Goal: Communication & Community: Answer question/provide support

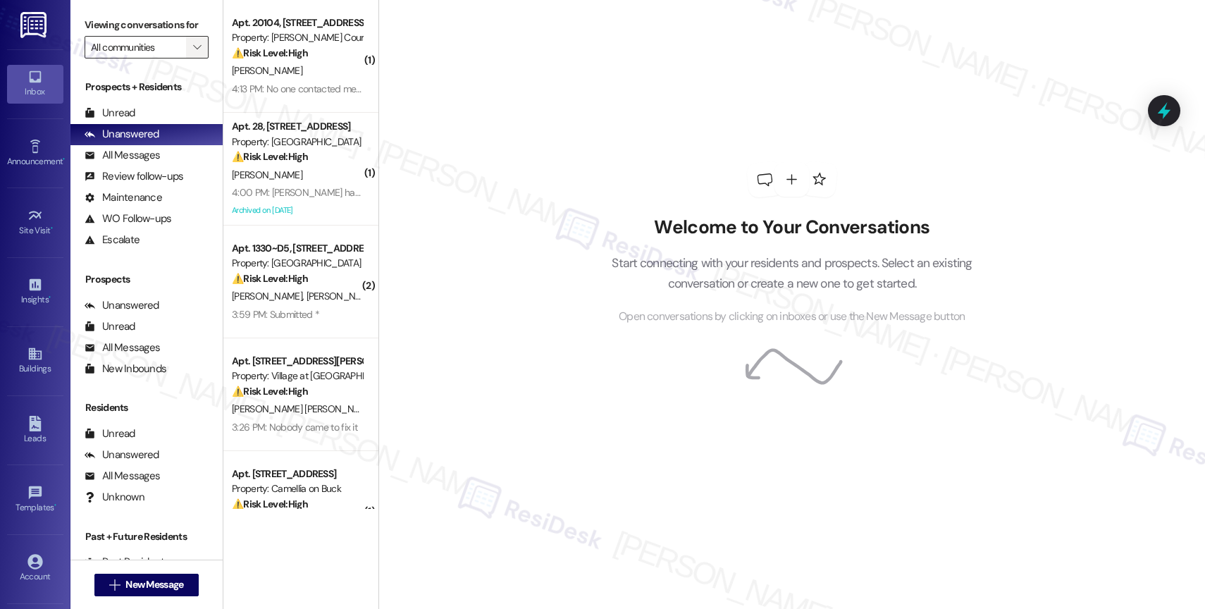
click at [193, 53] on icon "" at bounding box center [197, 47] width 8 height 11
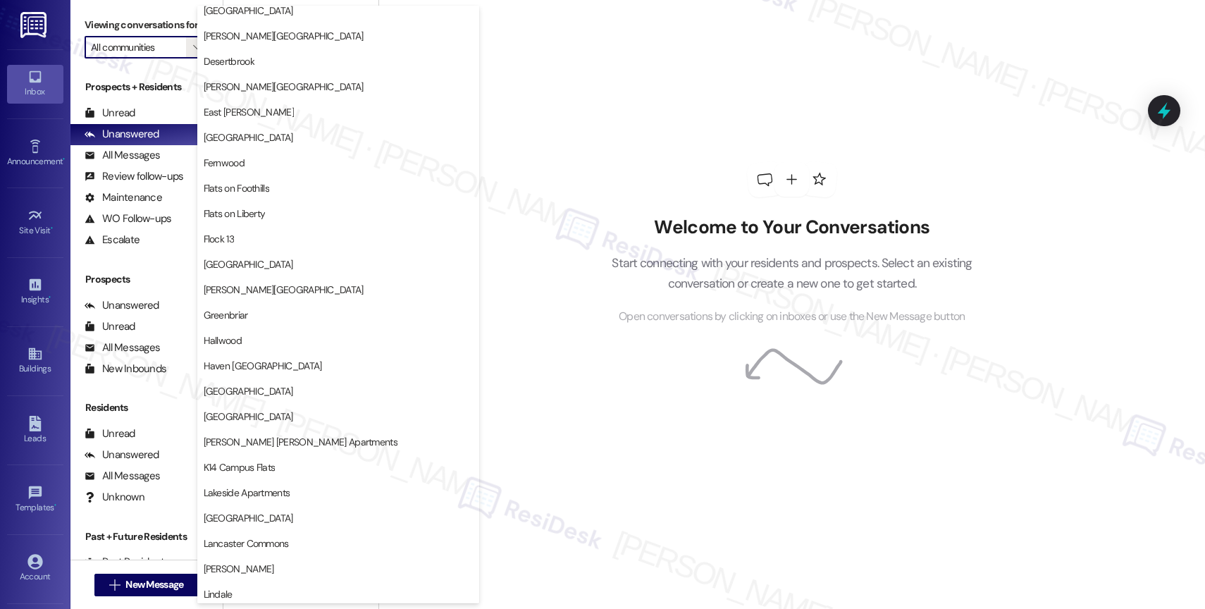
scroll to position [2599, 0]
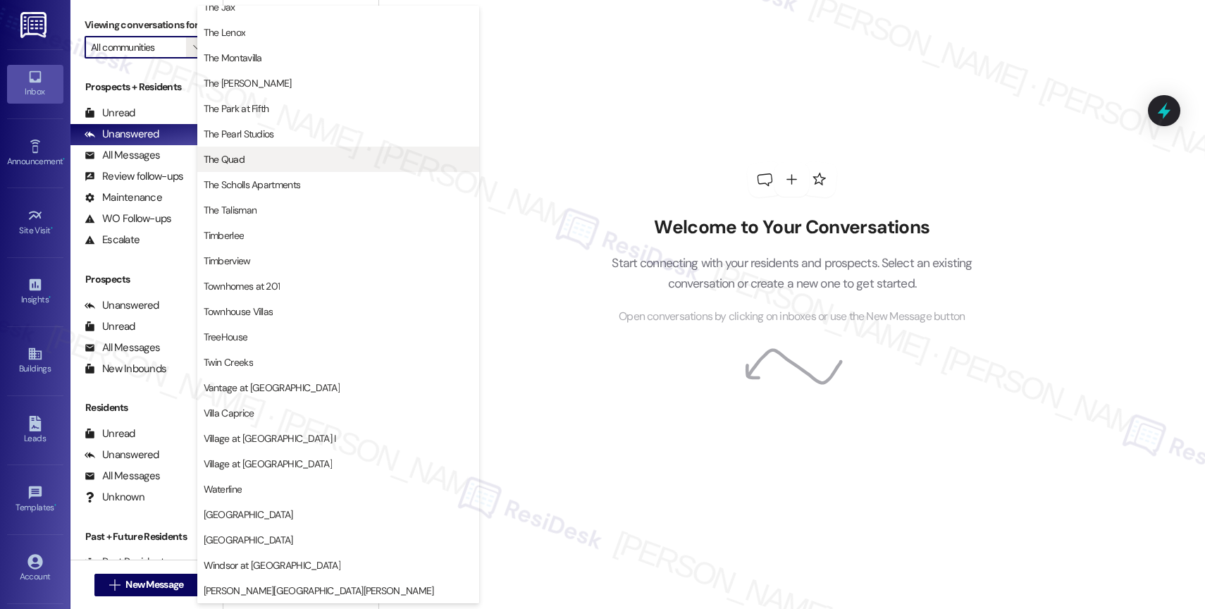
click at [271, 162] on span "The Quad" at bounding box center [338, 159] width 269 height 14
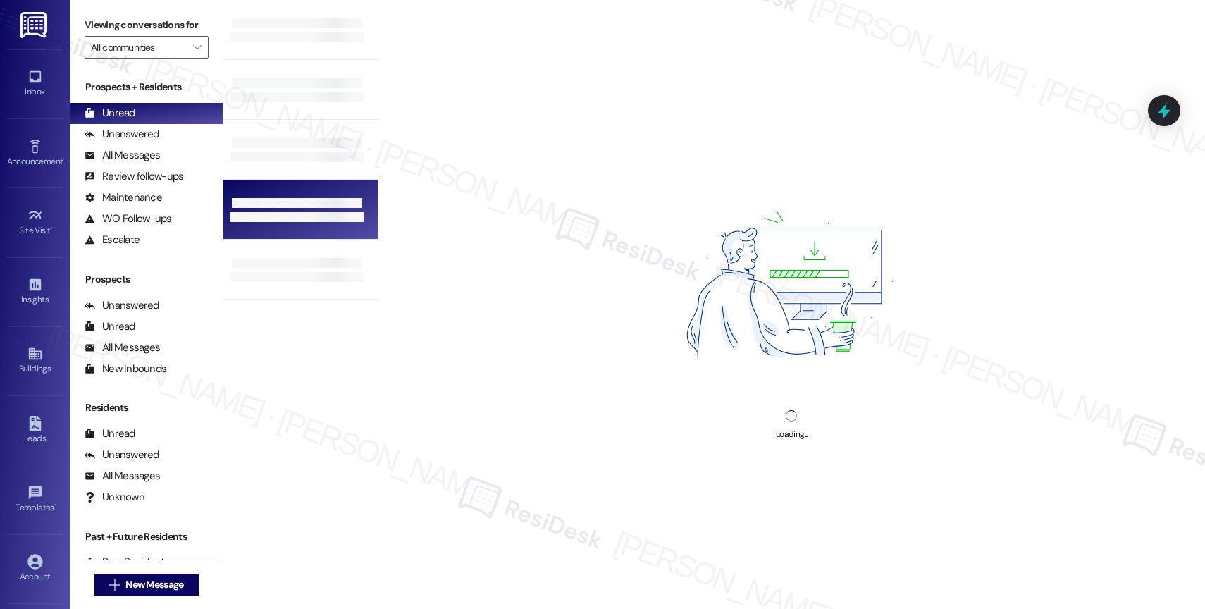
type input "The Quad"
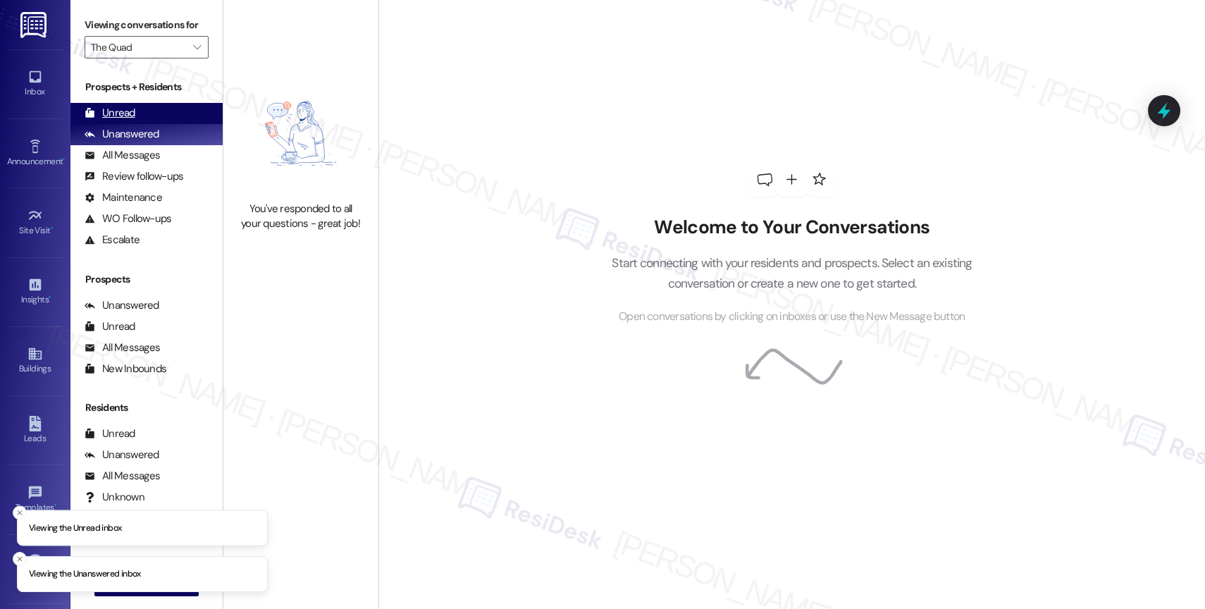
click at [139, 123] on div "Unread (0)" at bounding box center [146, 113] width 152 height 21
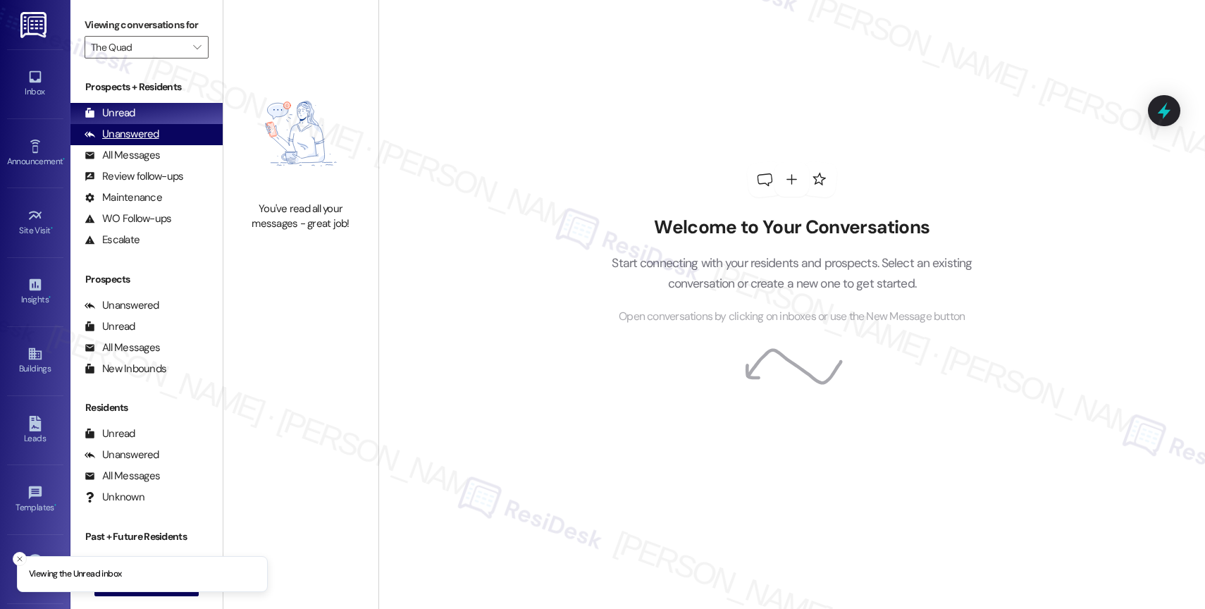
click at [165, 145] on div "Unanswered (0)" at bounding box center [146, 134] width 152 height 21
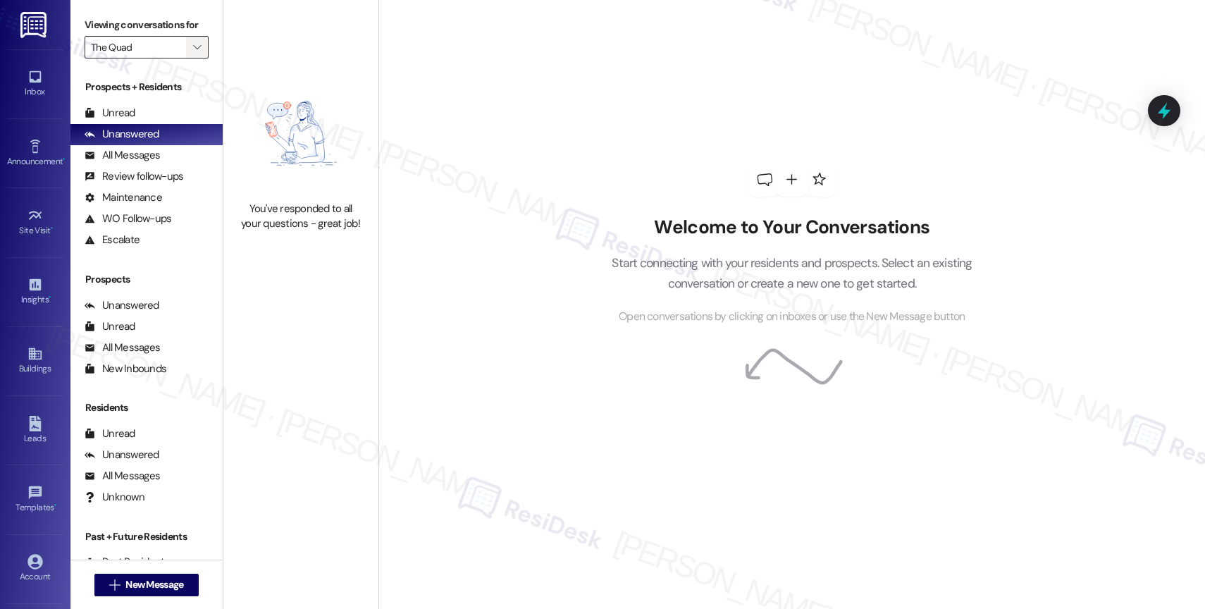
click at [190, 58] on span "" at bounding box center [196, 47] width 13 height 23
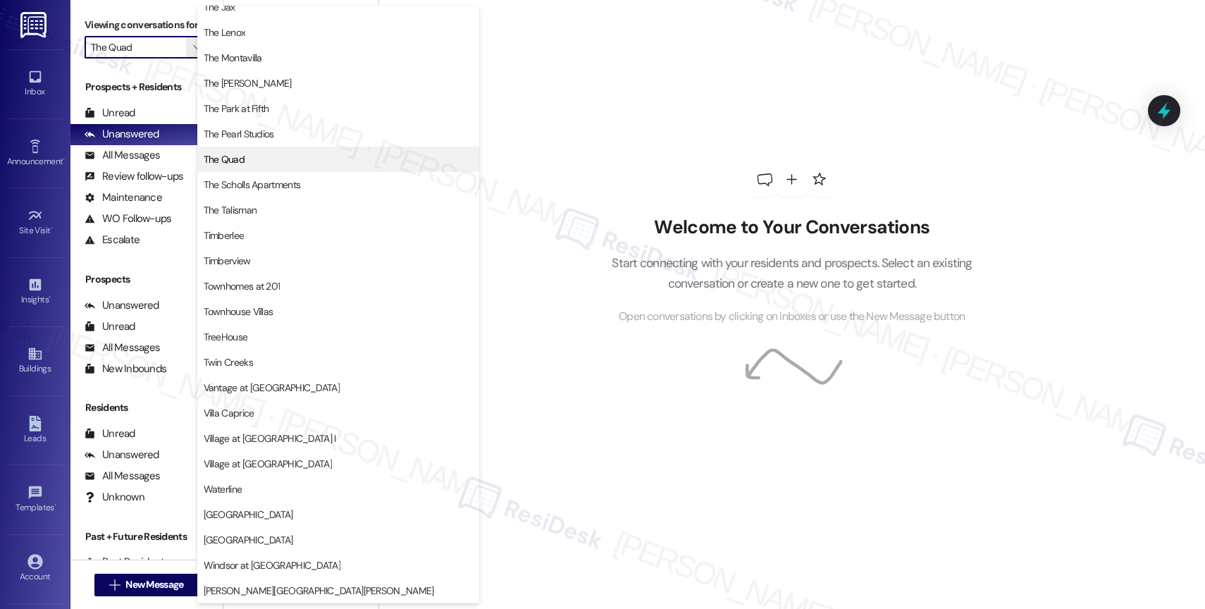
scroll to position [2564, 0]
click at [262, 180] on span "The Scholls Apartments" at bounding box center [252, 185] width 97 height 14
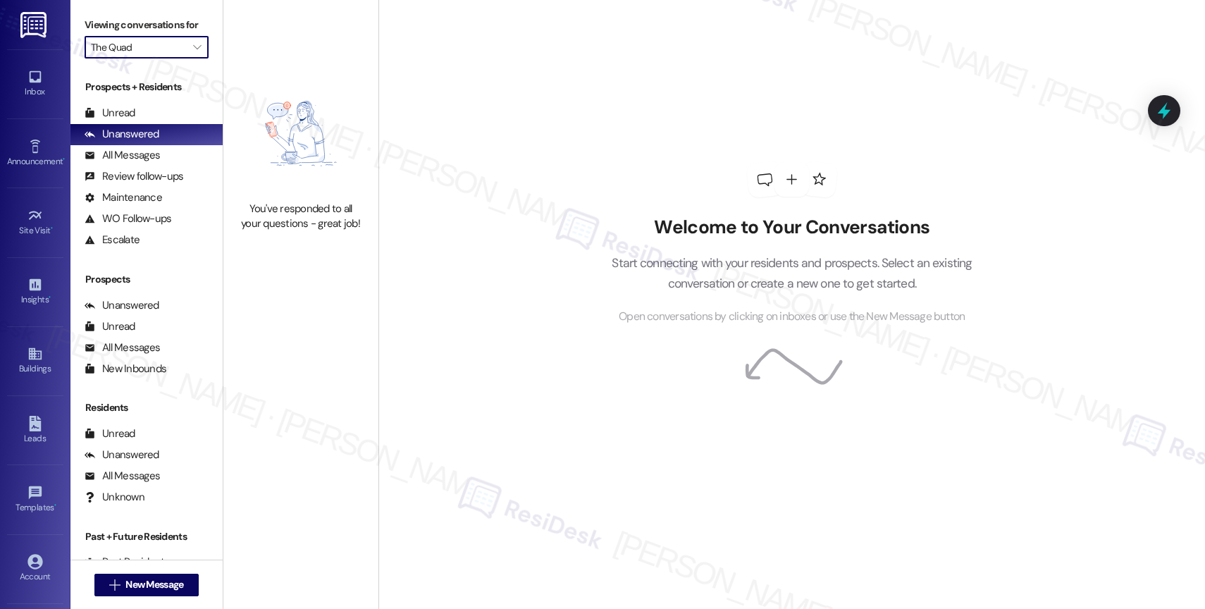
type input "The Scholls Apartments"
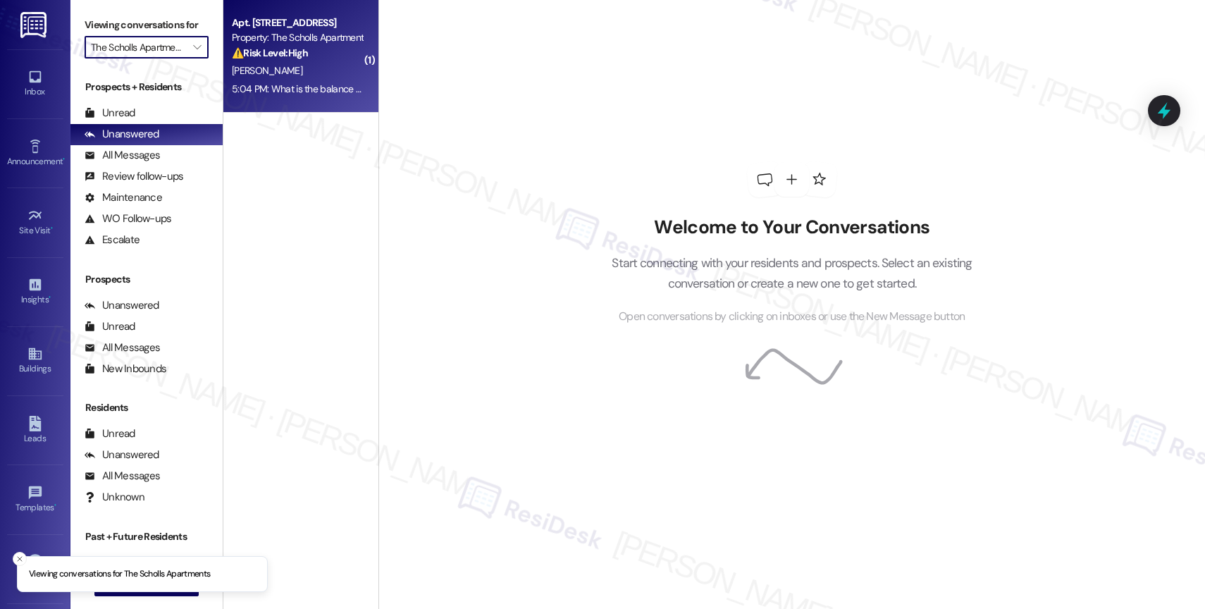
click at [283, 74] on div "[PERSON_NAME]" at bounding box center [296, 71] width 133 height 18
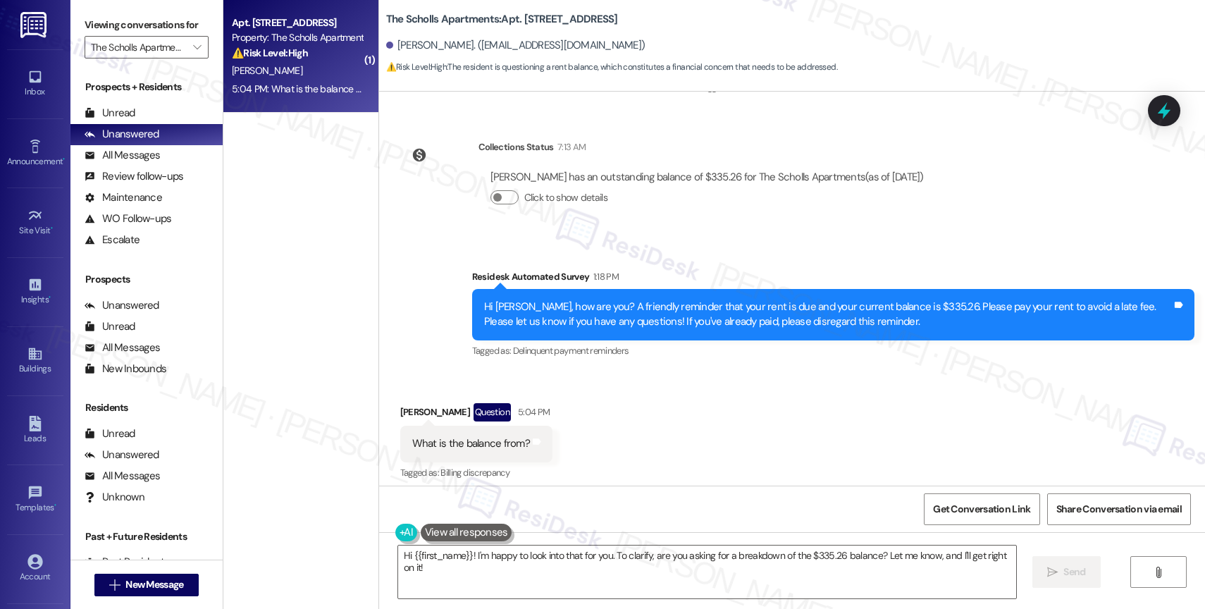
scroll to position [843, 0]
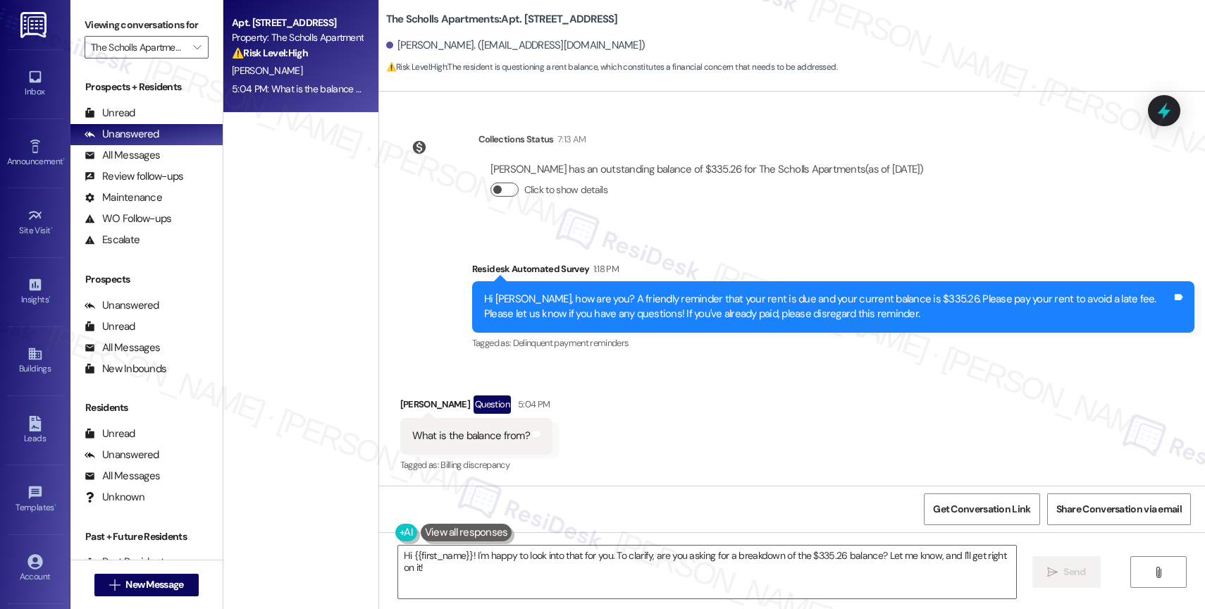
click at [492, 190] on button "Click to show details" at bounding box center [504, 189] width 28 height 14
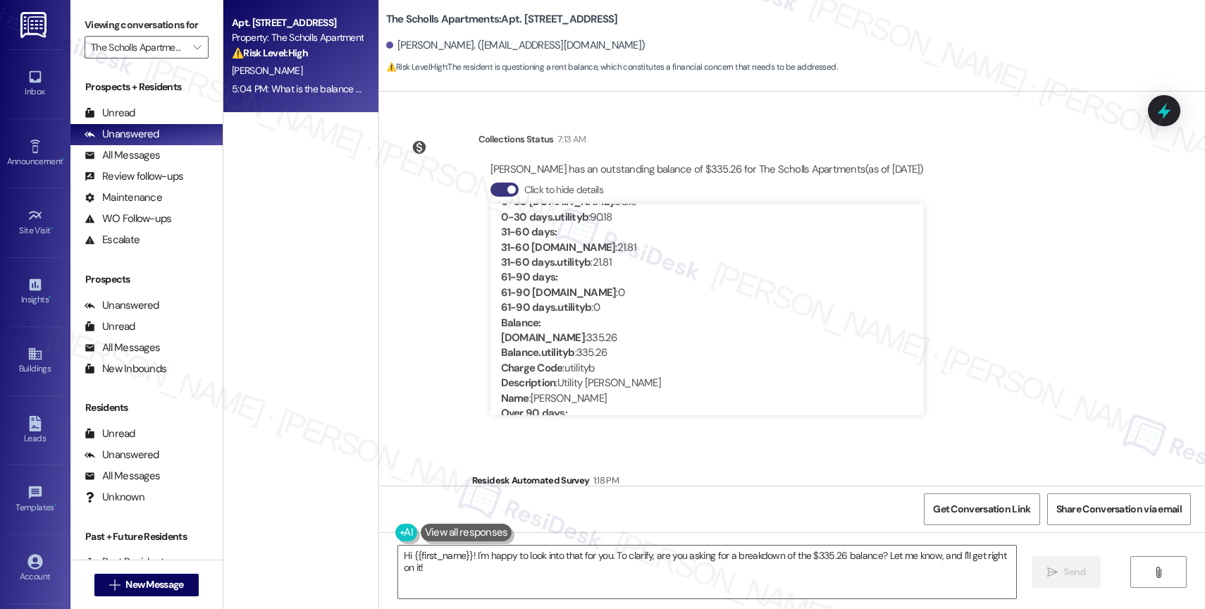
scroll to position [77, 0]
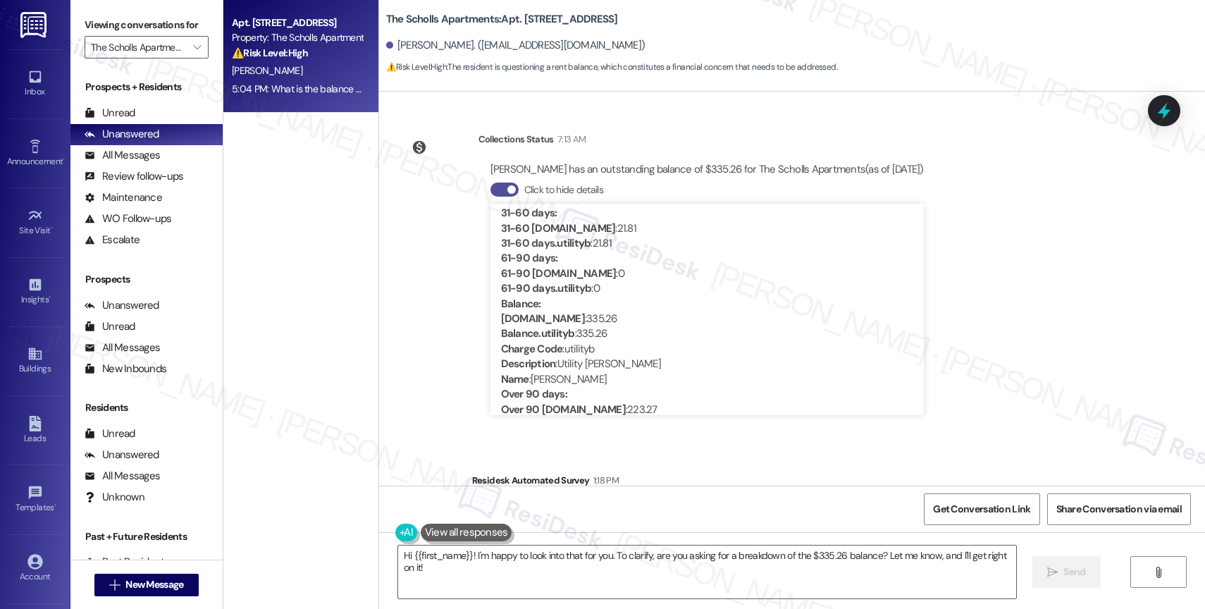
click at [490, 188] on button "Click to hide details" at bounding box center [504, 189] width 28 height 14
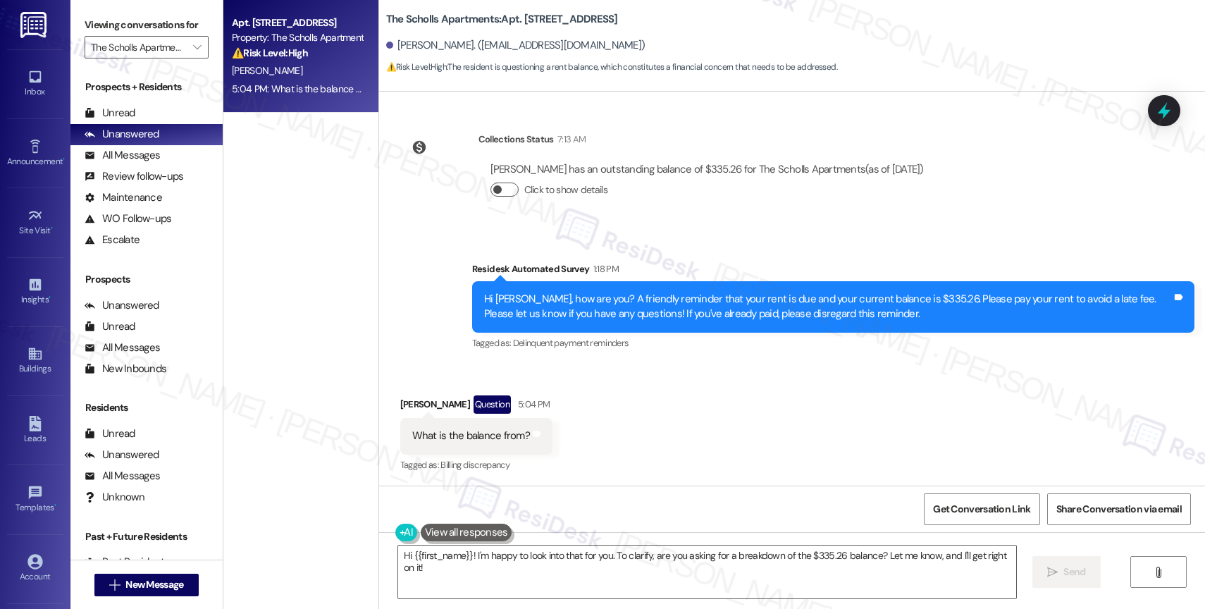
click at [497, 185] on button "Click to show details" at bounding box center [504, 189] width 28 height 14
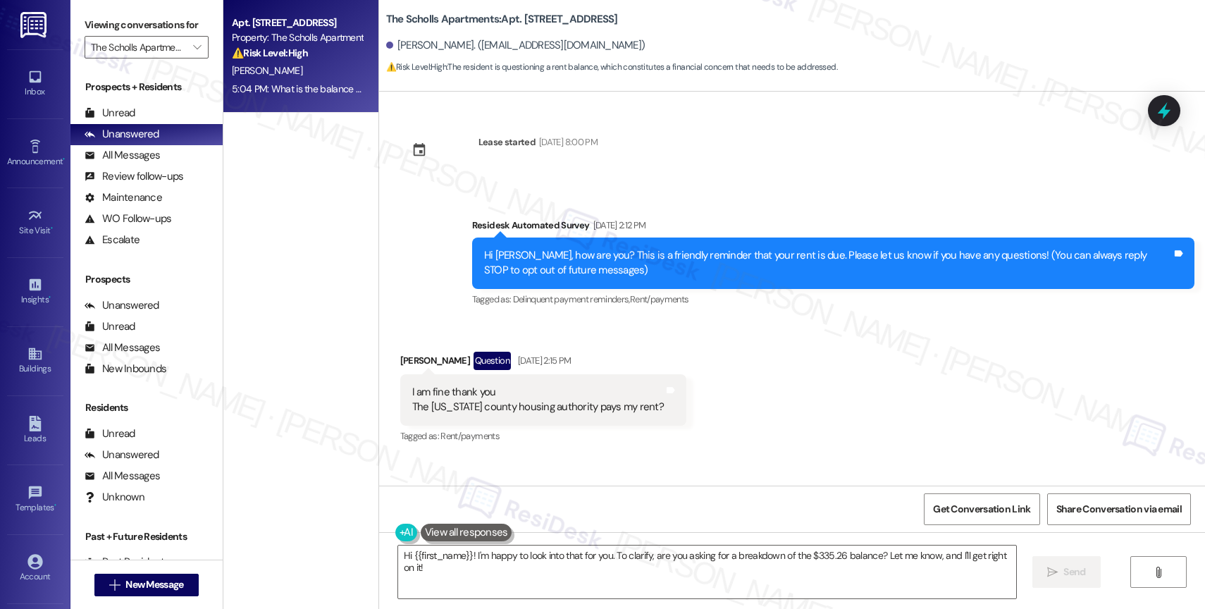
scroll to position [1055, 0]
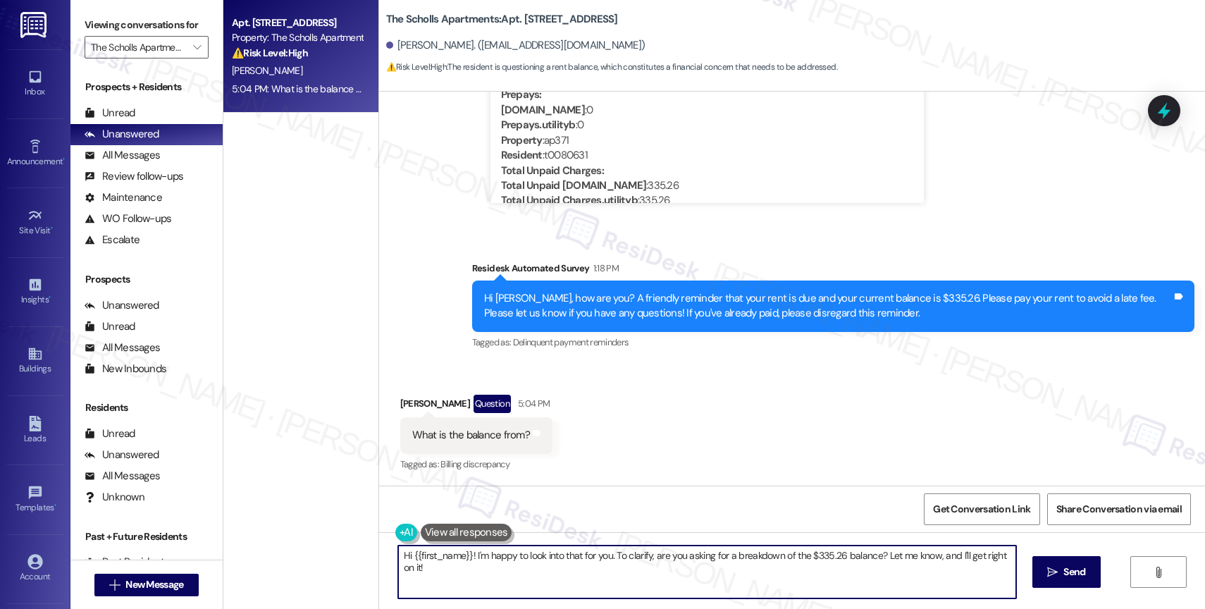
drag, startPoint x: 469, startPoint y: 554, endPoint x: 480, endPoint y: 587, distance: 35.0
click at [480, 587] on textarea "Hi {{first_name}}! I'm happy to look into that for you. To clarify, are you ask…" at bounding box center [707, 571] width 618 height 53
drag, startPoint x: 466, startPoint y: 558, endPoint x: 480, endPoint y: 599, distance: 43.2
click at [480, 599] on div "Hi {{first_name}}! I'm happy to look into that for you. To clarify, are you ask…" at bounding box center [704, 572] width 619 height 54
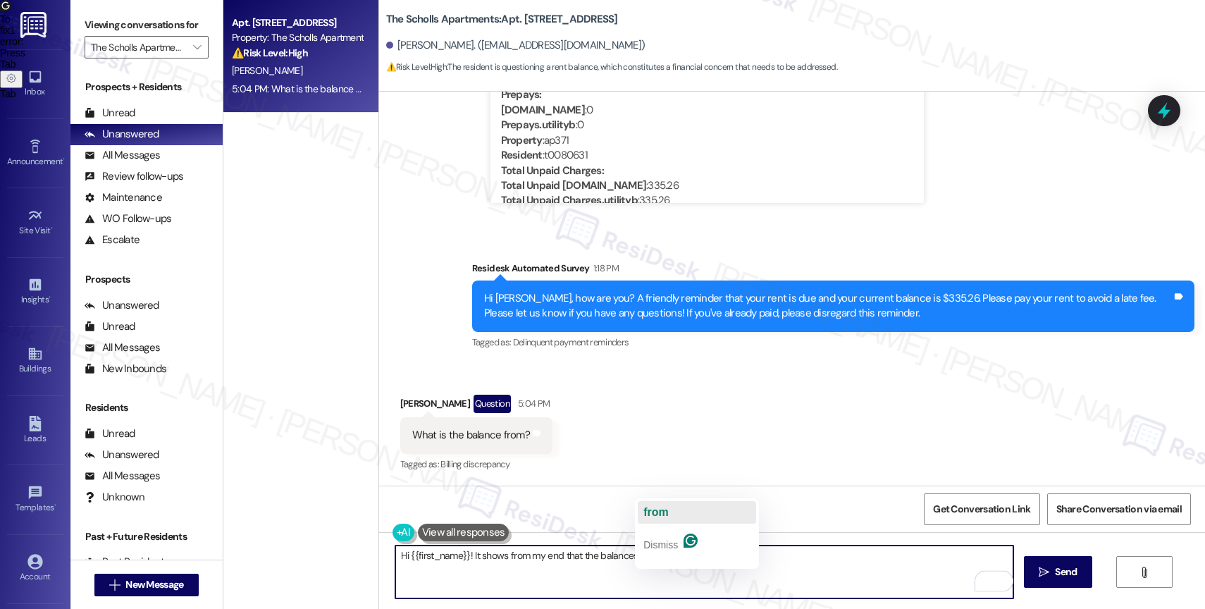
click at [669, 514] on button "from" at bounding box center [697, 512] width 118 height 23
drag, startPoint x: 666, startPoint y: 557, endPoint x: 827, endPoint y: 557, distance: 160.6
click at [827, 557] on textarea "Hi {{first_name}}! It shows from my end that the balances are from previous mon…" at bounding box center [704, 571] width 618 height 53
drag, startPoint x: 588, startPoint y: 558, endPoint x: 847, endPoint y: 563, distance: 258.6
click at [847, 563] on textarea "Hi {{first_name}}! It shows from my end that the balances are from previous mon…" at bounding box center [704, 571] width 618 height 53
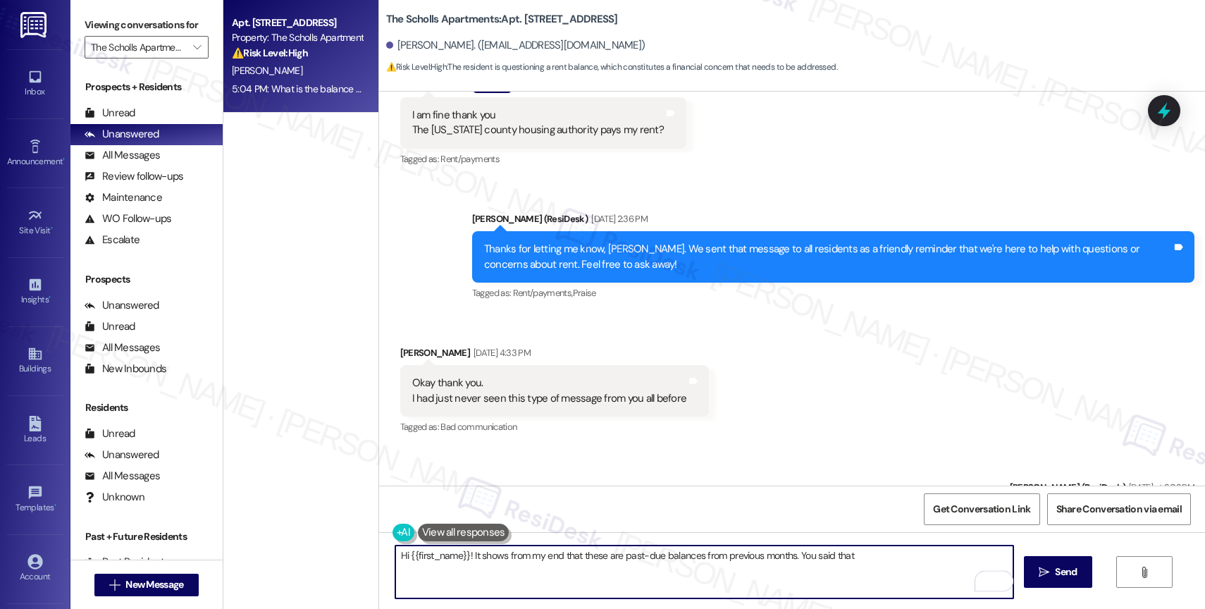
scroll to position [243, 0]
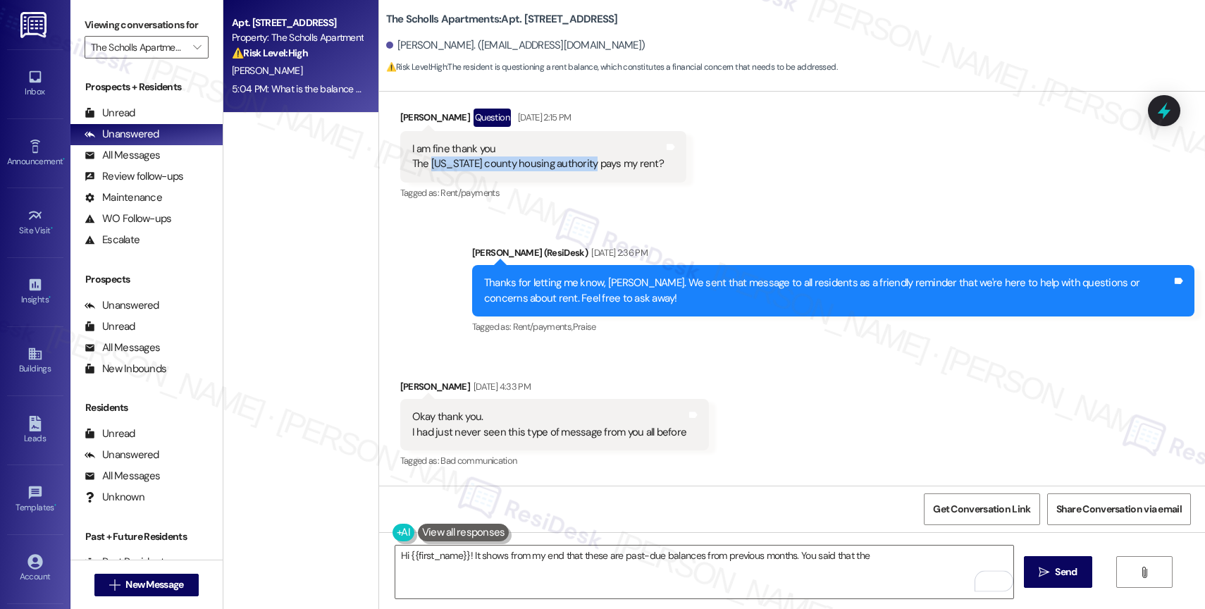
drag, startPoint x: 421, startPoint y: 165, endPoint x: 584, endPoint y: 164, distance: 162.8
click at [584, 164] on div "I am fine thank you The [US_STATE] county housing authority pays my rent?" at bounding box center [538, 157] width 252 height 30
copy div "[US_STATE] county housing authority"
click at [891, 559] on textarea "Hi {{first_name}}! It shows from my end that these are past-due balances from p…" at bounding box center [704, 571] width 618 height 53
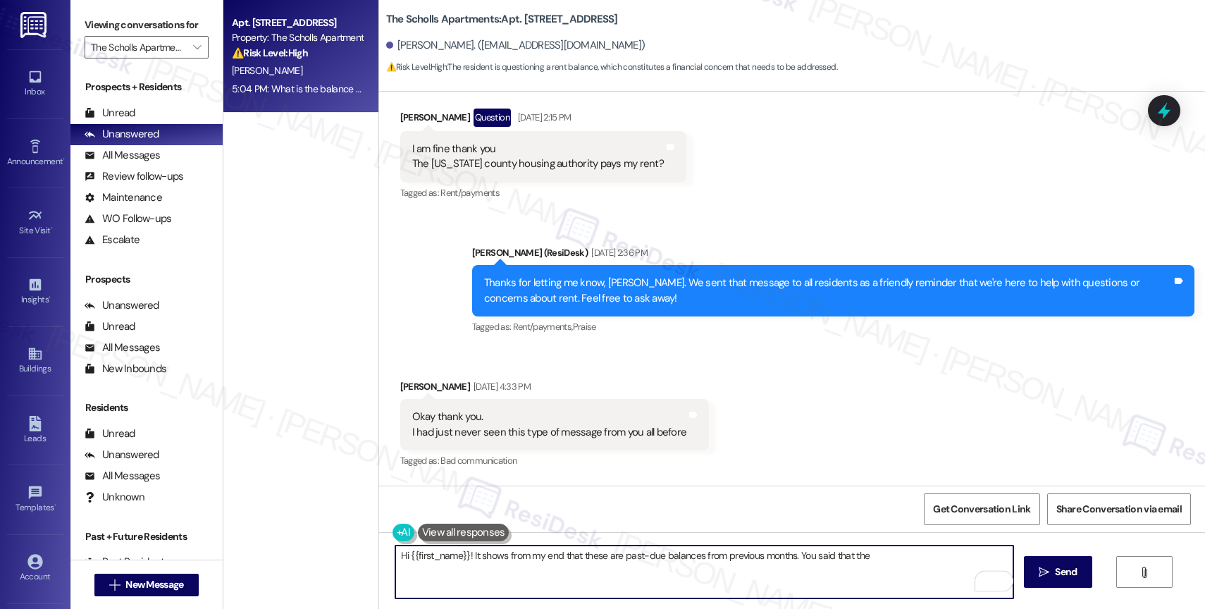
paste textarea "[US_STATE] county housing authority"
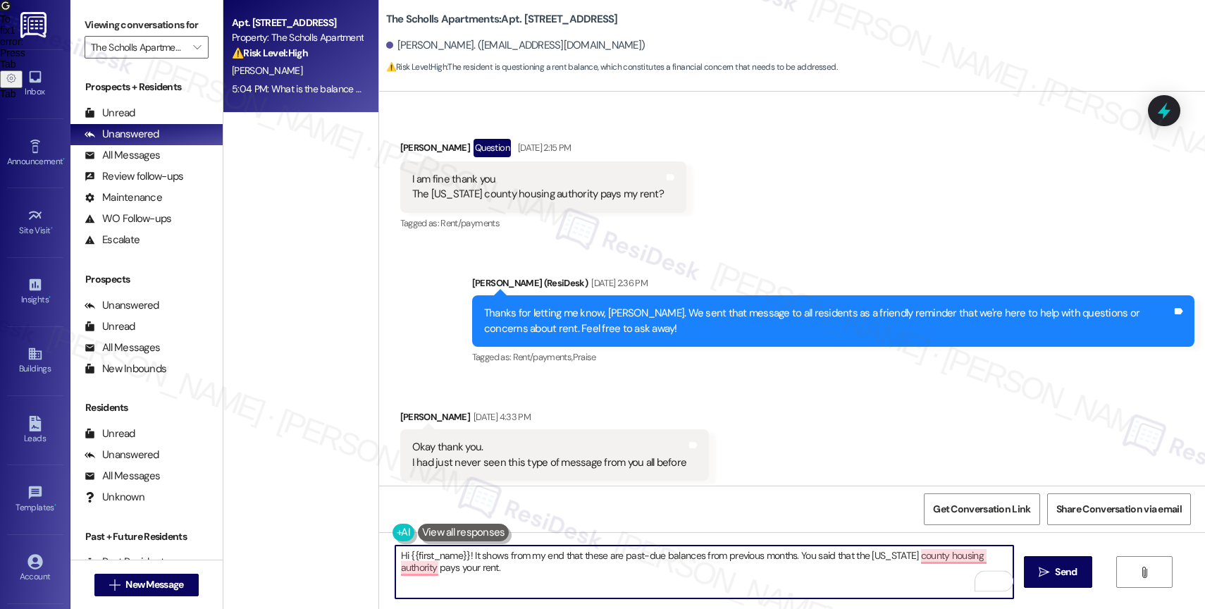
scroll to position [1055, 0]
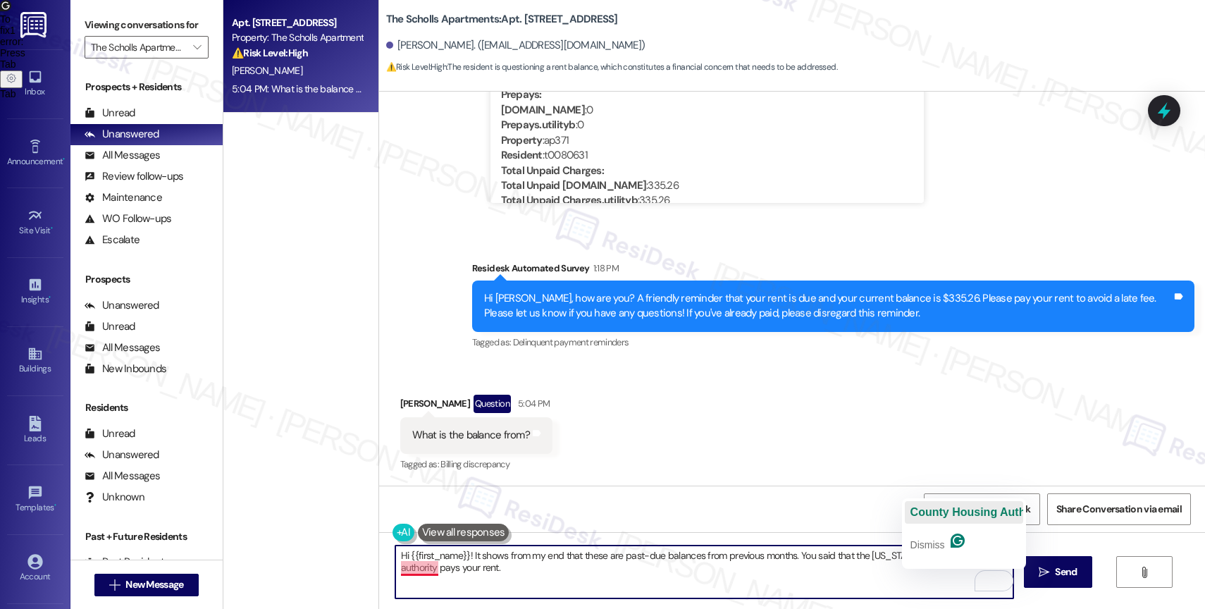
click at [940, 512] on span "County Housing Authority" at bounding box center [980, 512] width 140 height 12
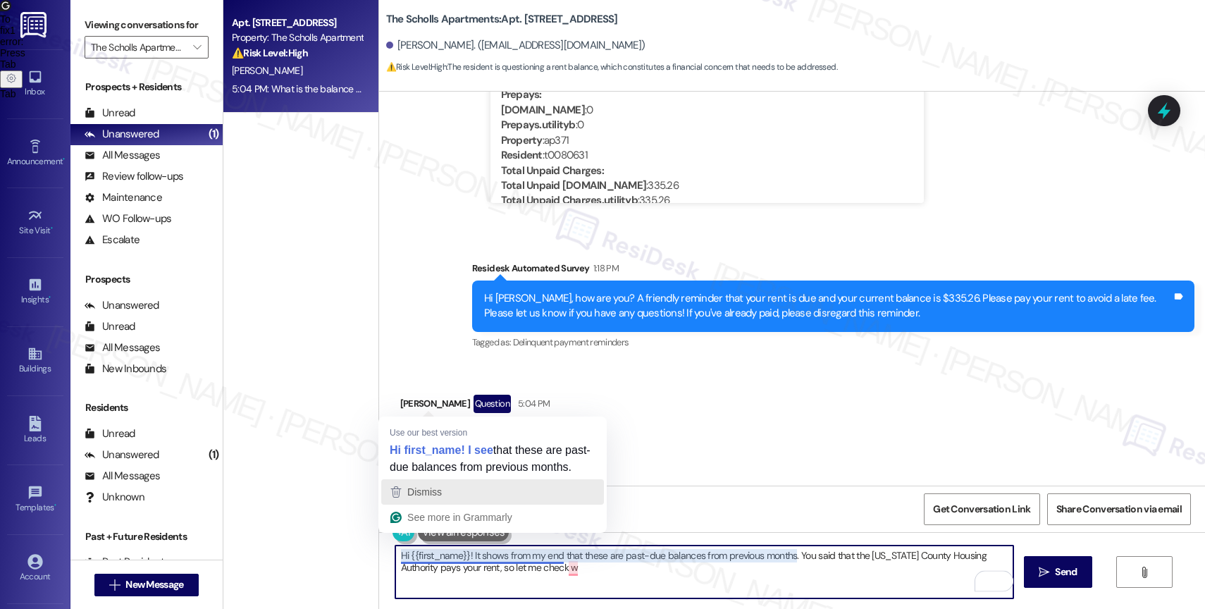
click at [469, 502] on div "Dismiss" at bounding box center [492, 491] width 210 height 21
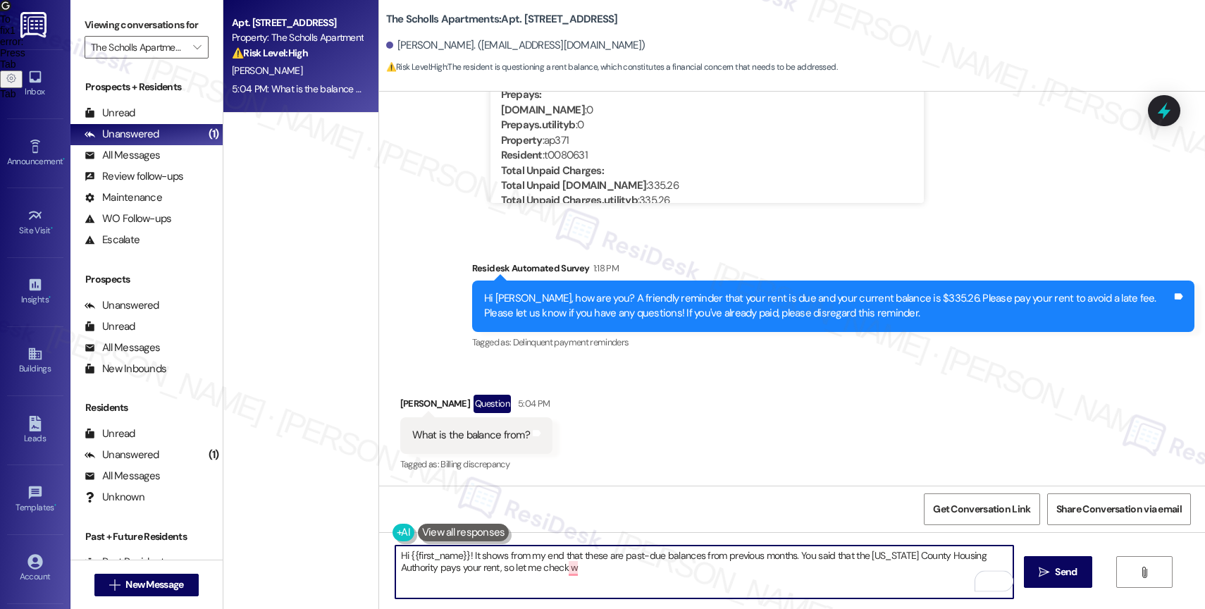
click at [594, 573] on textarea "Hi {{first_name}}! It shows from my end that these are past-due balances from p…" at bounding box center [704, 571] width 618 height 53
drag, startPoint x: 495, startPoint y: 567, endPoint x: 705, endPoint y: 573, distance: 210.0
click at [705, 573] on textarea "Hi {{first_name}}! It shows from my end that these are past-due balances from p…" at bounding box center [704, 571] width 618 height 53
click at [652, 577] on textarea "Hi {{first_name}}! It shows from my end that these are past-due balances from p…" at bounding box center [704, 571] width 618 height 53
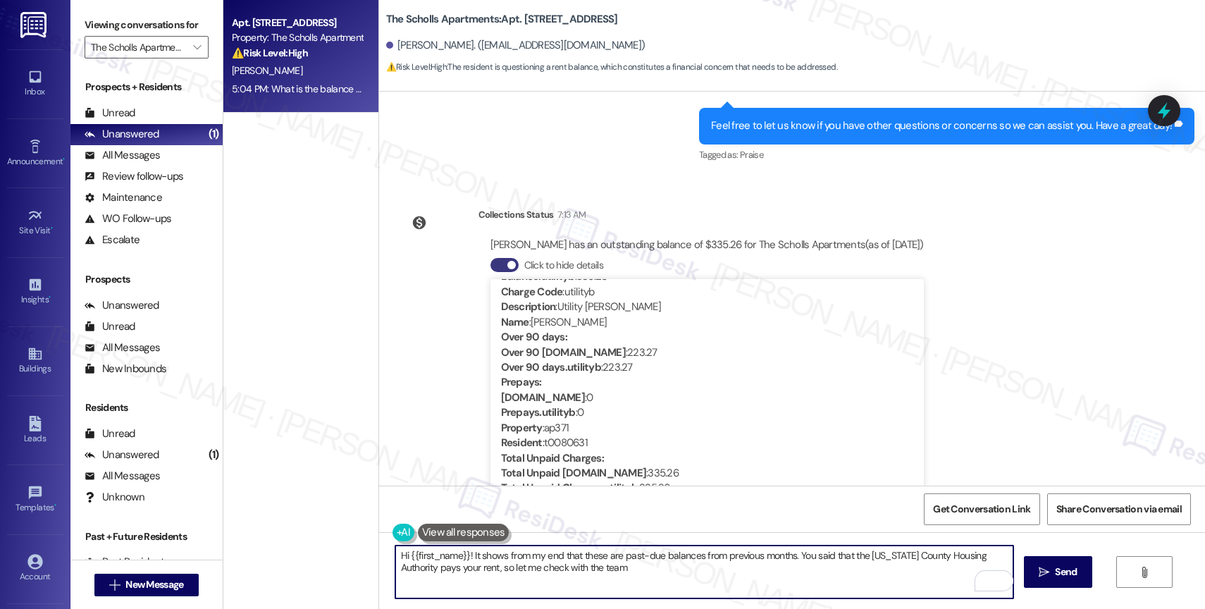
scroll to position [241, 0]
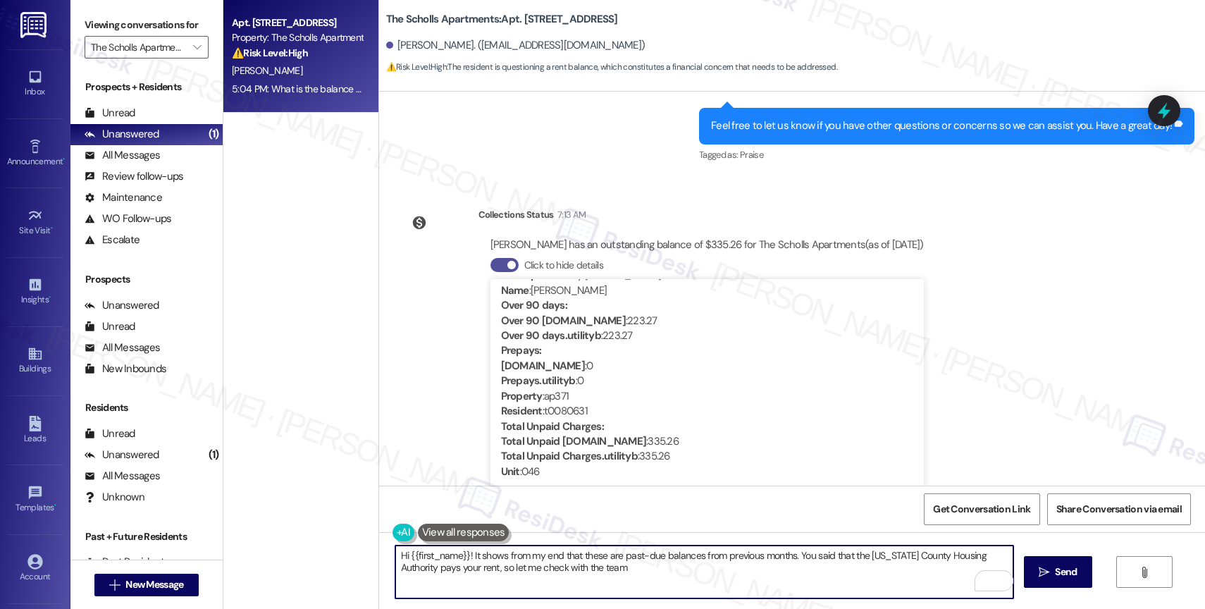
click at [490, 264] on button "Click to hide details" at bounding box center [504, 265] width 28 height 14
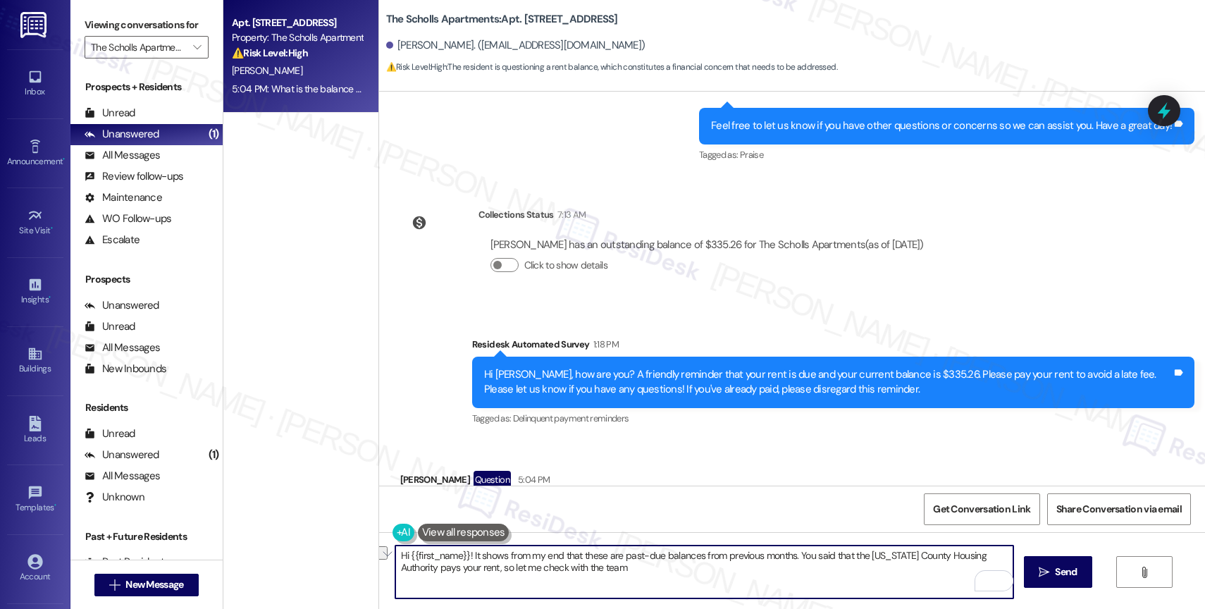
drag, startPoint x: 843, startPoint y: 559, endPoint x: 789, endPoint y: 555, distance: 54.4
click at [789, 555] on textarea "Hi {{first_name}}! It shows from my end that these are past-due balances from p…" at bounding box center [704, 571] width 618 height 53
click at [801, 553] on textarea "Hi {{first_name}}! It shows from my end that these are past-due balances from p…" at bounding box center [704, 571] width 618 height 53
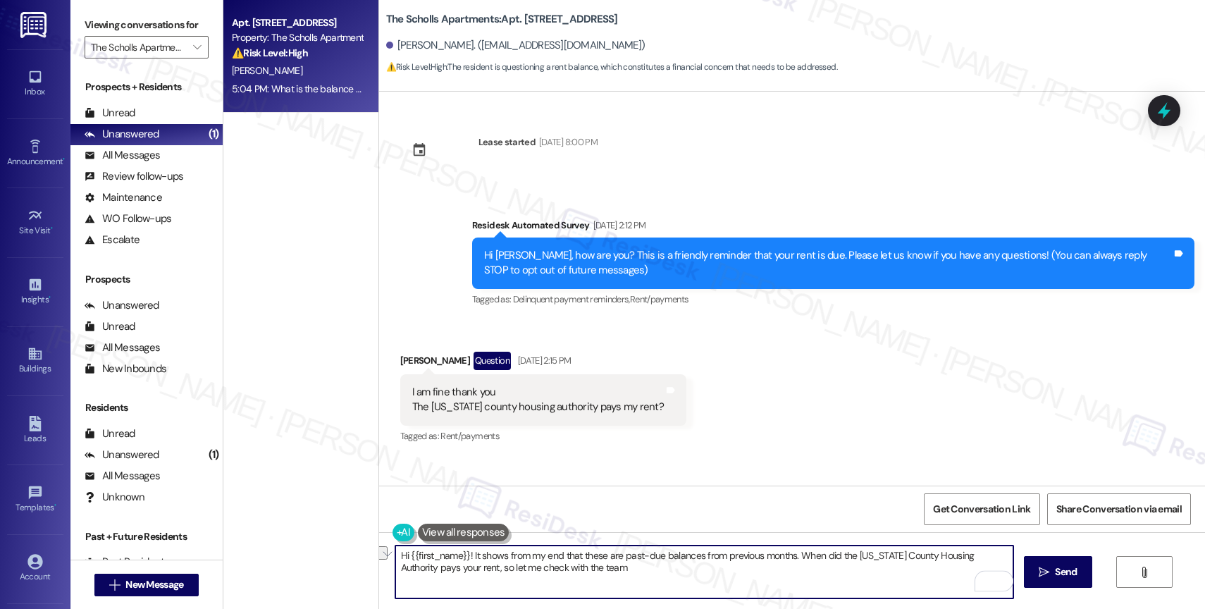
drag, startPoint x: 389, startPoint y: 569, endPoint x: 650, endPoint y: 570, distance: 261.4
click at [650, 570] on textarea "Hi {{first_name}}! It shows from my end that these are past-due balances from p…" at bounding box center [704, 571] width 618 height 53
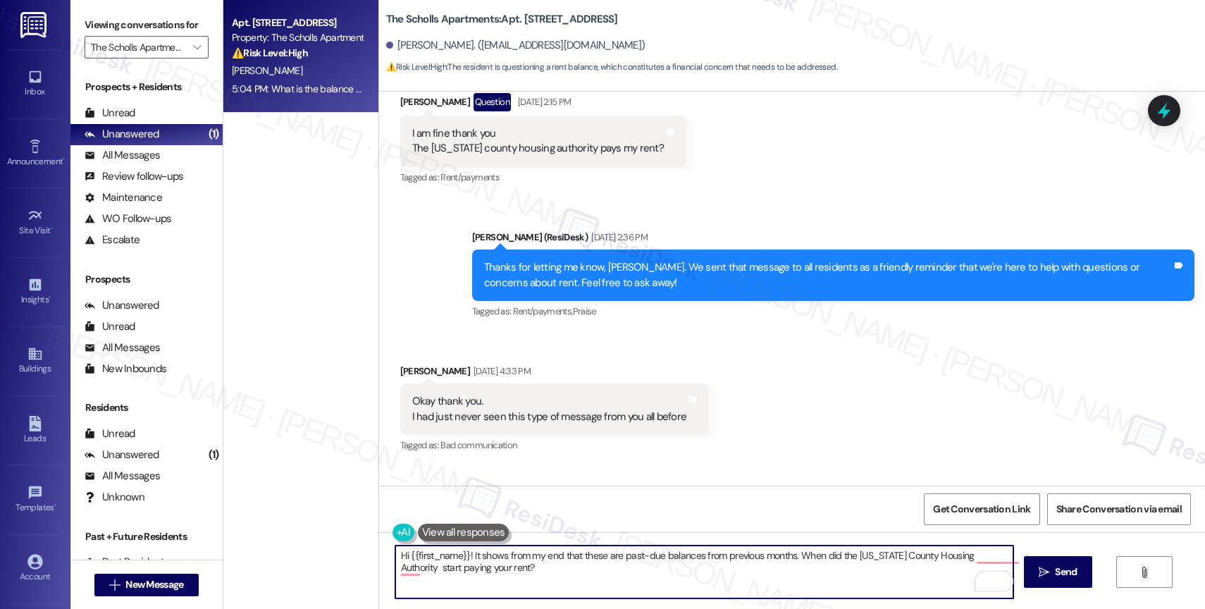
scroll to position [843, 0]
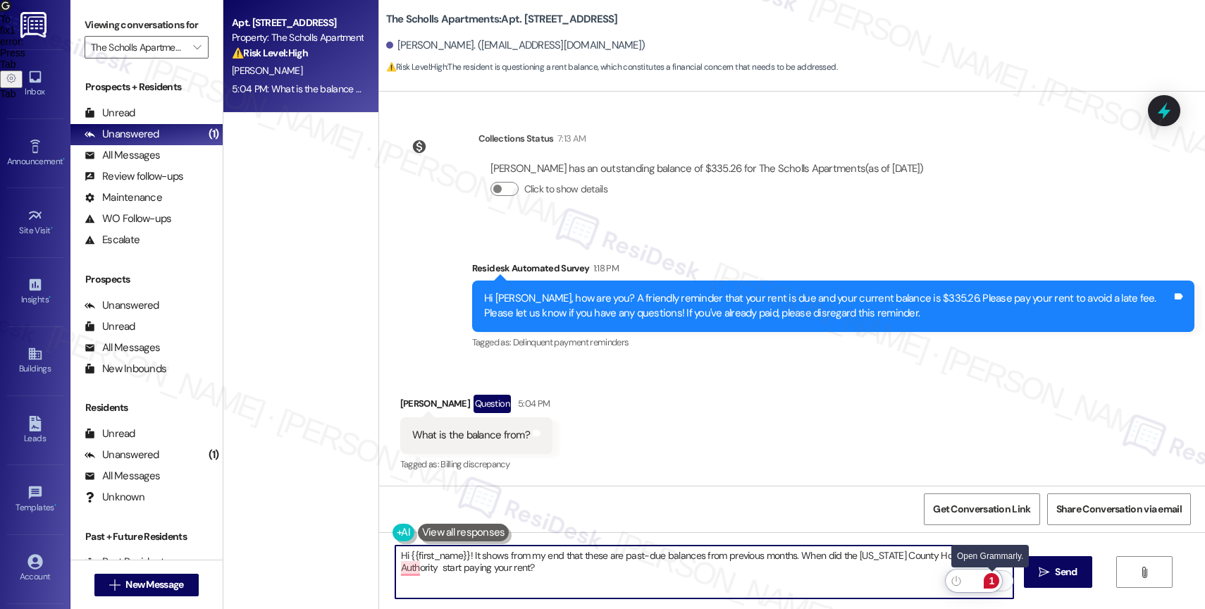
click at [995, 576] on div "1" at bounding box center [991, 580] width 15 height 15
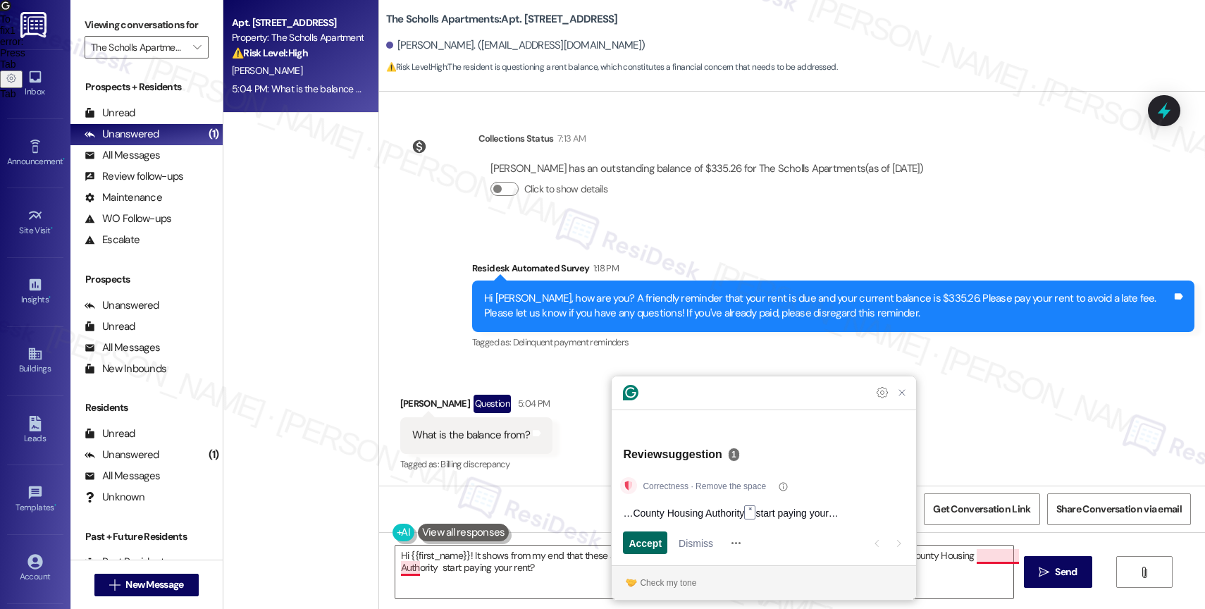
click at [643, 539] on span "Accept" at bounding box center [644, 542] width 33 height 15
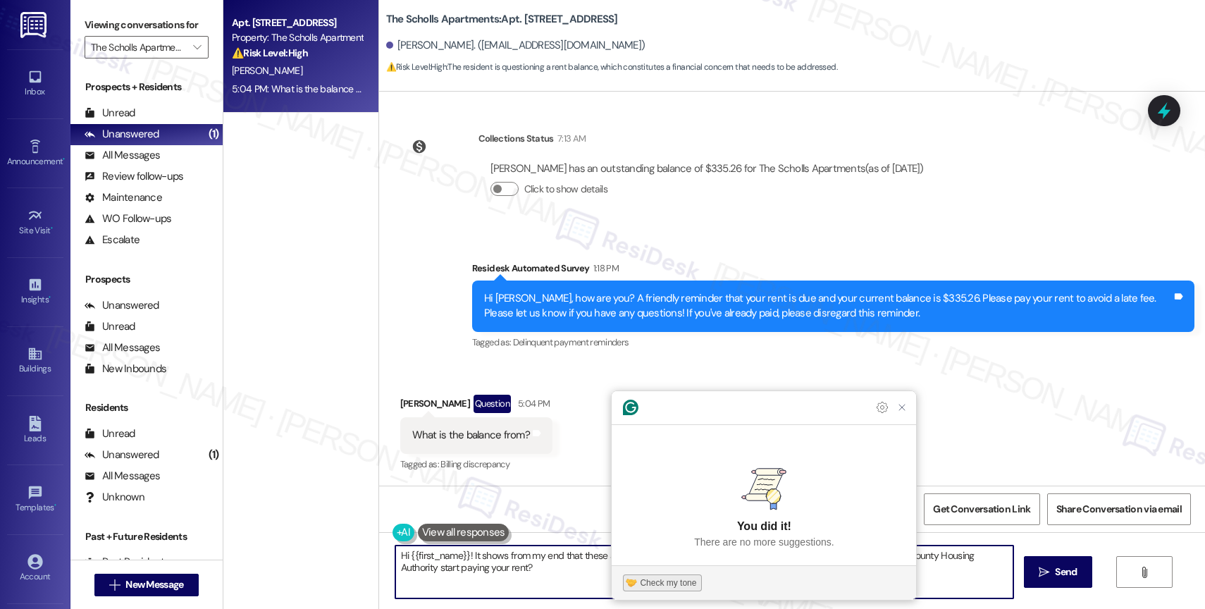
type textarea "Hi {{first_name}}! It shows from my end that these are past-due balances from p…"
click at [661, 581] on div "Check my tone" at bounding box center [668, 582] width 56 height 13
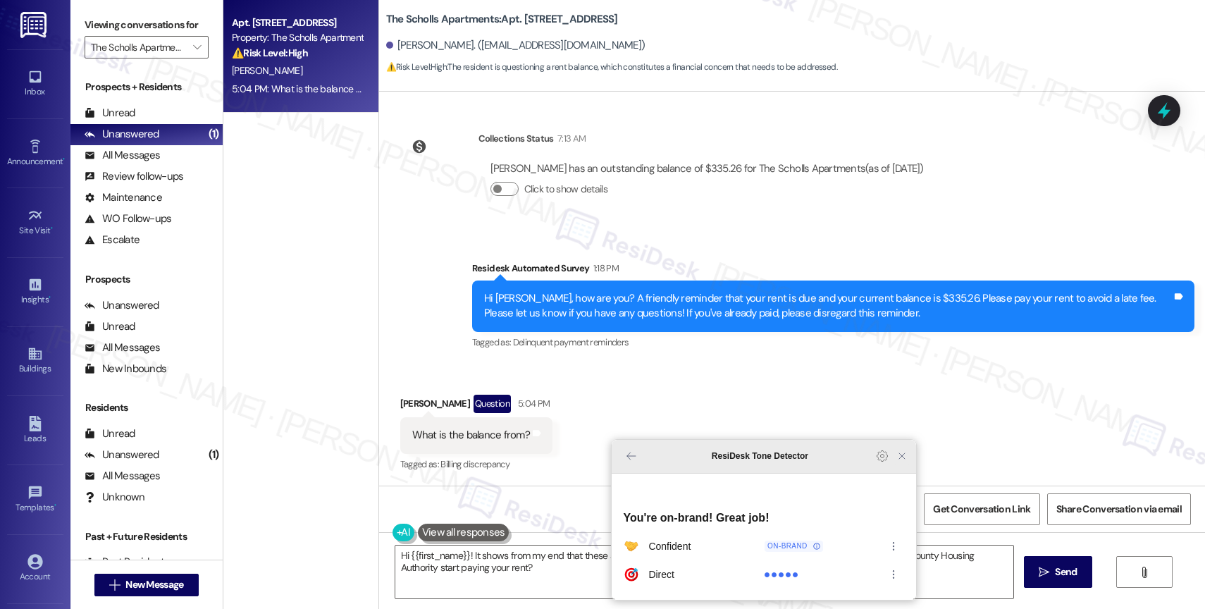
click at [902, 461] on icon "Close Grammarly Assistant" at bounding box center [901, 455] width 11 height 11
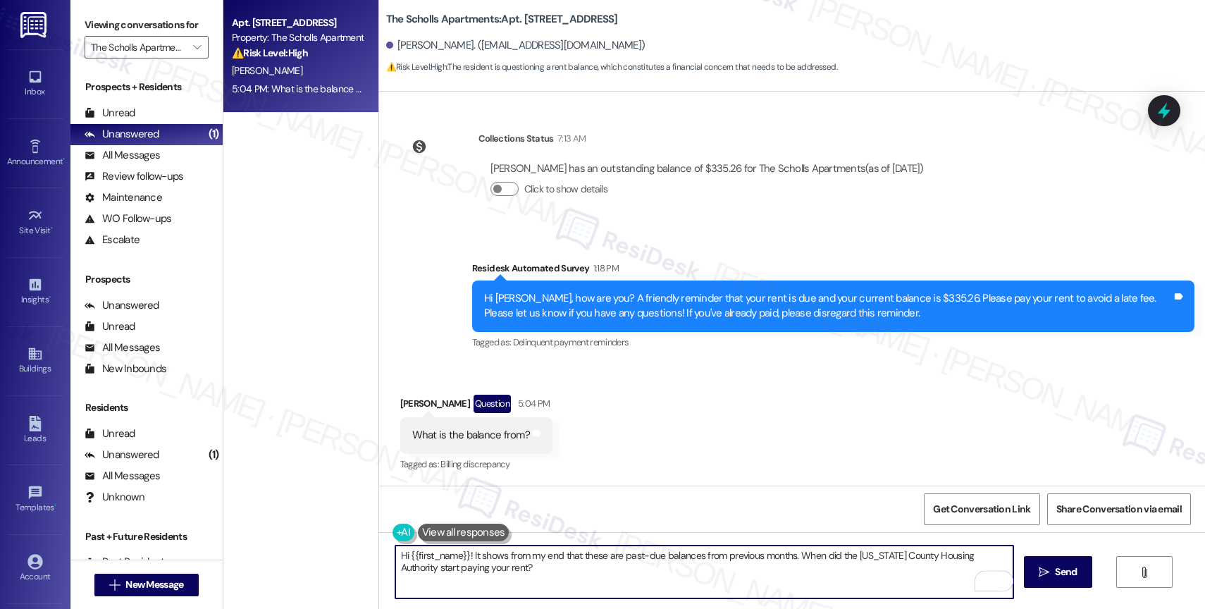
click at [669, 582] on textarea "Hi {{first_name}}! It shows from my end that these are past-due balances from p…" at bounding box center [704, 571] width 618 height 53
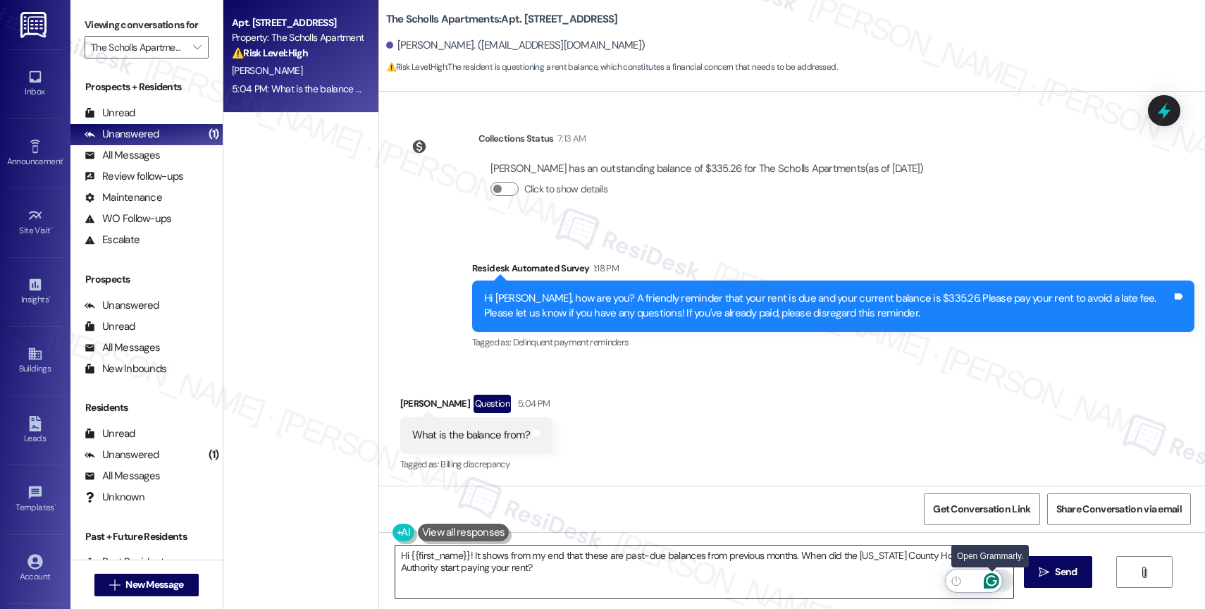
click at [993, 576] on icon "Open Grammarly. 0 Suggestions." at bounding box center [991, 580] width 15 height 15
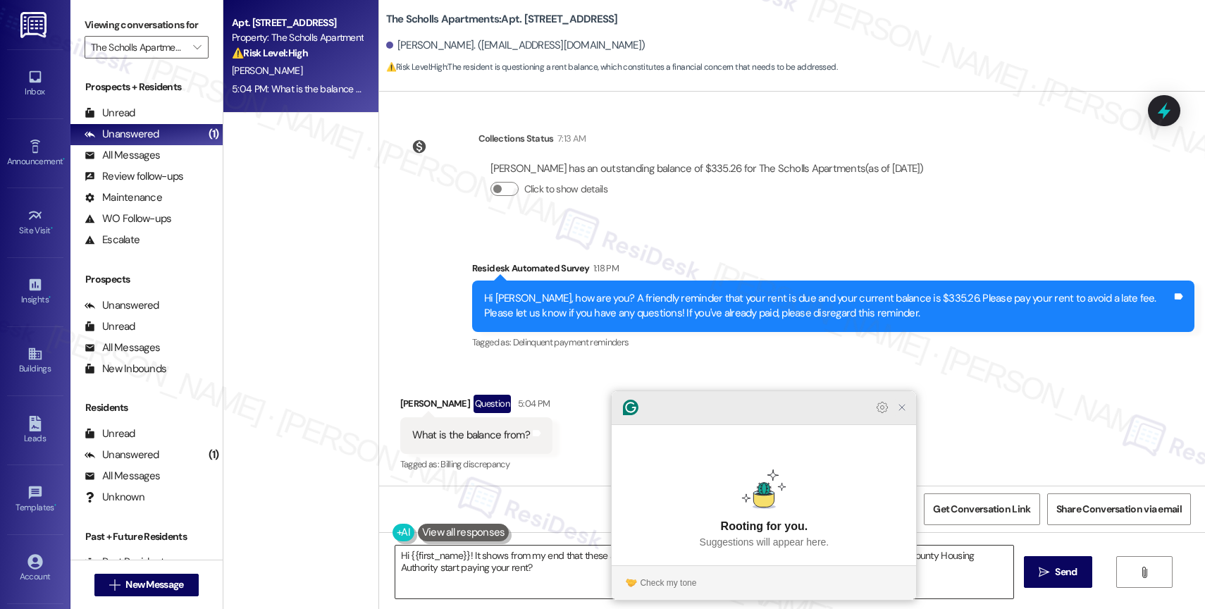
click at [906, 413] on icon "Close Grammarly Assistant" at bounding box center [901, 407] width 11 height 11
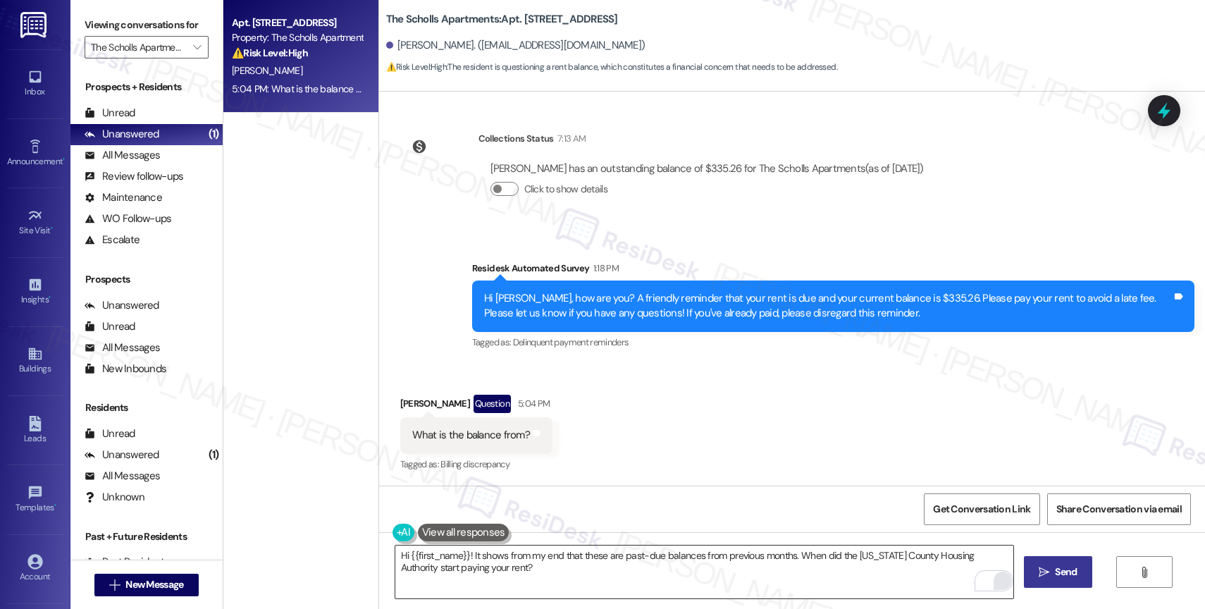
click at [1061, 575] on span "Send" at bounding box center [1066, 571] width 22 height 15
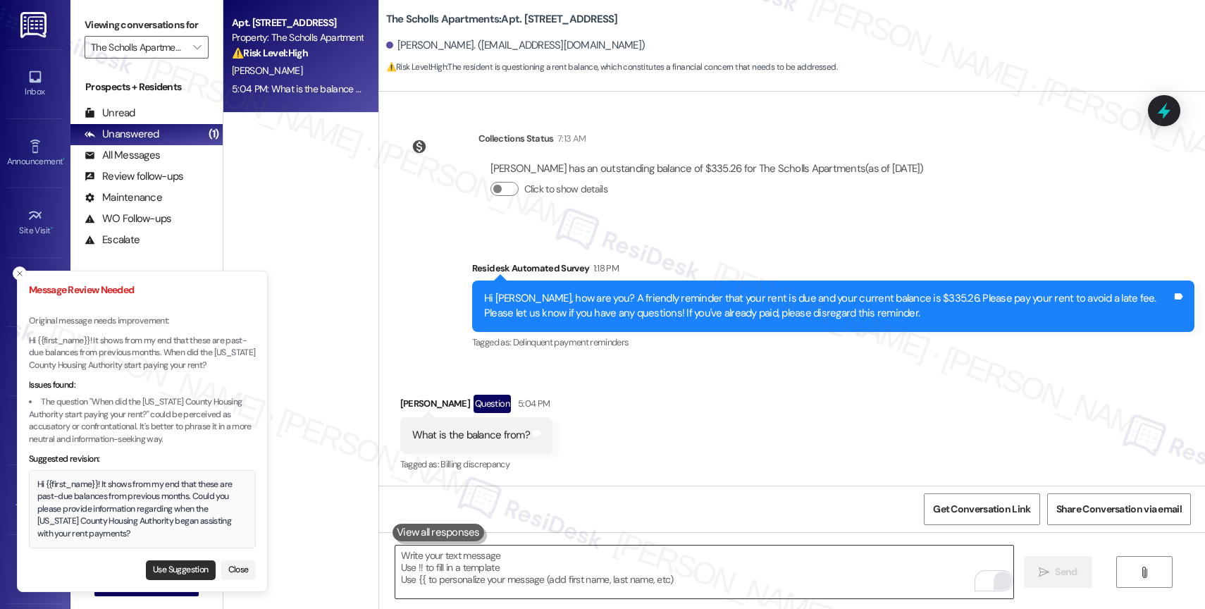
click at [183, 564] on button "Use Suggestion" at bounding box center [181, 570] width 70 height 20
type textarea "Hi {{first_name}}! It shows from my end that these are past-due balances from p…"
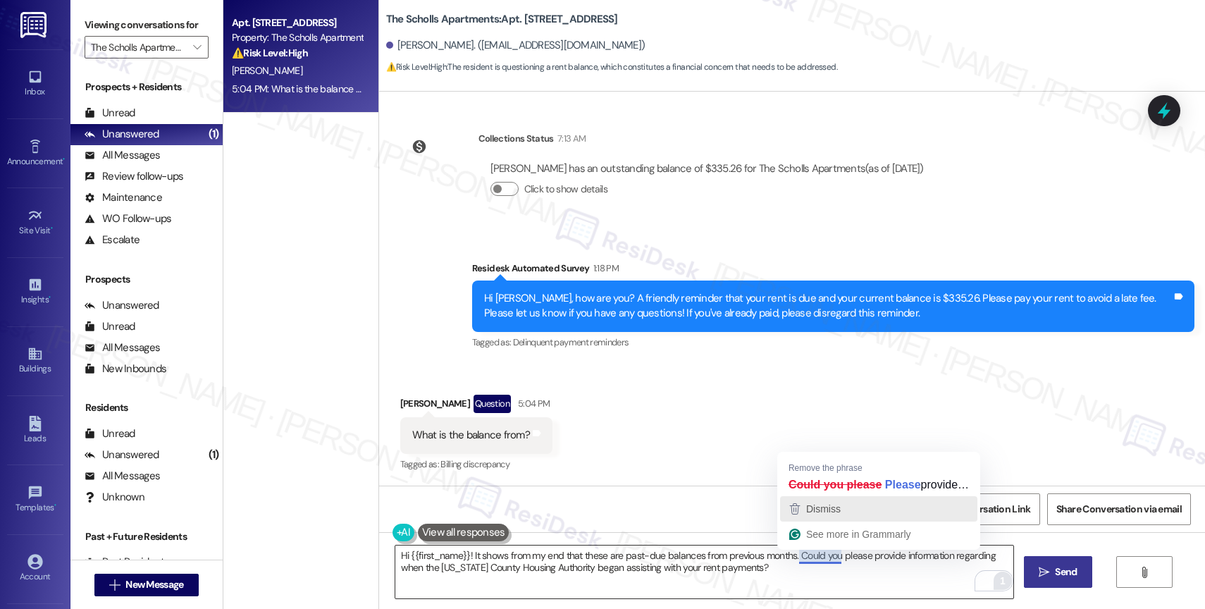
click at [831, 507] on span "Dismiss" at bounding box center [823, 508] width 35 height 11
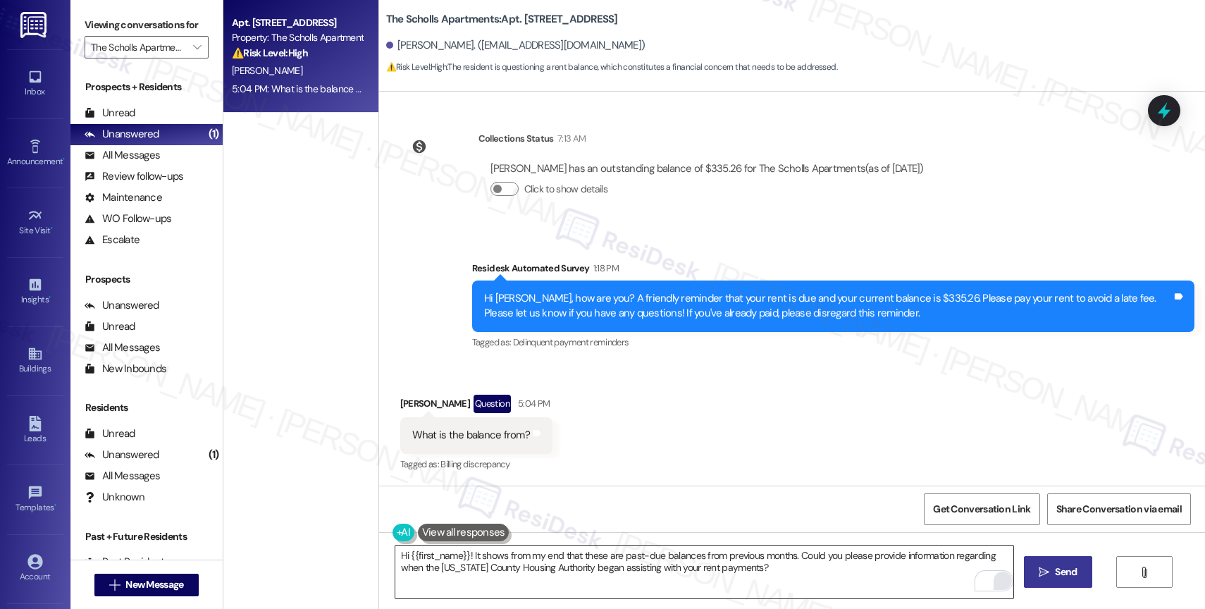
click at [807, 583] on textarea "Hi {{first_name}}! It shows from my end that these are past-due balances from p…" at bounding box center [704, 571] width 618 height 53
click at [1055, 573] on span "Send" at bounding box center [1066, 571] width 22 height 15
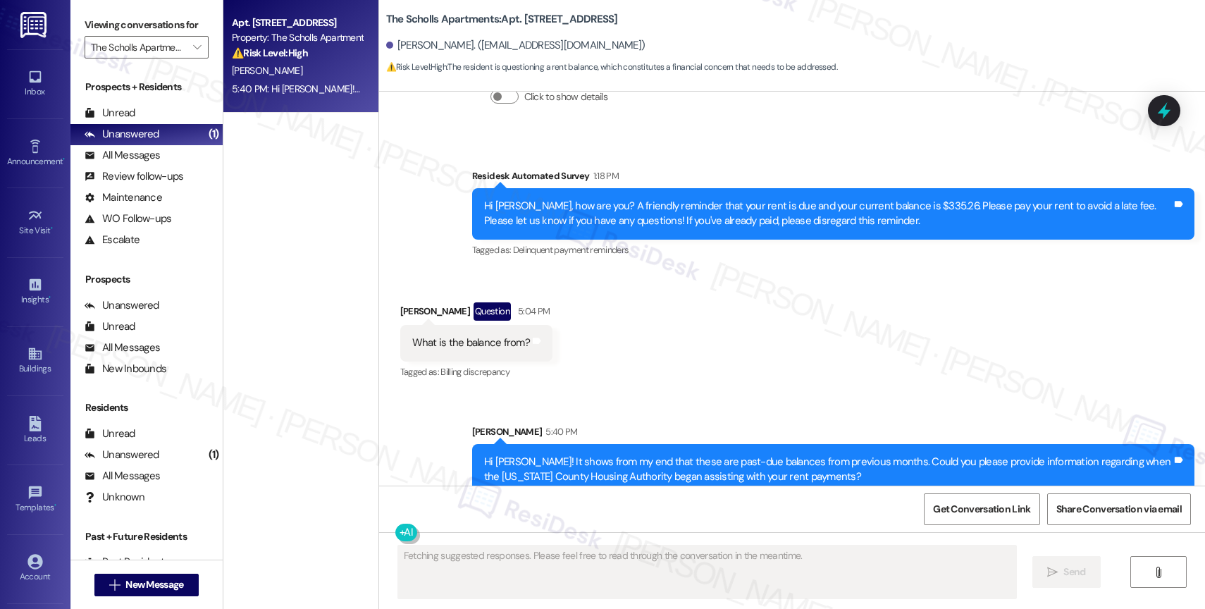
scroll to position [957, 0]
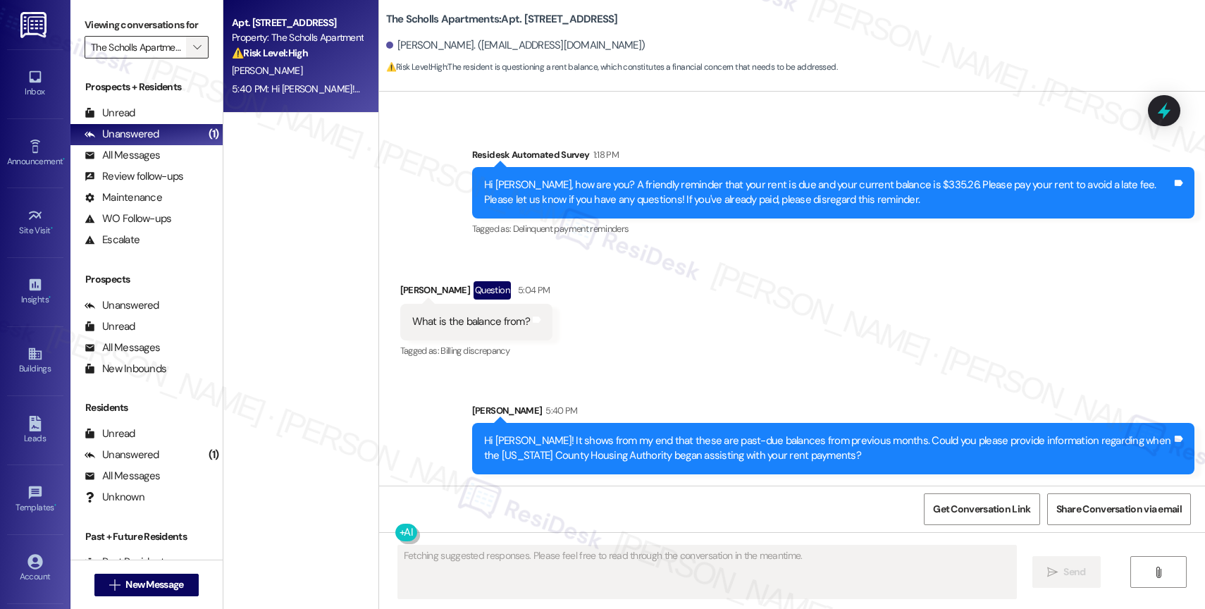
click at [193, 53] on icon "" at bounding box center [197, 47] width 8 height 11
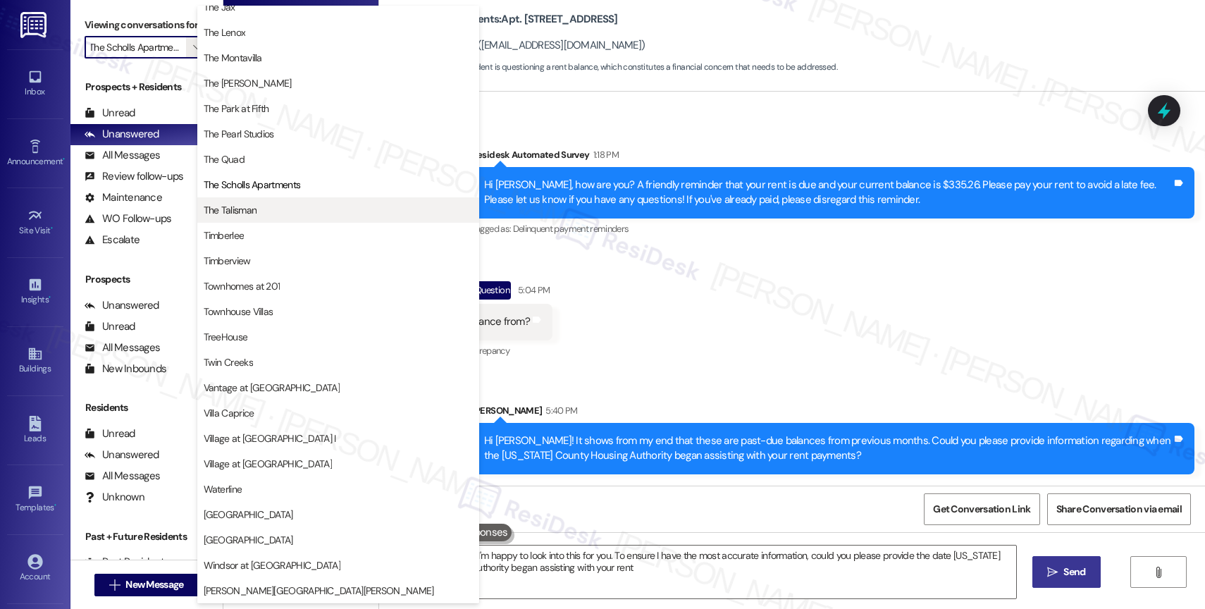
type textarea "Hi {{first_name}}! I'm happy to look into this for you. To ensure I have the mo…"
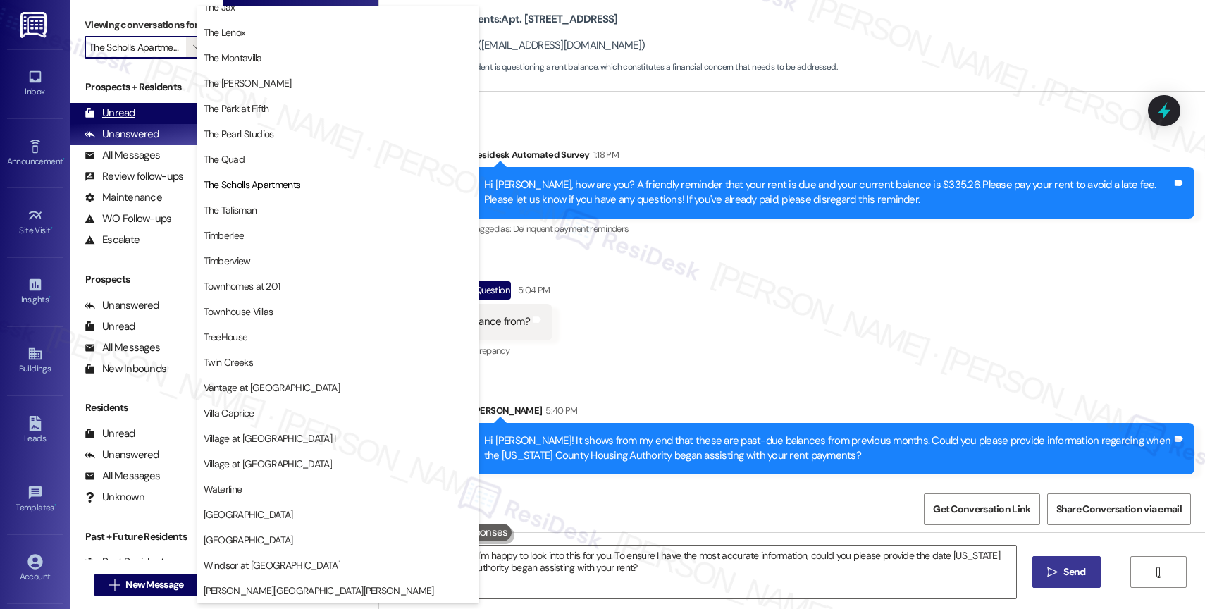
click at [156, 124] on div "Unread (0)" at bounding box center [146, 113] width 152 height 21
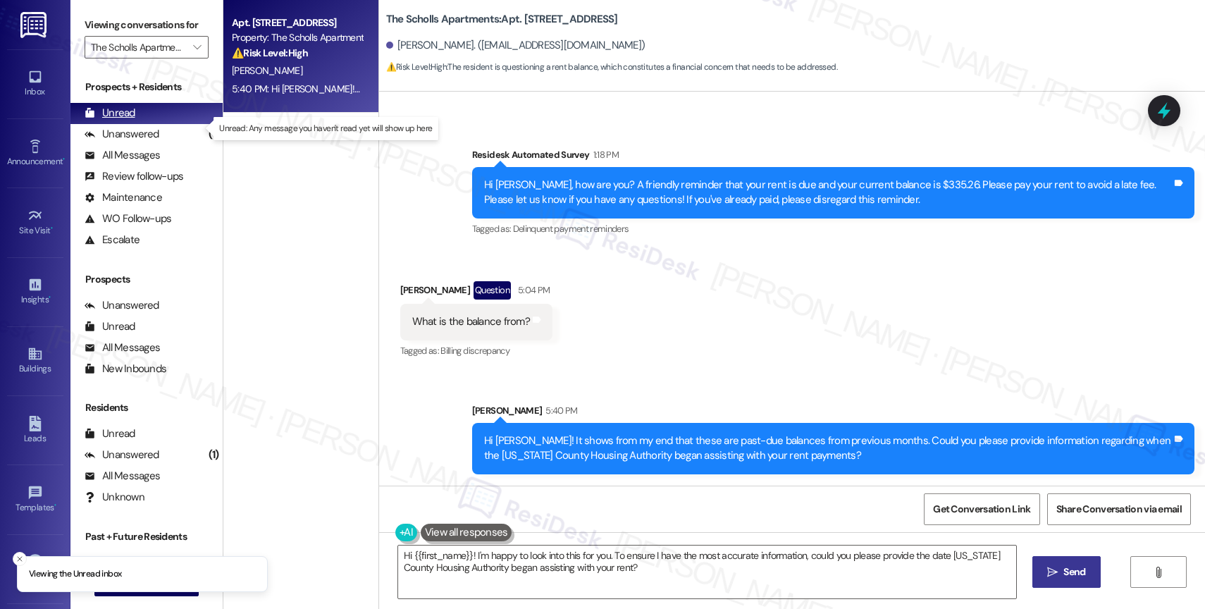
type input "The Quad"
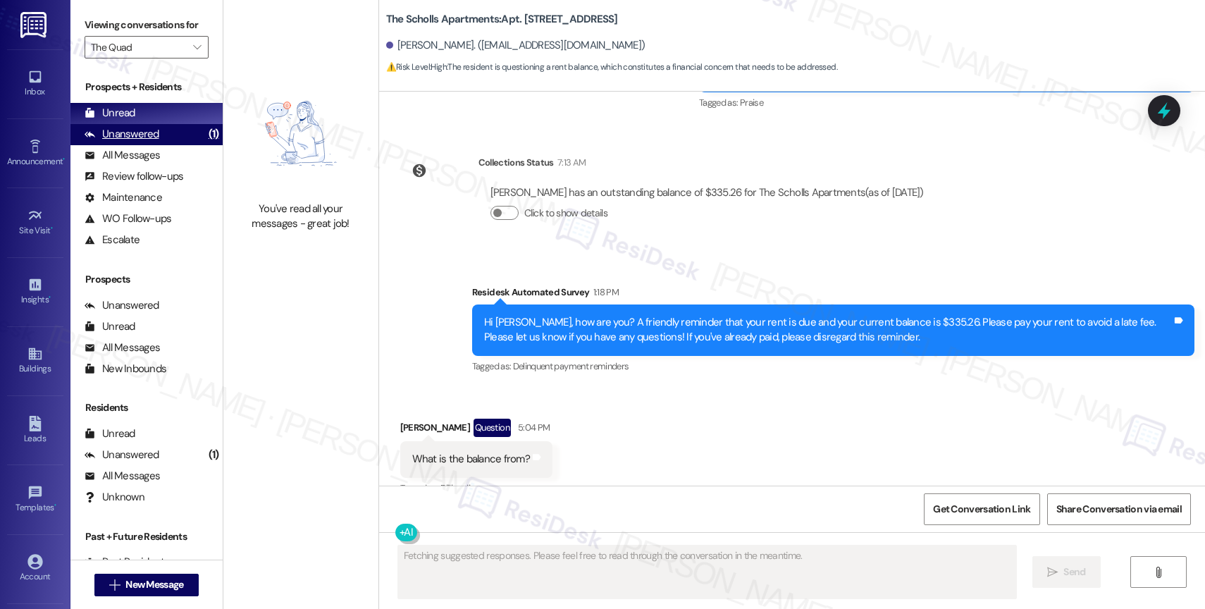
scroll to position [843, 0]
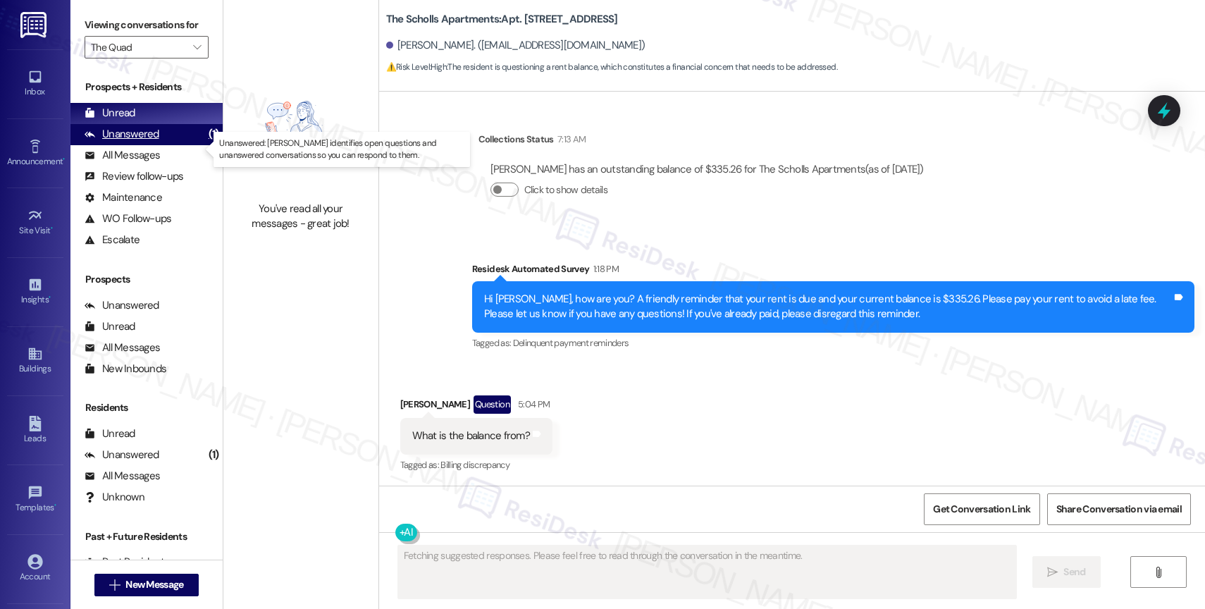
click at [169, 145] on div "Unanswered (1)" at bounding box center [146, 134] width 152 height 21
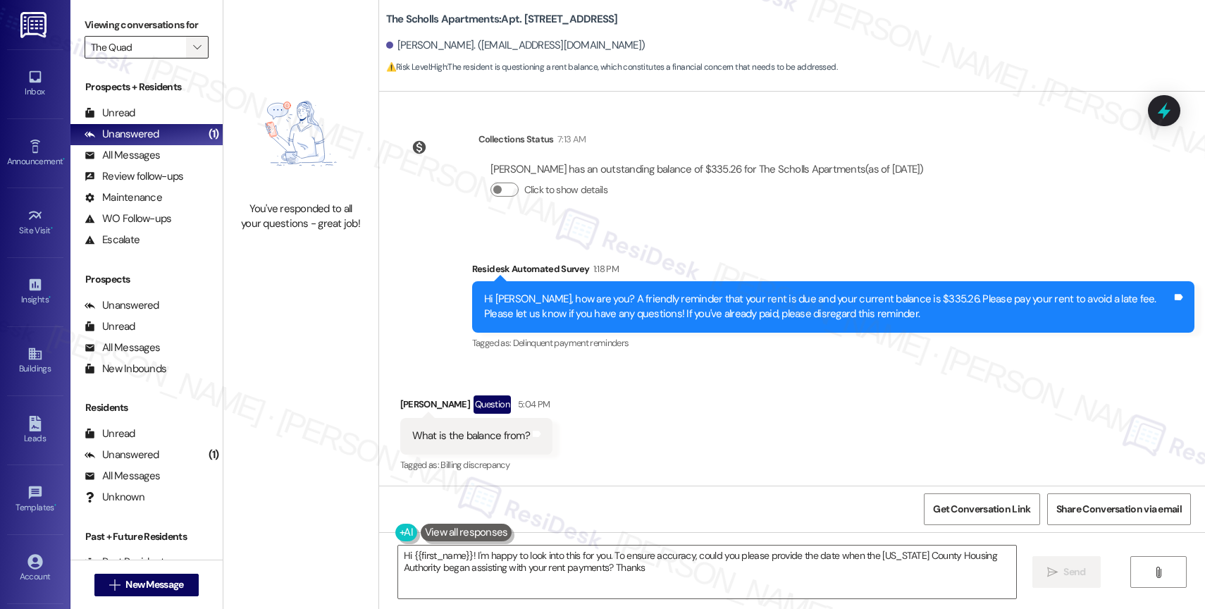
type textarea "Hi {{first_name}}! I'm happy to look into this for you. To ensure accuracy, cou…"
click at [190, 56] on span "" at bounding box center [196, 47] width 13 height 23
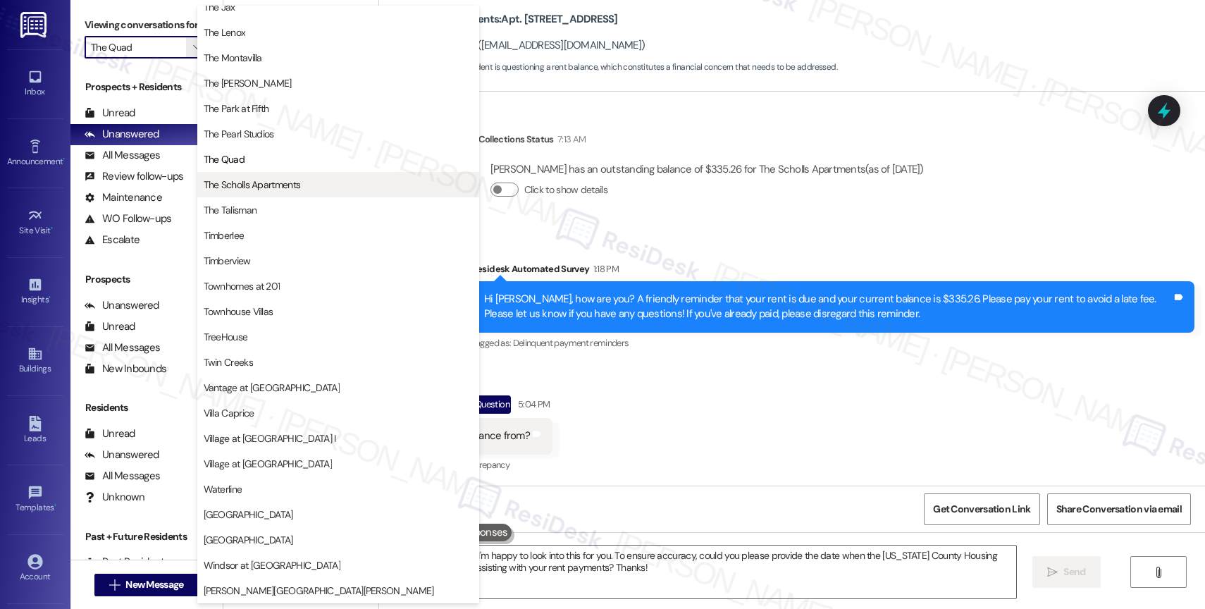
scroll to position [2526, 0]
click at [287, 191] on span "The Scholls Apartments" at bounding box center [252, 185] width 97 height 14
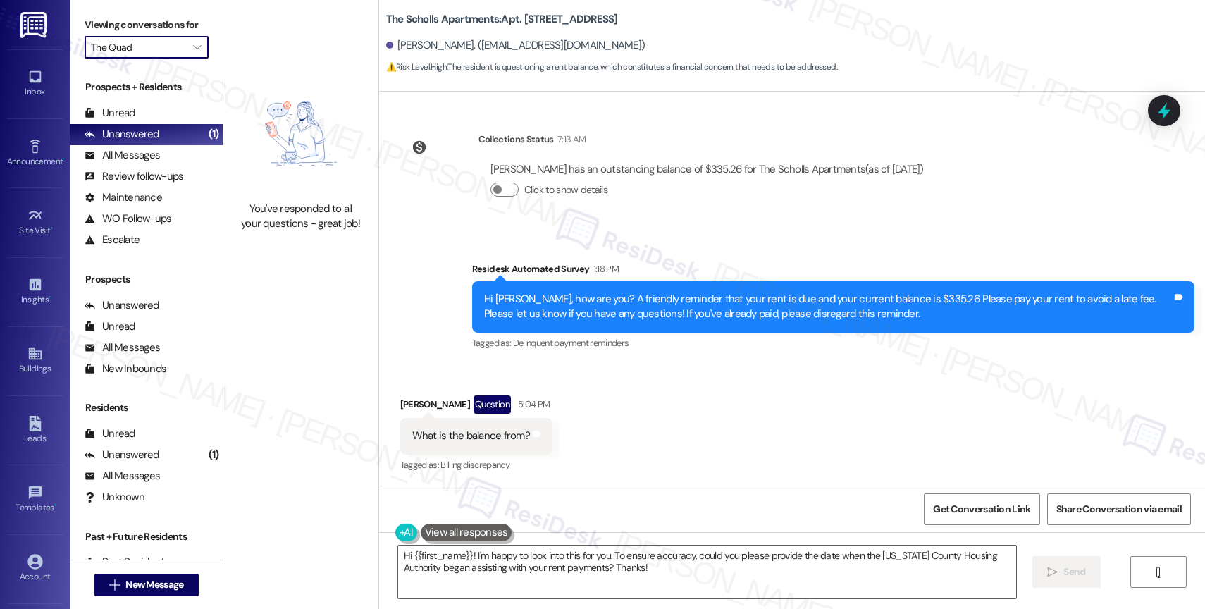
type input "The Scholls Apartments"
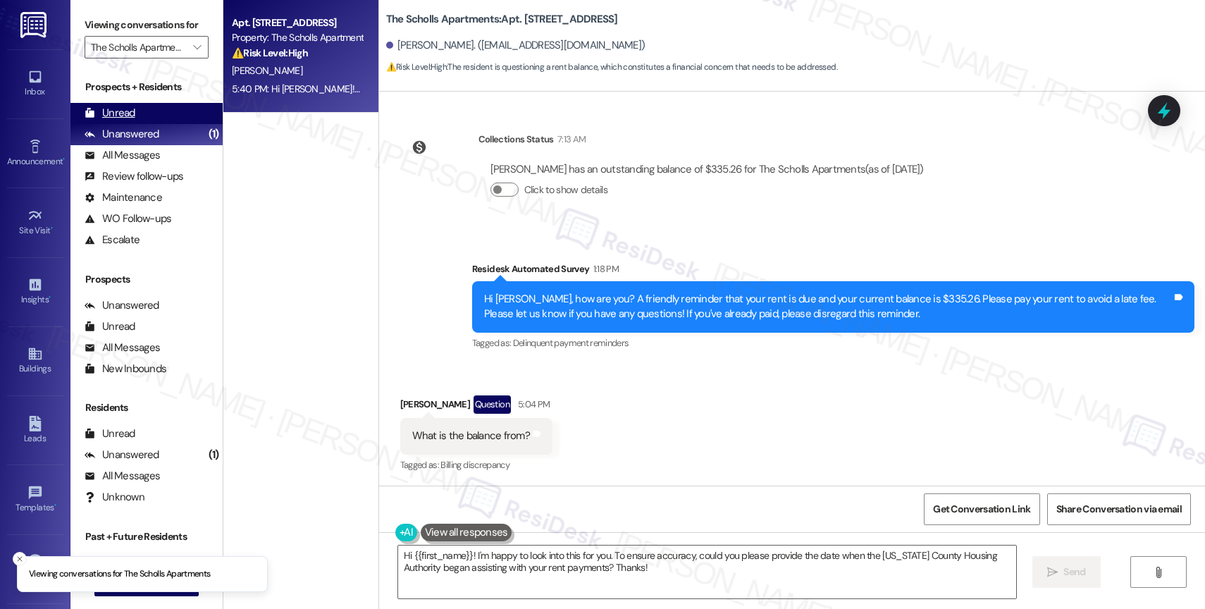
click at [126, 120] on div "Unread" at bounding box center [110, 113] width 51 height 15
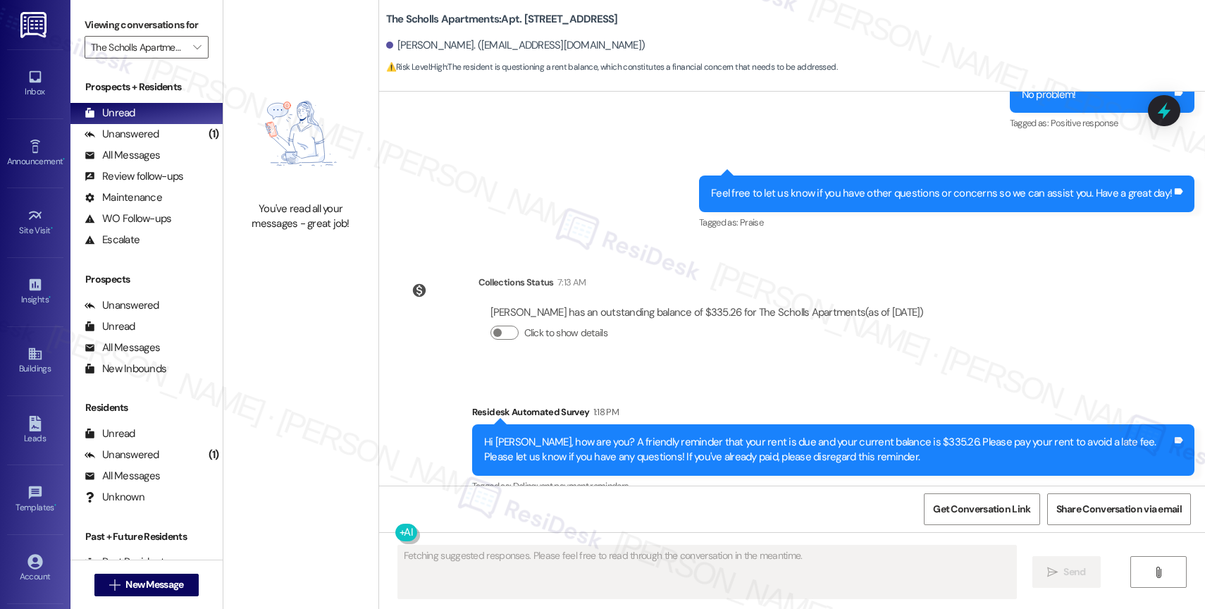
scroll to position [843, 0]
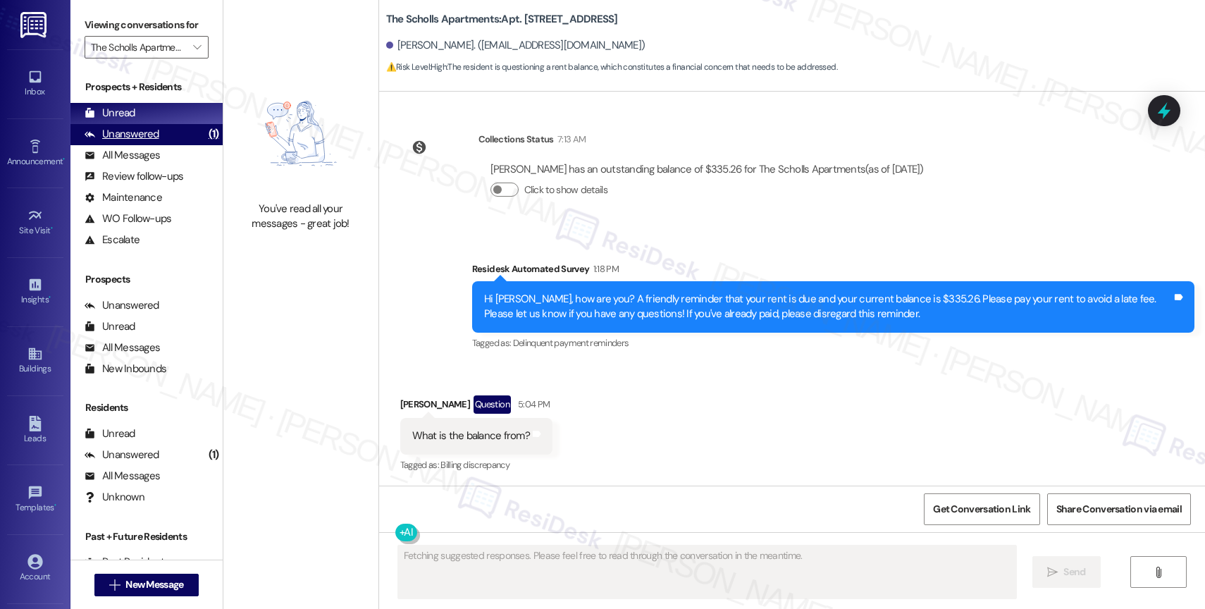
click at [162, 145] on div "Unanswered (1)" at bounding box center [146, 134] width 152 height 21
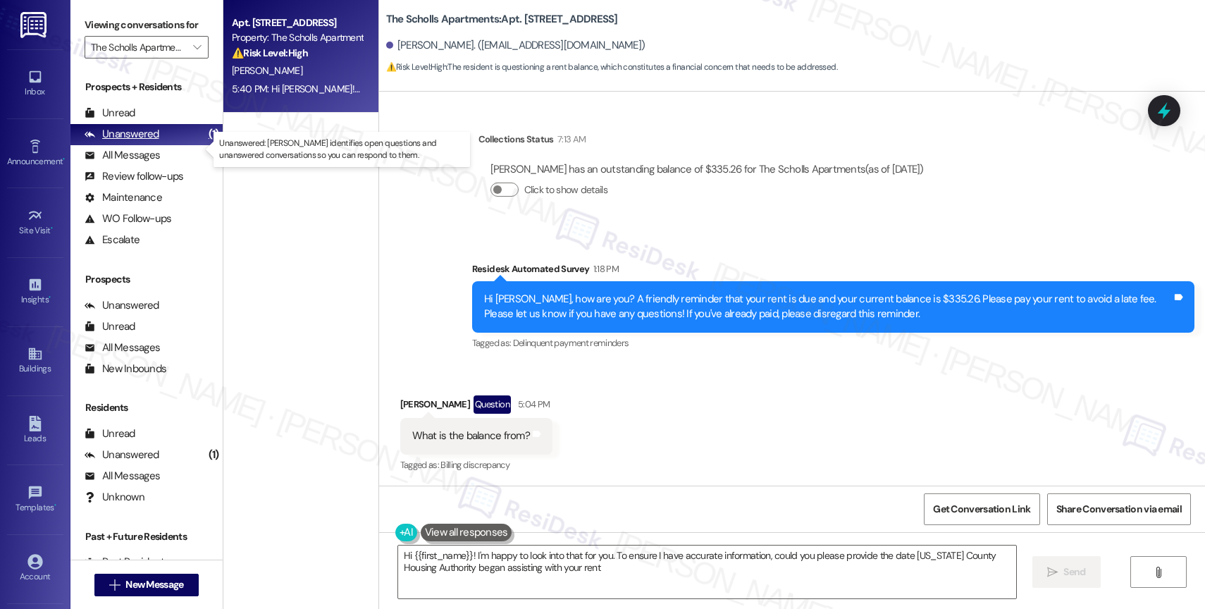
type textarea "Hi {{first_name}}! I'm happy to look into that for you. To ensure I have accura…"
click at [190, 58] on span "" at bounding box center [196, 47] width 13 height 23
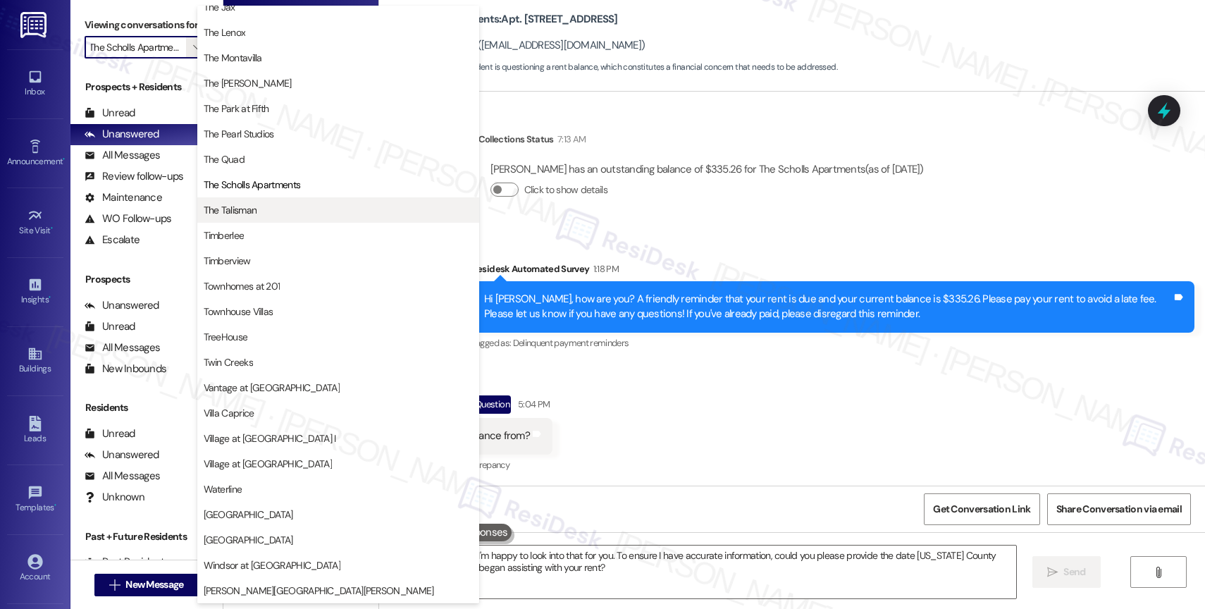
scroll to position [2558, 0]
click at [277, 211] on span "The Talisman" at bounding box center [338, 210] width 269 height 14
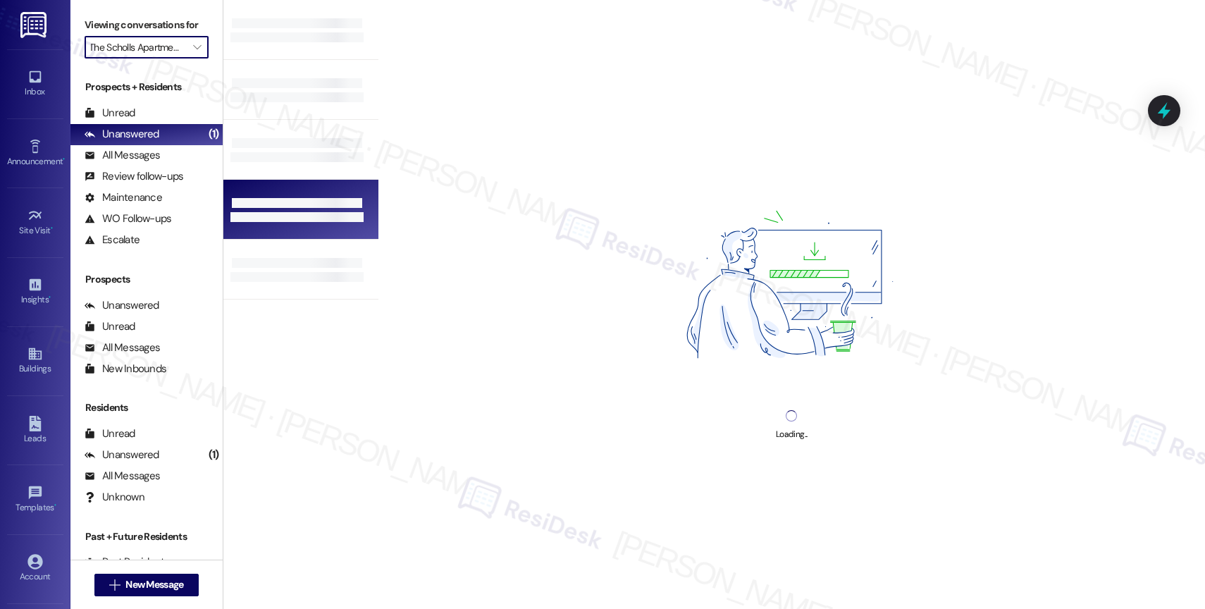
type input "The Talisman"
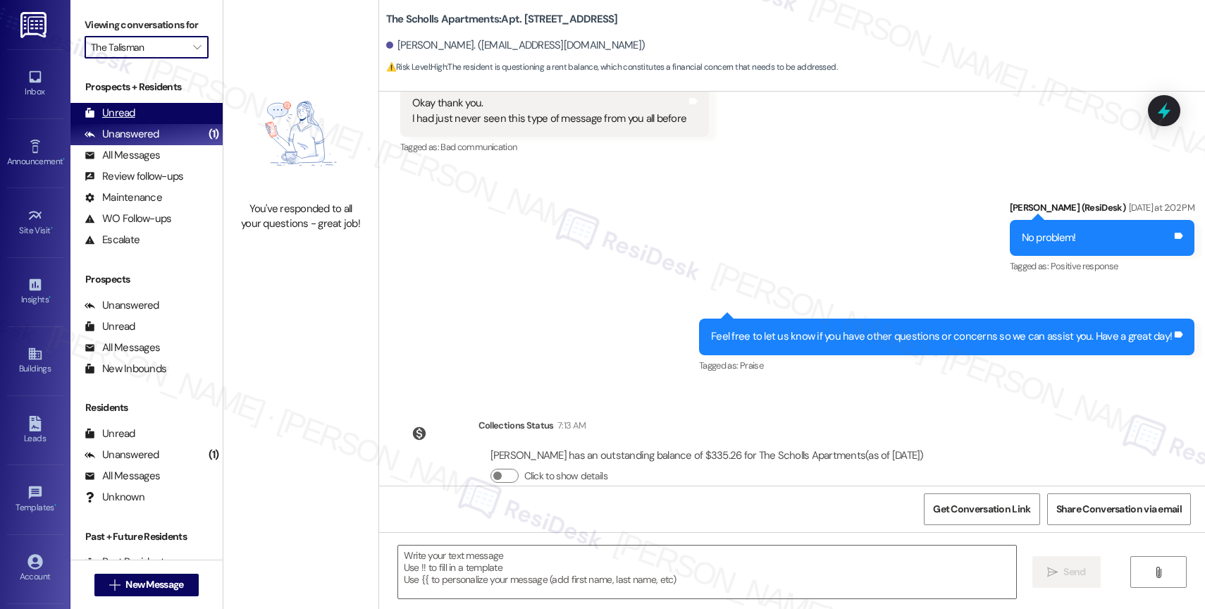
type textarea "Fetching suggested responses. Please feel free to read through the conversation…"
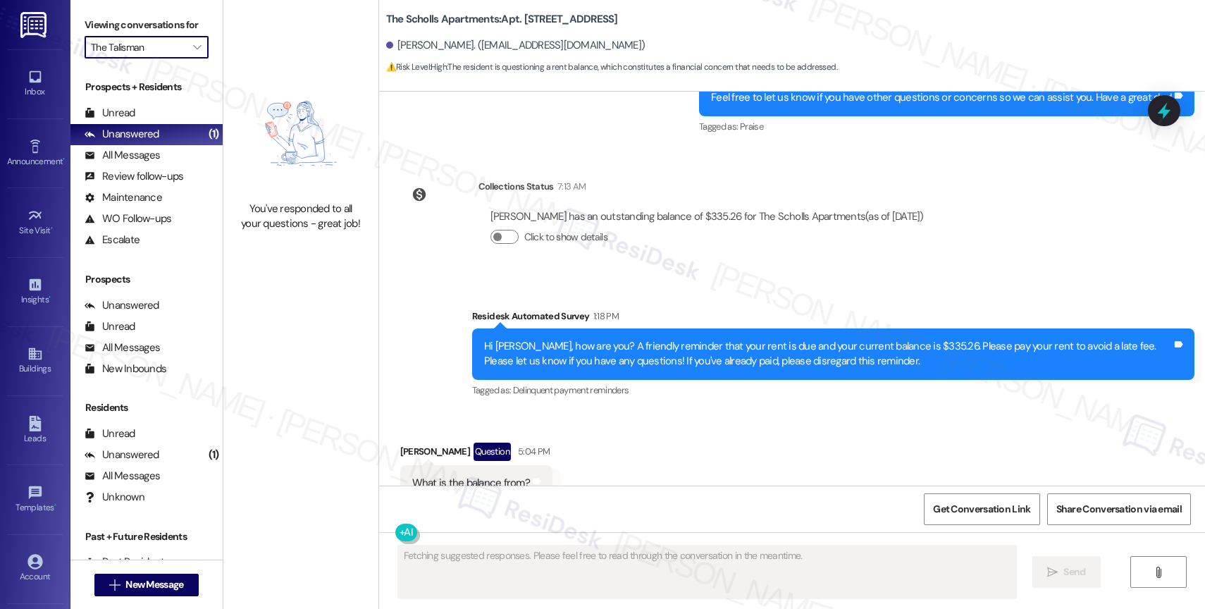
scroll to position [843, 0]
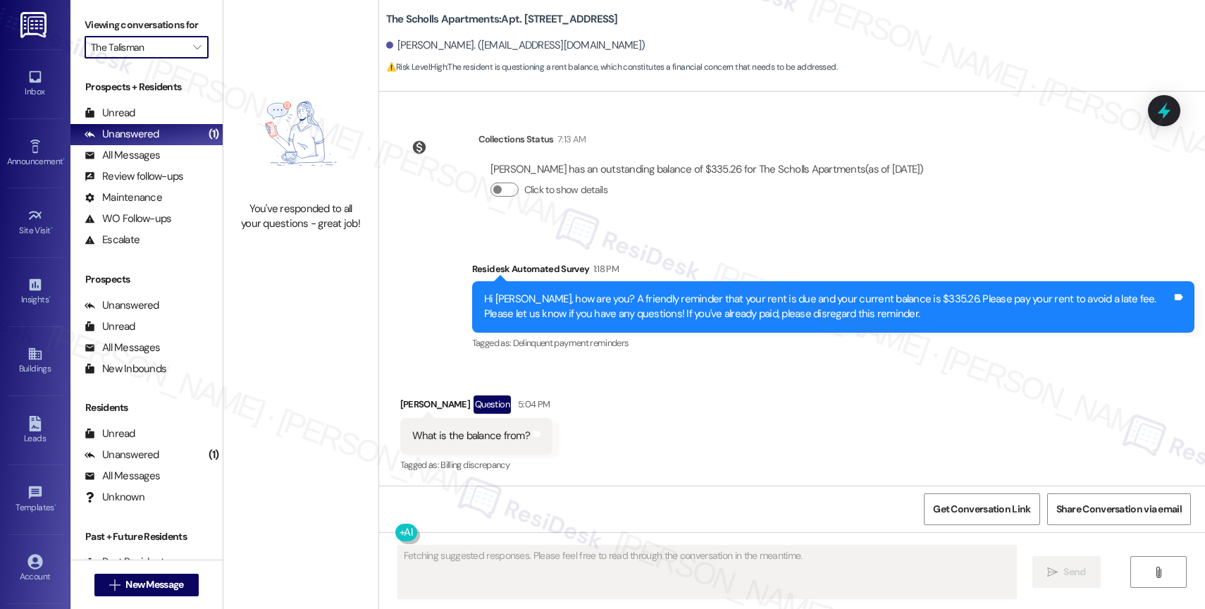
click at [151, 116] on div "Prospects + Residents Unread (0) Unread: Any message you haven't read yet will …" at bounding box center [146, 165] width 152 height 170
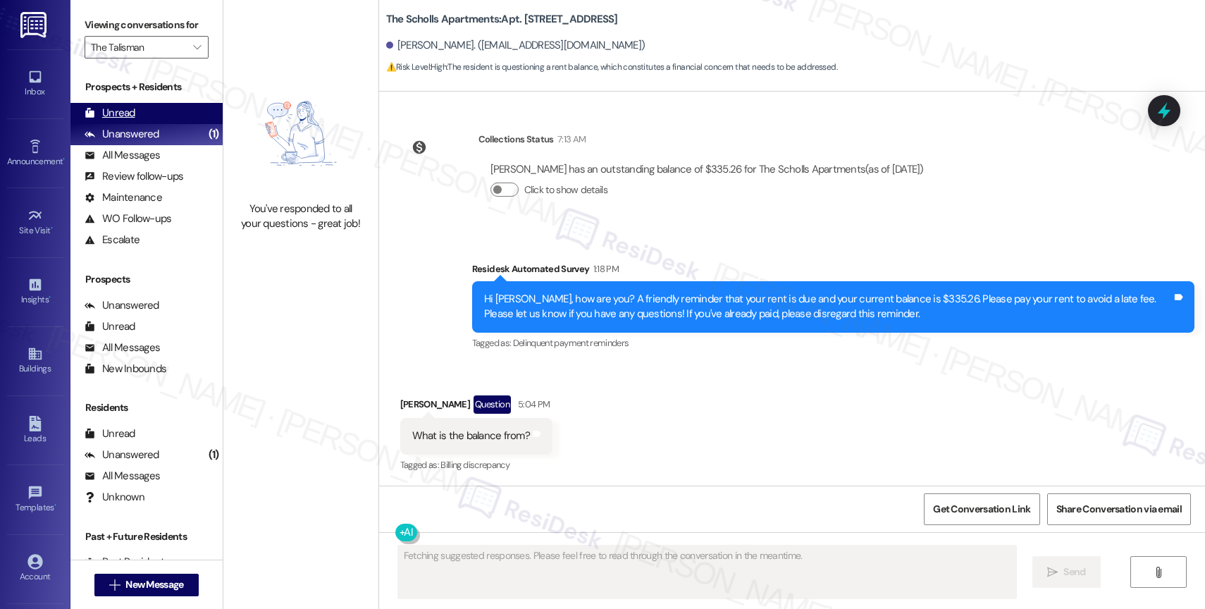
click at [138, 123] on div "Unread (0)" at bounding box center [146, 113] width 152 height 21
click at [156, 142] on div "Unanswered" at bounding box center [122, 134] width 75 height 15
click at [190, 54] on span "" at bounding box center [196, 47] width 13 height 23
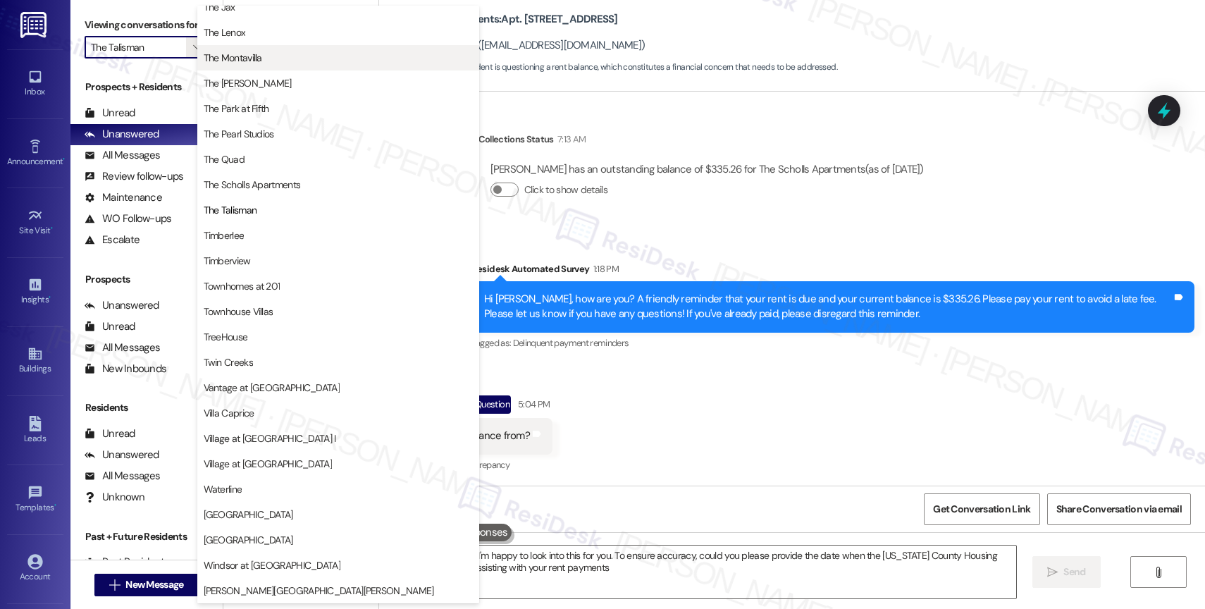
type textarea "Hi {{first_name}}! I'm happy to look into this for you. To ensure accuracy, cou…"
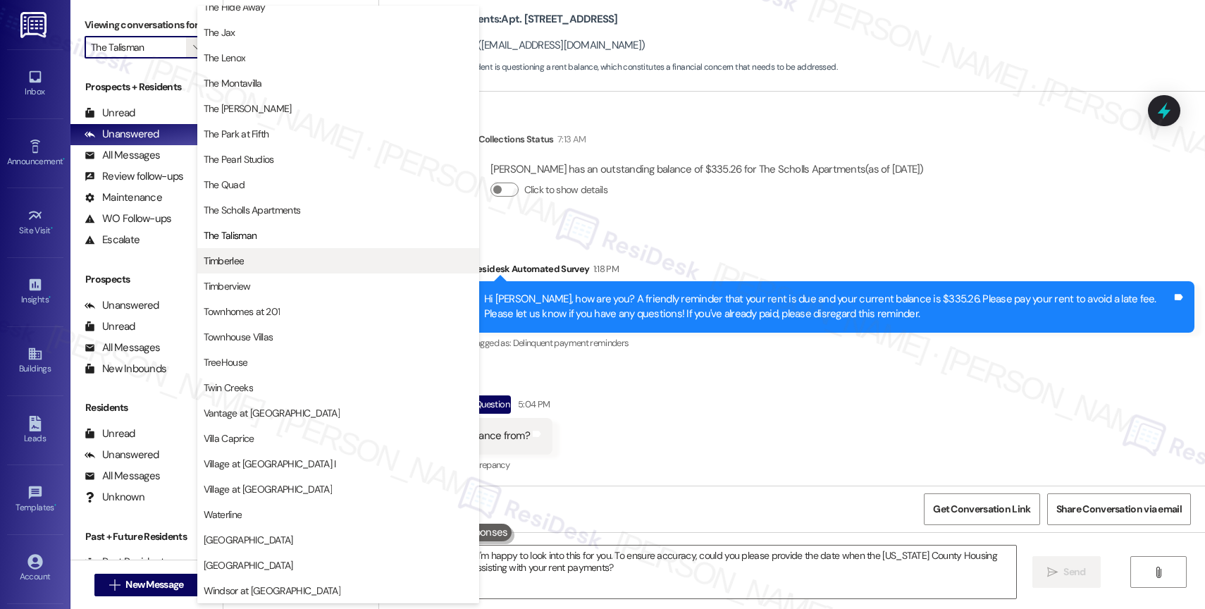
scroll to position [2531, 0]
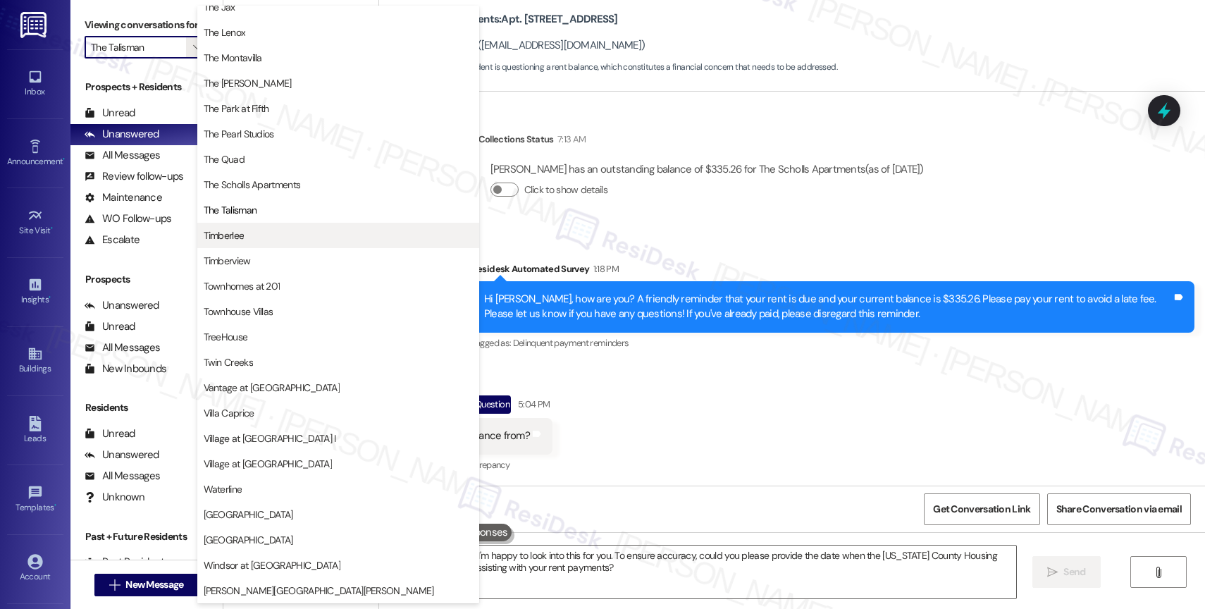
click at [248, 231] on span "Timberlee" at bounding box center [338, 235] width 269 height 14
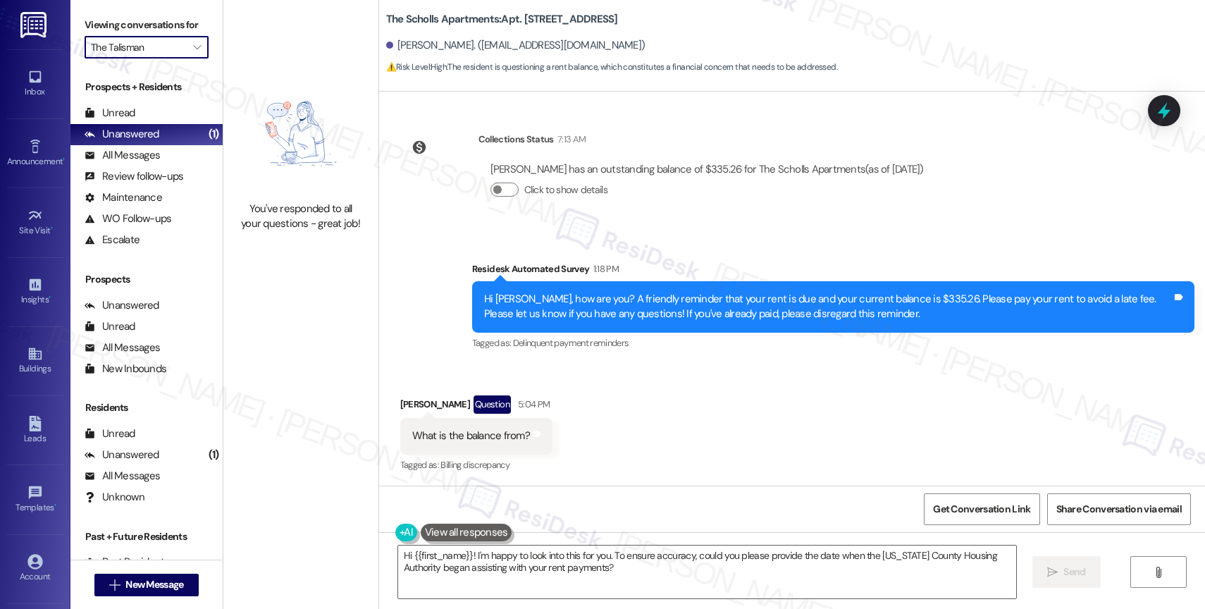
type input "Timberlee"
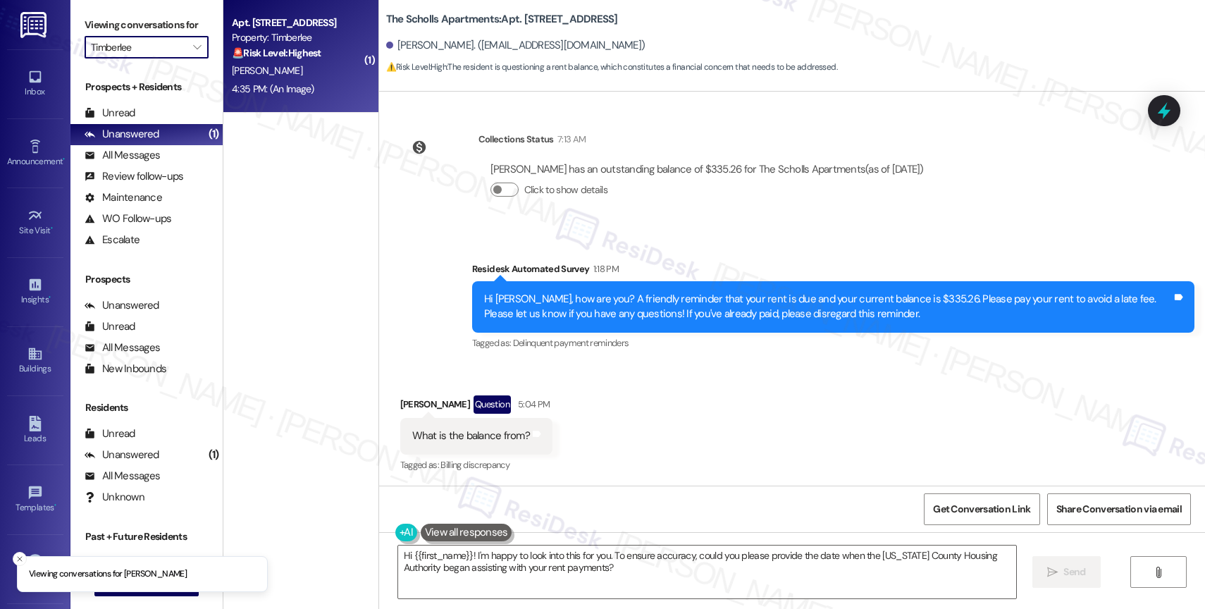
click at [282, 70] on div "M. Chiate" at bounding box center [296, 71] width 133 height 18
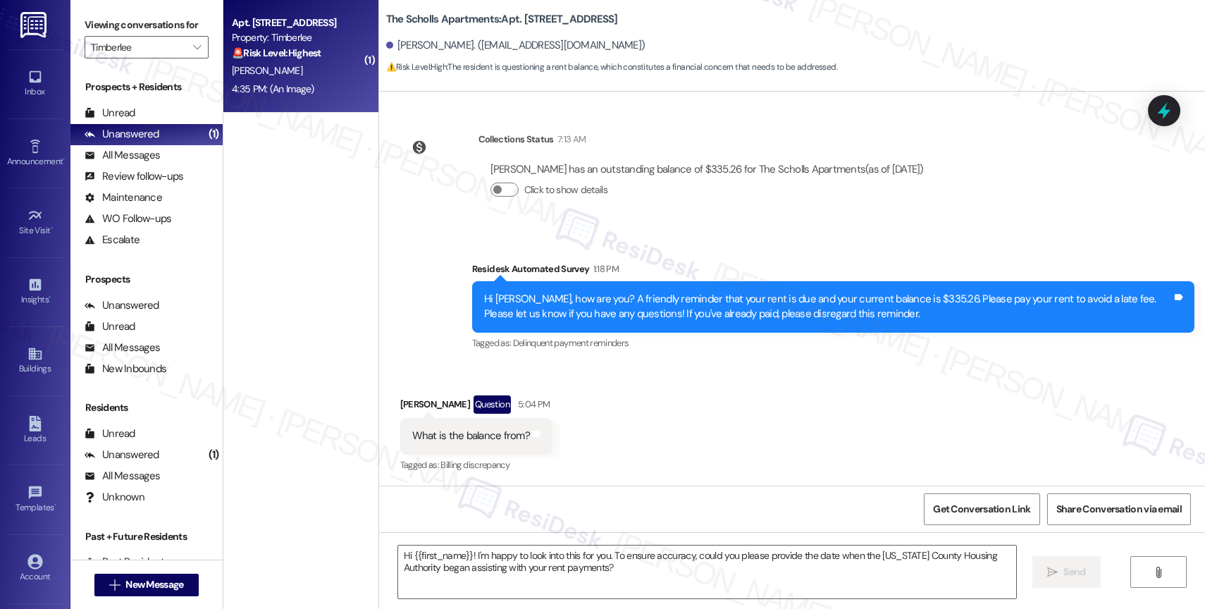
type textarea "Fetching suggested responses. Please feel free to read through the conversation…"
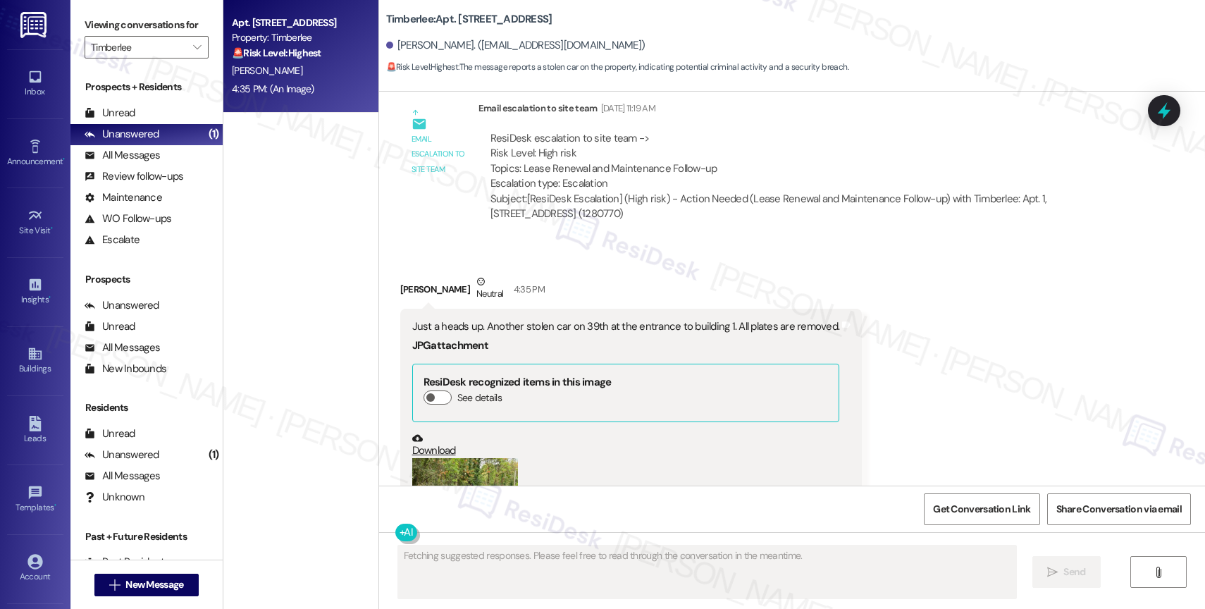
scroll to position [3639, 0]
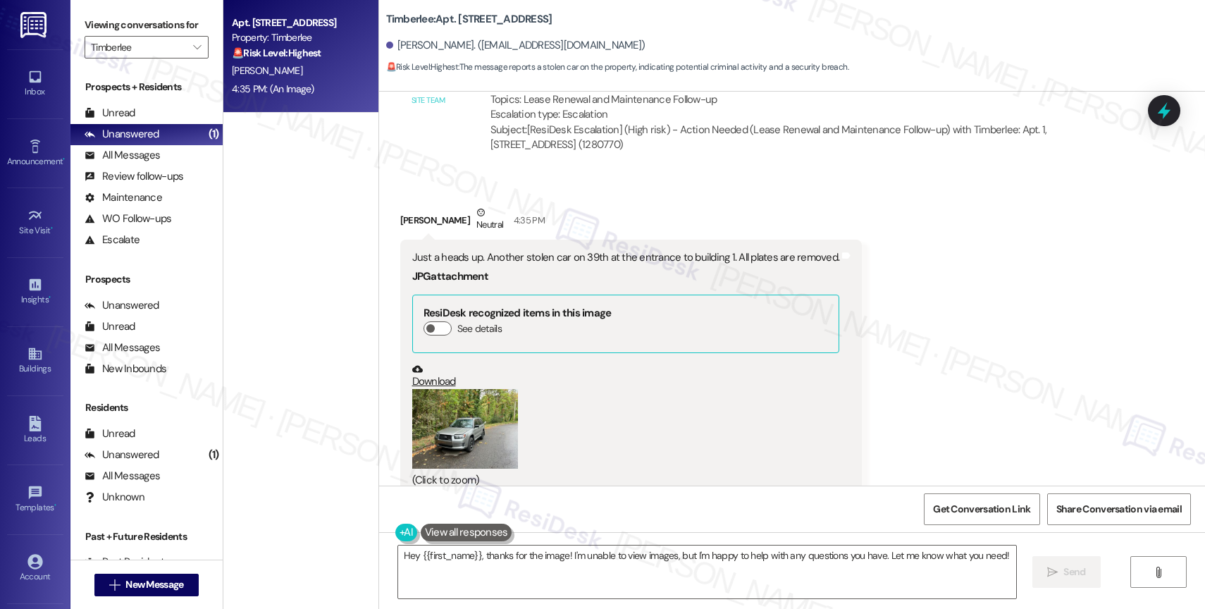
click at [476, 389] on button "Zoom image" at bounding box center [465, 429] width 106 height 80
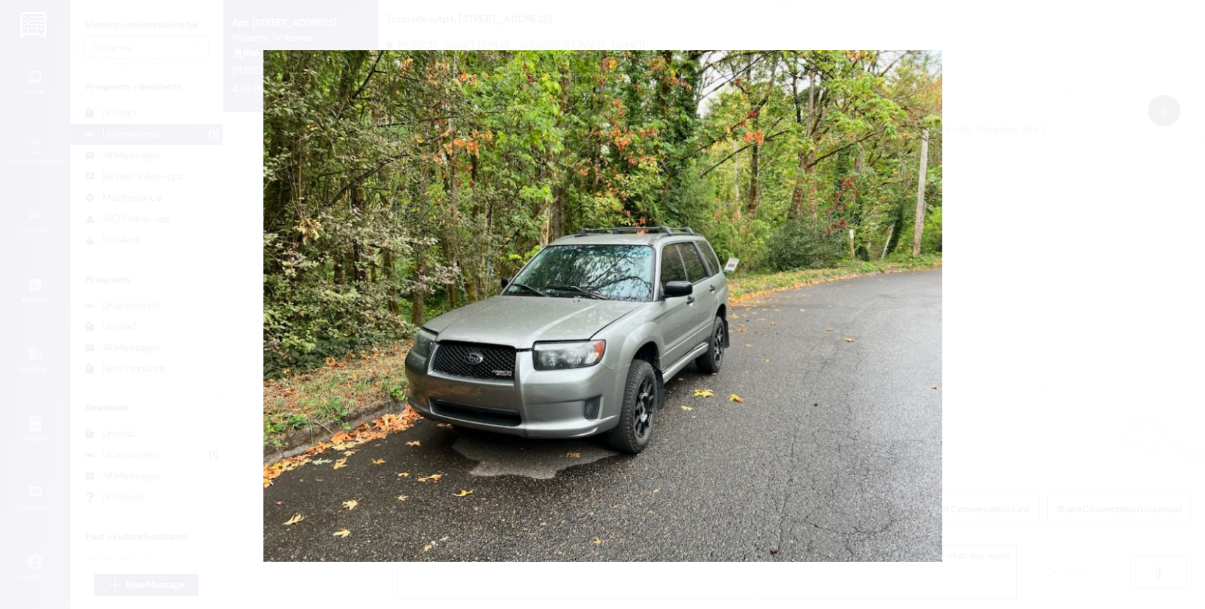
click at [689, 357] on button "Unzoom image" at bounding box center [602, 304] width 1205 height 609
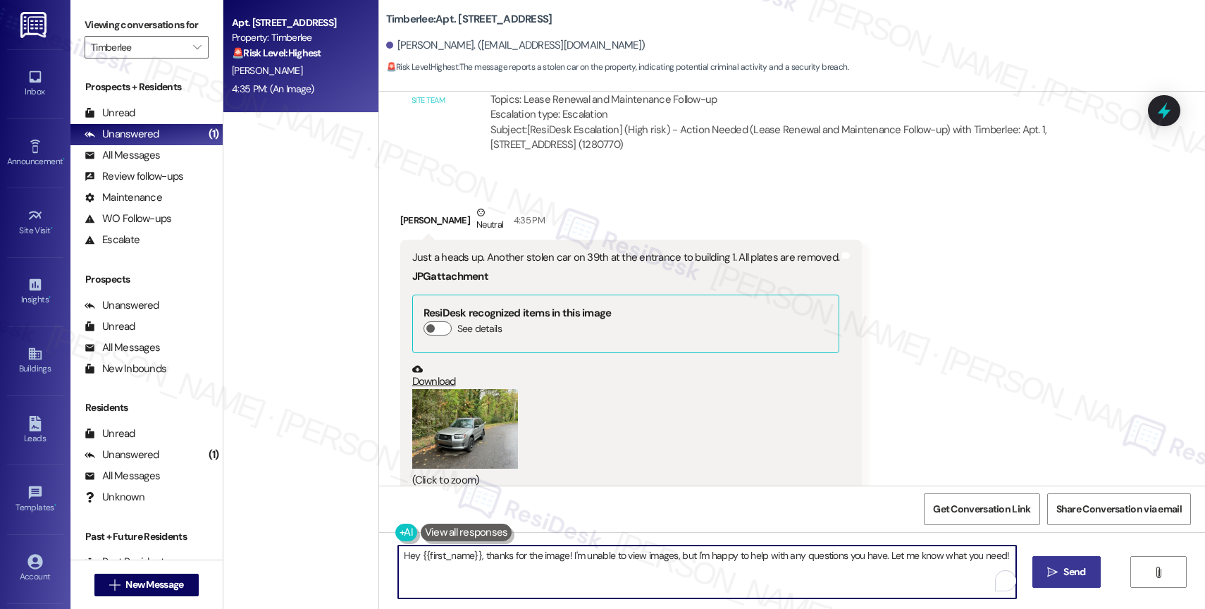
drag, startPoint x: 519, startPoint y: 554, endPoint x: 1036, endPoint y: 559, distance: 517.2
click at [1036, 559] on div "Hey {{first_name}}, thanks for the image! I'm unable to view images, but I'm ha…" at bounding box center [792, 585] width 826 height 106
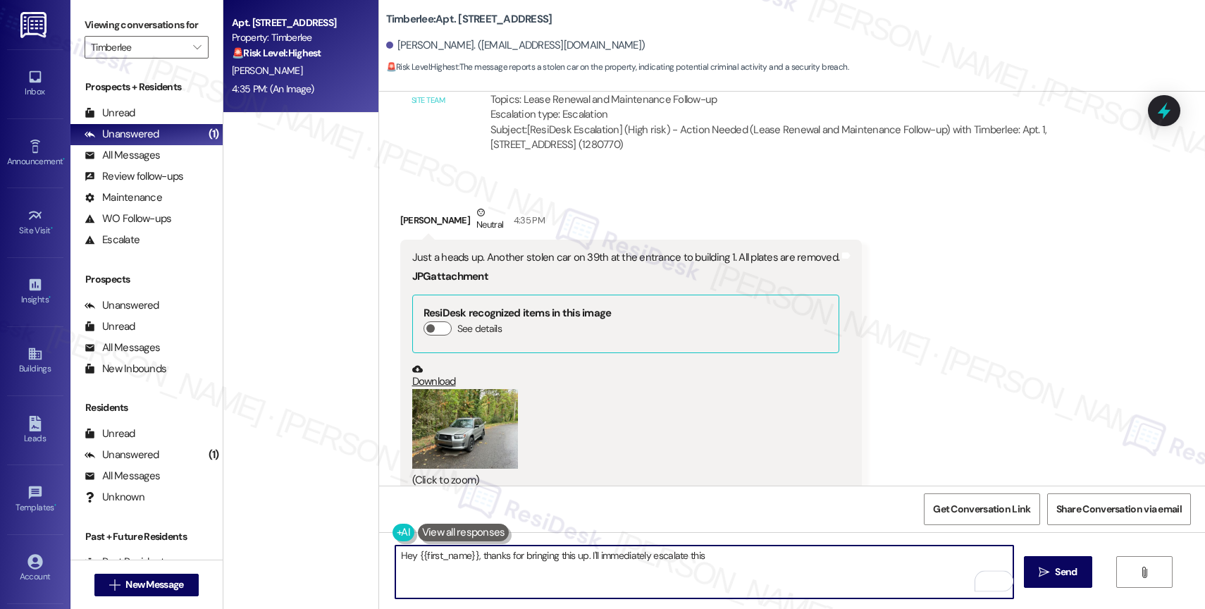
drag, startPoint x: 648, startPoint y: 559, endPoint x: 846, endPoint y: 566, distance: 198.1
click at [833, 567] on textarea "Hey {{first_name}}, thanks for bringing this up. I'll immediately escalate this" at bounding box center [704, 571] width 618 height 53
click at [929, 561] on textarea "Hey {{first_name}}, thanks for bringing this up. I'll immediately notify the si…" at bounding box center [704, 571] width 618 height 53
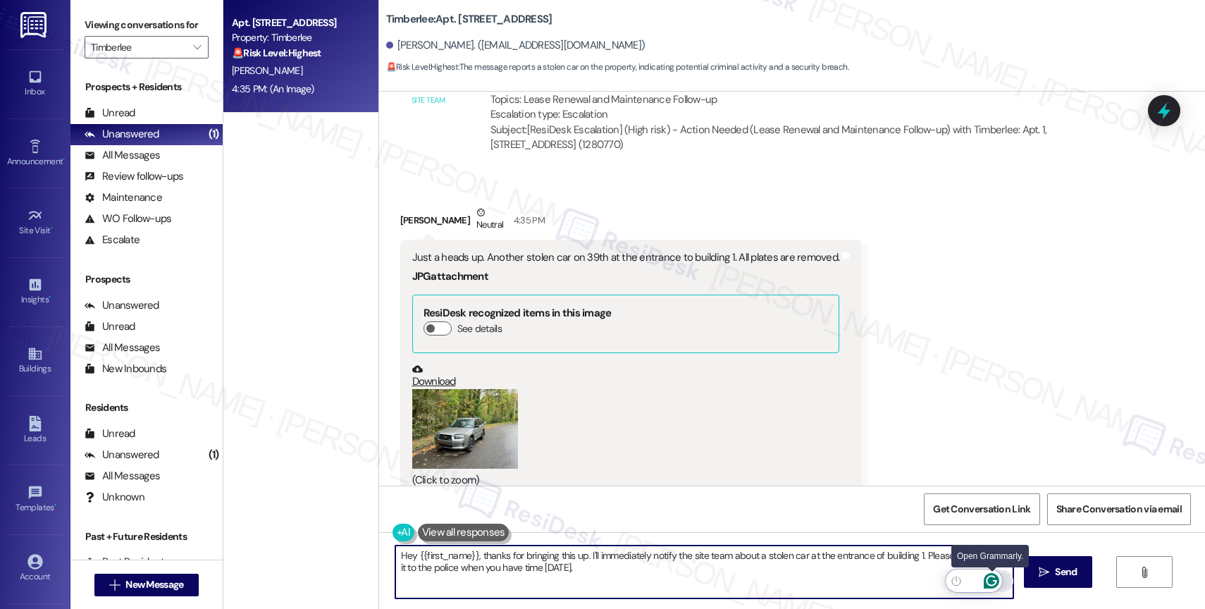
click at [993, 585] on icon "Open Grammarly. 0 Suggestions." at bounding box center [991, 581] width 11 height 11
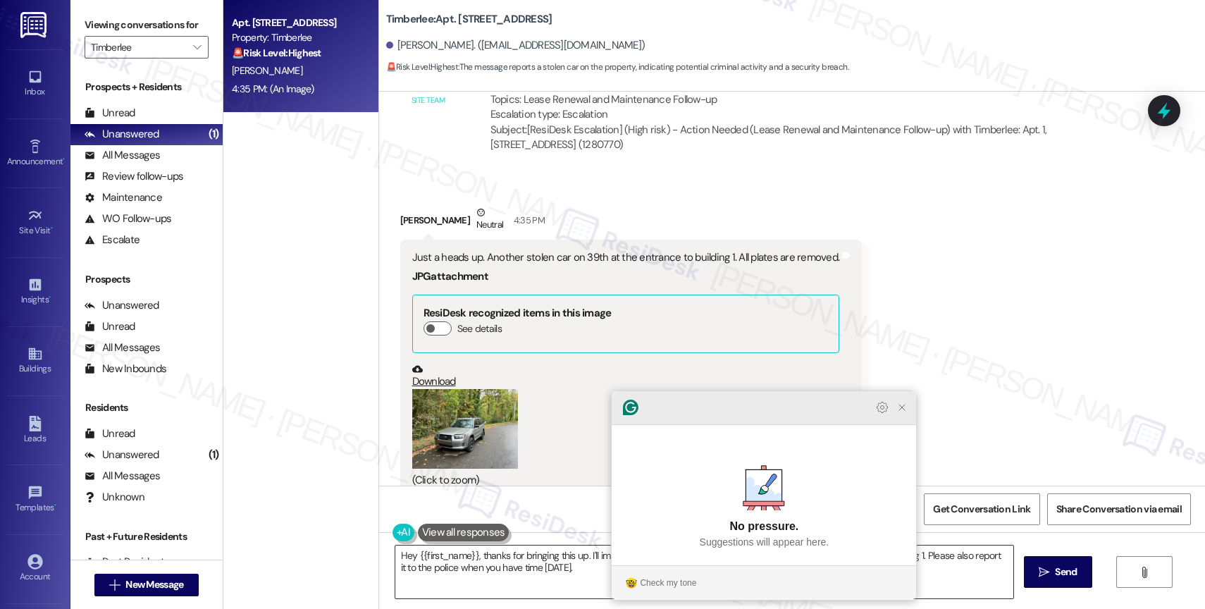
click at [896, 413] on icon "Close Grammarly Assistant" at bounding box center [901, 407] width 11 height 11
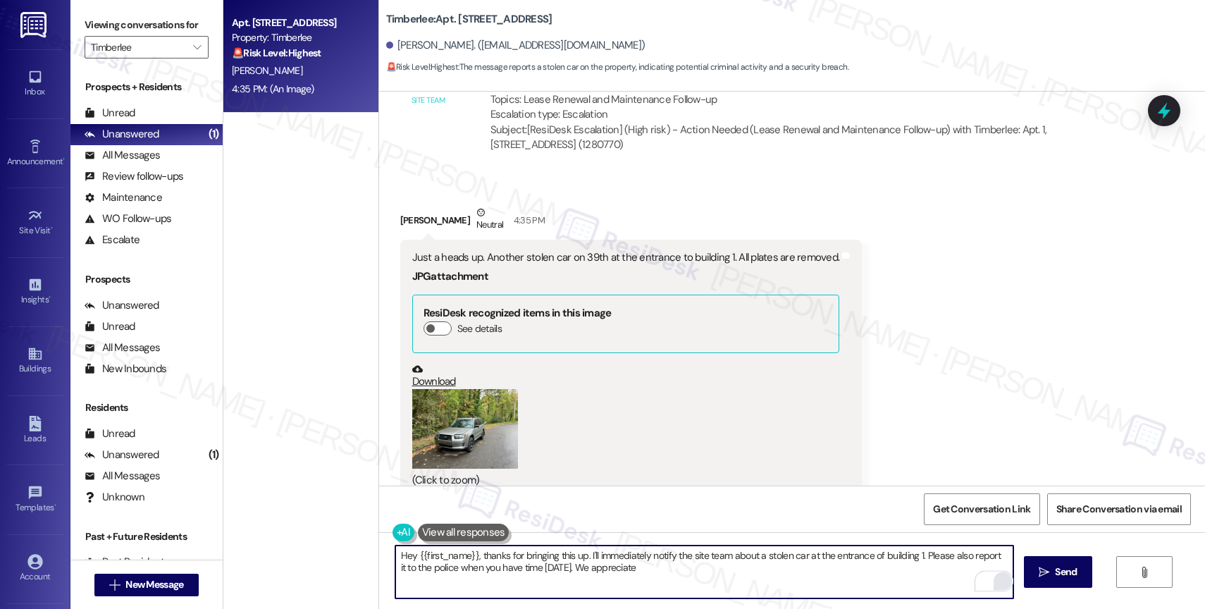
drag, startPoint x: 556, startPoint y: 566, endPoint x: 752, endPoint y: 583, distance: 197.3
click at [752, 583] on textarea "Hey {{first_name}}, thanks for bringing this up. I'll immediately notify the si…" at bounding box center [704, 571] width 618 height 53
click at [577, 557] on textarea "Hey {{first_name}}, thanks for bringing this up. I'll immediately notify the si…" at bounding box center [704, 571] width 618 height 53
drag, startPoint x: 873, startPoint y: 557, endPoint x: 945, endPoint y: 554, distance: 72.6
click at [945, 554] on textarea "Hey {{first_name}}, thanks for bringing this up and sharing a photo of the car.…" at bounding box center [704, 571] width 618 height 53
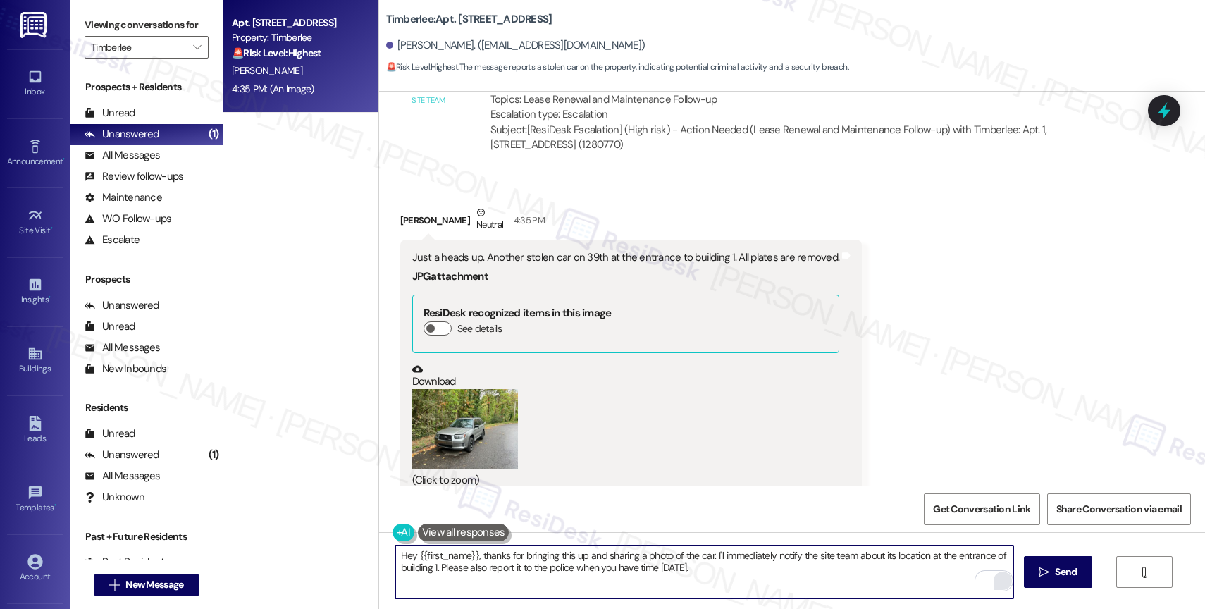
click at [764, 571] on textarea "Hey {{first_name}}, thanks for bringing this up and sharing a photo of the car.…" at bounding box center [704, 571] width 618 height 53
type textarea "Hey {{first_name}}, thanks for bringing this up and sharing a photo of the car.…"
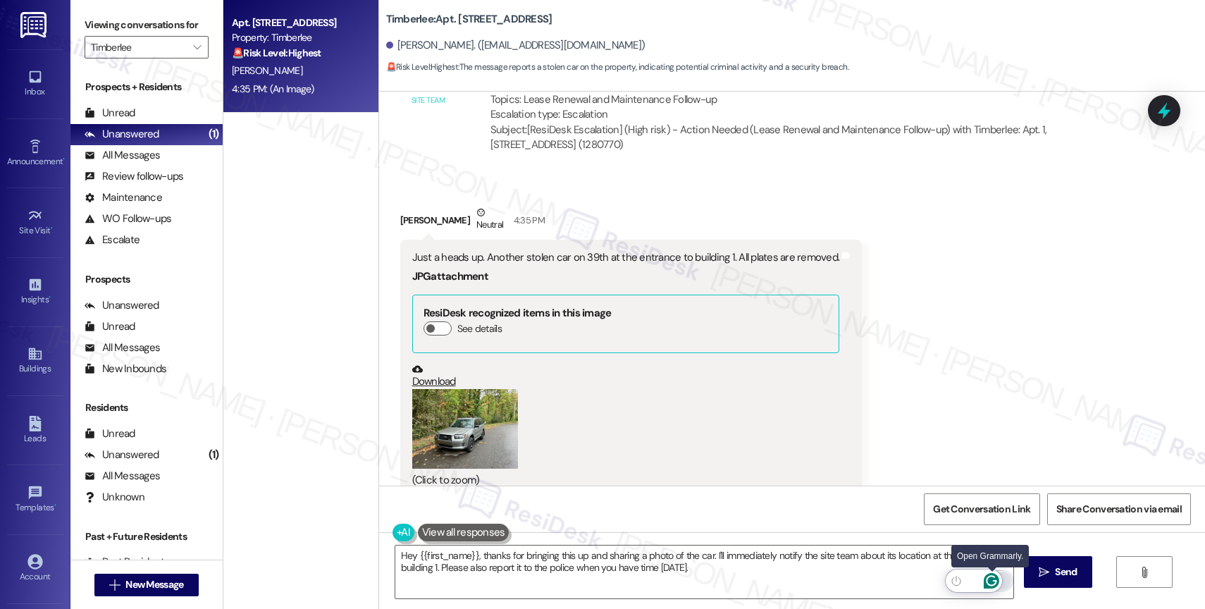
click at [993, 578] on icon "Open Grammarly. 0 Suggestions." at bounding box center [991, 580] width 15 height 15
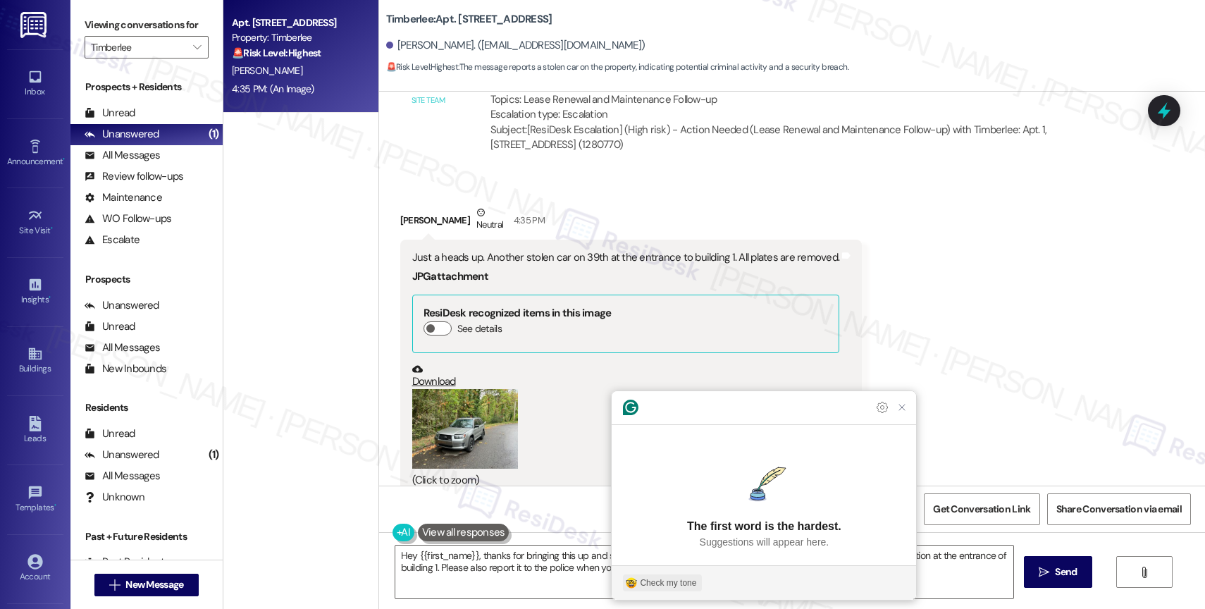
click at [674, 582] on div "Check my tone" at bounding box center [668, 582] width 56 height 13
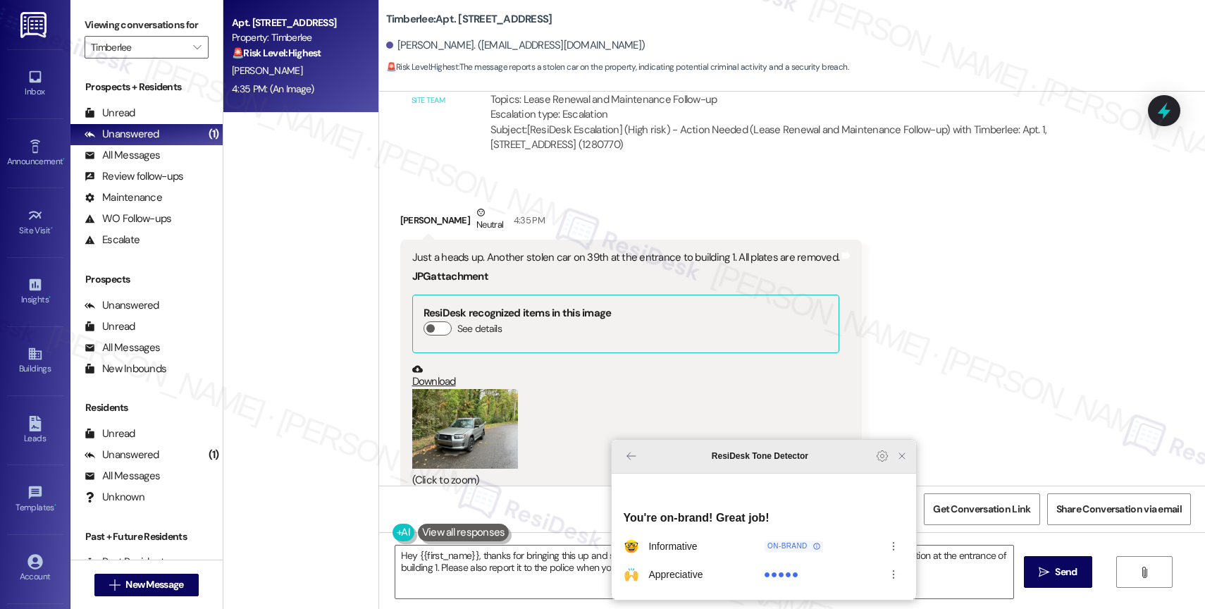
click at [903, 459] on icon "Close Grammarly Assistant" at bounding box center [902, 456] width 6 height 6
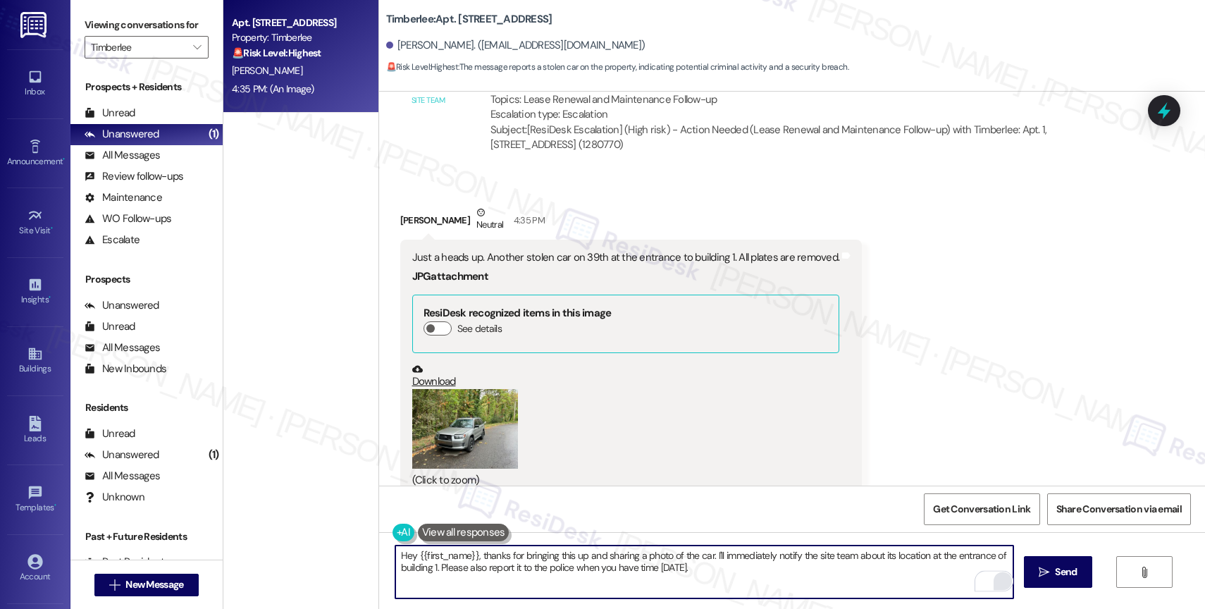
click at [740, 566] on textarea "Hey {{first_name}}, thanks for bringing this up and sharing a photo of the car.…" at bounding box center [704, 571] width 618 height 53
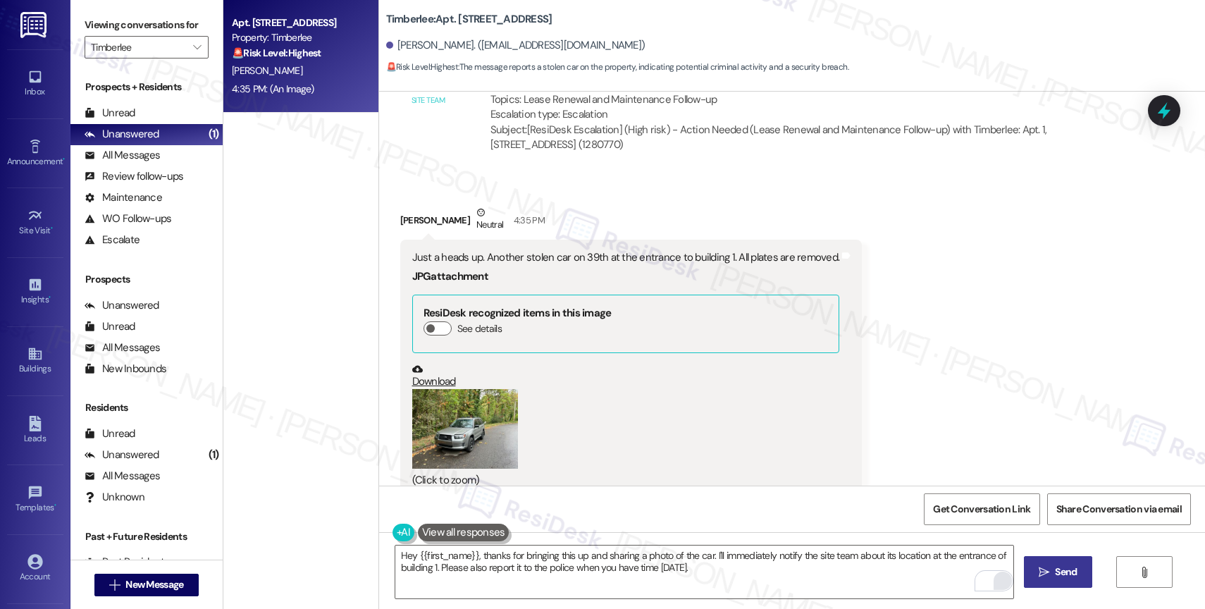
click at [1038, 570] on icon "" at bounding box center [1043, 571] width 11 height 11
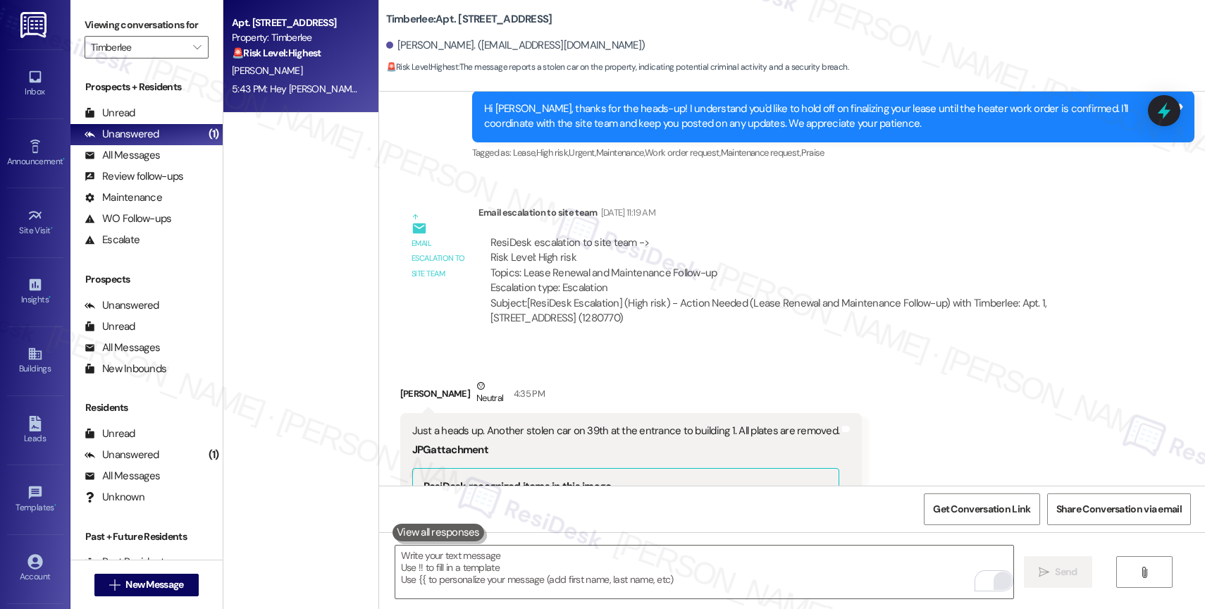
scroll to position [3363, 0]
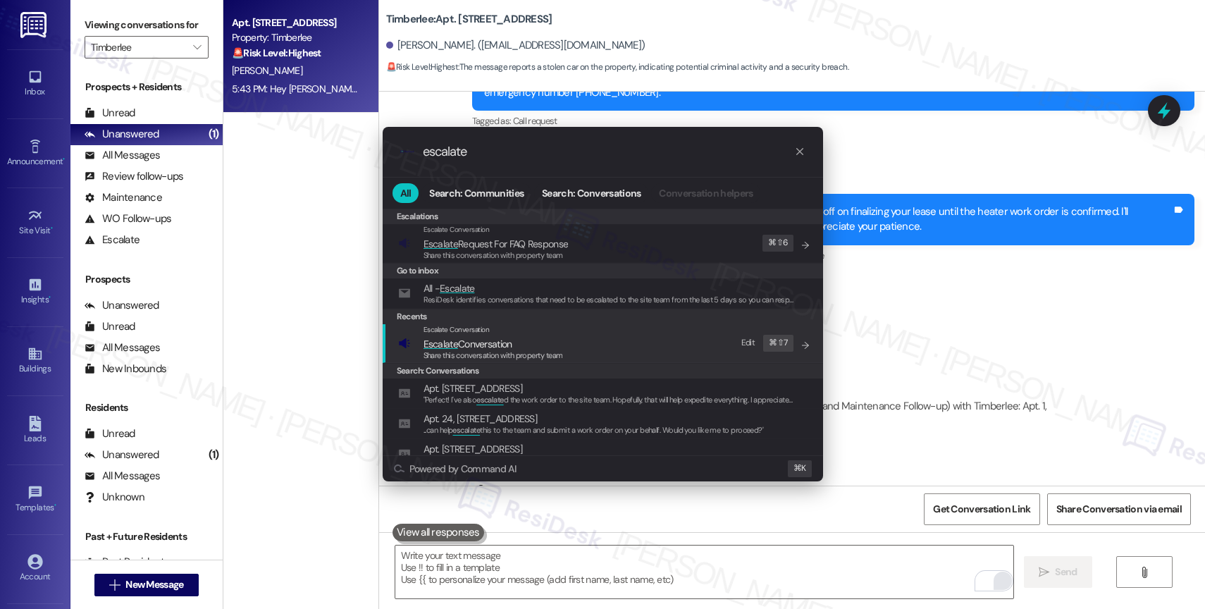
type input "escalate"
click at [537, 330] on div "Escalate Conversation" at bounding box center [492, 329] width 139 height 11
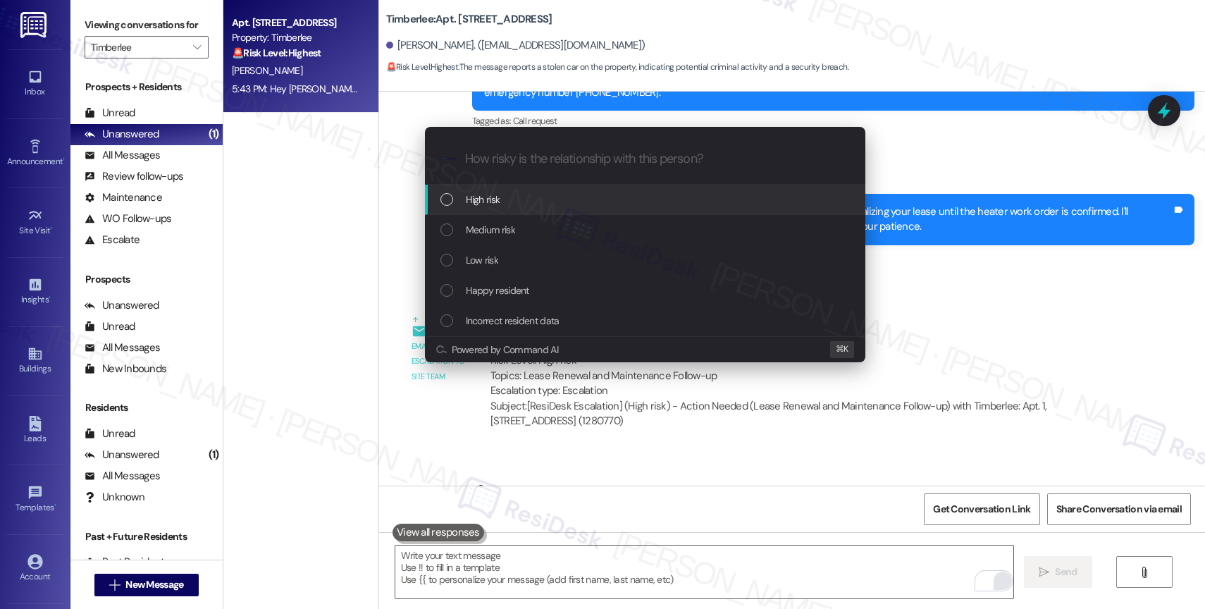
click at [517, 188] on div "High risk" at bounding box center [645, 200] width 440 height 30
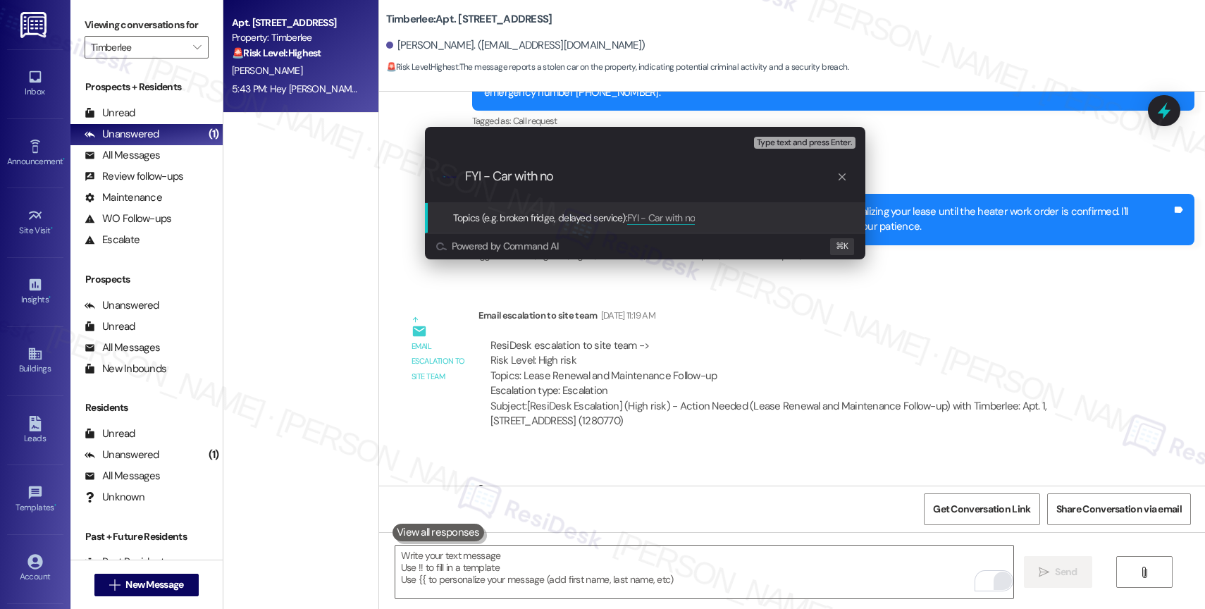
click at [598, 413] on div "Escalate Conversation High risk Topics (e.g. broken fridge, delayed service) An…" at bounding box center [602, 304] width 1205 height 609
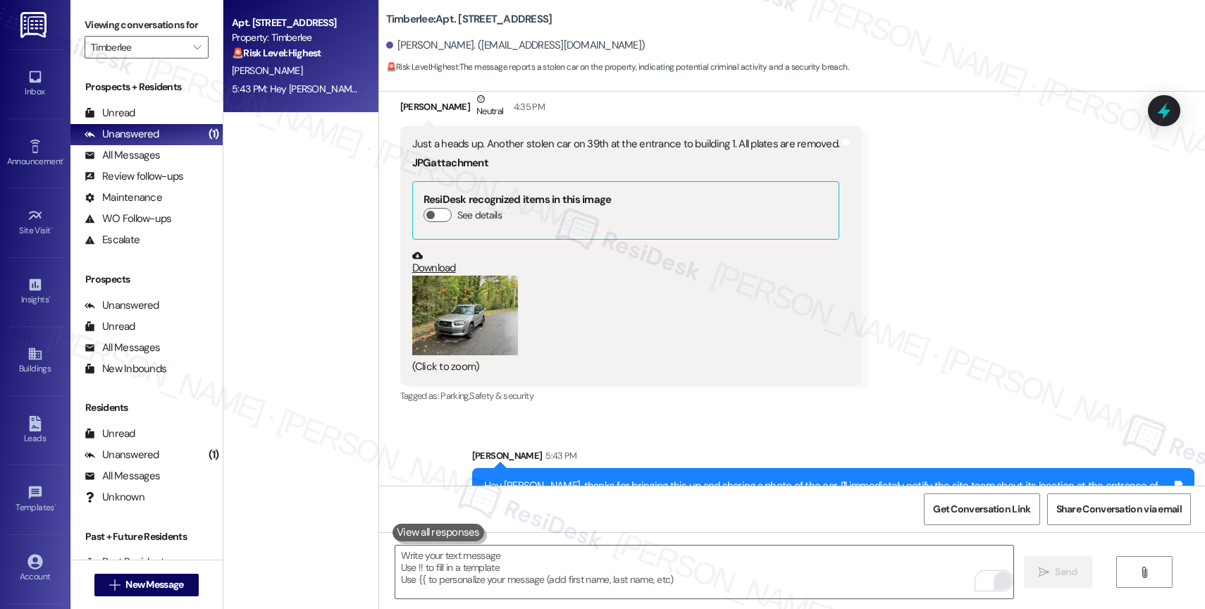
scroll to position [3607, 0]
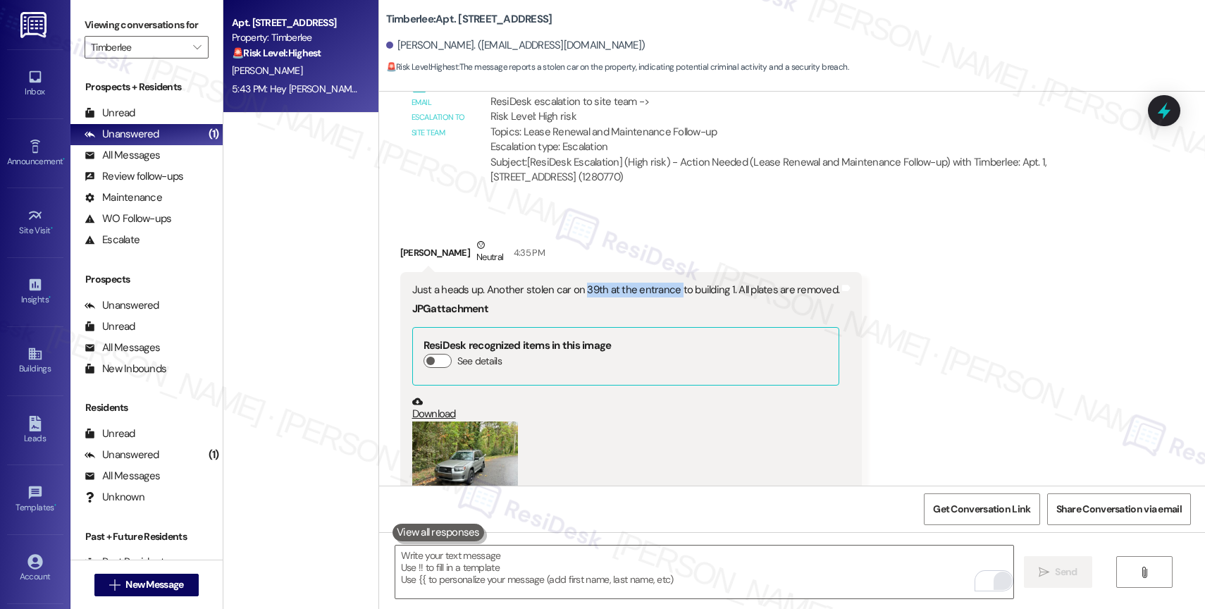
drag, startPoint x: 571, startPoint y: 244, endPoint x: 662, endPoint y: 242, distance: 90.9
click at [662, 283] on div "Just a heads up. Another stolen car on 39th at the entrance to building 1. All …" at bounding box center [626, 290] width 428 height 15
click at [610, 302] on div "JPG attachment" at bounding box center [626, 309] width 428 height 15
drag, startPoint x: 556, startPoint y: 244, endPoint x: 715, endPoint y: 242, distance: 159.3
click at [715, 283] on div "Just a heads up. Another stolen car on 39th at the entrance to building 1. All …" at bounding box center [626, 290] width 428 height 15
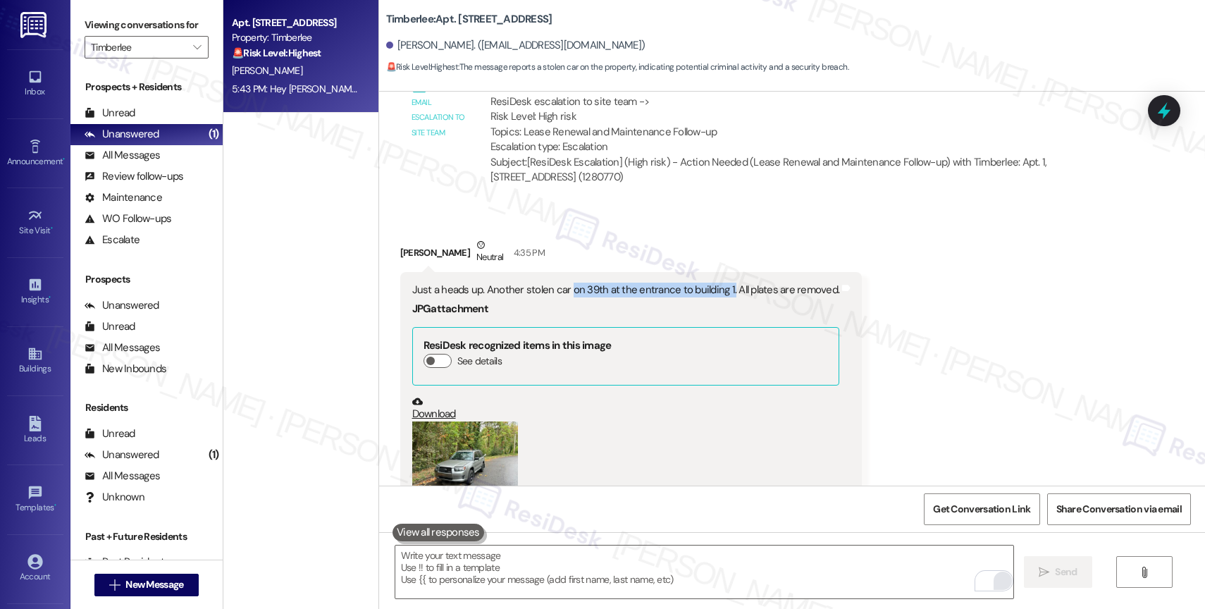
copy div "on 39th at the entrance to building 1."
click at [652, 237] on div "Mike Chiate Neutral 4:35 PM" at bounding box center [631, 254] width 462 height 35
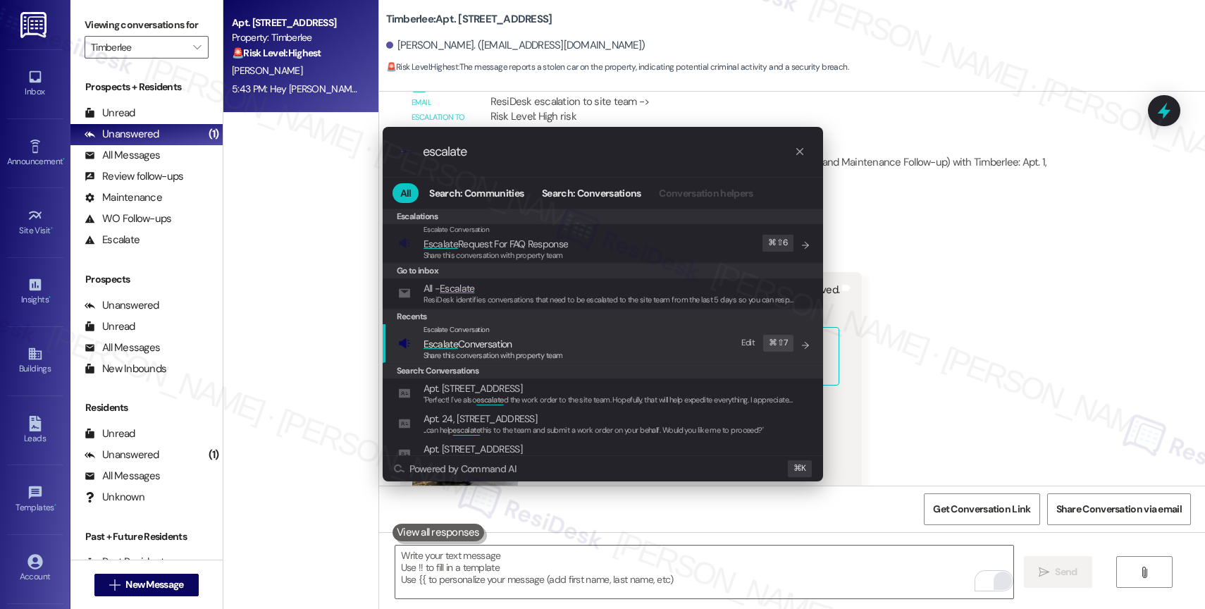
type input "escalate"
click at [497, 343] on span "Escalate Conversation" at bounding box center [467, 343] width 89 height 13
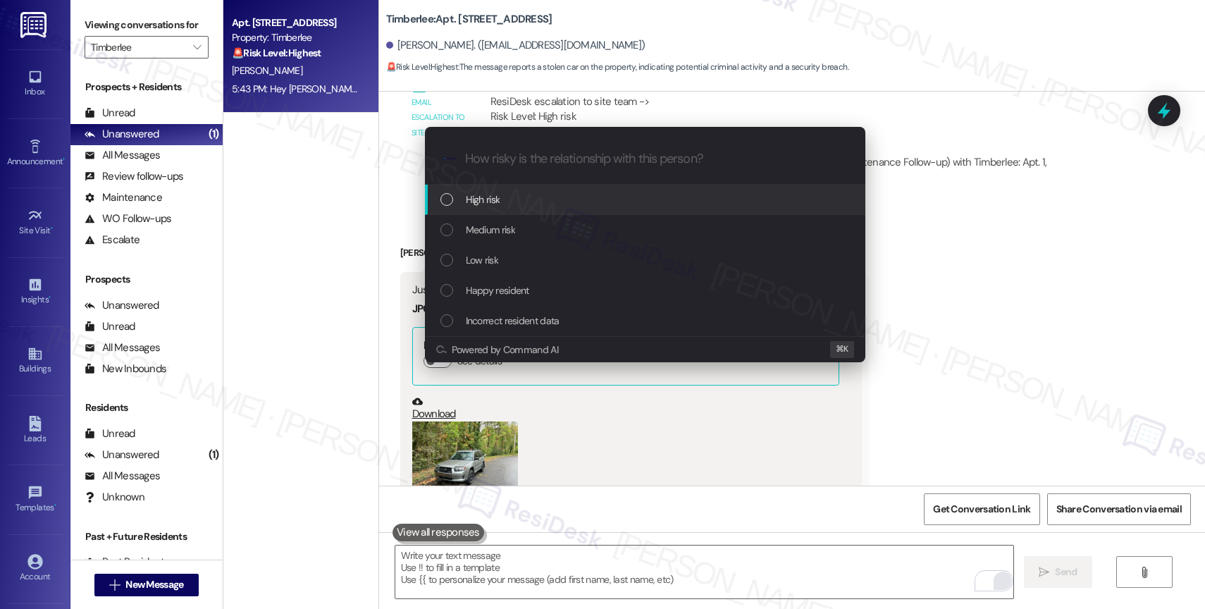
click at [504, 194] on div "High risk" at bounding box center [646, 199] width 412 height 15
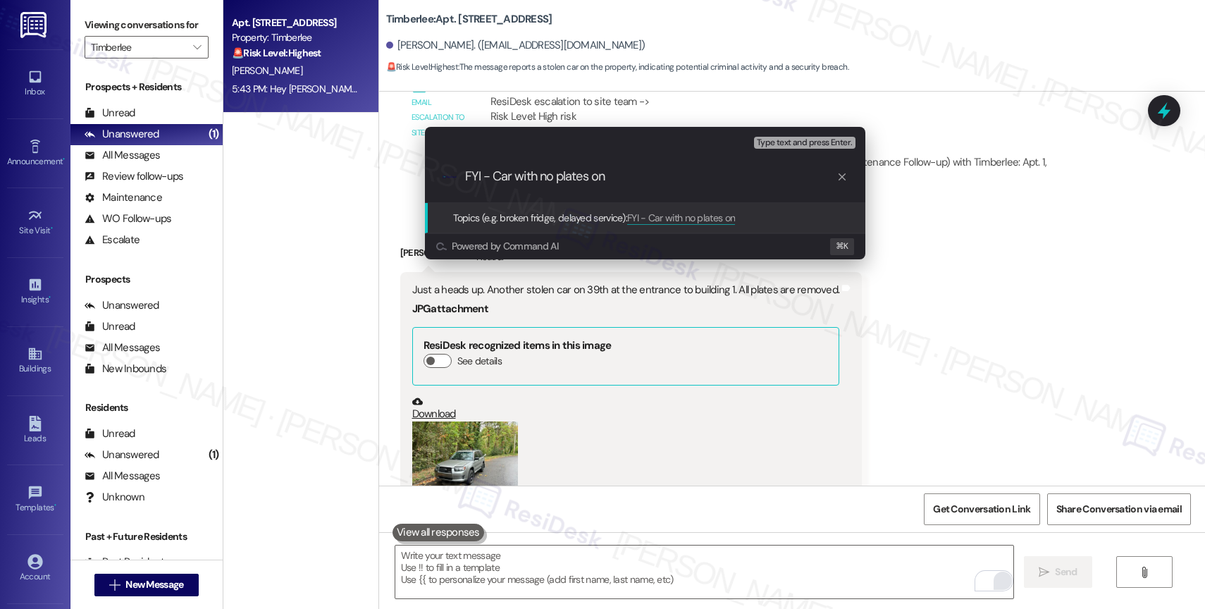
paste input "on 39th at the entrance to building 1."
click at [606, 181] on input "FYI - Car with no plates on on 39th at the entrance to building 1." at bounding box center [650, 176] width 371 height 15
type input "FYI - Car with no plates on 39th at the entrance to building 1."
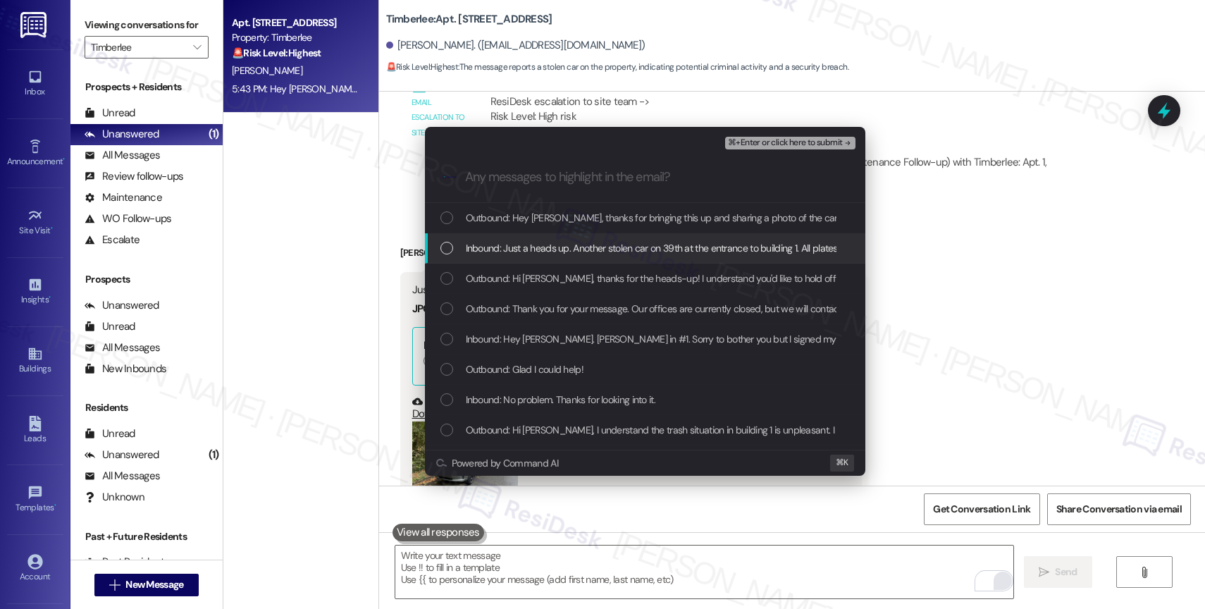
click at [577, 252] on span "Inbound: Just a heads up. Another stolen car on 39th at the entrance to buildin…" at bounding box center [680, 247] width 428 height 15
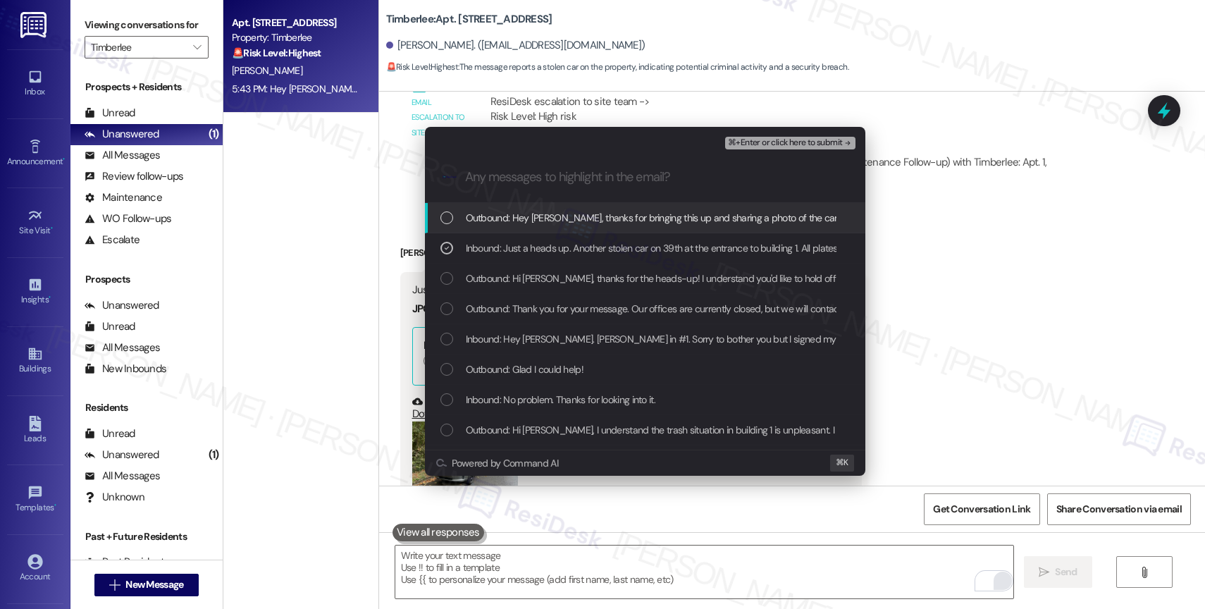
click at [778, 214] on span "Outbound: Hey Mike, thanks for bringing this up and sharing a photo of the car.…" at bounding box center [942, 217] width 953 height 15
click at [836, 139] on span "⌘+Enter or click here to submit" at bounding box center [785, 143] width 114 height 10
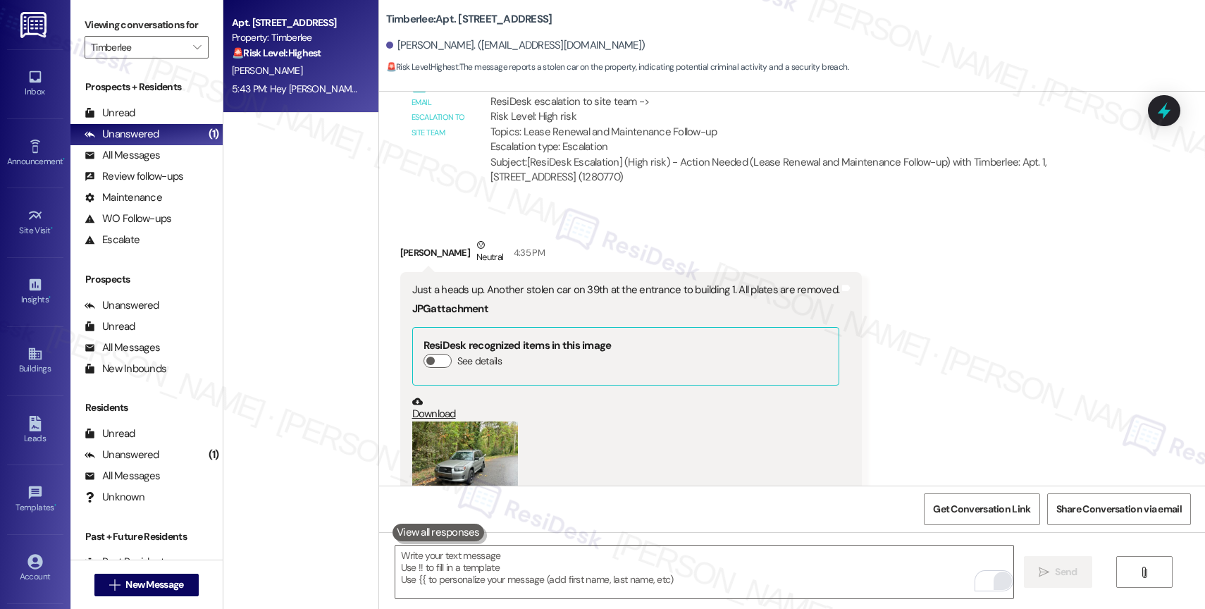
scroll to position [3752, 0]
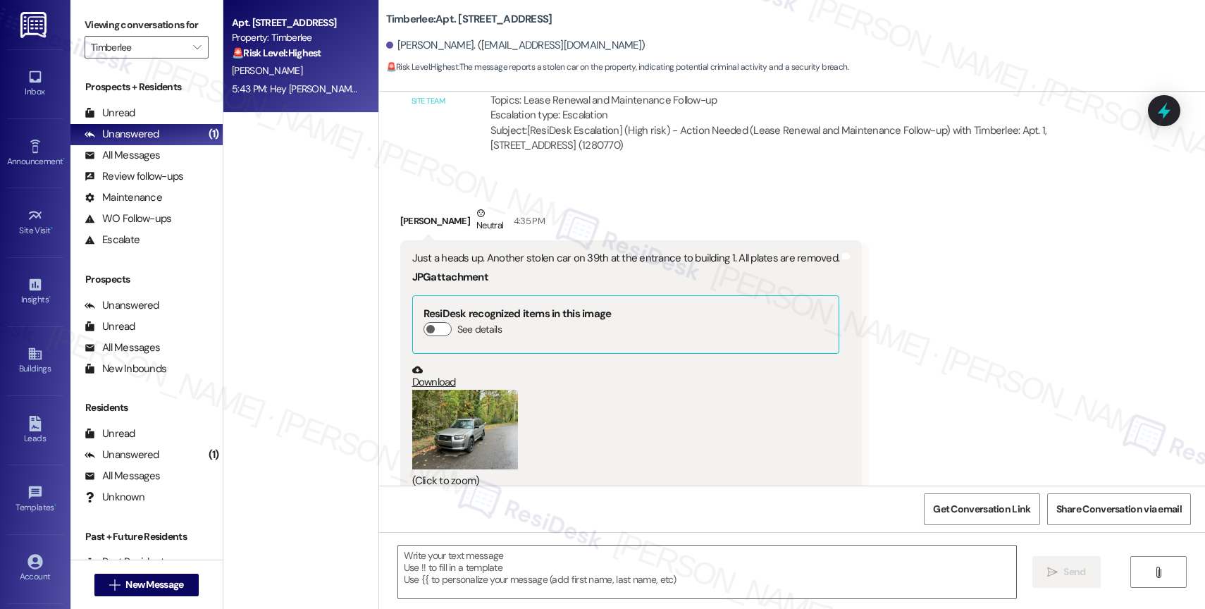
type textarea "Fetching suggested responses. Please feel free to read through the conversation…"
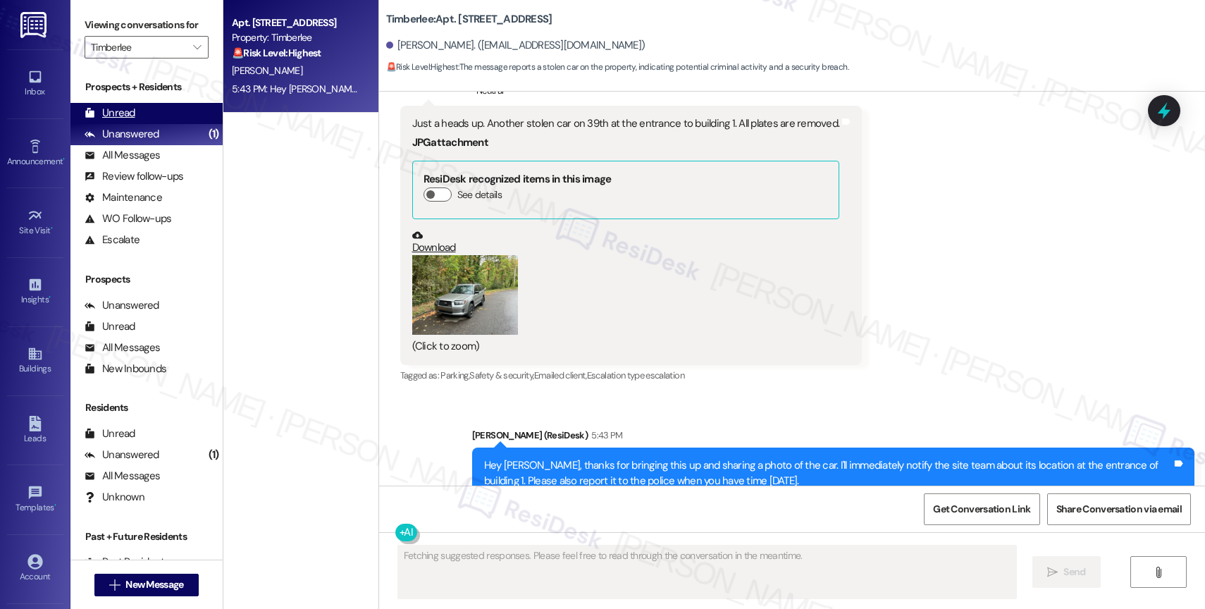
click at [128, 120] on div "Unread" at bounding box center [110, 113] width 51 height 15
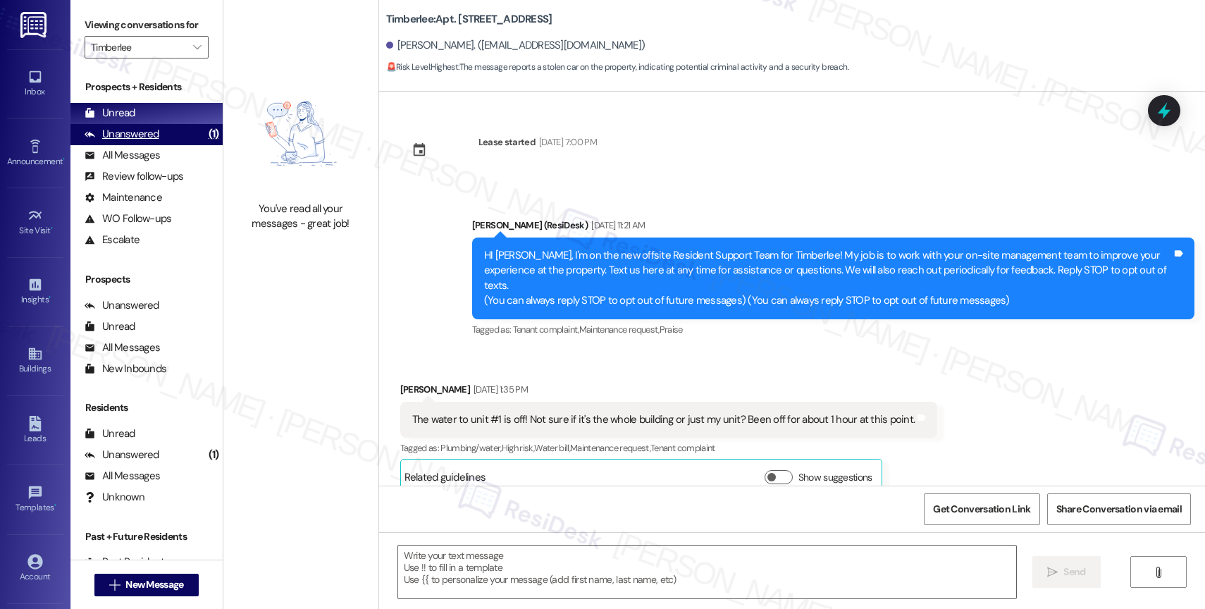
click at [163, 145] on div "Unanswered (1)" at bounding box center [146, 134] width 152 height 21
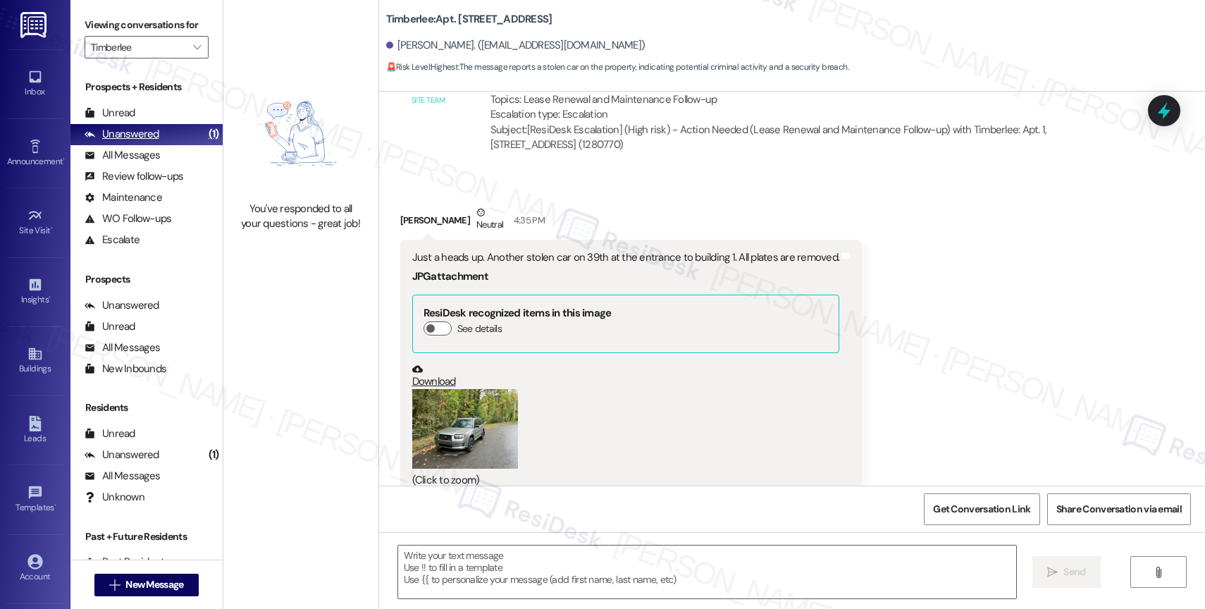
scroll to position [3638, 0]
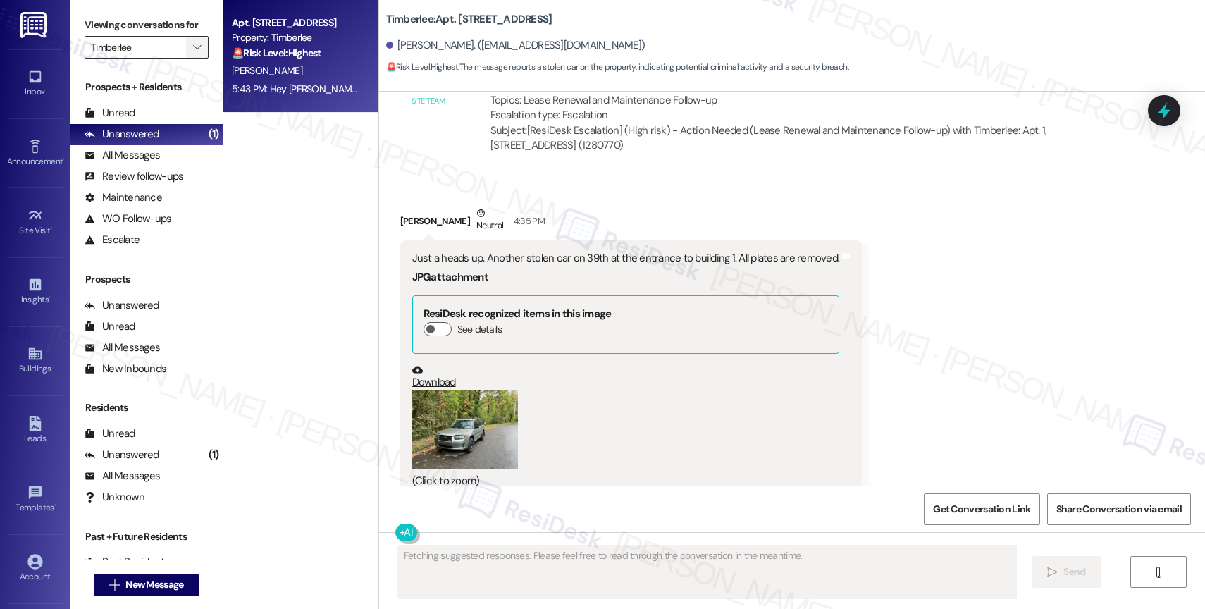
click at [193, 53] on icon "" at bounding box center [197, 47] width 8 height 11
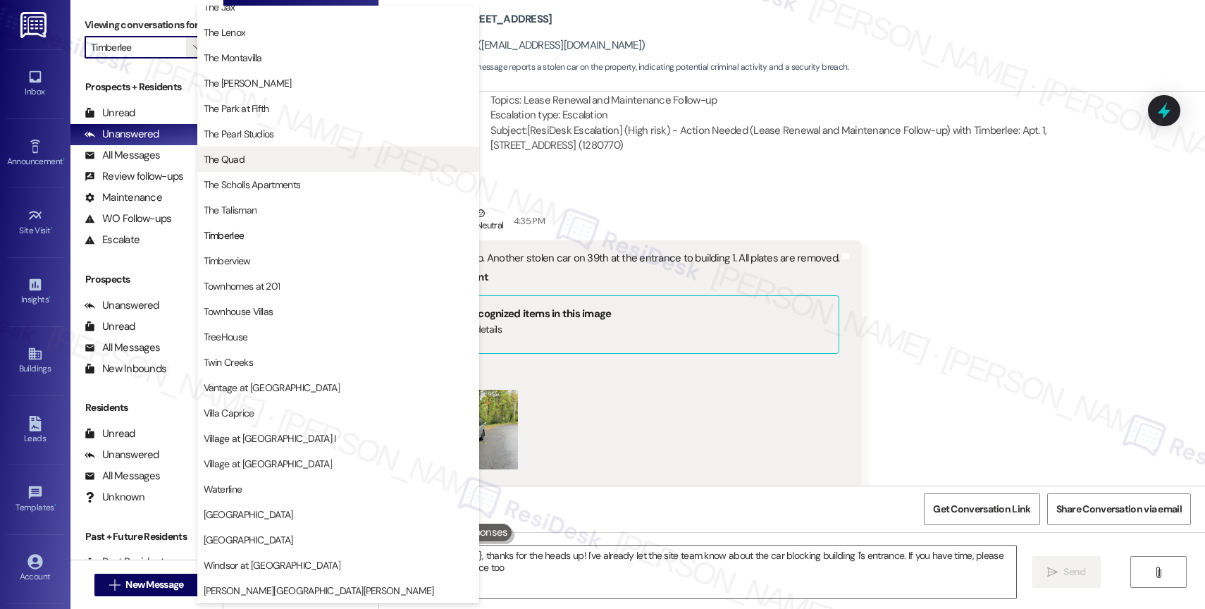
type textarea "Hey {{first_name}}, thanks for the heads up! I've already let the site team kno…"
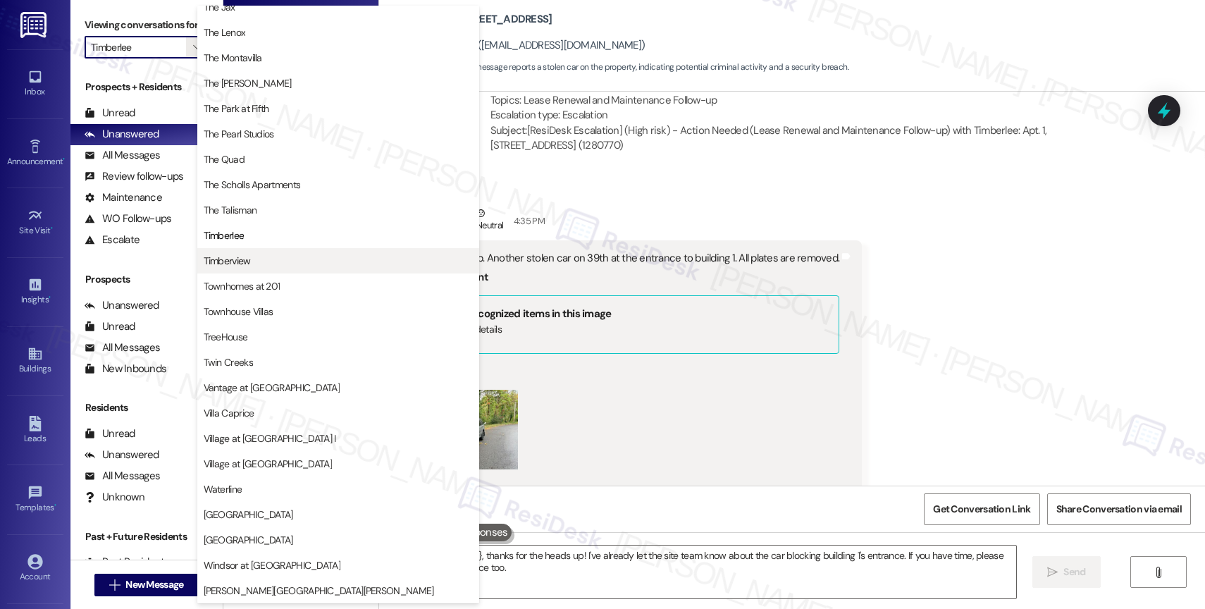
scroll to position [2571, 0]
click at [287, 270] on button "Timberview" at bounding box center [338, 260] width 282 height 25
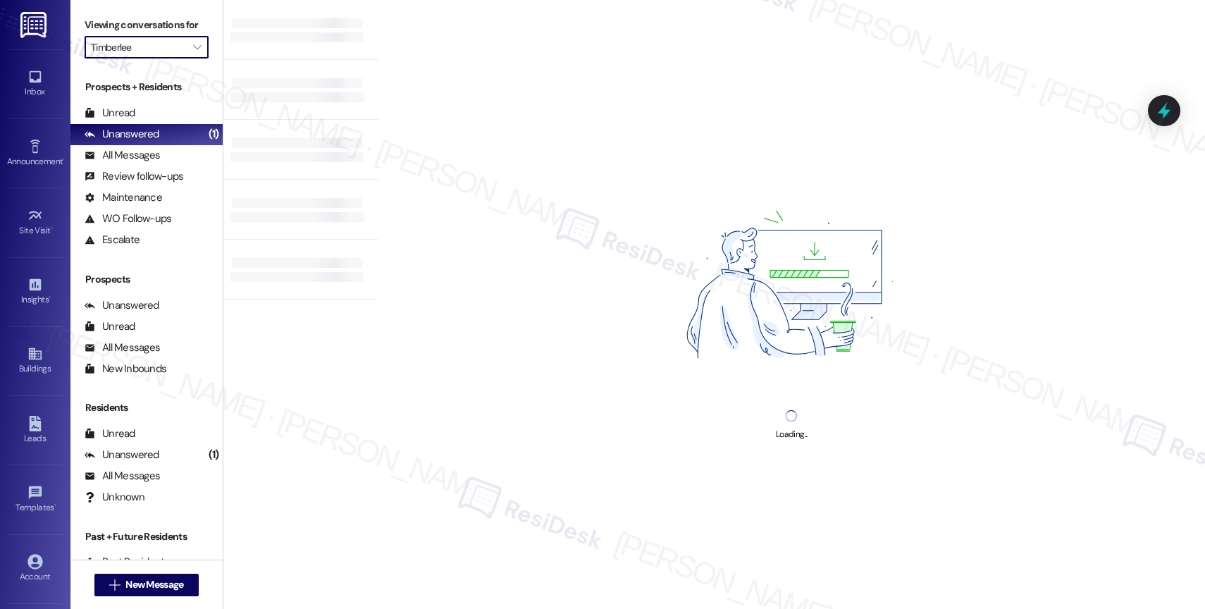
type input "Timberview"
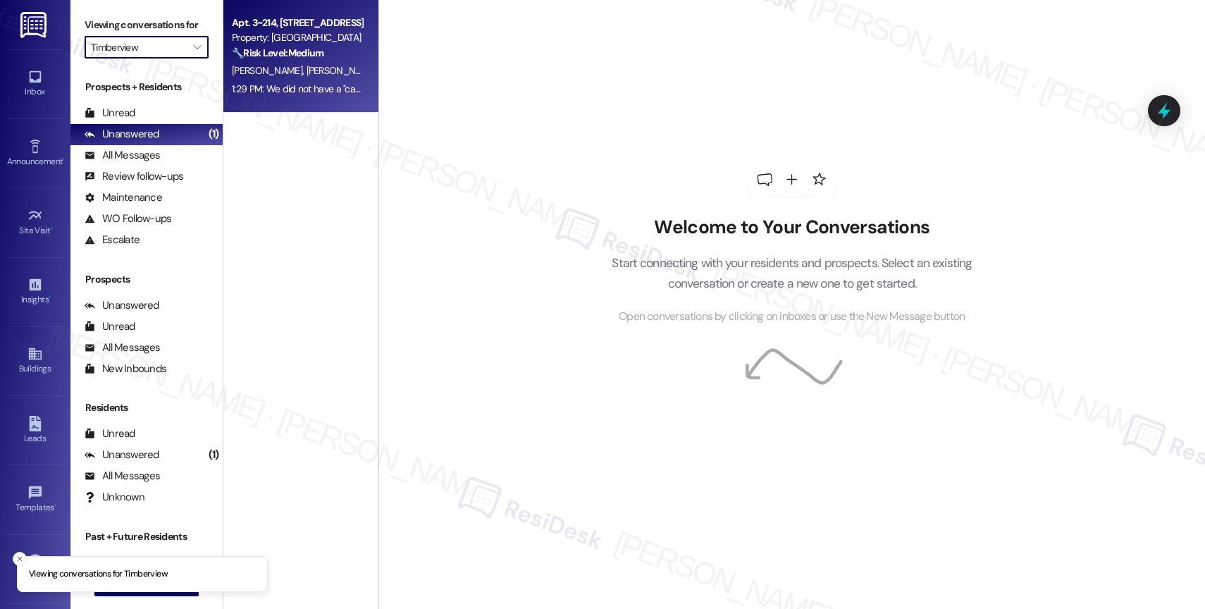
click at [323, 49] on div "🔧 Risk Level: Medium The resident is providing feedback on their move-in experi…" at bounding box center [297, 53] width 130 height 15
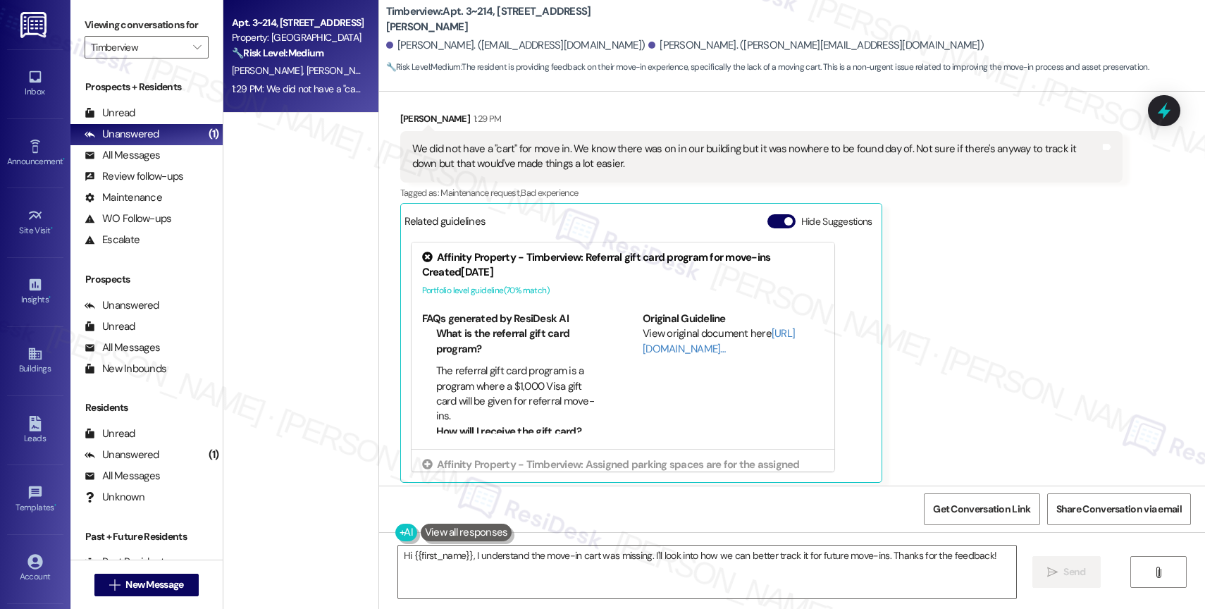
scroll to position [767, 0]
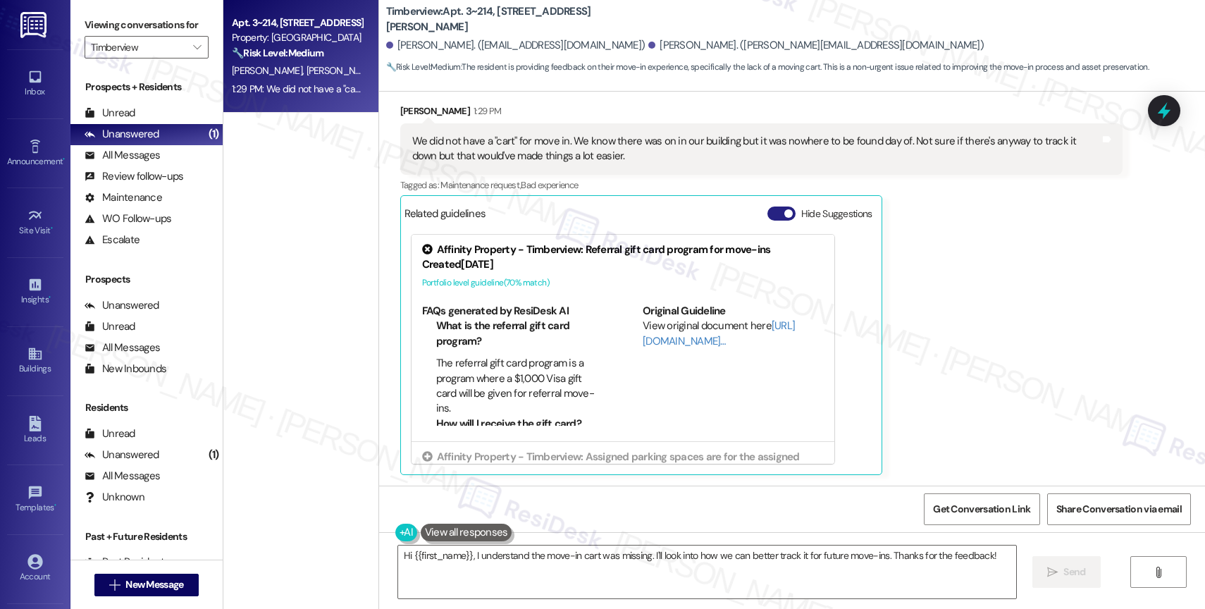
click at [767, 211] on button "Hide Suggestions" at bounding box center [781, 213] width 28 height 14
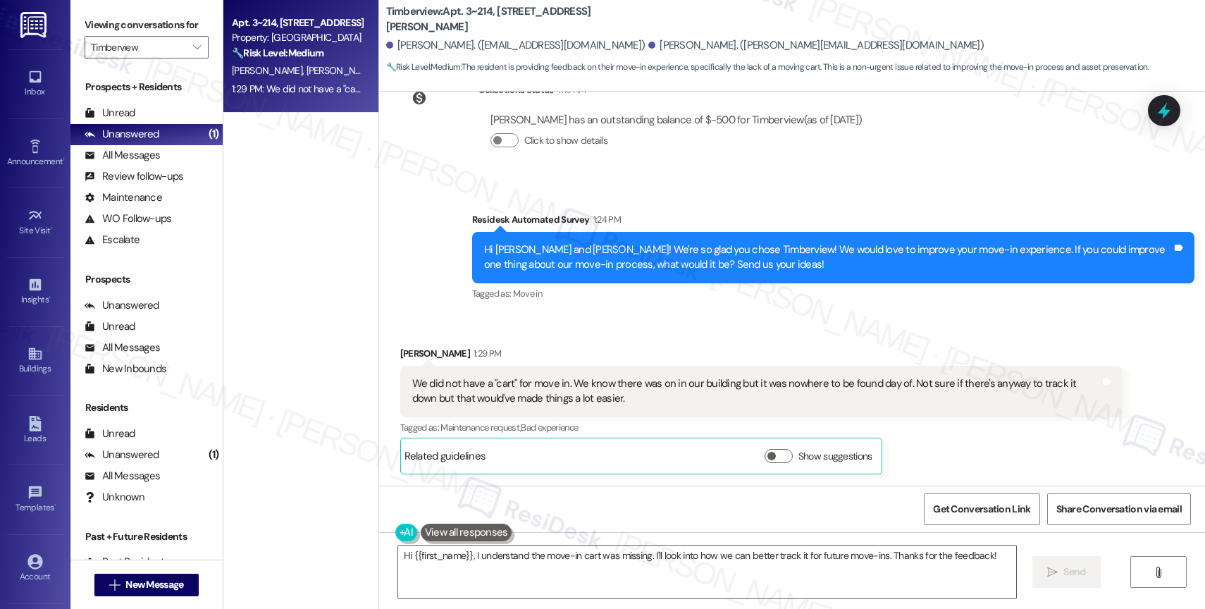
scroll to position [525, 0]
click at [645, 330] on div "Received via SMS Hannah Scheck 1:29 PM We did not have a "cart" for move in. We…" at bounding box center [792, 399] width 826 height 170
click at [473, 527] on button at bounding box center [467, 532] width 92 height 18
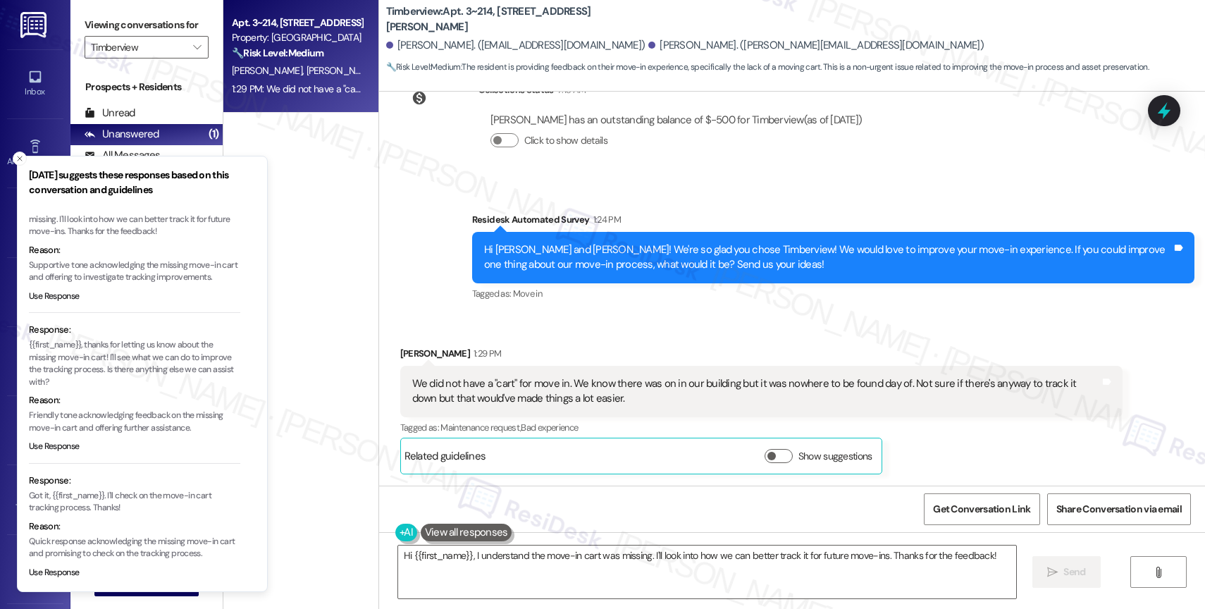
scroll to position [56, 0]
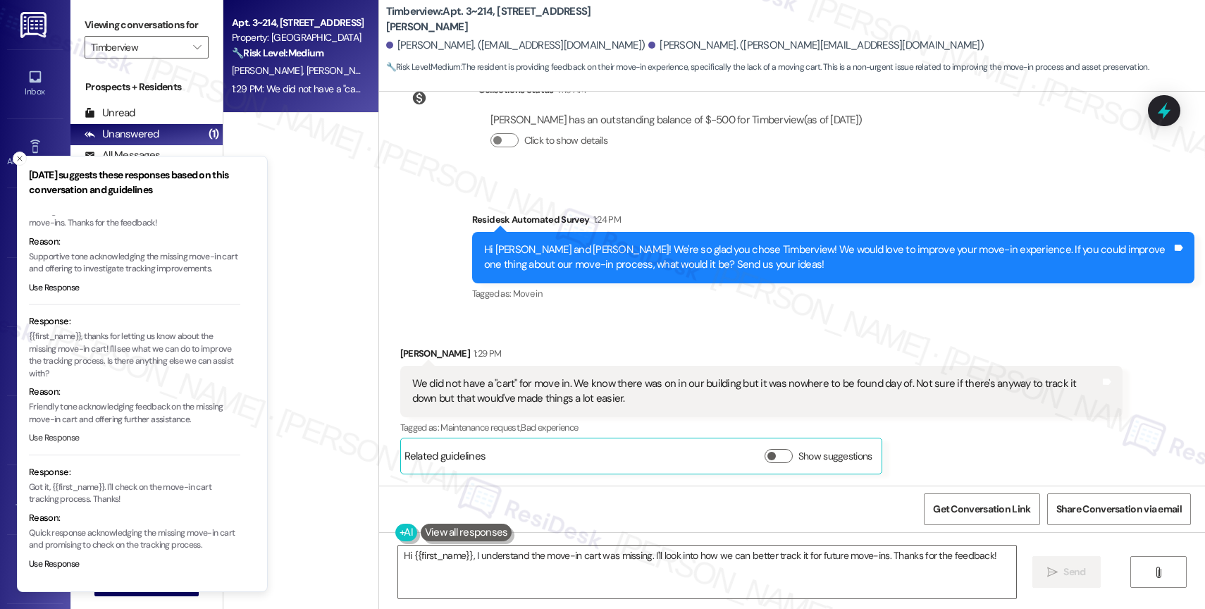
click at [66, 437] on button "Use Response" at bounding box center [54, 438] width 51 height 13
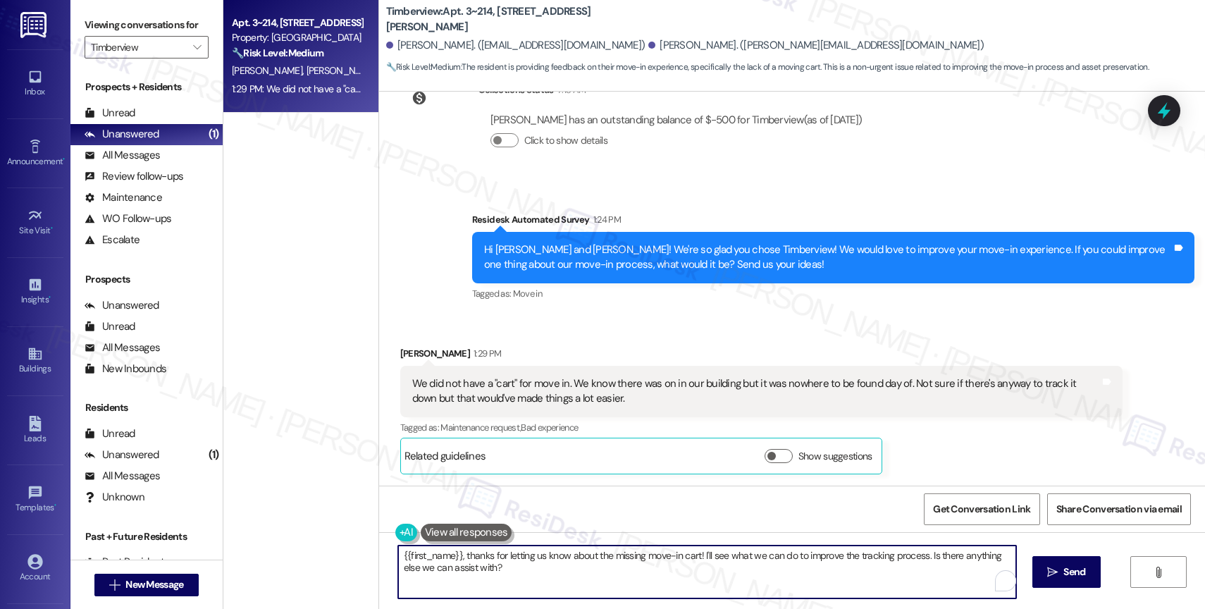
drag, startPoint x: 453, startPoint y: 556, endPoint x: 347, endPoint y: 543, distance: 106.4
click at [347, 543] on div "Apt. 3~214, 15150 Gifford Ln Property: Timberview 🔧 Risk Level: Medium The resi…" at bounding box center [713, 304] width 981 height 609
click at [663, 554] on textarea "Hannah, thanks for letting us know about the missing move-in cart! I'll see wha…" at bounding box center [704, 571] width 618 height 53
type textarea "Hannah, thanks for letting us know about the missing move-in cart. I'll see wha…"
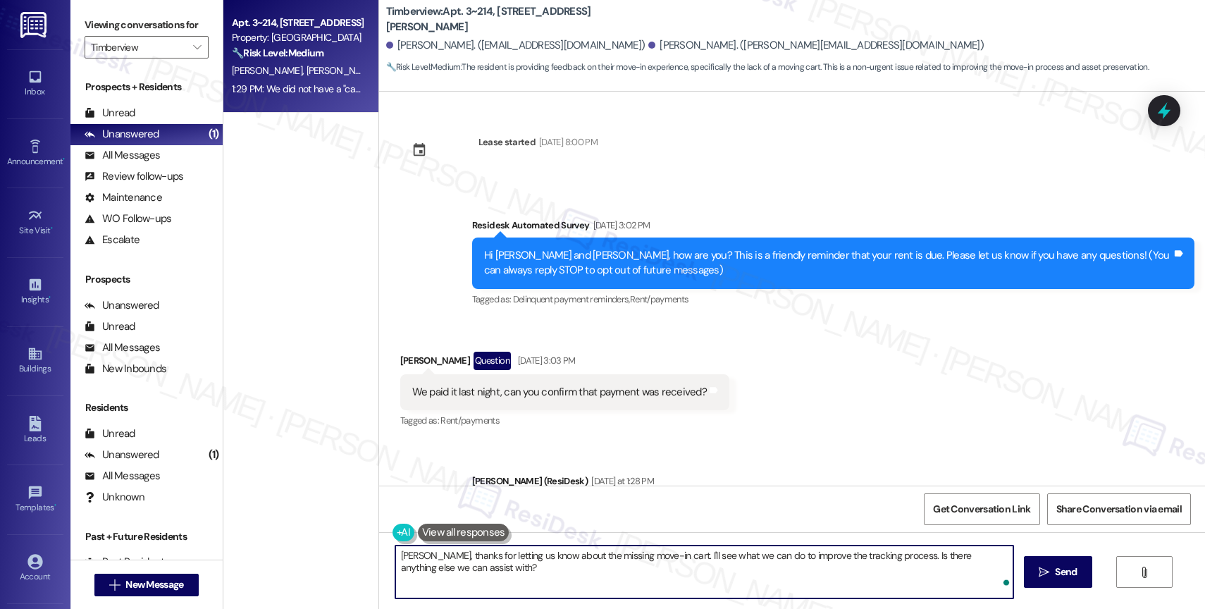
scroll to position [525, 0]
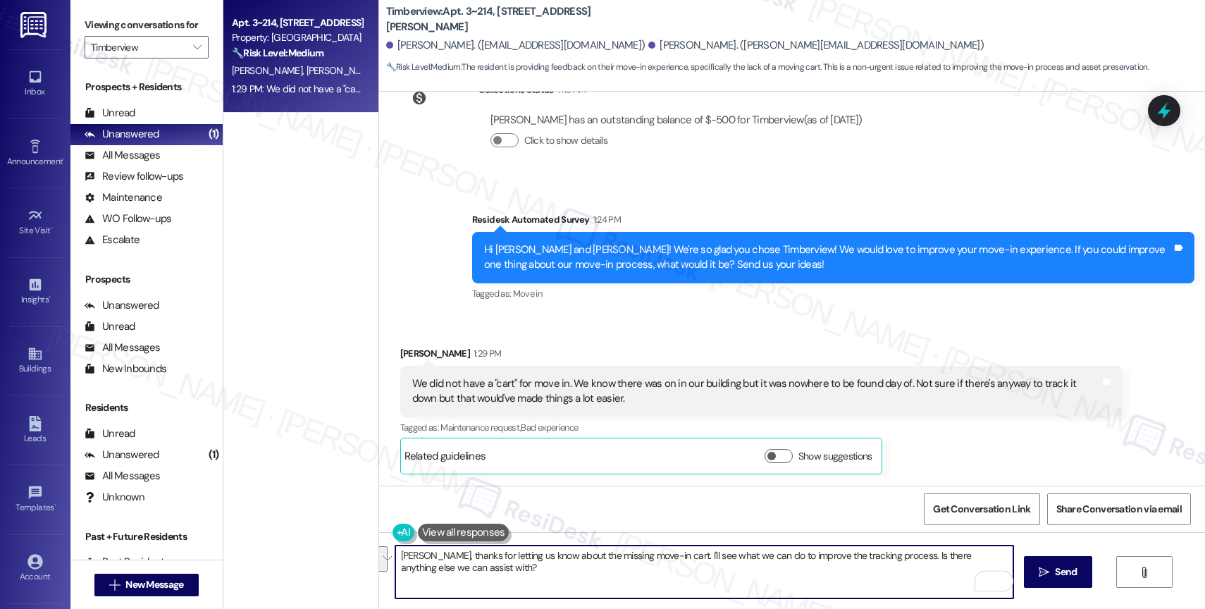
drag, startPoint x: 663, startPoint y: 556, endPoint x: 670, endPoint y: 566, distance: 12.1
click at [670, 566] on textarea "[PERSON_NAME], thanks for letting us know about the missing move-in cart. I'll …" at bounding box center [704, 571] width 618 height 53
drag, startPoint x: 454, startPoint y: 556, endPoint x: 895, endPoint y: 573, distance: 441.4
click at [895, 573] on textarea "Hannah, thanks for letting us know about the missing move-in cart." at bounding box center [704, 571] width 618 height 53
click at [740, 567] on textarea "Hannah, thanks for sharing your feedback about the missing move-in cart." at bounding box center [704, 571] width 618 height 53
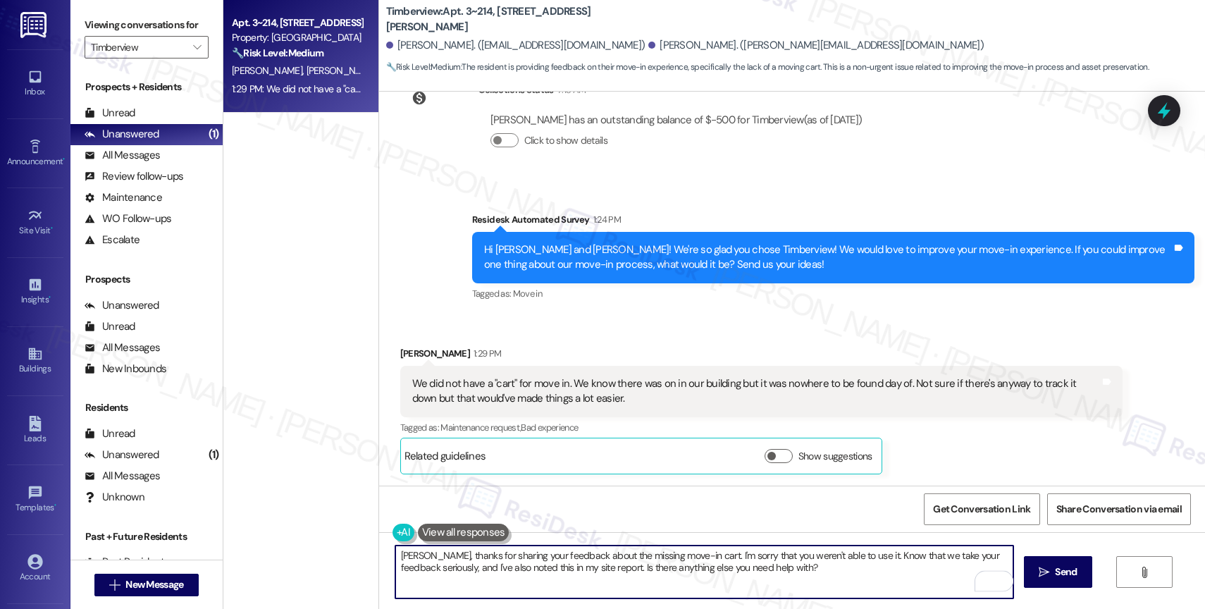
click at [806, 574] on textarea "Hannah, thanks for sharing your feedback about the missing move-in cart. I'm so…" at bounding box center [704, 571] width 618 height 53
type textarea "Hannah, thanks for sharing your feedback about the missing move-in cart. I'm so…"
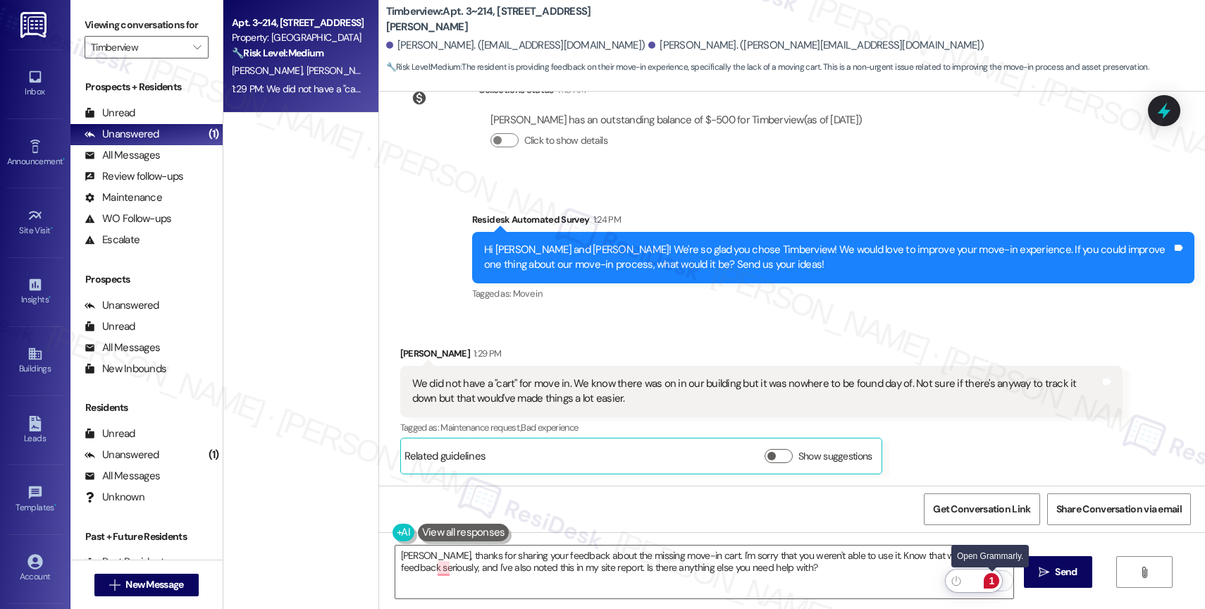
click at [992, 573] on div "1" at bounding box center [991, 580] width 15 height 15
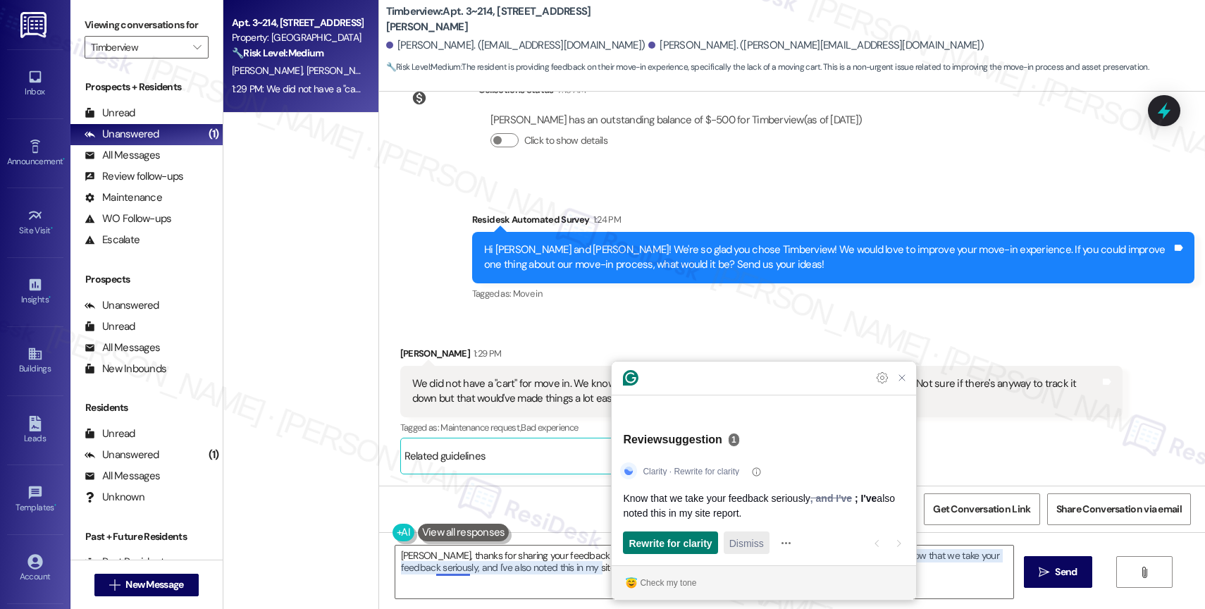
click at [759, 546] on span "Dismiss" at bounding box center [746, 542] width 35 height 15
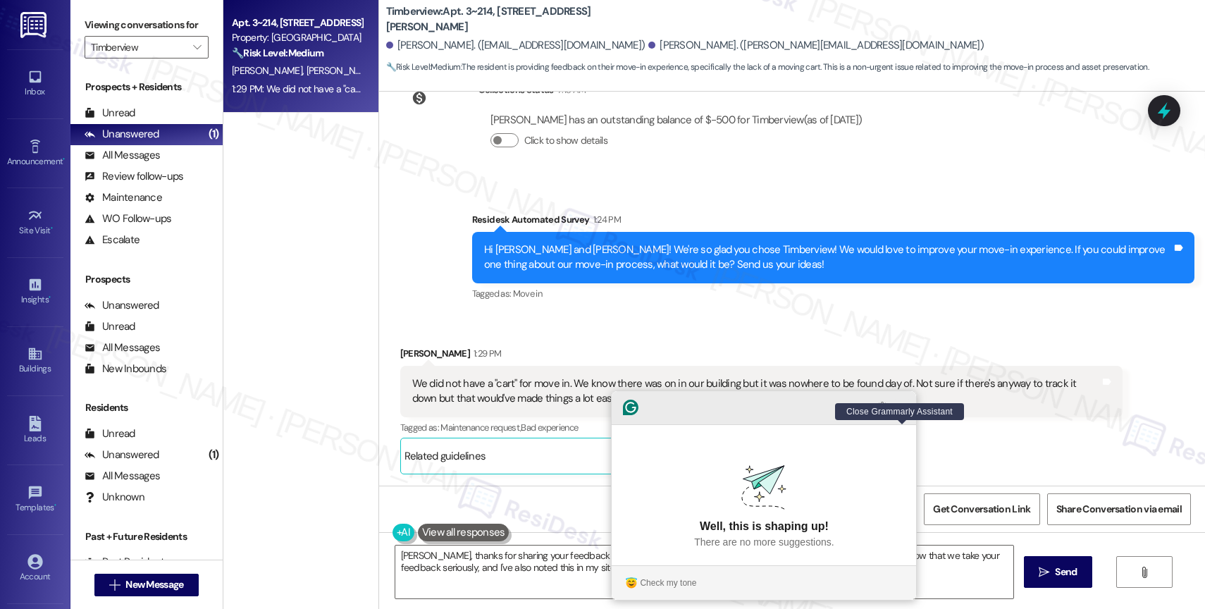
click at [905, 413] on icon "Close Grammarly Assistant" at bounding box center [901, 407] width 11 height 11
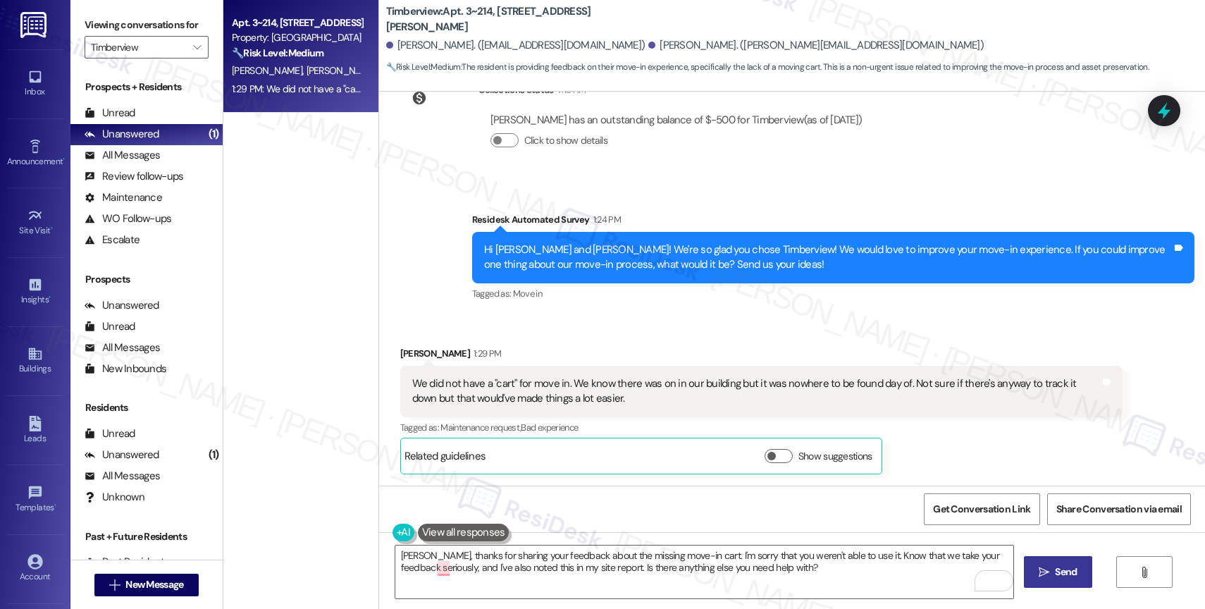
click at [1055, 566] on span "Send" at bounding box center [1066, 571] width 22 height 15
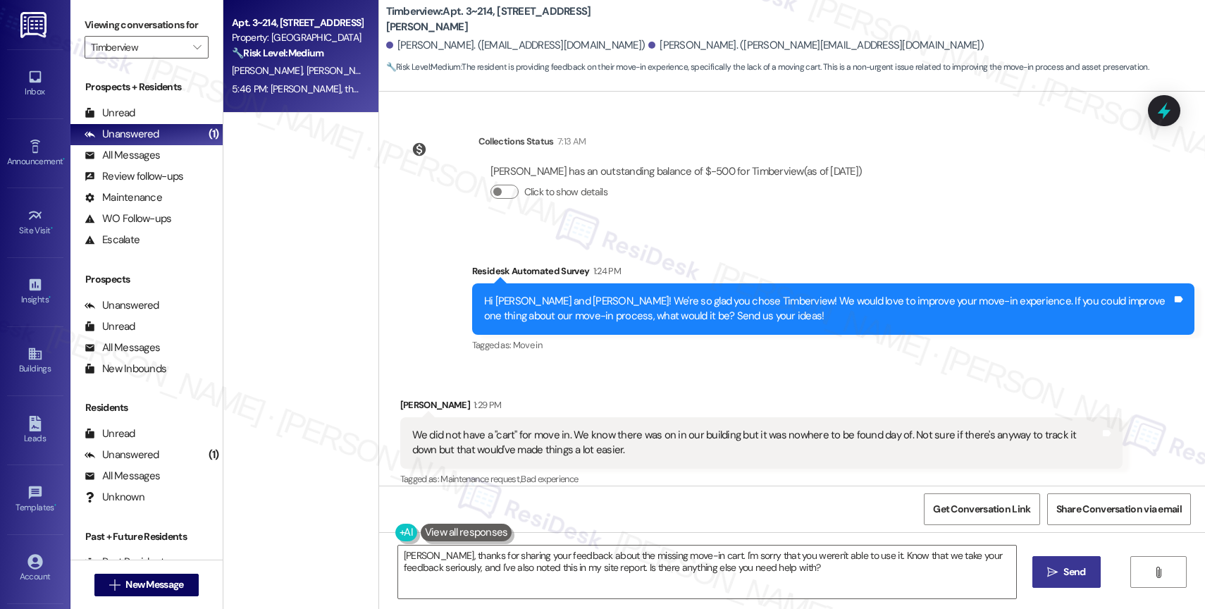
scroll to position [638, 0]
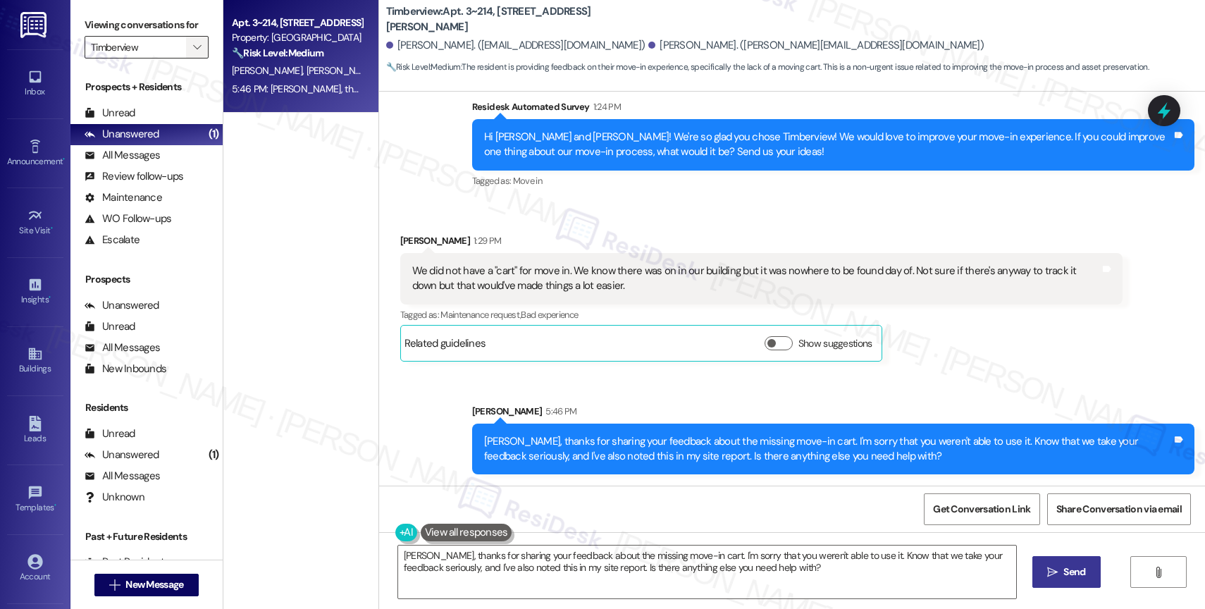
click at [193, 58] on button "" at bounding box center [197, 47] width 23 height 23
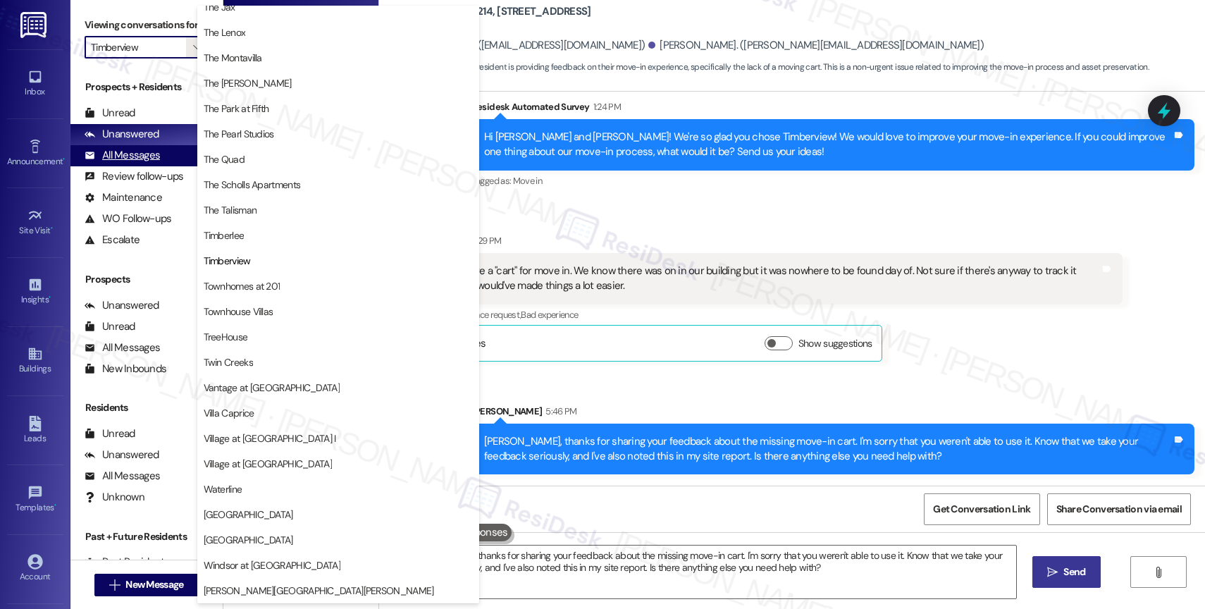
scroll to position [2564, 0]
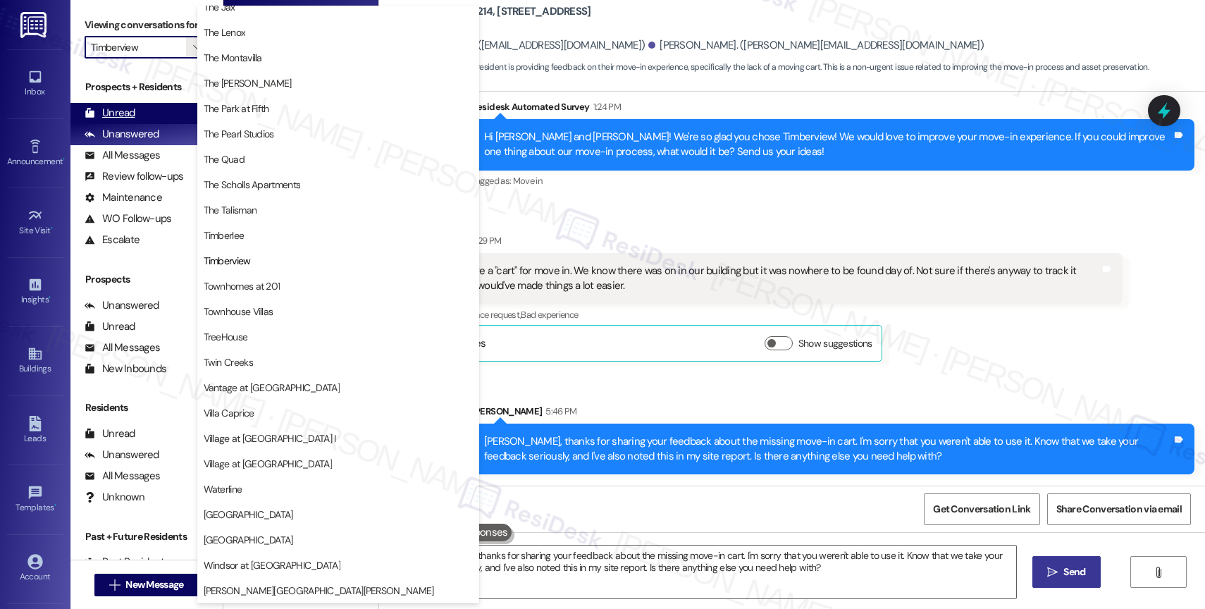
click at [117, 120] on div "Unread" at bounding box center [110, 113] width 51 height 15
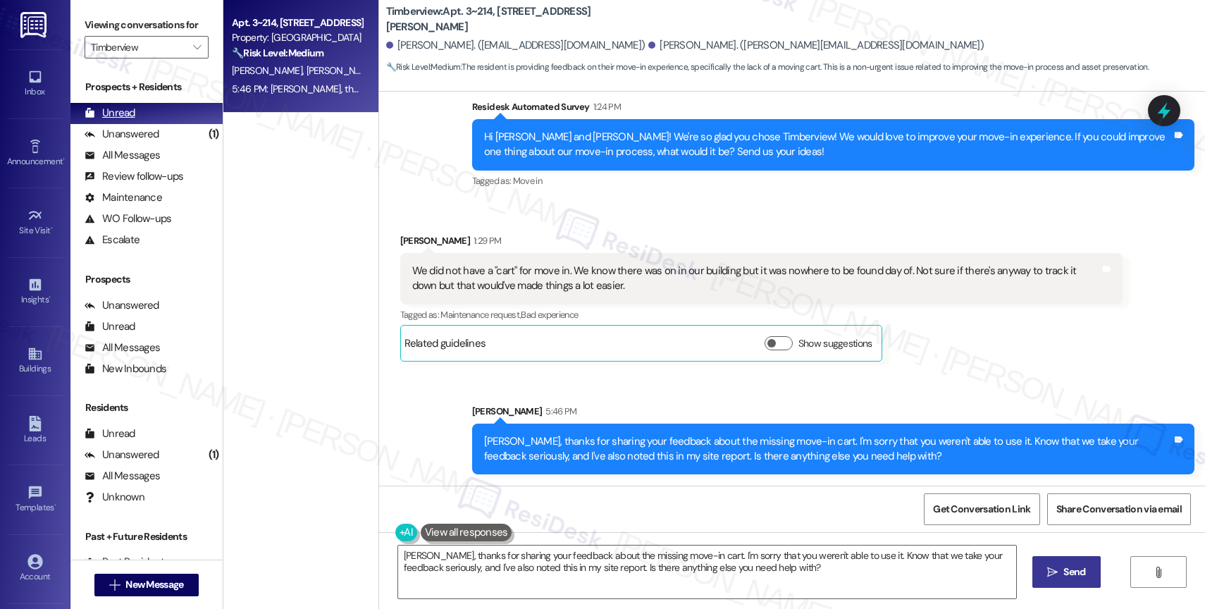
type input "The Quad"
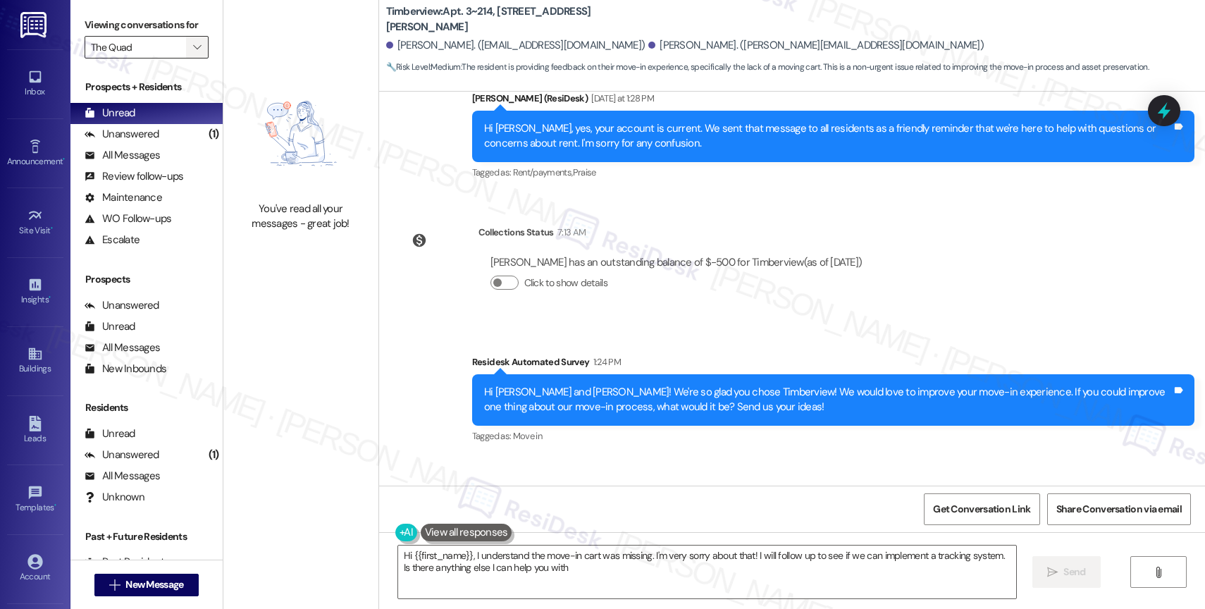
type textarea "Hi {{first_name}}, I understand the move-in cart was missing. I'm very sorry ab…"
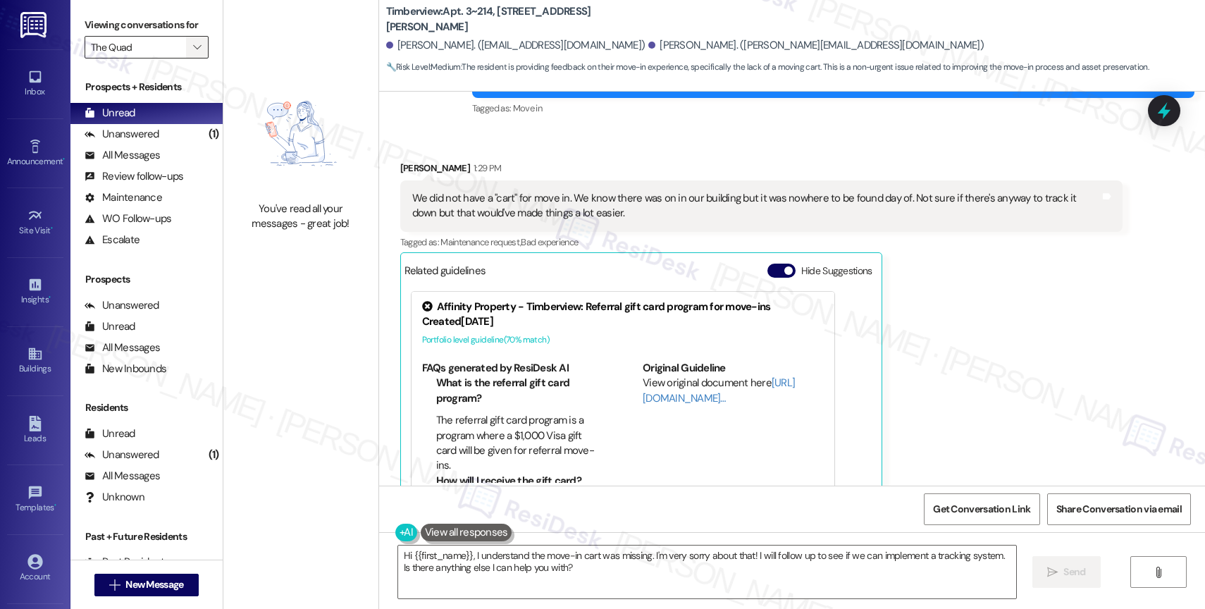
scroll to position [767, 0]
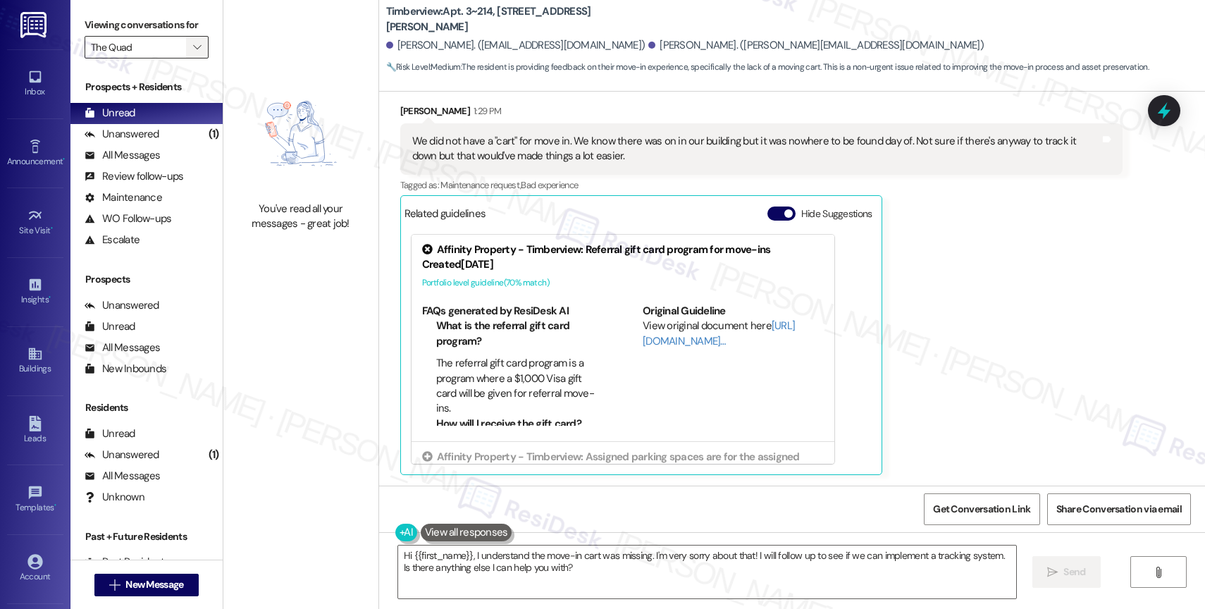
click at [193, 53] on icon "" at bounding box center [197, 47] width 8 height 11
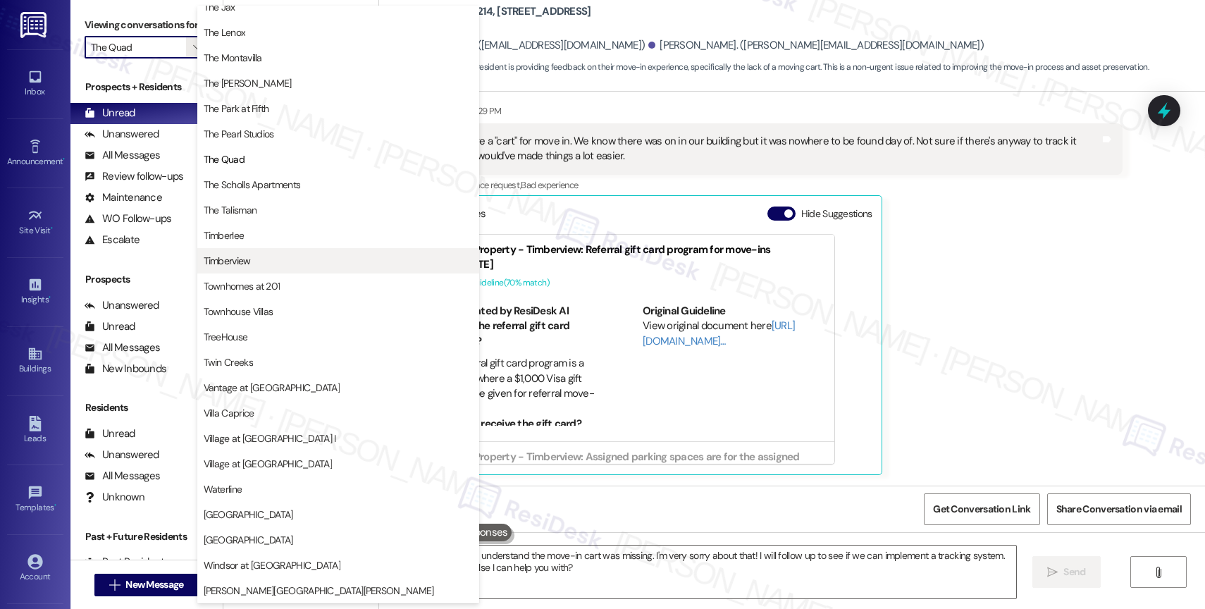
scroll to position [2568, 0]
click at [258, 254] on span "Timberview" at bounding box center [338, 261] width 269 height 14
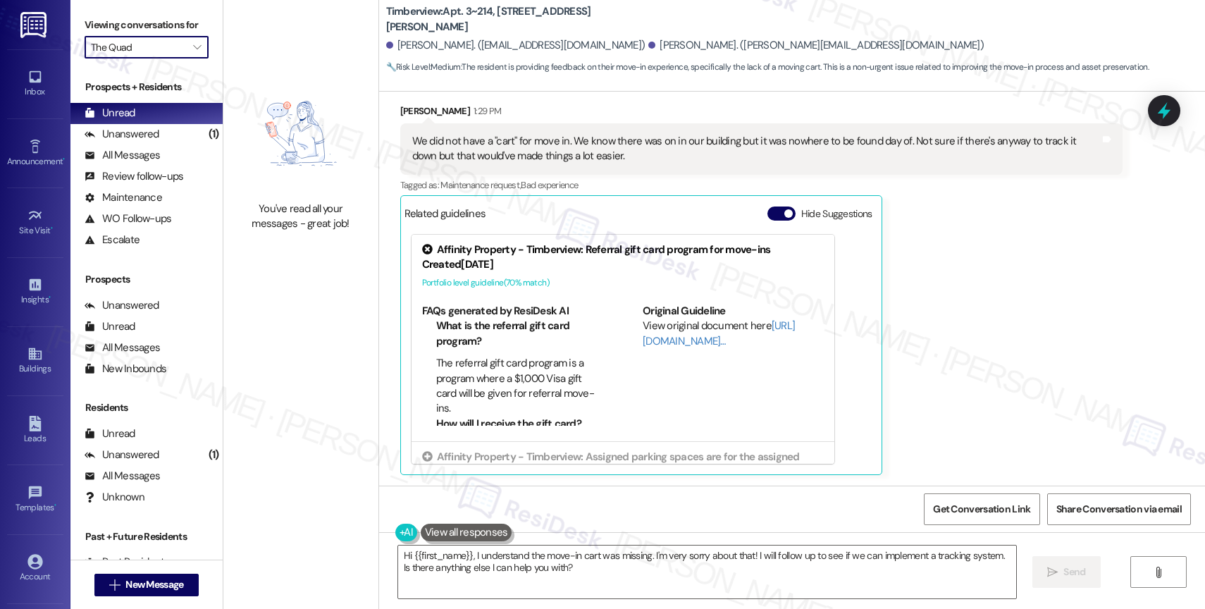
type input "Timberview"
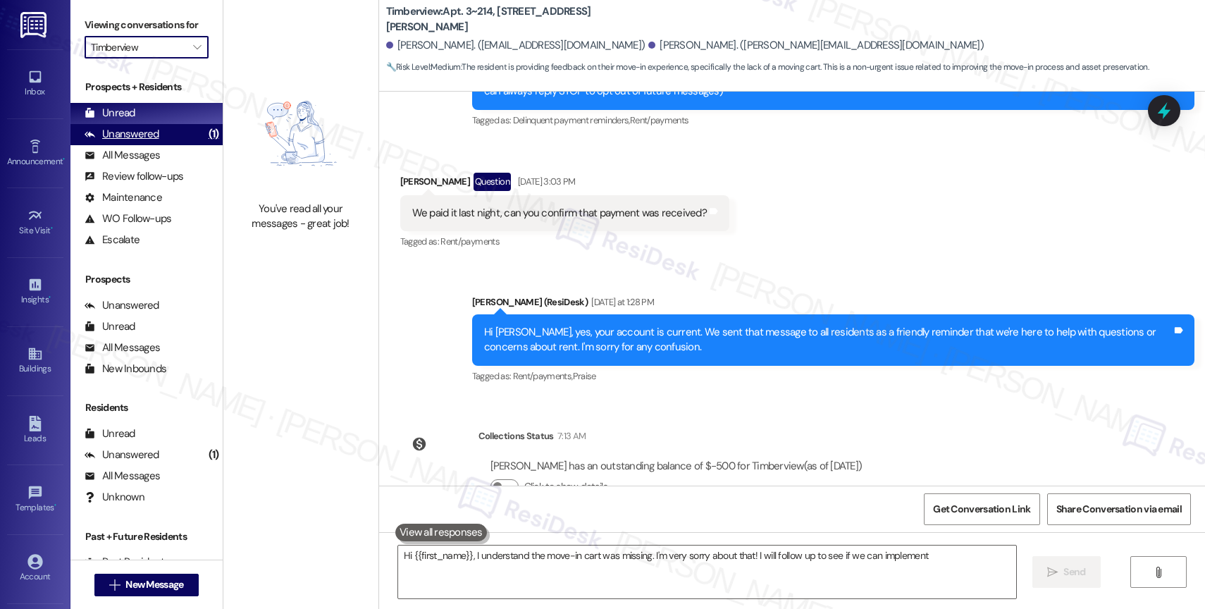
click at [171, 144] on div "Unanswered (1)" at bounding box center [146, 134] width 152 height 21
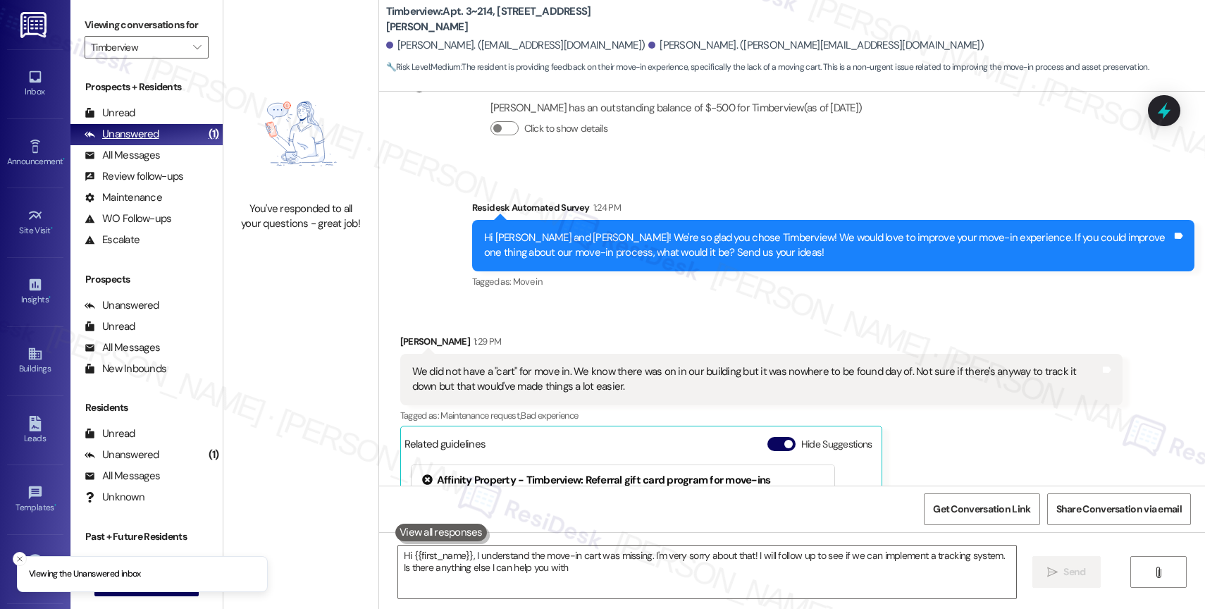
type textarea "Hi {{first_name}}, I understand the move-in cart was missing. I'm very sorry ab…"
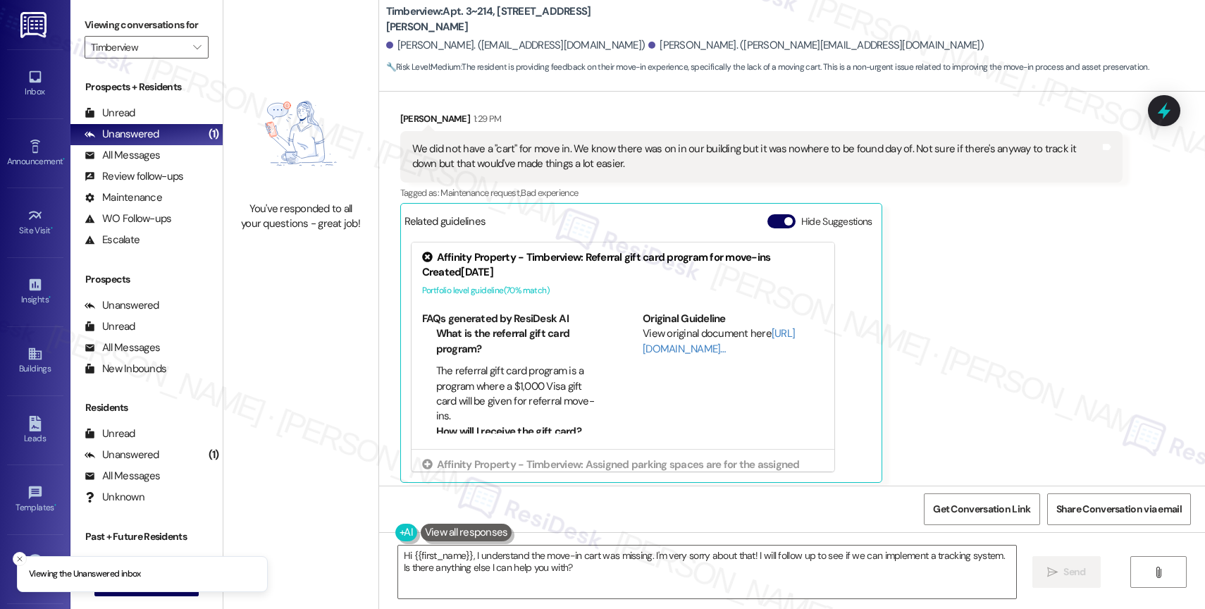
scroll to position [767, 0]
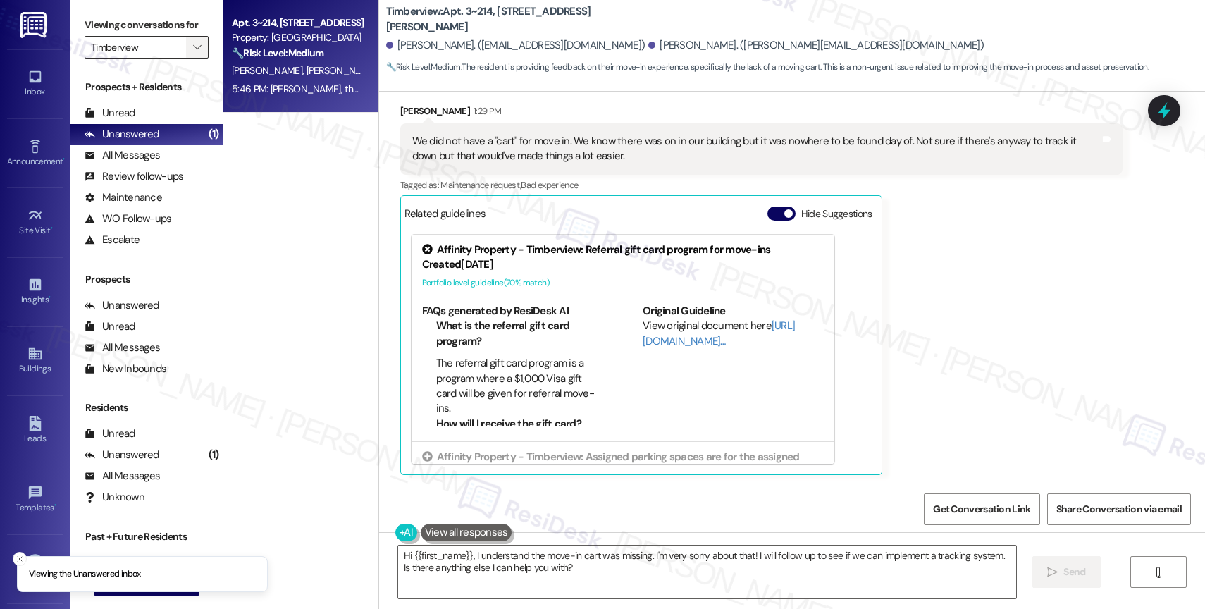
click at [190, 56] on span "" at bounding box center [196, 47] width 13 height 23
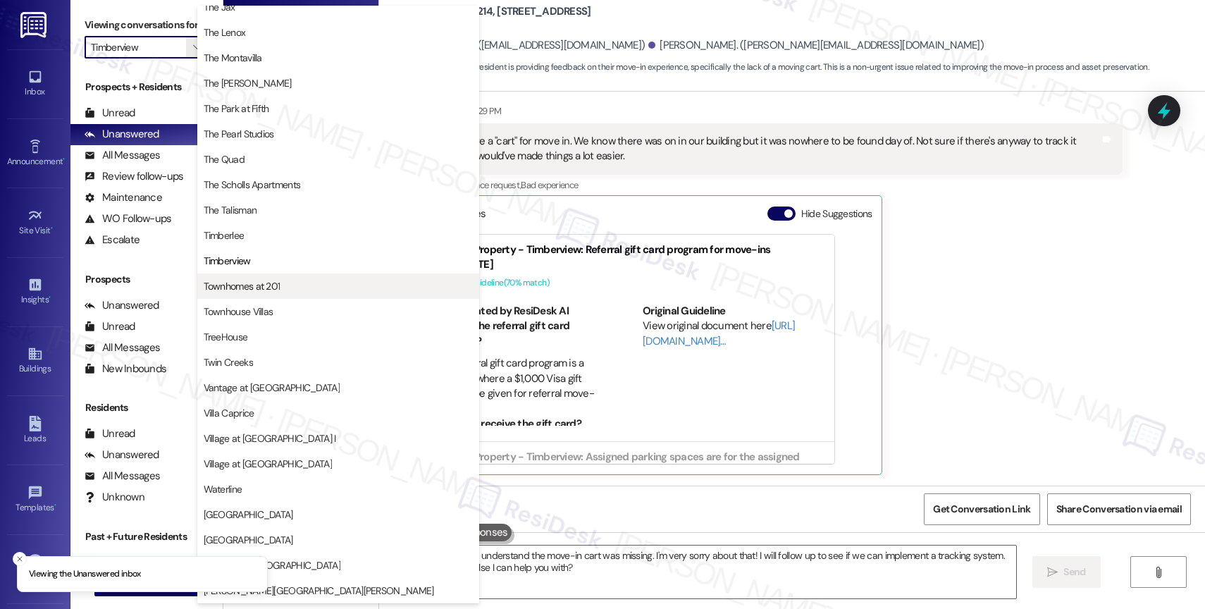
scroll to position [2562, 0]
click at [275, 280] on span "Townhomes at 201" at bounding box center [242, 286] width 77 height 14
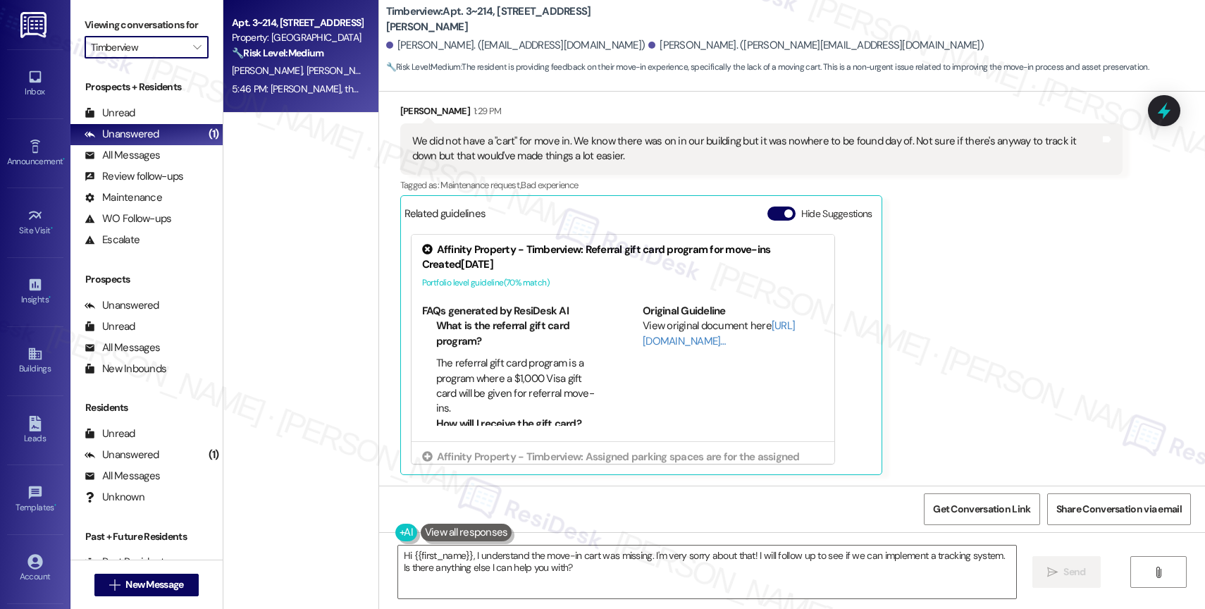
type input "Townhomes at 201"
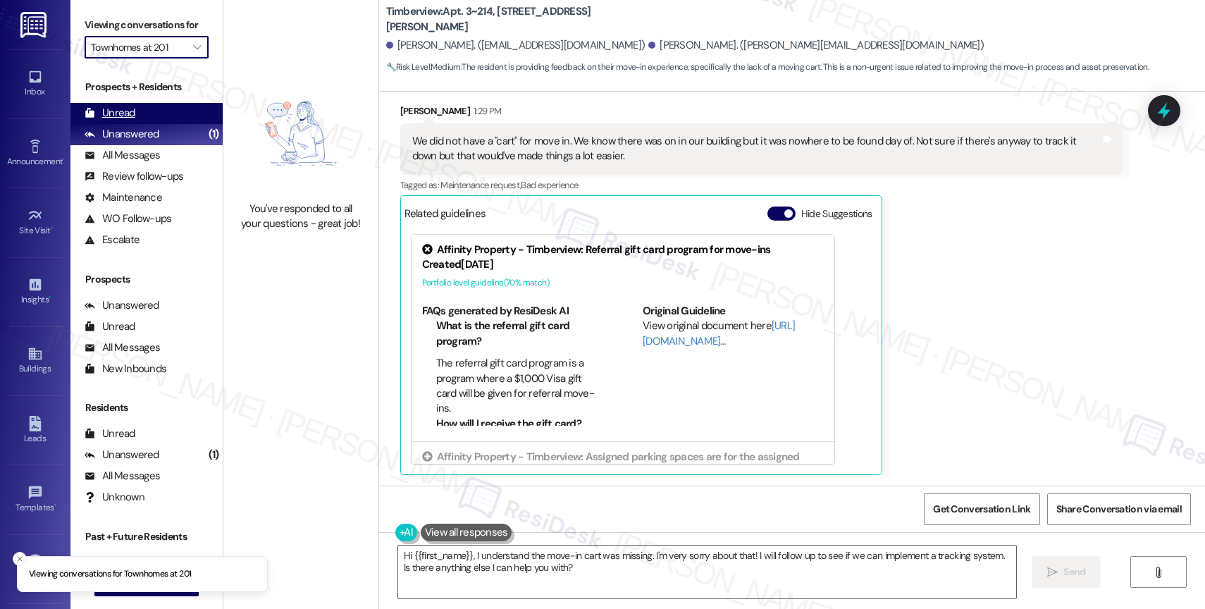
click at [142, 124] on div "Unread (0)" at bounding box center [146, 113] width 152 height 21
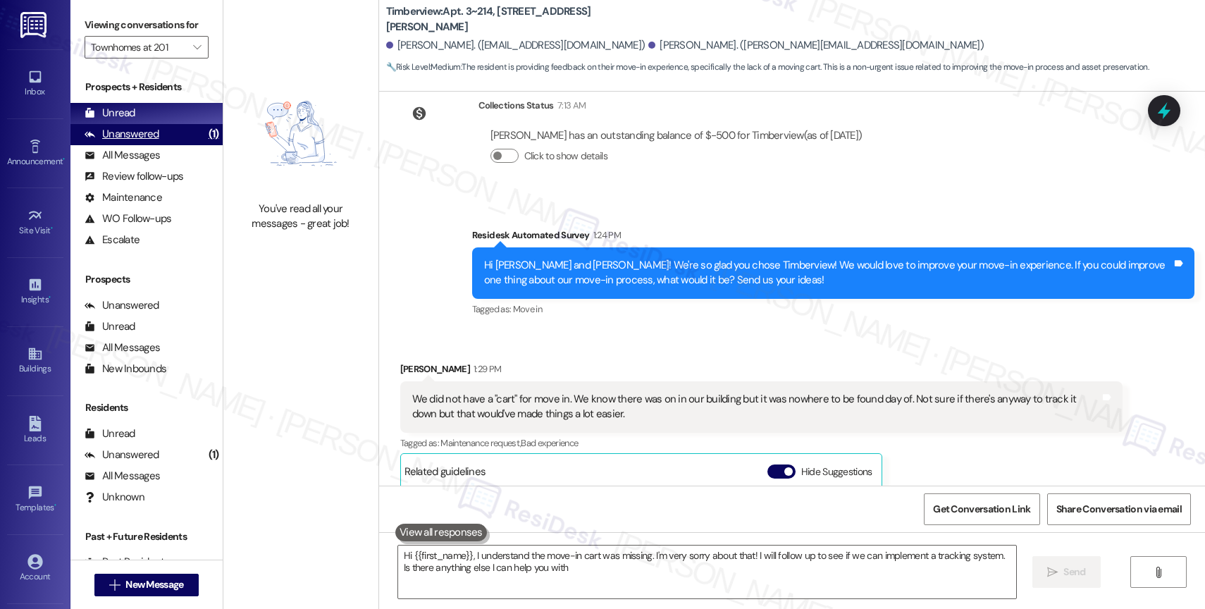
type textarea "Hi {{first_name}}, I understand the move-in cart was missing. I'm very sorry ab…"
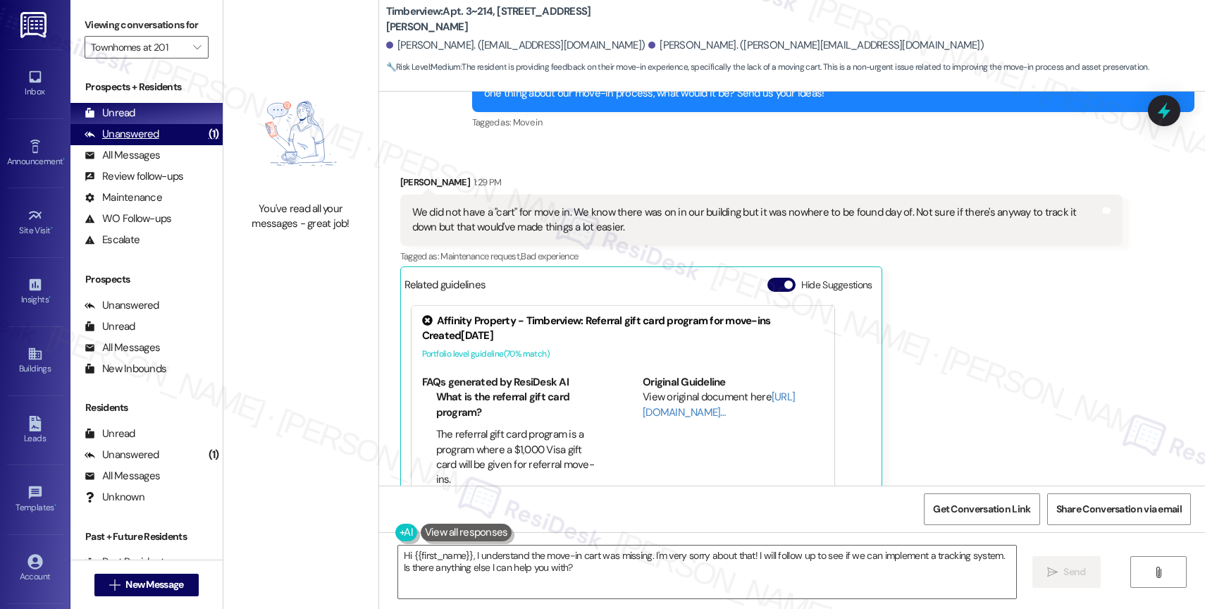
click at [170, 145] on div "Unanswered (1)" at bounding box center [146, 134] width 152 height 21
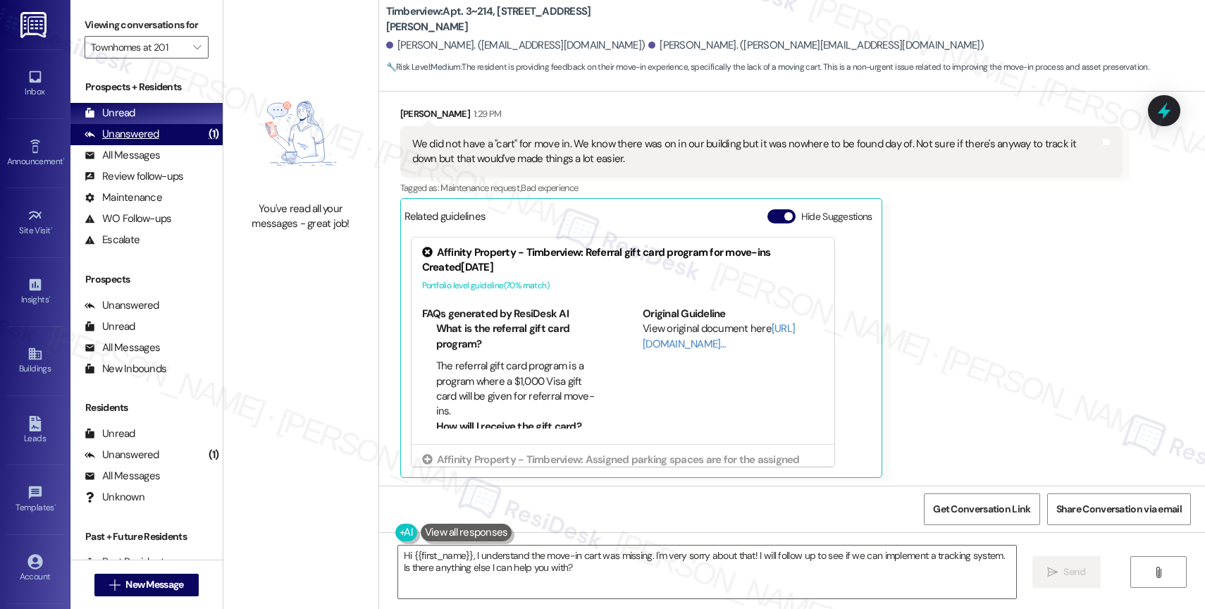
scroll to position [767, 0]
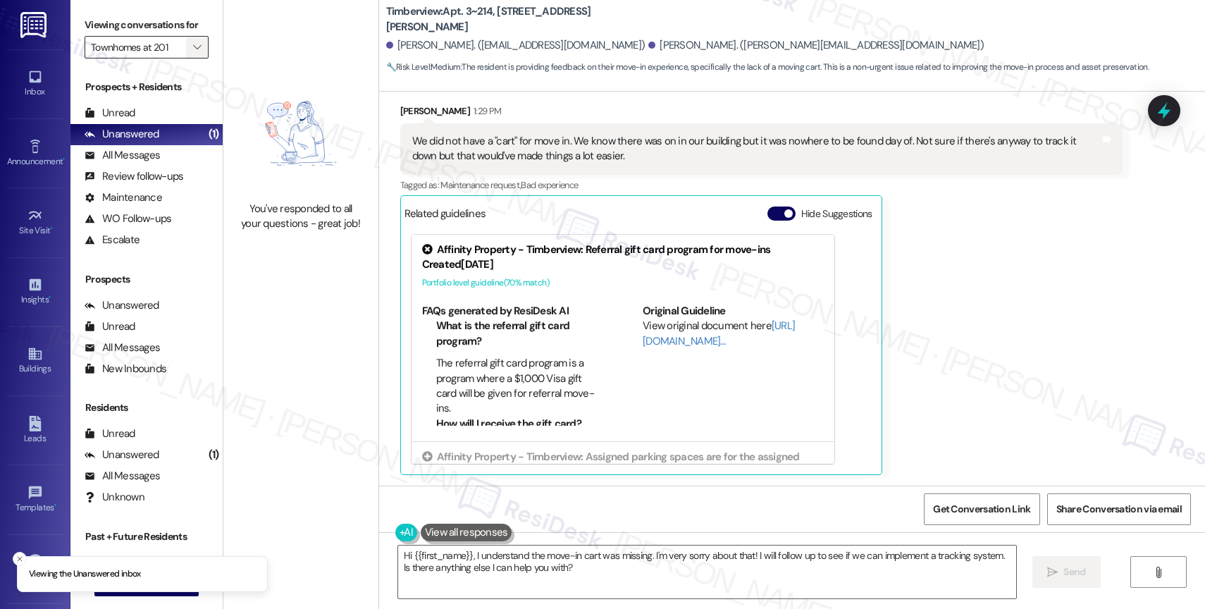
click at [192, 58] on span "" at bounding box center [196, 47] width 13 height 23
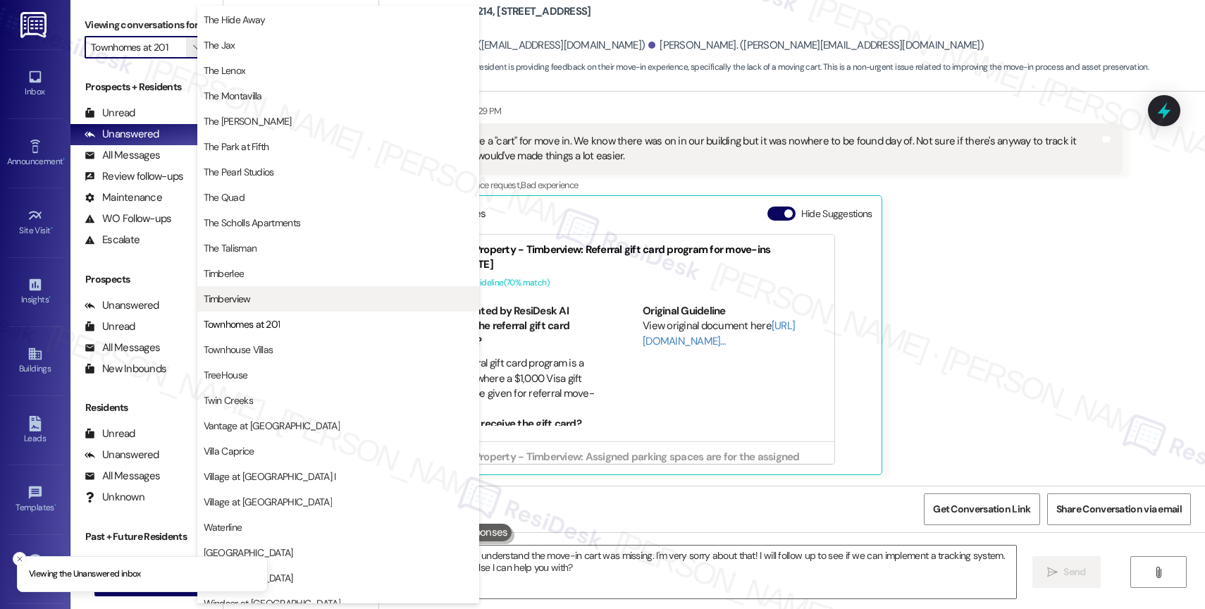
scroll to position [2567, 0]
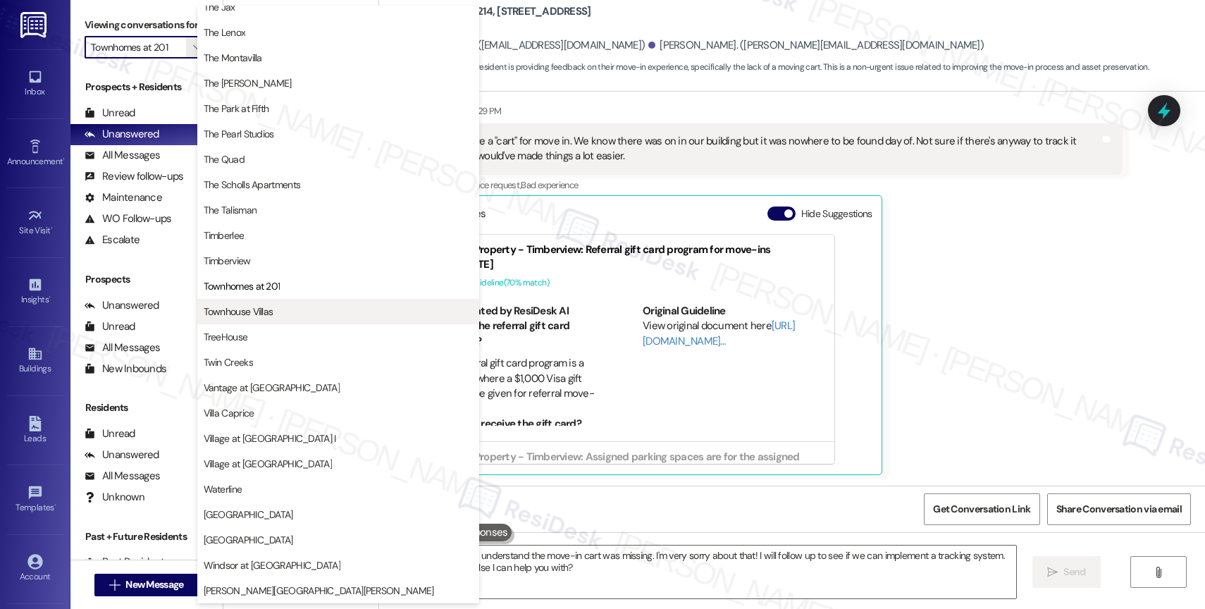
click at [277, 306] on span "Townhouse Villas" at bounding box center [338, 311] width 269 height 14
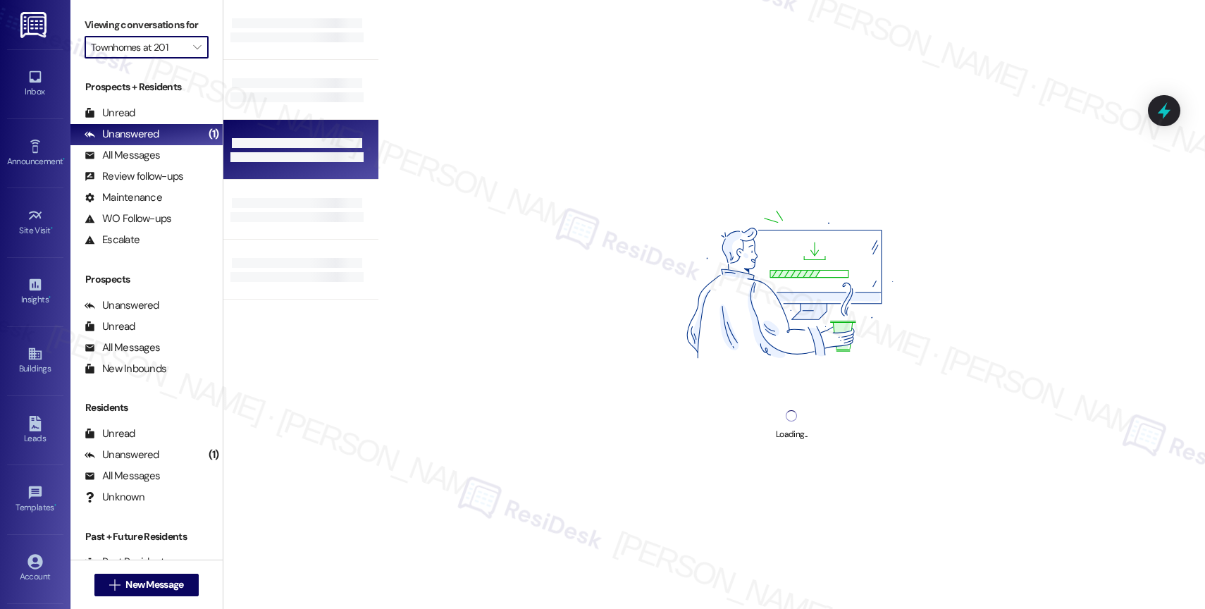
type input "Townhouse Villas"
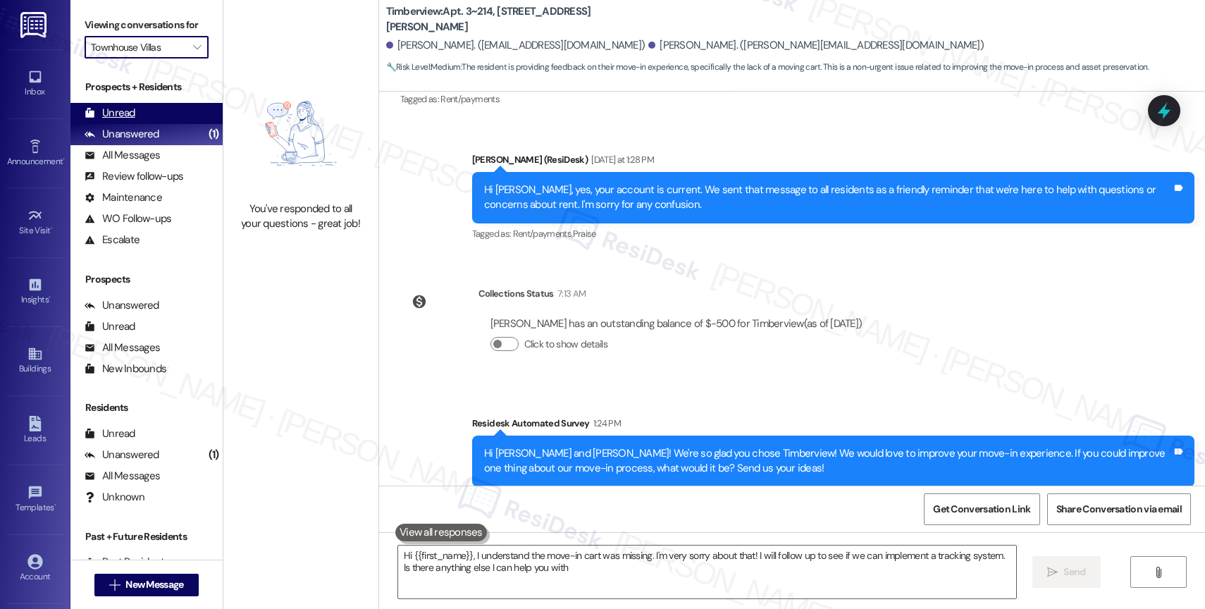
type textarea "Hi {{first_name}}, I understand the move-in cart was missing. I'm very sorry ab…"
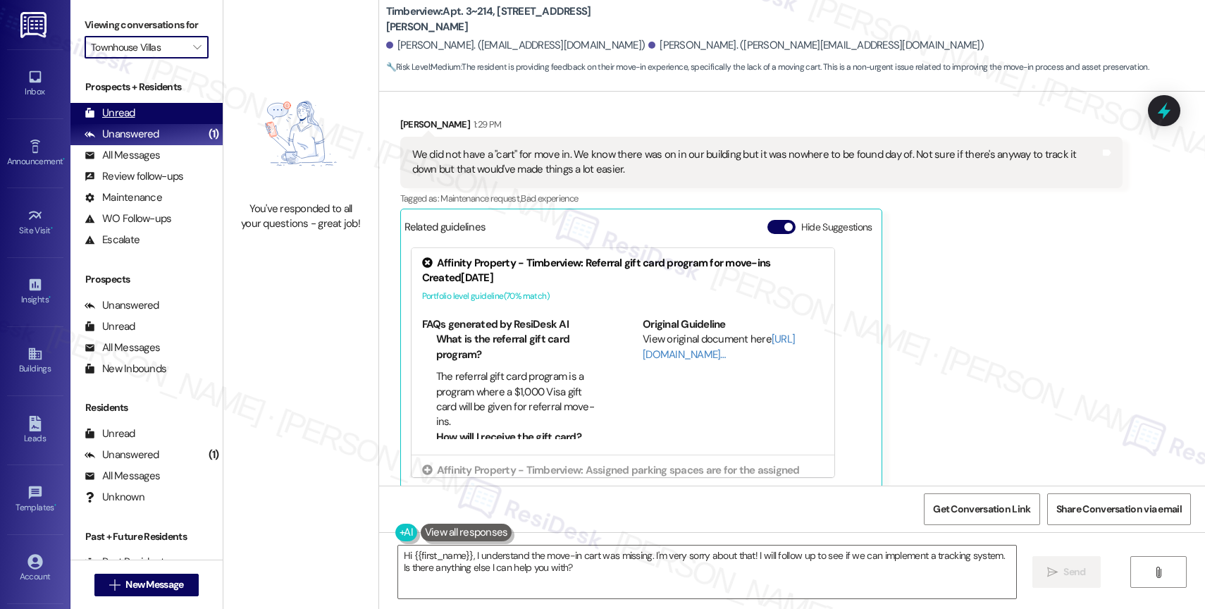
scroll to position [767, 0]
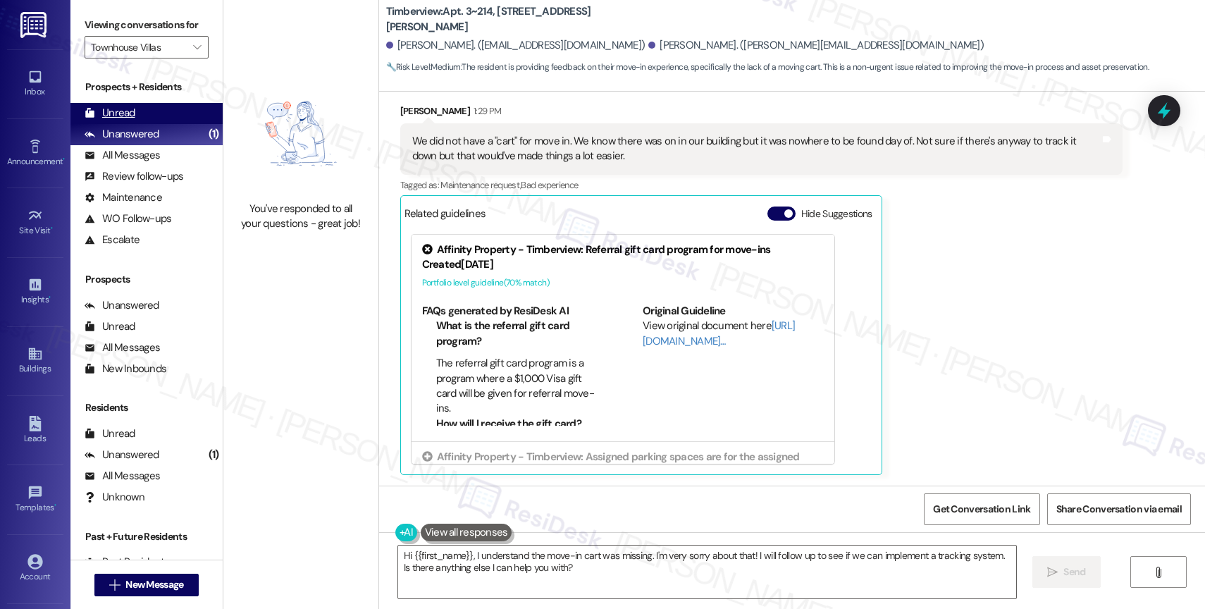
click at [139, 124] on div "Unread (0)" at bounding box center [146, 113] width 152 height 21
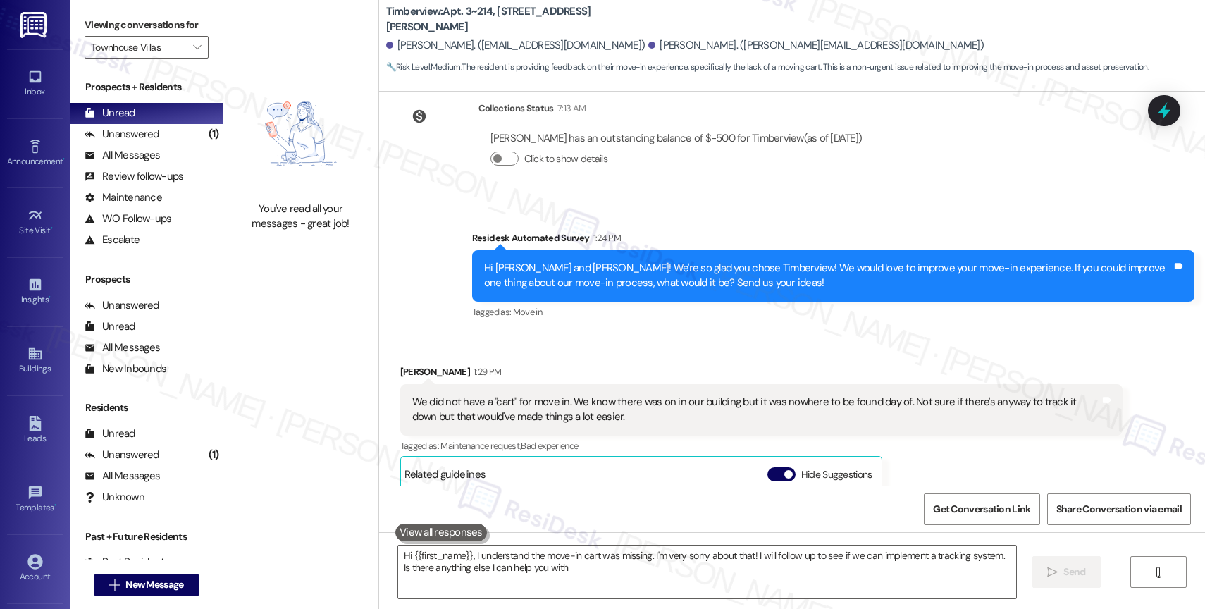
type textarea "Hi {{first_name}}, I understand the move-in cart was missing. I'm very sorry ab…"
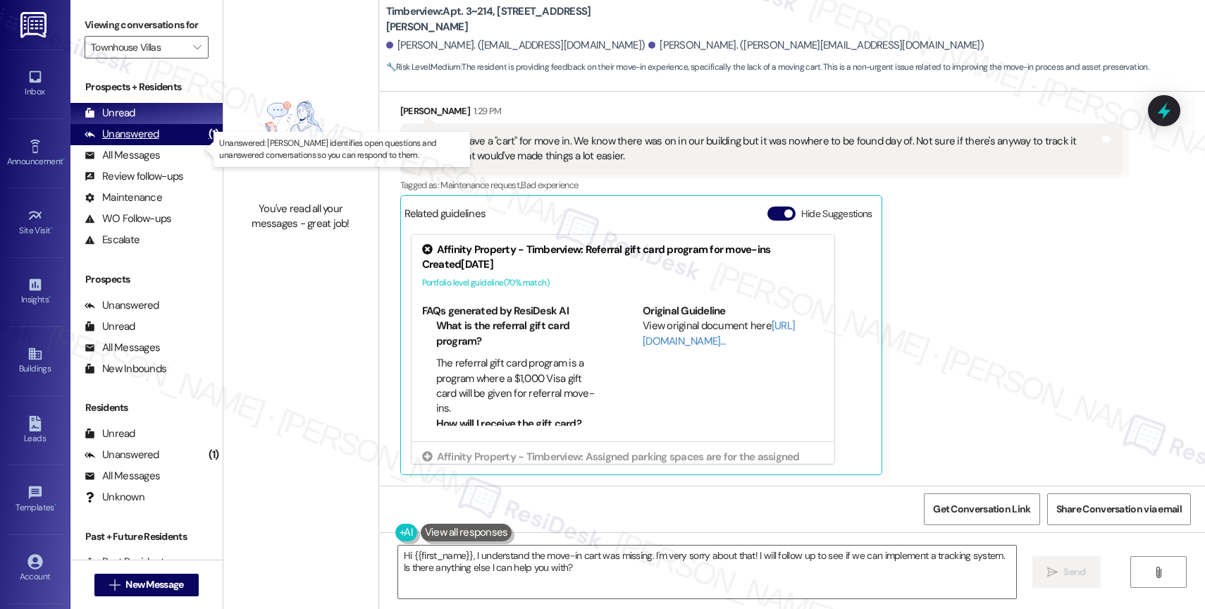
click at [137, 142] on div "Unanswered" at bounding box center [122, 134] width 75 height 15
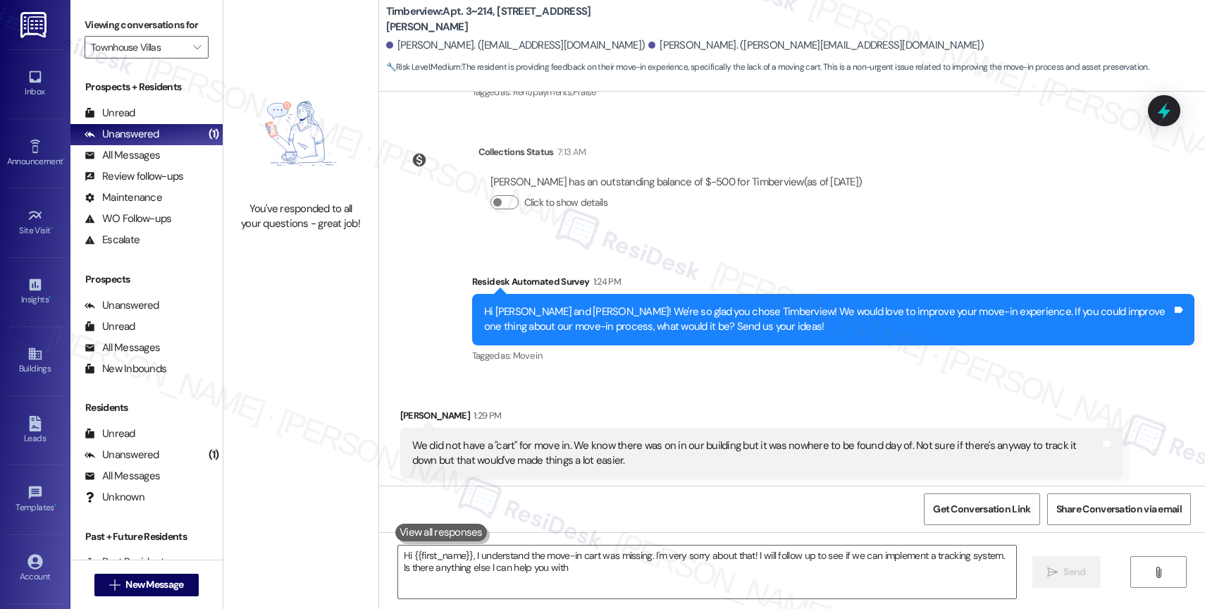
type textarea "Hi {{first_name}}, I understand the move-in cart was missing. I'm very sorry ab…"
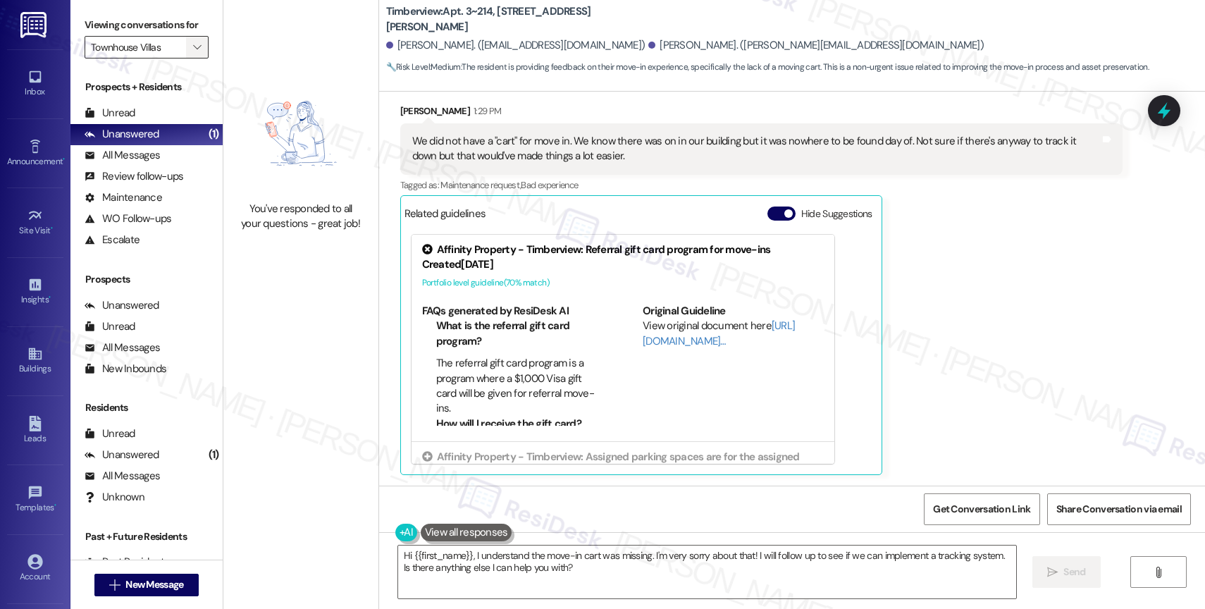
click at [193, 53] on icon "" at bounding box center [197, 47] width 8 height 11
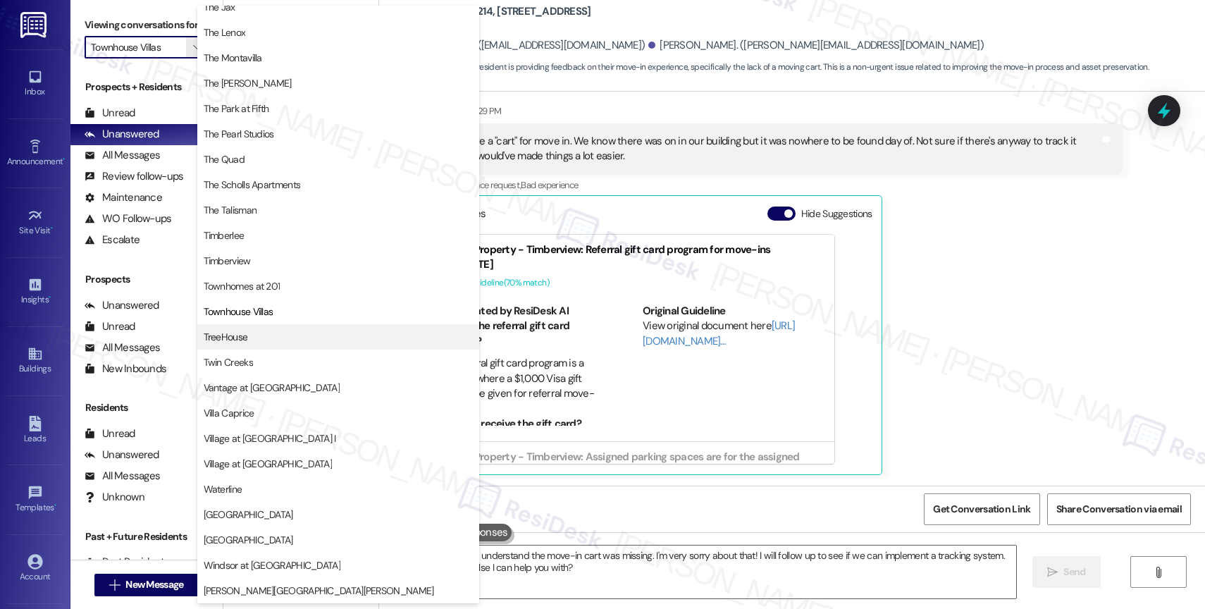
scroll to position [2568, 0]
click at [255, 333] on span "TreeHouse" at bounding box center [338, 337] width 269 height 14
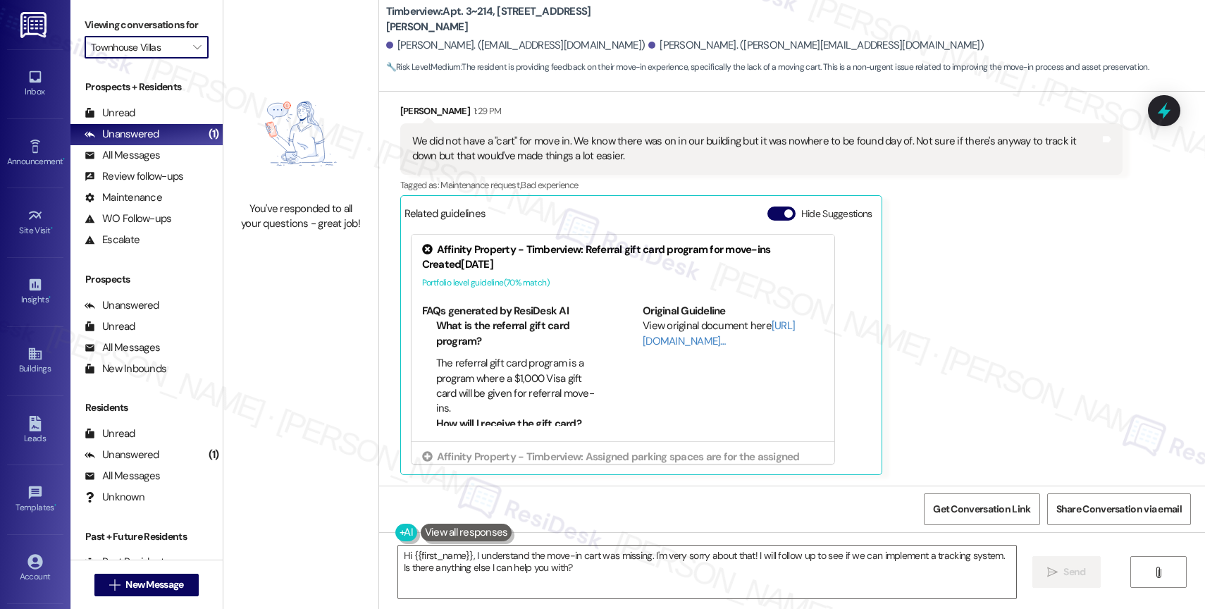
type input "TreeHouse"
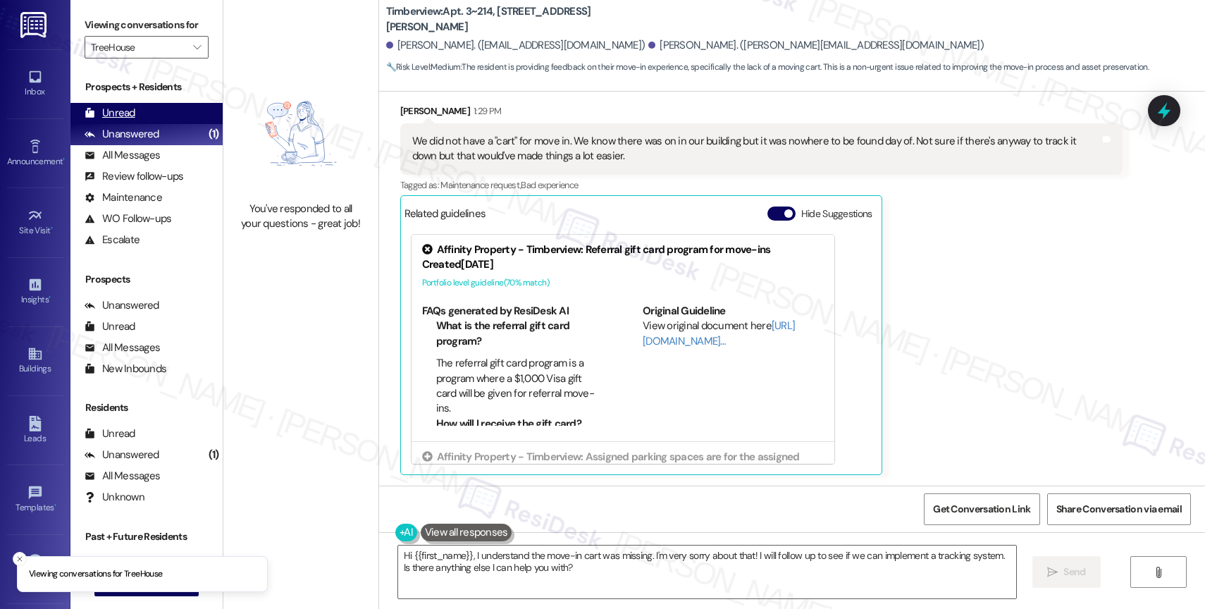
click at [139, 122] on div "Unread (0)" at bounding box center [146, 113] width 152 height 21
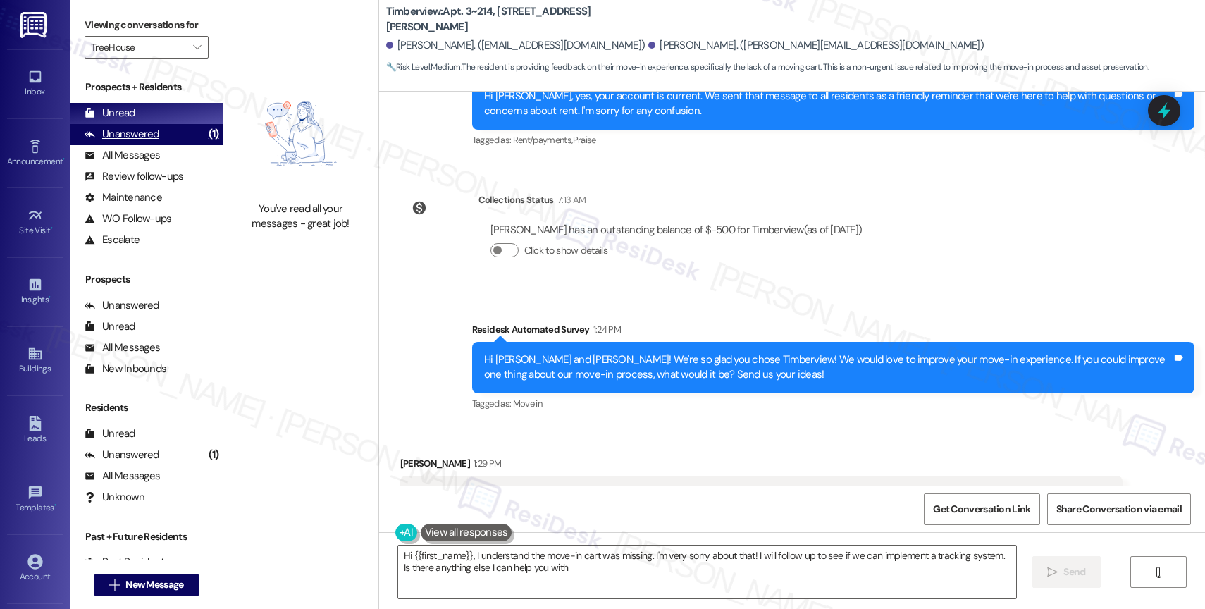
type textarea "Hi {{first_name}}, I understand the move-in cart was missing. I'm very sorry ab…"
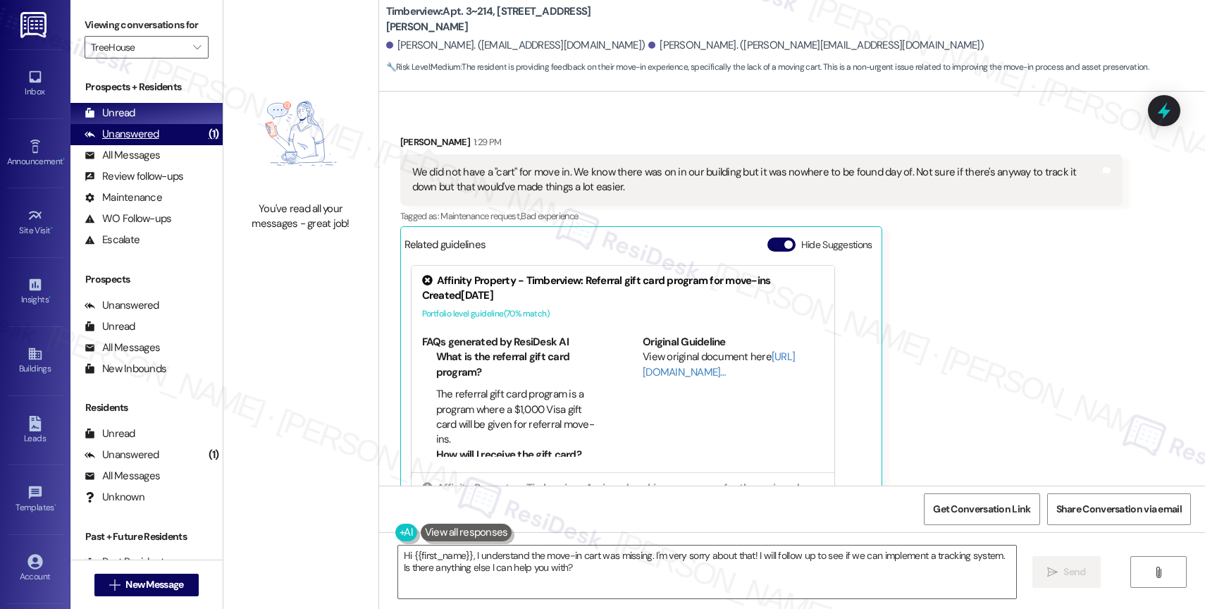
scroll to position [767, 0]
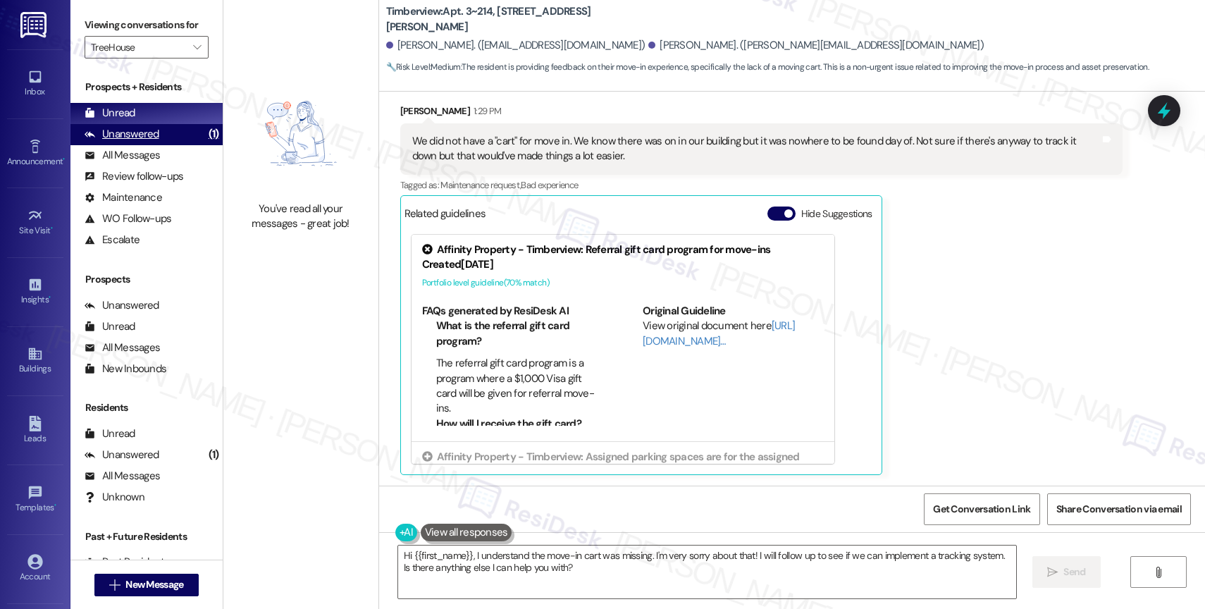
click at [150, 142] on div "Unanswered" at bounding box center [122, 134] width 75 height 15
click at [190, 54] on span "" at bounding box center [196, 47] width 13 height 23
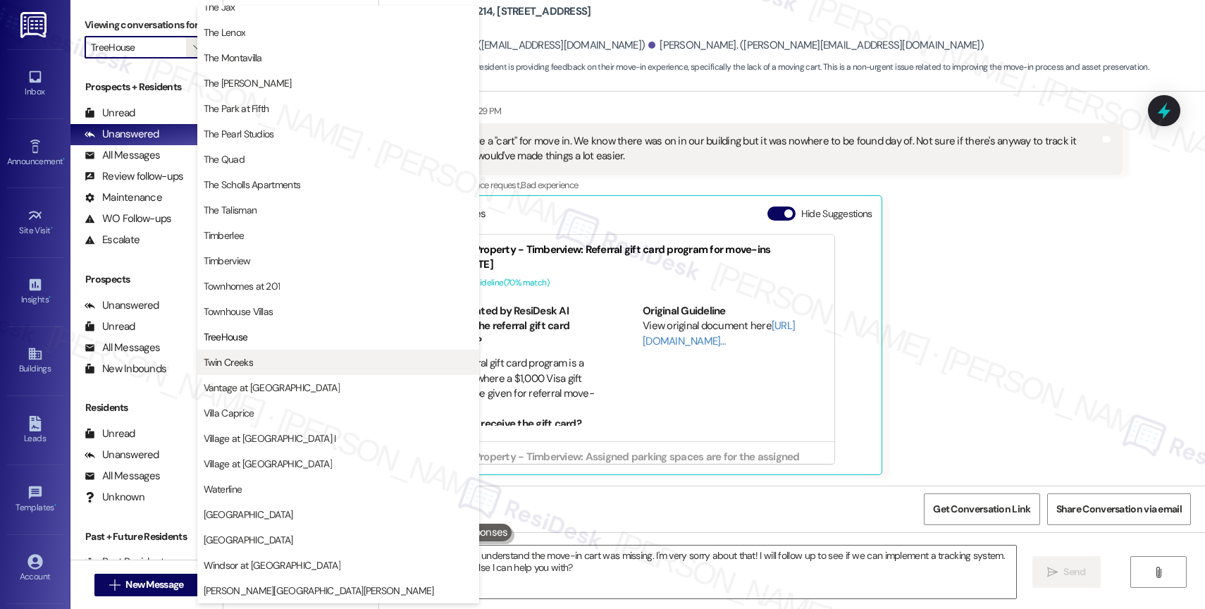
scroll to position [2568, 0]
click at [247, 360] on span "Twin Creeks" at bounding box center [228, 362] width 49 height 14
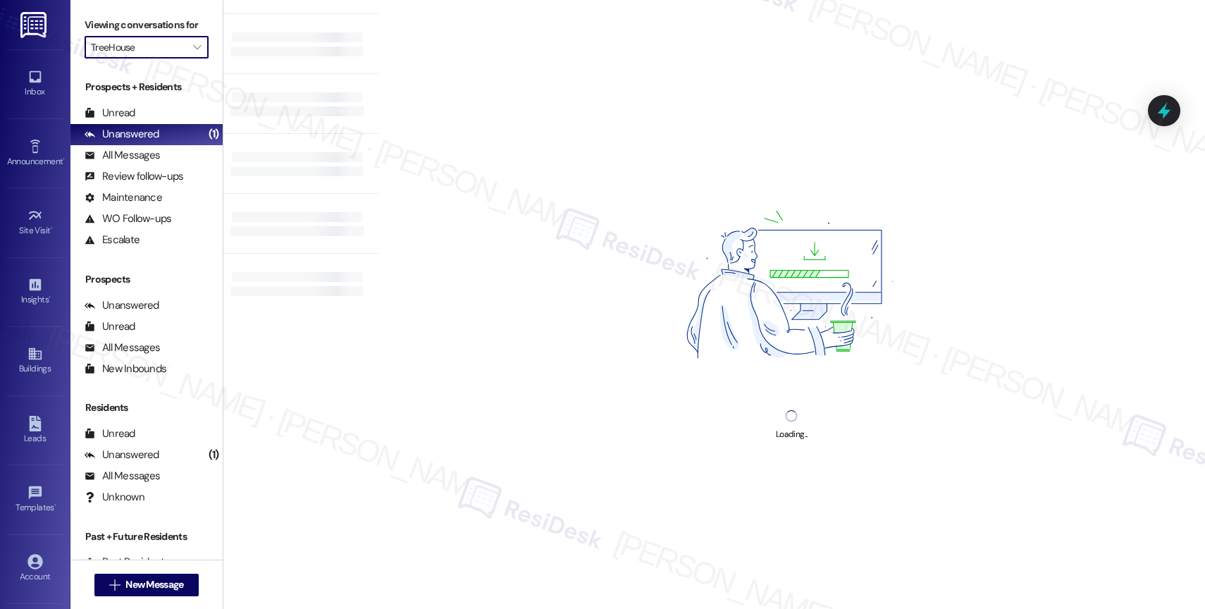
type input "Twin Creeks"
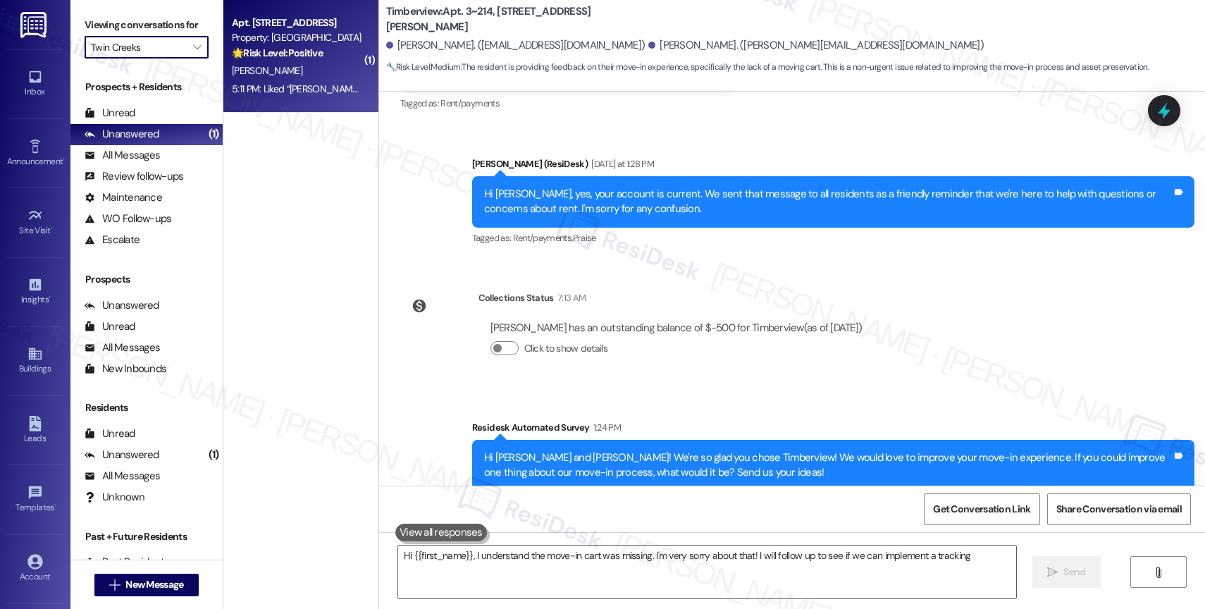
type textarea "Hi {{first_name}}, I understand the move-in cart was missing. I'm very sorry ab…"
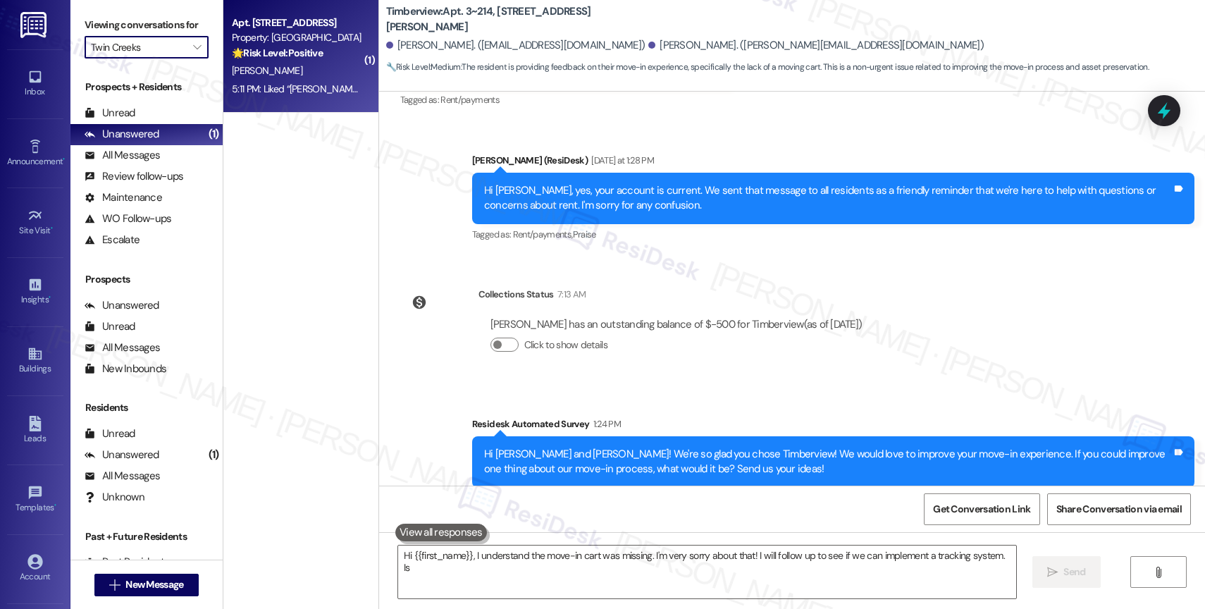
click at [298, 67] on div "R. Saxena" at bounding box center [296, 71] width 133 height 18
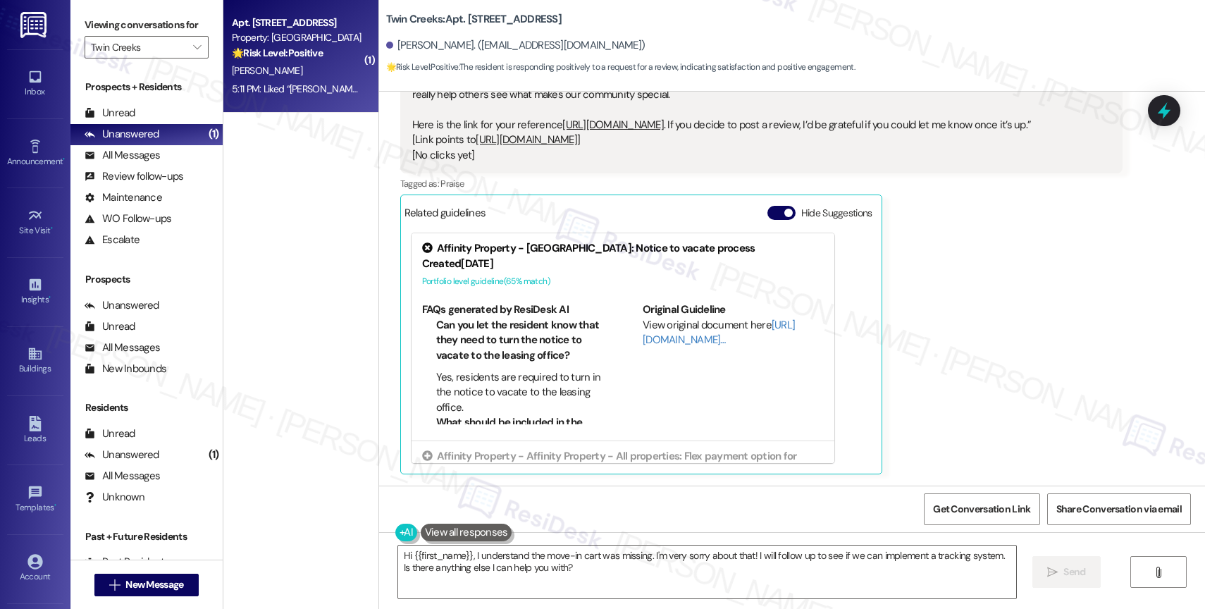
scroll to position [1139, 0]
click at [769, 211] on button "Hide Suggestions" at bounding box center [781, 213] width 28 height 14
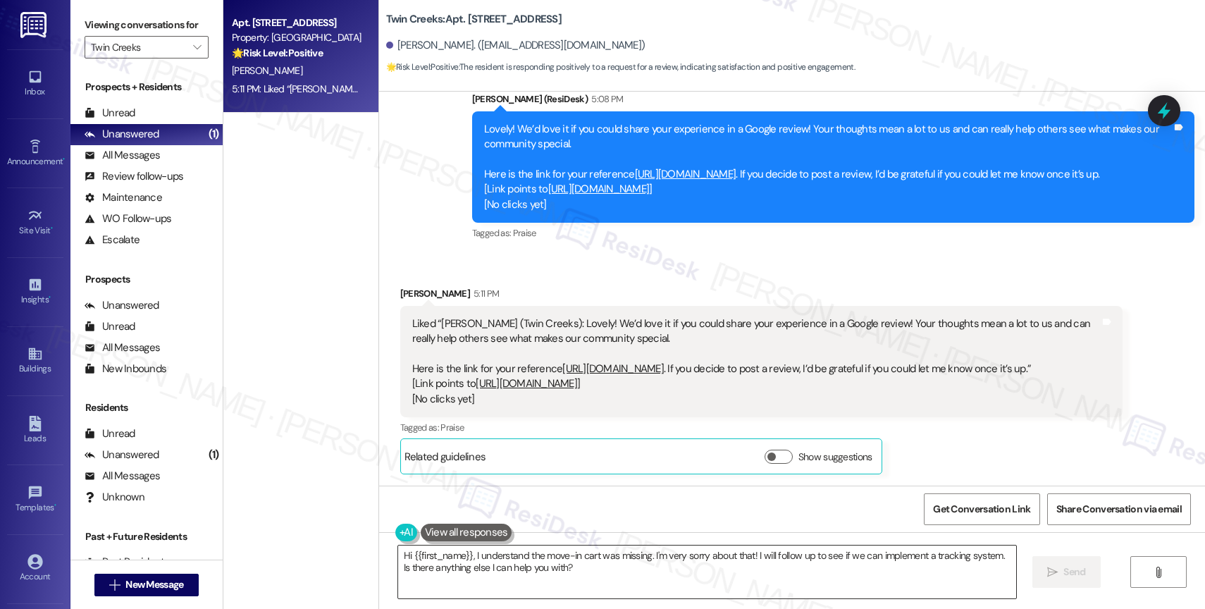
scroll to position [895, 0]
click at [490, 573] on textarea "Hi {{first_name}}, I understand the move-in cart was missing. I'm very sorry ab…" at bounding box center [707, 571] width 618 height 53
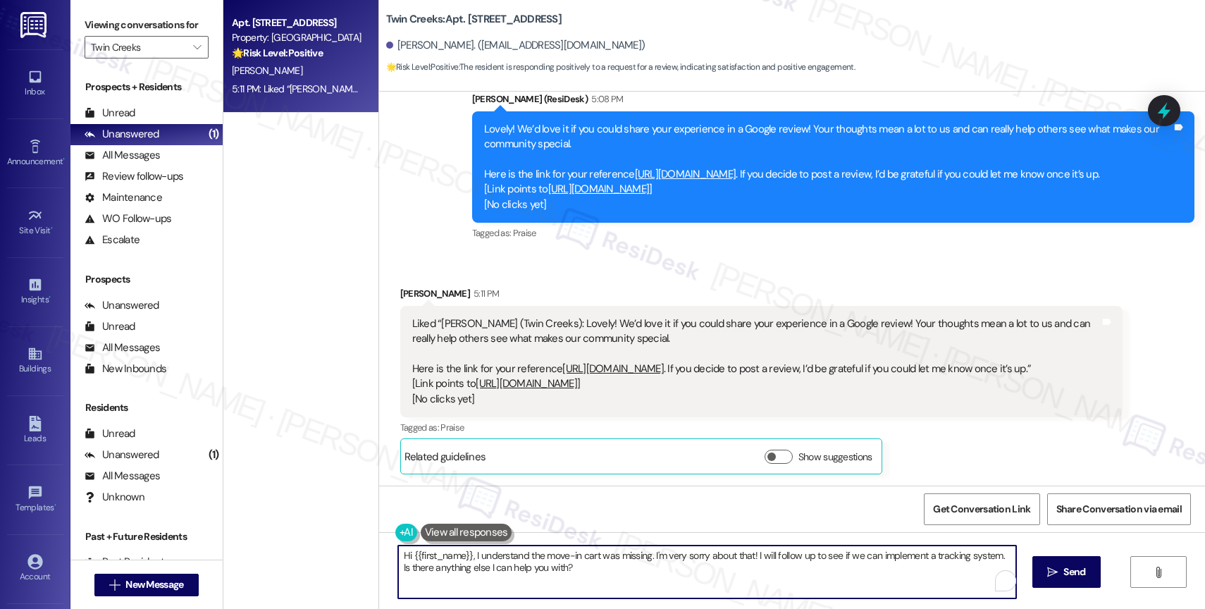
click at [490, 573] on textarea "Hi {{first_name}}, I understand the move-in cart was missing. I'm very sorry ab…" at bounding box center [707, 571] width 618 height 53
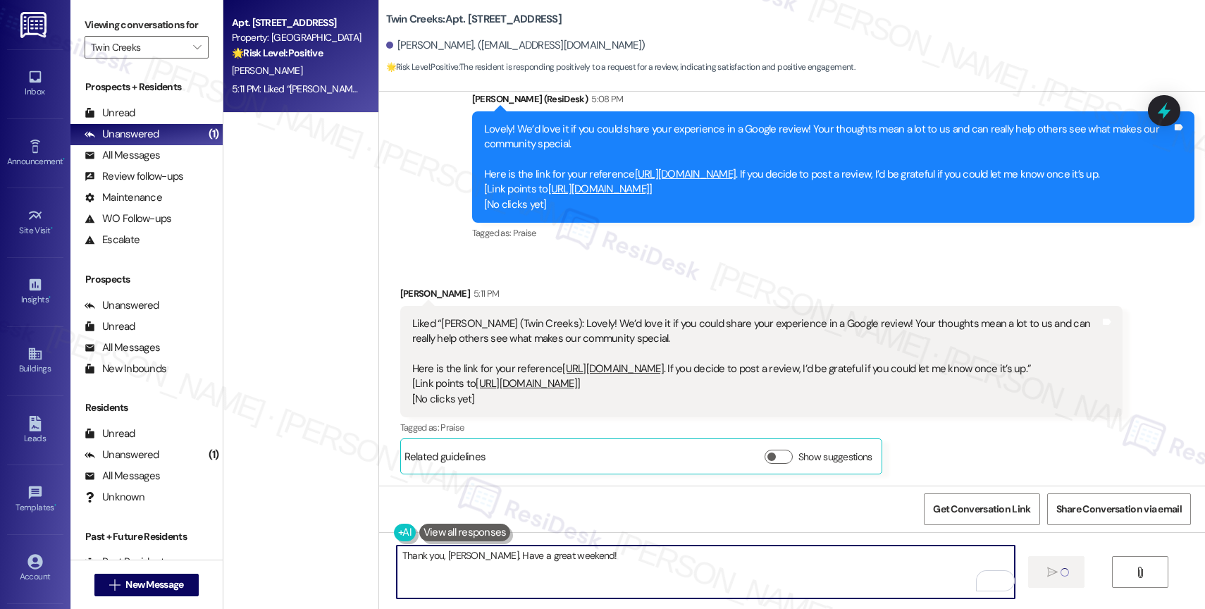
type textarea "Thank you, Rishik. Have a great weekend!"
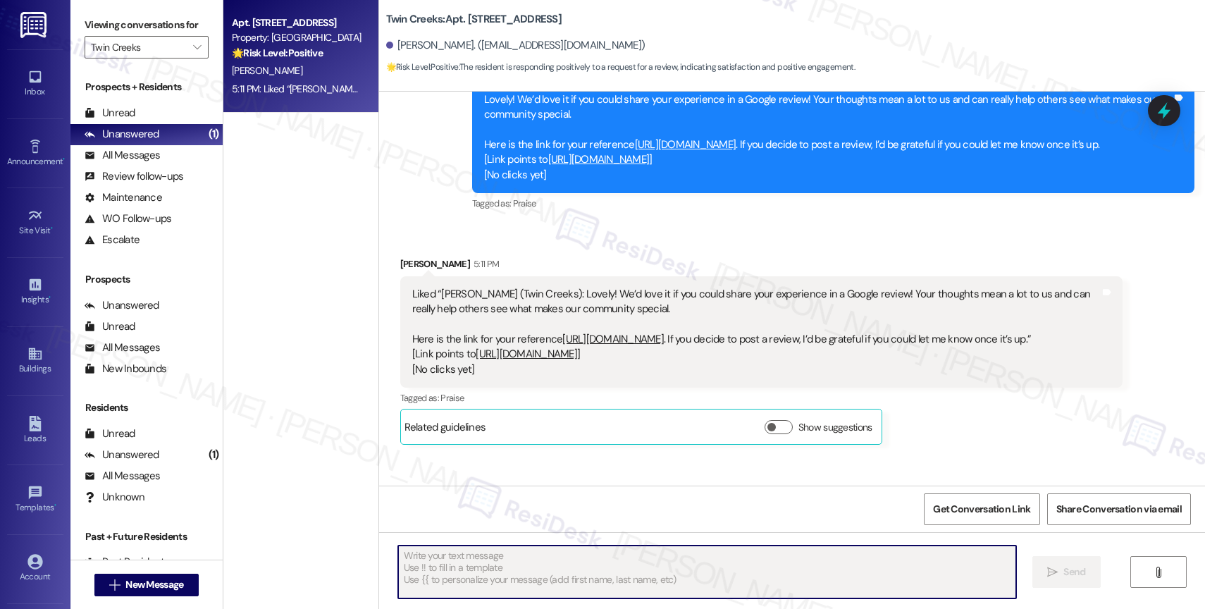
scroll to position [993, 0]
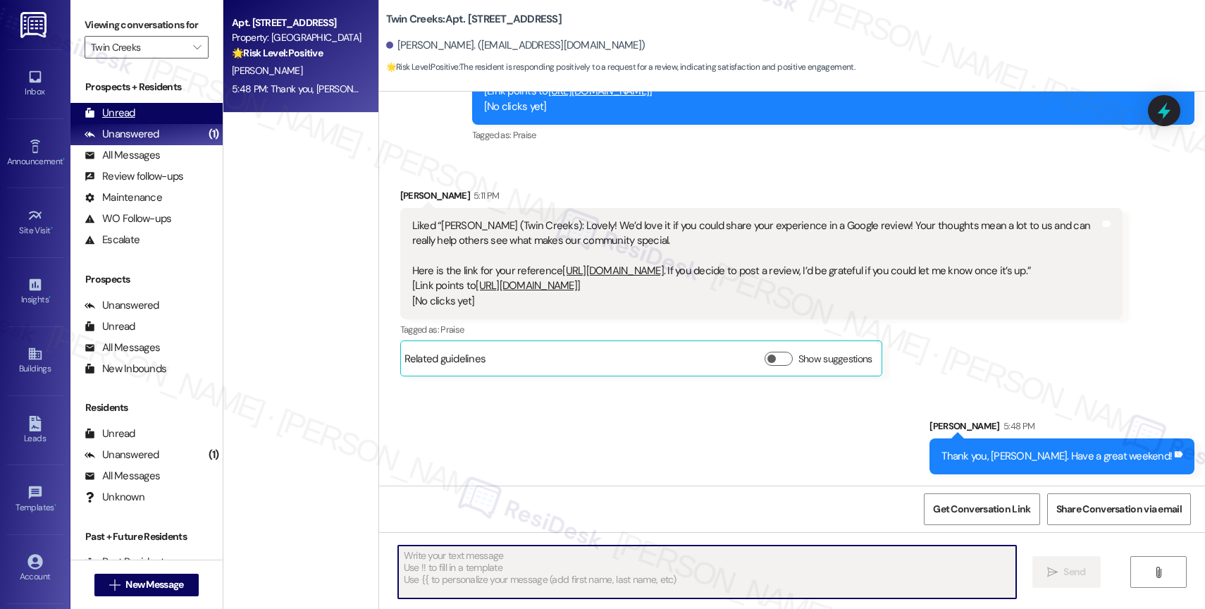
click at [159, 124] on div "Unread (0)" at bounding box center [146, 113] width 152 height 21
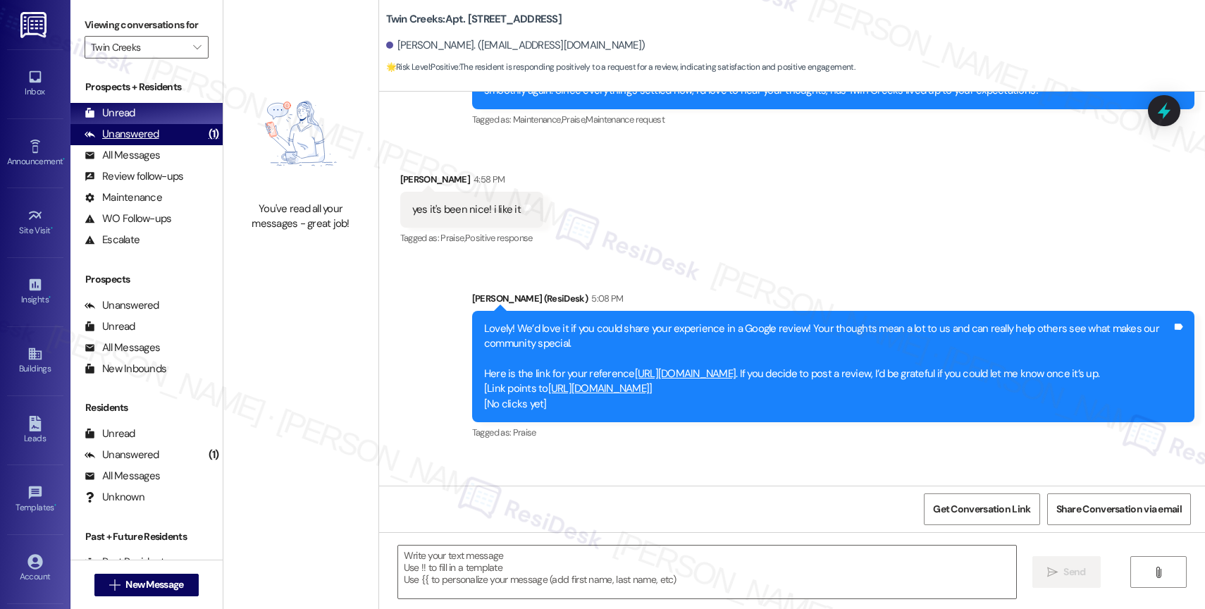
type textarea "Fetching suggested responses. Please feel free to read through the conversation…"
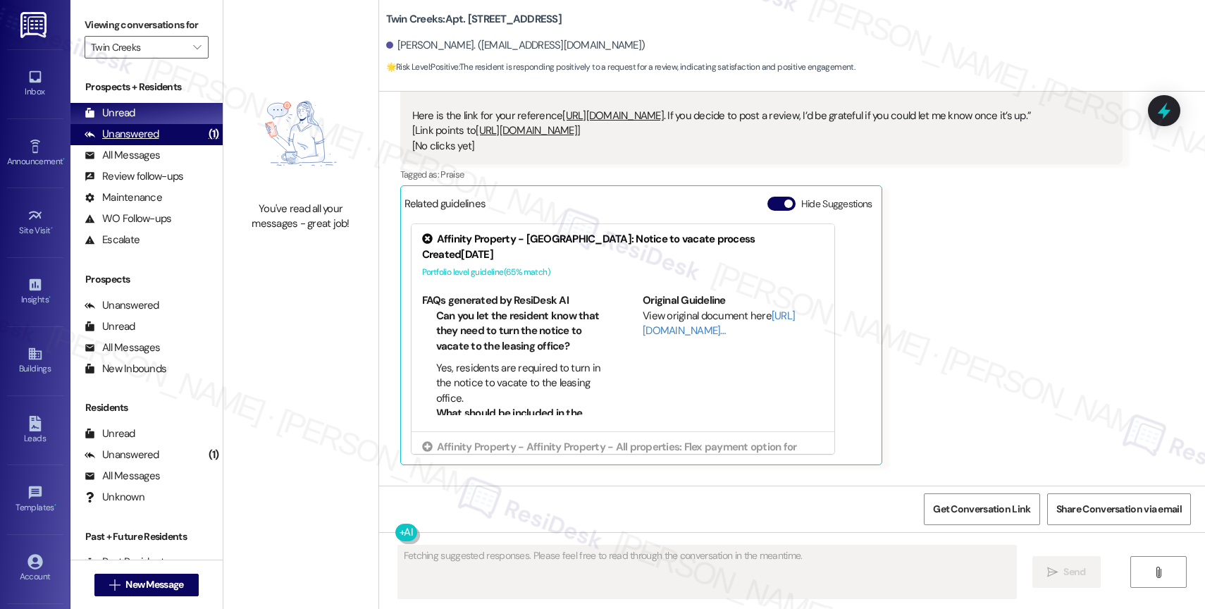
scroll to position [1139, 0]
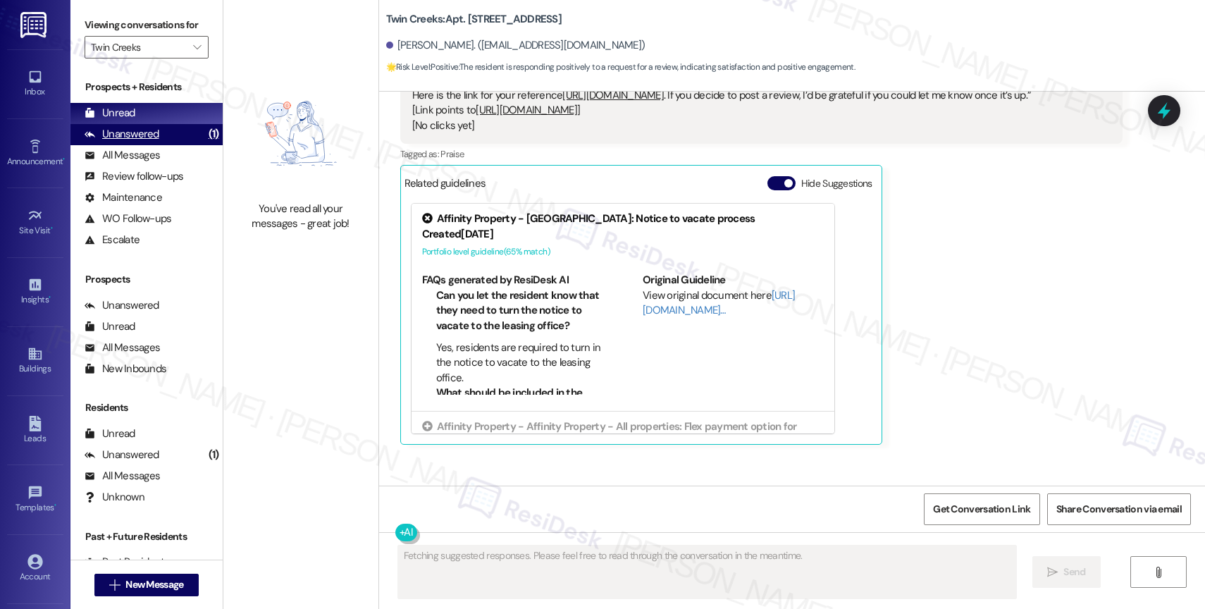
click at [163, 145] on div "Unanswered (1)" at bounding box center [146, 134] width 152 height 21
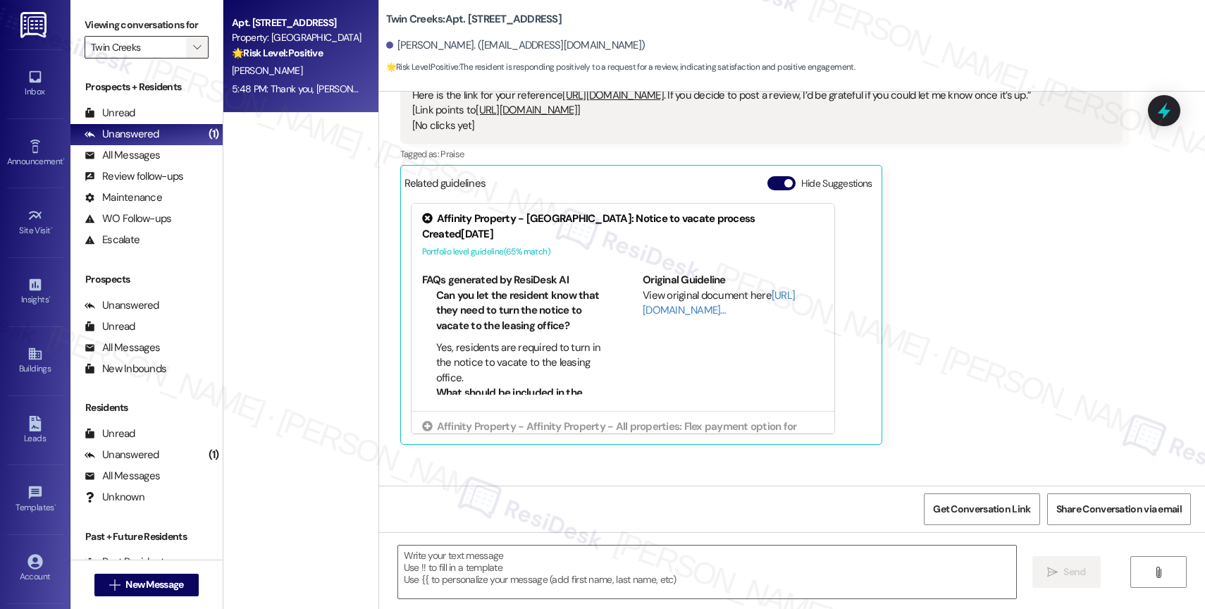
click at [193, 53] on icon "" at bounding box center [197, 47] width 8 height 11
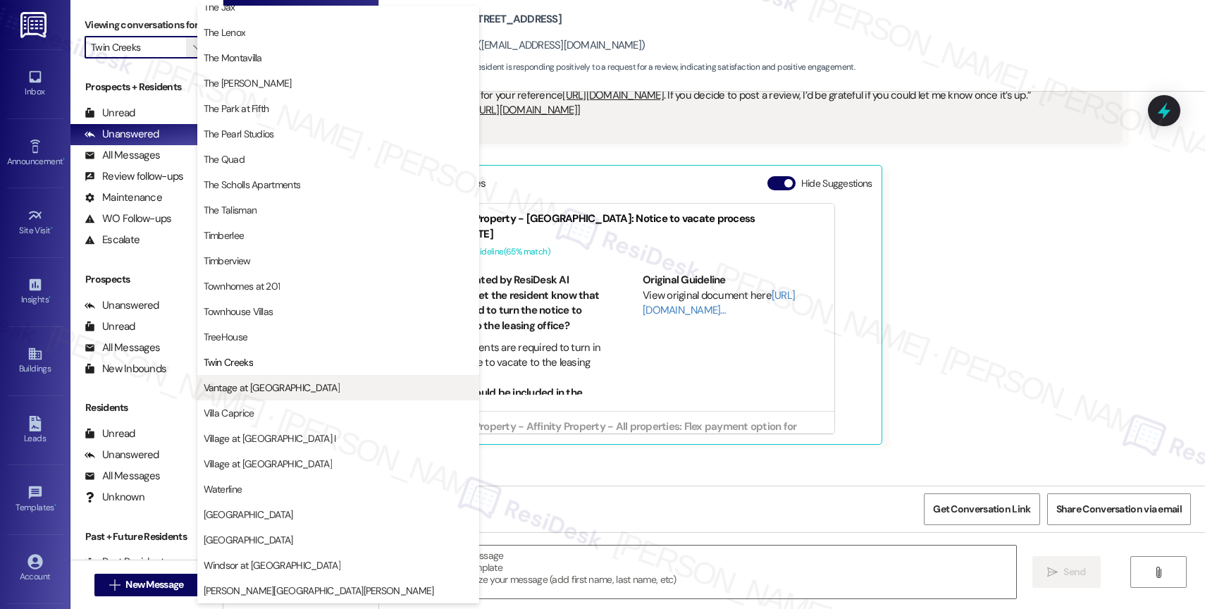
scroll to position [2555, 0]
click at [254, 387] on span "Vantage at [GEOGRAPHIC_DATA]" at bounding box center [272, 387] width 136 height 14
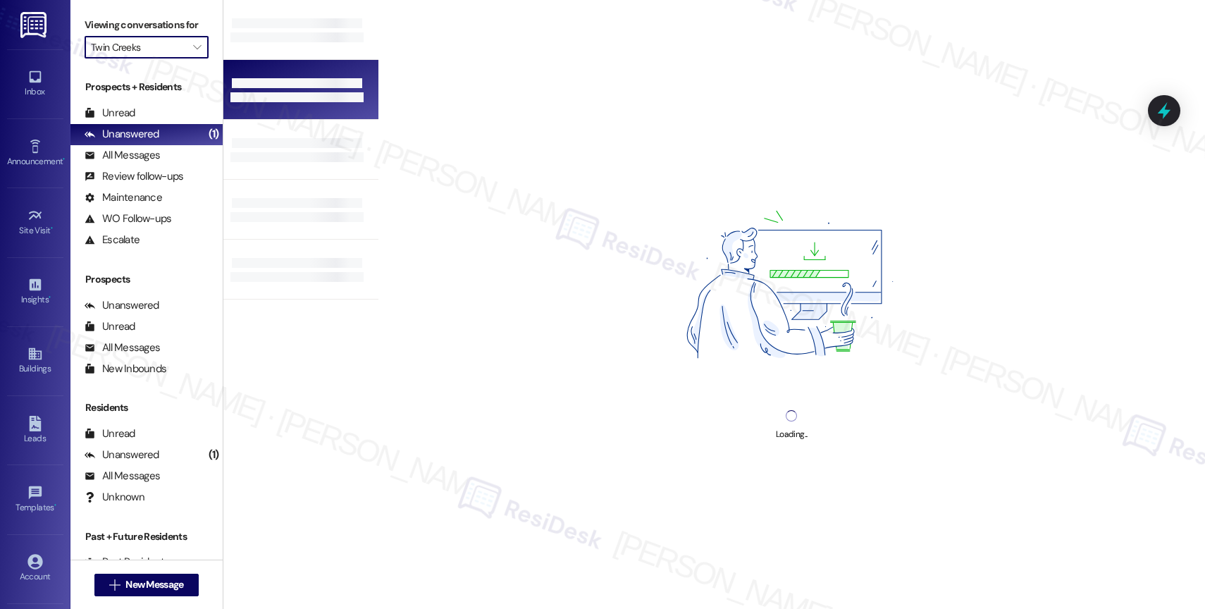
type input "Vantage at [GEOGRAPHIC_DATA]"
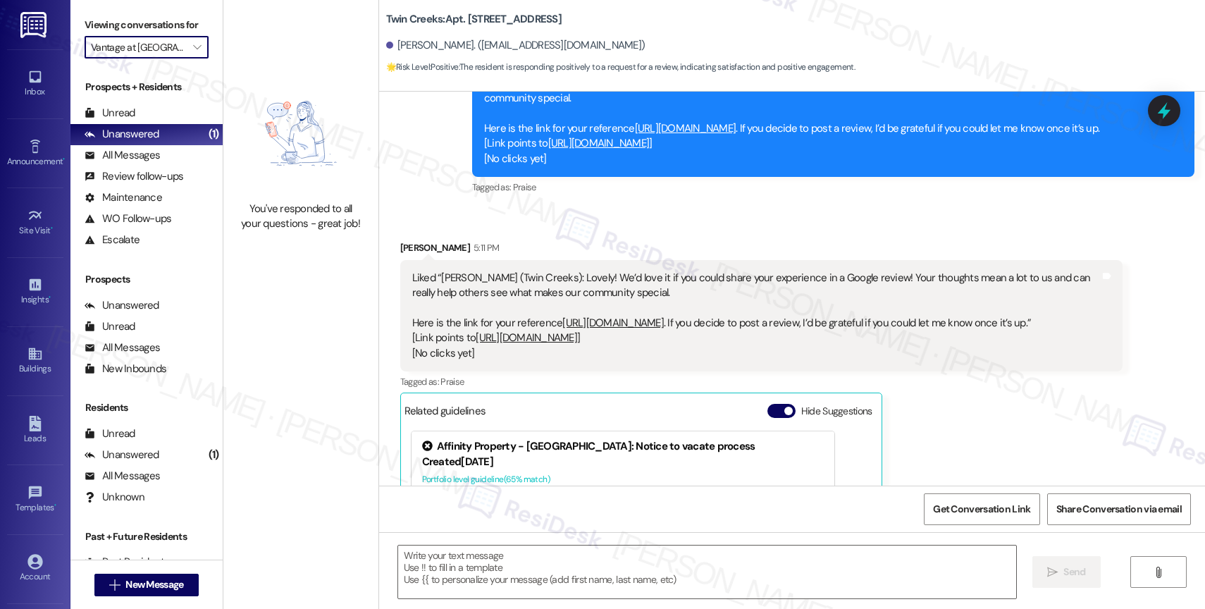
type textarea "Fetching suggested responses. Please feel free to read through the conversation…"
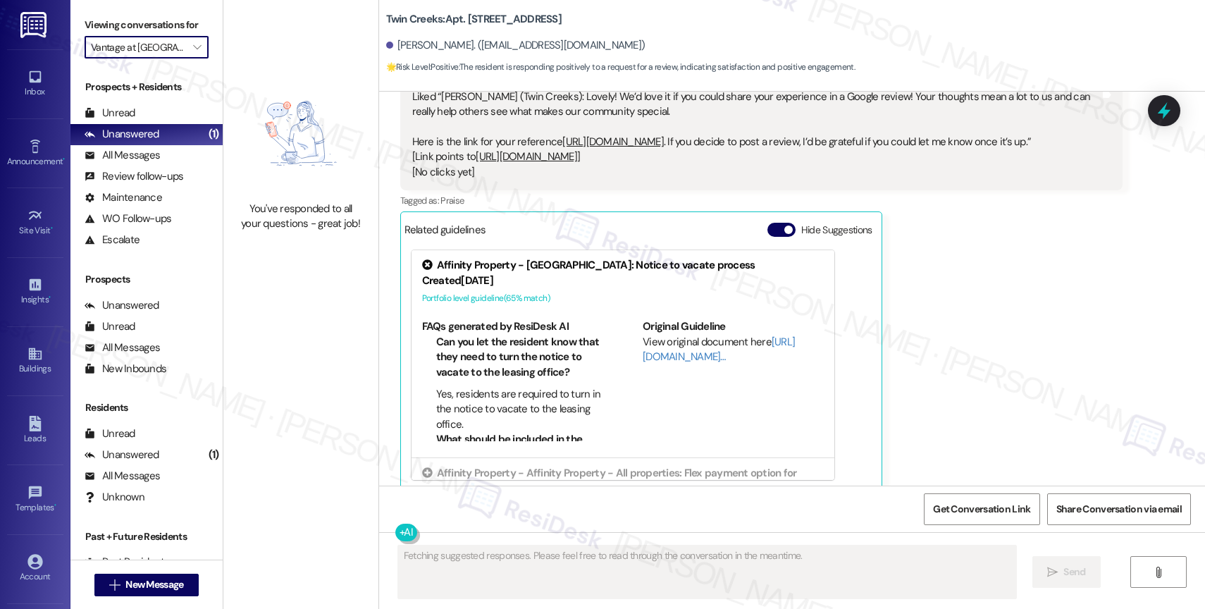
scroll to position [1139, 0]
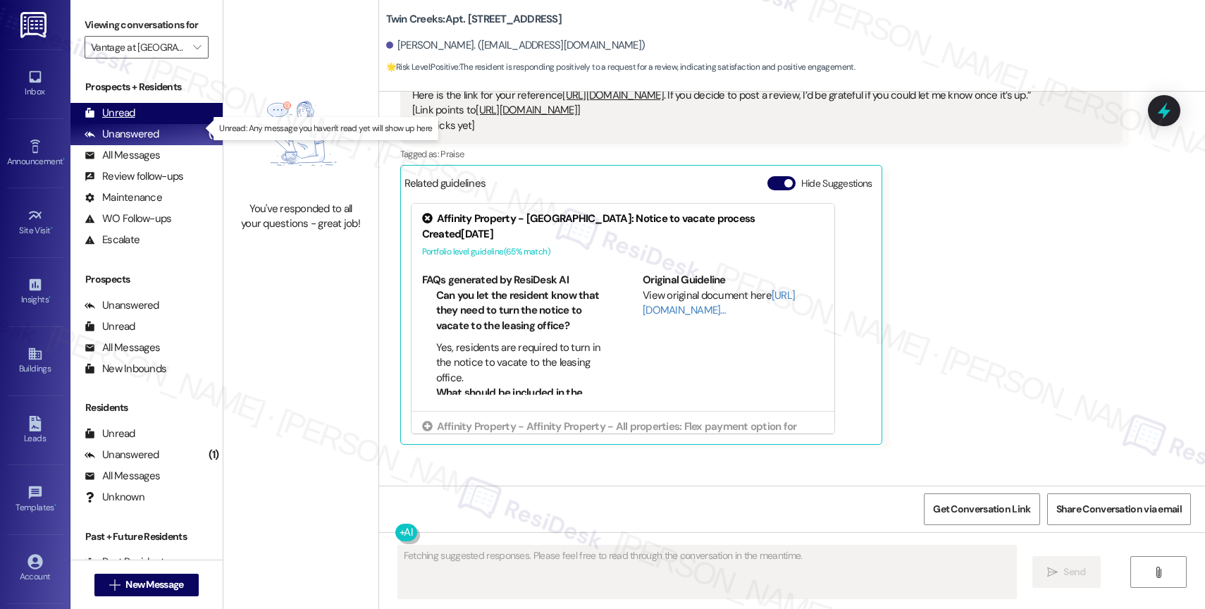
click at [139, 118] on div "Unread (0)" at bounding box center [146, 113] width 152 height 21
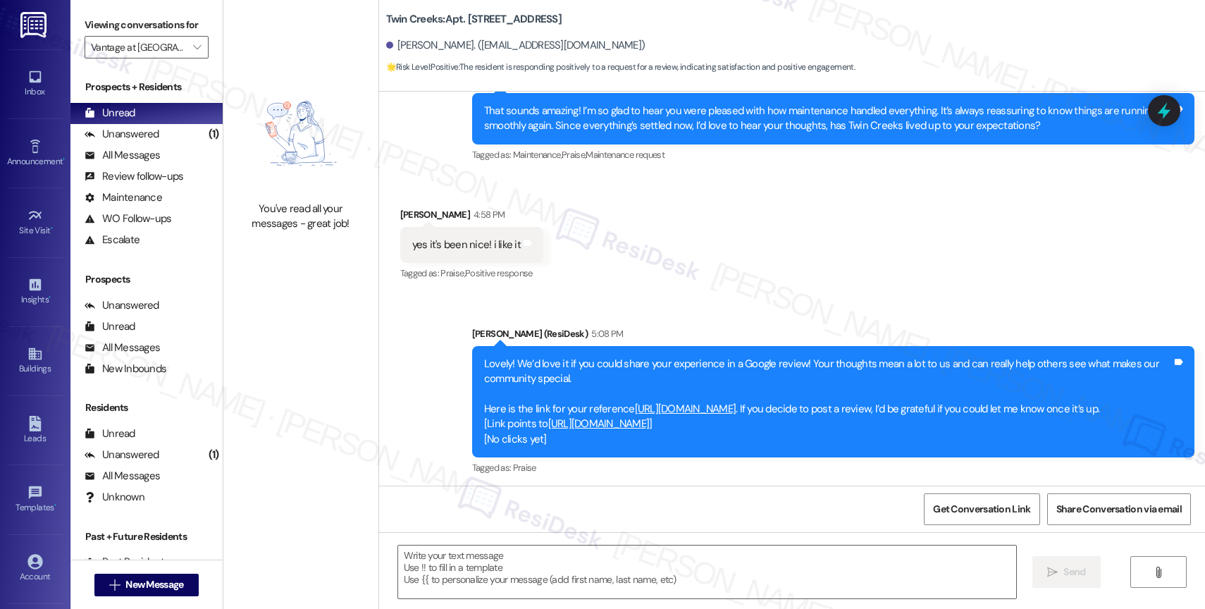
type textarea "Fetching suggested responses. Please feel free to read through the conversation…"
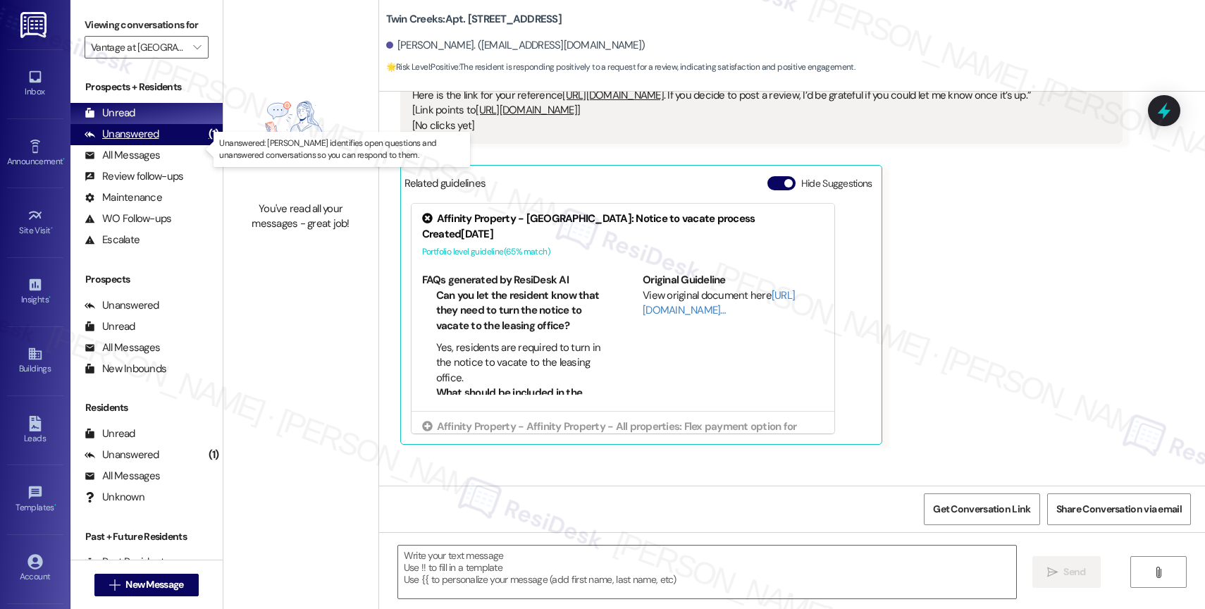
click at [166, 145] on div "Unanswered (1)" at bounding box center [146, 134] width 152 height 21
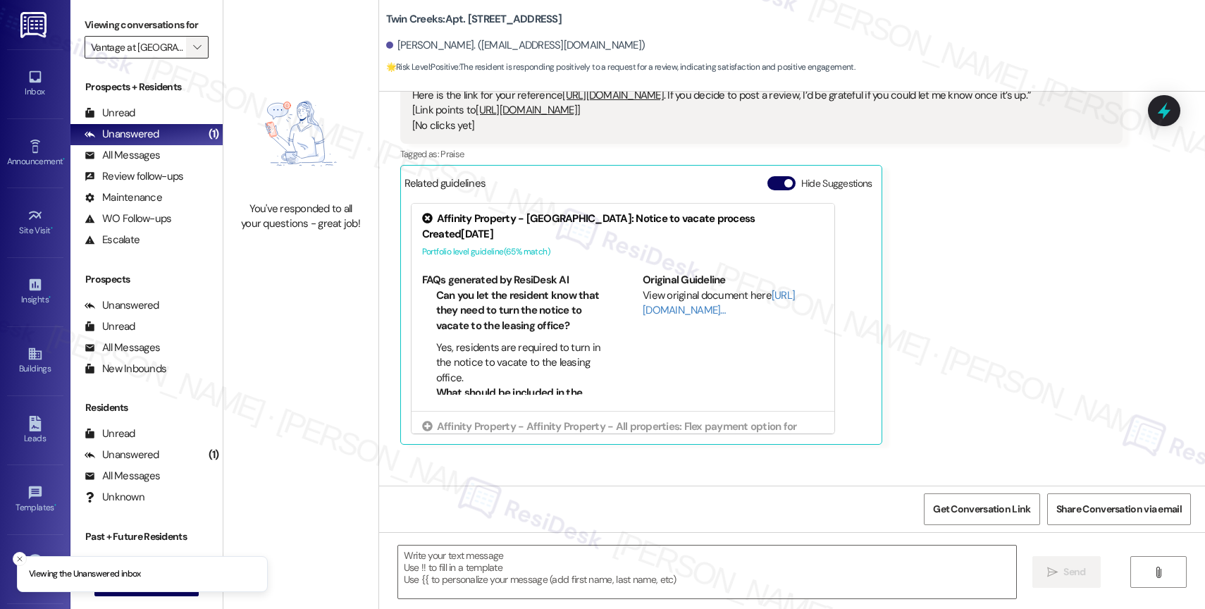
click at [190, 58] on span "" at bounding box center [196, 47] width 13 height 23
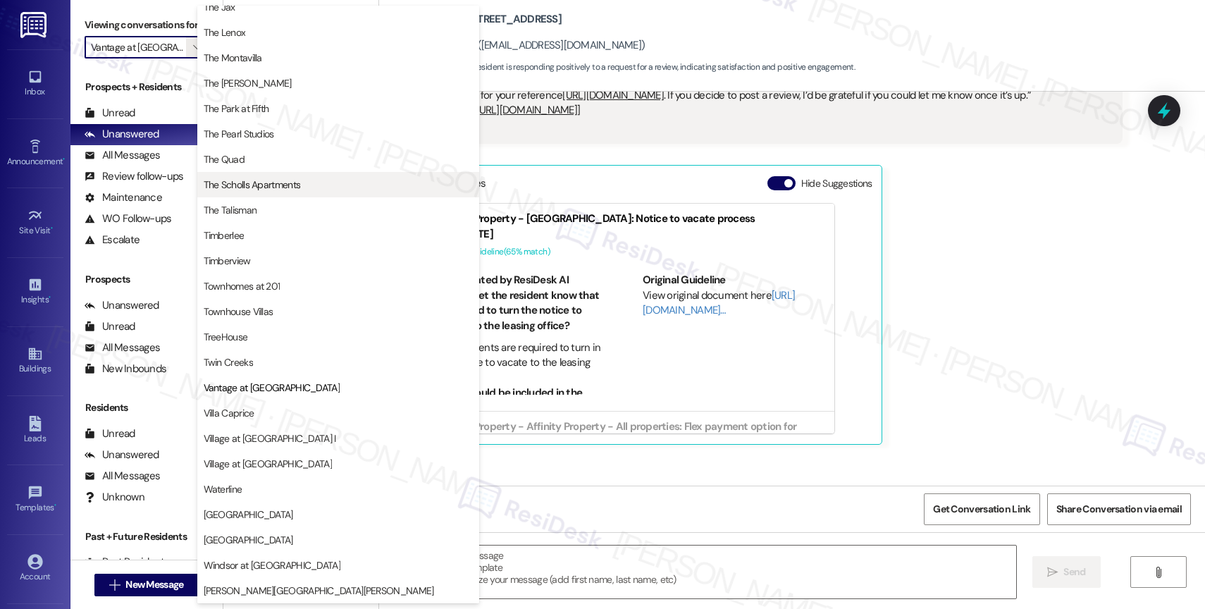
scroll to position [2568, 0]
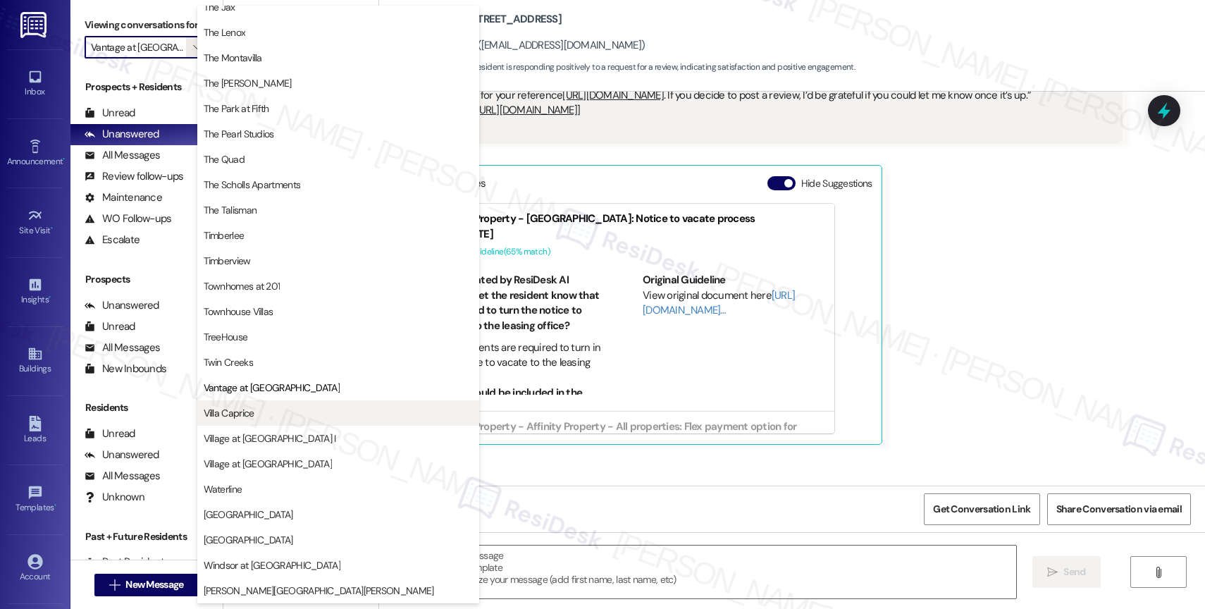
click at [262, 407] on span "Villa Caprice" at bounding box center [338, 413] width 269 height 14
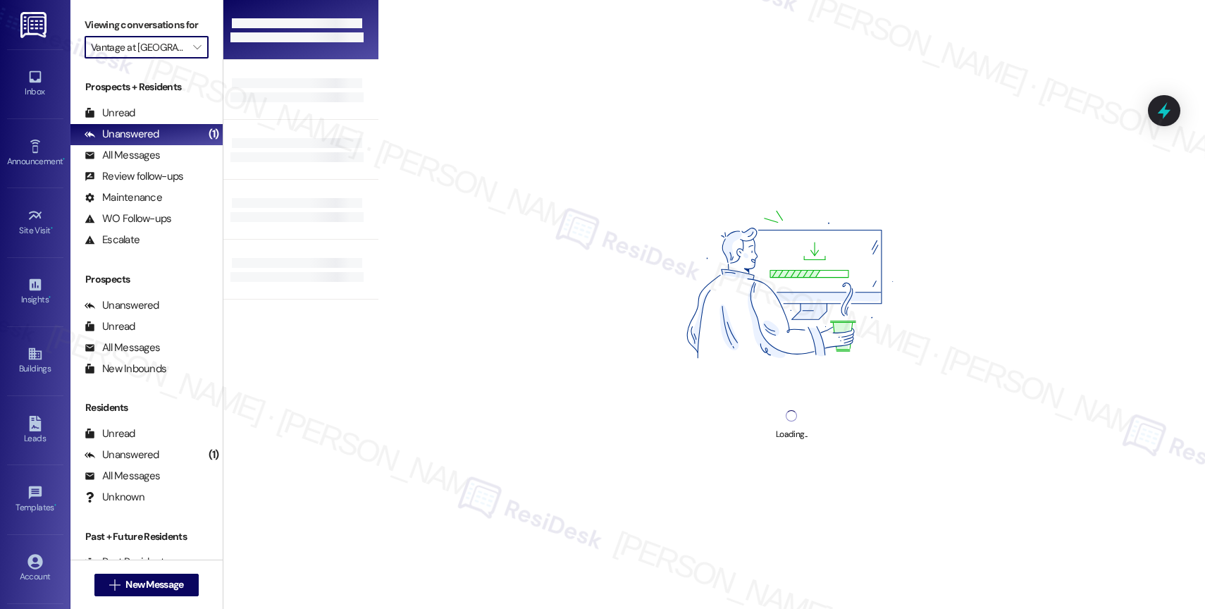
type input "Villa Caprice"
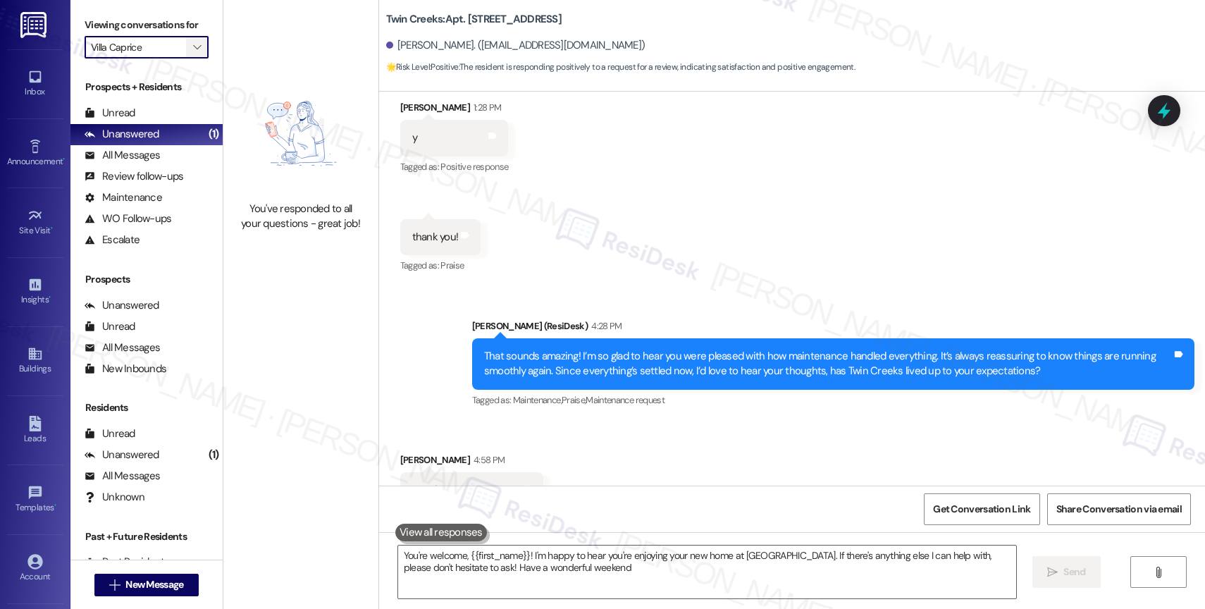
type textarea "You're welcome, {{first_name}}! I'm happy to hear you're enjoying your new home…"
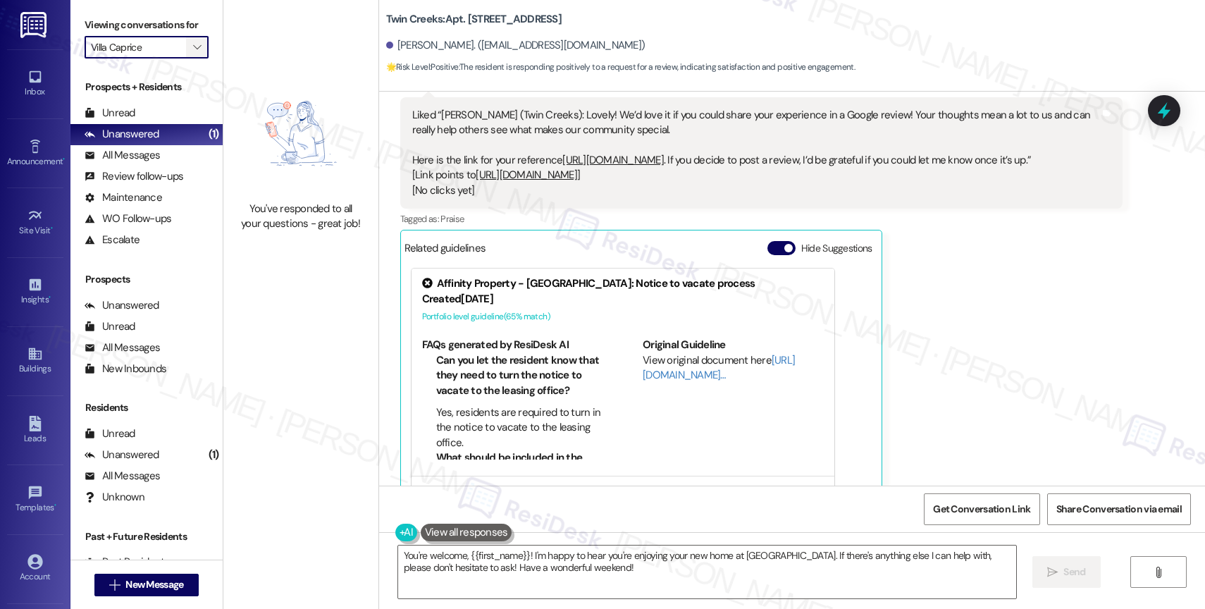
scroll to position [1139, 0]
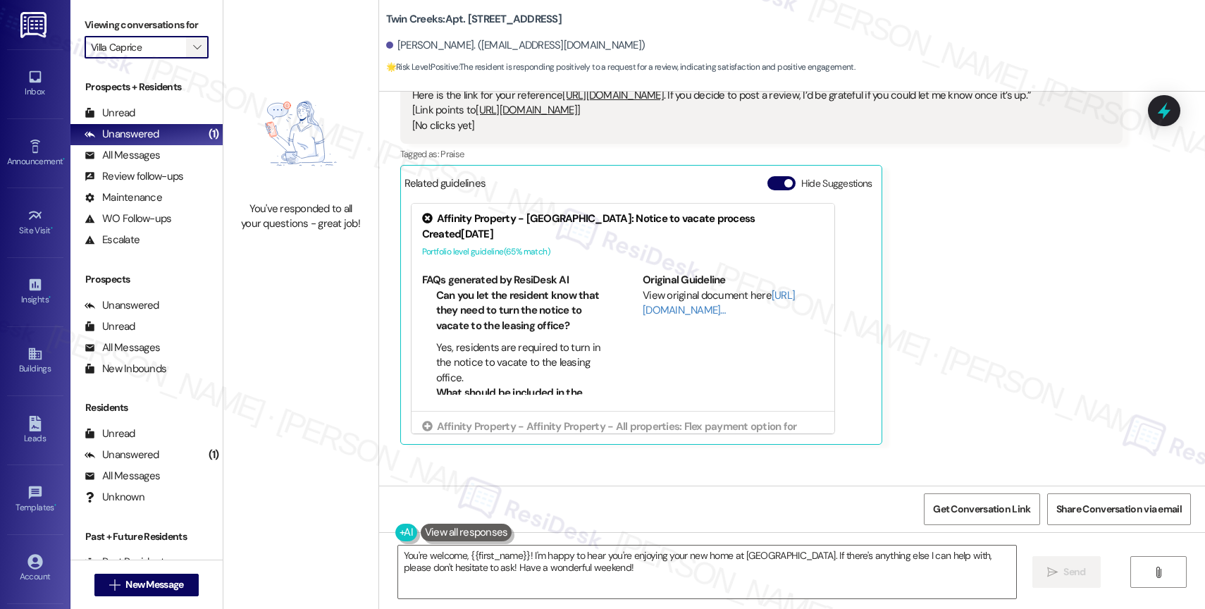
click at [193, 53] on icon "" at bounding box center [197, 47] width 8 height 11
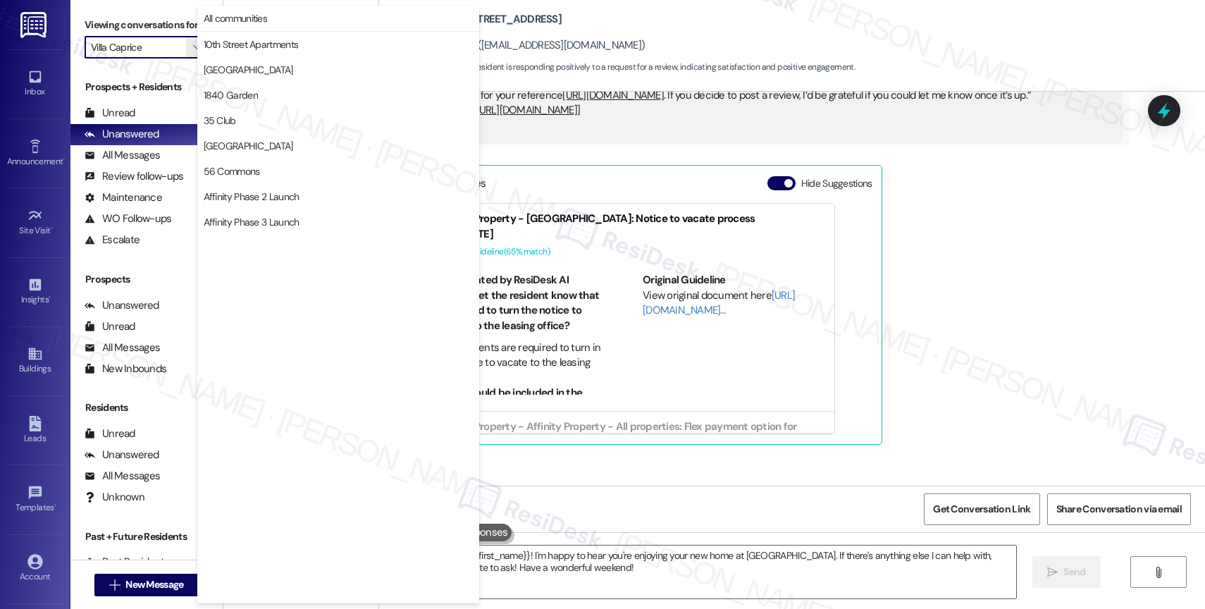
scroll to position [2429, 0]
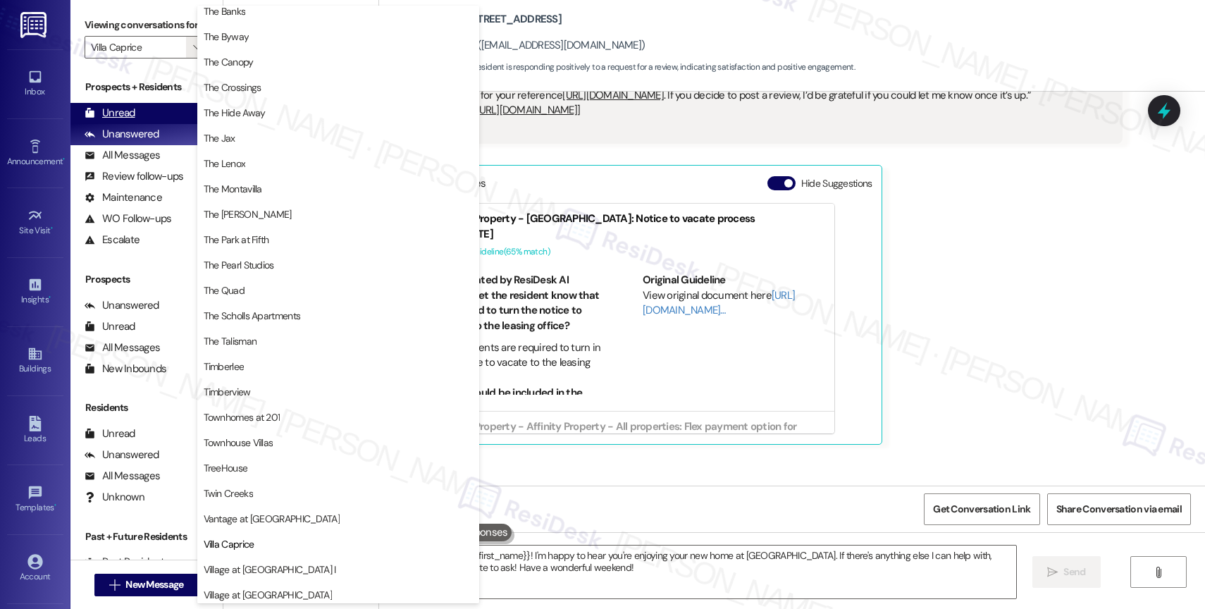
click at [135, 124] on div "Unread (0)" at bounding box center [146, 113] width 152 height 21
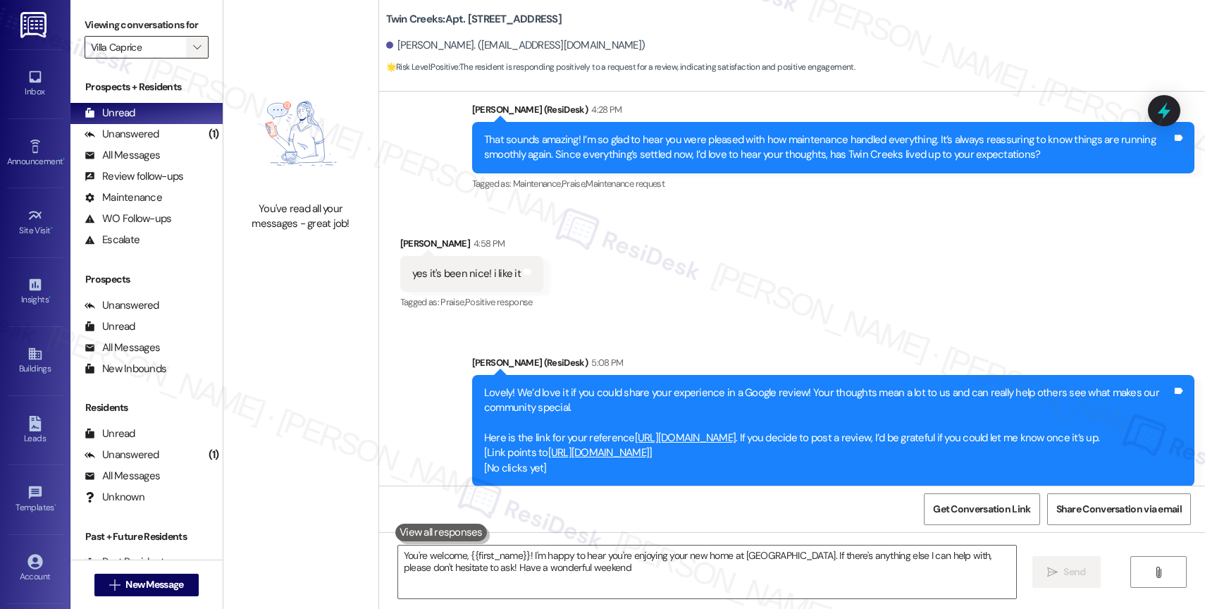
type textarea "You're welcome, {{first_name}}! I'm happy to hear you're enjoying your new home…"
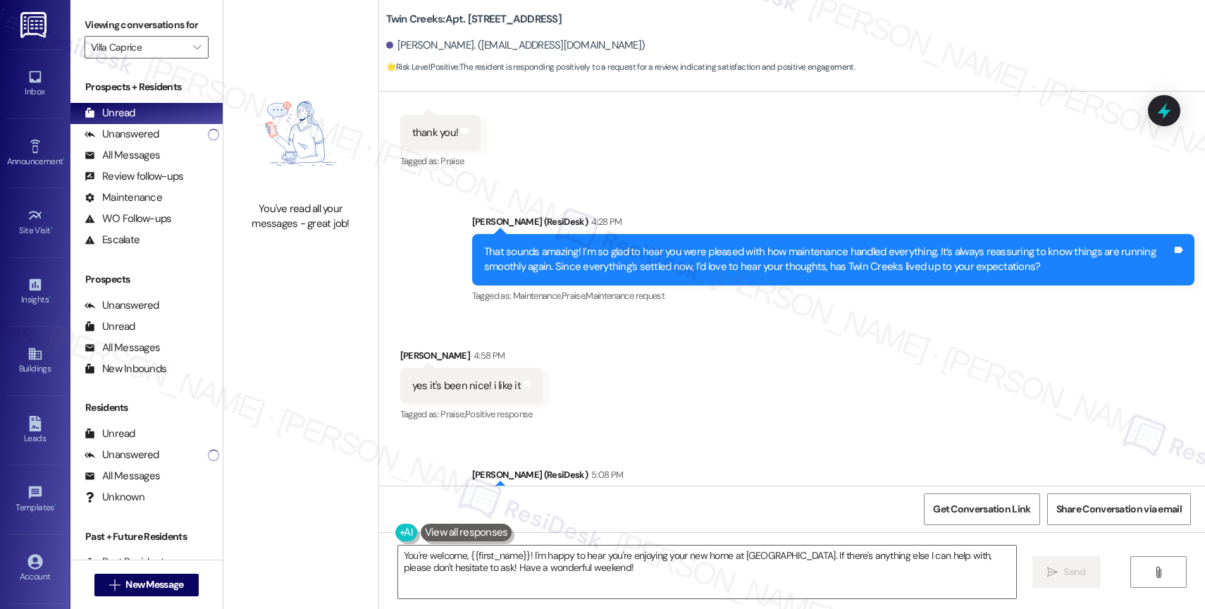
scroll to position [1258, 0]
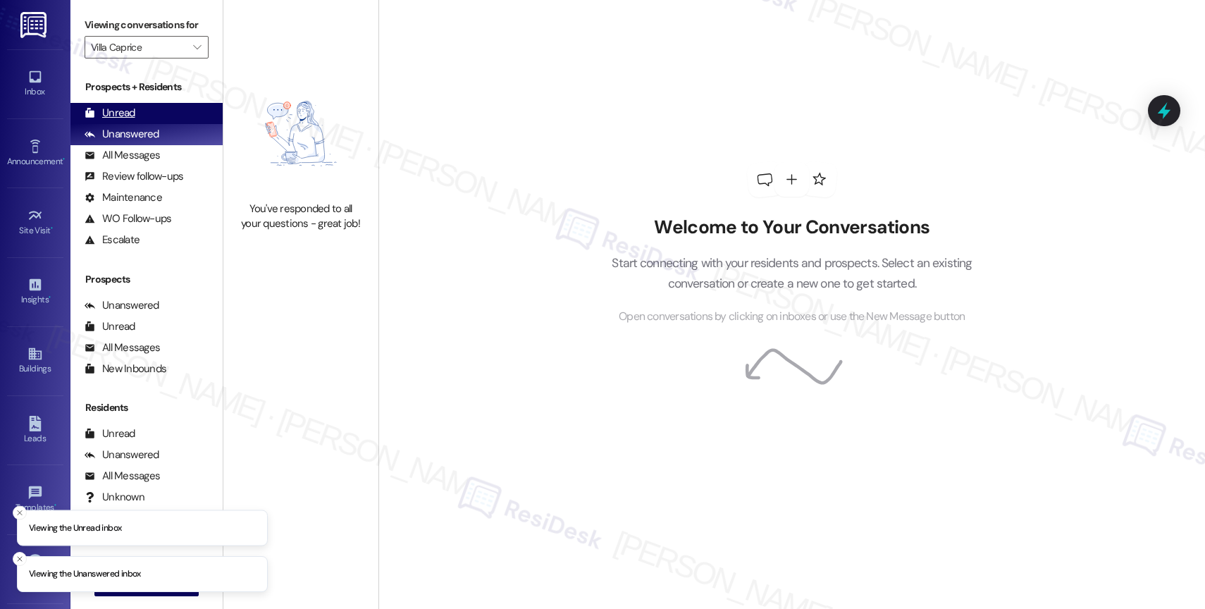
click at [178, 124] on div "Unread (0)" at bounding box center [146, 113] width 152 height 21
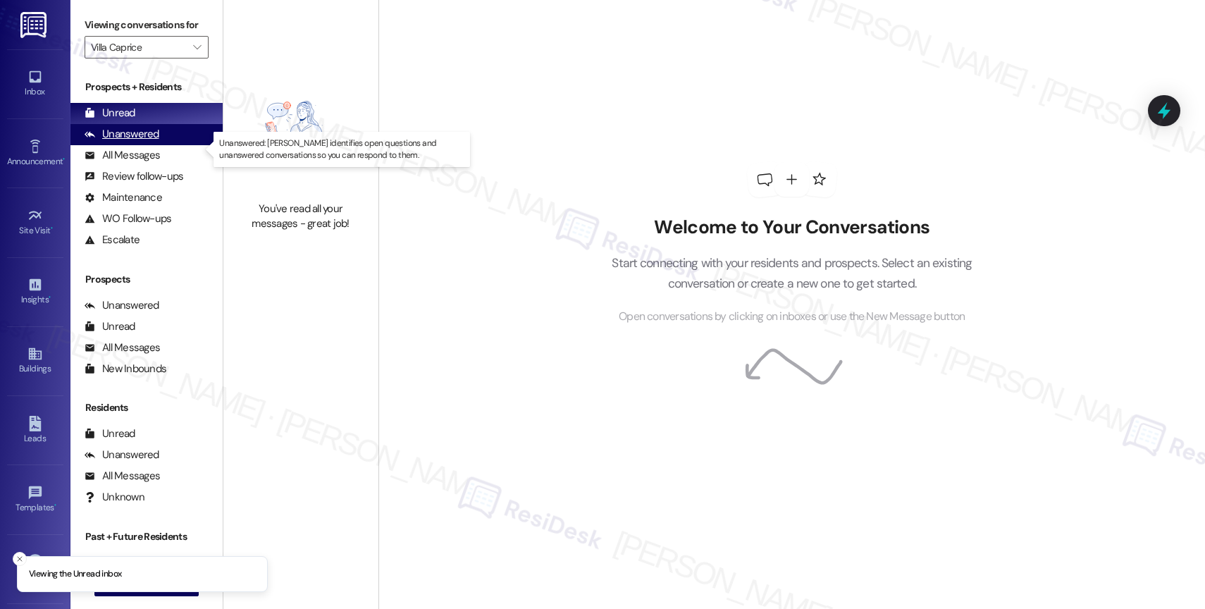
click at [158, 144] on div "Unanswered (0)" at bounding box center [146, 134] width 152 height 21
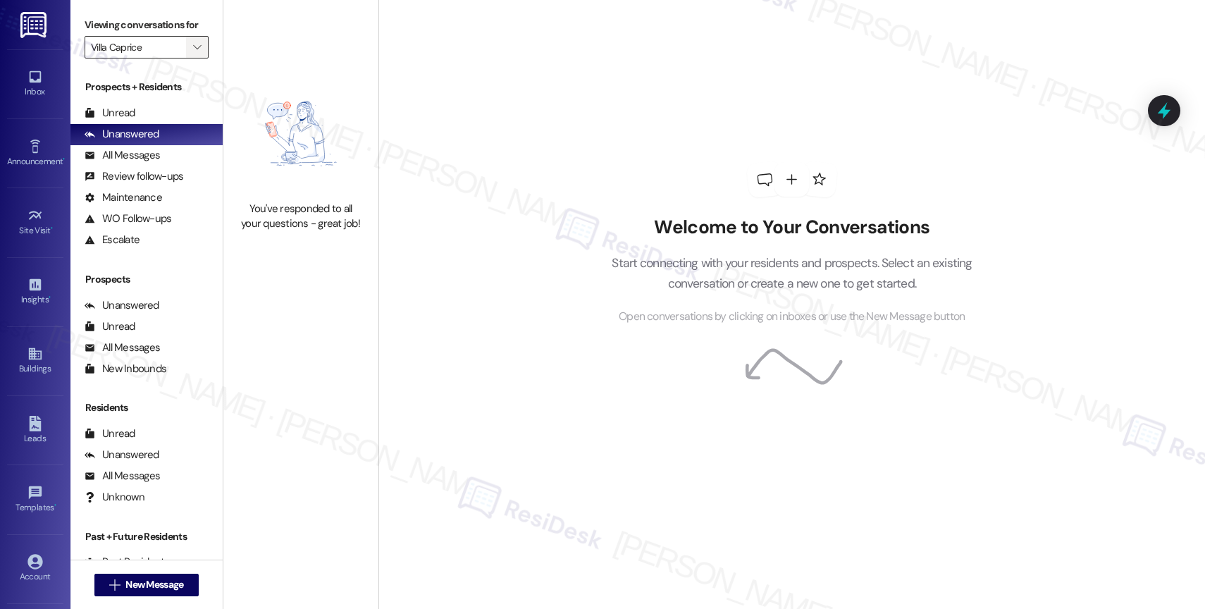
click at [193, 53] on icon "" at bounding box center [197, 47] width 8 height 11
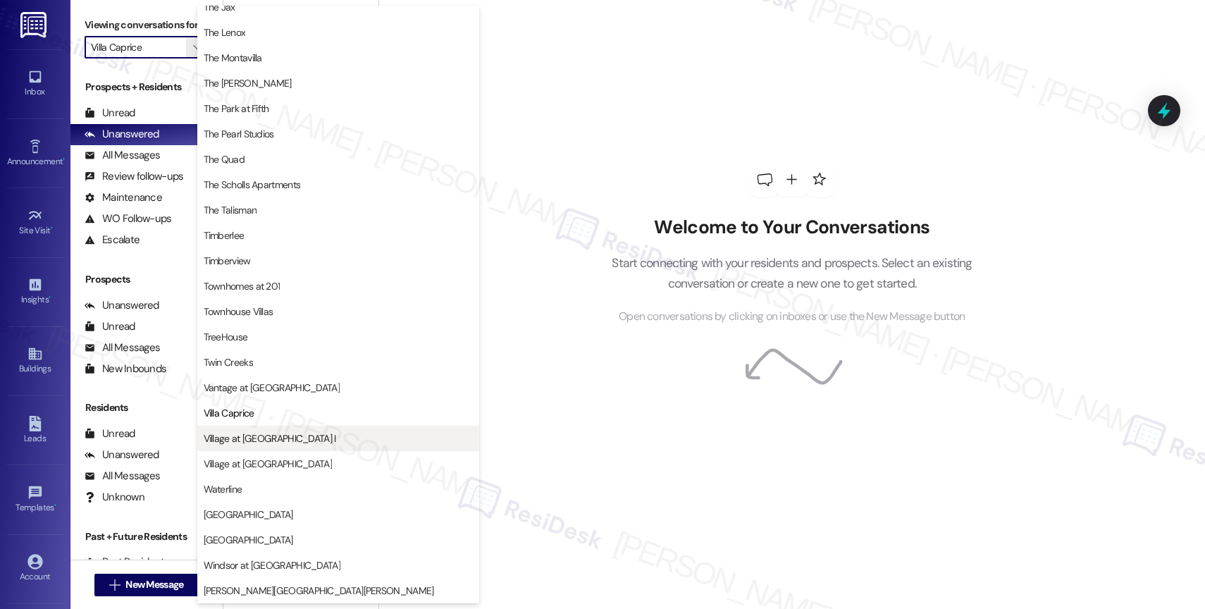
scroll to position [2565, 0]
click at [276, 442] on span "Village at [GEOGRAPHIC_DATA] I" at bounding box center [270, 440] width 132 height 14
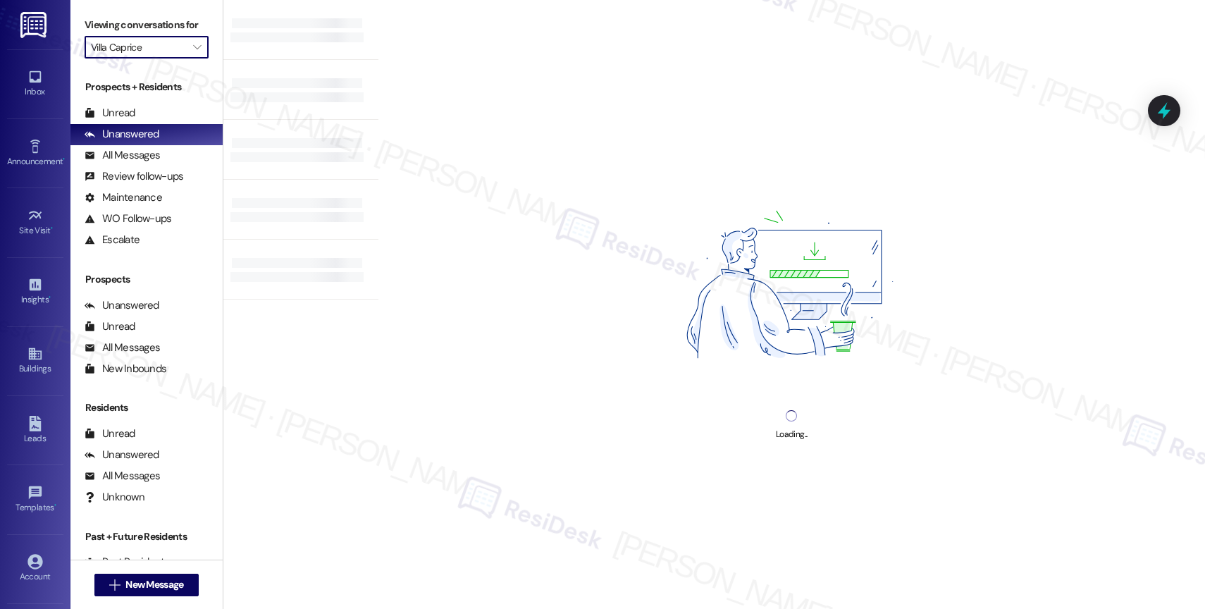
type input "Village at [GEOGRAPHIC_DATA] I"
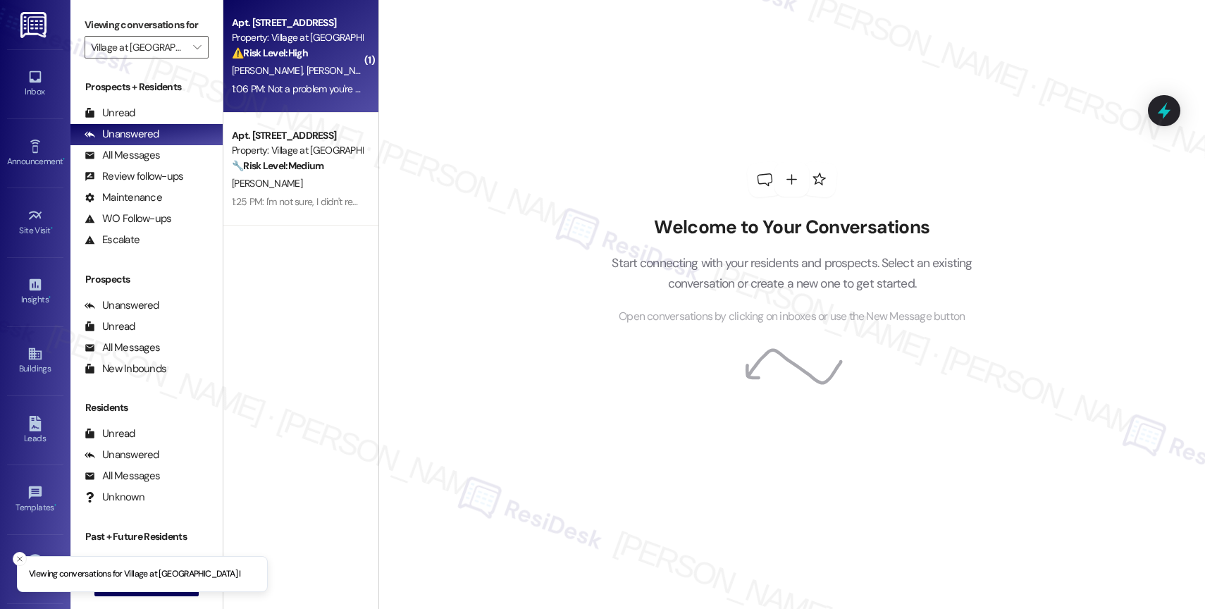
click at [329, 68] on div "C. Bethel J. Bethel" at bounding box center [296, 71] width 133 height 18
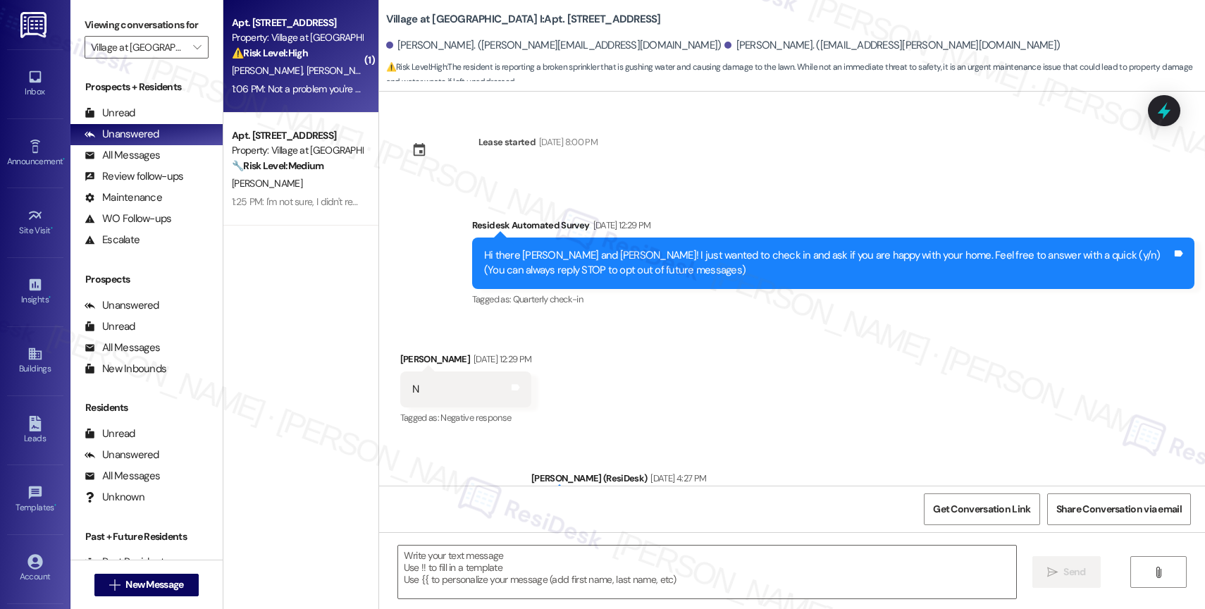
scroll to position [9270, 0]
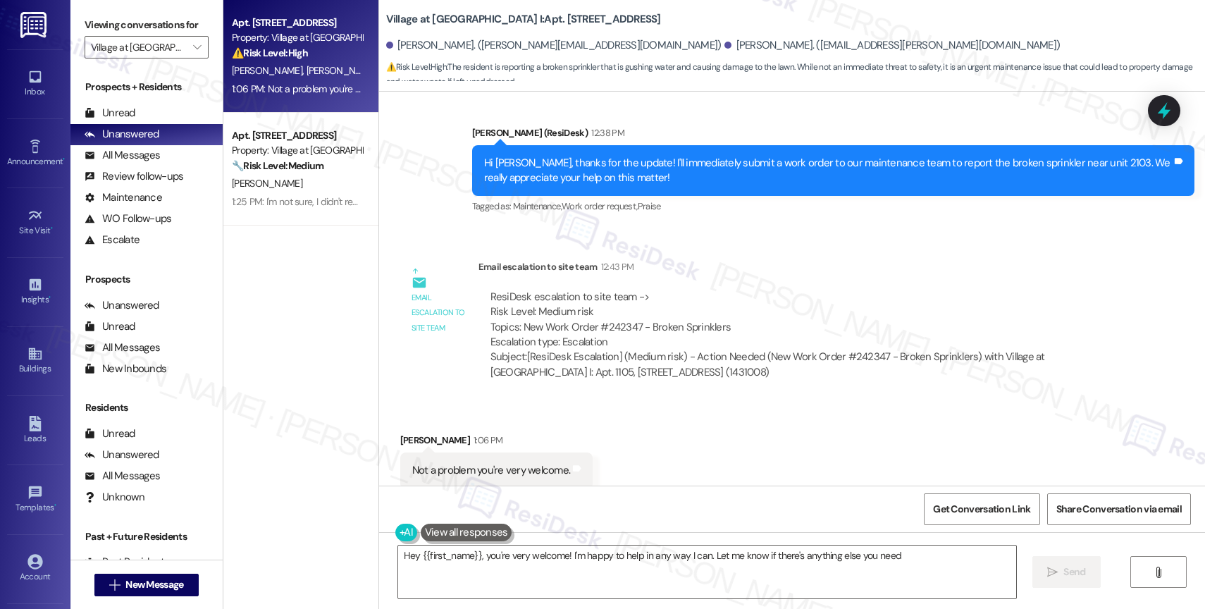
type textarea "Hey {{first_name}}, you're very welcome! I'm happy to help in any way I can. Le…"
click at [521, 566] on textarea "Hey {{first_name}}, you're very welcome! I'm happy to help in any way I can. Le…" at bounding box center [707, 571] width 618 height 53
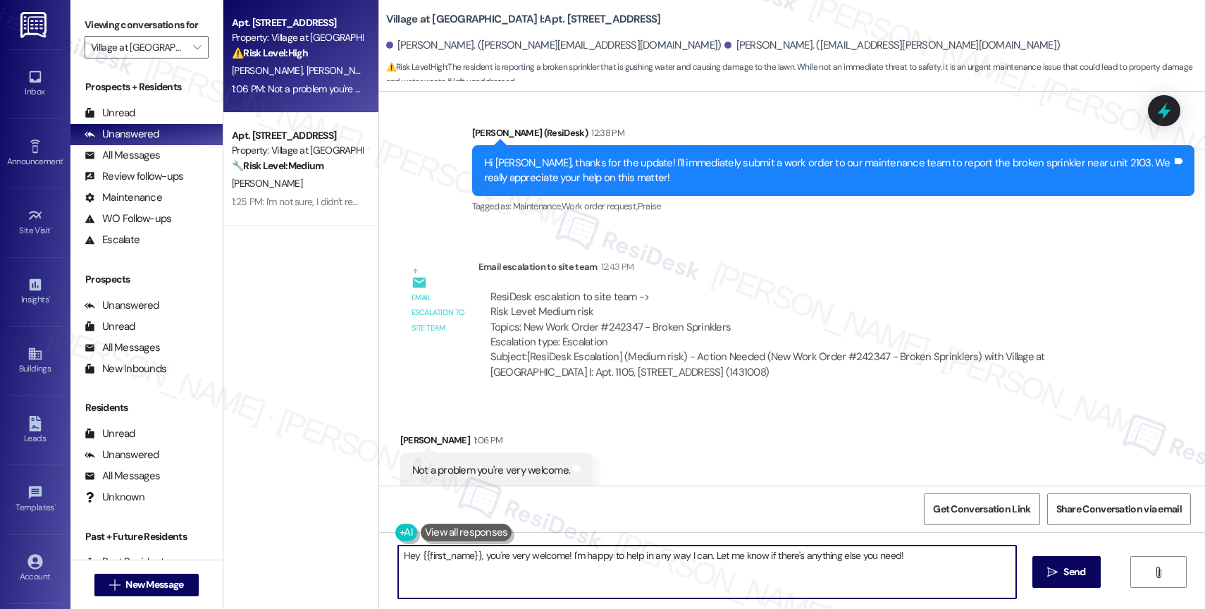
click at [521, 566] on textarea "Hey {{first_name}}, you're very welcome! I'm happy to help in any way I can. Le…" at bounding box center [707, 571] width 618 height 53
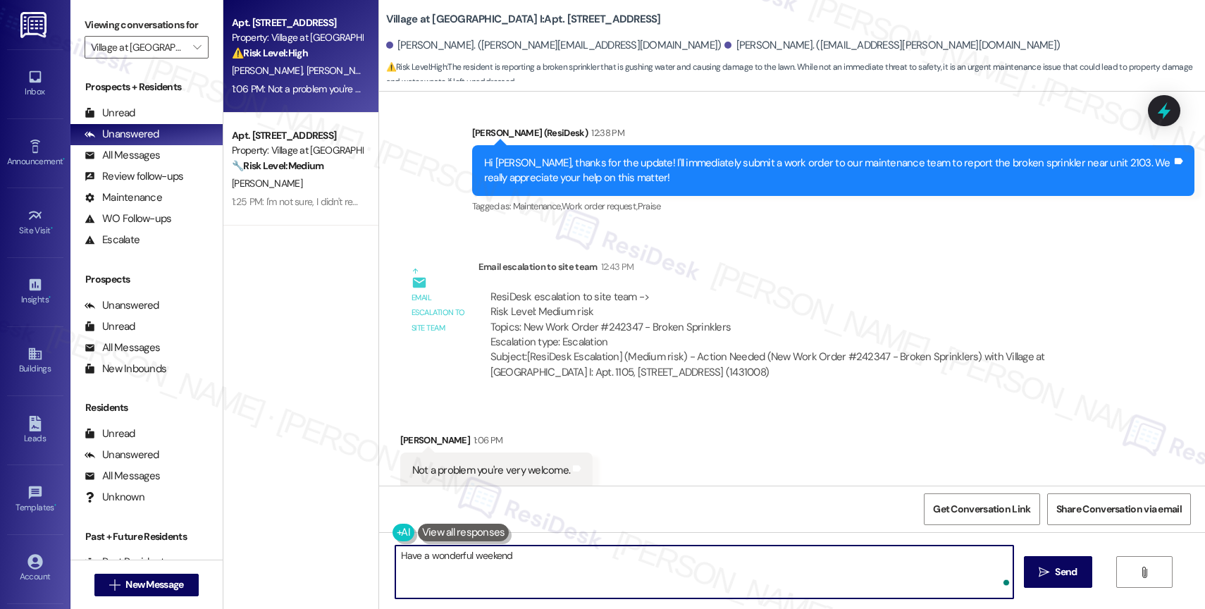
type textarea "Have a wonderful weekend!"
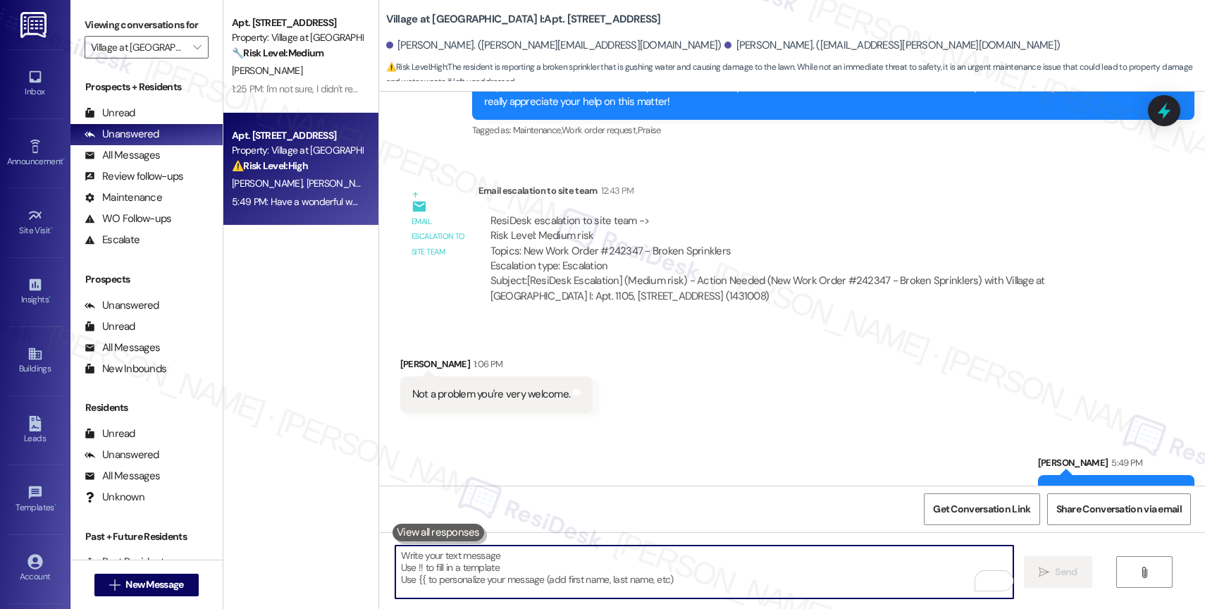
scroll to position [9368, 0]
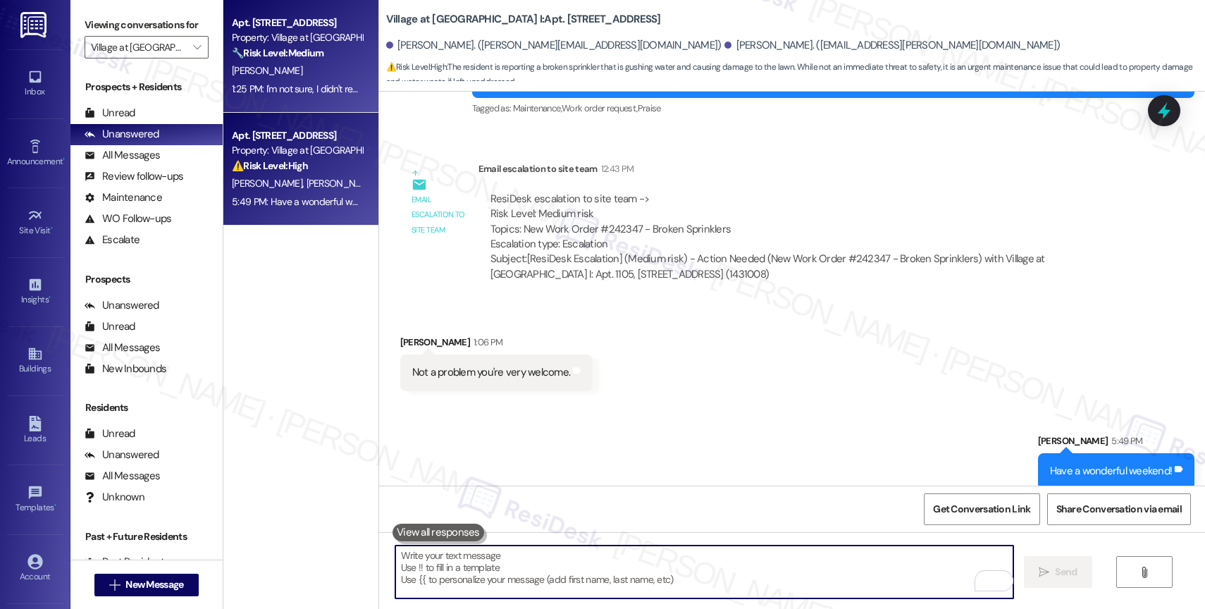
click at [293, 70] on div "G. Genovesi" at bounding box center [296, 71] width 133 height 18
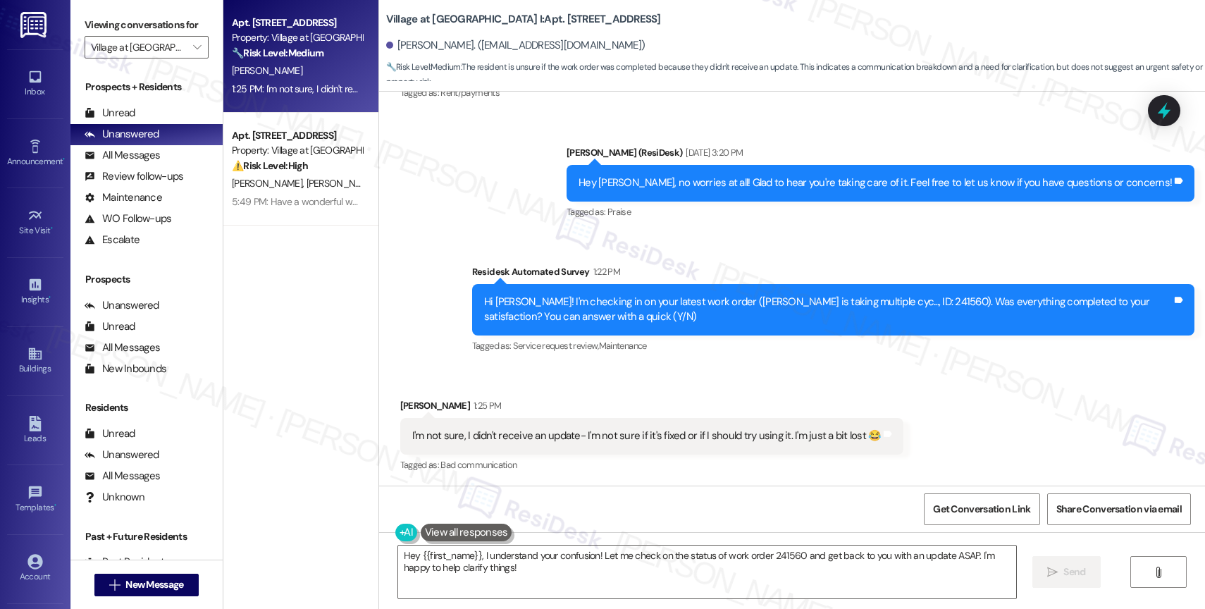
scroll to position [848, 0]
click at [645, 391] on div "Received via SMS Giancarlo Genovesi 1:25 PM I'm not sure, I didn't receive an u…" at bounding box center [652, 436] width 525 height 98
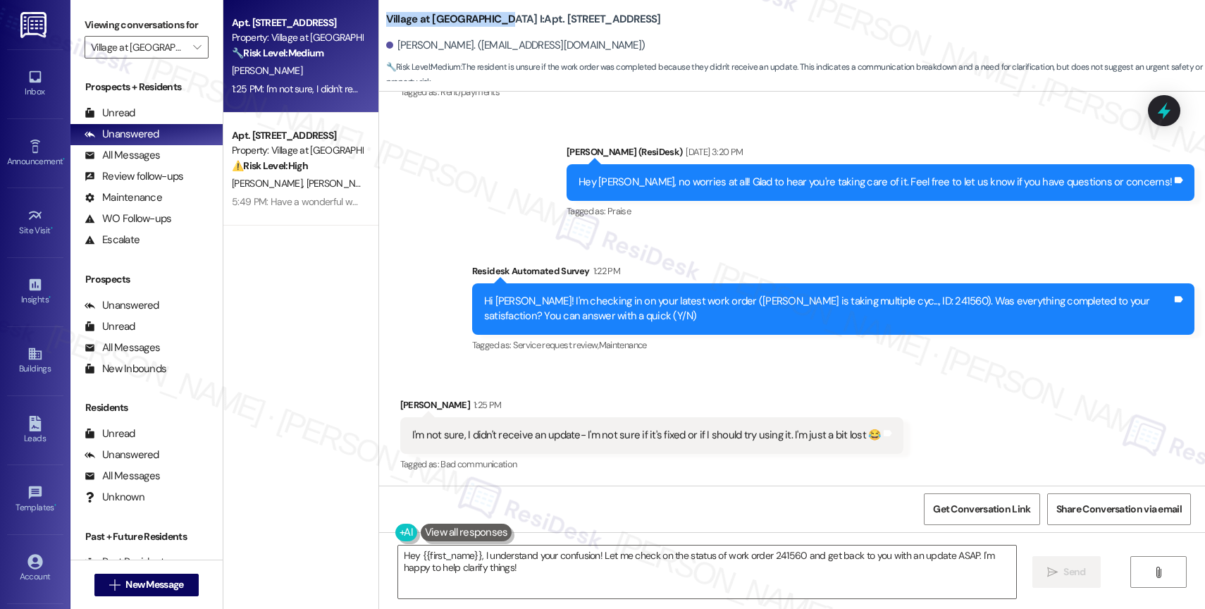
drag, startPoint x: 375, startPoint y: 9, endPoint x: 478, endPoint y: 10, distance: 103.6
click at [478, 12] on b "Village at Main Street I: Apt. 204, 30050 SW Town Center Lp W Suite 100" at bounding box center [523, 19] width 275 height 15
click at [711, 22] on div "Village at Main Street I: Apt. 204, 30050 SW Town Center Lp W Suite 100 Giancar…" at bounding box center [795, 42] width 819 height 77
click at [523, 571] on textarea "Hey {{first_name}}, I understand your confusion! Let me check on the status of …" at bounding box center [707, 571] width 618 height 53
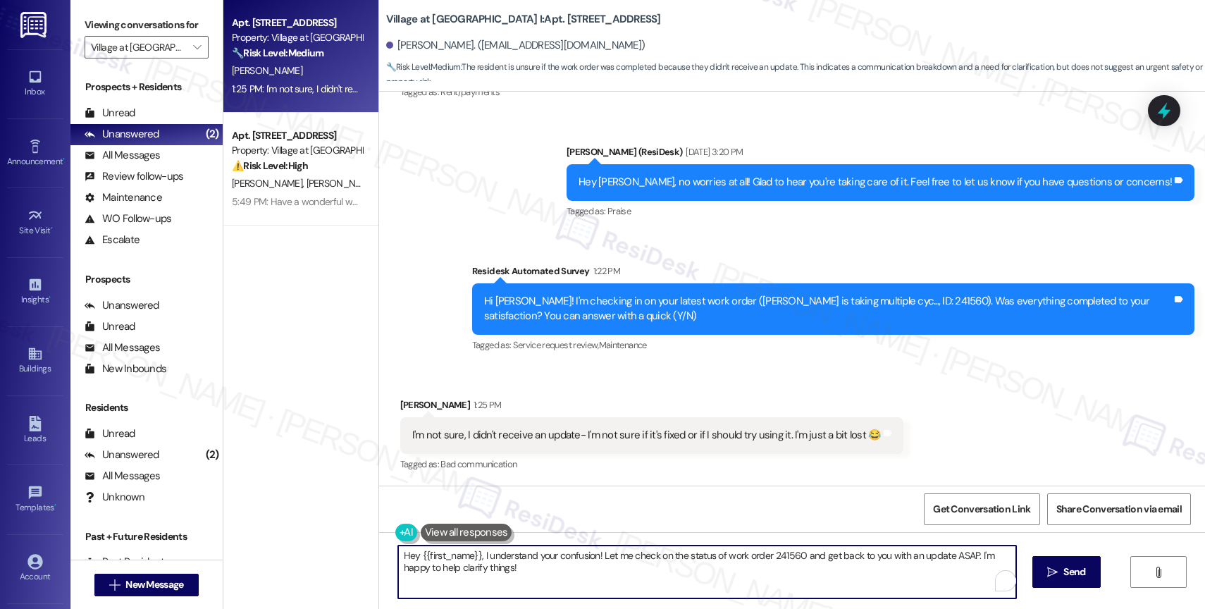
click at [523, 571] on textarea "Hey {{first_name}}, I understand your confusion! Let me check on the status of …" at bounding box center [707, 571] width 618 height 53
click at [523, 571] on textarea "Hey {{first_name}}, I understand your confusion! Let me check on the status of …" at bounding box center [704, 571] width 618 height 53
drag, startPoint x: 476, startPoint y: 555, endPoint x: 489, endPoint y: 590, distance: 37.0
click at [489, 590] on textarea "Hey {{first_name}}, I understand your confusion! Let me check on the status of …" at bounding box center [704, 571] width 618 height 53
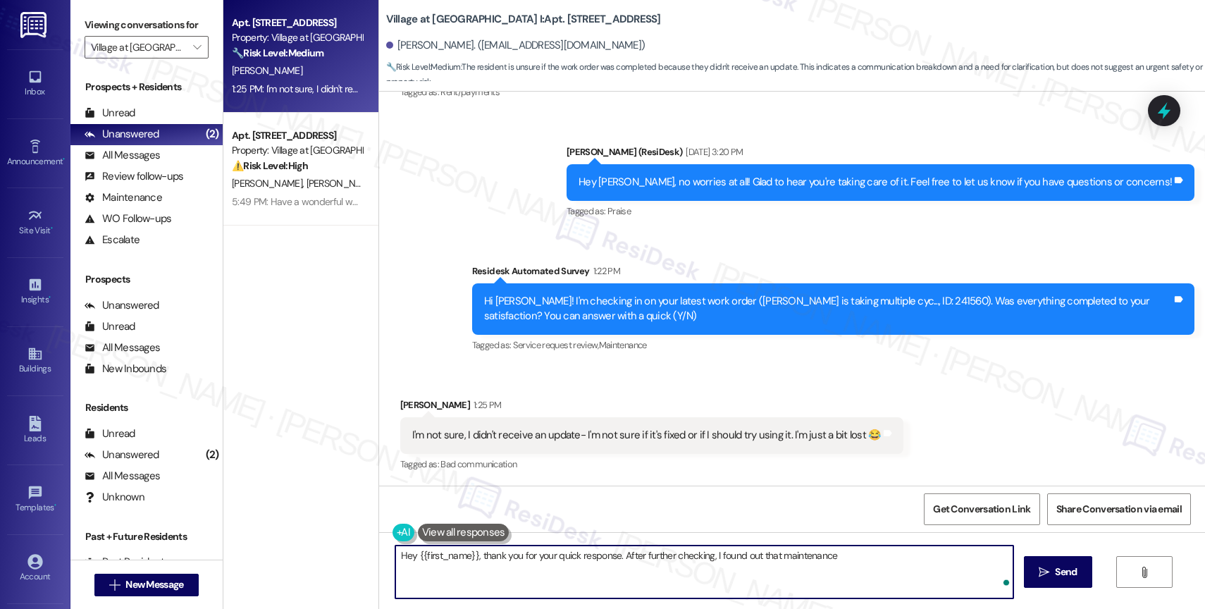
paste textarea "Removed lint from dryer"
click at [833, 556] on textarea "Hey {{first_name}}, thank you for your quick response. After further checking, …" at bounding box center [704, 571] width 618 height 53
click at [960, 554] on textarea "Hey {{first_name}}, thank you for your quick response. After further checking, …" at bounding box center [704, 571] width 618 height 53
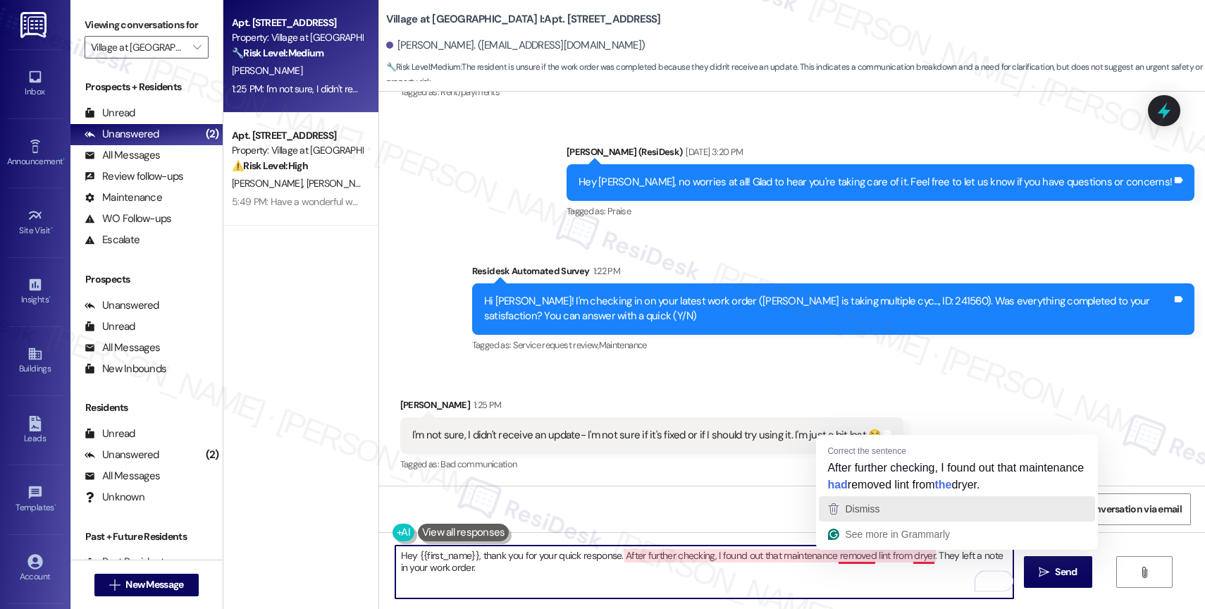
click at [862, 500] on div "Dismiss" at bounding box center [860, 508] width 37 height 21
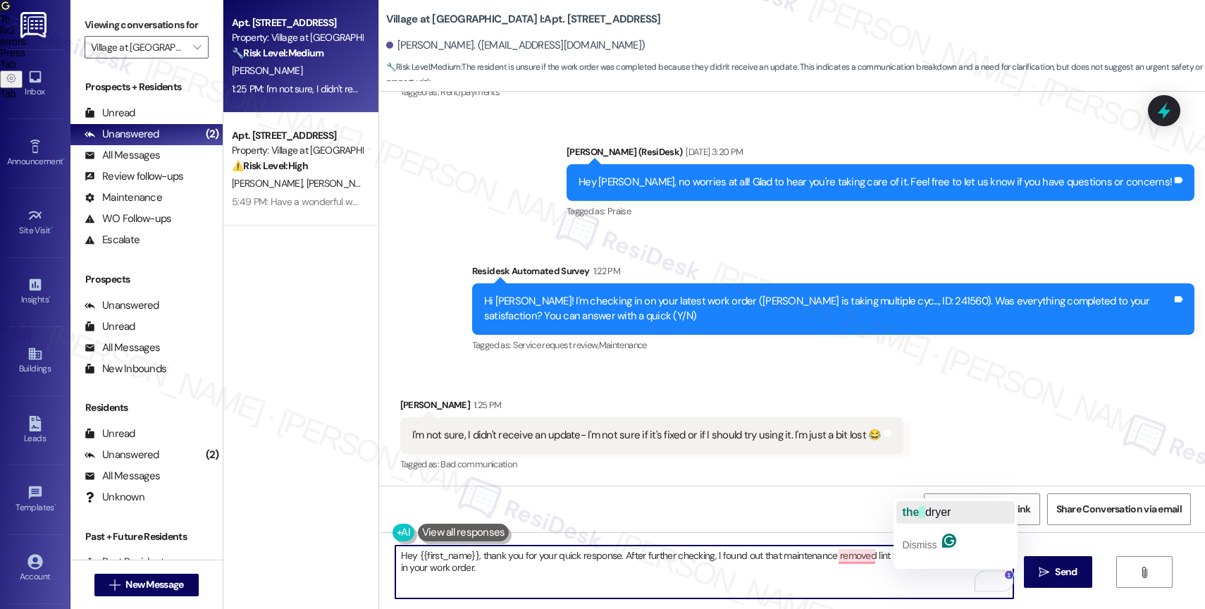
click at [937, 502] on div "the dryer" at bounding box center [926, 512] width 49 height 23
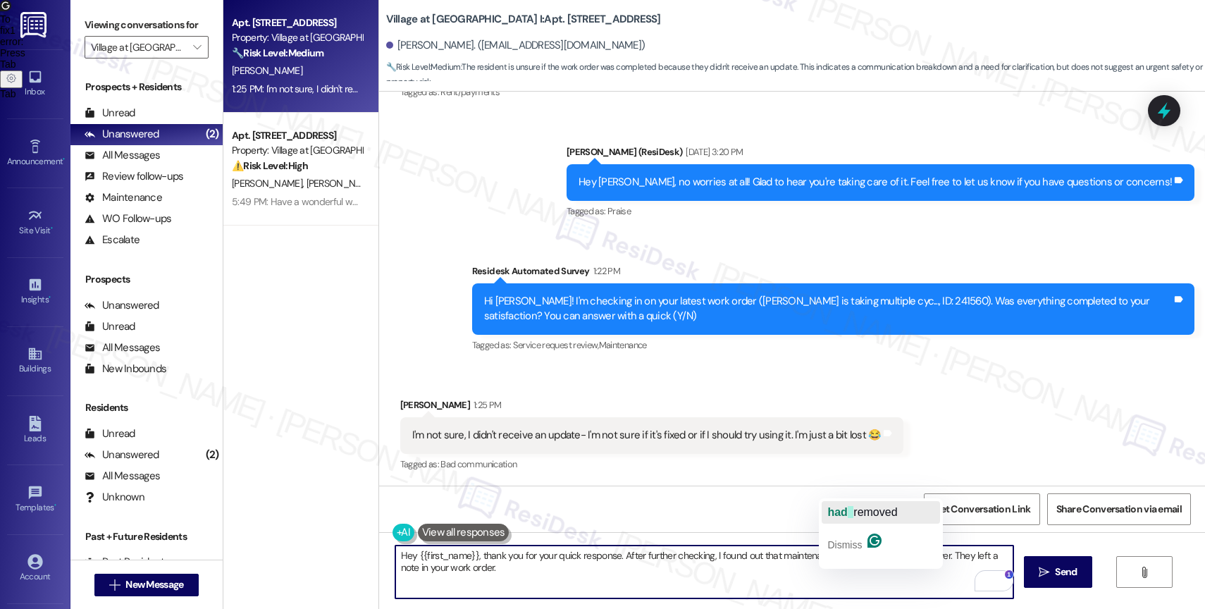
click at [866, 506] on span "removed" at bounding box center [875, 512] width 44 height 12
click at [630, 571] on textarea "Hey {{first_name}}, thank you for your quick response. After further checking, …" at bounding box center [704, 571] width 618 height 53
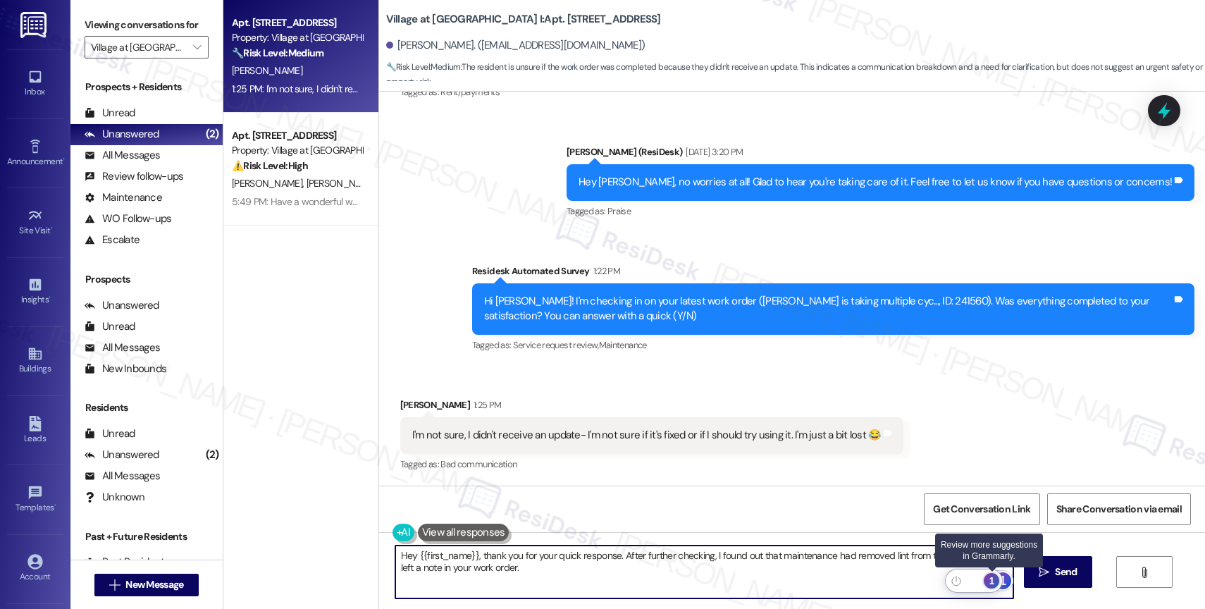
click at [996, 577] on div "1" at bounding box center [991, 580] width 15 height 15
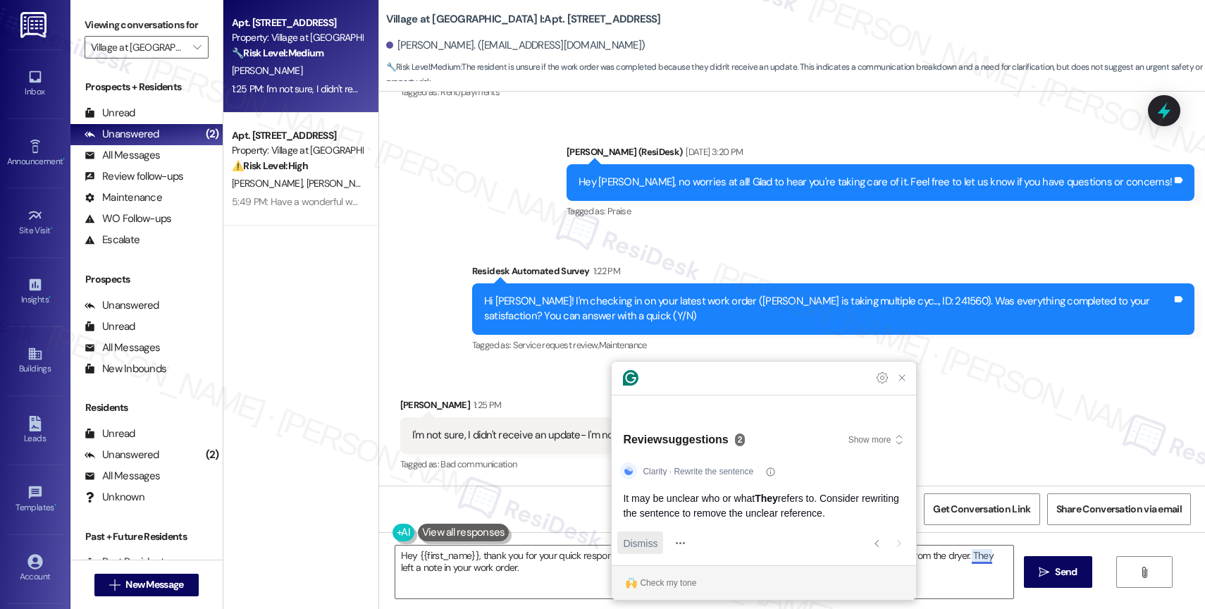
click at [633, 544] on span "Dismiss" at bounding box center [640, 542] width 35 height 15
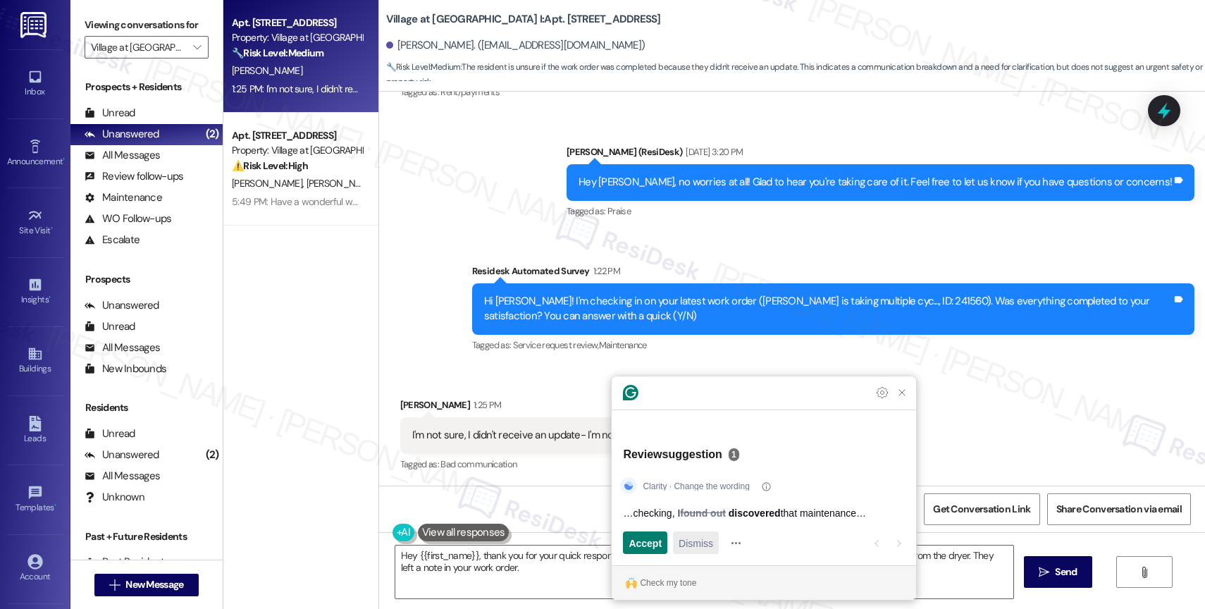
click at [705, 536] on span "Dismiss" at bounding box center [695, 542] width 35 height 15
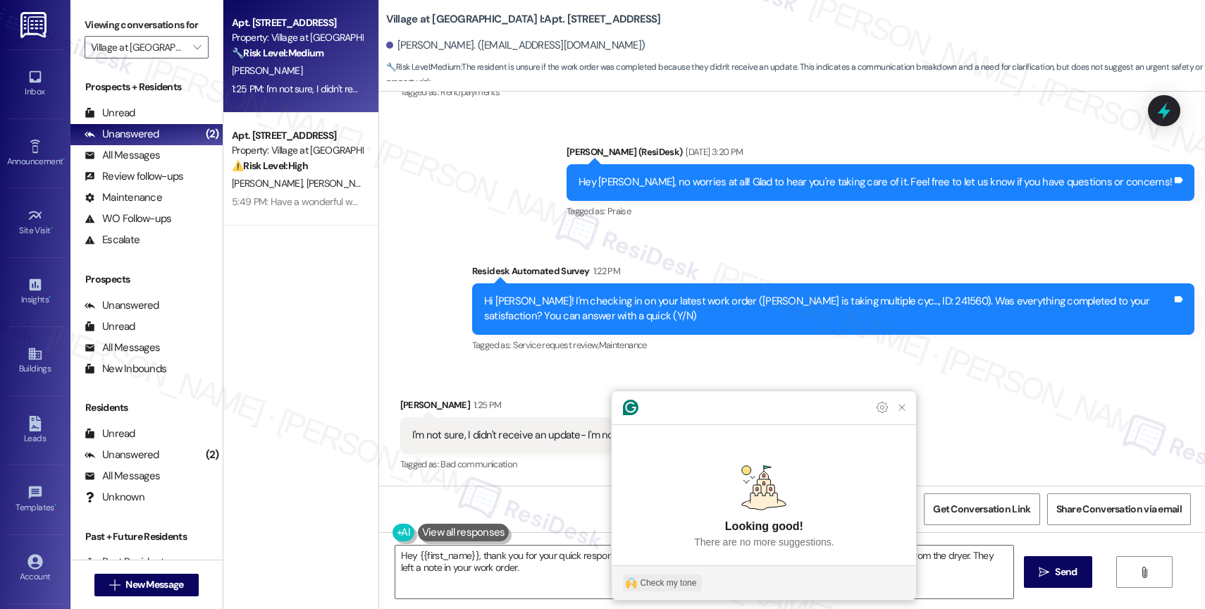
click at [672, 578] on div "Check my tone" at bounding box center [668, 582] width 56 height 13
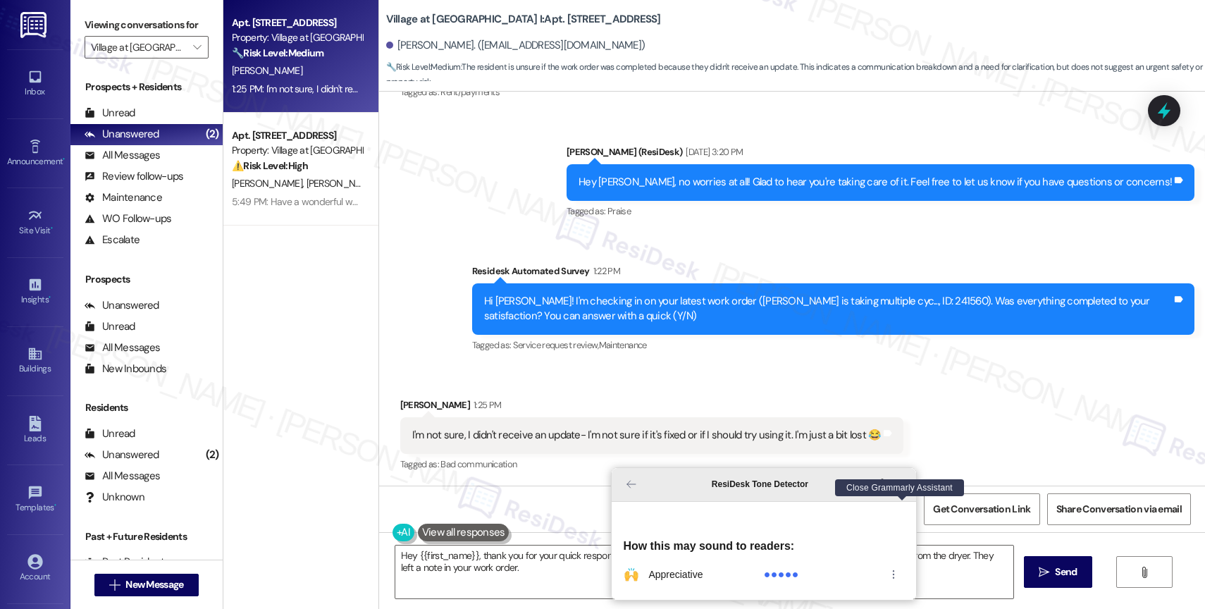
click at [894, 492] on icon "Close Grammarly Assistant" at bounding box center [901, 484] width 17 height 17
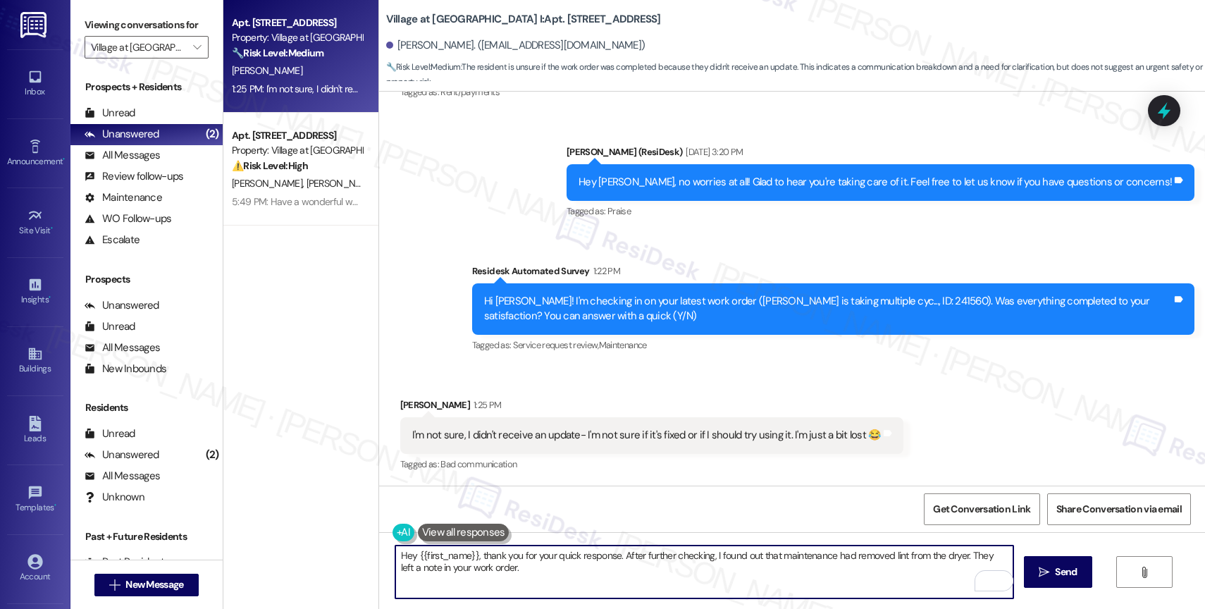
click at [558, 577] on textarea "Hey {{first_name}}, thank you for your quick response. After further checking, …" at bounding box center [704, 571] width 618 height 53
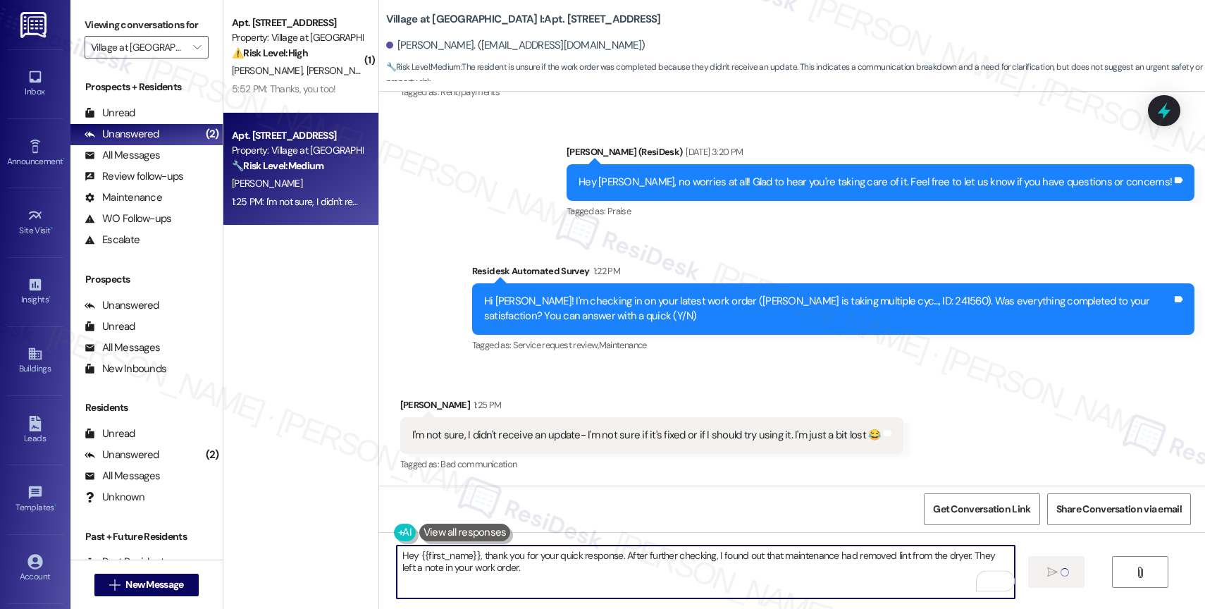
type textarea "Fetching suggested responses. Please feel free to read through the conversation…"
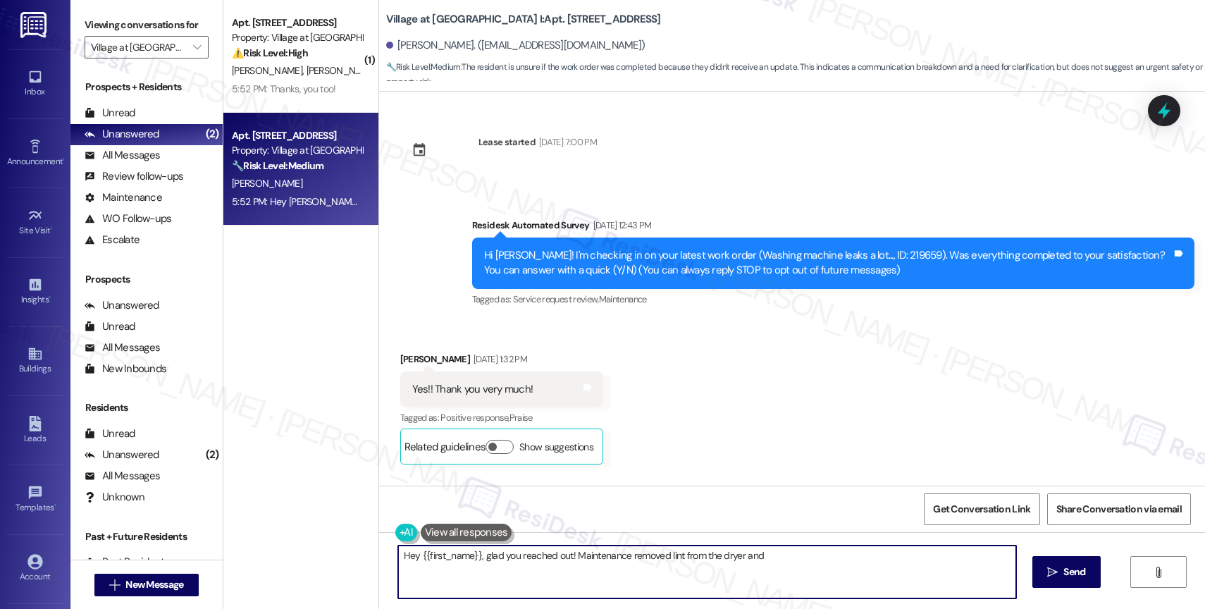
scroll to position [580, 0]
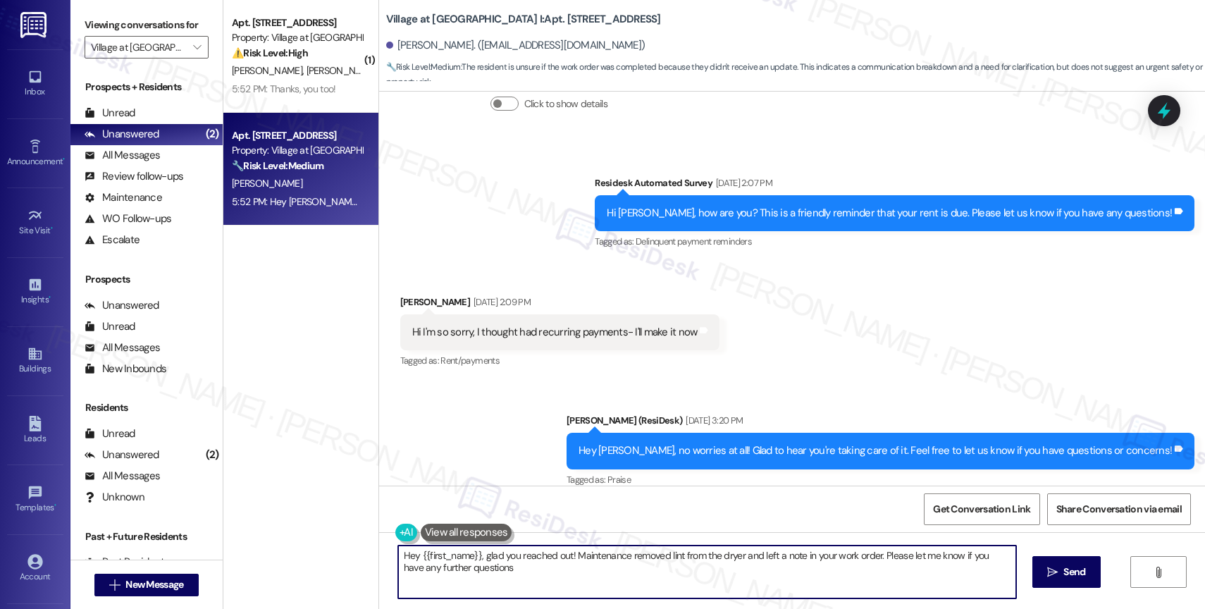
type textarea "Hey {{first_name}}, glad you reached out! Maintenance removed lint from the dry…"
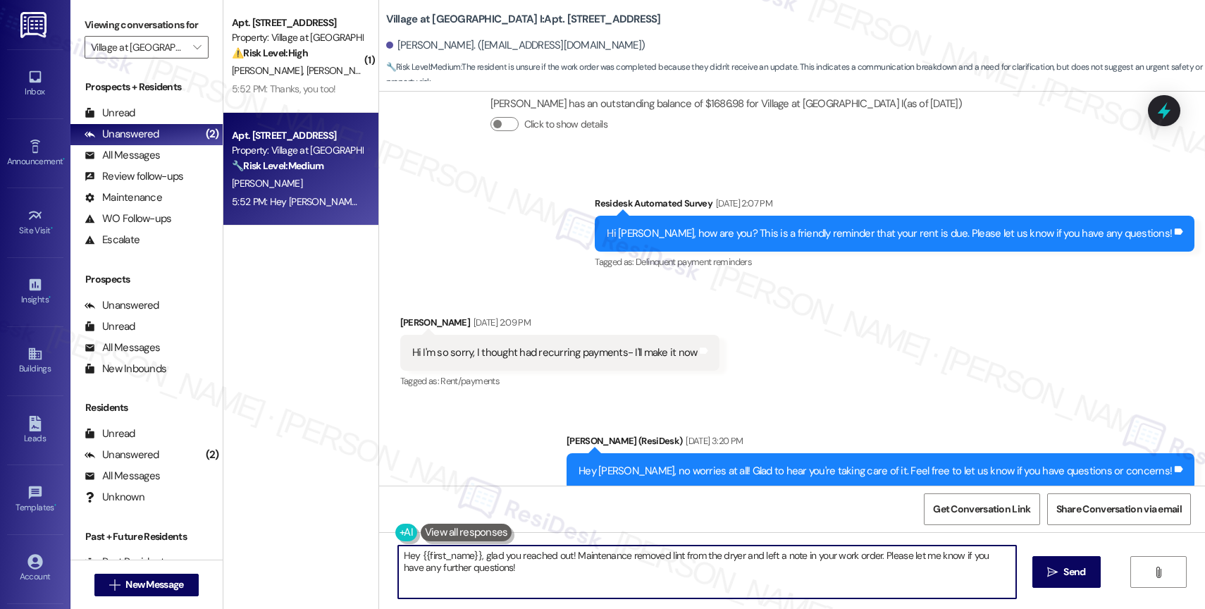
scroll to position [962, 0]
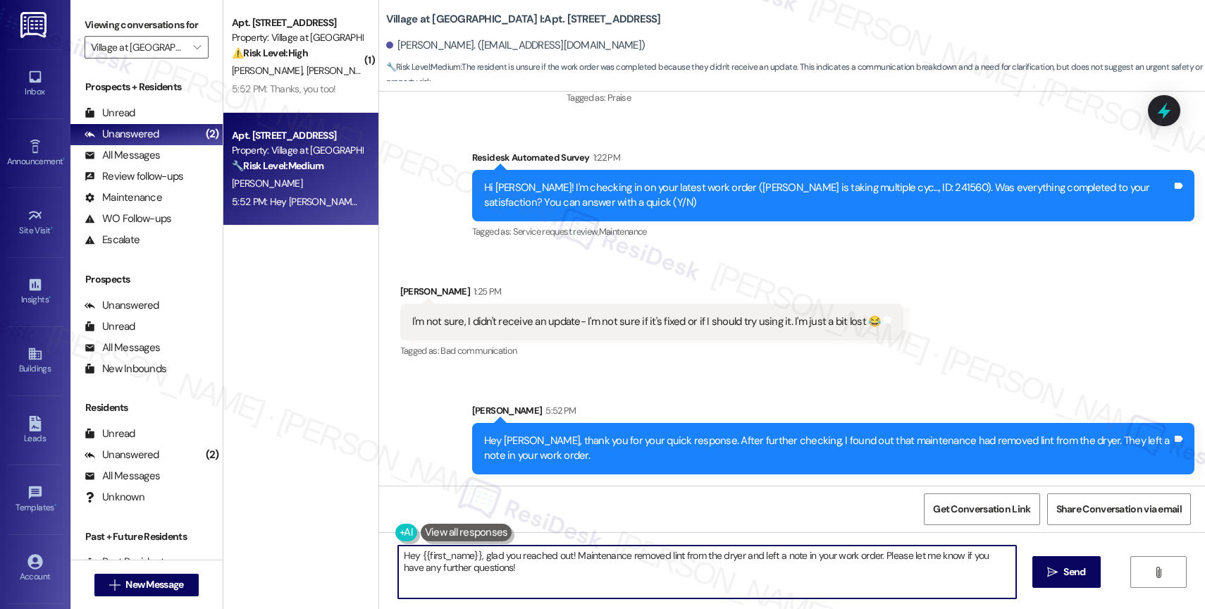
click at [511, 566] on textarea "Hey {{first_name}}, glad you reached out! Maintenance removed lint from the dry…" at bounding box center [707, 571] width 618 height 53
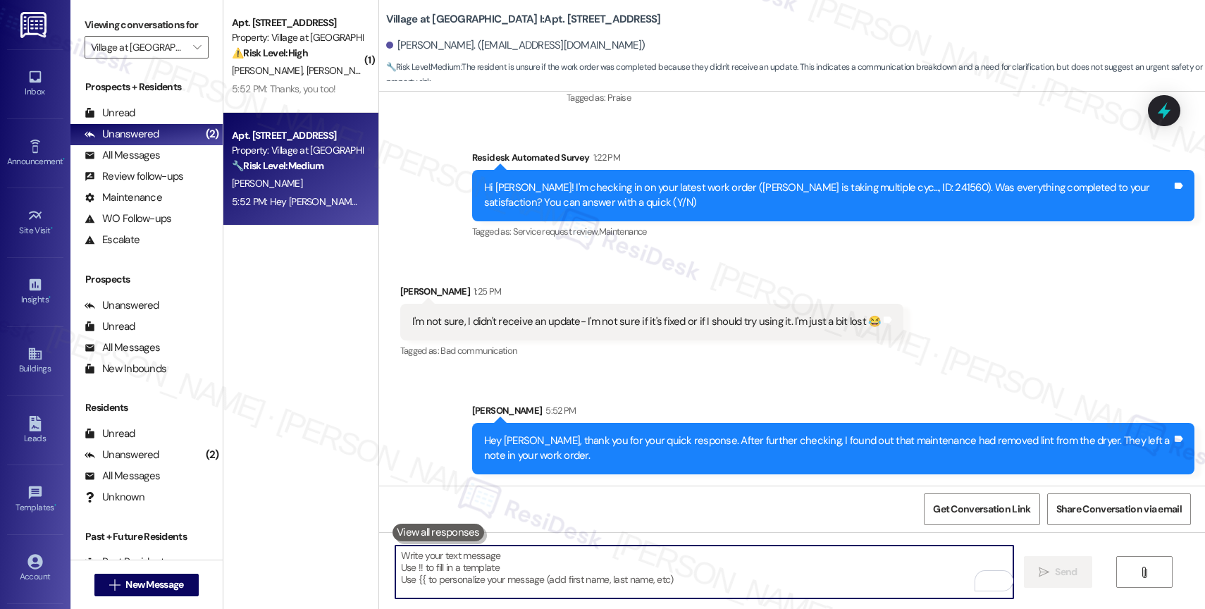
click at [464, 562] on textarea "To enrich screen reader interactions, please activate Accessibility in Grammarl…" at bounding box center [704, 571] width 618 height 53
click at [462, 562] on textarea "To enrich screen reader interactions, please activate Accessibility in Grammarl…" at bounding box center [704, 571] width 618 height 53
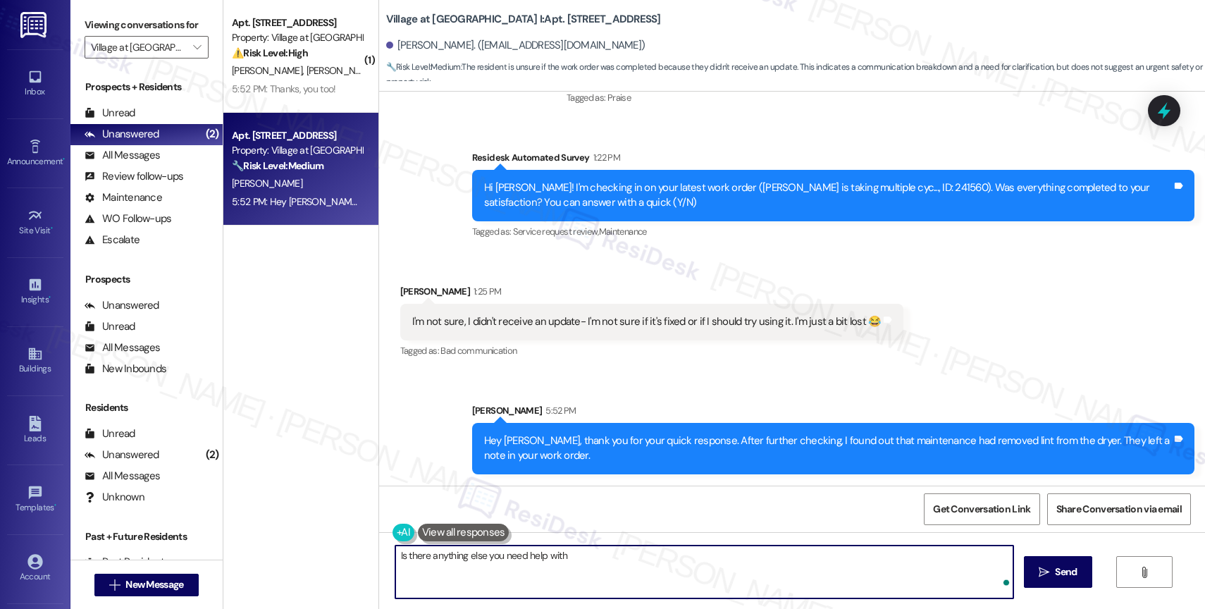
type textarea "Is there anything else you need help with?"
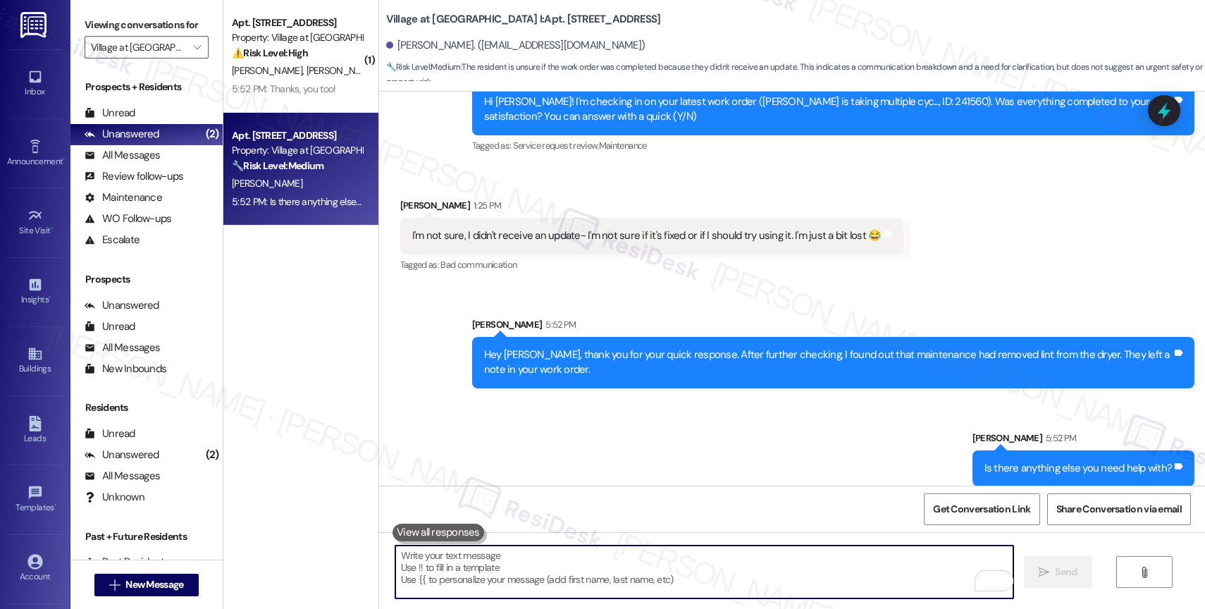
scroll to position [1060, 0]
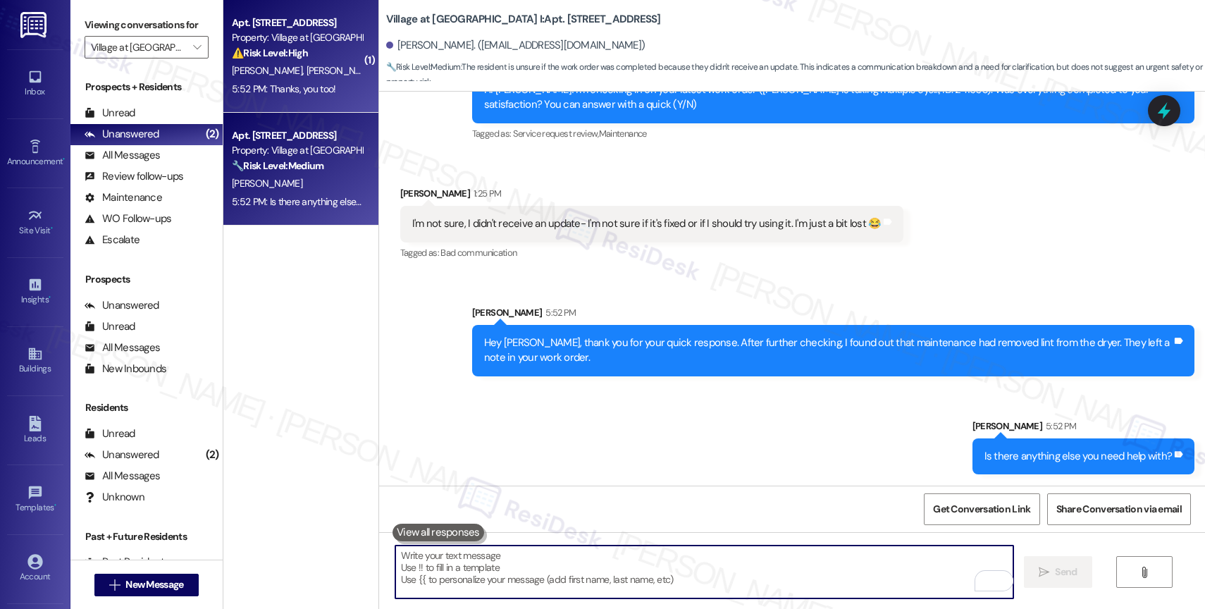
click at [306, 74] on span "[PERSON_NAME]" at bounding box center [341, 70] width 70 height 13
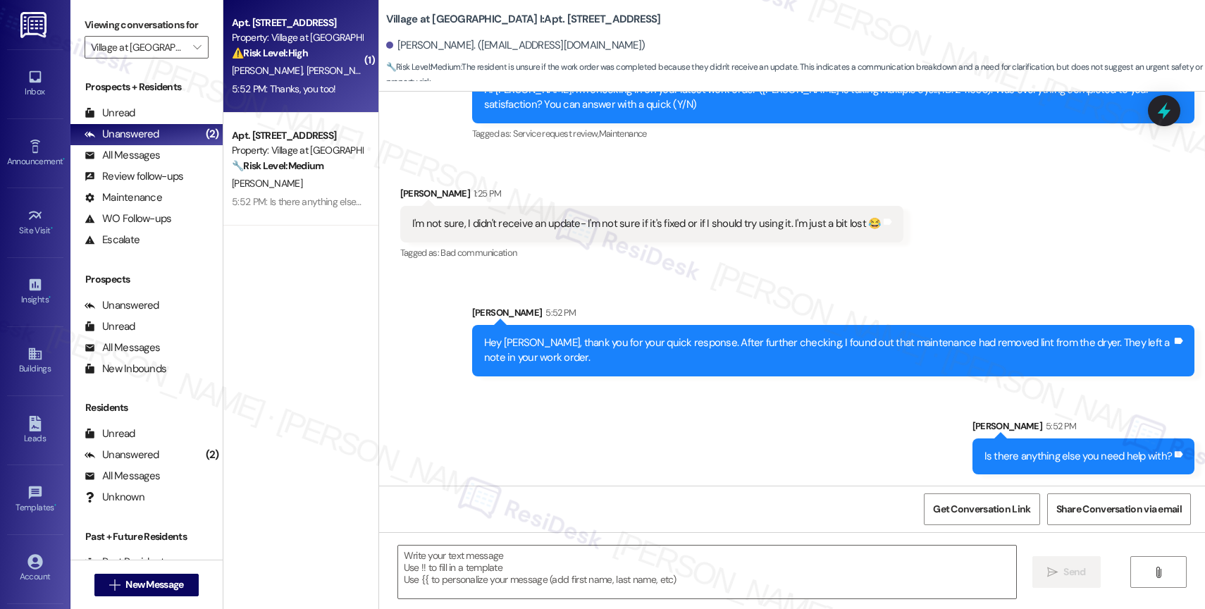
type textarea "Fetching suggested responses. Please feel free to read through the conversation…"
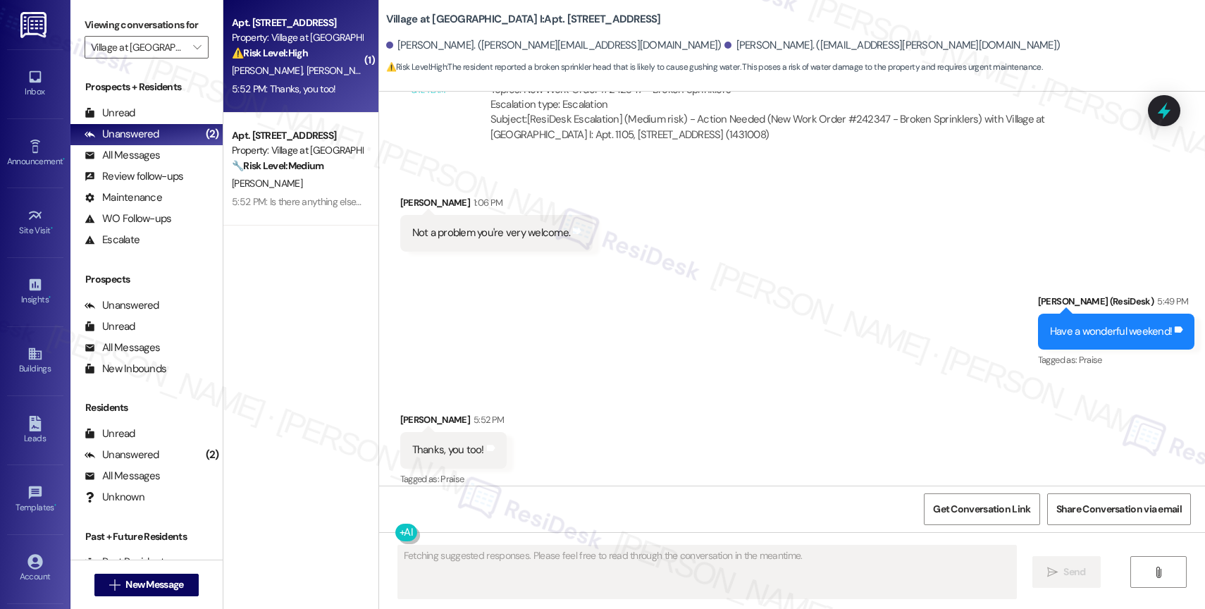
scroll to position [9508, 0]
click at [605, 384] on div "Received via SMS Jason Bethel 5:52 PM Thanks, you too! Tags and notes Tagged as…" at bounding box center [792, 439] width 826 height 119
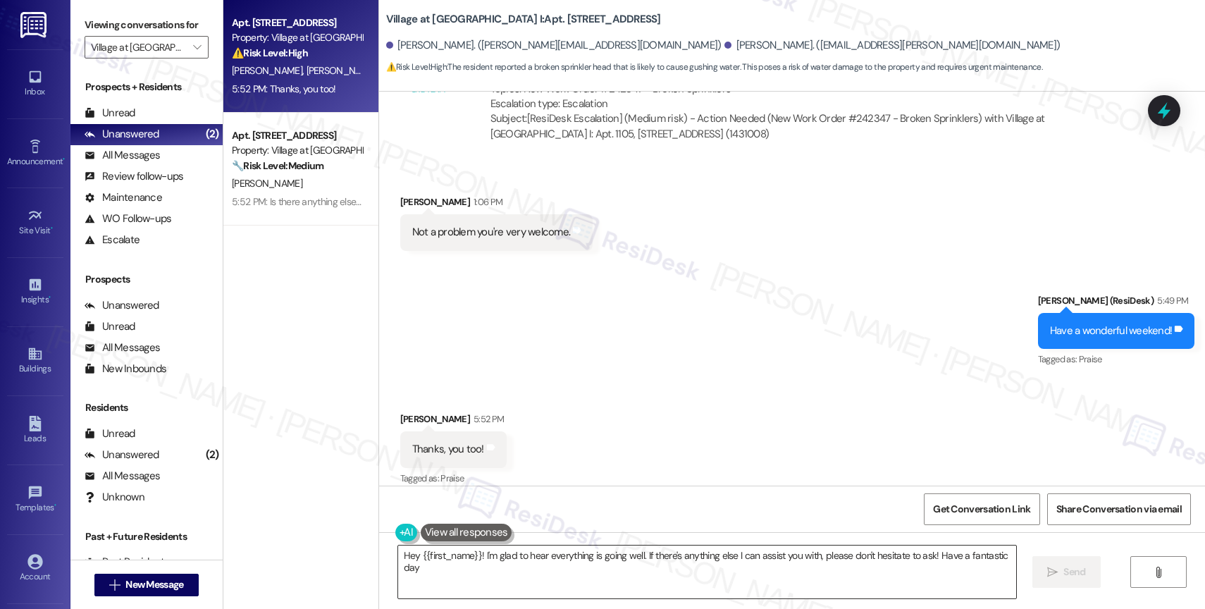
type textarea "Hey {{first_name}}! I'm glad to hear everything is going well. If there's anyth…"
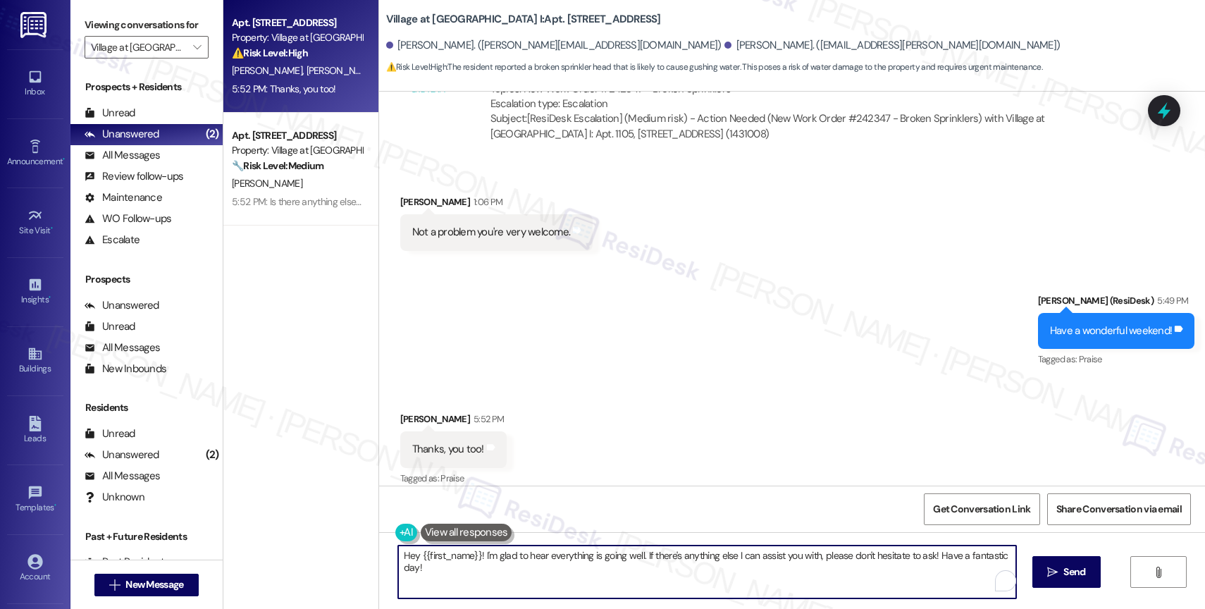
click at [499, 573] on textarea "Hey {{first_name}}! I'm glad to hear everything is going well. If there's anyth…" at bounding box center [707, 571] width 618 height 53
click at [499, 573] on textarea "Hey {{first_name}}! I'm glad to hear everything is going well. If there's anyth…" at bounding box center [704, 571] width 618 height 53
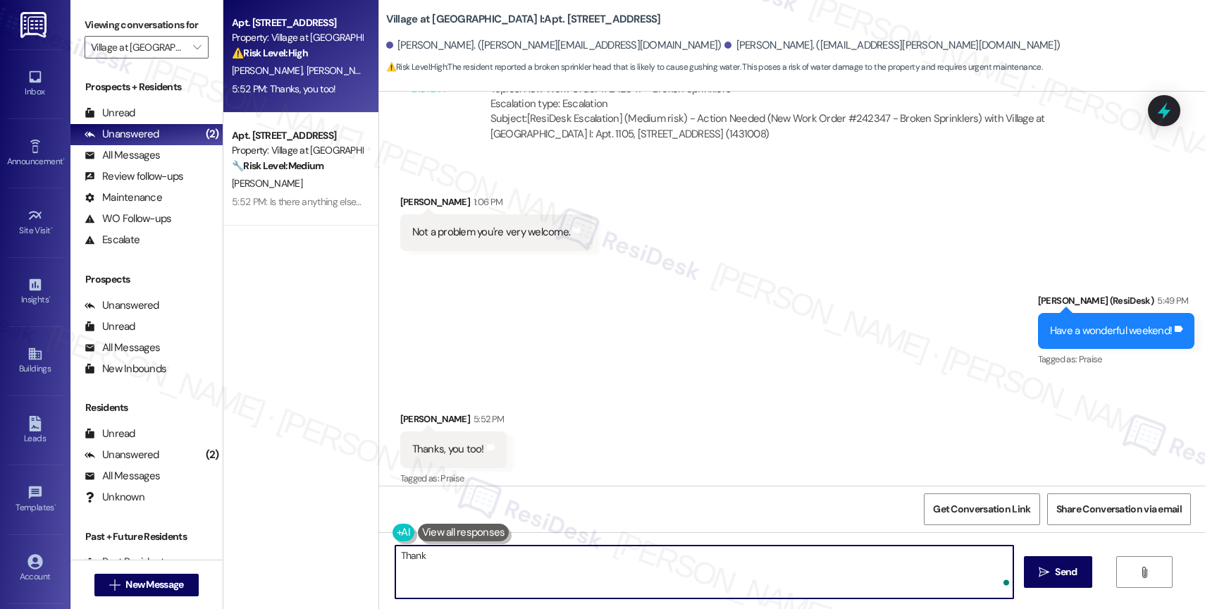
type textarea "Thanks"
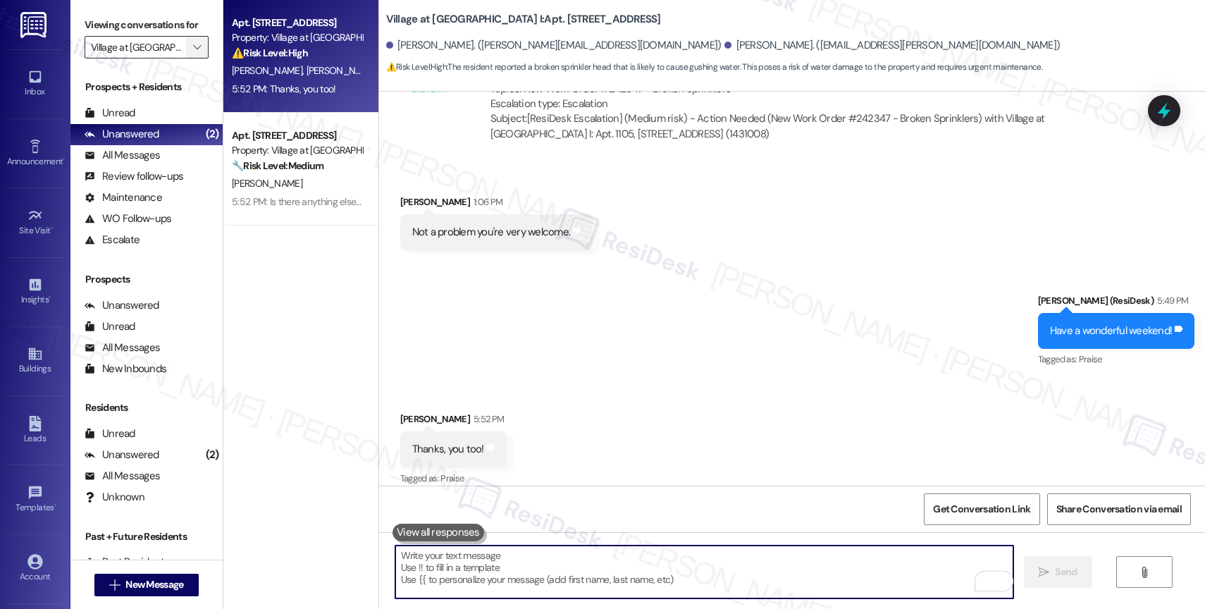
scroll to position [9508, 0]
click at [193, 53] on icon "" at bounding box center [197, 47] width 8 height 11
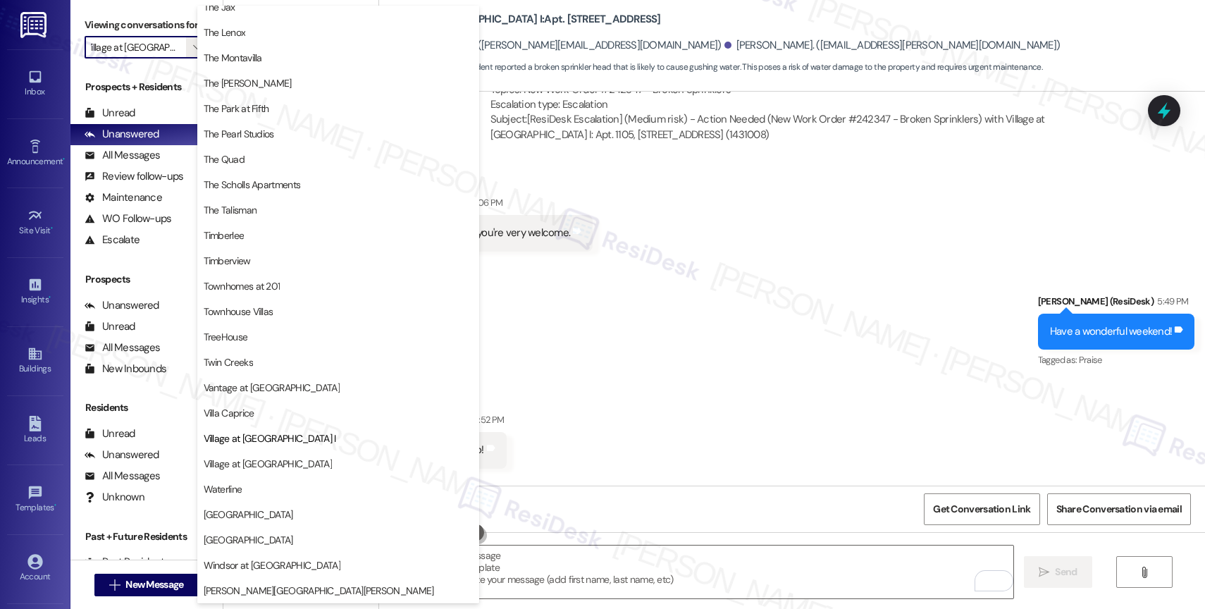
scroll to position [2564, 0]
click at [855, 331] on div "Sent via SMS Sarah (ResiDesk) 5:49 PM Have a wonderful weekend! Tags and notes …" at bounding box center [792, 321] width 826 height 119
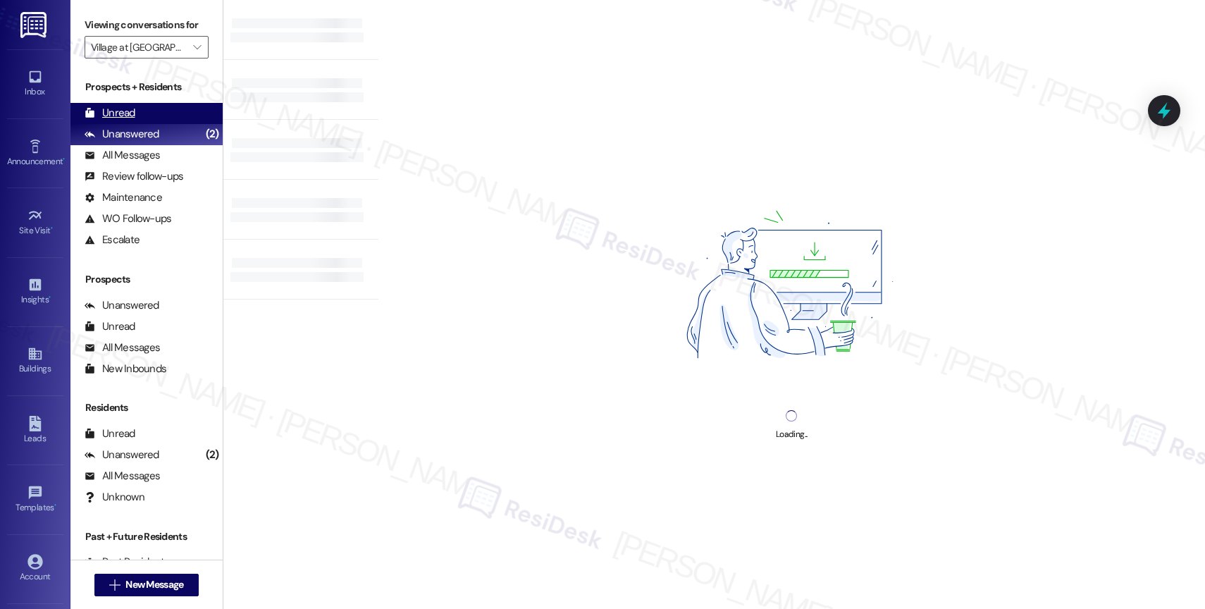
type input "The Scholls Apartments"
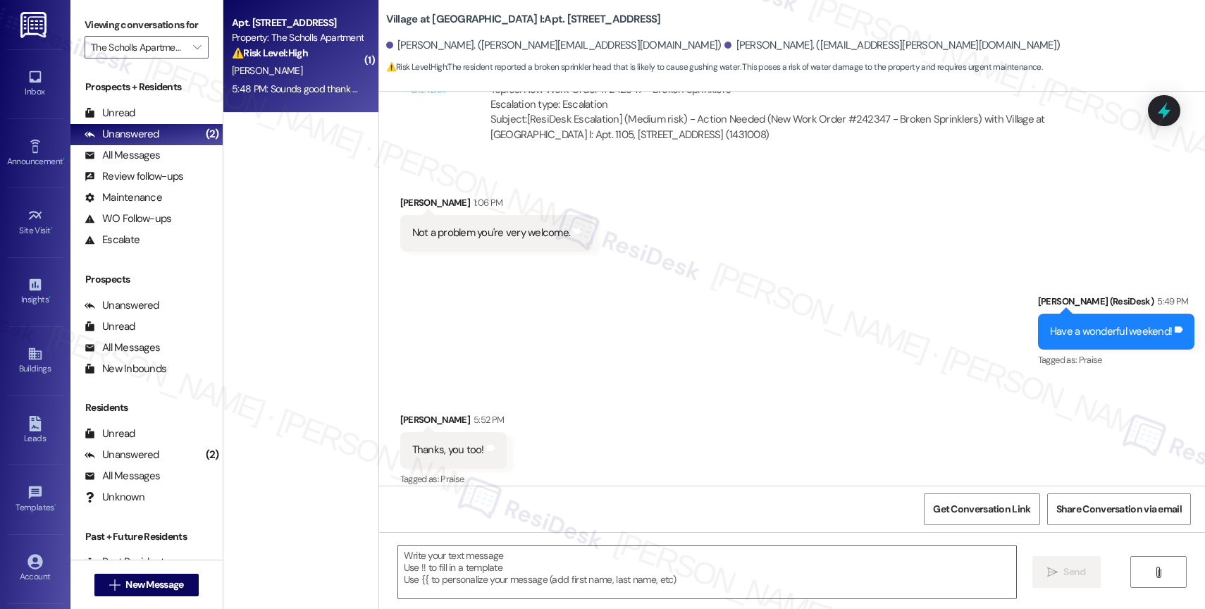
type textarea "Fetching suggested responses. Please feel free to read through the conversation…"
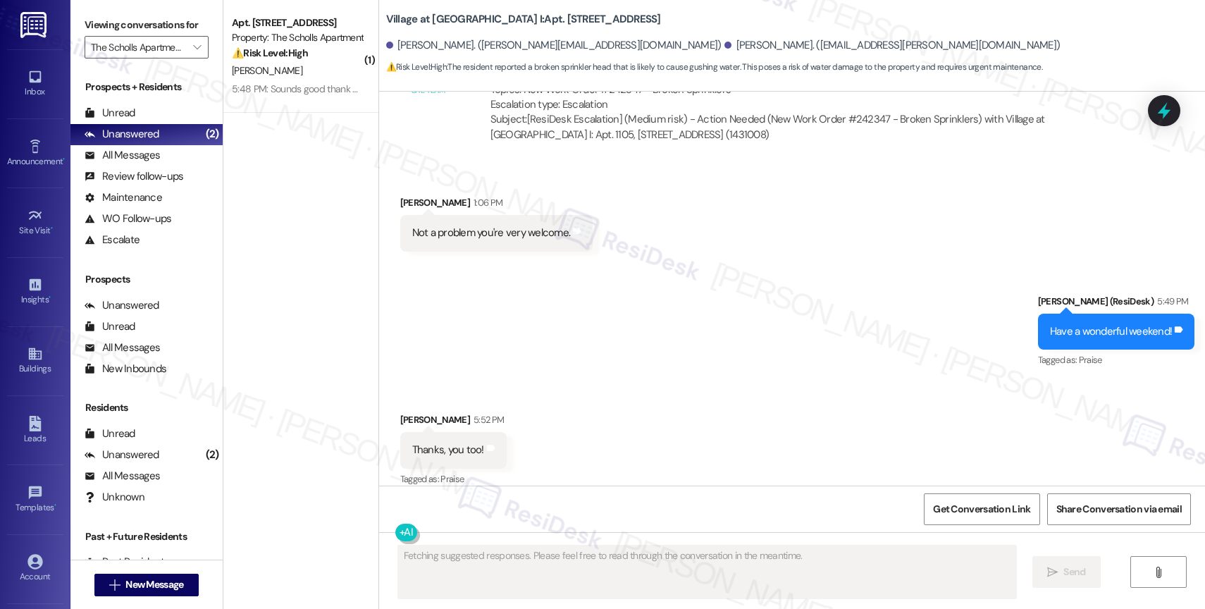
click at [296, 63] on div "K. Guske" at bounding box center [296, 71] width 133 height 18
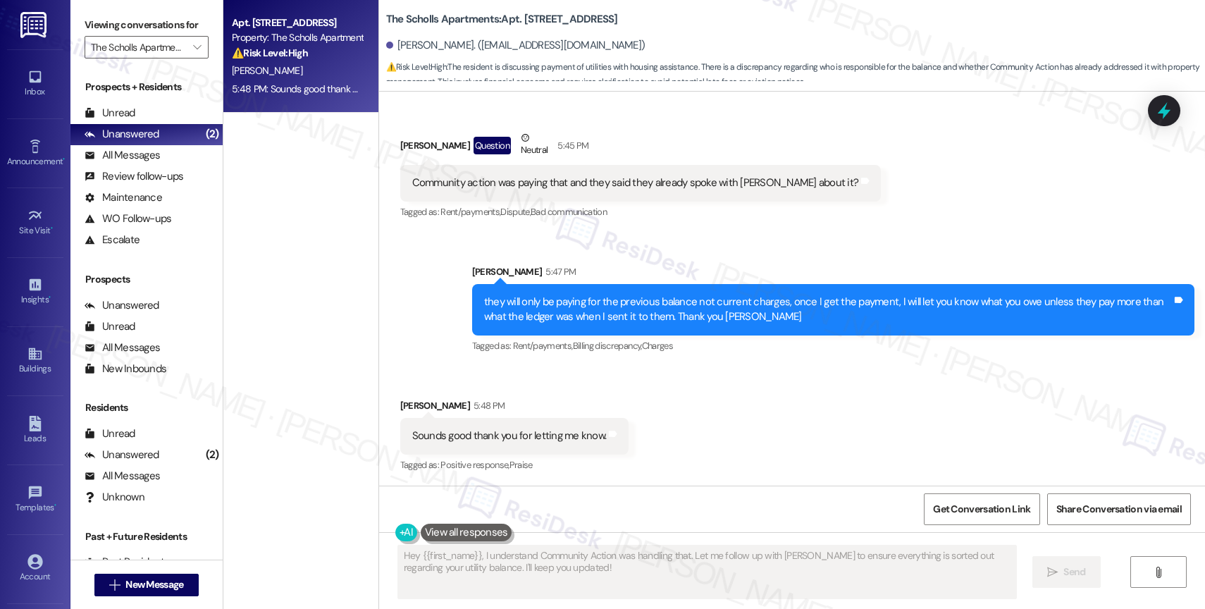
scroll to position [1581, 0]
click at [739, 407] on div "Received via SMS Krysta Guske 5:48 PM Sounds good thank you for letting me know…" at bounding box center [792, 425] width 826 height 119
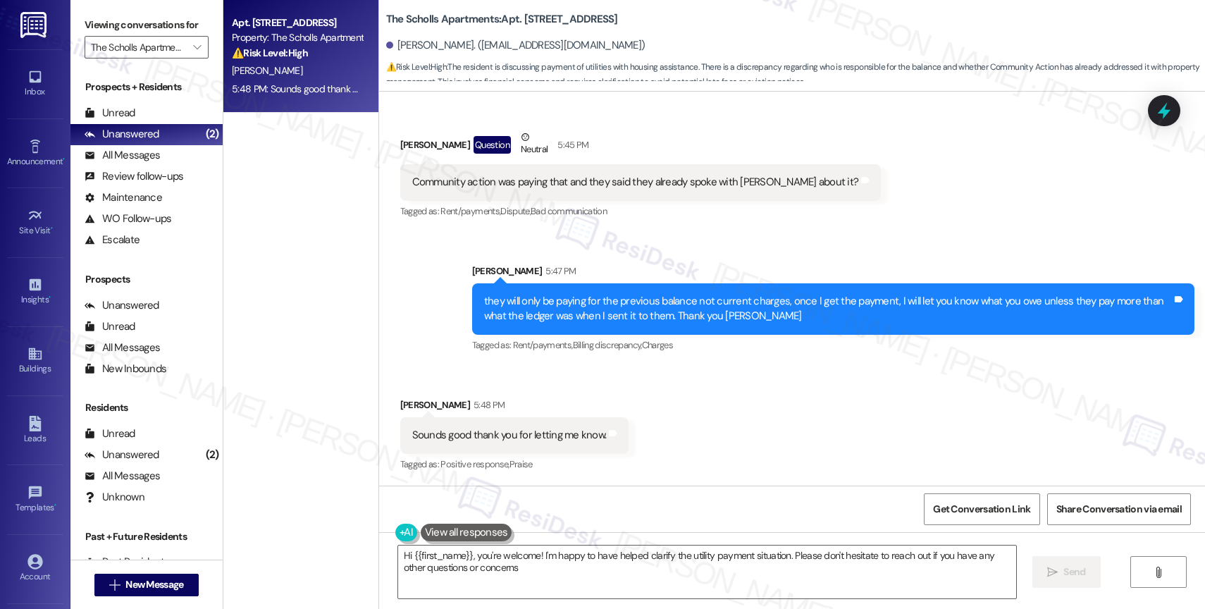
type textarea "Hi {{first_name}}, you're welcome! I'm happy to have helped clarify the utility…"
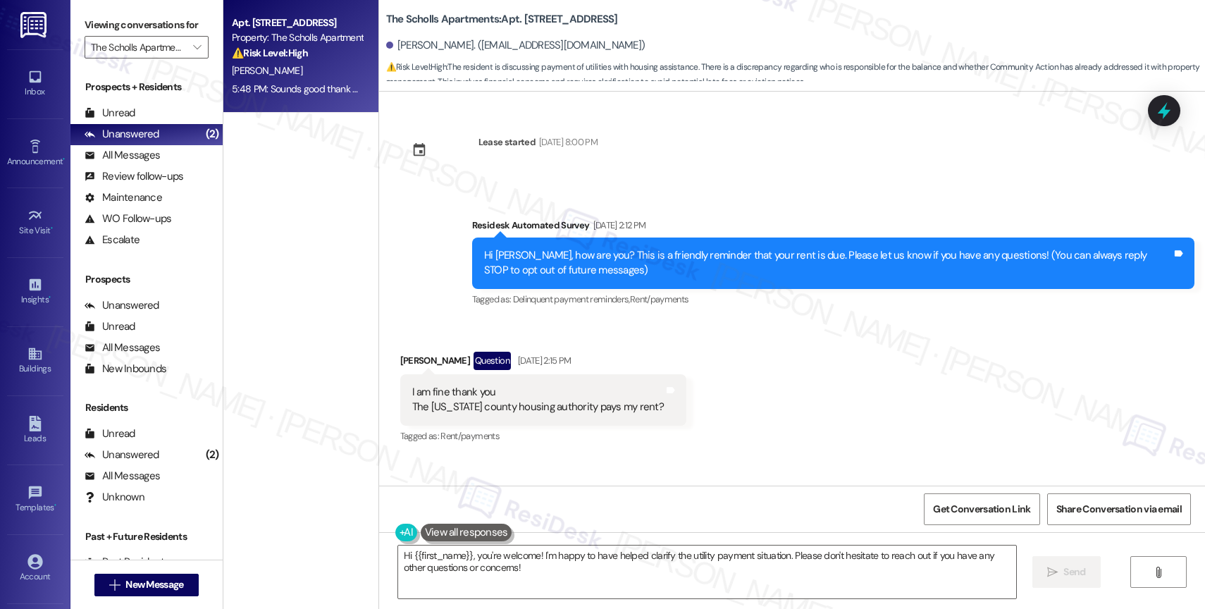
scroll to position [1581, 0]
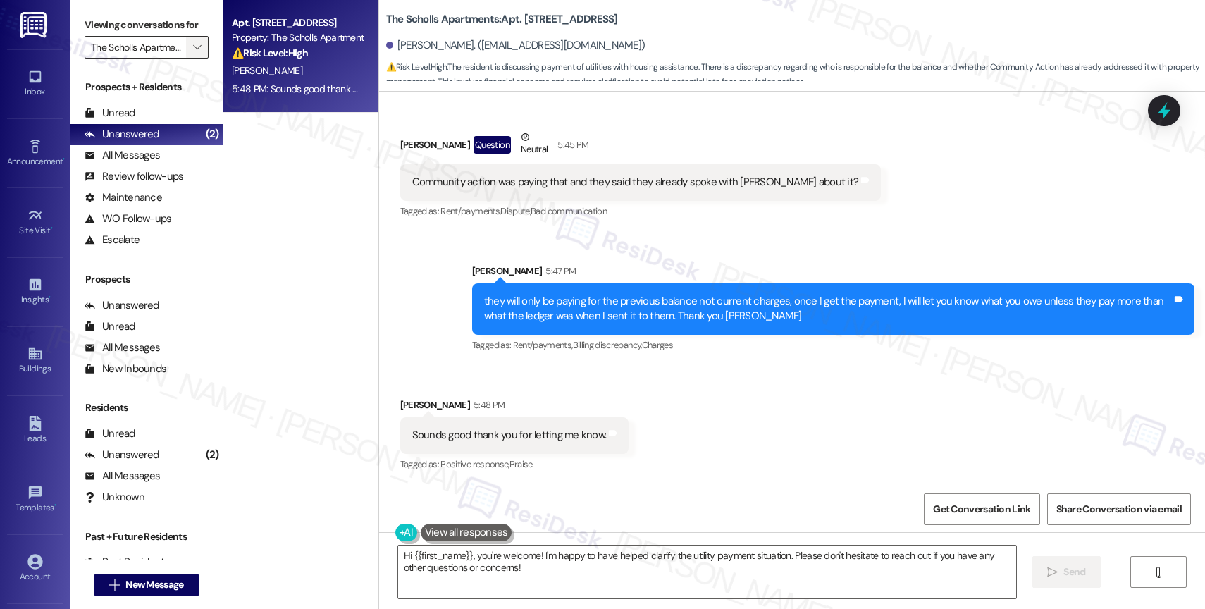
click at [190, 54] on span "" at bounding box center [196, 47] width 13 height 23
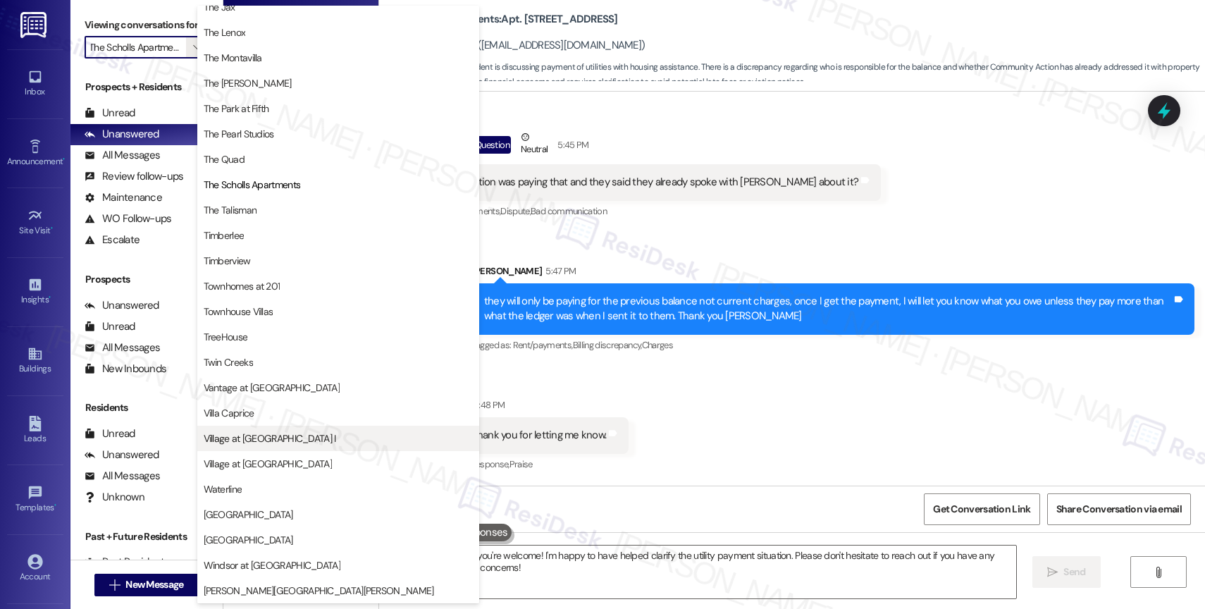
scroll to position [2564, 0]
click at [278, 440] on span "Village at [GEOGRAPHIC_DATA] I" at bounding box center [270, 438] width 132 height 14
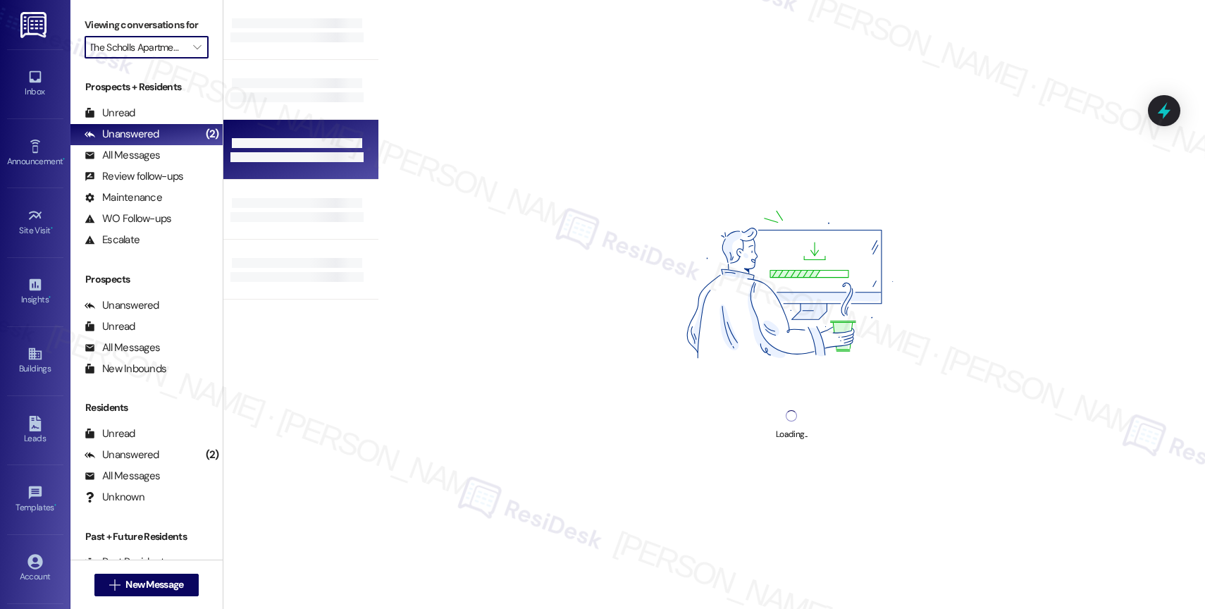
type input "Village at [GEOGRAPHIC_DATA] I"
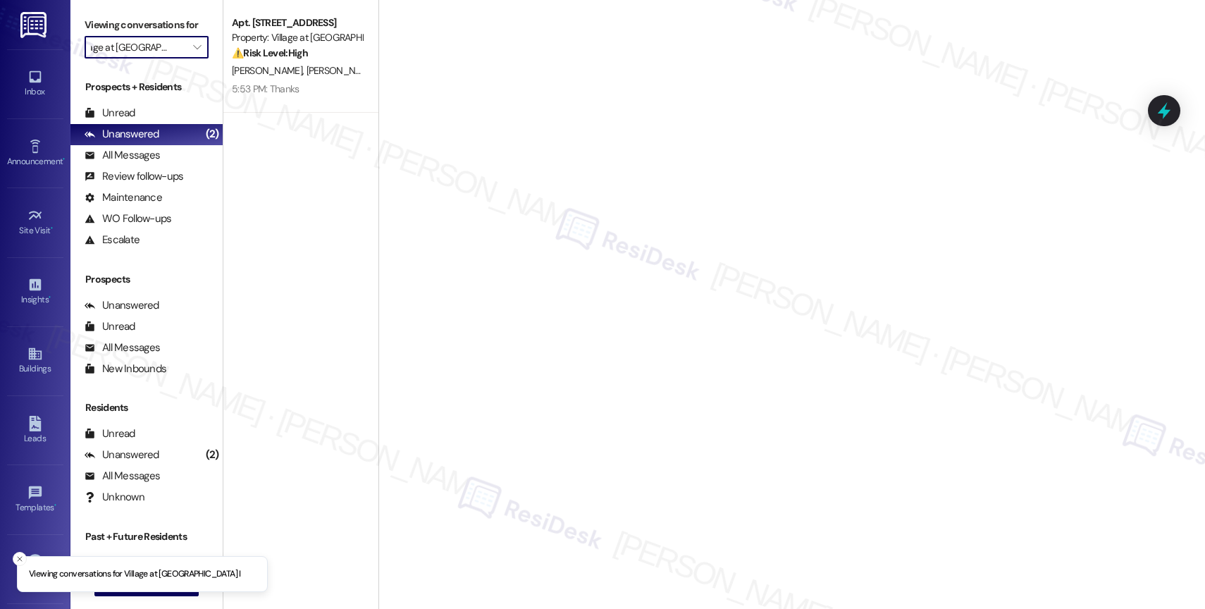
scroll to position [0, 6]
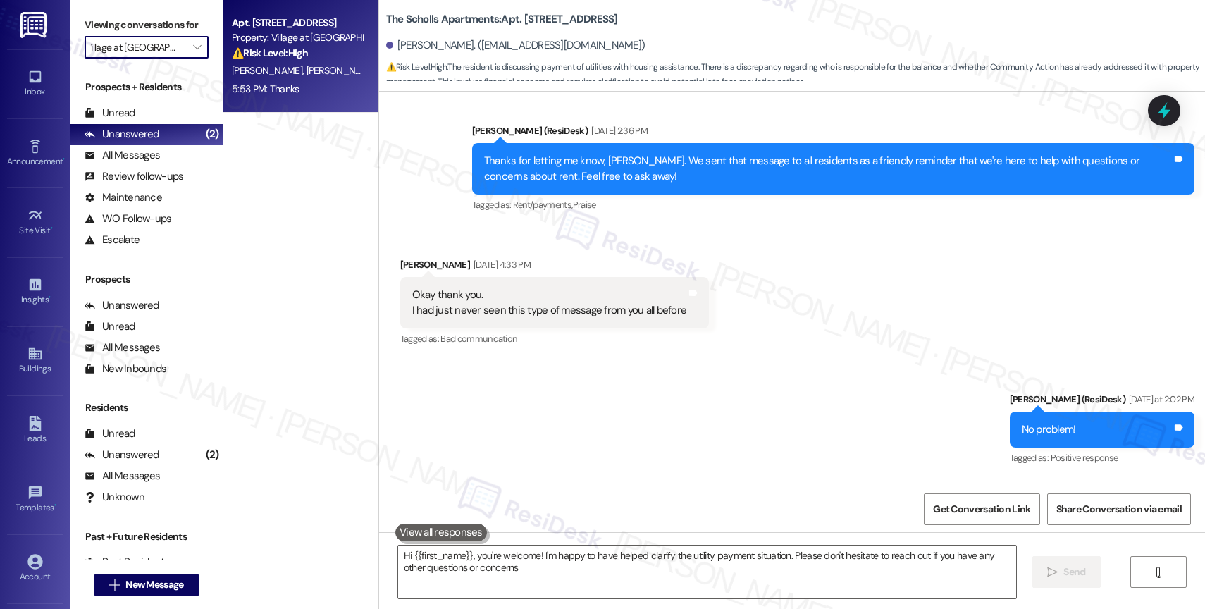
type textarea "Hi {{first_name}}, you're welcome! I'm happy to have helped clarify the utility…"
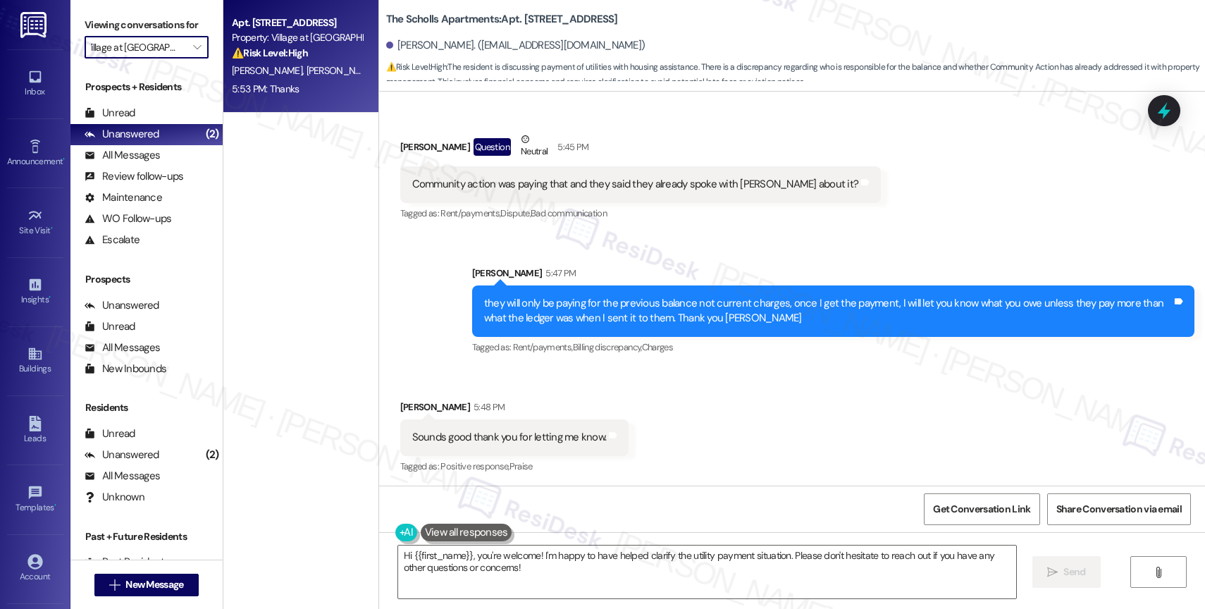
scroll to position [1580, 0]
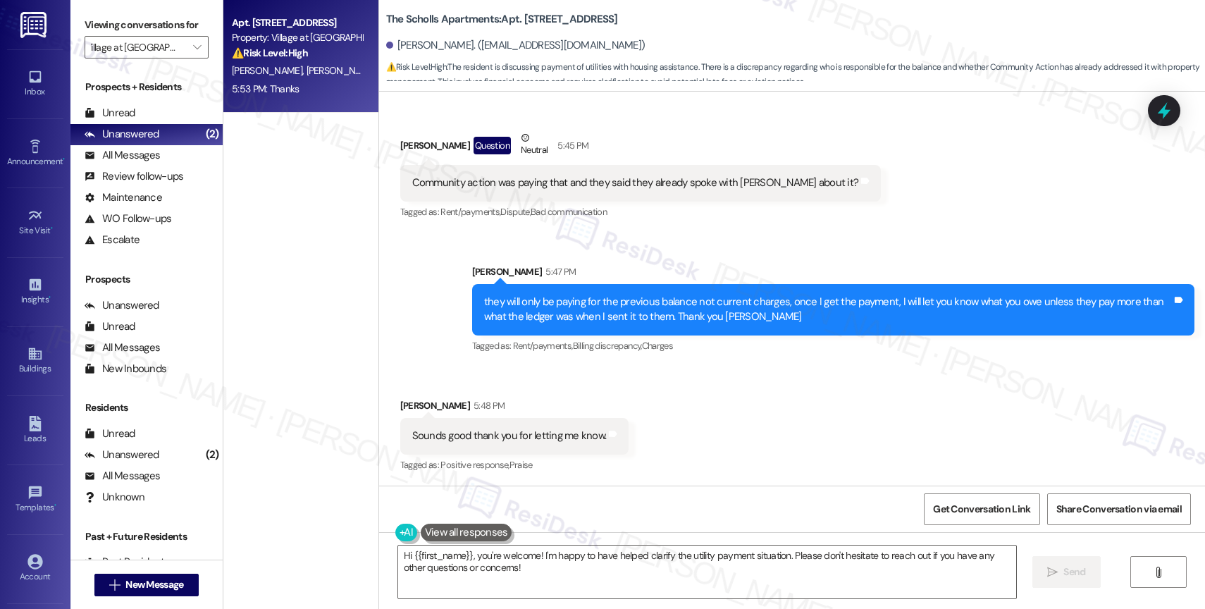
click at [309, 62] on div "[PERSON_NAME] [PERSON_NAME]" at bounding box center [296, 71] width 133 height 18
type textarea "Hi {{first_name}}, you're welcome! I'm happy to have helped clarify the utility…"
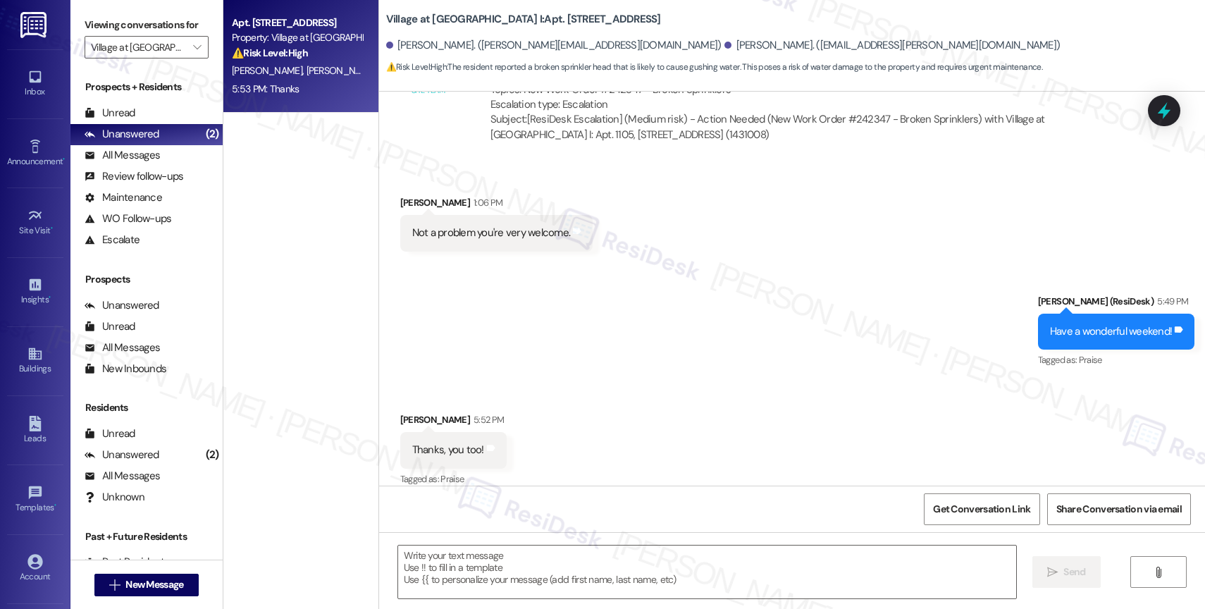
type textarea "Fetching suggested responses. Please feel free to read through the conversation…"
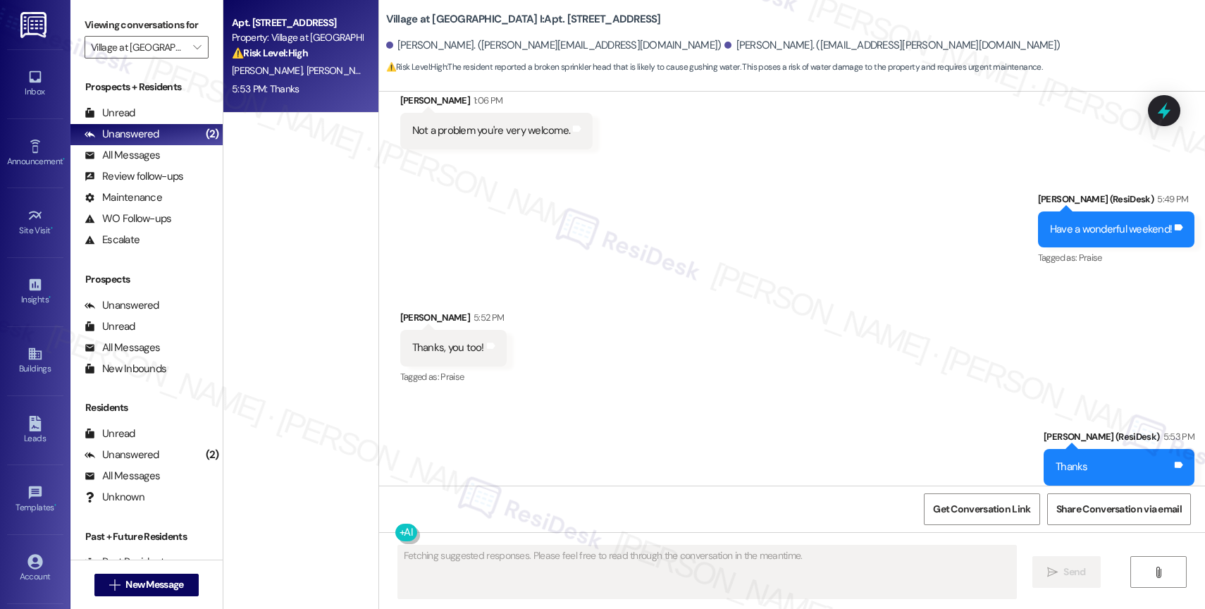
scroll to position [9627, 0]
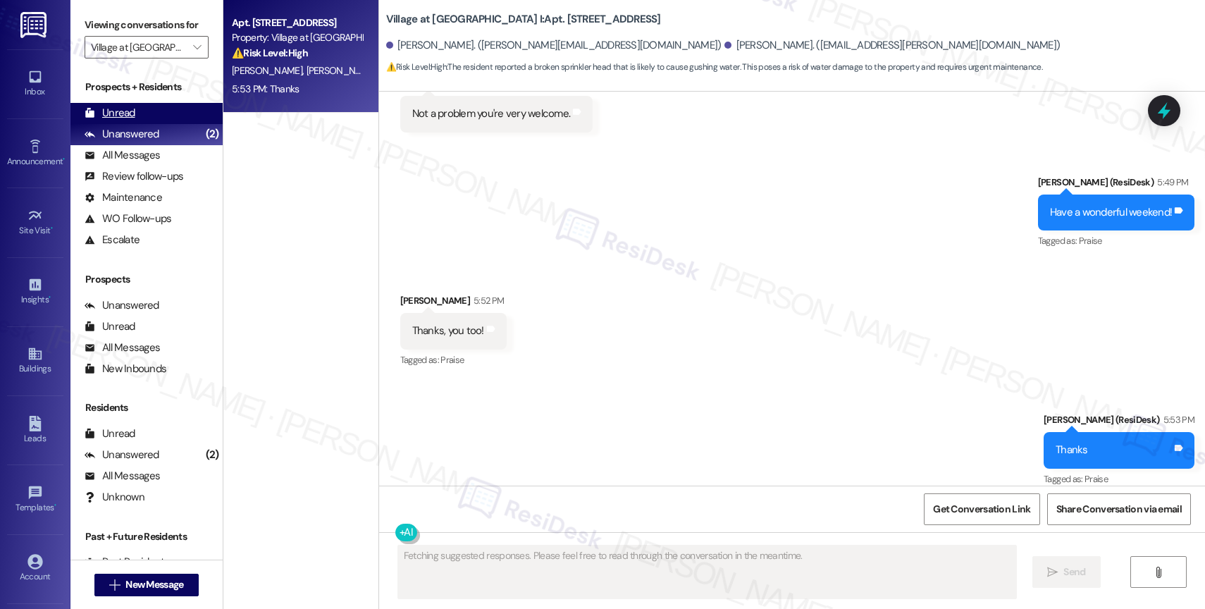
click at [147, 122] on div "Unread (0)" at bounding box center [146, 113] width 152 height 21
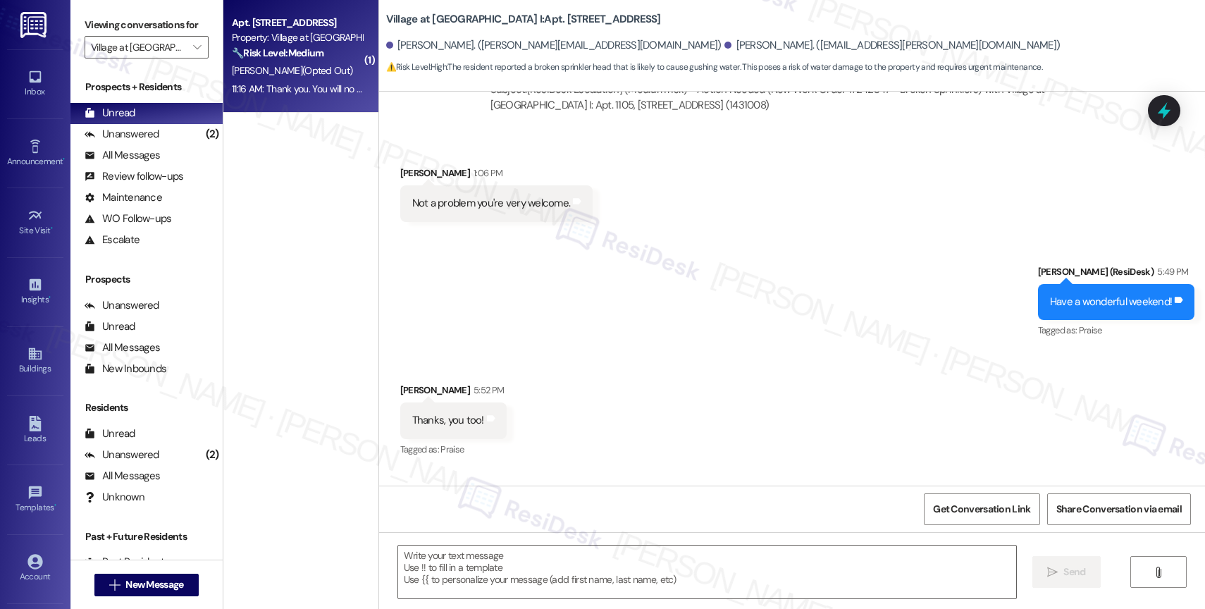
click at [324, 56] on div "🔧 Risk Level: Medium The resident requested to stop rent reminder notifications…" at bounding box center [297, 53] width 130 height 15
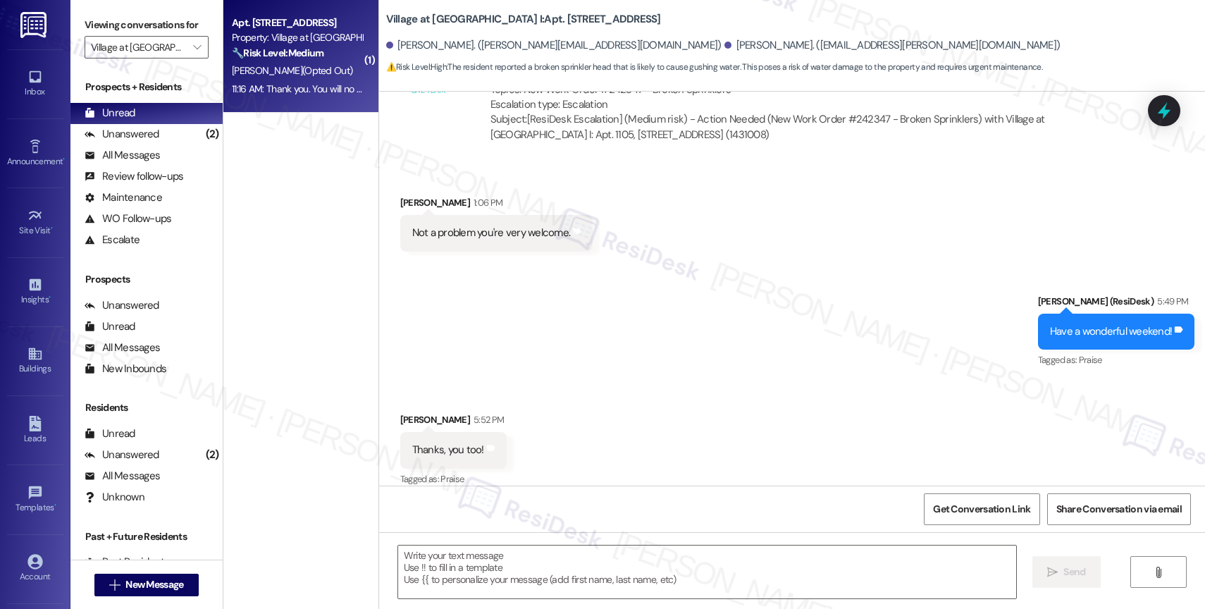
type textarea "Fetching suggested responses. Please feel free to read through the conversation…"
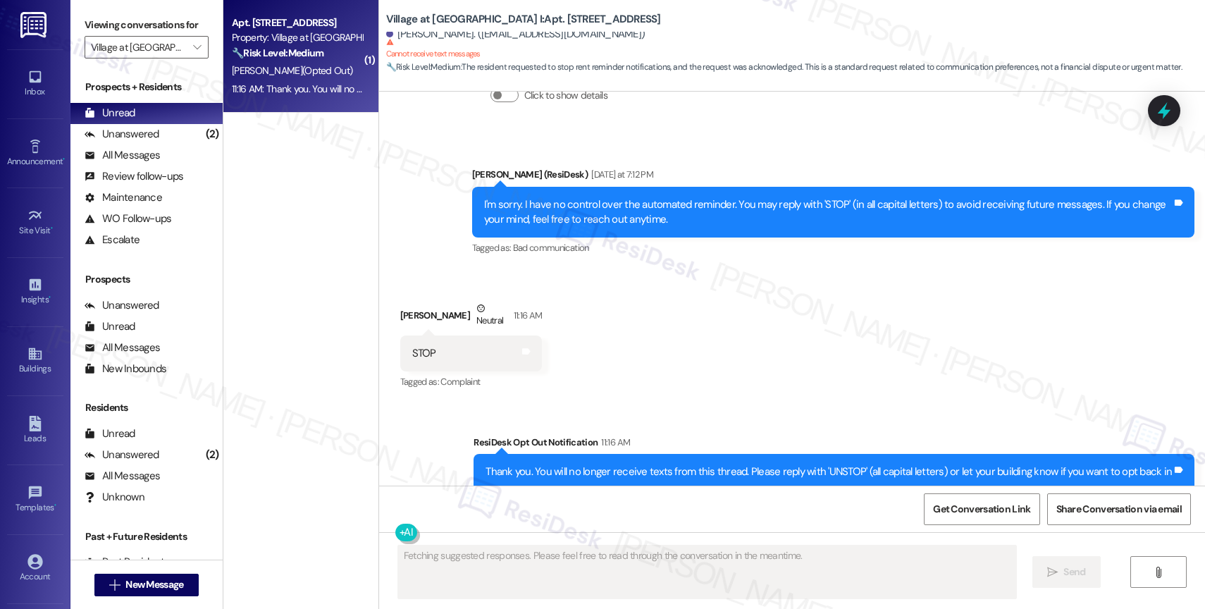
scroll to position [3072, 0]
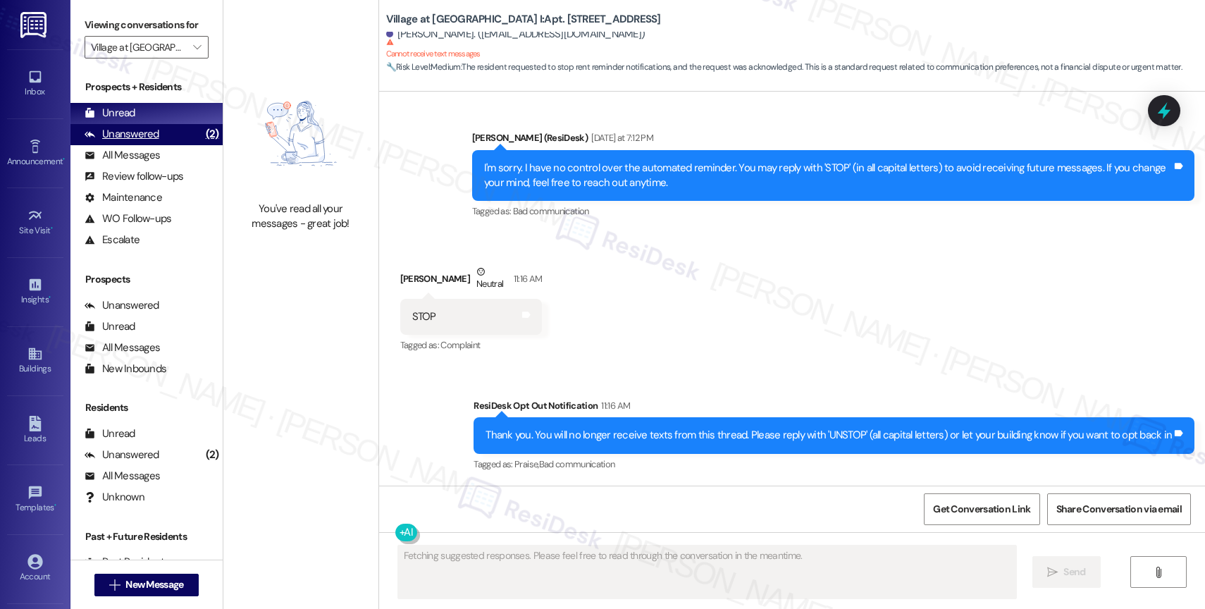
click at [151, 142] on div "Unanswered" at bounding box center [122, 134] width 75 height 15
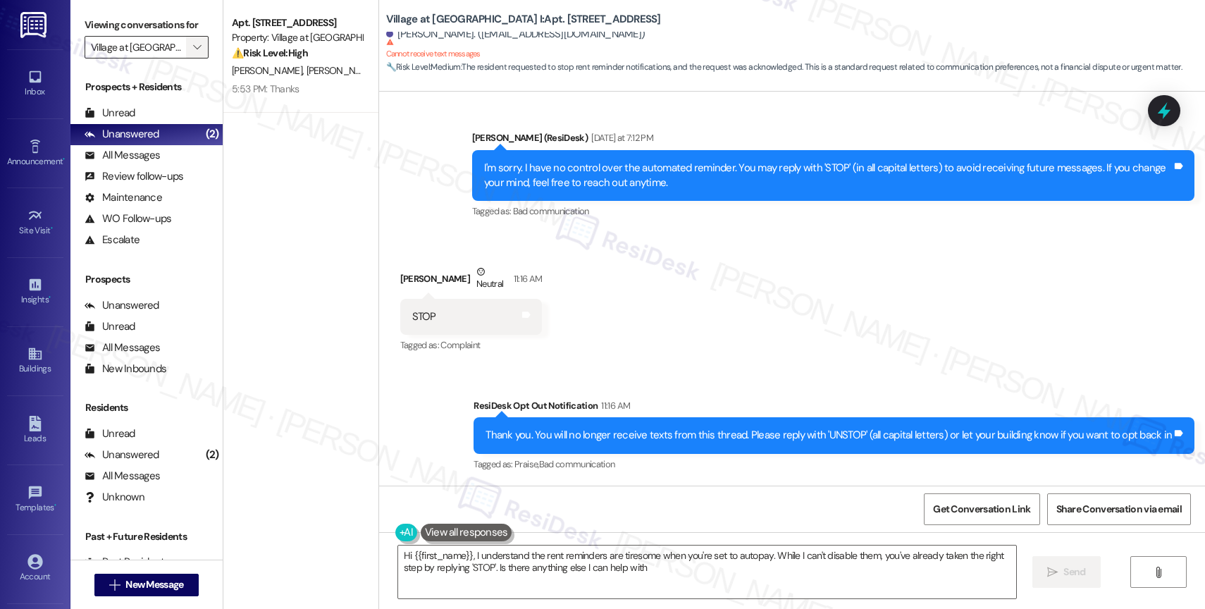
type textarea "Hi {{first_name}}, I understand the rent reminders are tiresome when you're set…"
click at [193, 53] on icon "" at bounding box center [197, 47] width 8 height 11
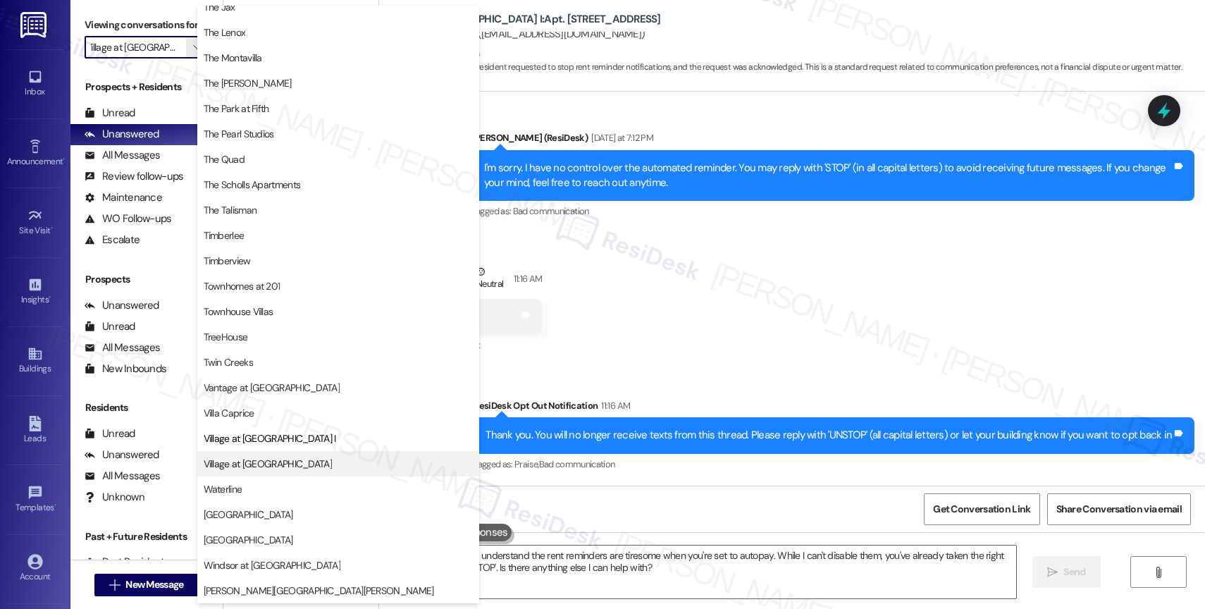
scroll to position [2526, 0]
click at [274, 454] on button "Village at Sunrise" at bounding box center [338, 463] width 282 height 25
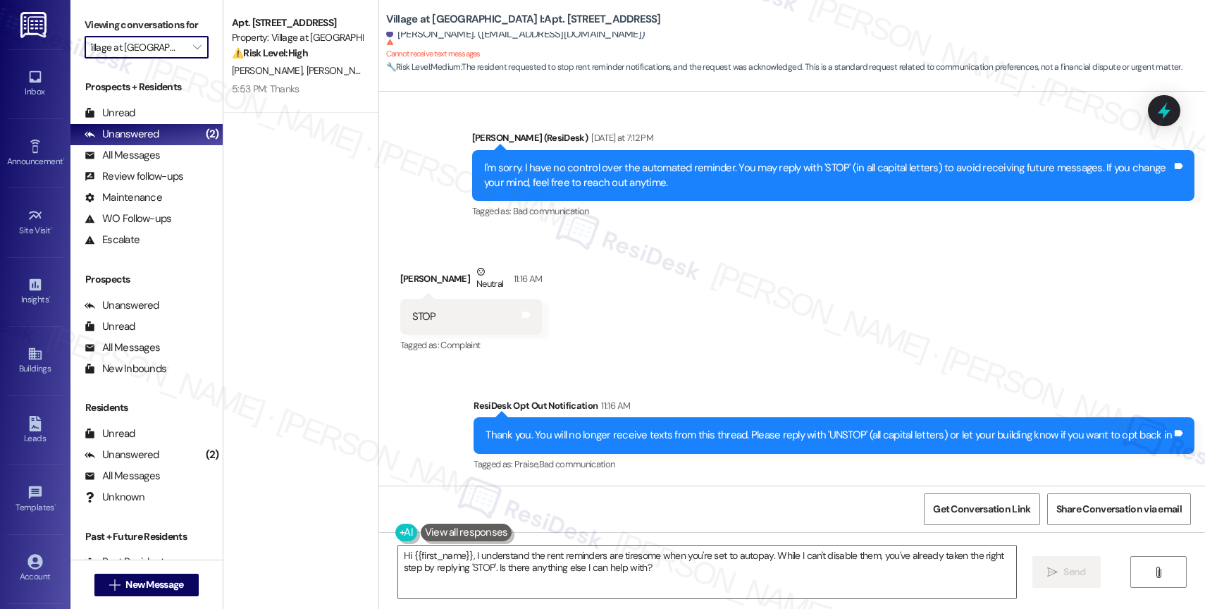
type input "Village at Sunrise"
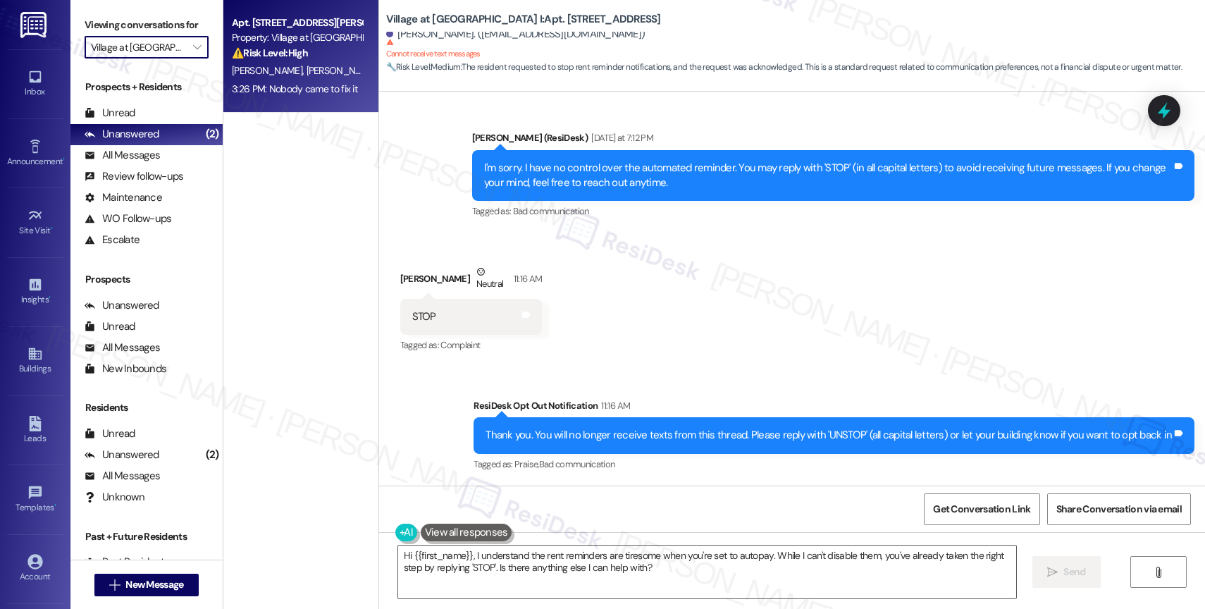
click at [285, 48] on strong "⚠️ Risk Level: High" at bounding box center [270, 52] width 76 height 13
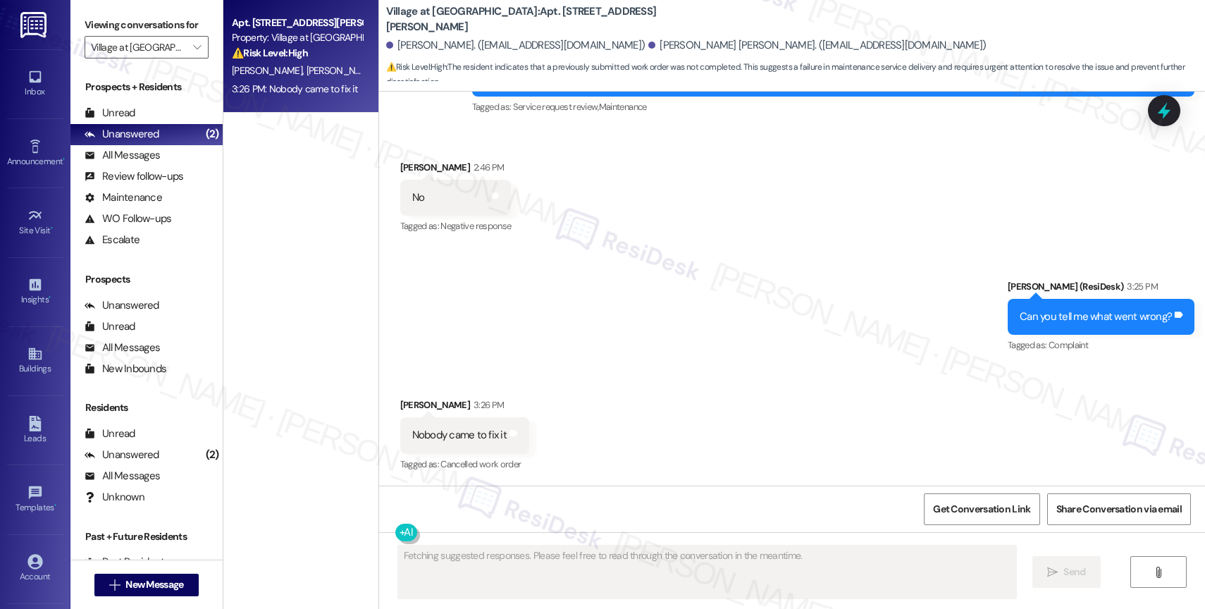
scroll to position [460, 0]
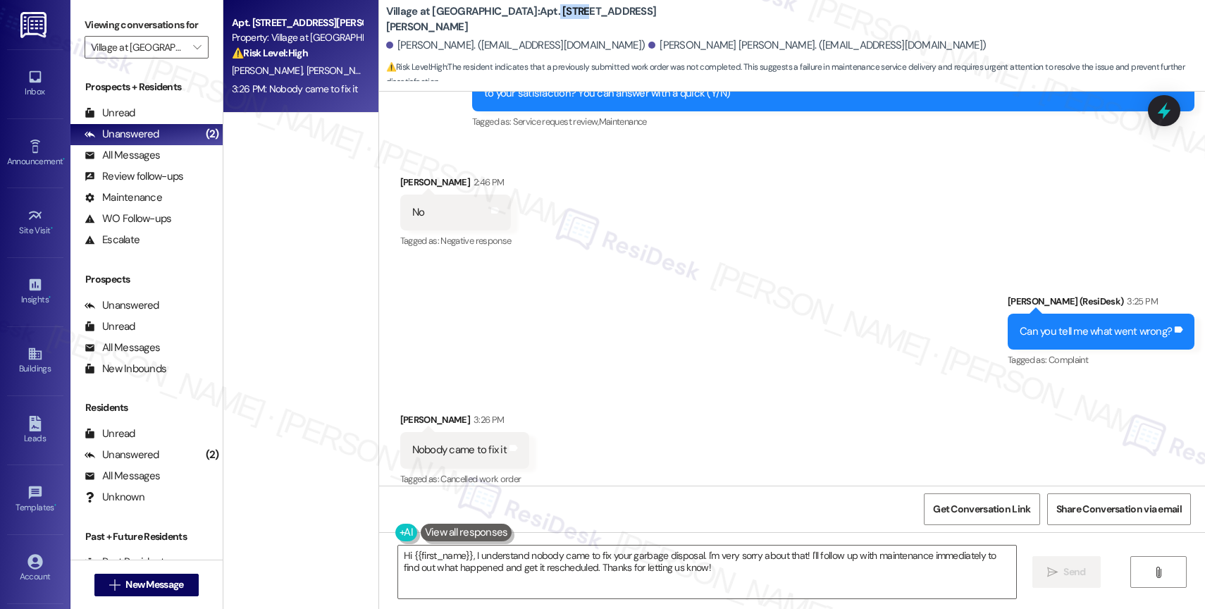
drag, startPoint x: 492, startPoint y: 20, endPoint x: 504, endPoint y: 19, distance: 12.1
click at [504, 20] on b "Village at Sunrise: Apt. 12459, 12301 SE Hubbard Road" at bounding box center [527, 19] width 282 height 30
copy b "12459"
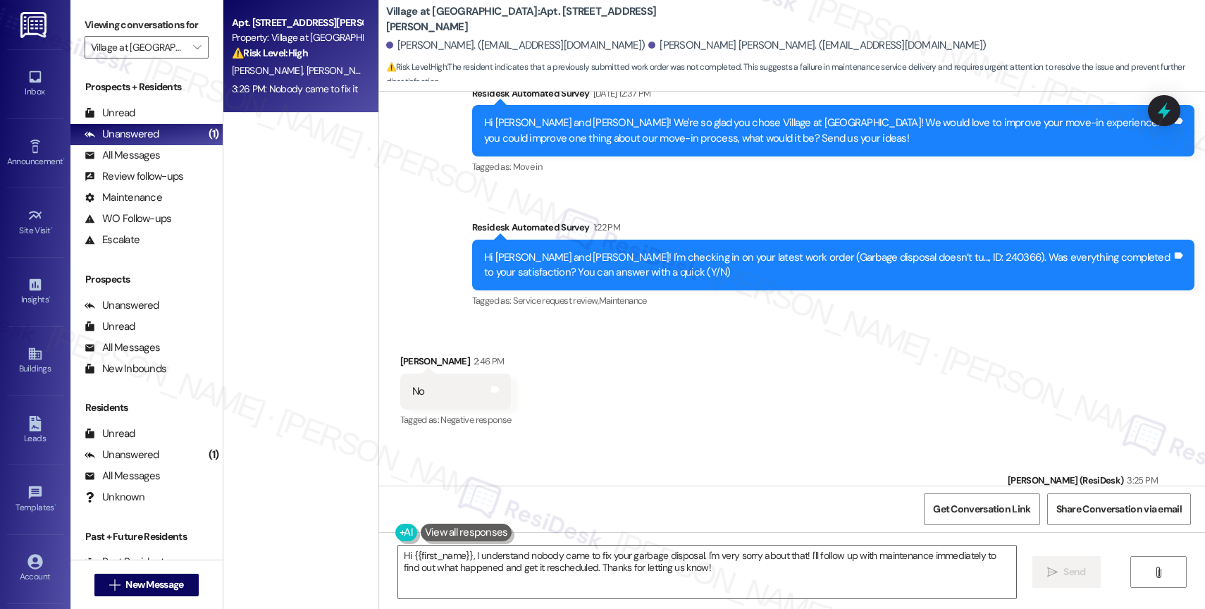
click at [733, 392] on div "Received via SMS Juan Rodriguez 2:46 PM No Tags and notes Tagged as: Negative r…" at bounding box center [792, 381] width 826 height 119
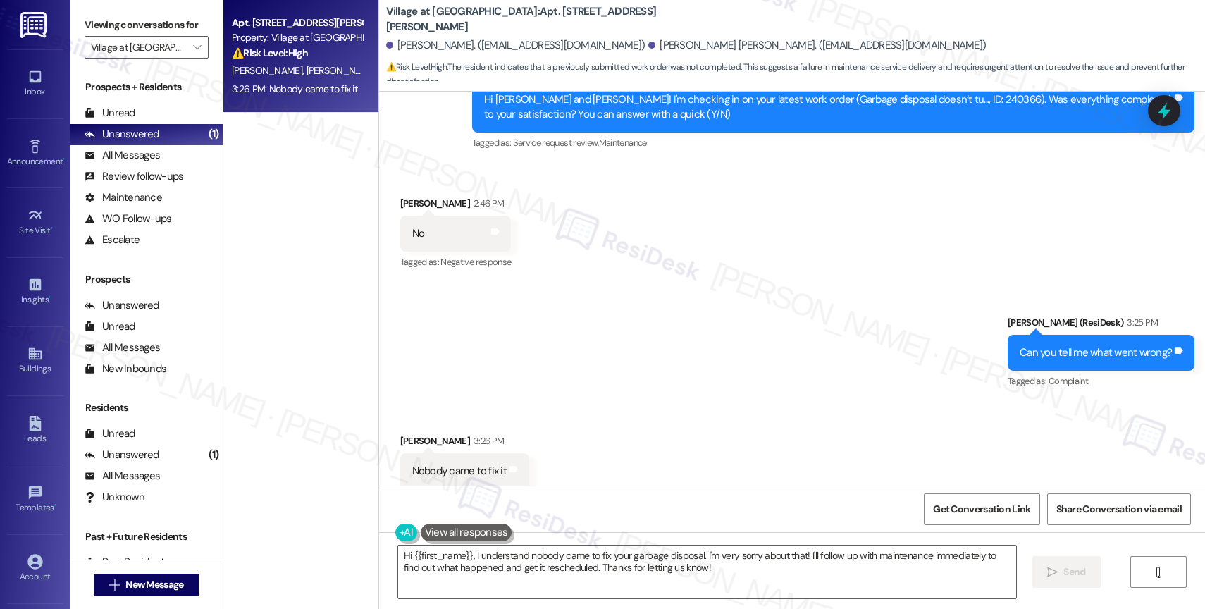
scroll to position [436, 0]
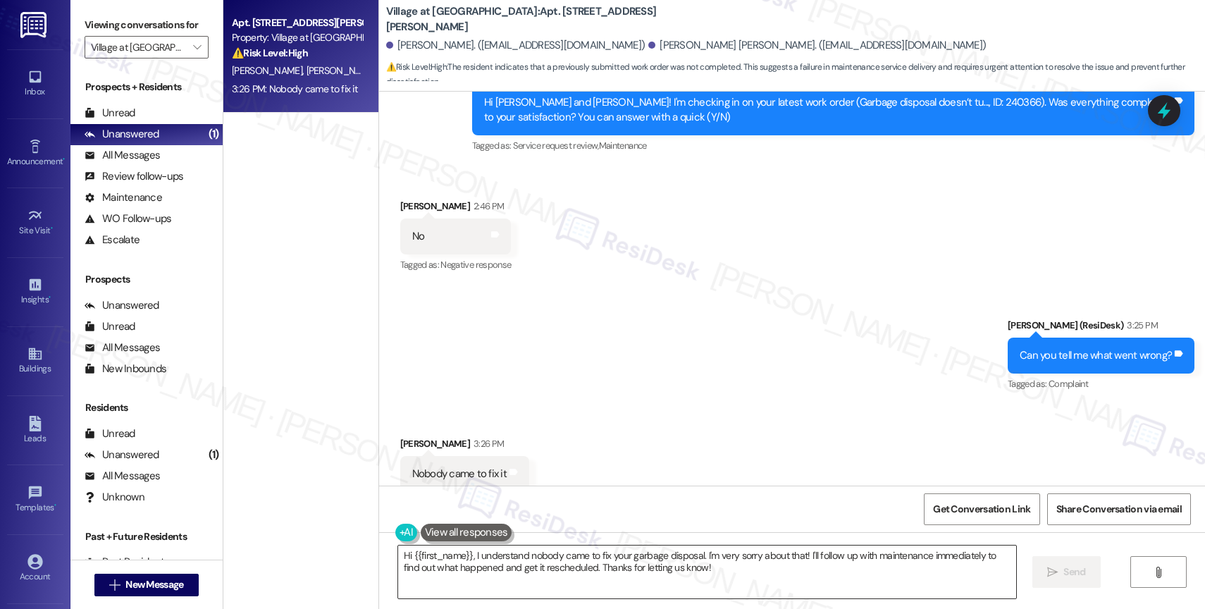
click at [501, 557] on textarea "Hi {{first_name}}, I understand nobody came to fix your garbage disposal. I'm v…" at bounding box center [707, 571] width 618 height 53
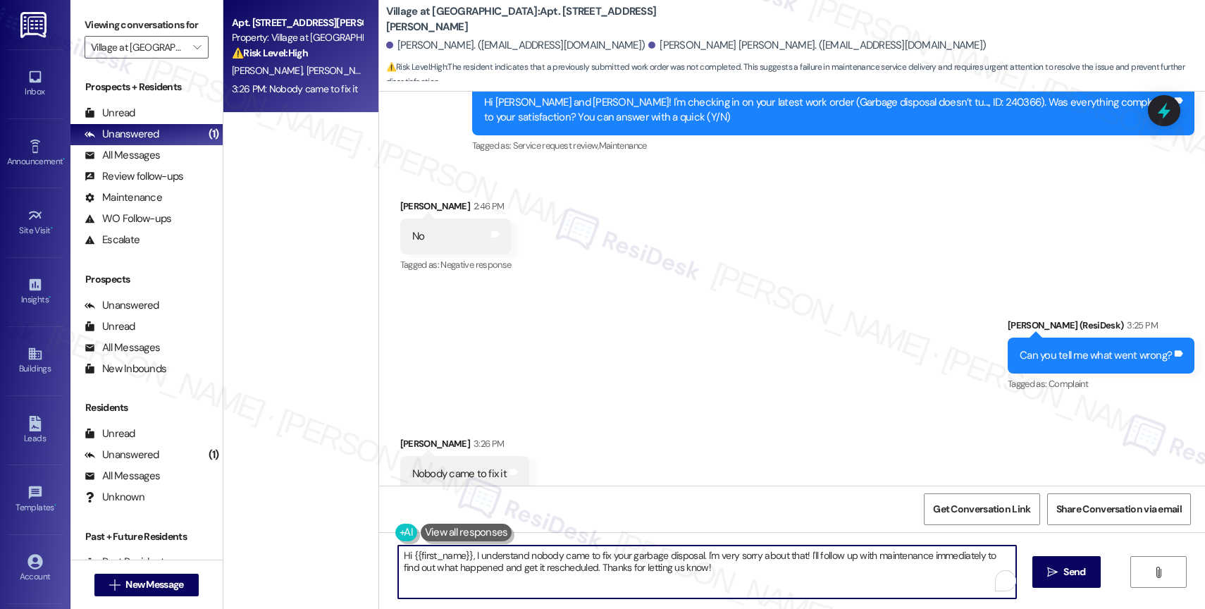
click at [501, 557] on textarea "Hi {{first_name}}, I understand nobody came to fix your garbage disposal. I'm v…" at bounding box center [707, 571] width 618 height 53
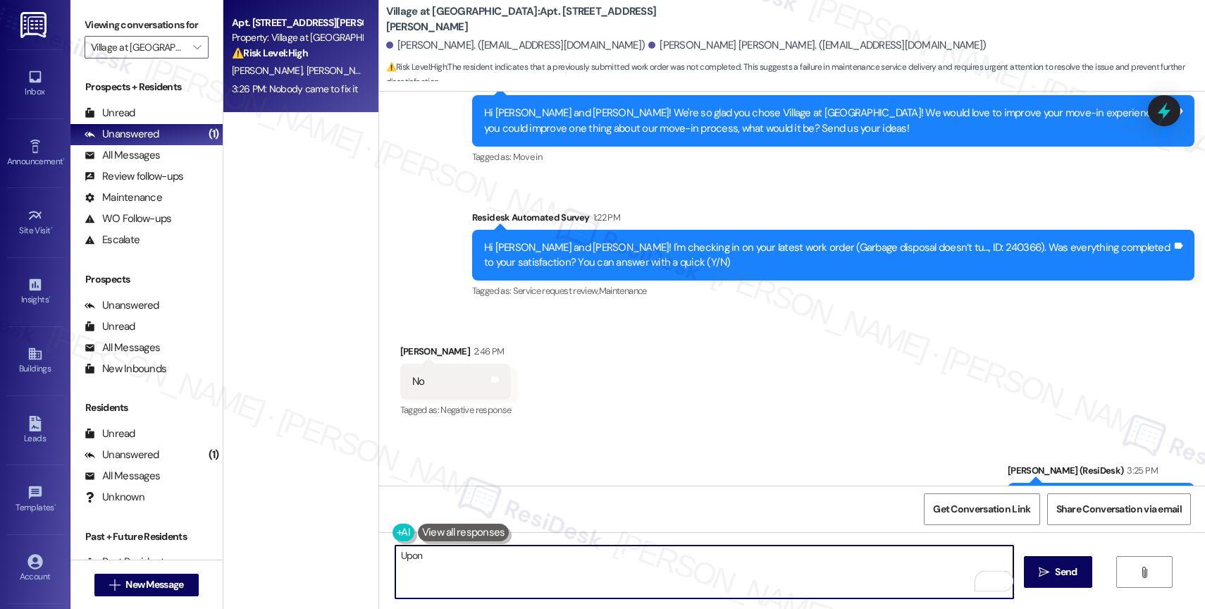
scroll to position [460, 0]
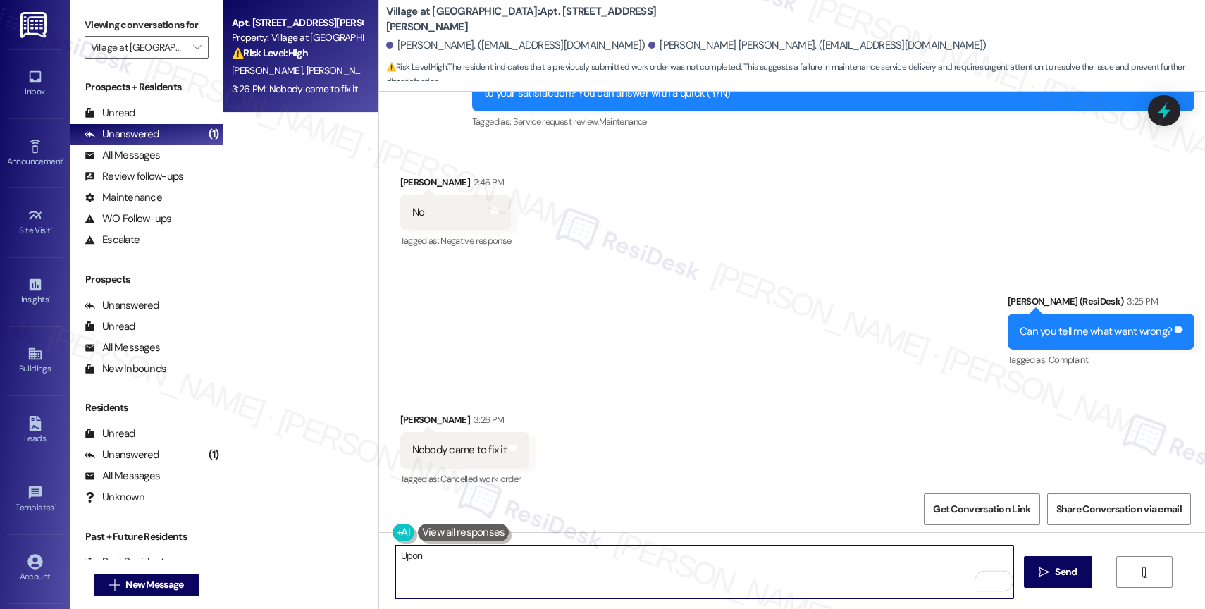
click at [438, 554] on textarea "Upon" at bounding box center [704, 571] width 618 height 53
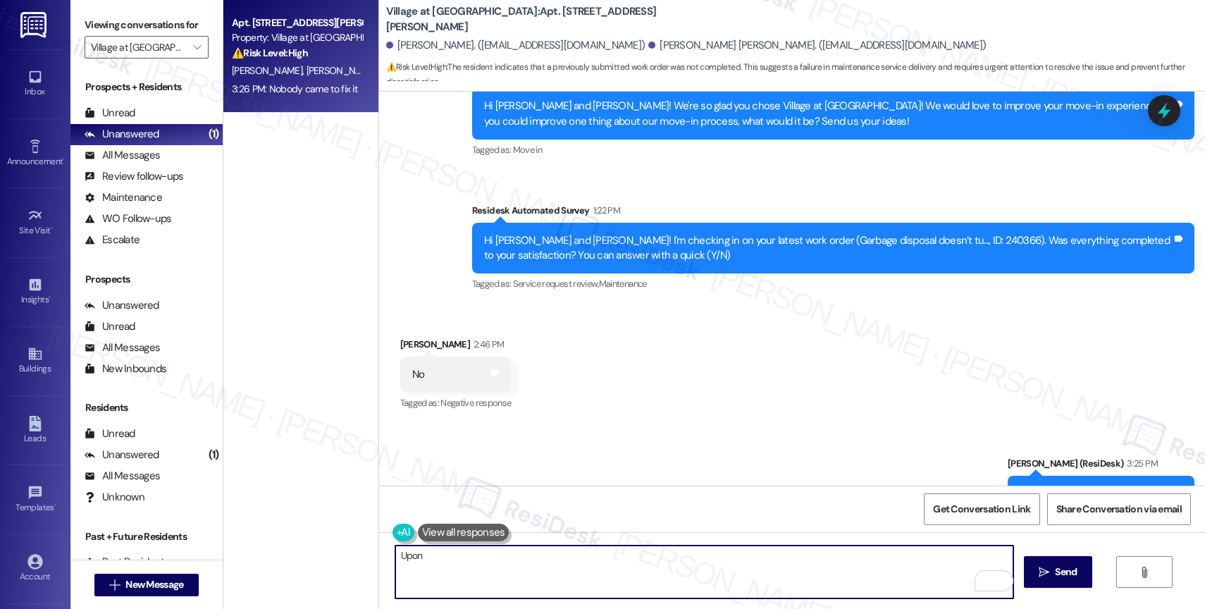
scroll to position [297, 0]
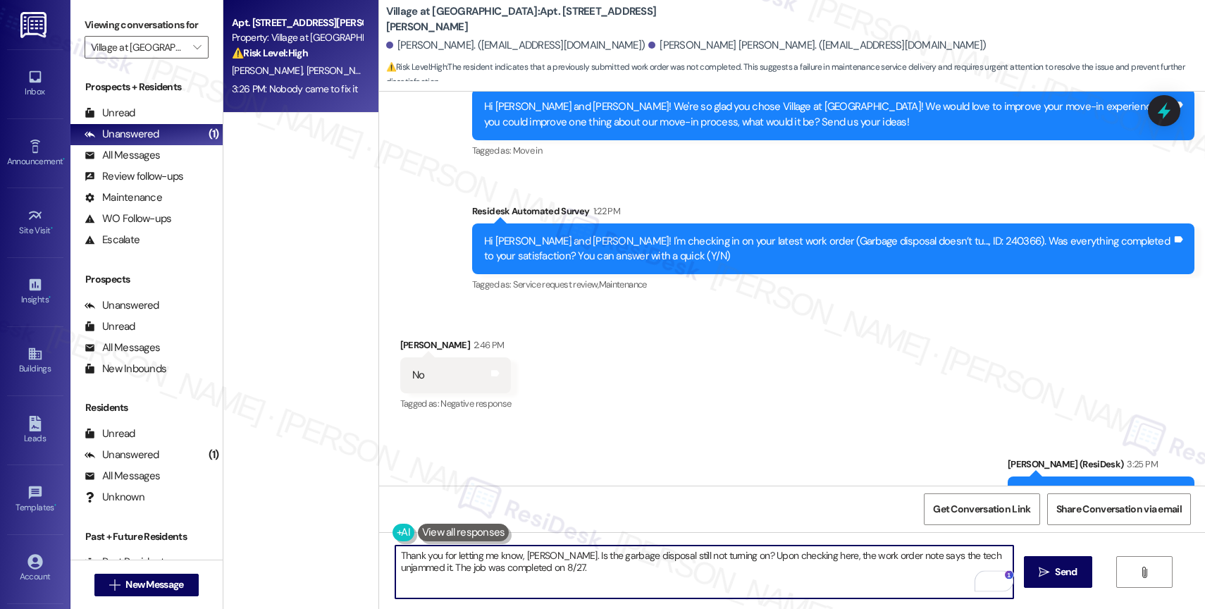
click at [840, 572] on textarea "Thank you for letting me know, Juan. Is the garbage disposal still not turning …" at bounding box center [704, 571] width 618 height 53
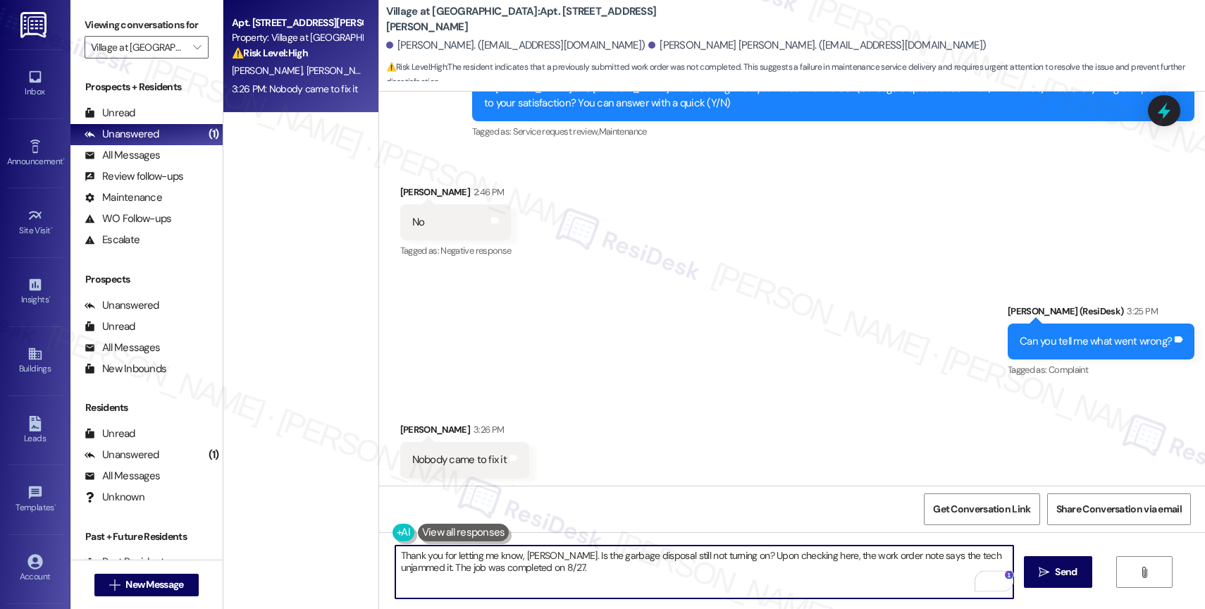
scroll to position [460, 0]
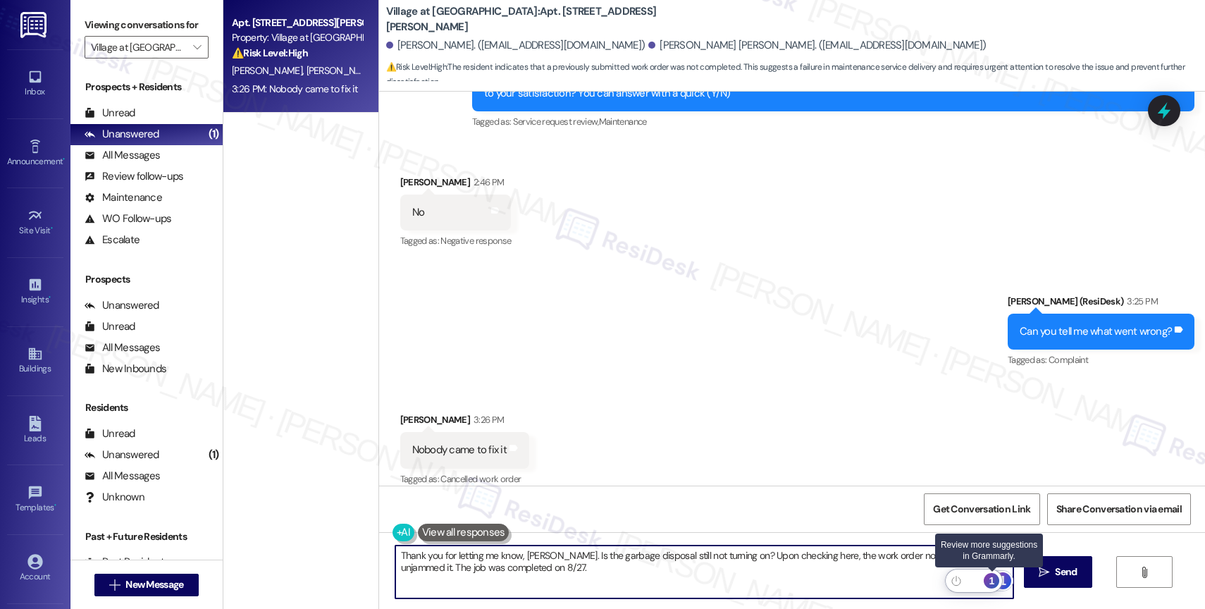
type textarea "Thank you for letting me know, Juan. Is the garbage disposal still not turning …"
click at [995, 577] on div "1" at bounding box center [991, 580] width 15 height 15
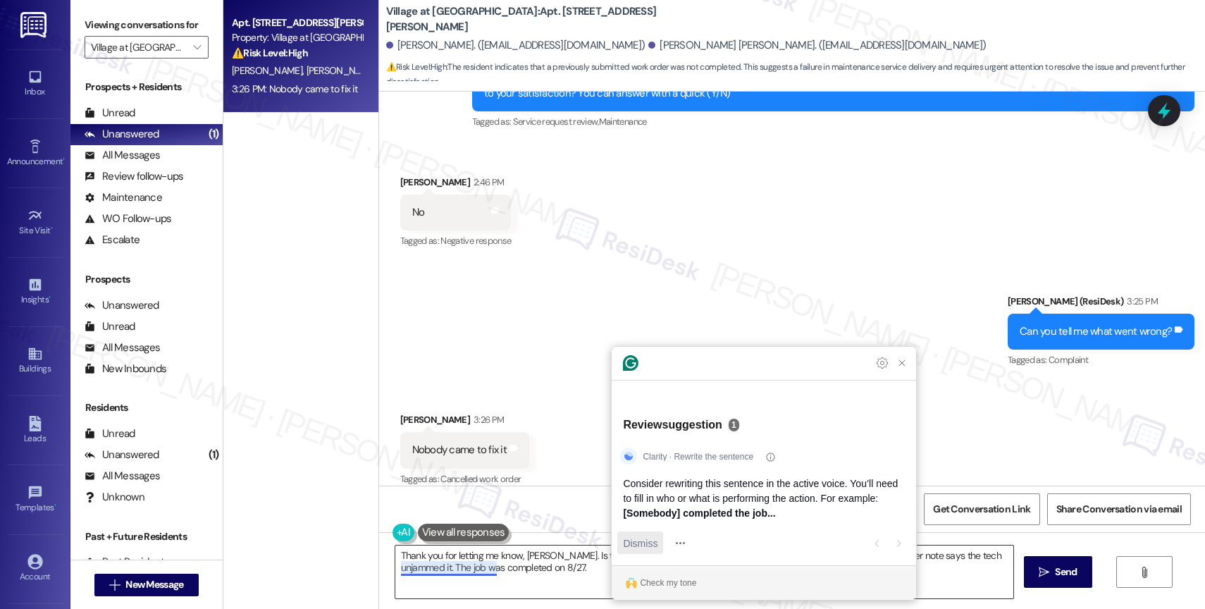
click at [642, 540] on span "Dismiss" at bounding box center [640, 542] width 35 height 15
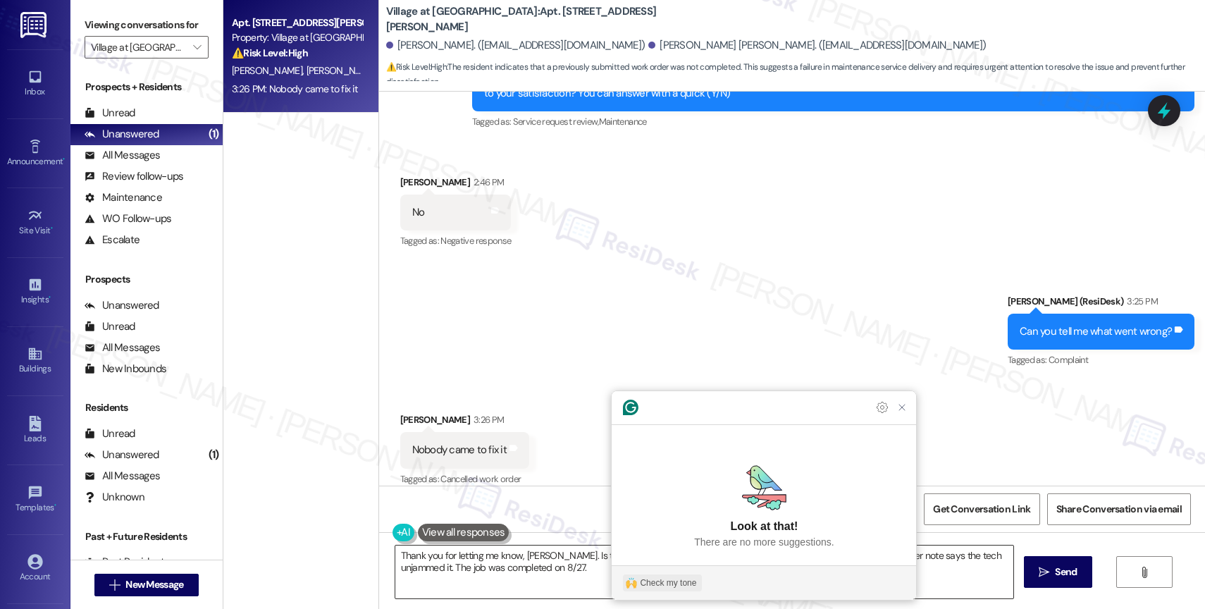
click at [675, 585] on div "Check my tone" at bounding box center [668, 582] width 56 height 13
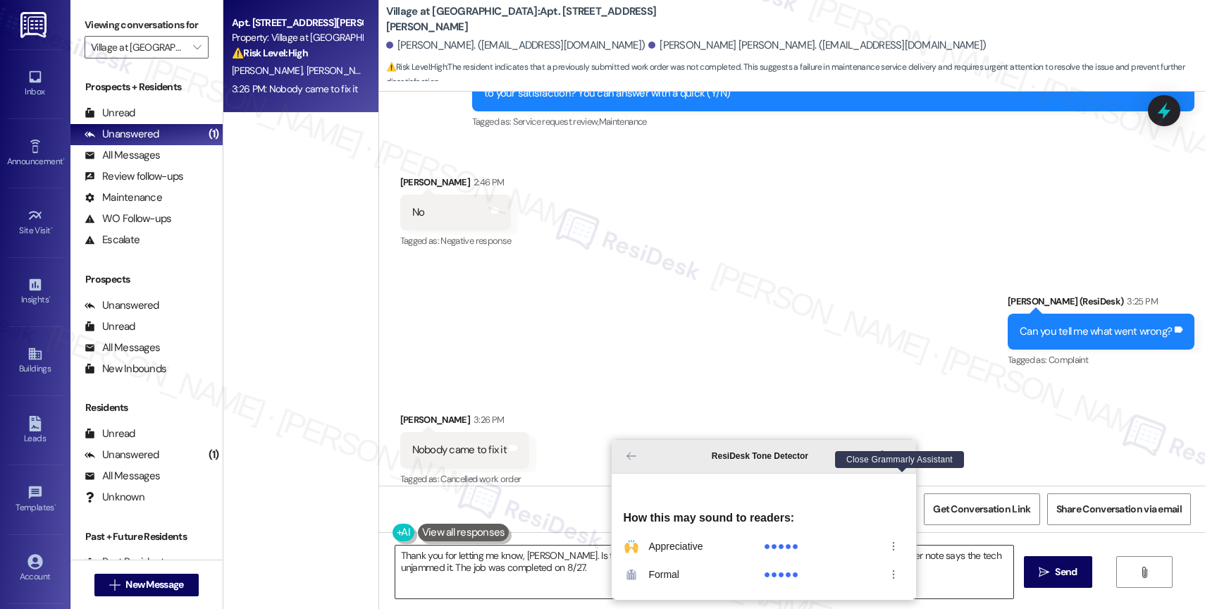
click at [908, 464] on icon "Close Grammarly Assistant" at bounding box center [901, 455] width 17 height 17
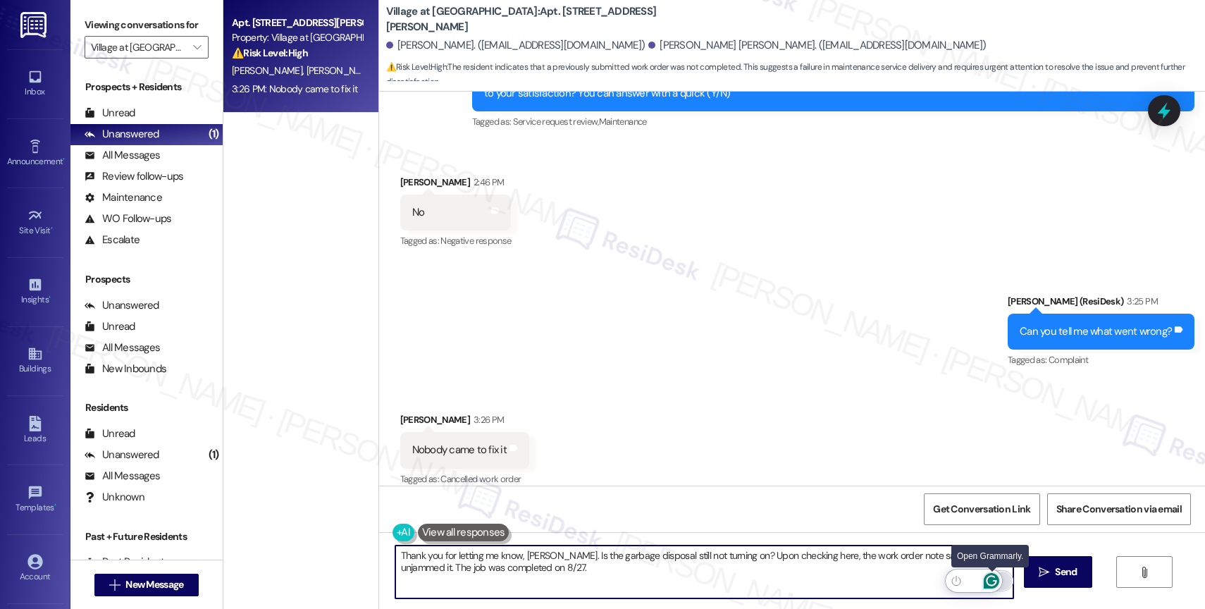
click at [988, 577] on icon "Open Grammarly. 0 Suggestions." at bounding box center [991, 581] width 11 height 11
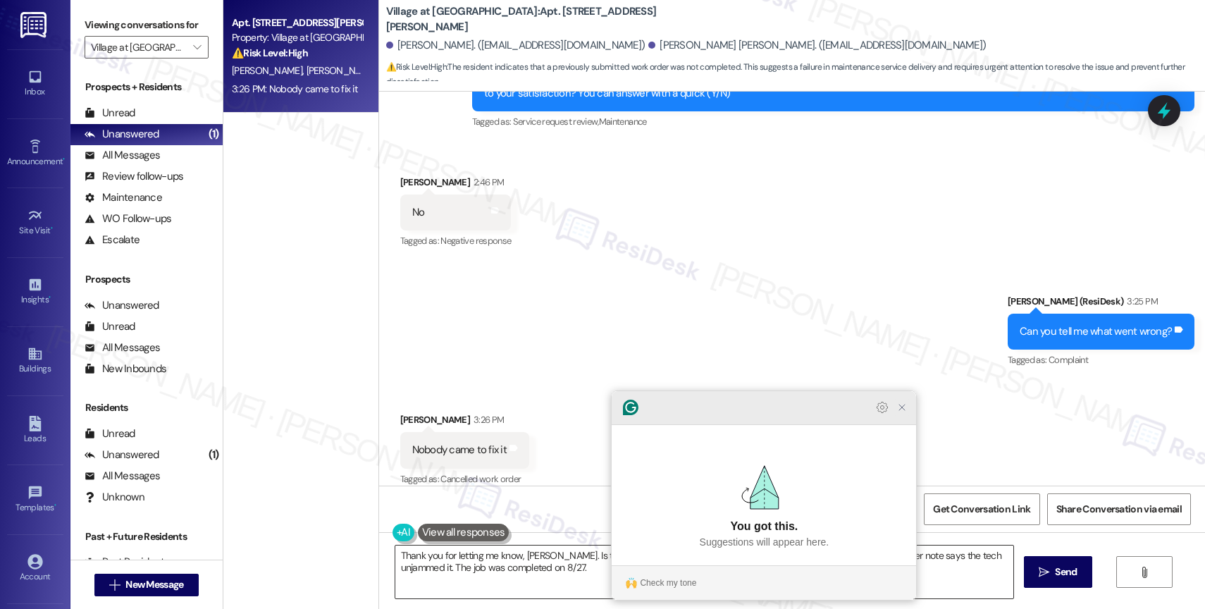
click at [901, 416] on icon "Close Grammarly Assistant" at bounding box center [901, 407] width 17 height 17
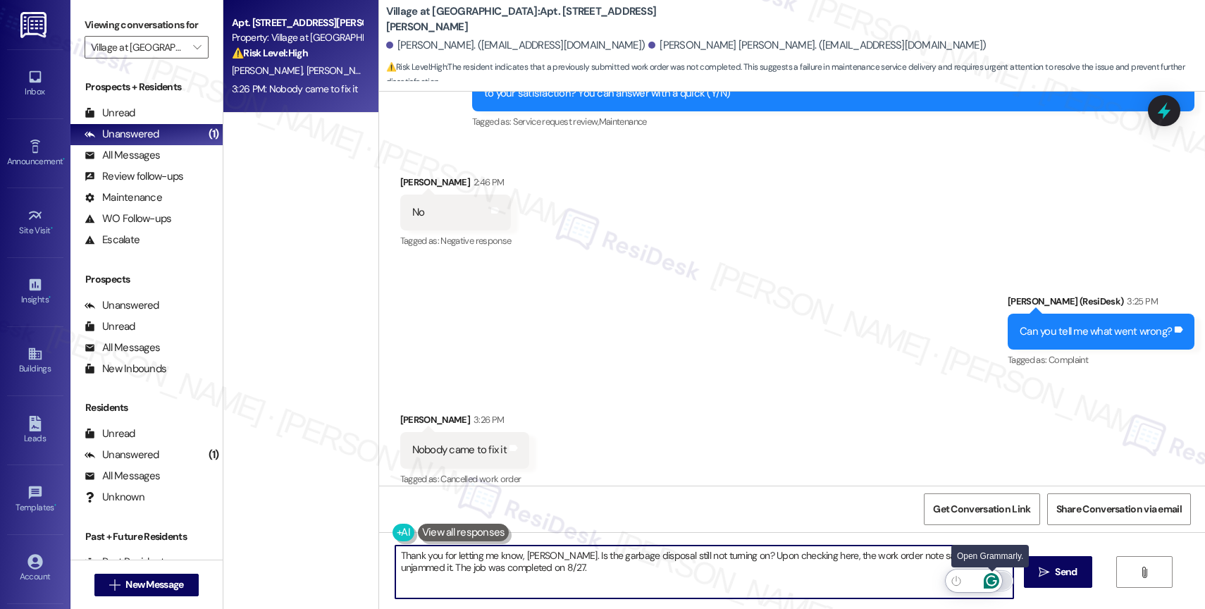
click at [993, 578] on icon "Open Grammarly. 0 Suggestions." at bounding box center [991, 580] width 15 height 15
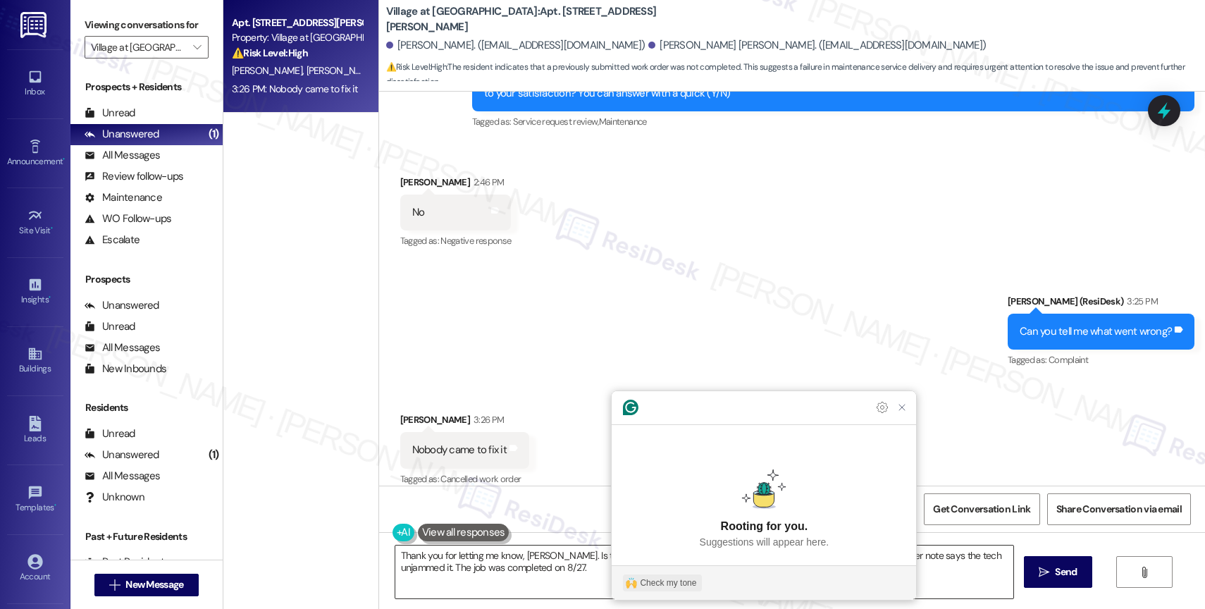
click at [641, 581] on div "Check my tone" at bounding box center [668, 582] width 56 height 13
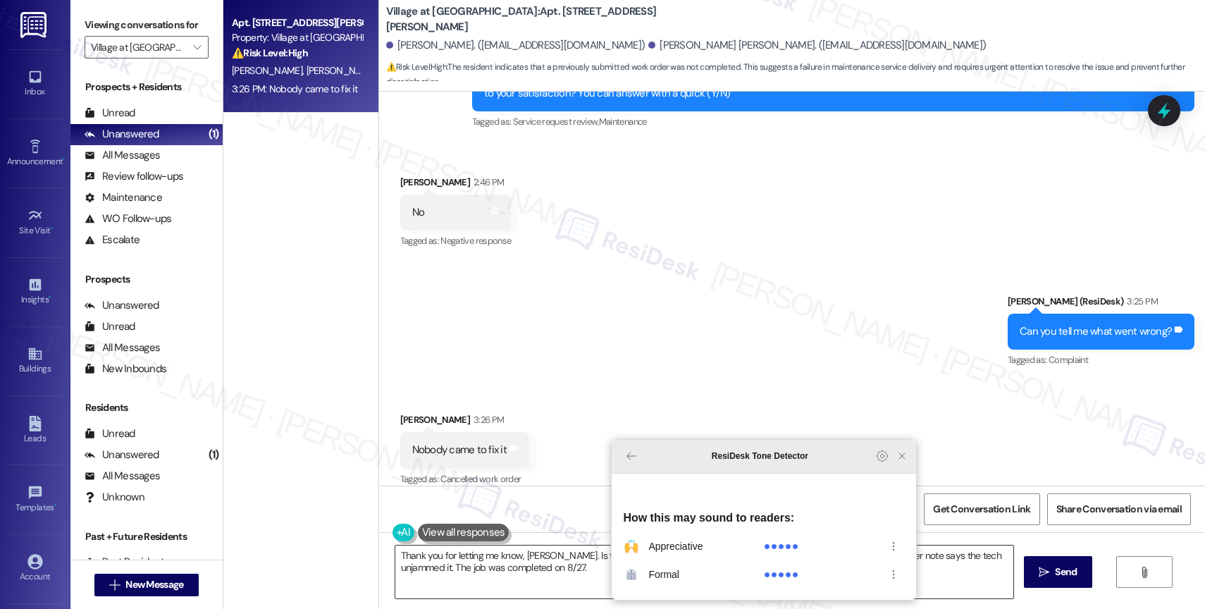
click at [904, 459] on icon "Close Grammarly Assistant" at bounding box center [902, 456] width 6 height 6
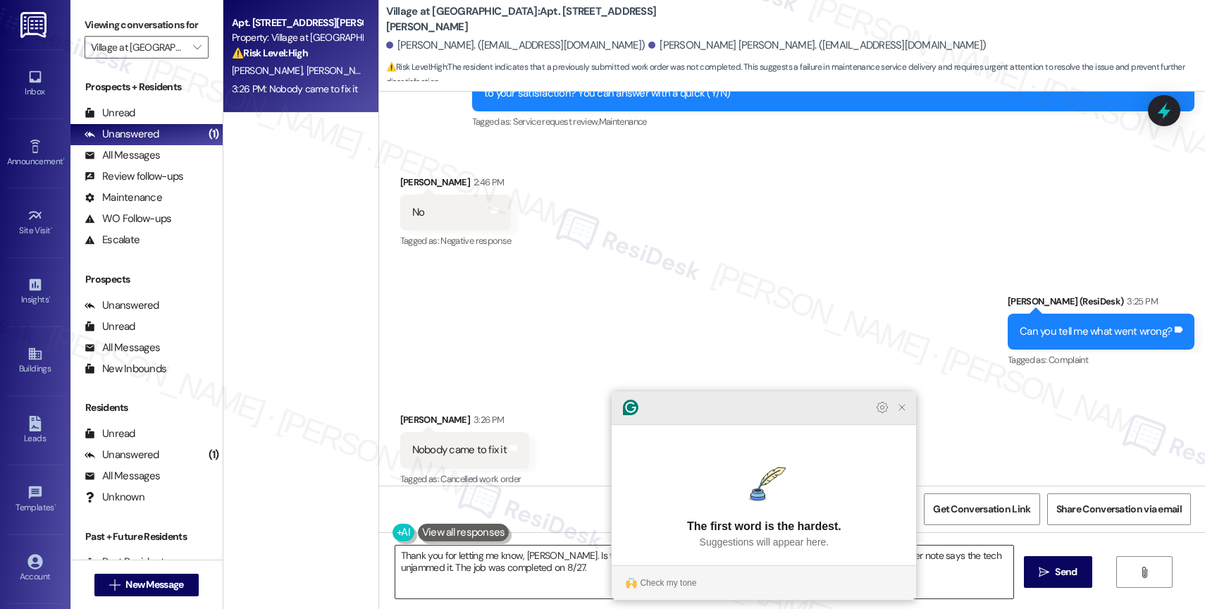
click at [900, 413] on icon "Close Grammarly Assistant" at bounding box center [901, 407] width 11 height 11
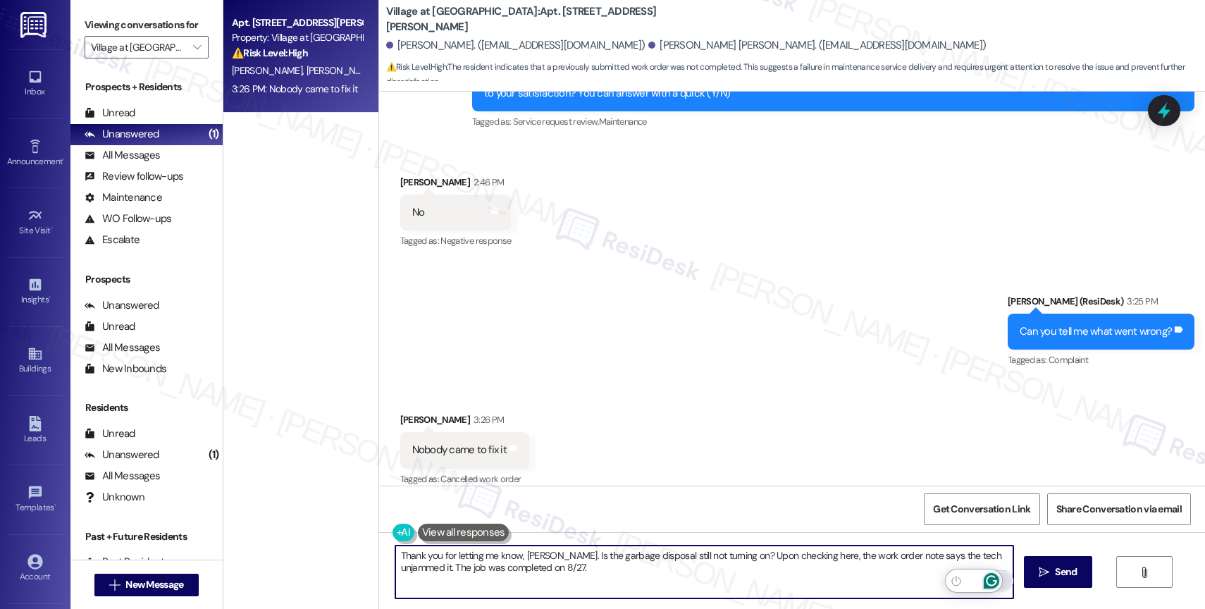
click at [993, 581] on icon "Open Grammarly. 0 Suggestions." at bounding box center [991, 580] width 15 height 15
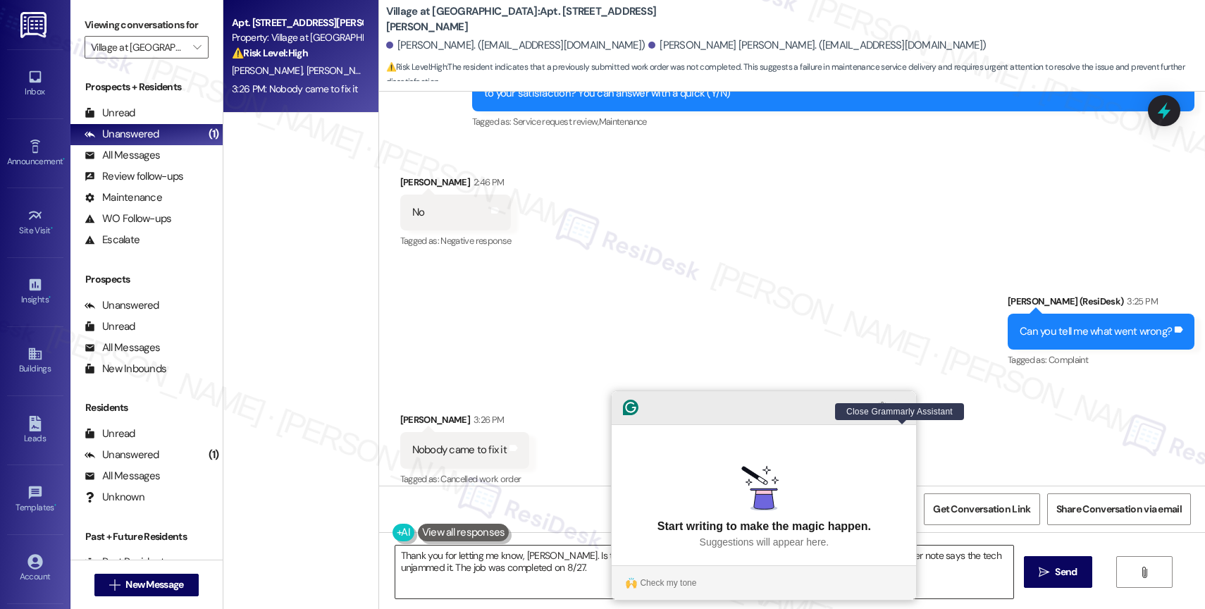
click at [903, 410] on icon "Close Grammarly Assistant" at bounding box center [902, 407] width 6 height 6
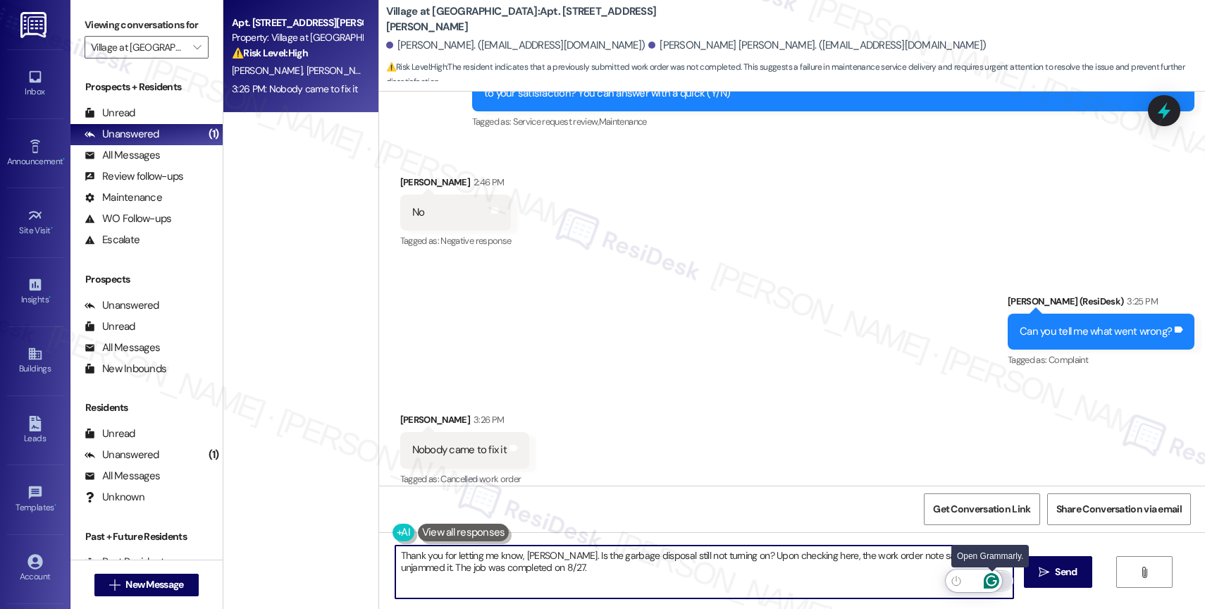
click at [988, 576] on icon "Open Grammarly. 0 Suggestions." at bounding box center [991, 581] width 11 height 11
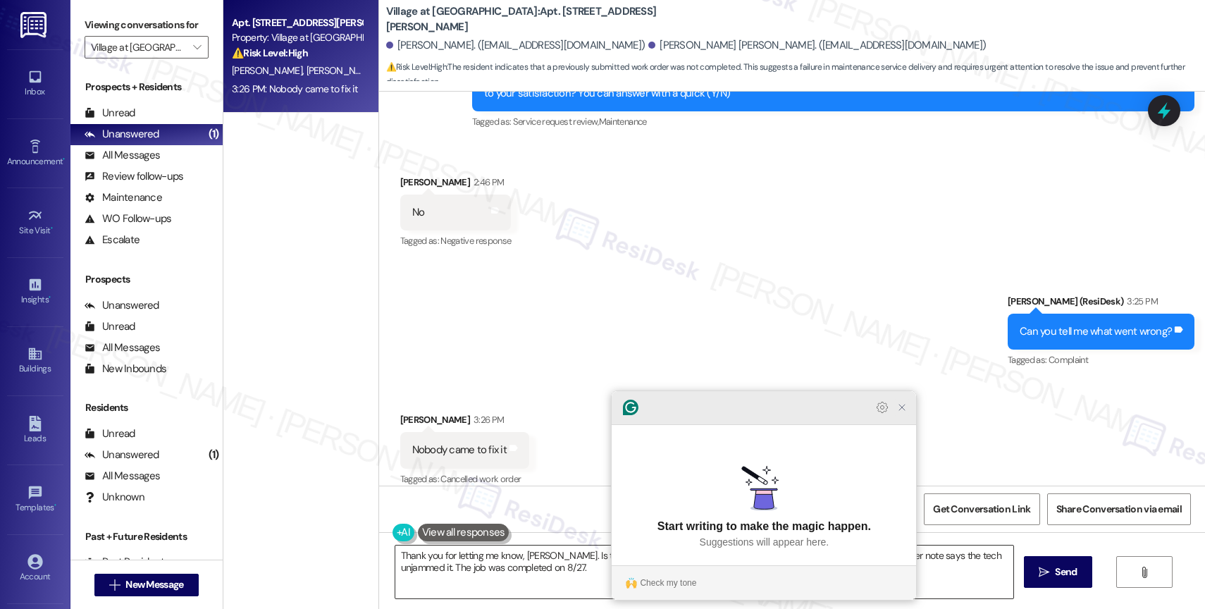
click at [904, 413] on icon "Close Grammarly Assistant" at bounding box center [901, 407] width 11 height 11
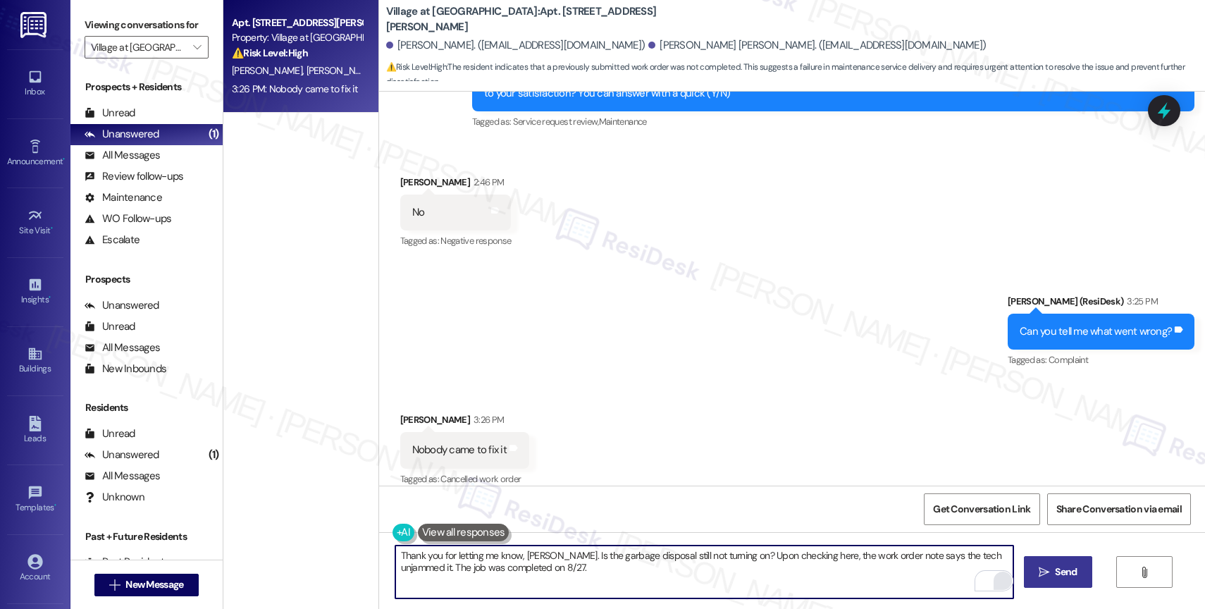
click at [1060, 564] on span "Send" at bounding box center [1066, 571] width 22 height 15
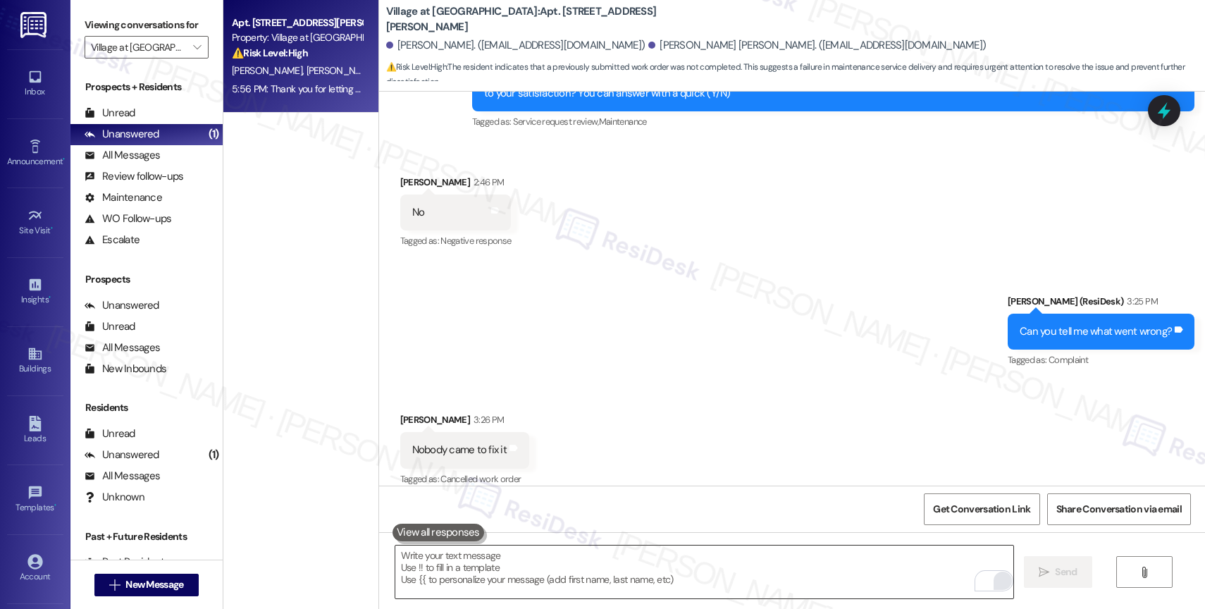
scroll to position [573, 0]
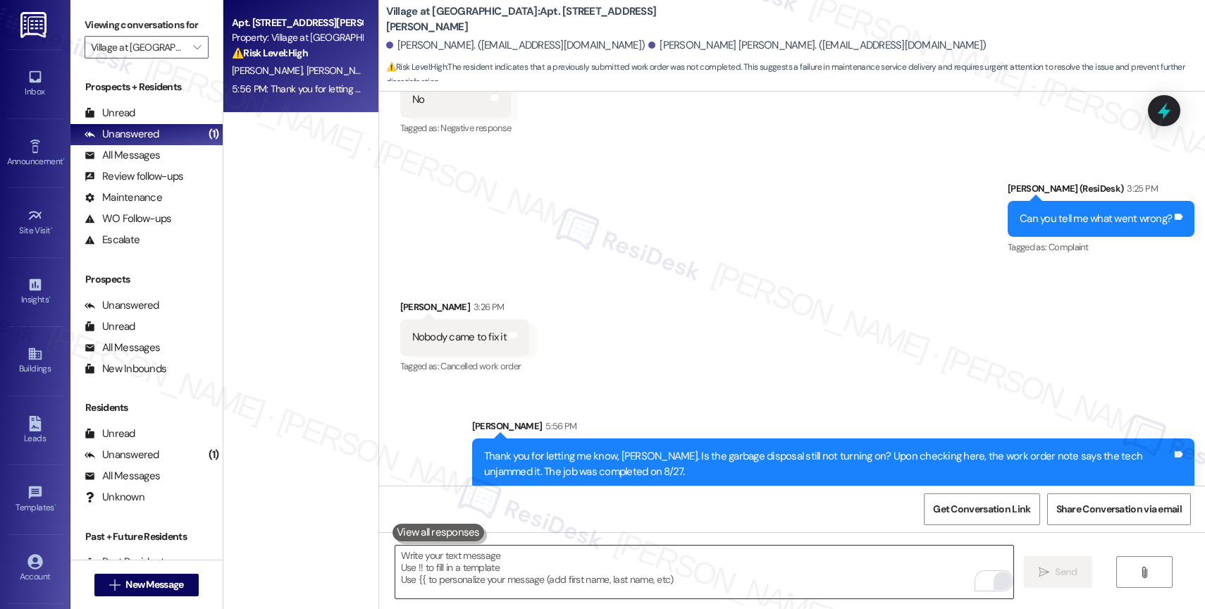
click at [686, 340] on div "Received via SMS Juan Rodriguez 3:26 PM Nobody came to fix it Tags and notes Ta…" at bounding box center [792, 327] width 826 height 119
click at [615, 228] on div "Sent via SMS Sarah (ResiDesk) 3:25 PM Can you tell me what went wrong? Tags and…" at bounding box center [792, 208] width 826 height 119
click at [648, 229] on div "Sent via SMS Sarah (ResiDesk) 3:25 PM Can you tell me what went wrong? Tags and…" at bounding box center [792, 208] width 826 height 119
click at [621, 387] on div "Sent via SMS Sarah 5:56 PM Thank you for letting me know, Juan. Is the garbage …" at bounding box center [792, 443] width 826 height 113
click at [624, 318] on div "Received via SMS Juan Rodriguez 3:26 PM Nobody came to fix it Tags and notes Ta…" at bounding box center [792, 327] width 826 height 119
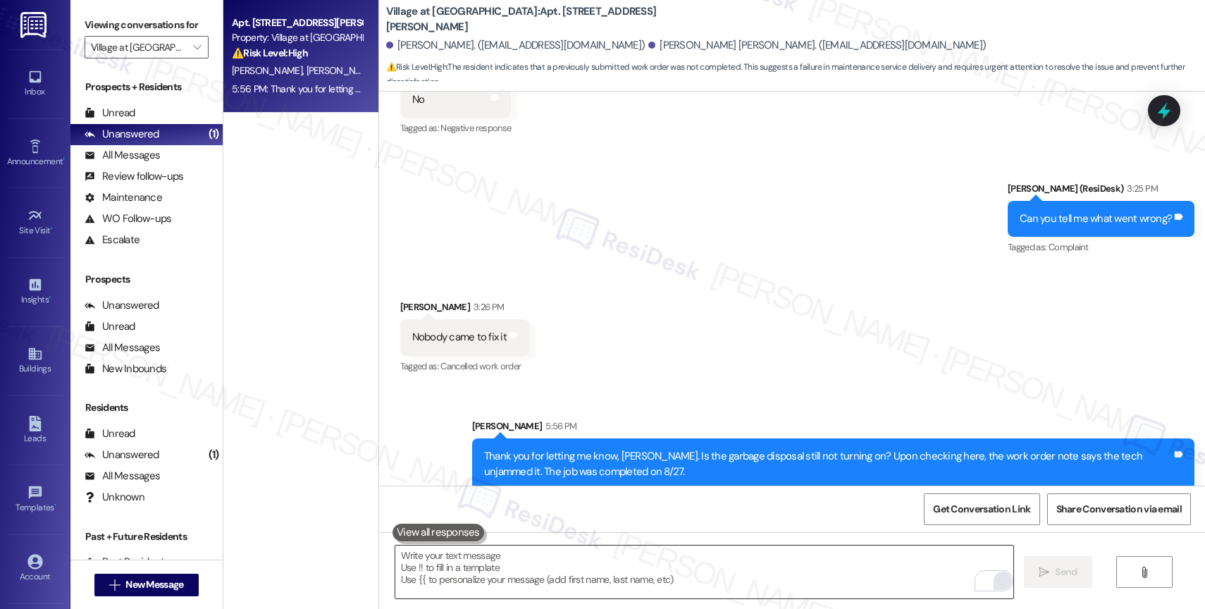
click at [621, 293] on div "Received via SMS Juan Rodriguez 3:26 PM Nobody came to fix it Tags and notes Ta…" at bounding box center [792, 327] width 826 height 119
click at [146, 124] on div "Unread (0)" at bounding box center [146, 113] width 152 height 21
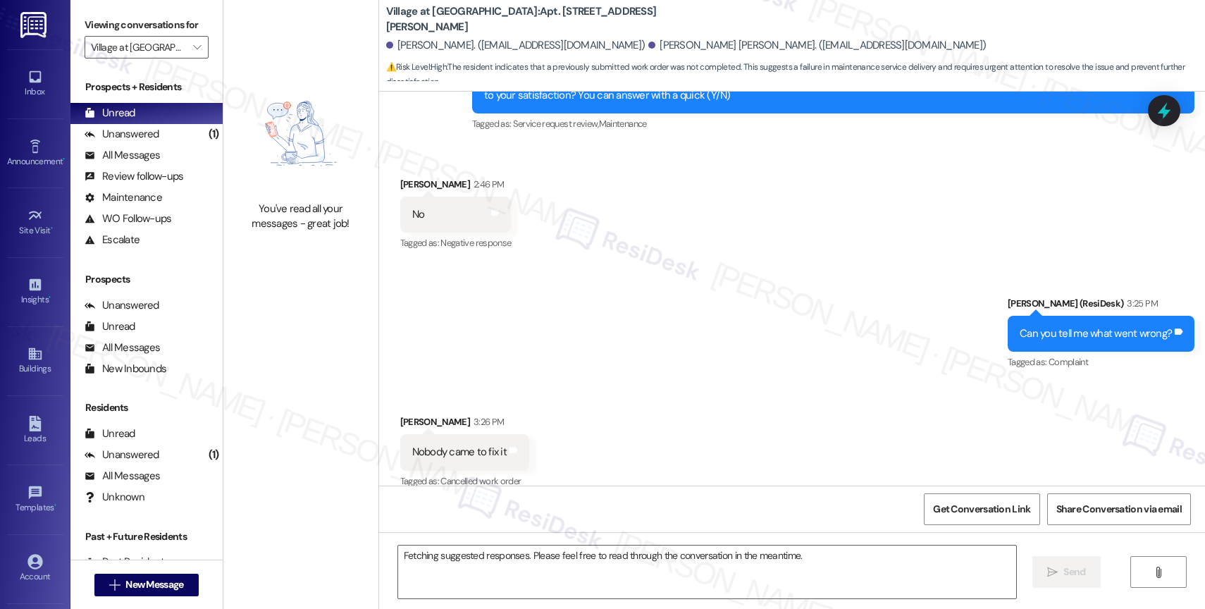
scroll to position [459, 0]
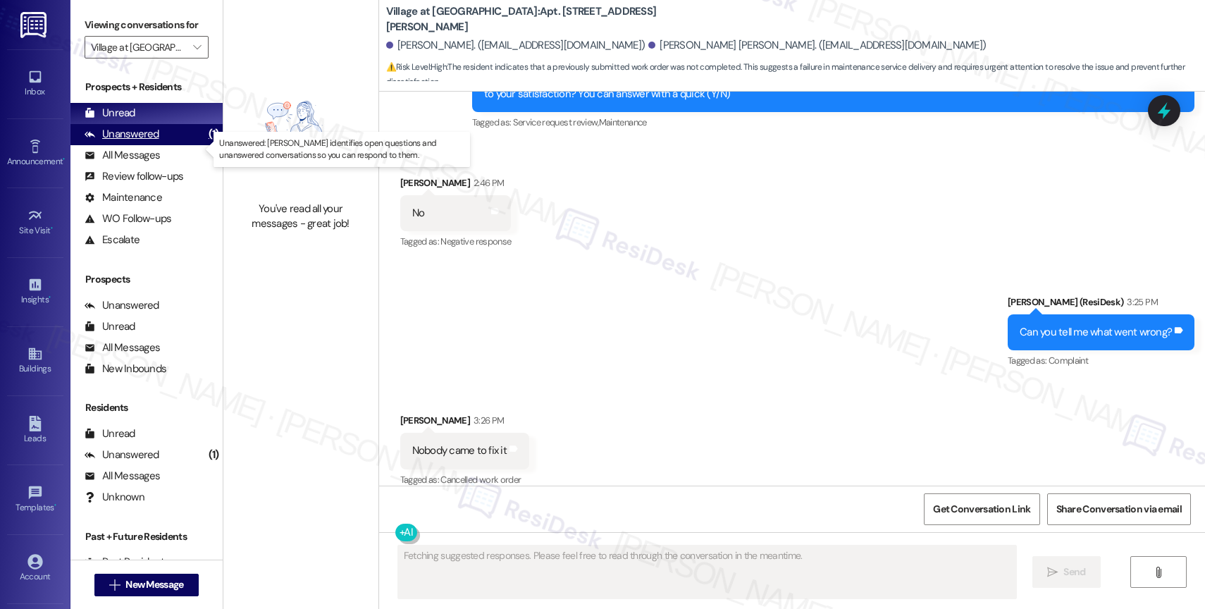
click at [158, 145] on div "Unanswered (1)" at bounding box center [146, 134] width 152 height 21
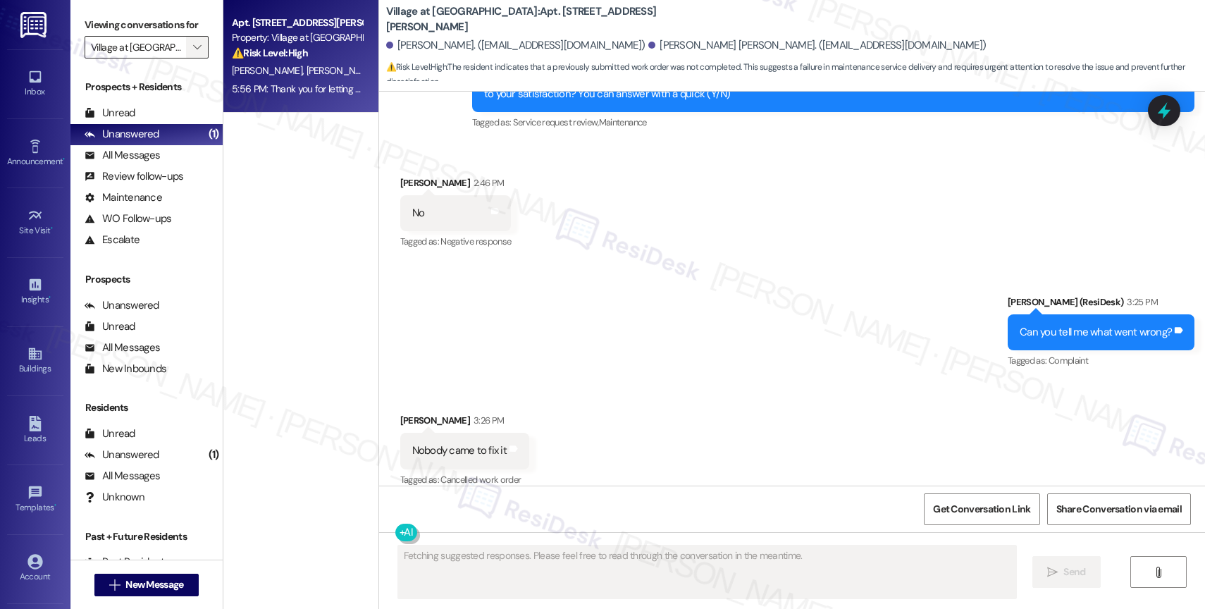
click at [190, 55] on span "" at bounding box center [196, 47] width 13 height 23
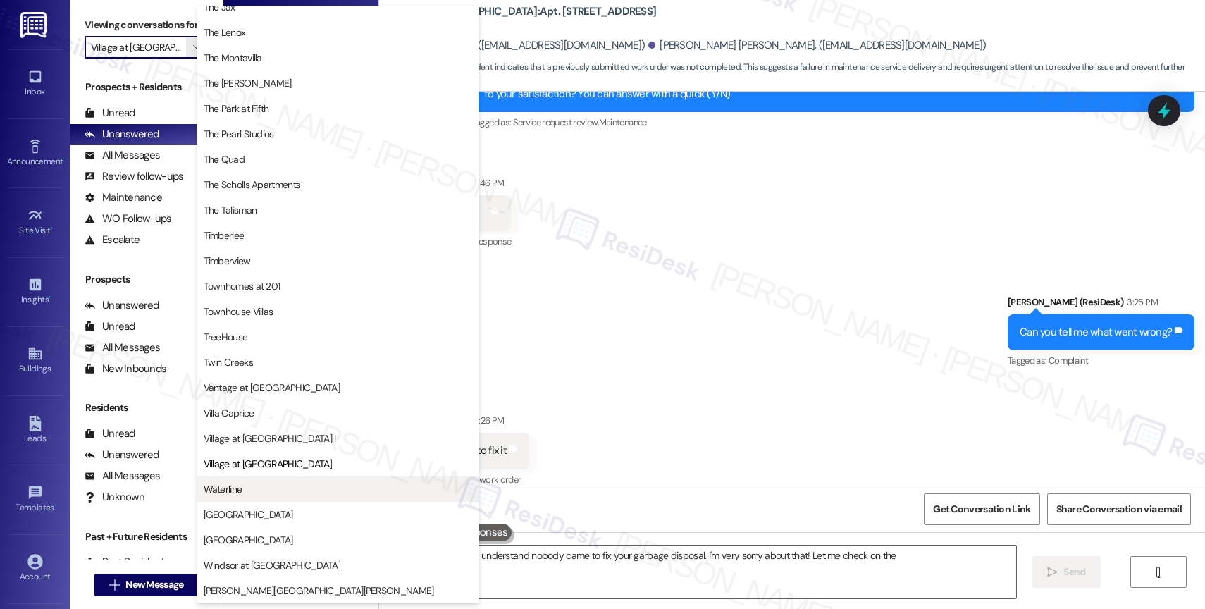
scroll to position [2571, 0]
type textarea "Hi {{first_name}}, I understand nobody came to fix your garbage disposal. I'm v…"
click at [265, 490] on span "Waterline" at bounding box center [338, 489] width 269 height 14
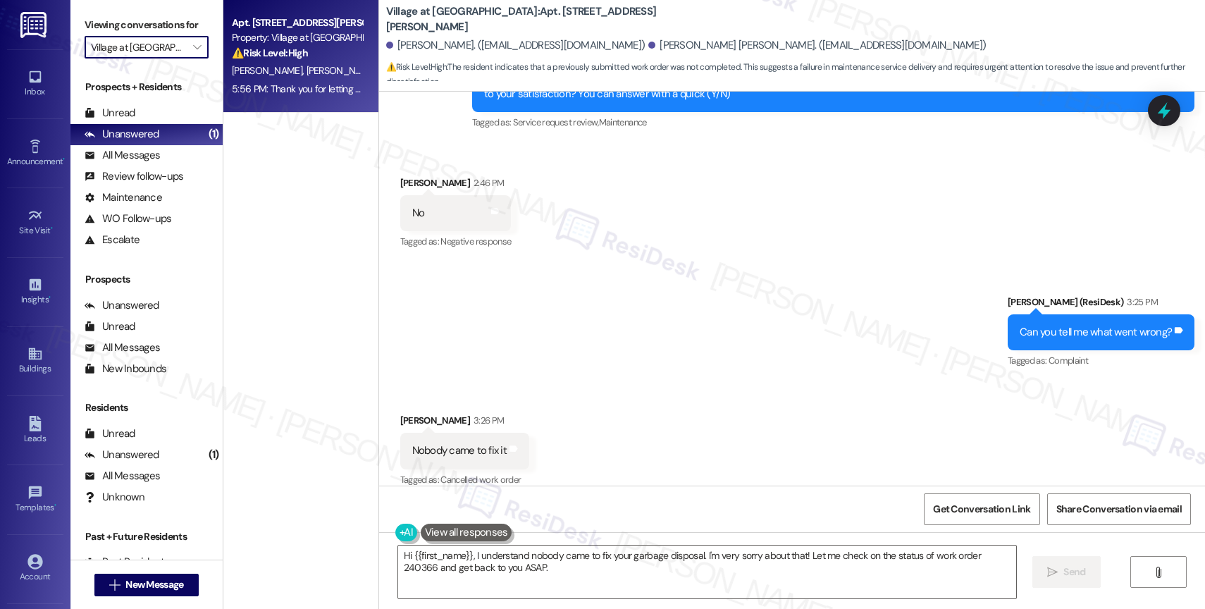
type input "Waterline"
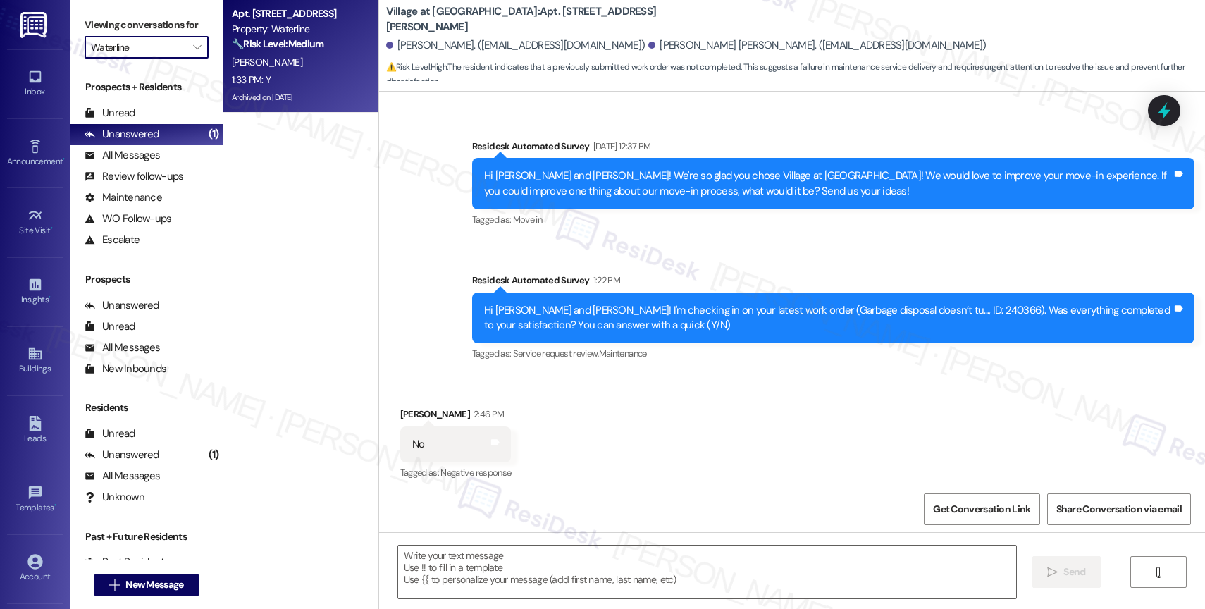
click at [280, 40] on strong "🔧 Risk Level: Medium" at bounding box center [278, 43] width 92 height 13
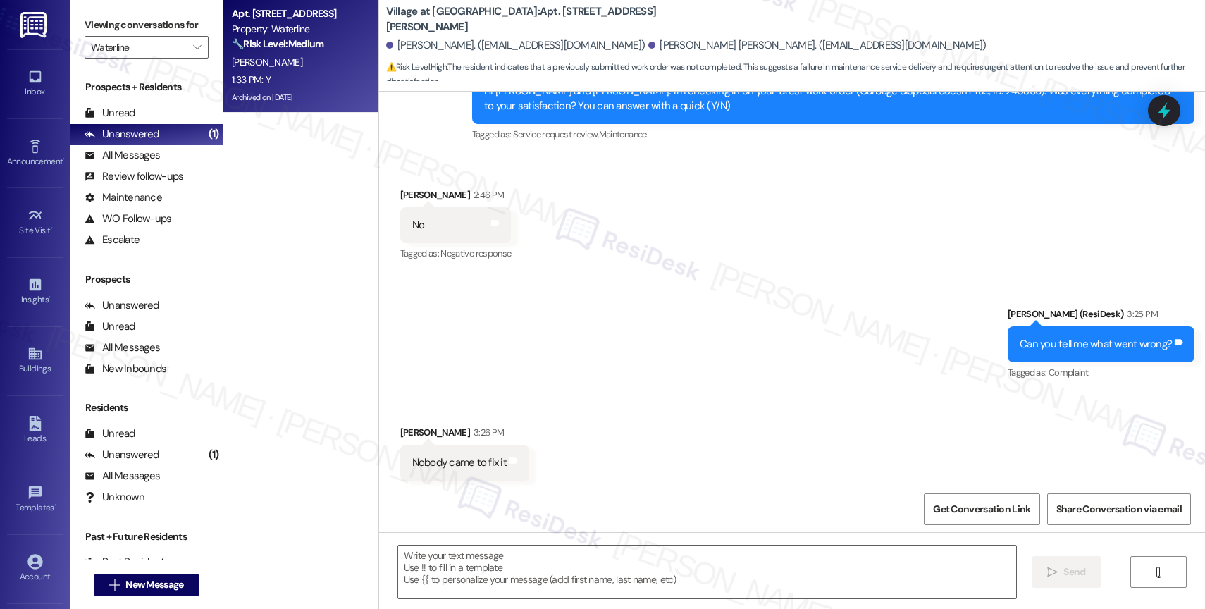
scroll to position [459, 0]
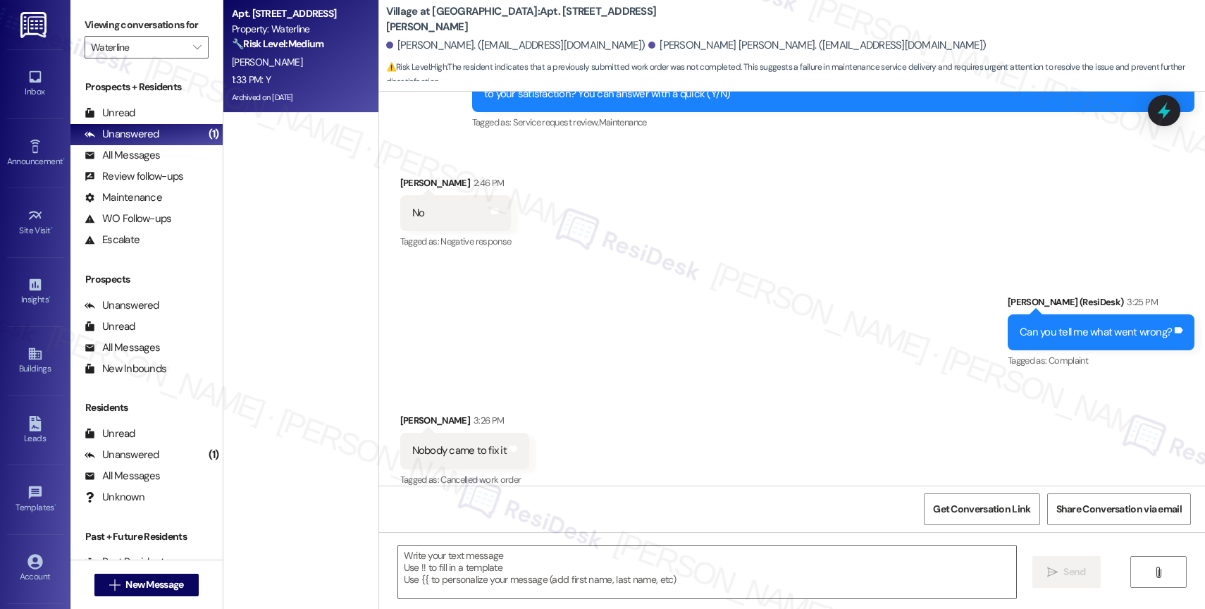
type textarea "Fetching suggested responses. Please feel free to read through the conversation…"
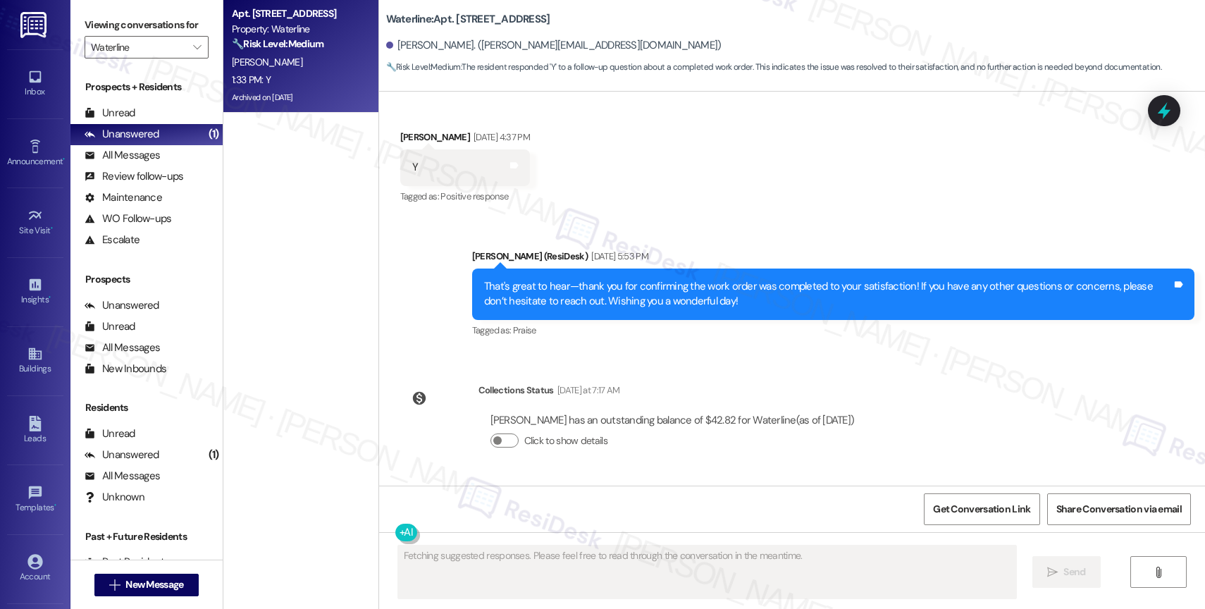
scroll to position [8144, 0]
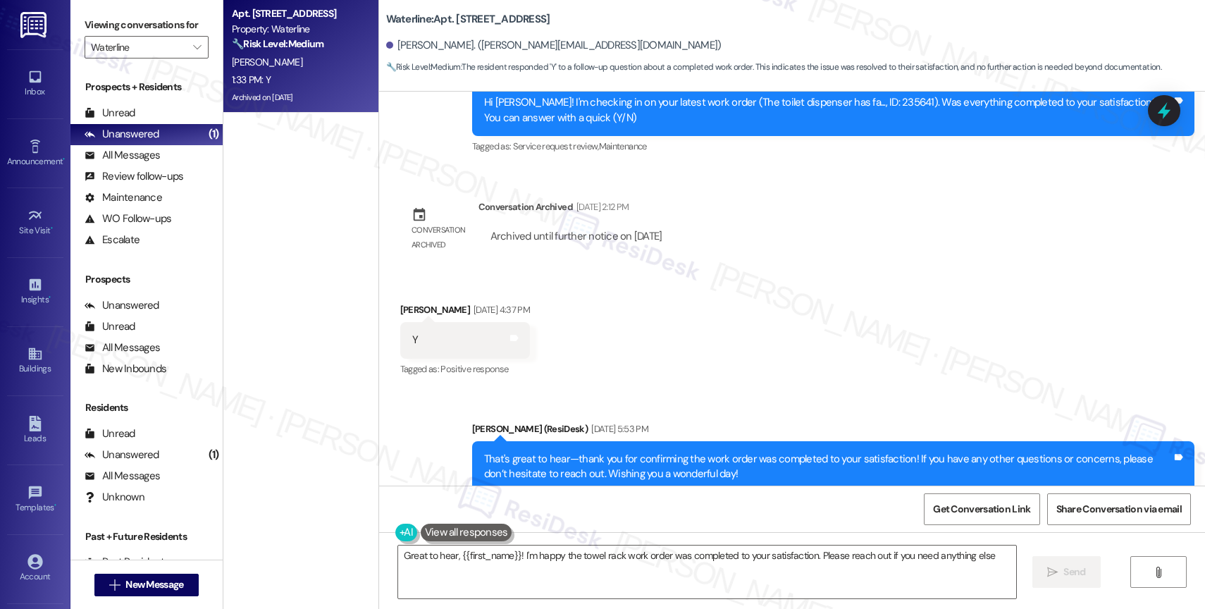
type textarea "Great to hear, {{first_name}}! I'm happy the towel rack work order was complete…"
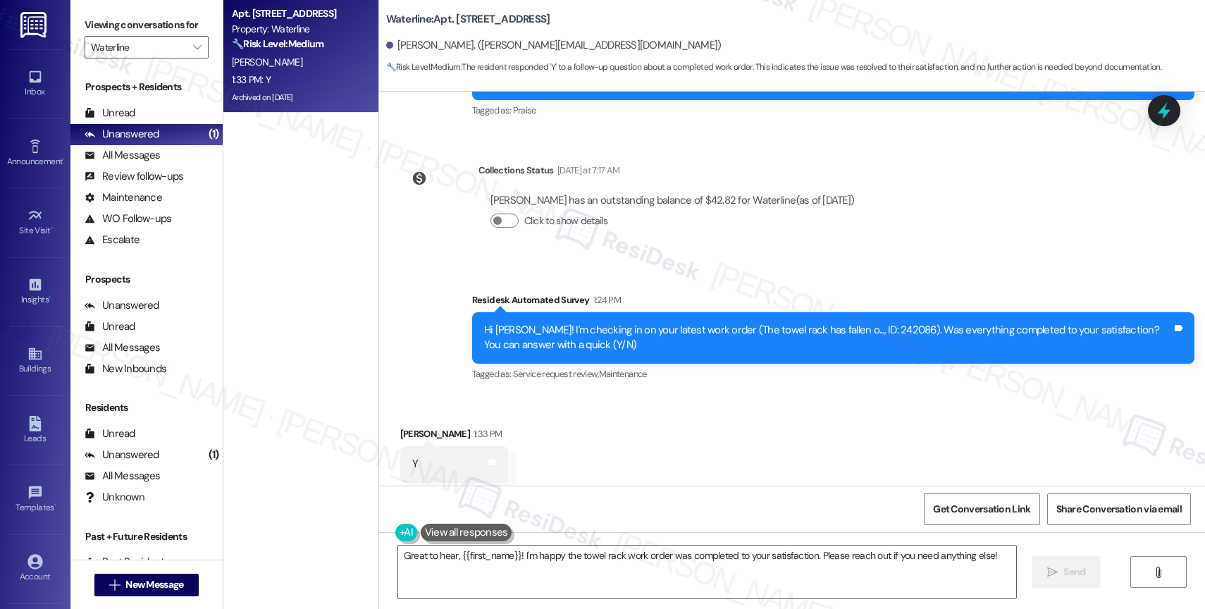
click at [605, 409] on div "Received via SMS Scott Eiler 1:33 PM Y Tags and notes Tagged as: Positive respo…" at bounding box center [792, 454] width 826 height 119
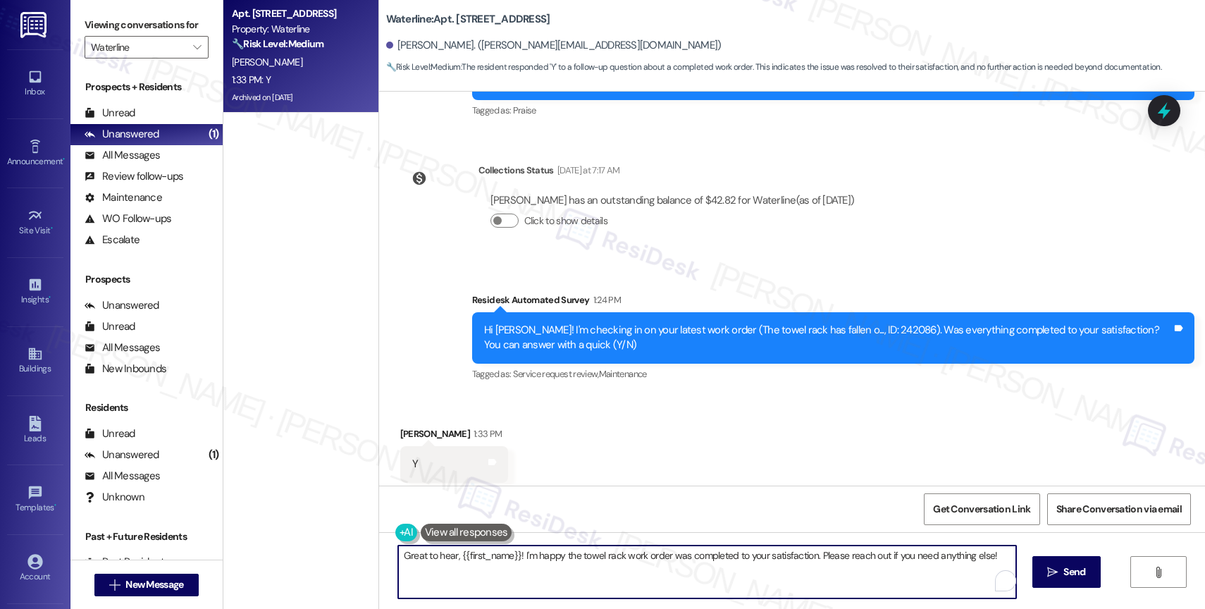
click at [996, 556] on textarea "Great to hear, {{first_name}}! I'm happy the towel rack work order was complete…" at bounding box center [707, 571] width 618 height 53
click at [1047, 573] on icon "" at bounding box center [1052, 571] width 11 height 11
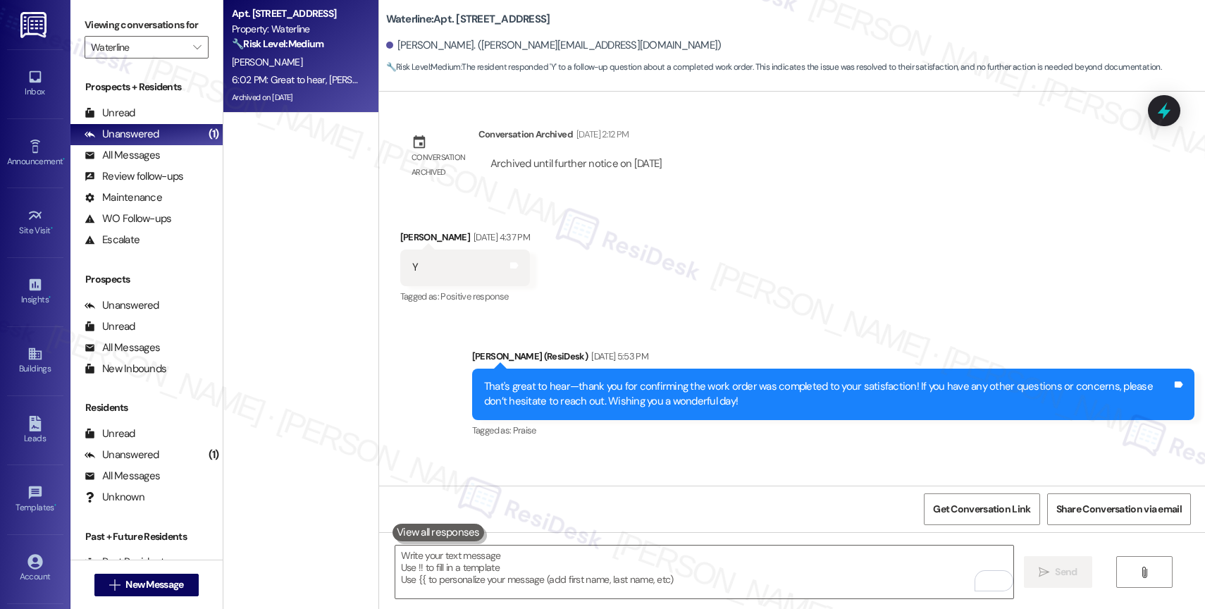
scroll to position [8159, 0]
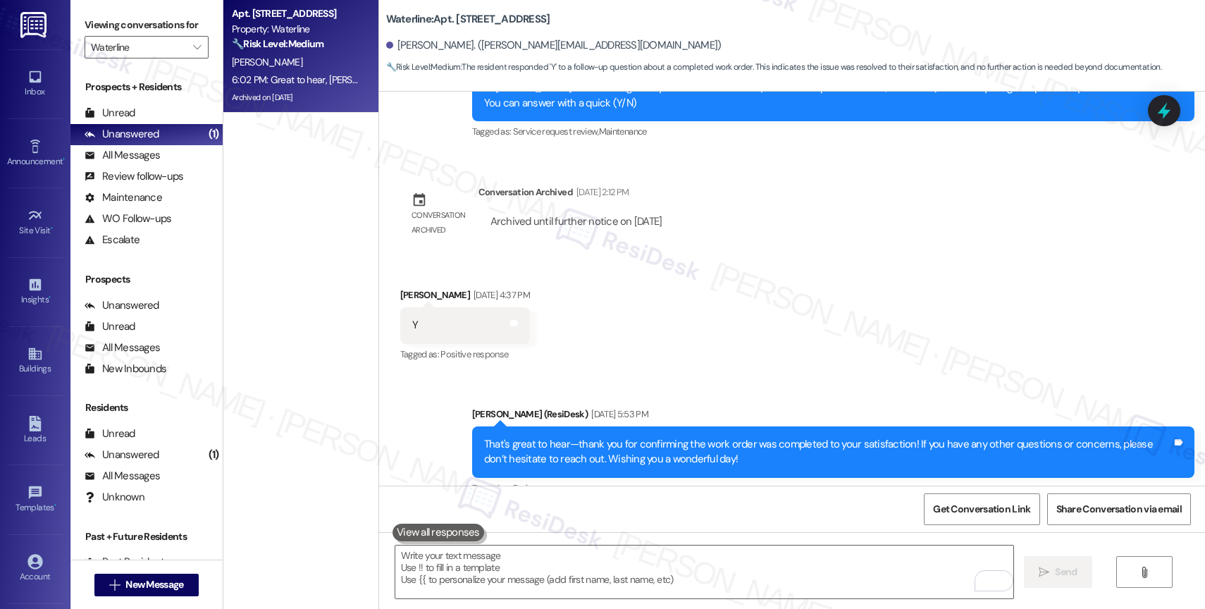
click at [762, 313] on div "Received via SMS Scott Eiler Jul 15, 2025 at 4:37 PM Y Tags and notes Tagged as…" at bounding box center [792, 315] width 826 height 119
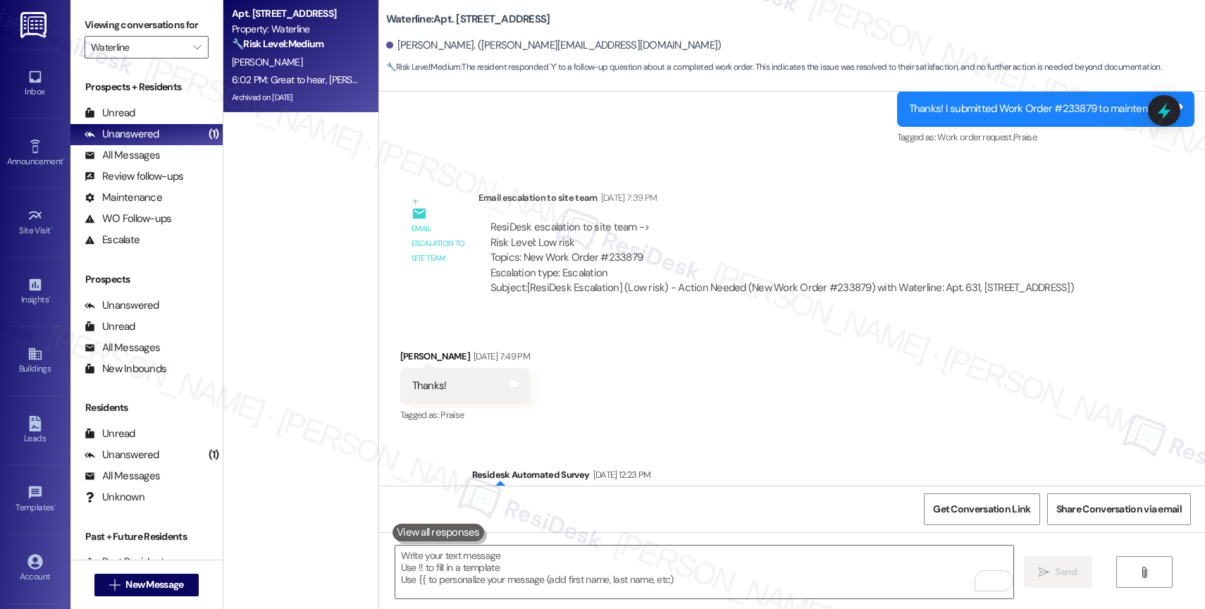
scroll to position [7905, 0]
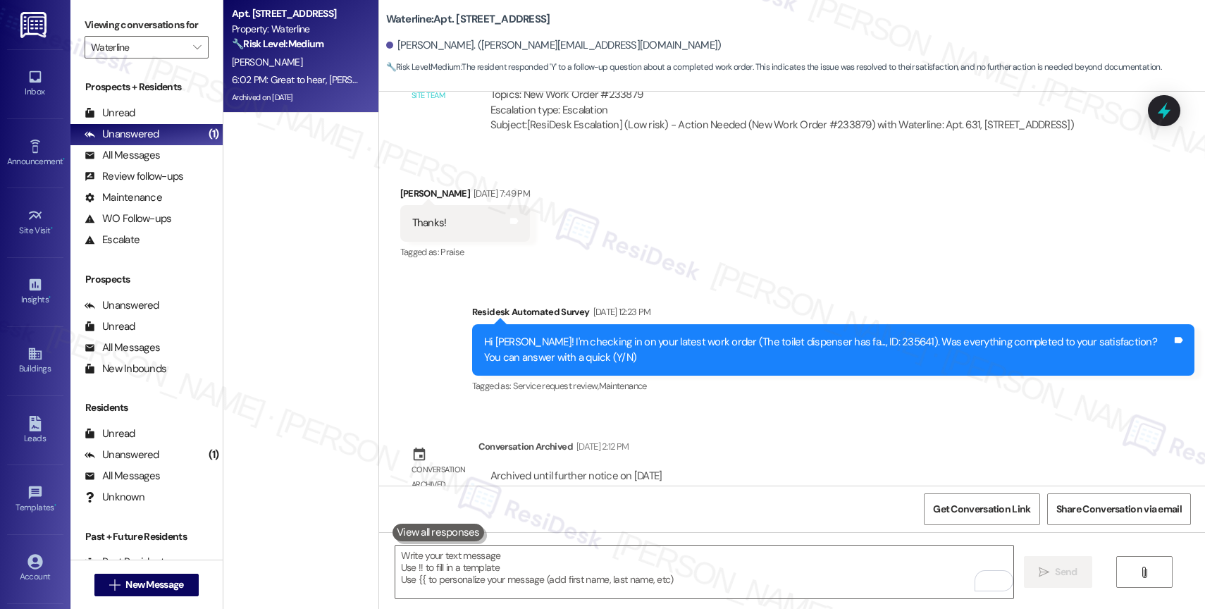
click at [759, 216] on div "Received via SMS Scott Eiler Jun 27, 2025 at 7:49 PM Thanks! Tags and notes Tag…" at bounding box center [792, 213] width 826 height 119
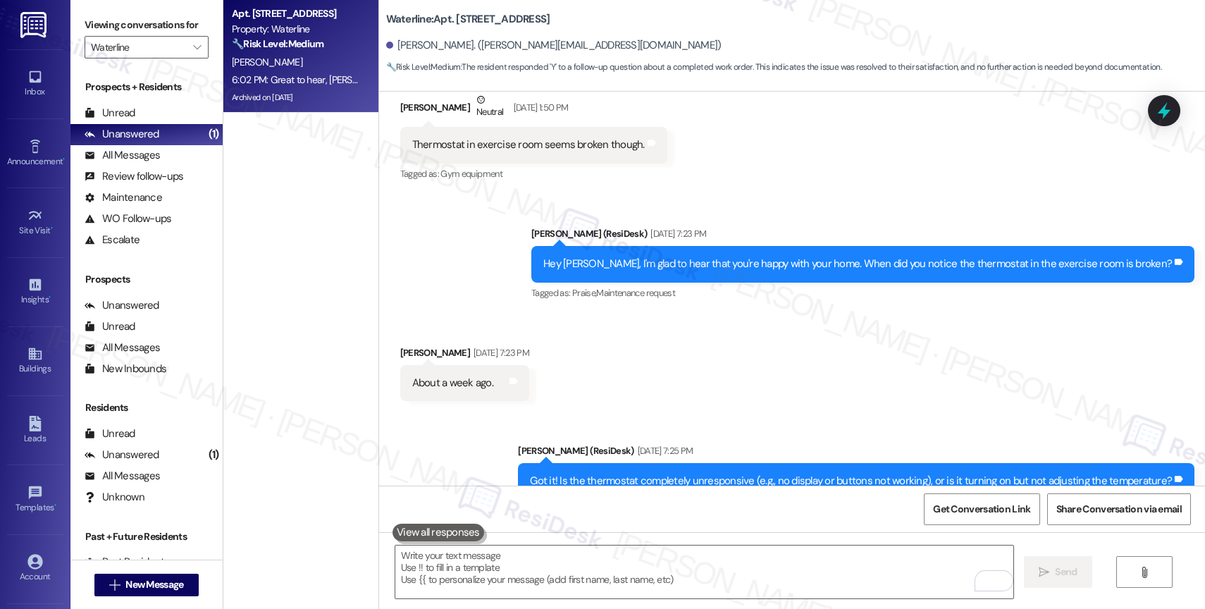
scroll to position [6727, 0]
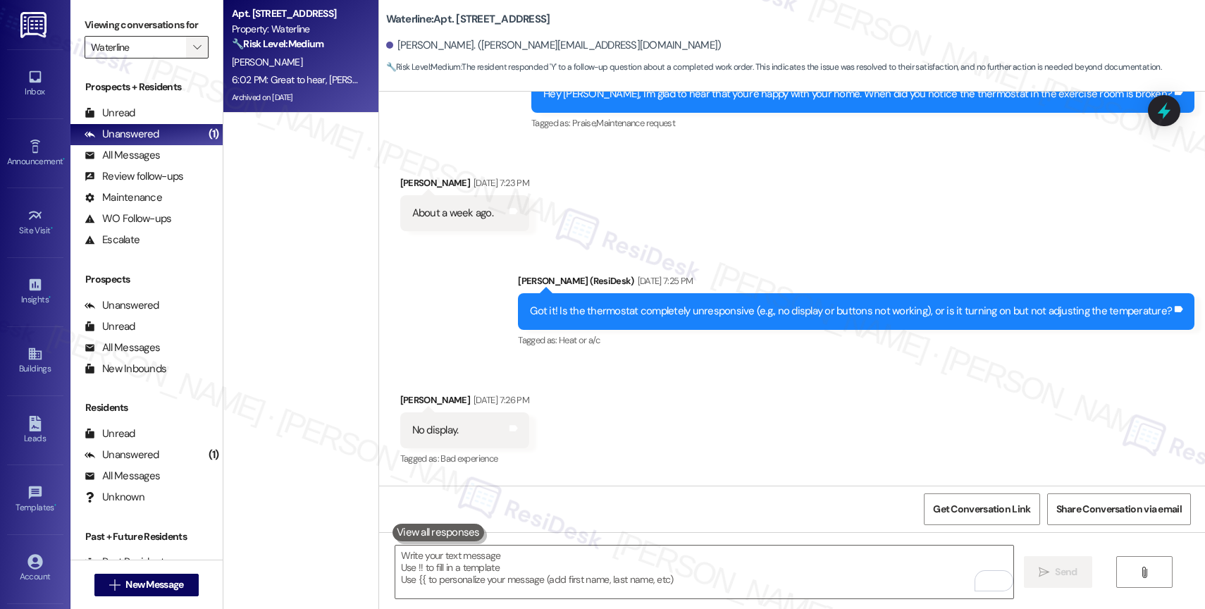
click at [193, 53] on icon "" at bounding box center [197, 47] width 8 height 11
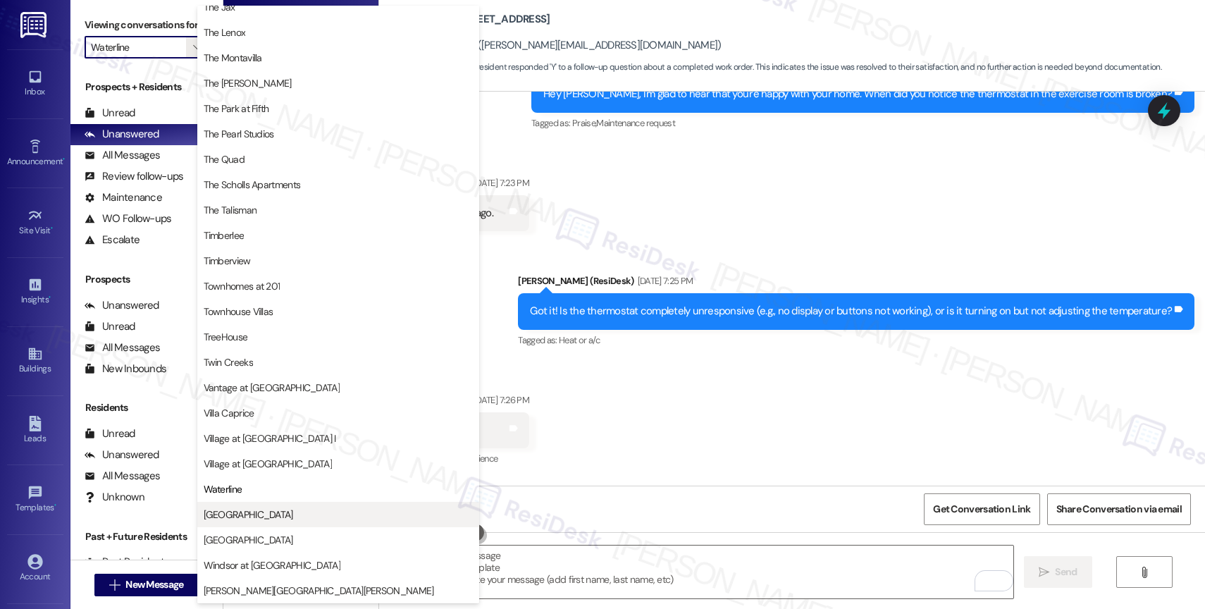
scroll to position [2537, 0]
click at [239, 514] on span "West End" at bounding box center [248, 514] width 89 height 14
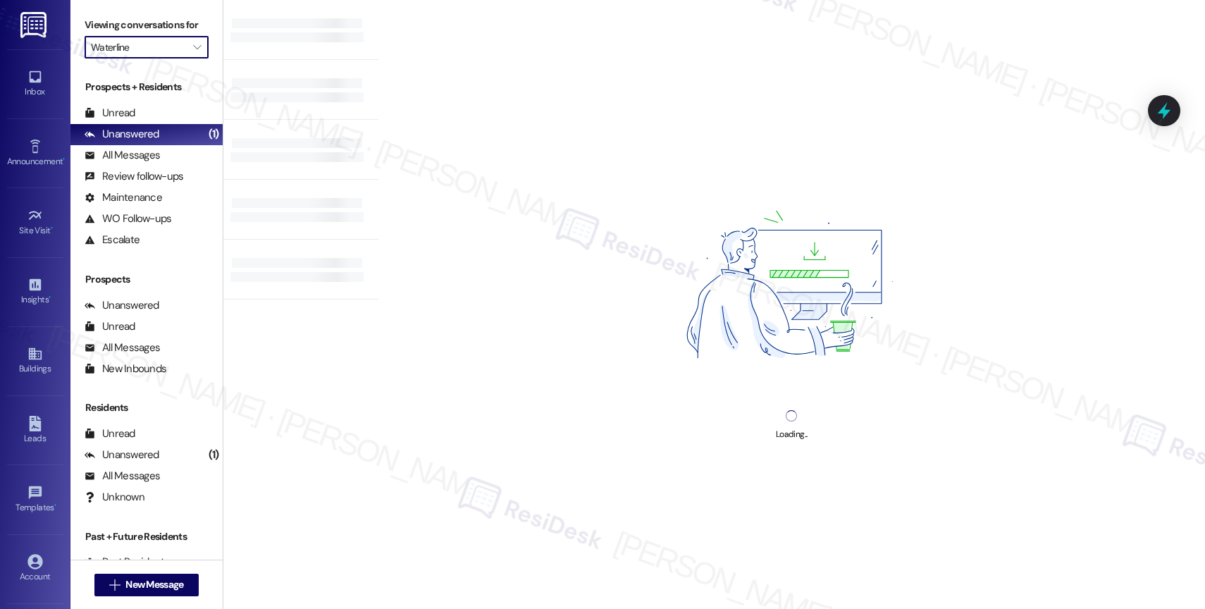
type input "West End"
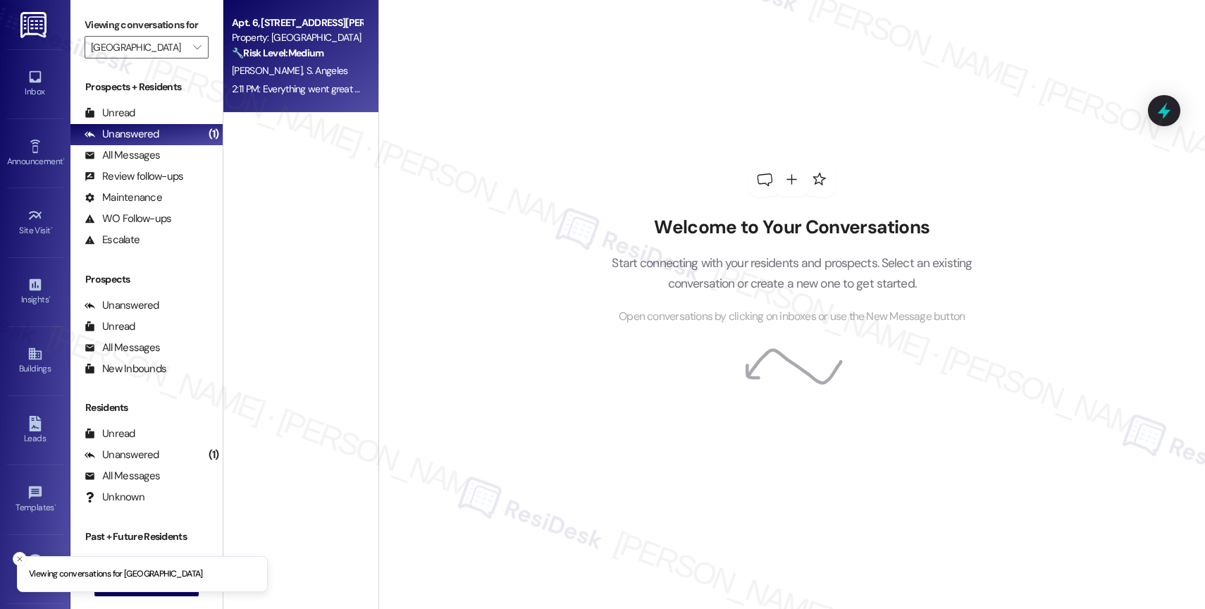
click at [294, 63] on div "A. Warren S. Angeles" at bounding box center [296, 71] width 133 height 18
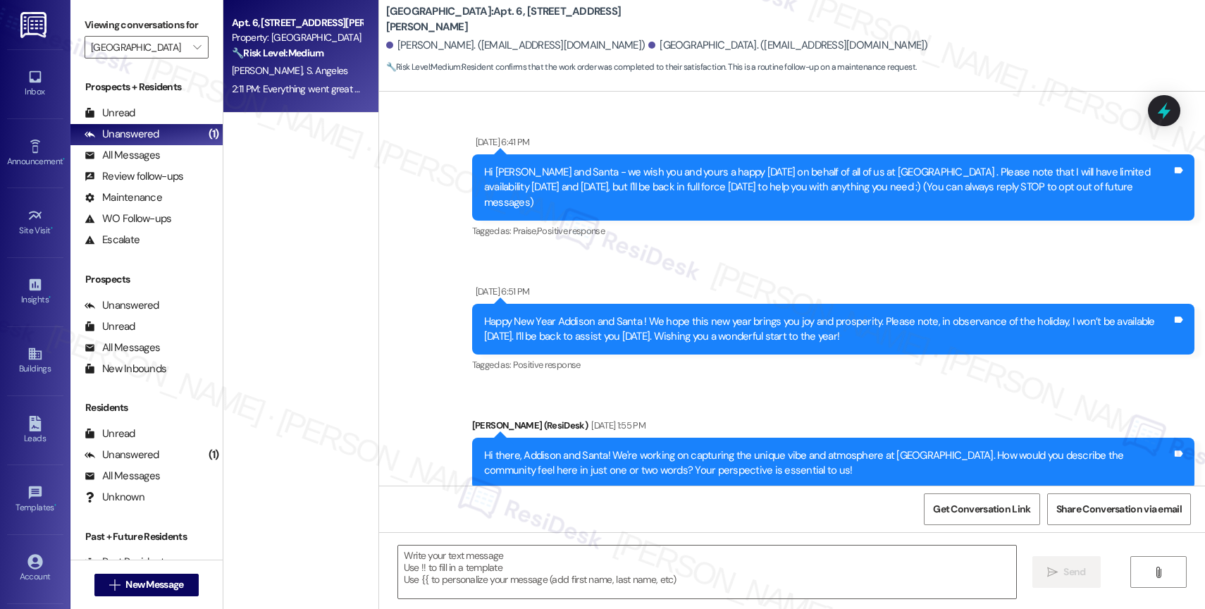
scroll to position [10722, 0]
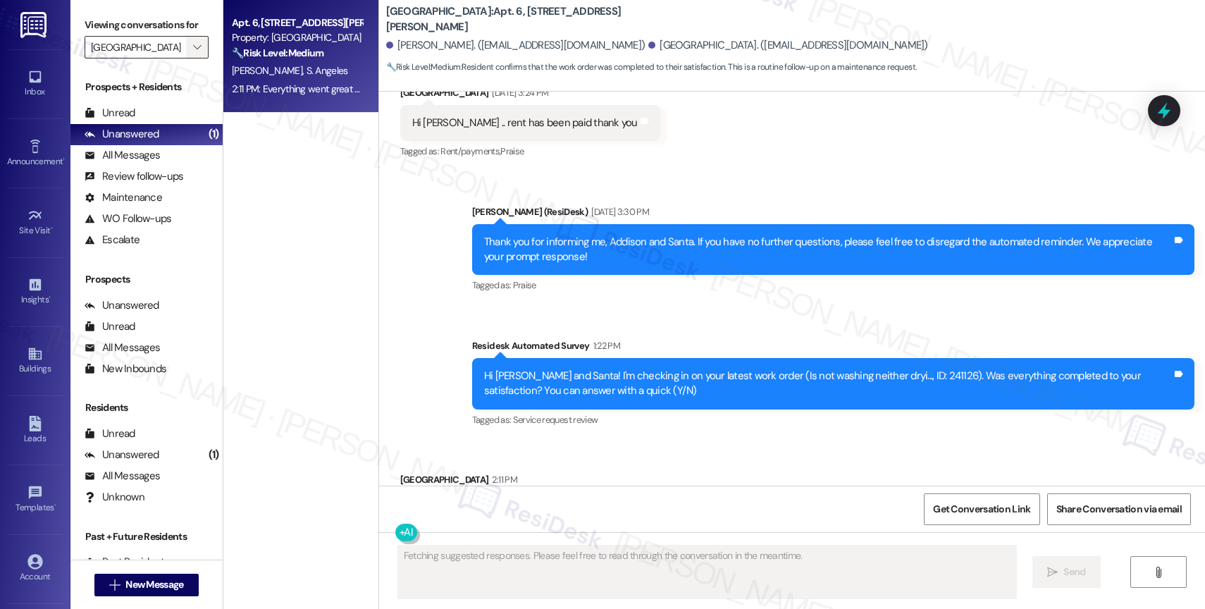
click at [193, 53] on icon "" at bounding box center [197, 47] width 8 height 11
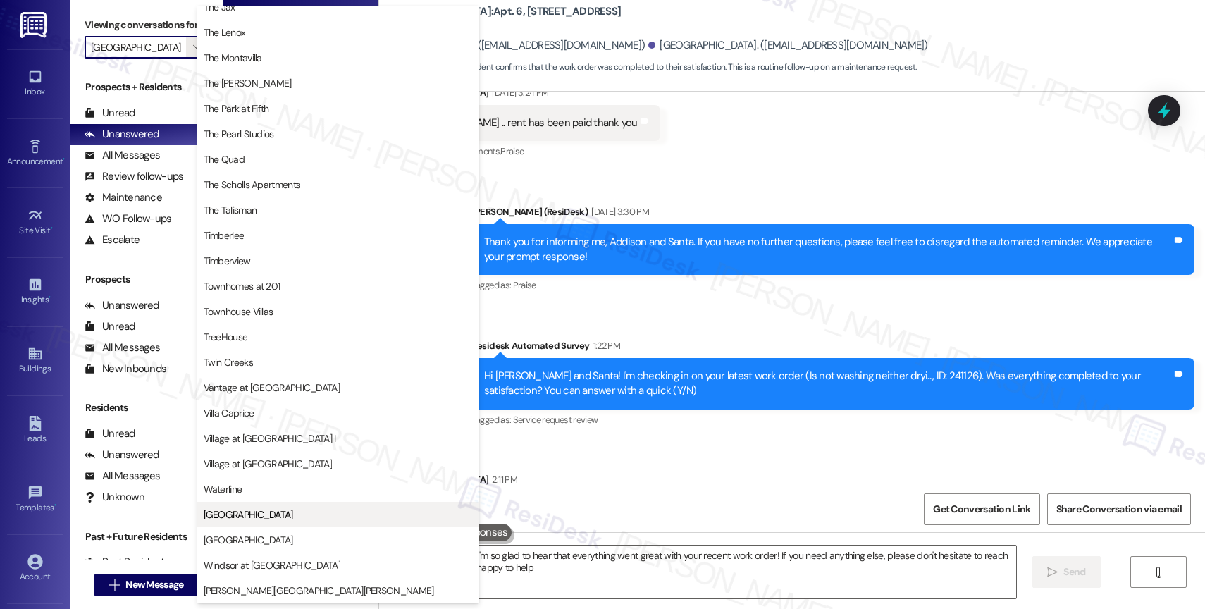
type textarea "Hi {{first_name}}, I'm so glad to hear that everything went great with your rec…"
click at [273, 542] on span "Willow Tree Place" at bounding box center [248, 540] width 89 height 14
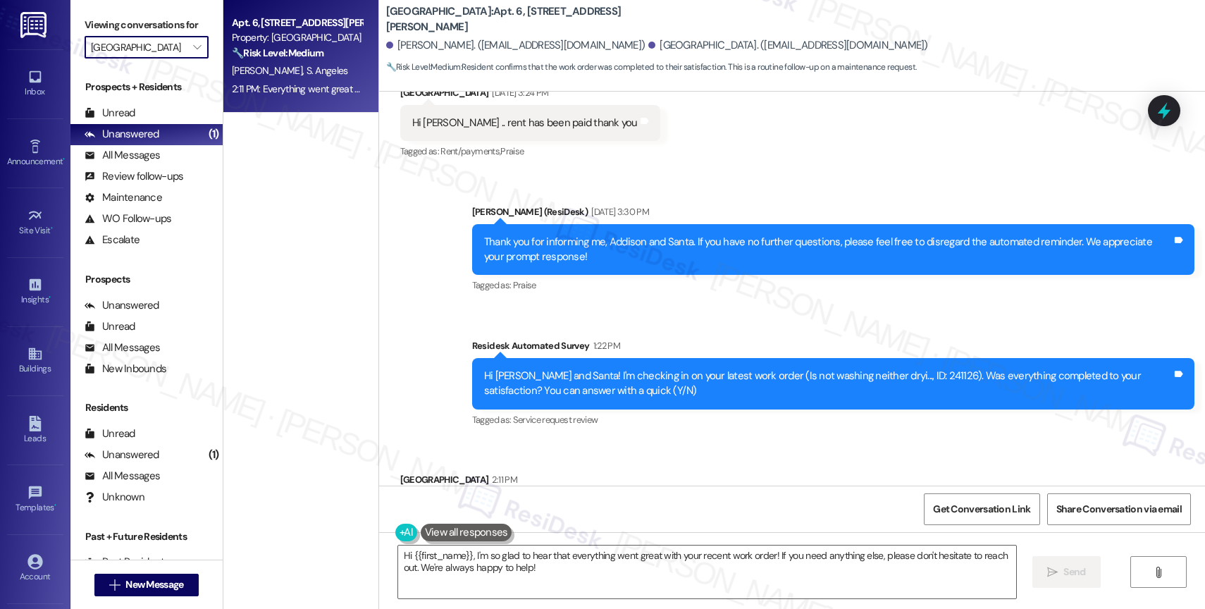
type input "Willow Tree Place"
click at [302, 82] on div "1:25 PM: Yes, both the garbage disposal and fan have been fixed. Thank you 1:25…" at bounding box center [386, 88] width 309 height 13
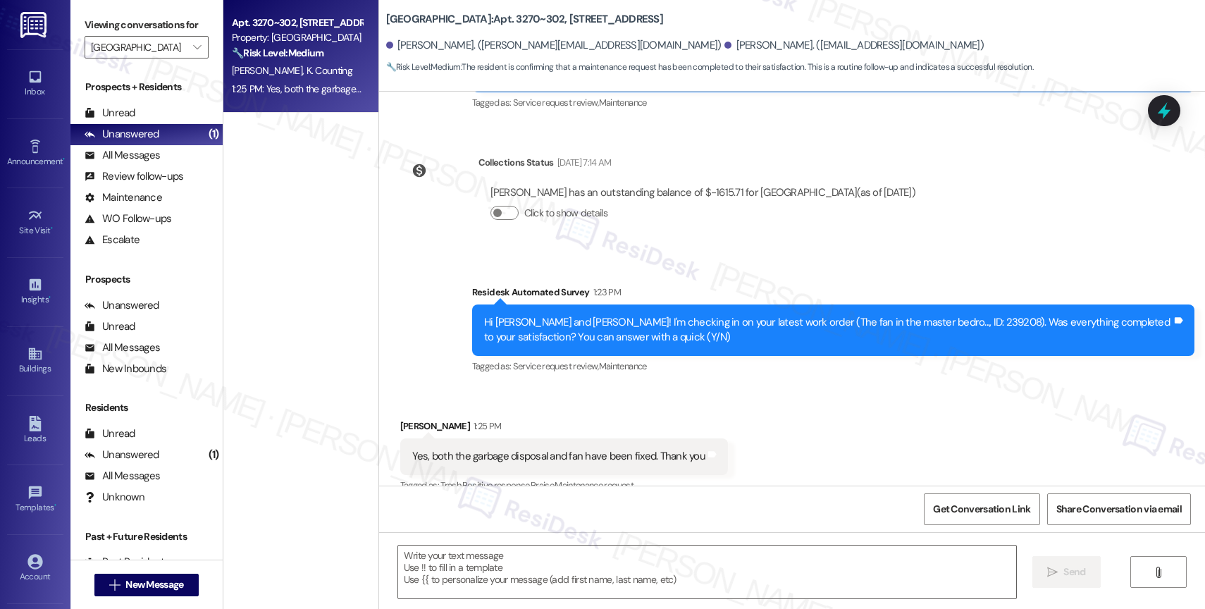
type textarea "Fetching suggested responses. Please feel free to read through the conversation…"
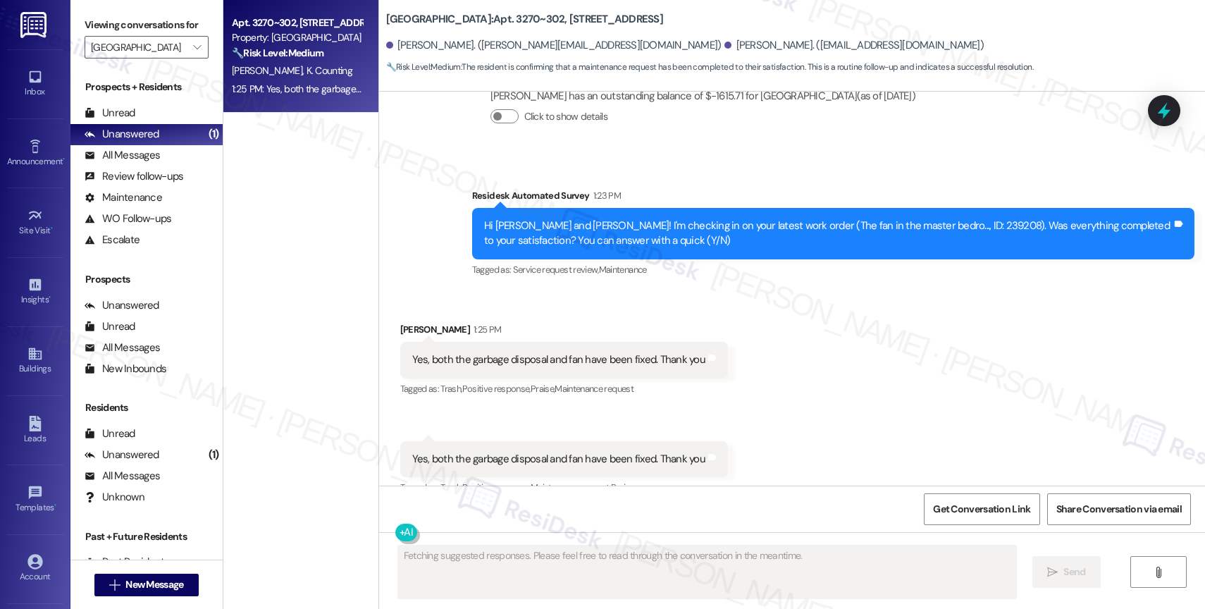
scroll to position [451, 0]
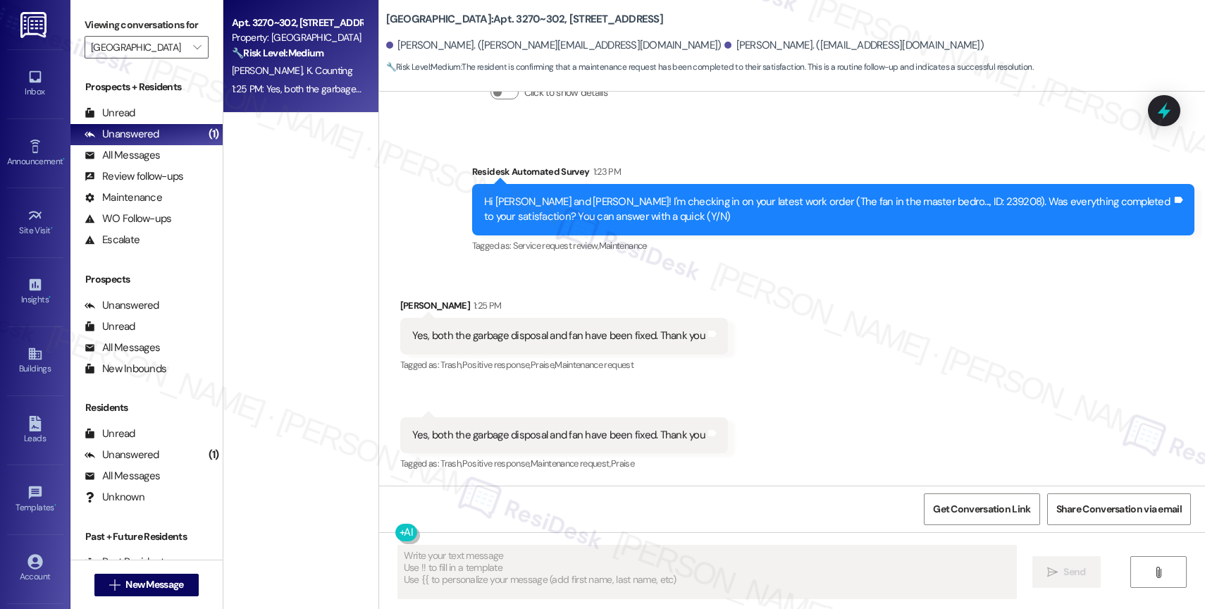
click at [817, 320] on div "Received via SMS Nicholas Hogan 1:25 PM Yes, both the garbage disposal and fan …" at bounding box center [792, 375] width 826 height 218
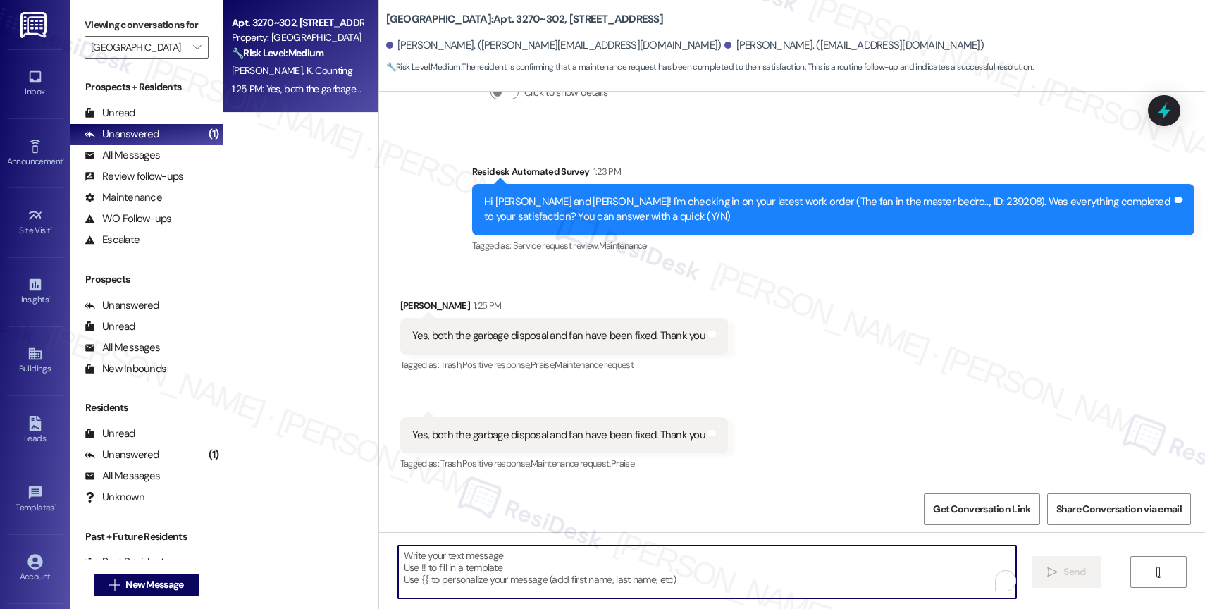
click at [455, 557] on textarea "To enrich screen reader interactions, please activate Accessibility in Grammarl…" at bounding box center [707, 571] width 618 height 53
paste textarea "Hi {{first_name}}, thank you for confirming that the work order has been comple…"
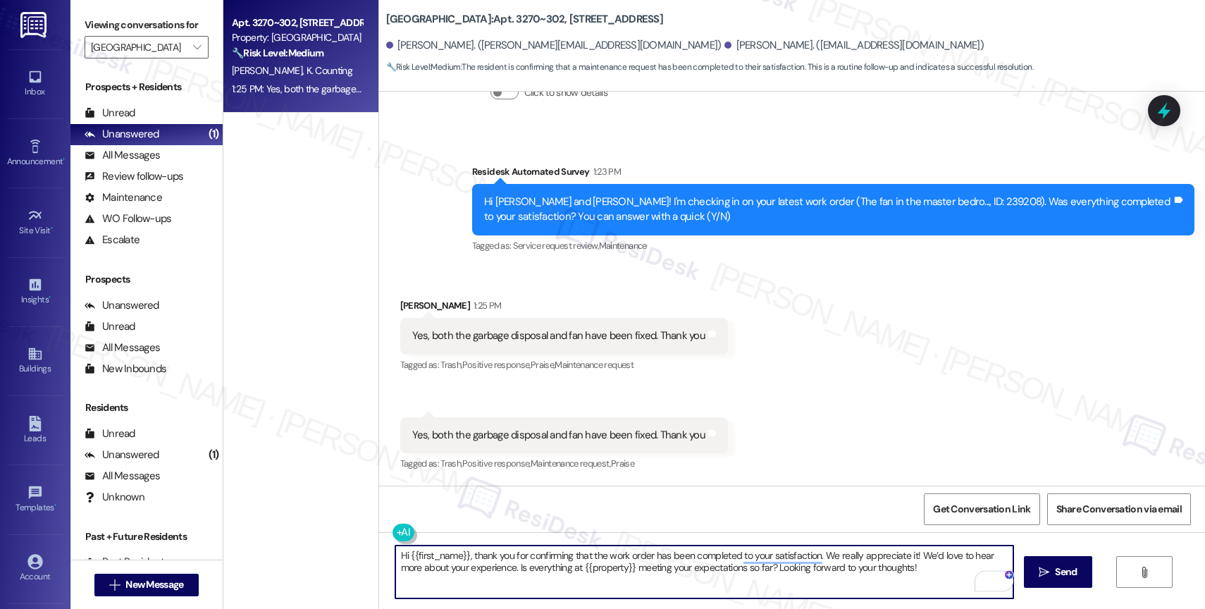
drag, startPoint x: 461, startPoint y: 555, endPoint x: 314, endPoint y: 547, distance: 147.5
click at [314, 547] on div "Apt. 3270~302, 3220 Lansing Avenue NE Property: Willow Tree Place 🔧 Risk Level:…" at bounding box center [713, 304] width 981 height 609
click at [901, 576] on textarea "Perfect! Thank you for confirming that the work order has been completed to you…" at bounding box center [704, 571] width 618 height 53
click at [535, 576] on textarea "Perfect! Thank you for confirming that the work order has been completed to you…" at bounding box center [704, 571] width 618 height 53
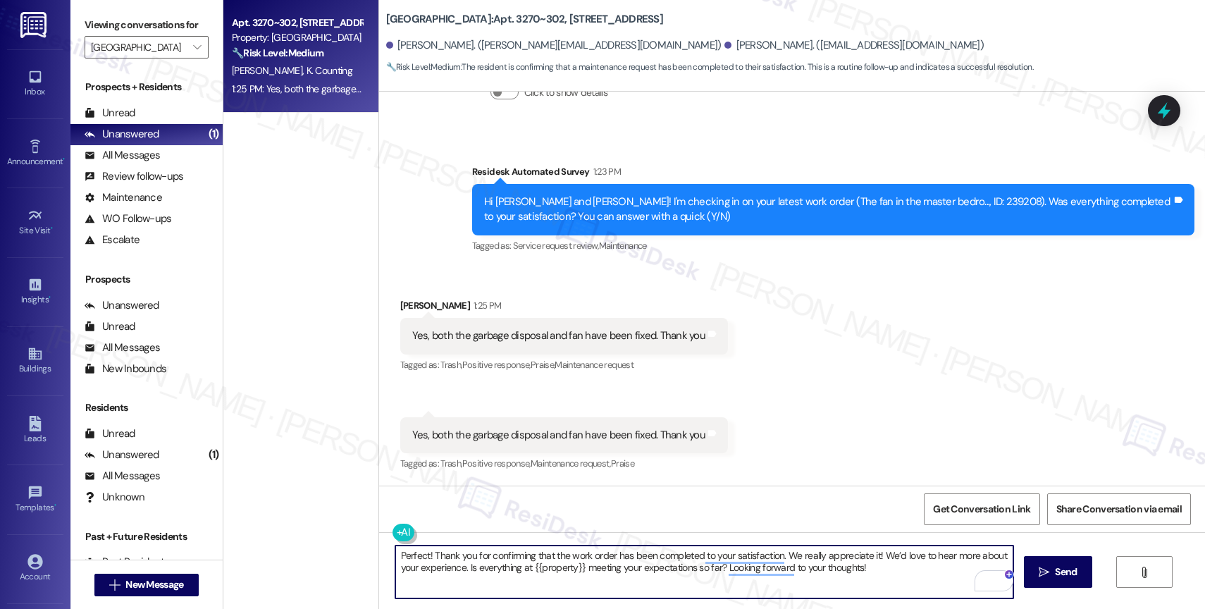
click at [535, 576] on textarea "Perfect! Thank you for confirming that the work order has been completed to you…" at bounding box center [704, 571] width 618 height 53
click at [923, 566] on textarea "Perfect! Thank you for confirming that the work order has been completed to you…" at bounding box center [704, 571] width 618 height 53
type textarea "Perfect! Thank you for confirming that the work order has been completed to you…"
click at [1068, 569] on span "Send" at bounding box center [1066, 571] width 22 height 15
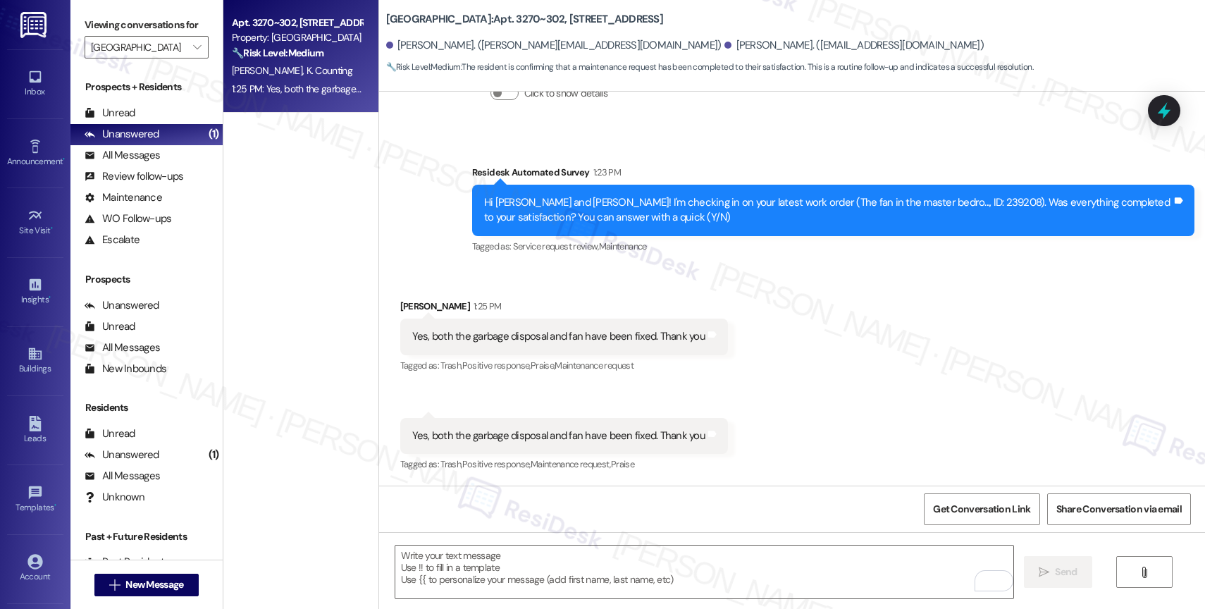
scroll to position [564, 0]
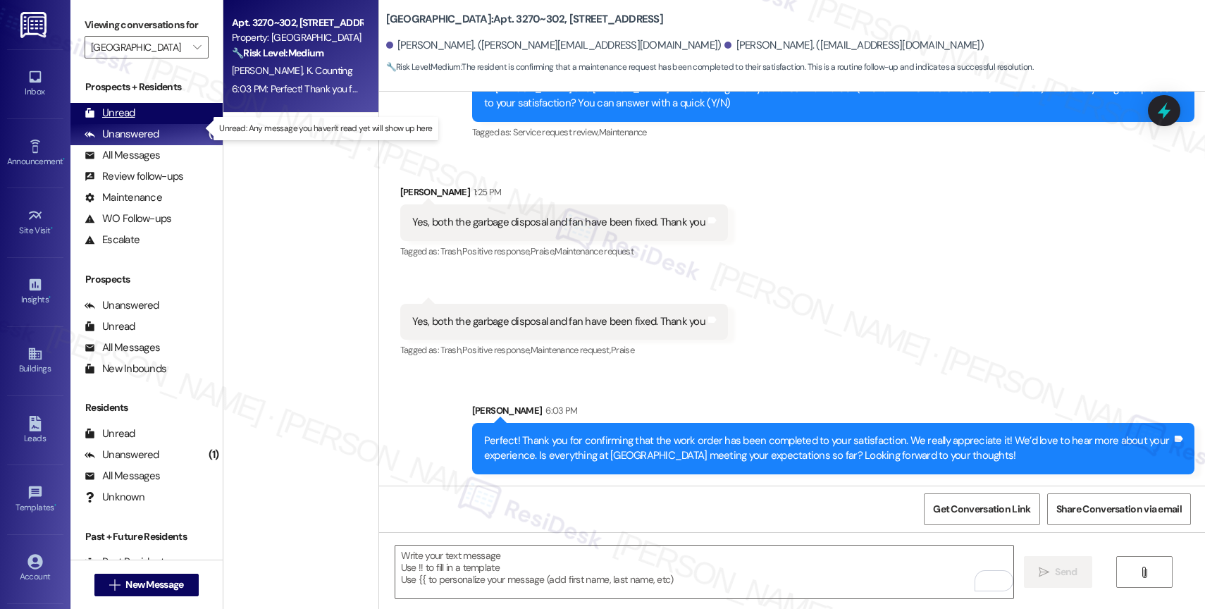
click at [137, 124] on div "Unread (0)" at bounding box center [146, 113] width 152 height 21
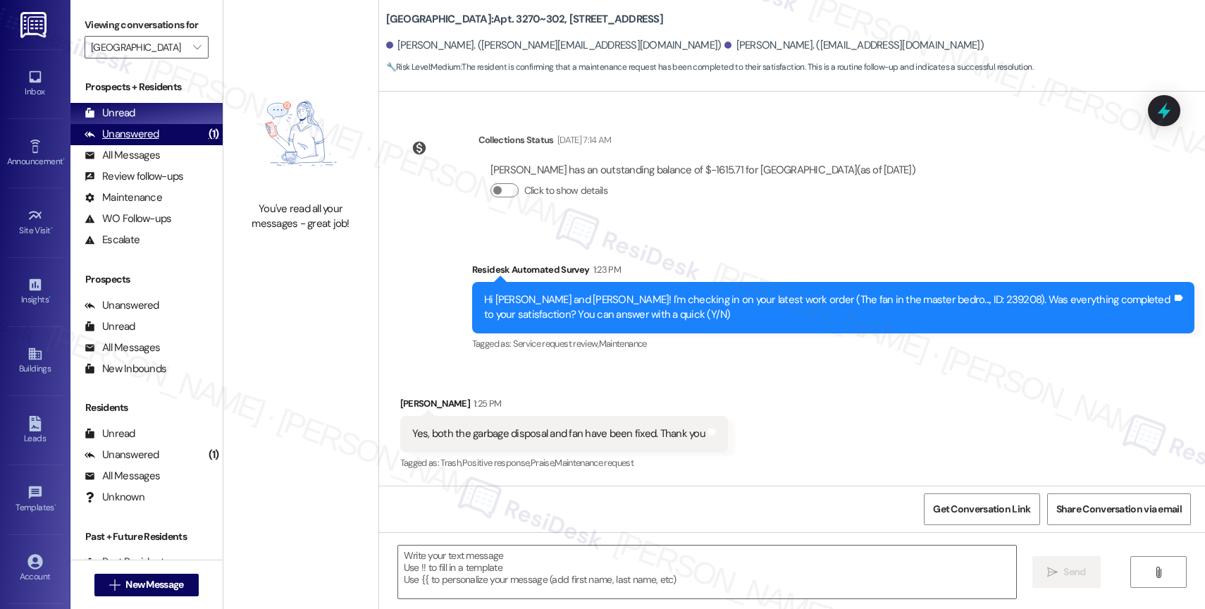
click at [161, 145] on div "Unanswered (1)" at bounding box center [146, 134] width 152 height 21
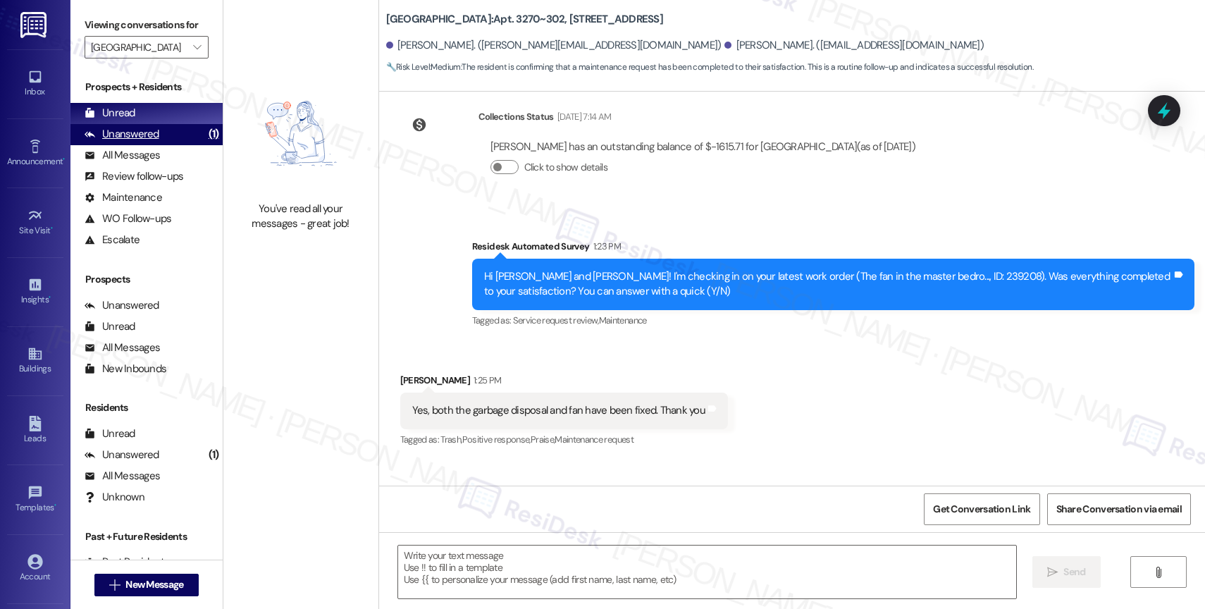
type textarea "Fetching suggested responses. Please feel free to read through the conversation…"
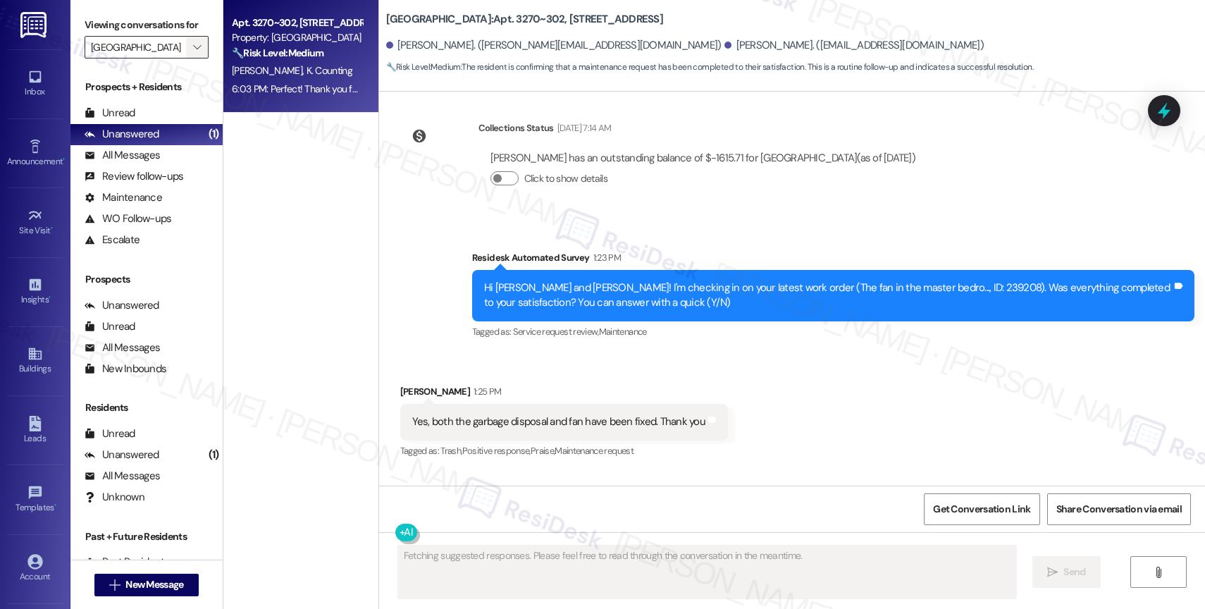
scroll to position [450, 0]
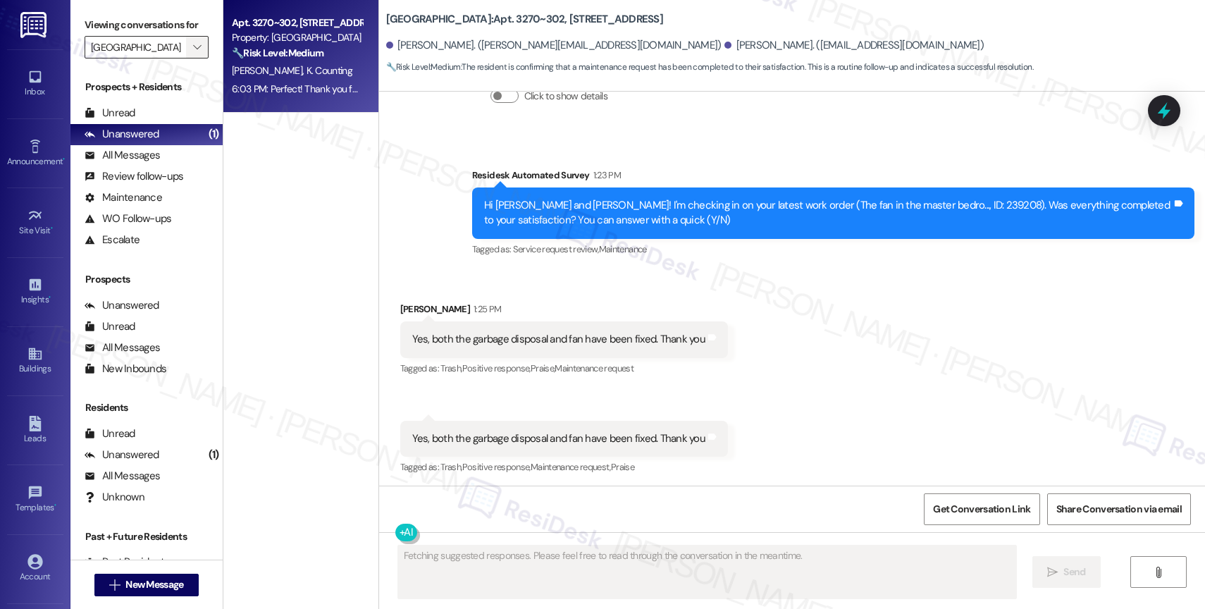
click at [193, 53] on icon "" at bounding box center [197, 47] width 8 height 11
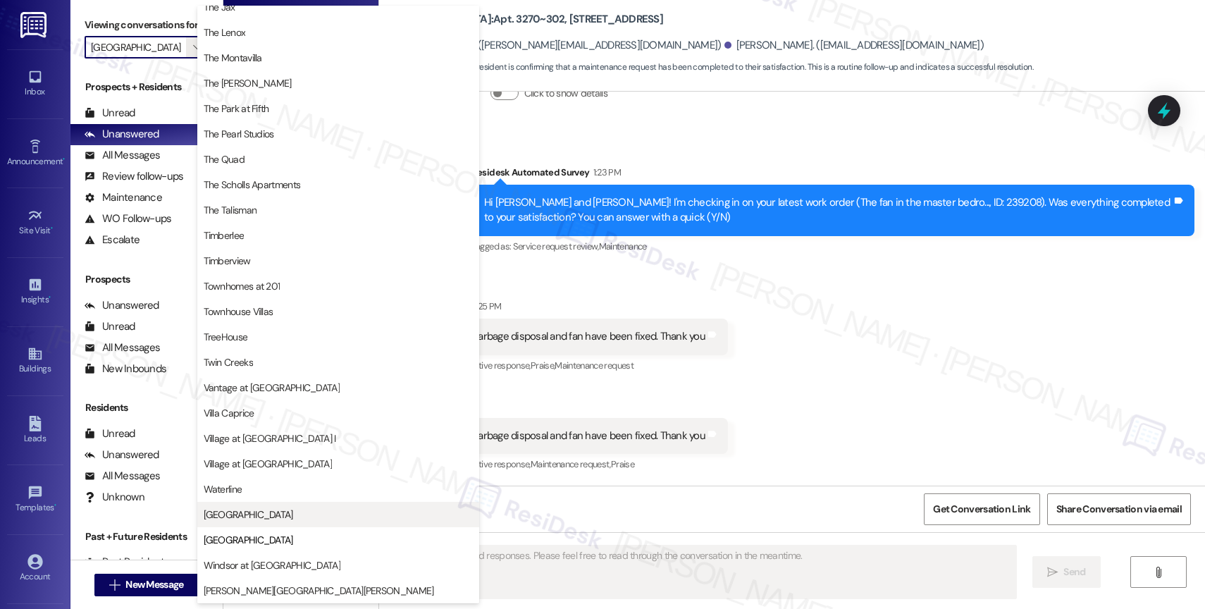
scroll to position [2568, 0]
click at [247, 508] on span "West End" at bounding box center [338, 514] width 269 height 14
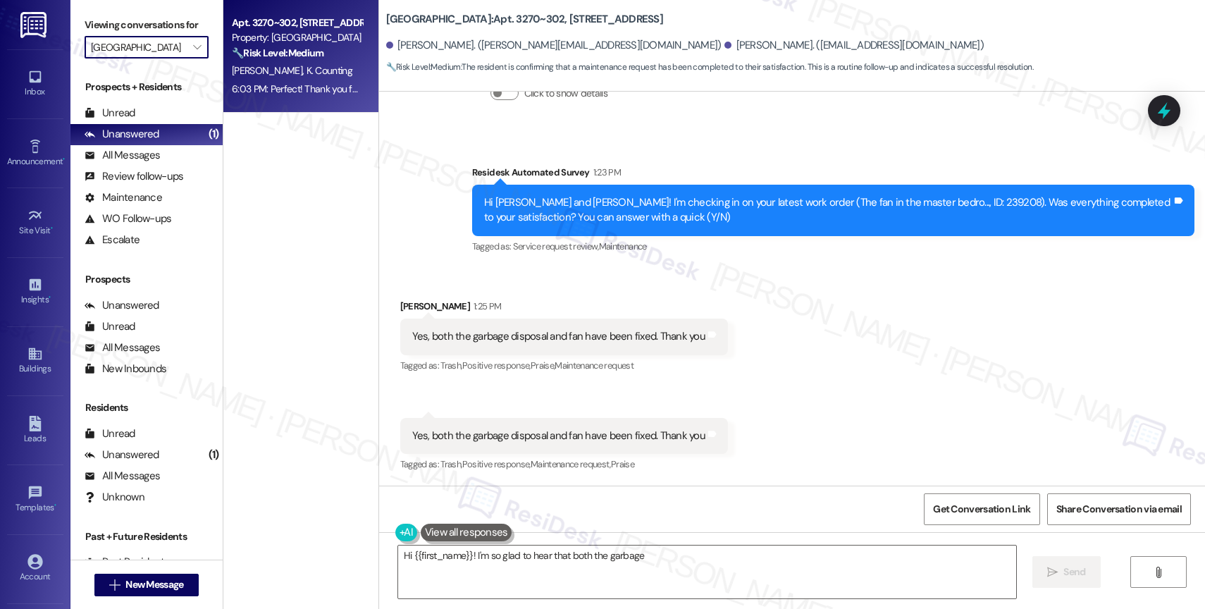
type textarea "Hi {{first_name}}! I'm so glad to hear that both the garbage disposal"
type input "West End"
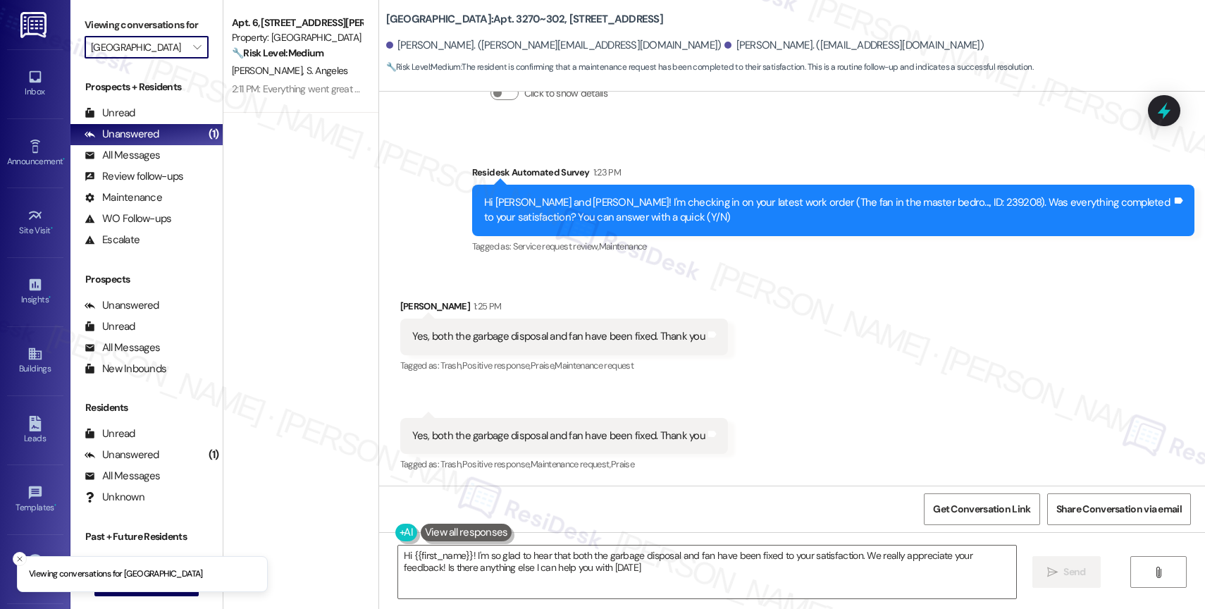
type textarea "Hi {{first_name}}! I'm so glad to hear that both the garbage disposal and fan h…"
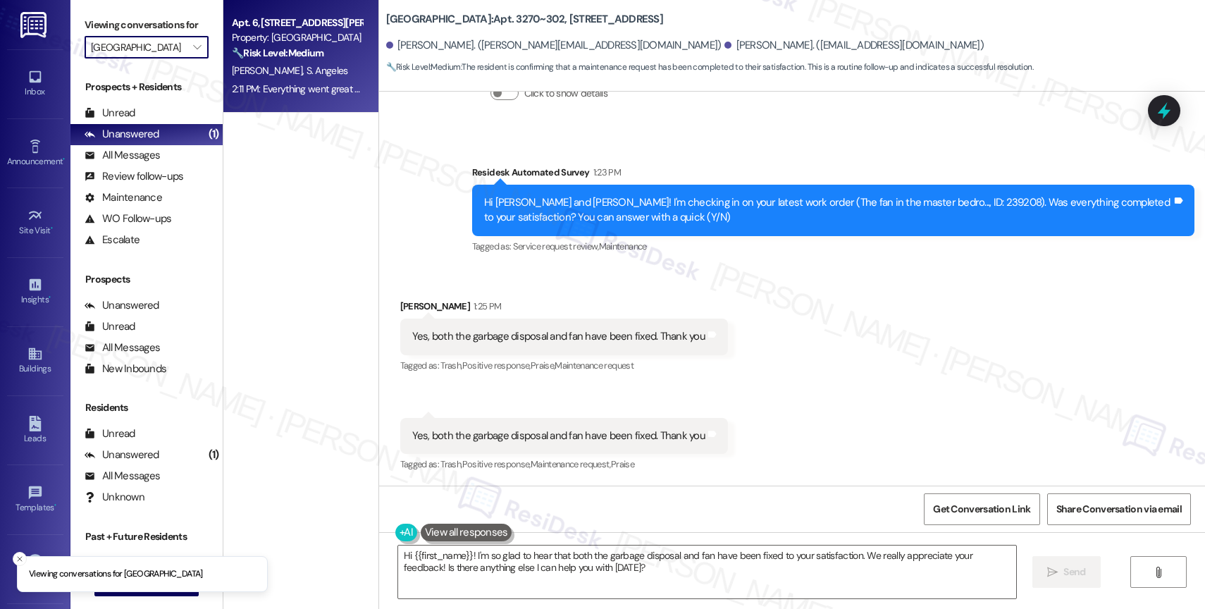
click at [299, 94] on div "2:11 PM: Everything went great thank you 2:11 PM: Everything went great thank y…" at bounding box center [313, 88] width 163 height 13
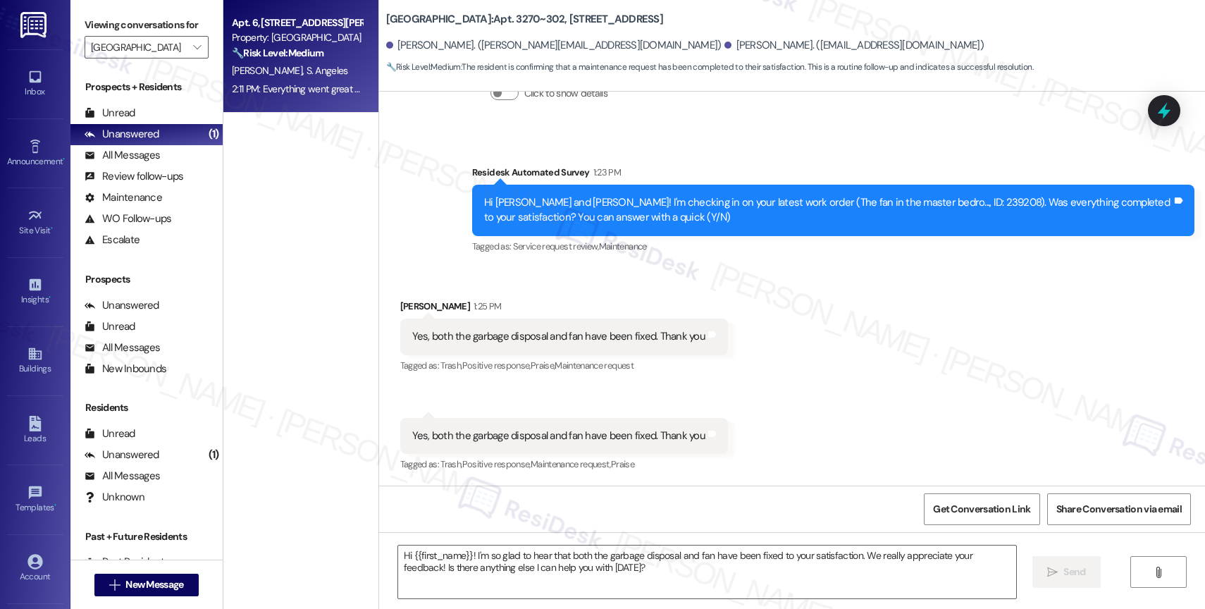
type textarea "Fetching suggested responses. Please feel free to read through the conversation…"
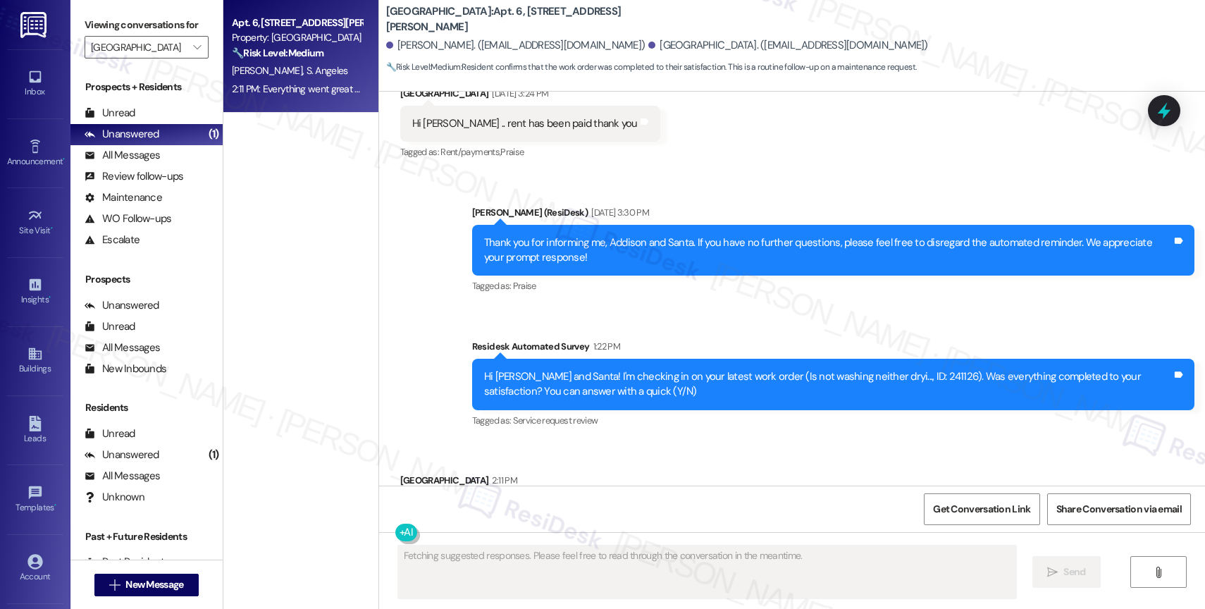
scroll to position [10722, 0]
click at [632, 440] on div "Received via SMS Santa Angeles 2:11 PM Everything went great thank you Tags and…" at bounding box center [792, 499] width 826 height 119
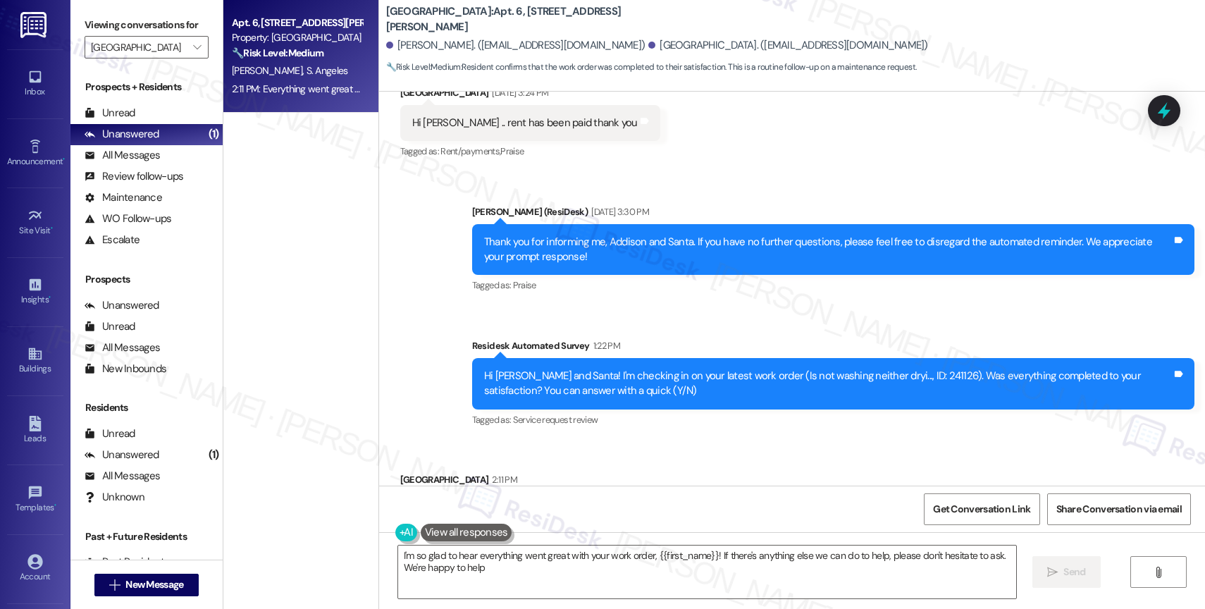
type textarea "I'm so glad to hear everything went great with your work order, {{first_name}}!…"
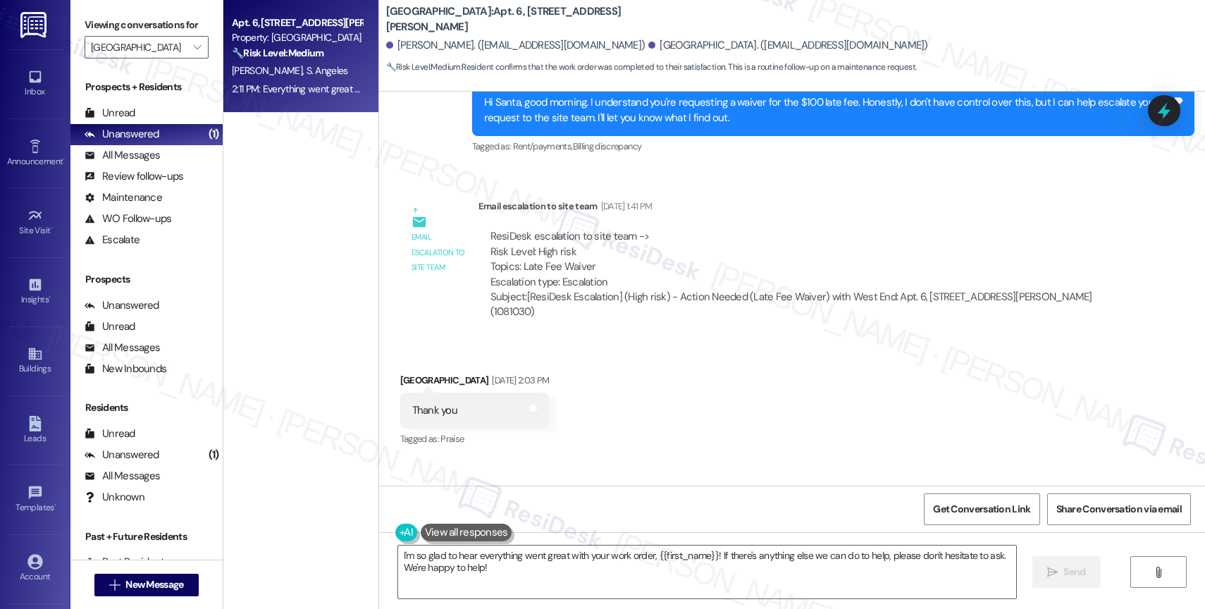
scroll to position [8345, 0]
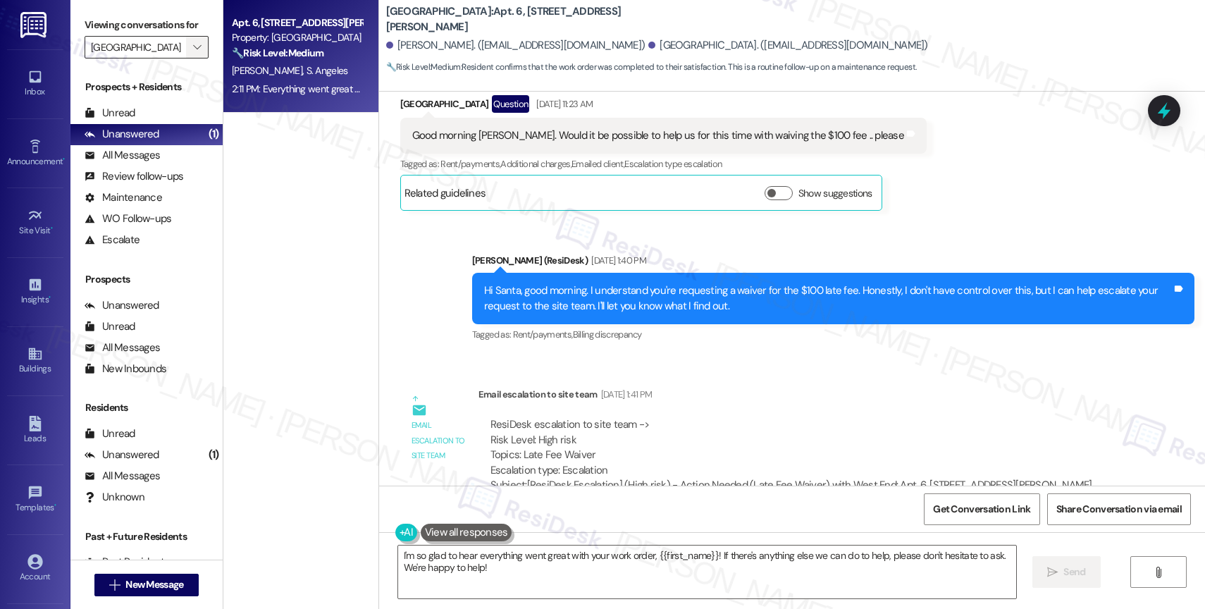
click at [193, 53] on icon "" at bounding box center [197, 47] width 8 height 11
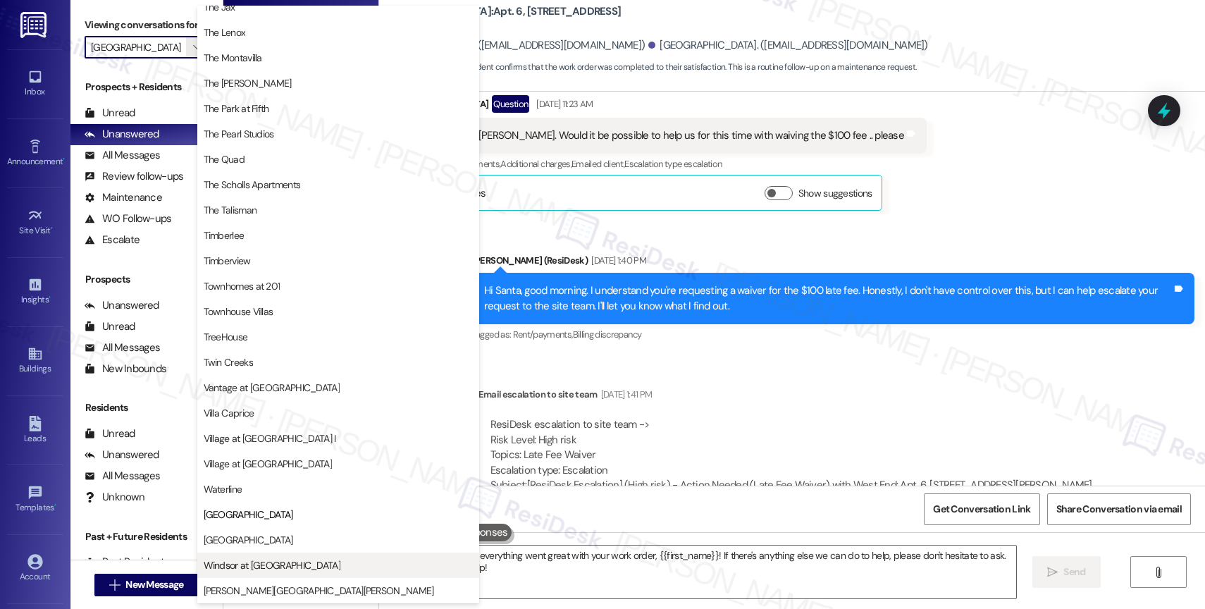
scroll to position [2526, 0]
click at [267, 568] on span "Windsor at Amberglen" at bounding box center [272, 565] width 137 height 14
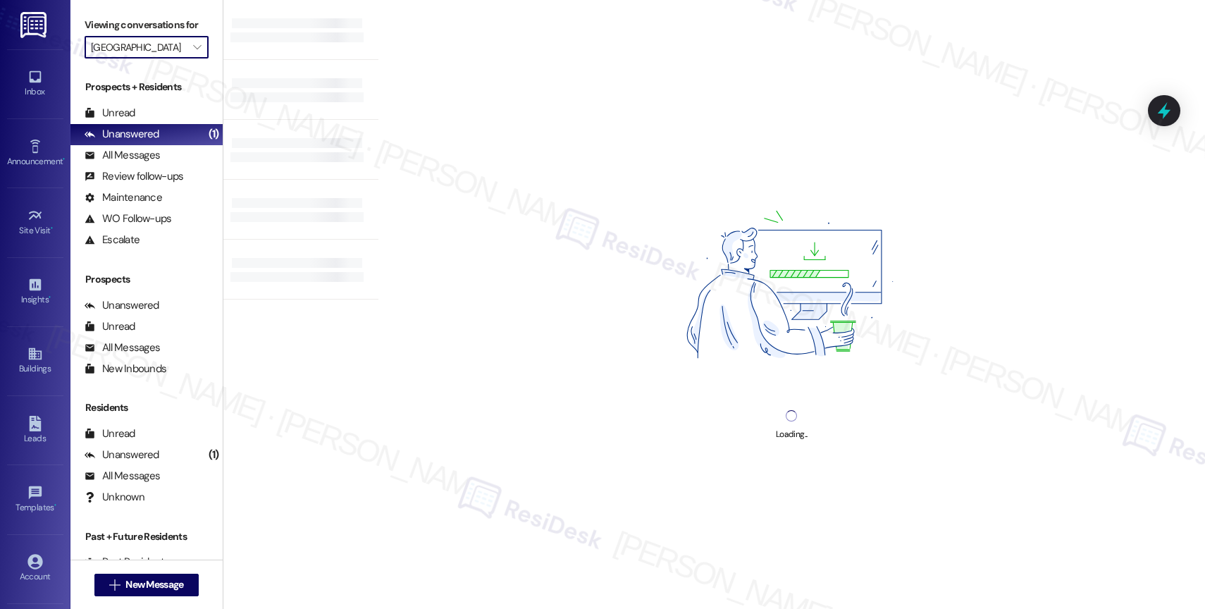
type input "Windsor at Amberglen"
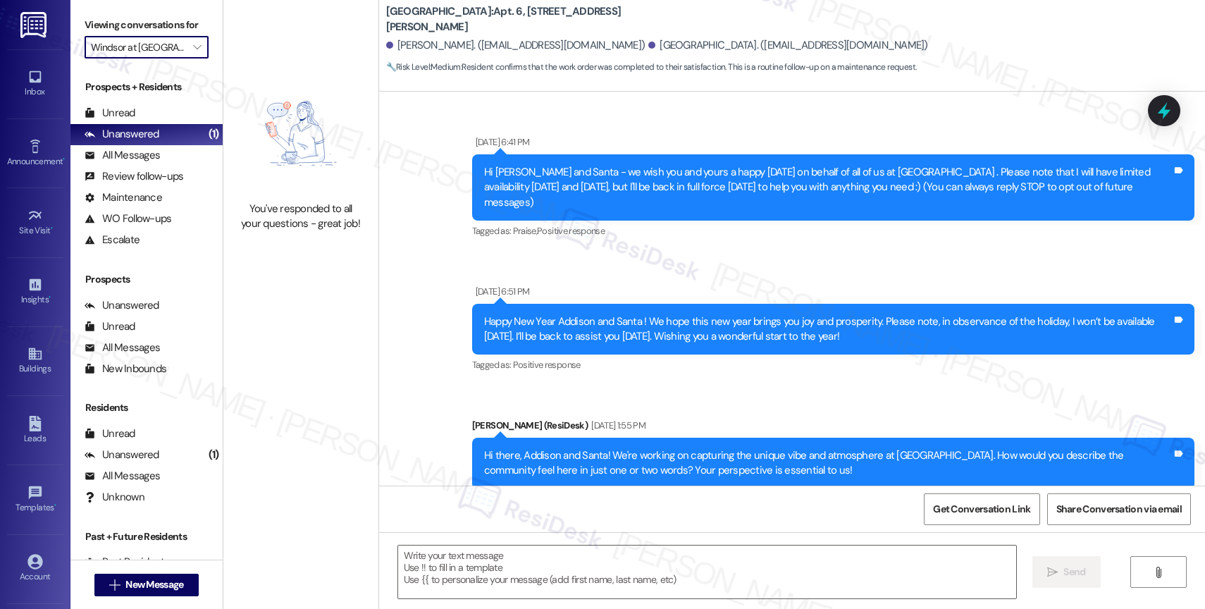
scroll to position [10722, 0]
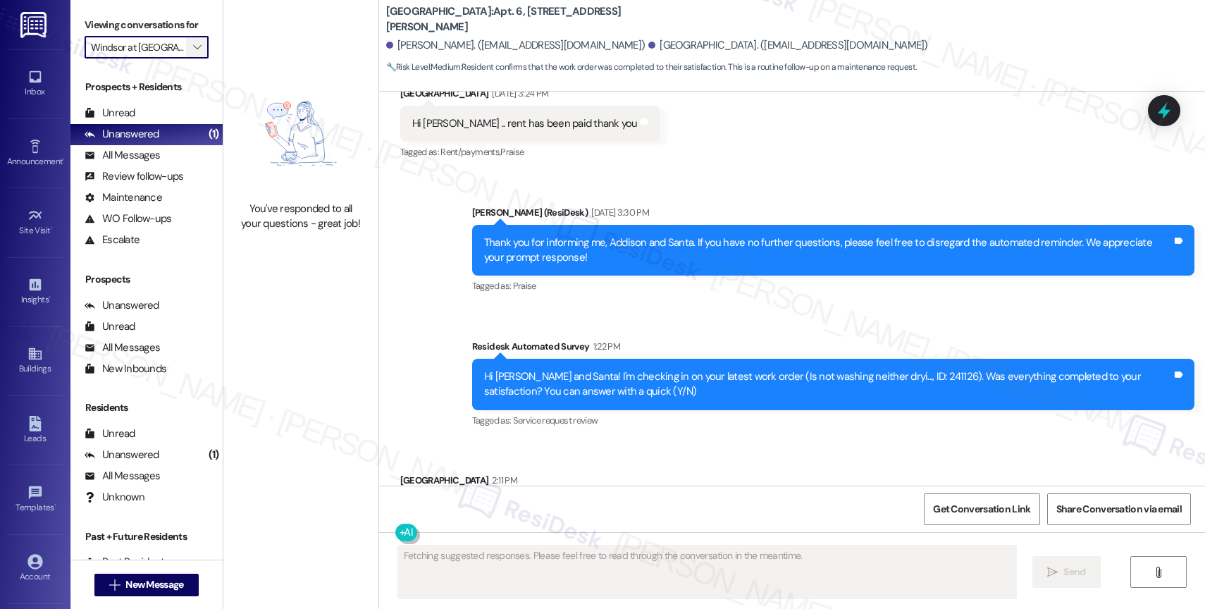
click at [193, 53] on icon "" at bounding box center [197, 47] width 8 height 11
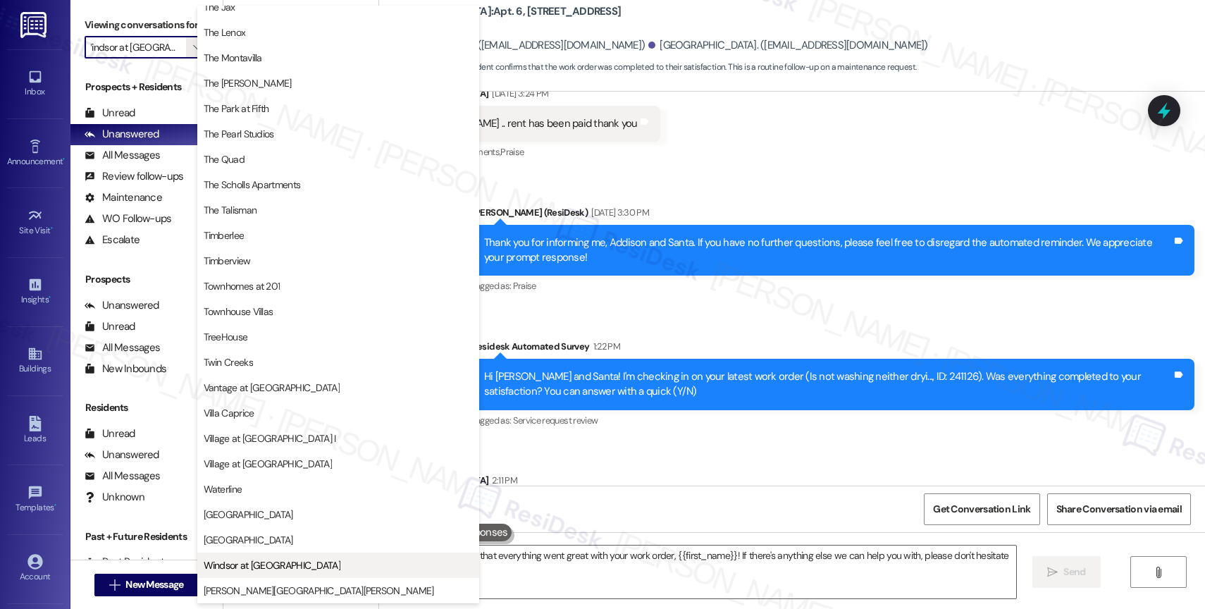
type textarea "I'm so glad to hear that everything went great with your work order, {{first_na…"
click at [259, 568] on span "Windsor at Amberglen" at bounding box center [272, 565] width 137 height 14
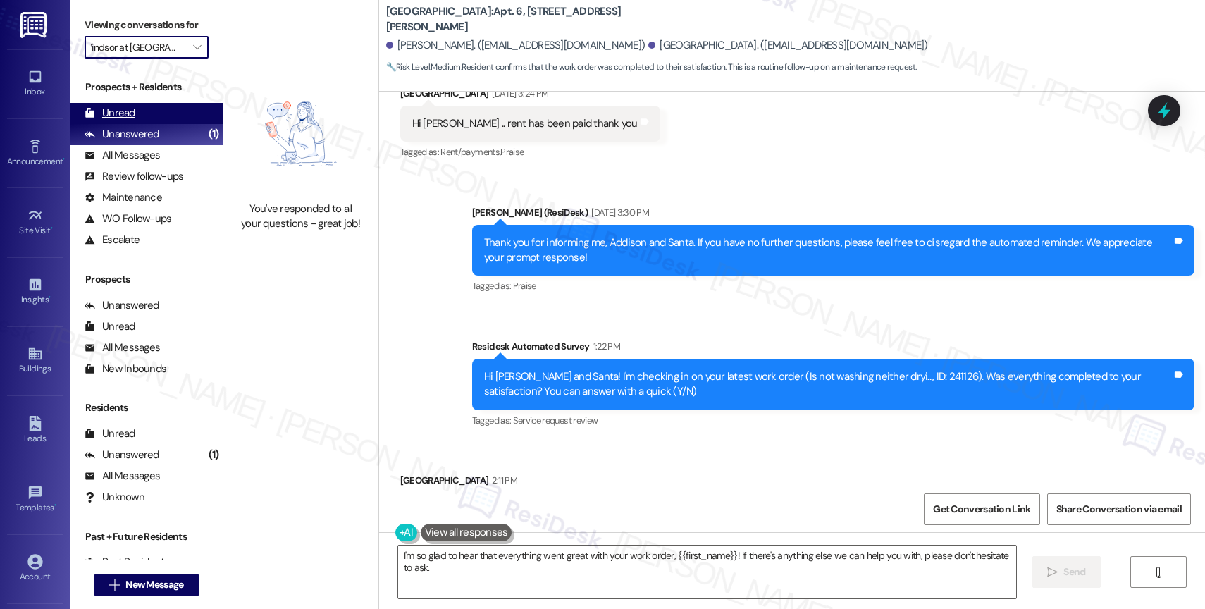
click at [142, 124] on div "Unread (0)" at bounding box center [146, 113] width 152 height 21
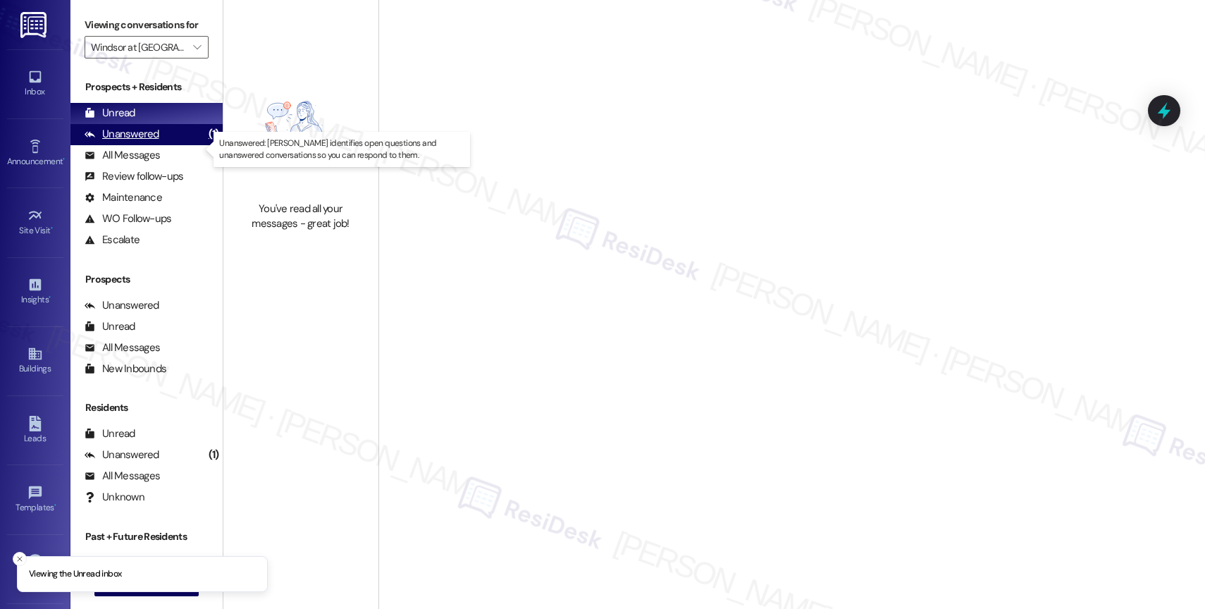
click at [133, 142] on div "Unanswered" at bounding box center [122, 134] width 75 height 15
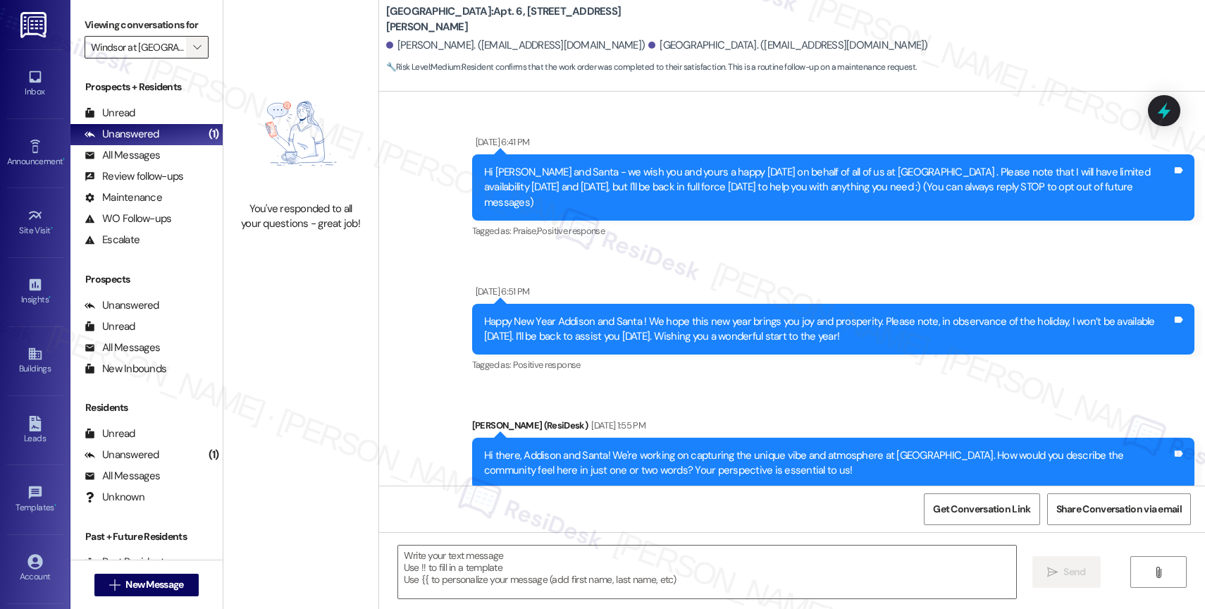
scroll to position [10722, 0]
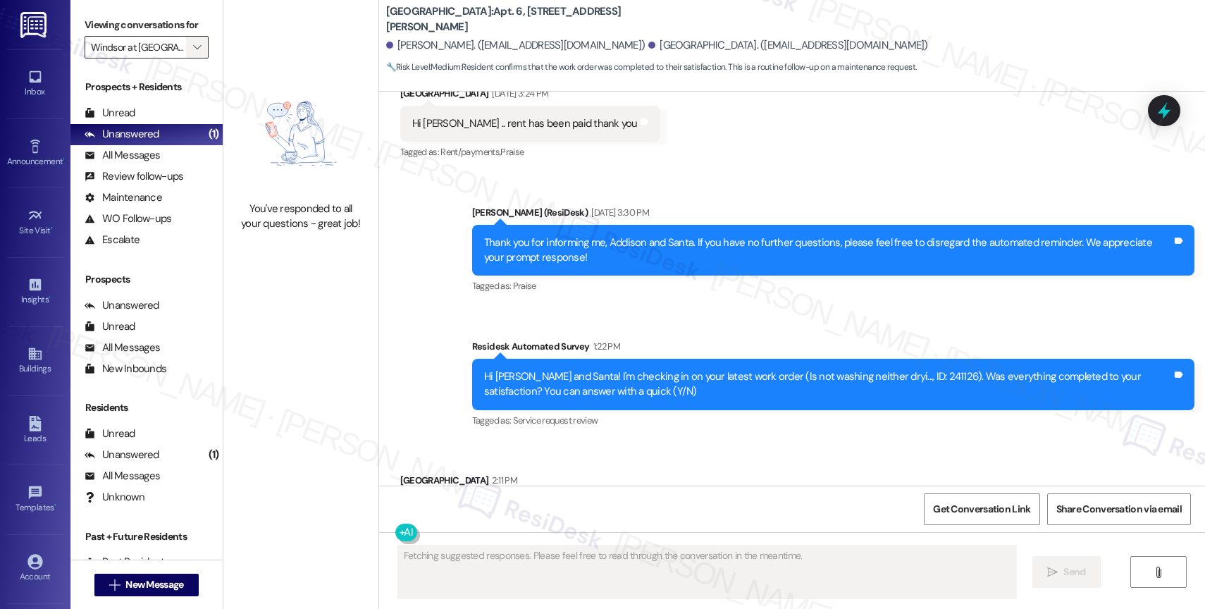
click at [190, 56] on span "" at bounding box center [196, 47] width 13 height 23
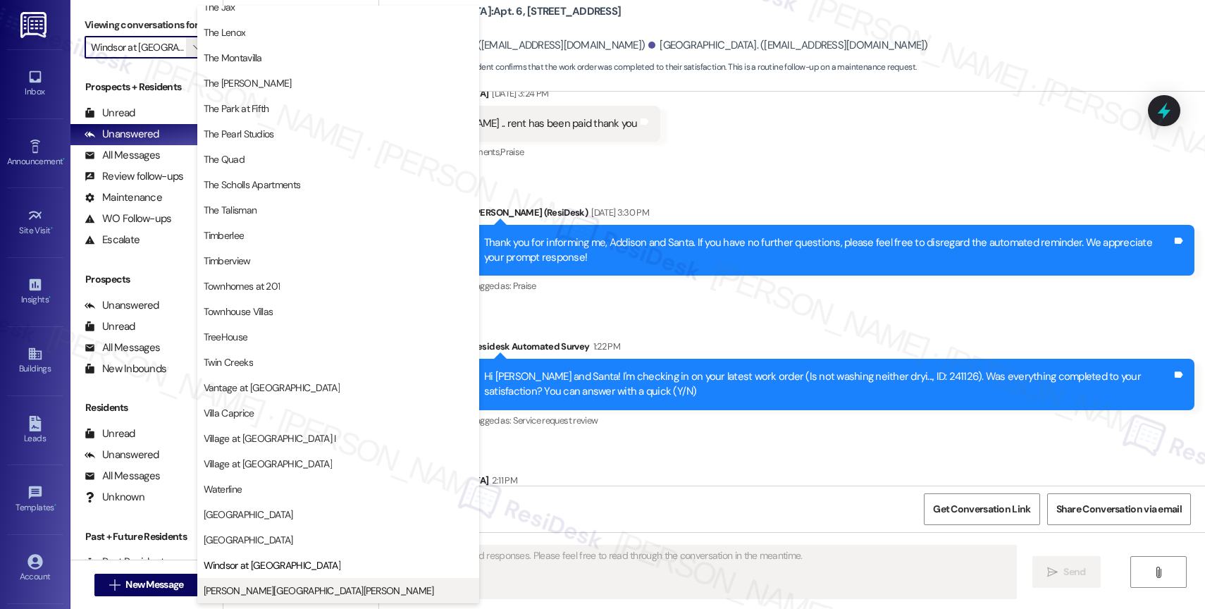
scroll to position [2526, 0]
click at [249, 590] on span "[PERSON_NAME][GEOGRAPHIC_DATA][PERSON_NAME]" at bounding box center [319, 590] width 230 height 14
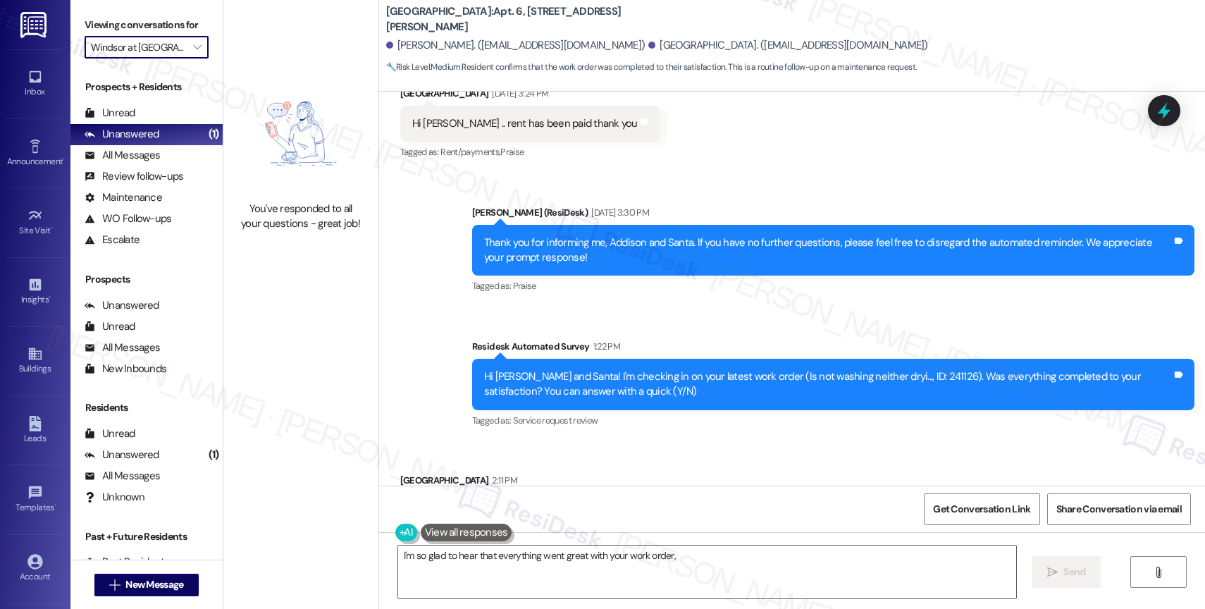
type textarea "I'm so glad to hear that everything went great with your work order, {{first_na…"
type input "[PERSON_NAME][GEOGRAPHIC_DATA][PERSON_NAME]"
type textarea "I'm so glad to hear that everything went great with your work order, {{first_na…"
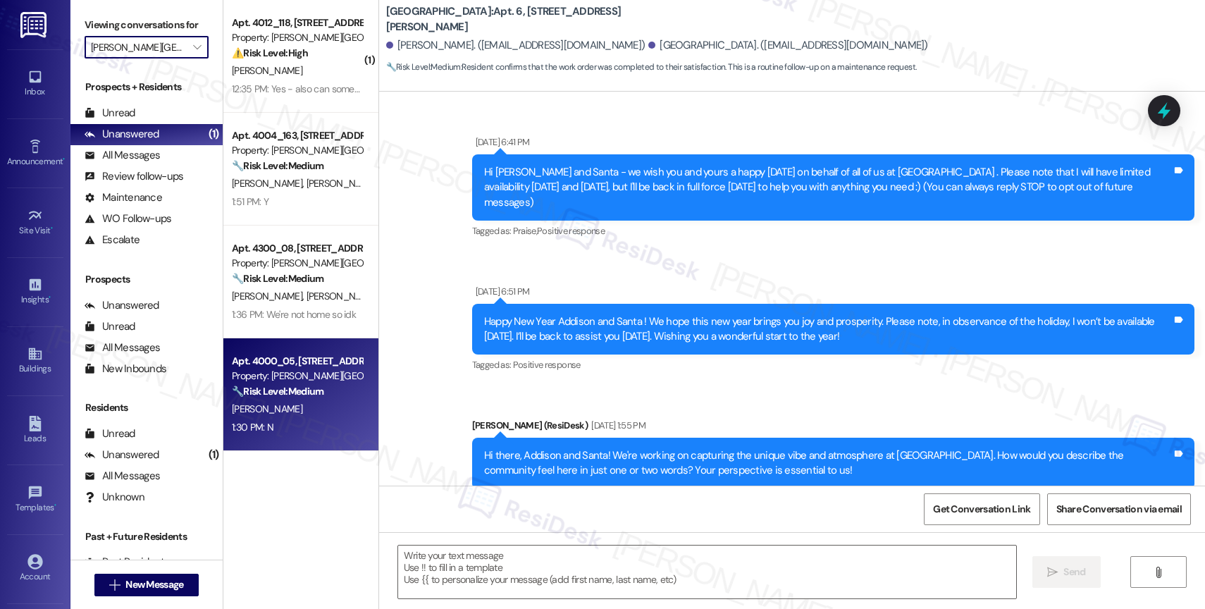
scroll to position [10722, 0]
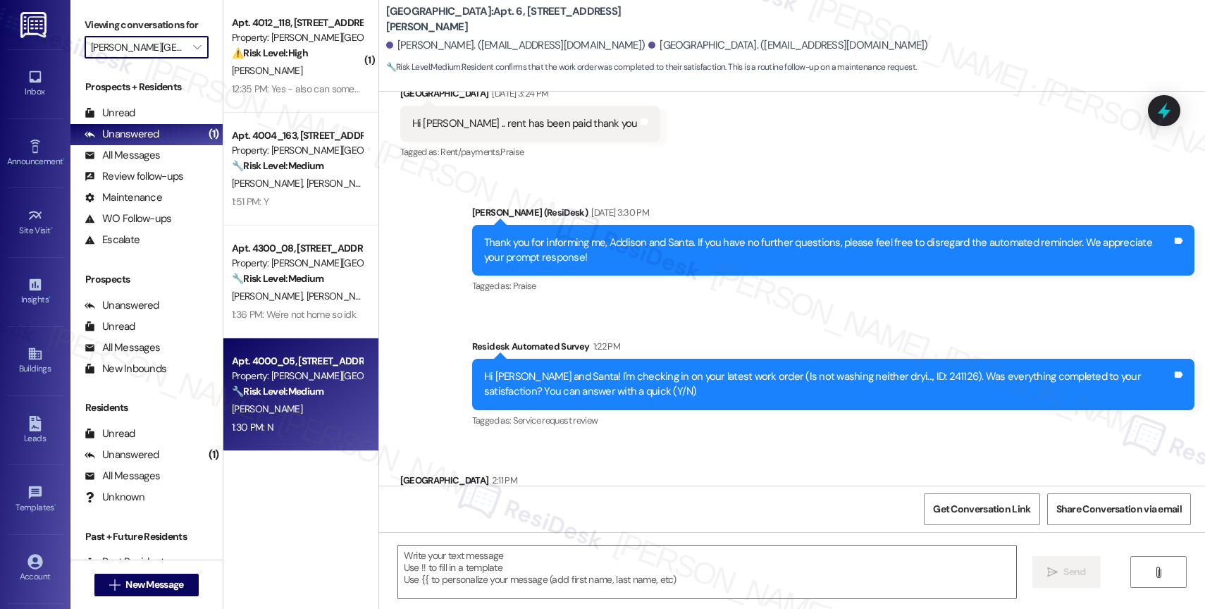
type textarea "Fetching suggested responses. Please feel free to read through the conversation…"
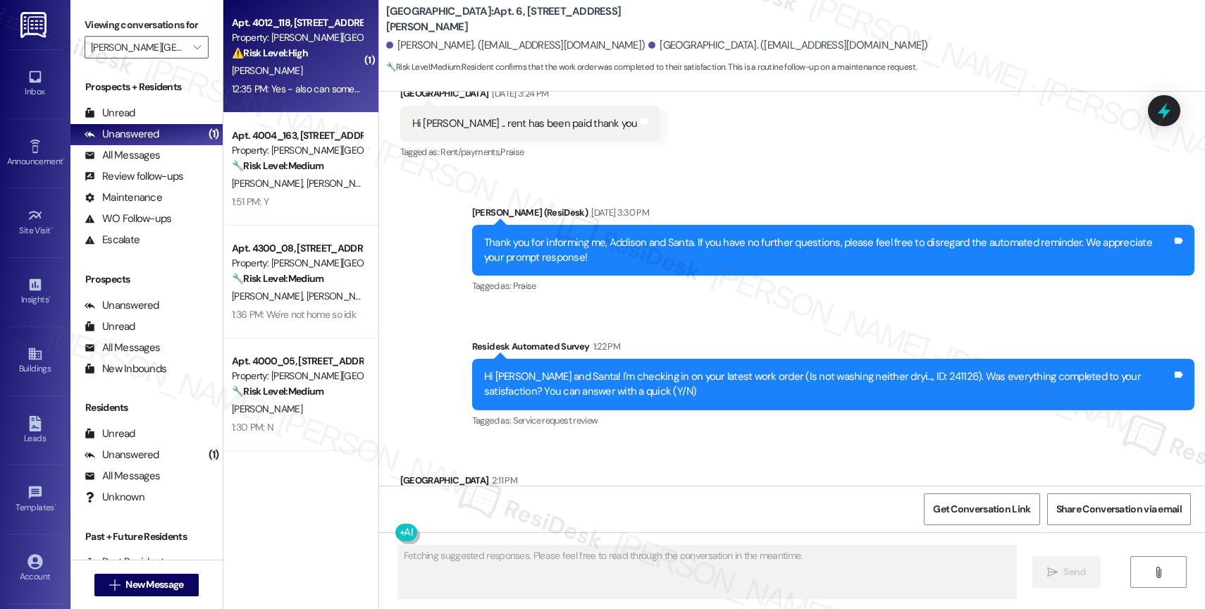
click at [301, 96] on div "12:35 PM: Yes - also can someone confirm that my account is now set up in a way…" at bounding box center [296, 89] width 133 height 18
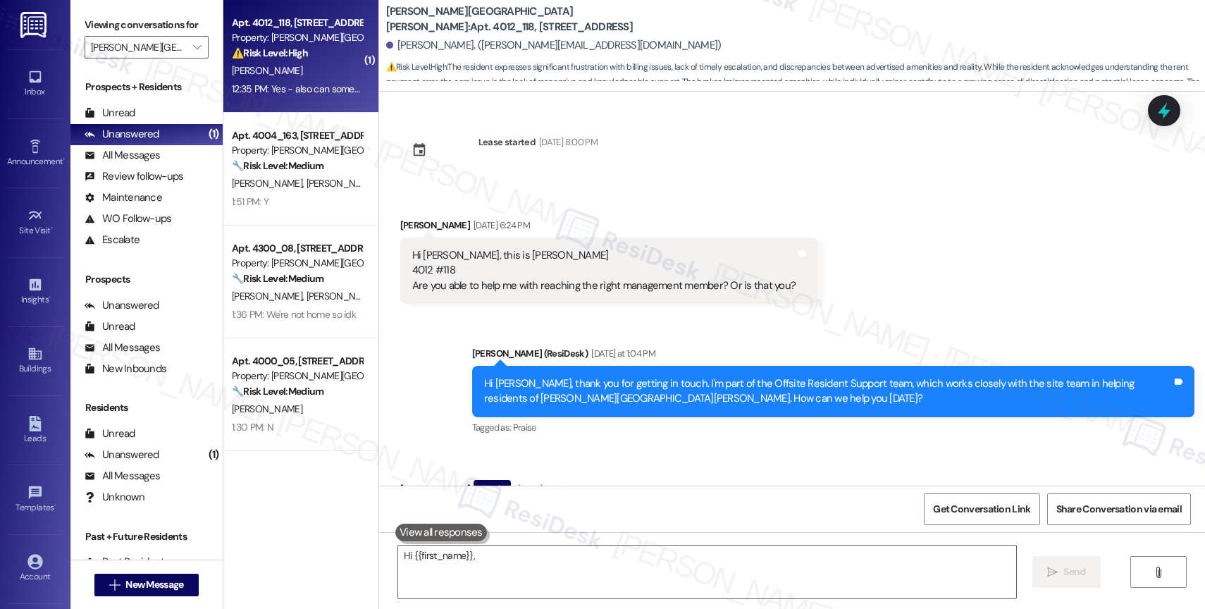
scroll to position [5846, 0]
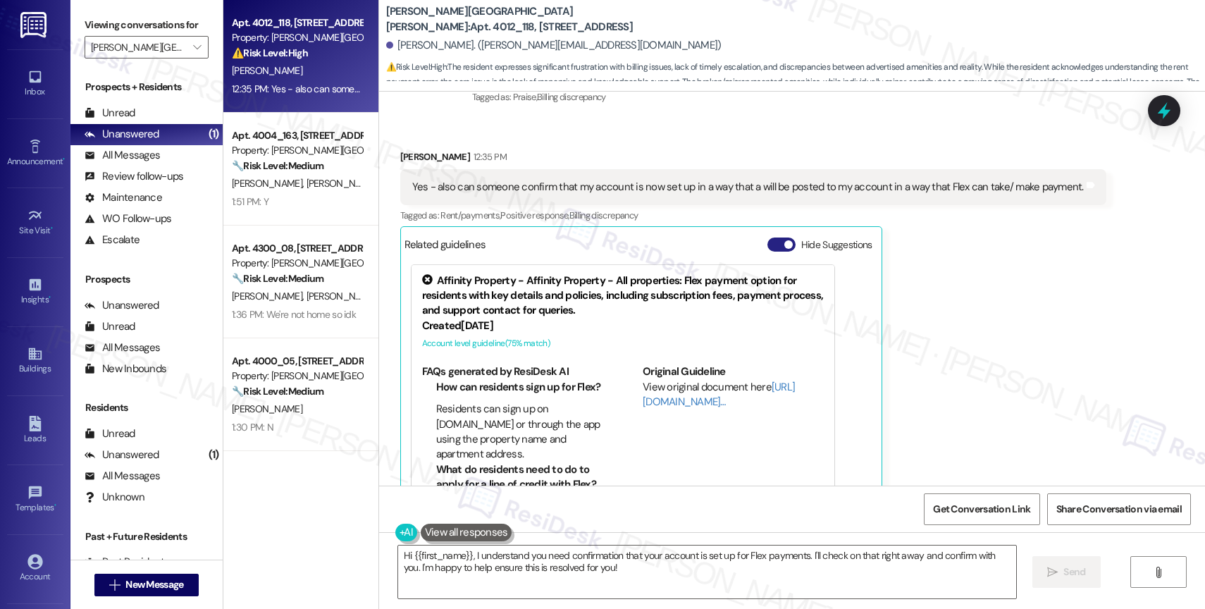
click at [769, 237] on button "Hide Suggestions" at bounding box center [781, 244] width 28 height 14
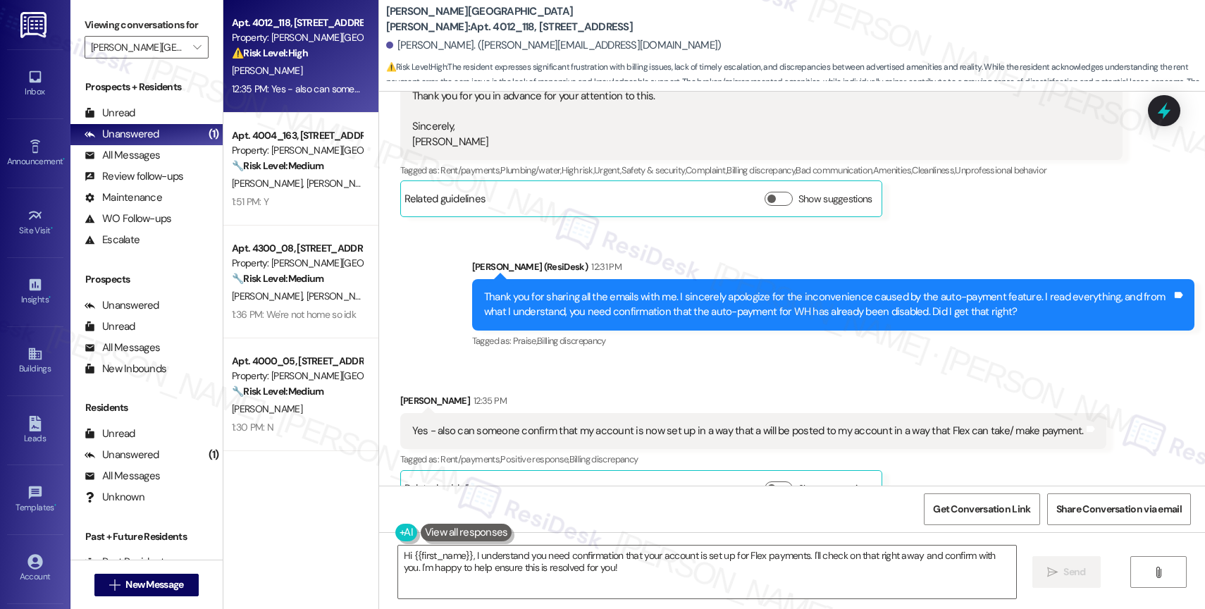
scroll to position [5561, 0]
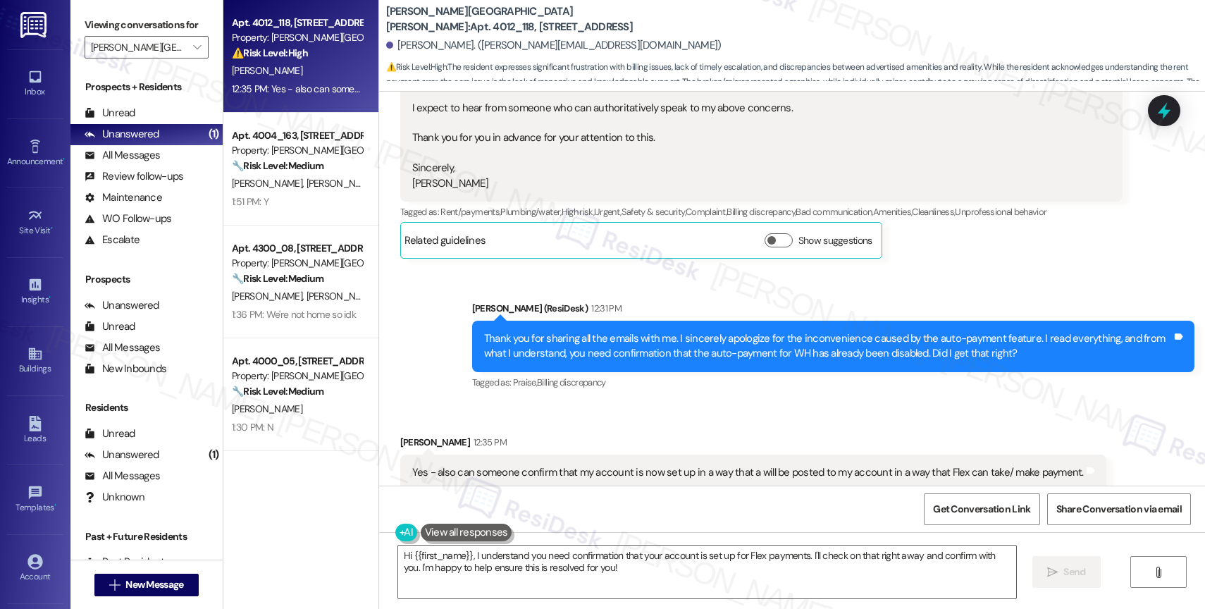
click at [633, 403] on div "Received via SMS Christopher Kelly 12:35 PM Yes - also can someone confirm that…" at bounding box center [792, 480] width 826 height 155
click at [536, 567] on textarea "Hi {{first_name}}, I understand you need confirmation that your account is set …" at bounding box center [707, 571] width 618 height 53
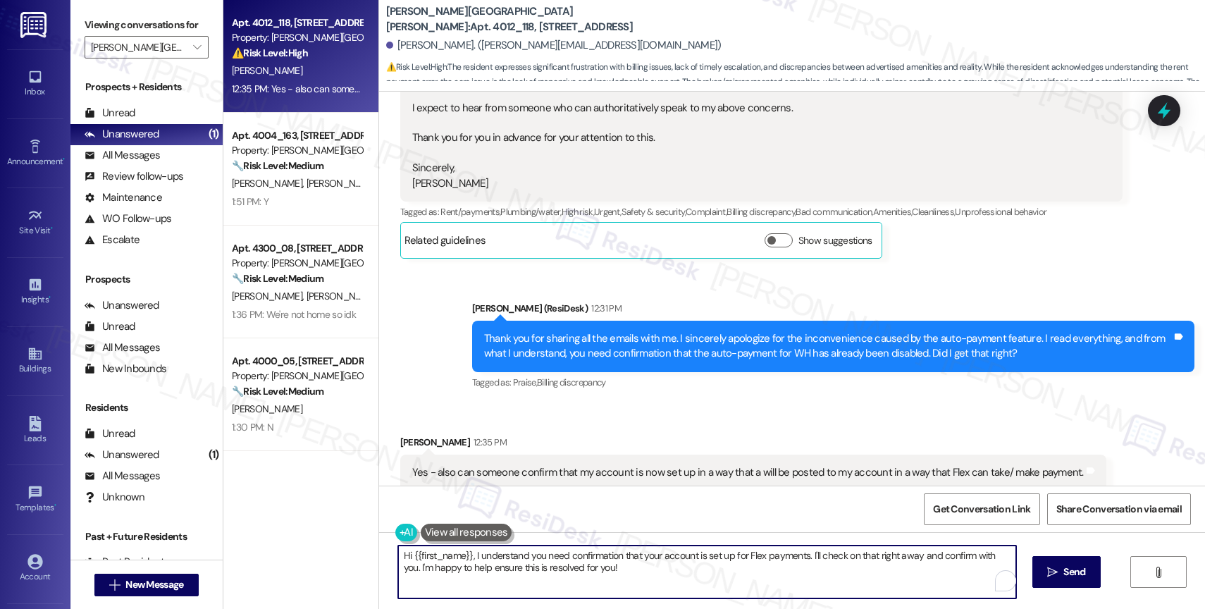
click at [536, 567] on textarea "Hi {{first_name}}, I understand you need confirmation that your account is set …" at bounding box center [707, 571] width 618 height 53
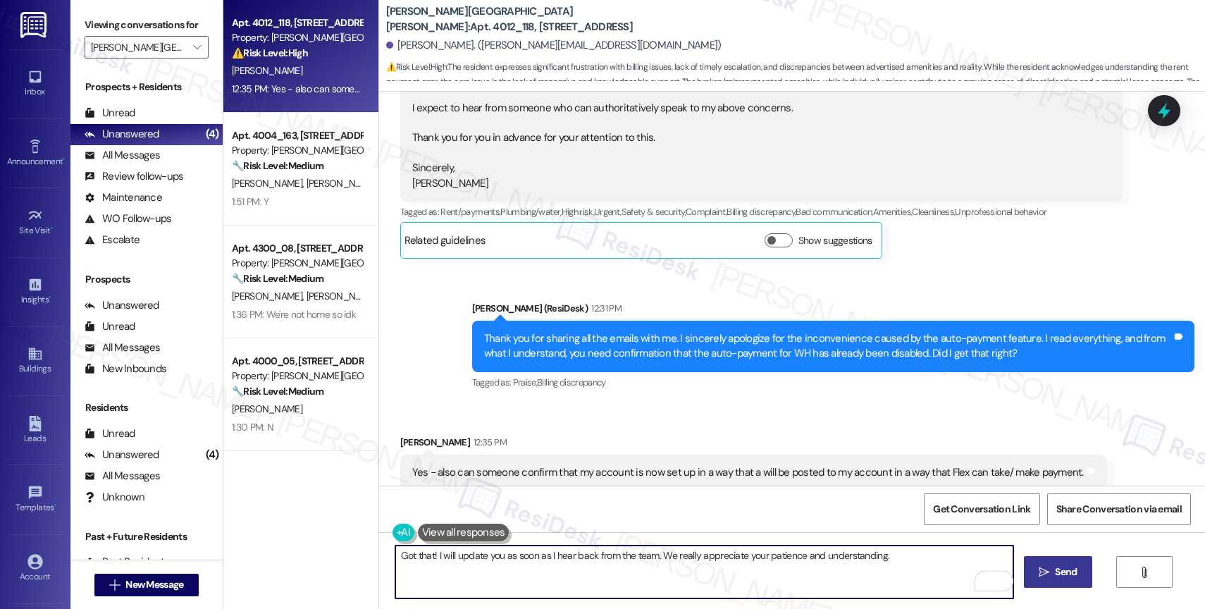
type textarea "Got that! I will update you as soon as I hear back from the team. We really app…"
click at [1038, 573] on icon "" at bounding box center [1043, 571] width 11 height 11
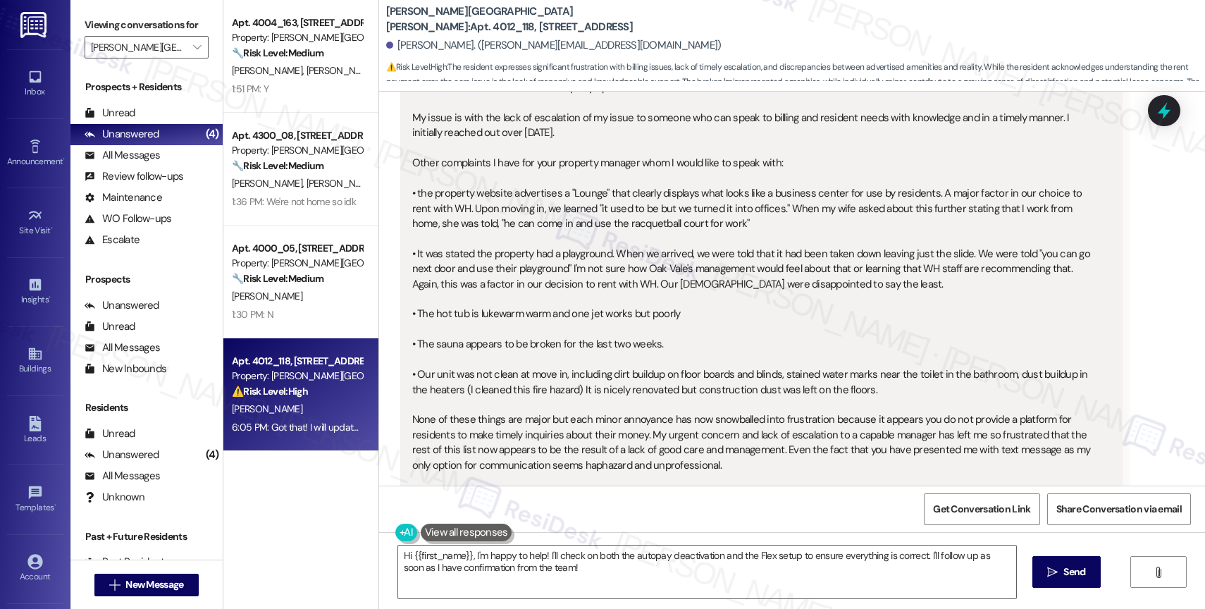
scroll to position [5173, 0]
click at [595, 283] on div "To be honest, the rent payment is not something necessary expected to be resolv…" at bounding box center [756, 322] width 688 height 513
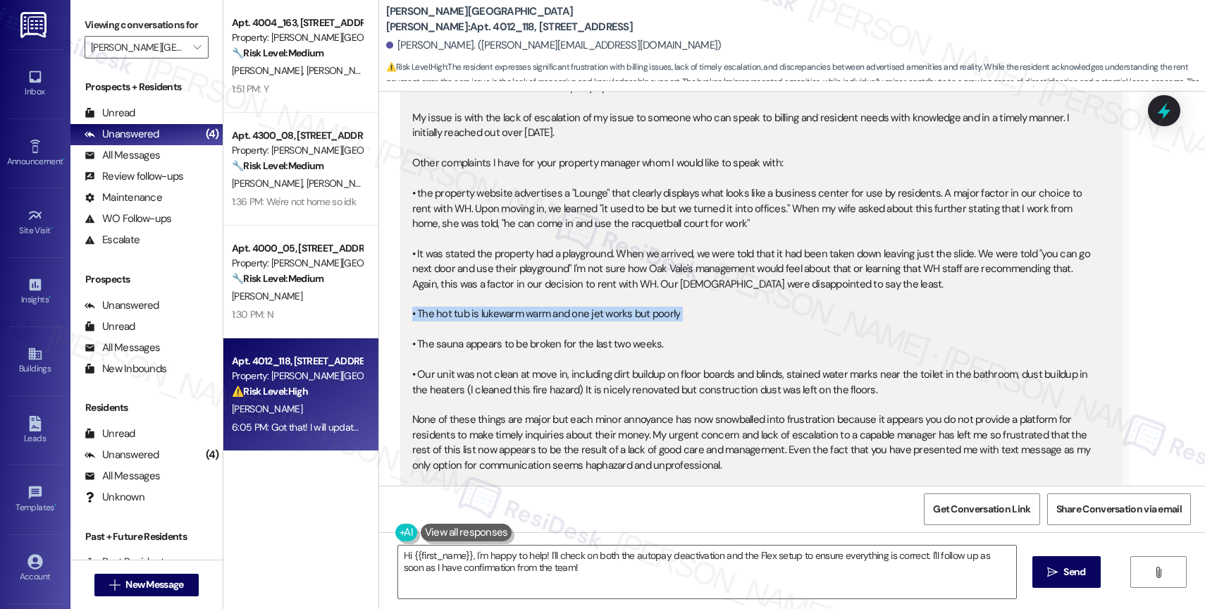
click at [731, 294] on div "To be honest, the rent payment is not something necessary expected to be resolv…" at bounding box center [756, 322] width 688 height 513
click at [552, 312] on div "To be honest, the rent payment is not something necessary expected to be resolv…" at bounding box center [756, 322] width 688 height 513
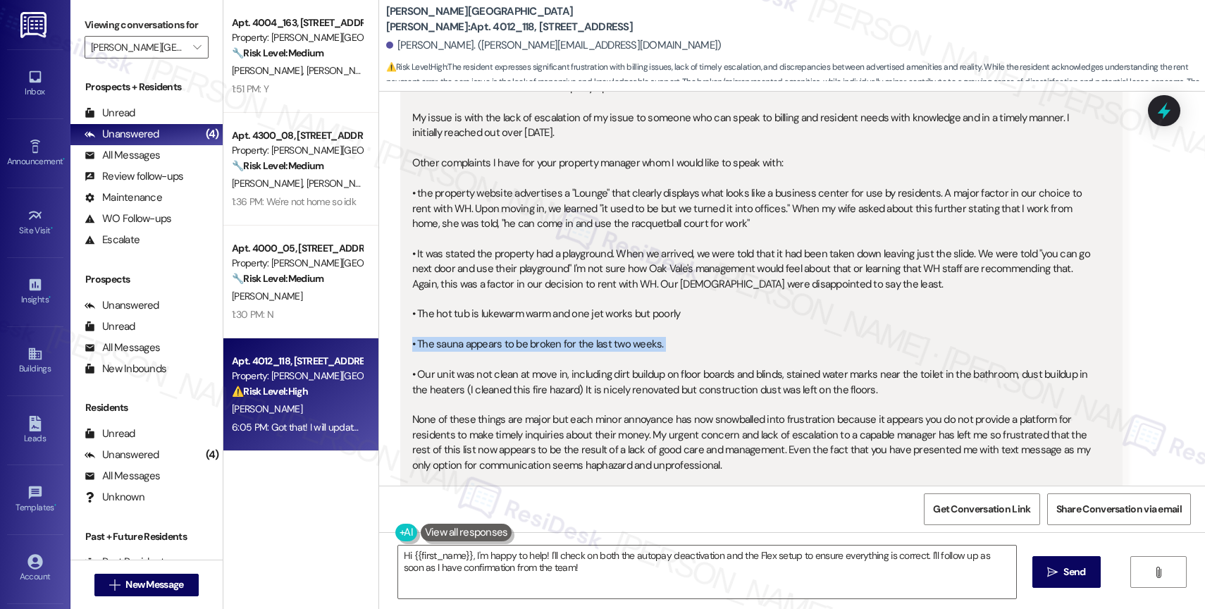
click at [552, 312] on div "To be honest, the rent payment is not something necessary expected to be resolv…" at bounding box center [756, 322] width 688 height 513
click at [704, 304] on div "To be honest, the rent payment is not something necessary expected to be resolv…" at bounding box center [756, 322] width 688 height 513
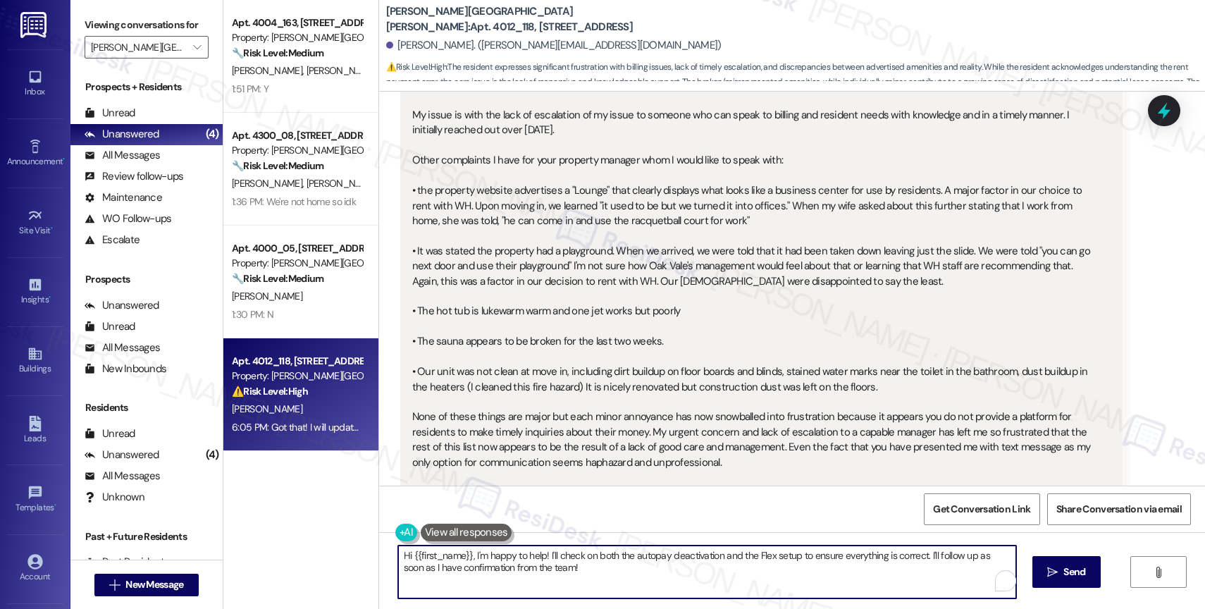
click at [455, 558] on textarea "Hi {{first_name}}, I'm happy to help! I'll check on both the autopay deactivati…" at bounding box center [707, 571] width 618 height 53
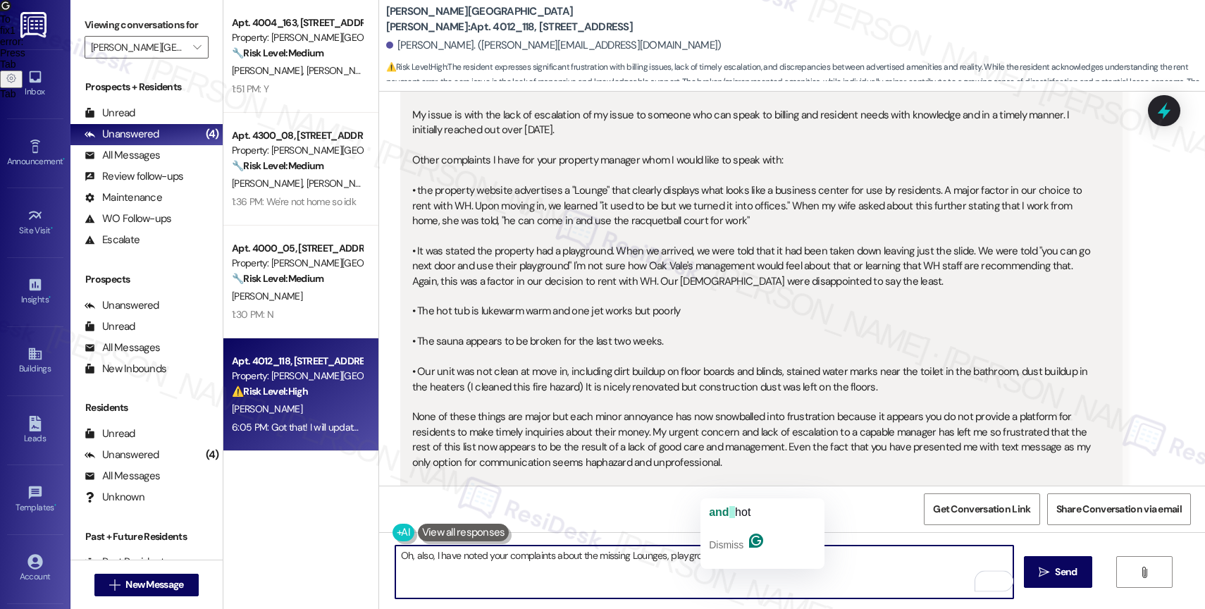
click at [817, 565] on textarea "Oh, also, I have noted your complaints about the missing Lounges, playground, h…" at bounding box center [704, 571] width 618 height 53
drag, startPoint x: 621, startPoint y: 557, endPoint x: 703, endPoint y: 545, distance: 83.2
click at [621, 557] on textarea "Oh, also, I have noted your complaints about the missing Lounges, playground, h…" at bounding box center [704, 571] width 618 height 53
click at [783, 553] on textarea "Oh, also, I have noted your complaints about the missing amenities like the Lou…" at bounding box center [704, 571] width 618 height 53
drag, startPoint x: 732, startPoint y: 559, endPoint x: 801, endPoint y: 561, distance: 69.1
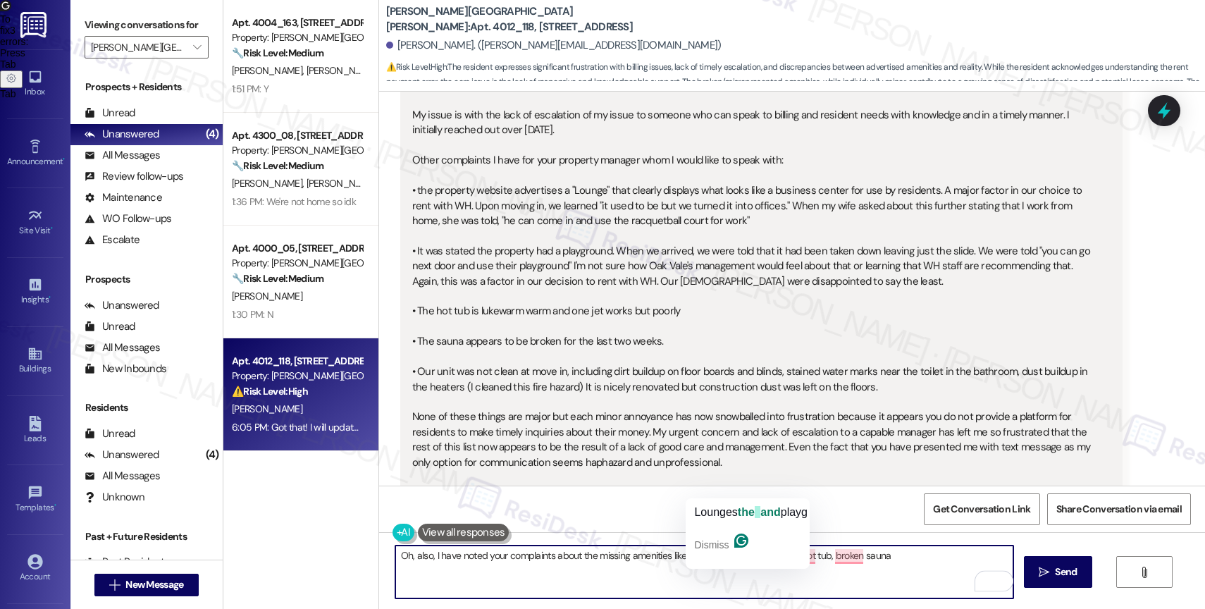
click at [732, 559] on textarea "Oh, also, I have noted your complaints about the missing amenities like the Lou…" at bounding box center [704, 571] width 618 height 53
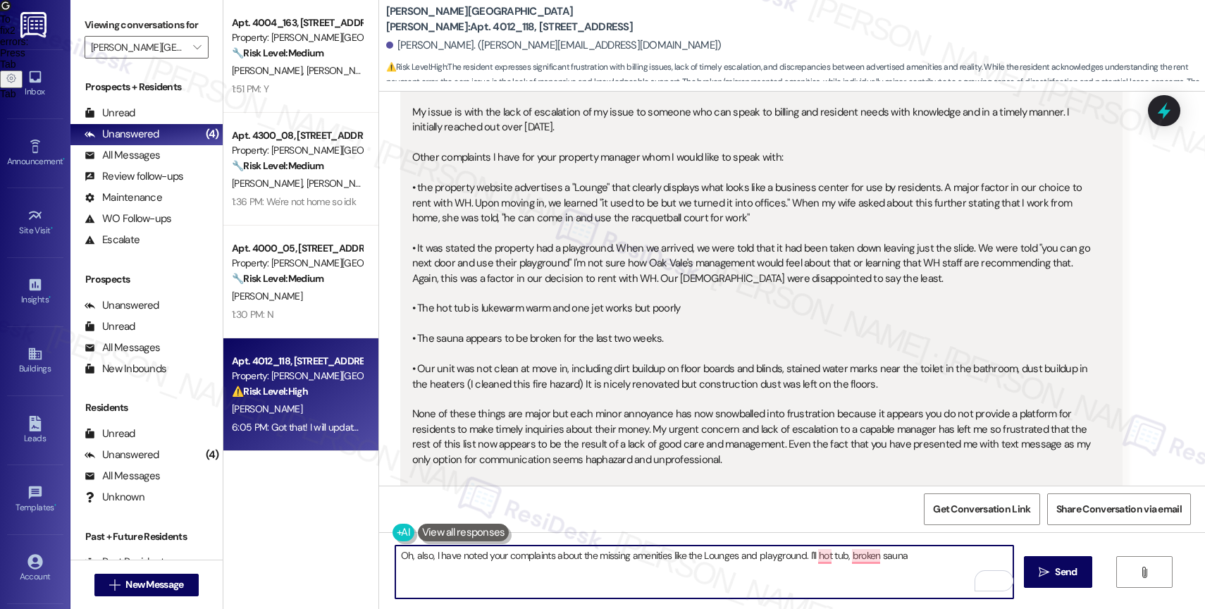
click at [939, 561] on textarea "Oh, also, I have noted your complaints about the missing amenities like the Lou…" at bounding box center [704, 571] width 618 height 53
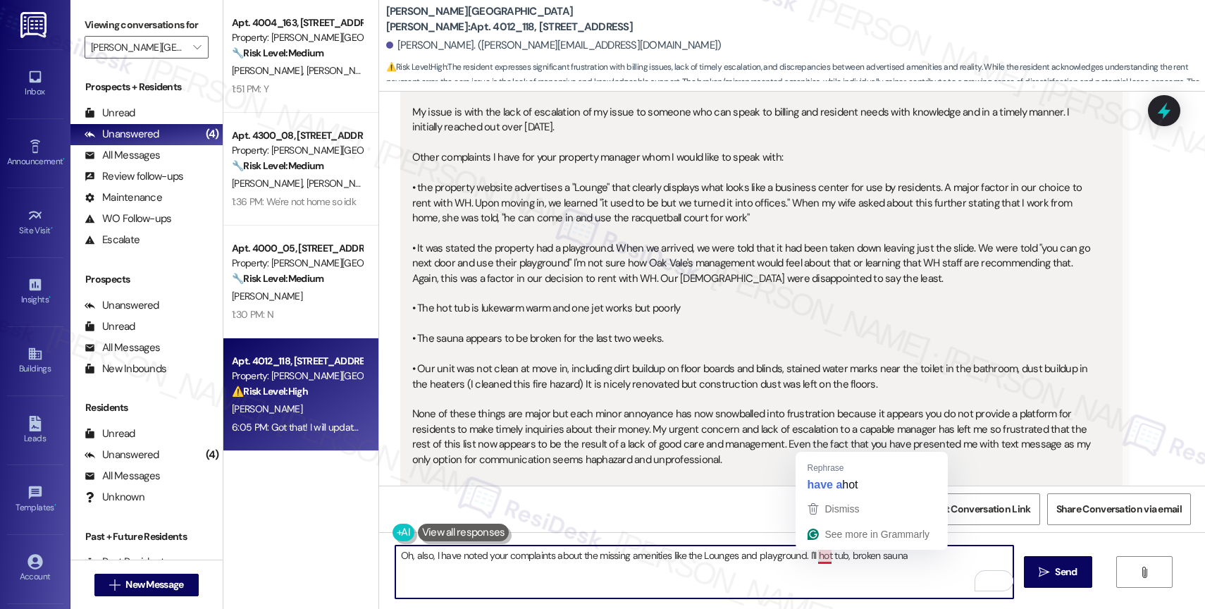
click at [809, 554] on textarea "Oh, also, I have noted your complaints about the missing amenities like the Lou…" at bounding box center [704, 571] width 618 height 53
click at [907, 554] on textarea "Oh, also, I have noted your complaints about the missing amenities like the Lou…" at bounding box center [704, 571] width 618 height 53
click at [1001, 554] on textarea "Oh, also, I have noted your complaints about the missing amenities like the Lou…" at bounding box center [704, 571] width 618 height 53
type textarea "Oh, also, I have noted your complaints about the missing amenities like the Lou…"
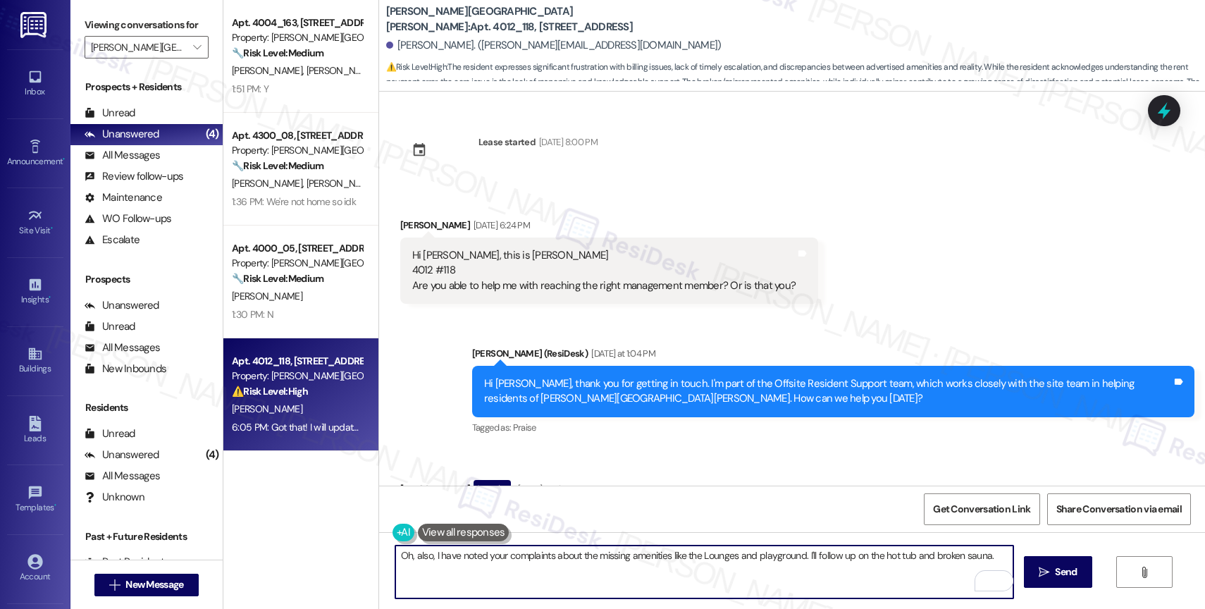
scroll to position [5179, 0]
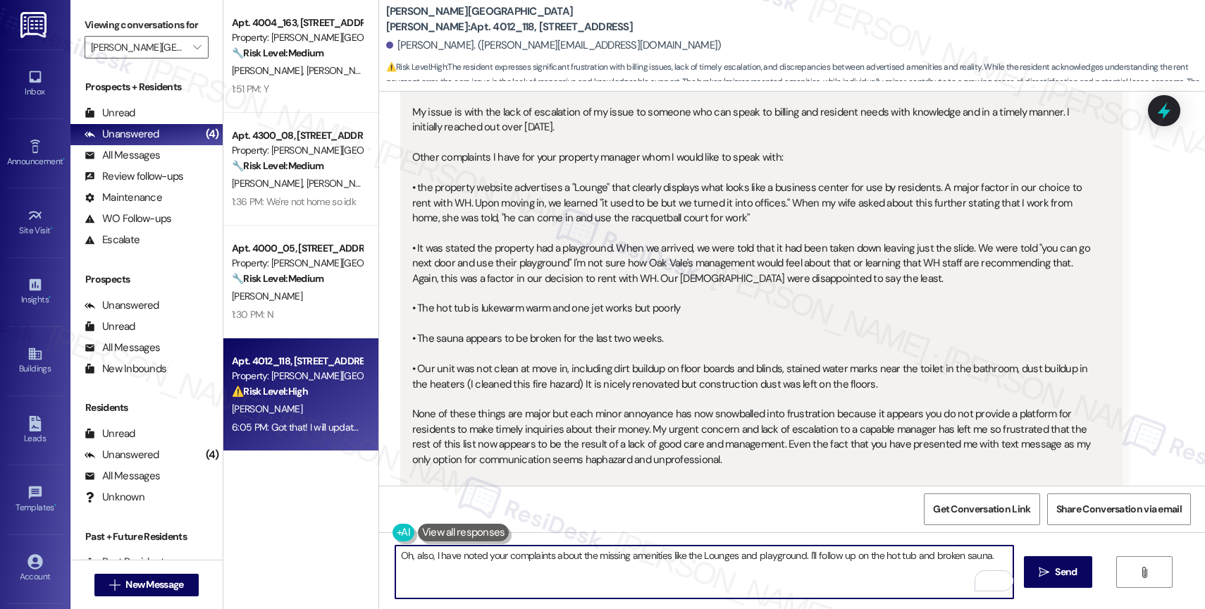
click at [588, 556] on textarea "Oh, also, I have noted your complaints about the missing amenities like the Lou…" at bounding box center [704, 571] width 618 height 53
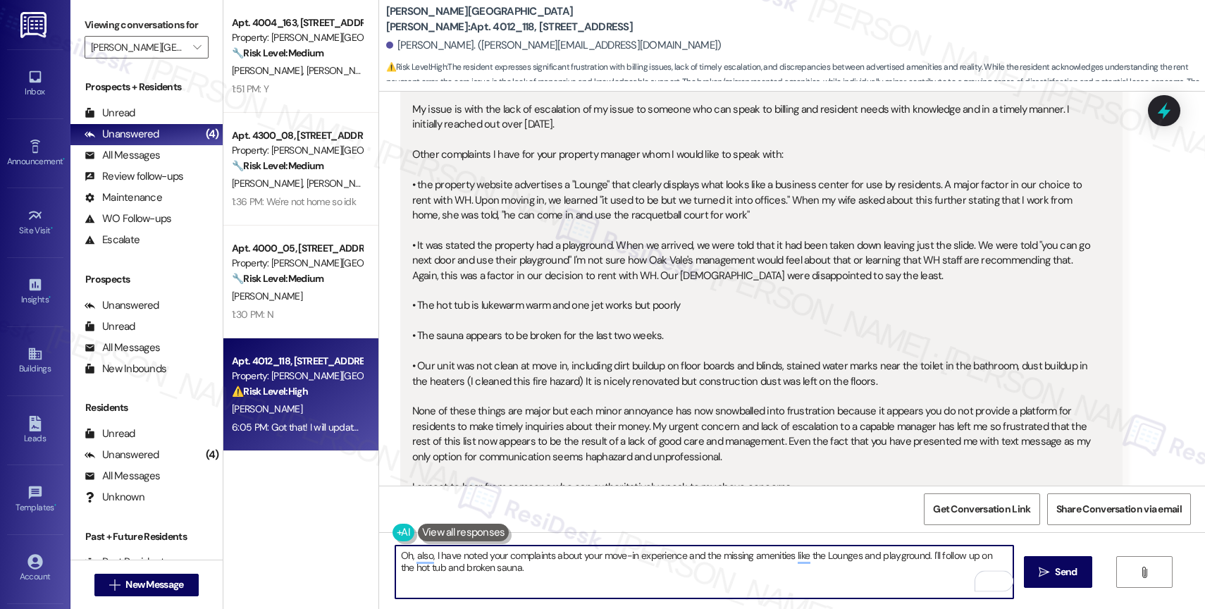
click at [655, 576] on textarea "Oh, also, I have noted your complaints about your move-in experience and the mi…" at bounding box center [704, 571] width 618 height 53
click at [1000, 556] on textarea "Oh, also, I have noted your complaints about your move-in experience and the mi…" at bounding box center [704, 571] width 618 height 53
click at [647, 567] on textarea "Oh, also, I have noted your complaints about your move-in experience and the mi…" at bounding box center [704, 571] width 618 height 53
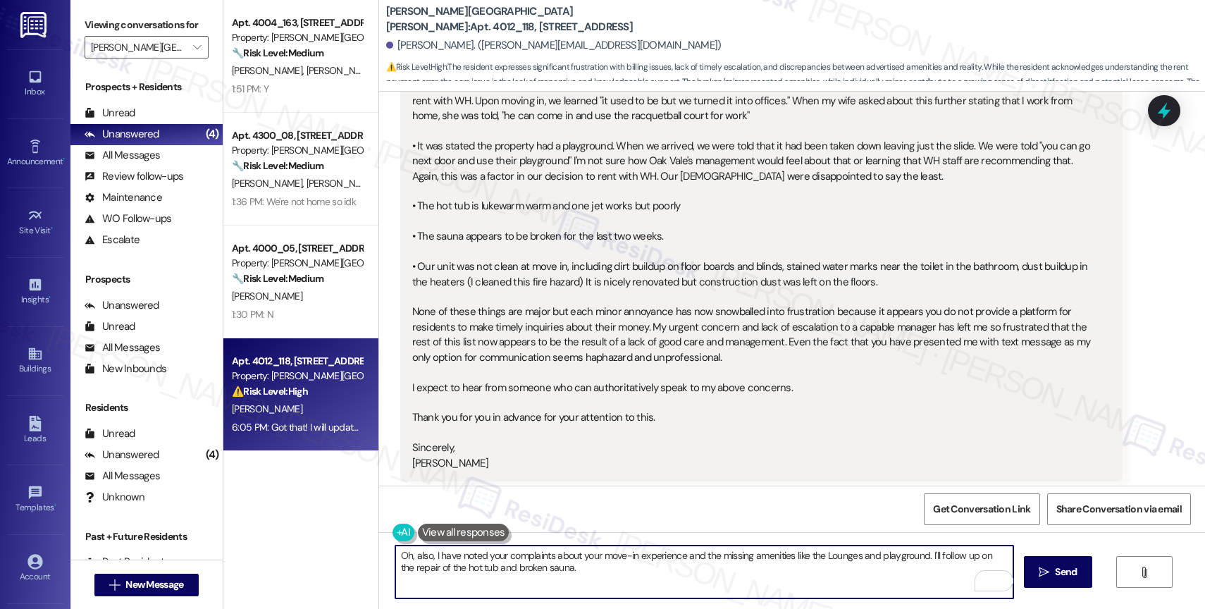
scroll to position [5701, 0]
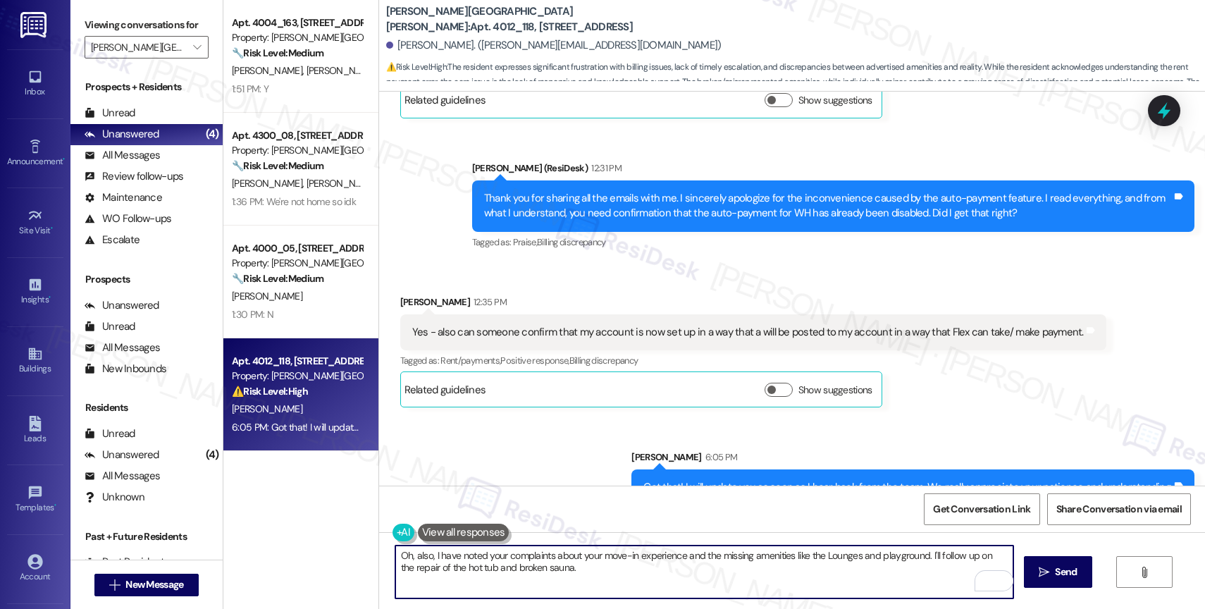
click at [573, 571] on textarea "Oh, also, I have noted your complaints about your move-in experience and the mi…" at bounding box center [704, 571] width 618 height 53
click at [995, 577] on icon "Open Grammarly. 0 Suggestions." at bounding box center [991, 580] width 15 height 15
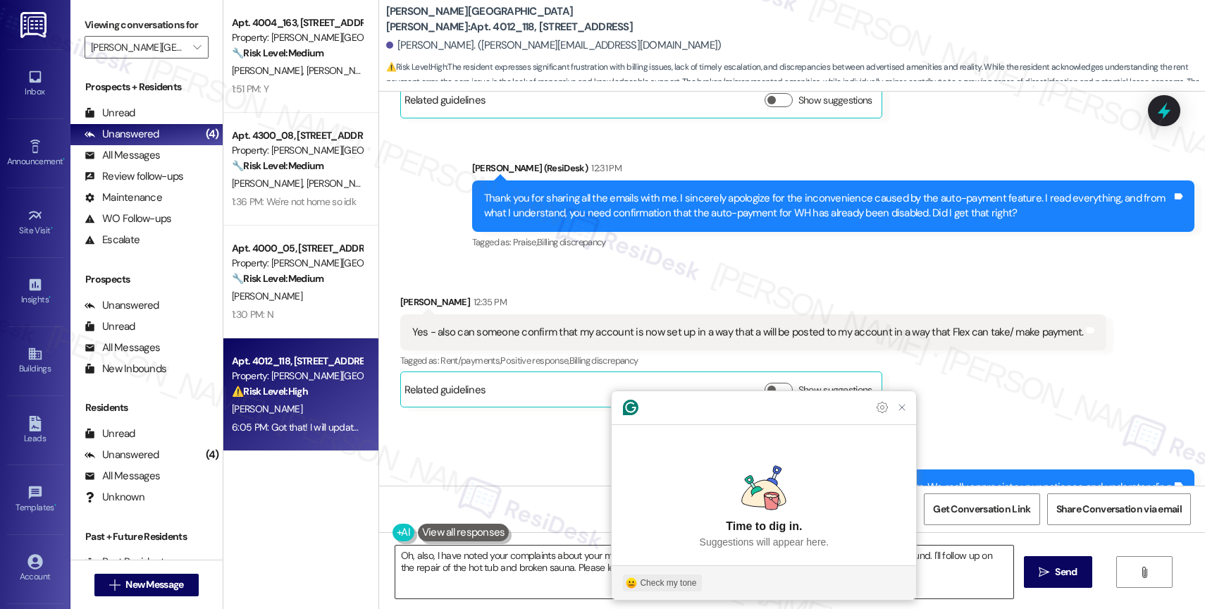
click at [664, 578] on div "Check my tone" at bounding box center [668, 582] width 56 height 13
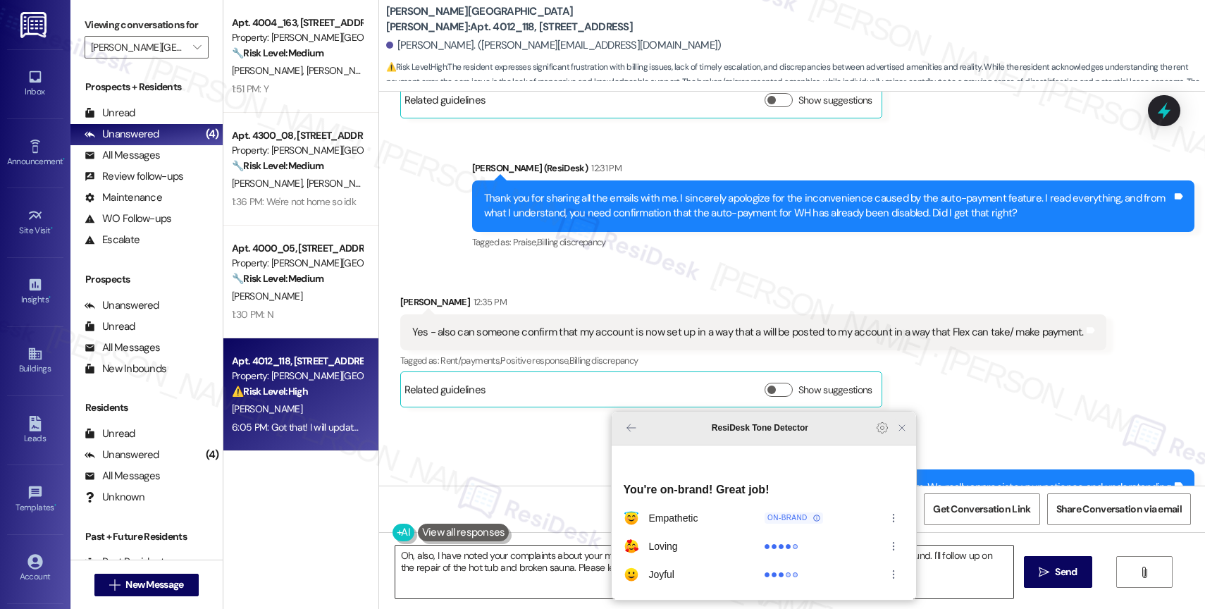
click at [903, 433] on icon "Close Grammarly Assistant" at bounding box center [901, 427] width 11 height 11
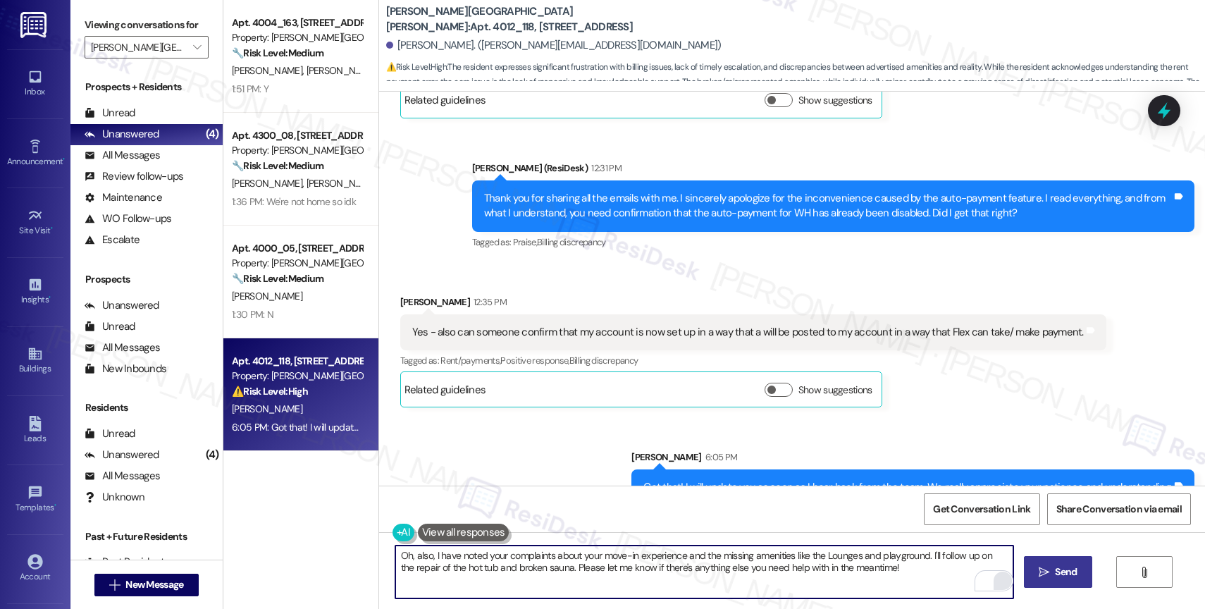
click at [1052, 571] on span "Send" at bounding box center [1065, 571] width 27 height 15
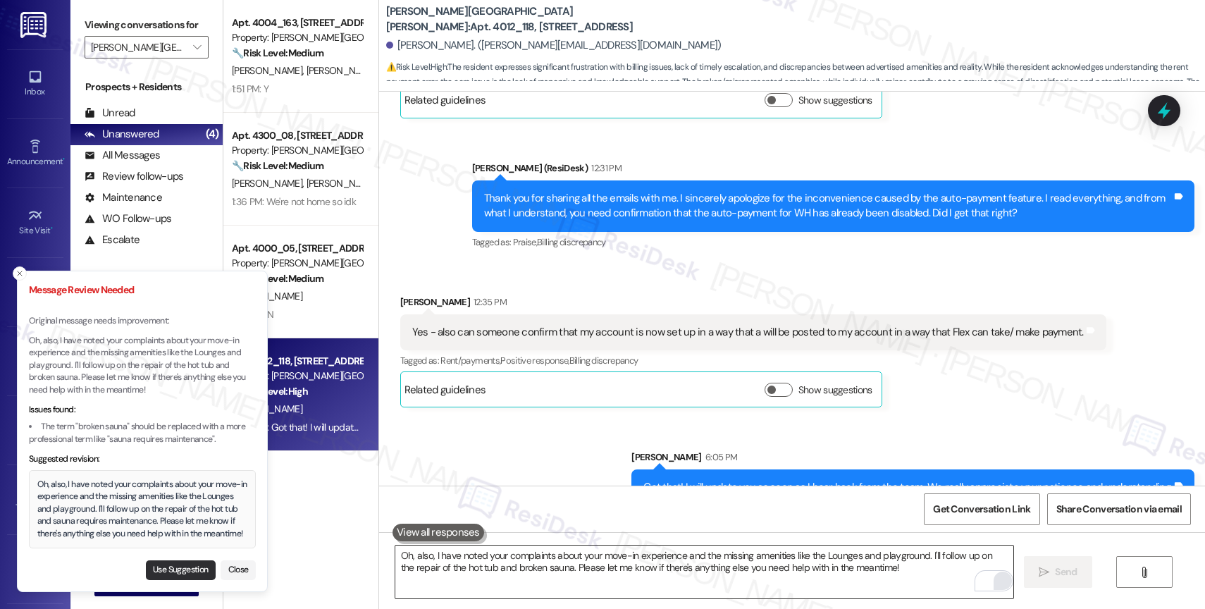
click at [176, 566] on button "Use Suggestion" at bounding box center [181, 570] width 70 height 20
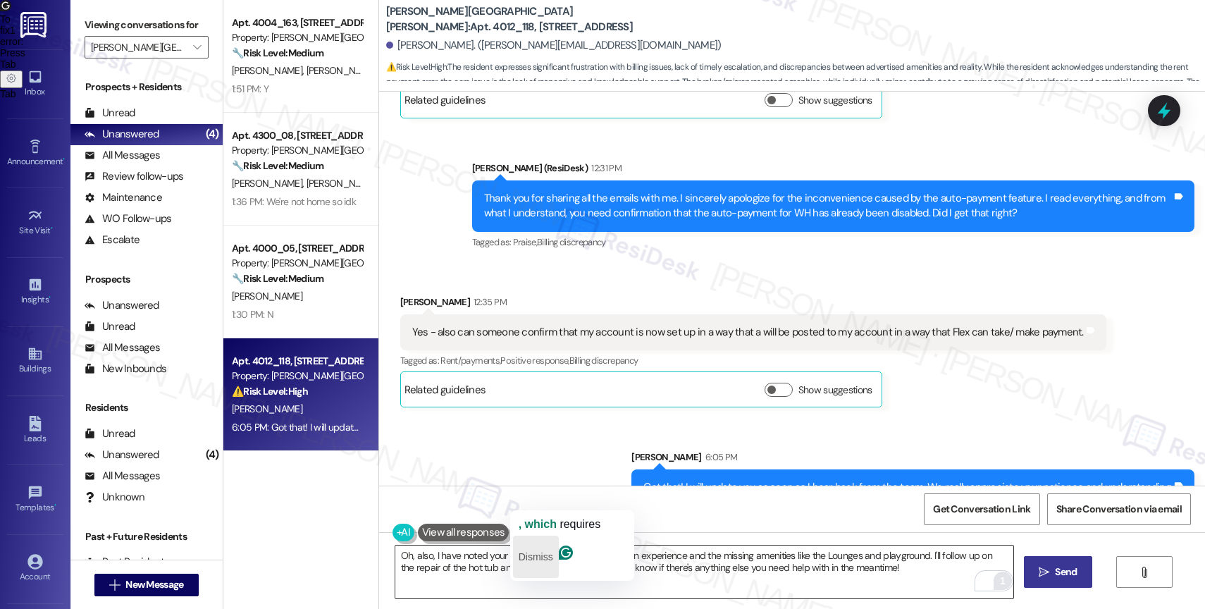
click at [546, 550] on p "Dismiss" at bounding box center [536, 556] width 35 height 23
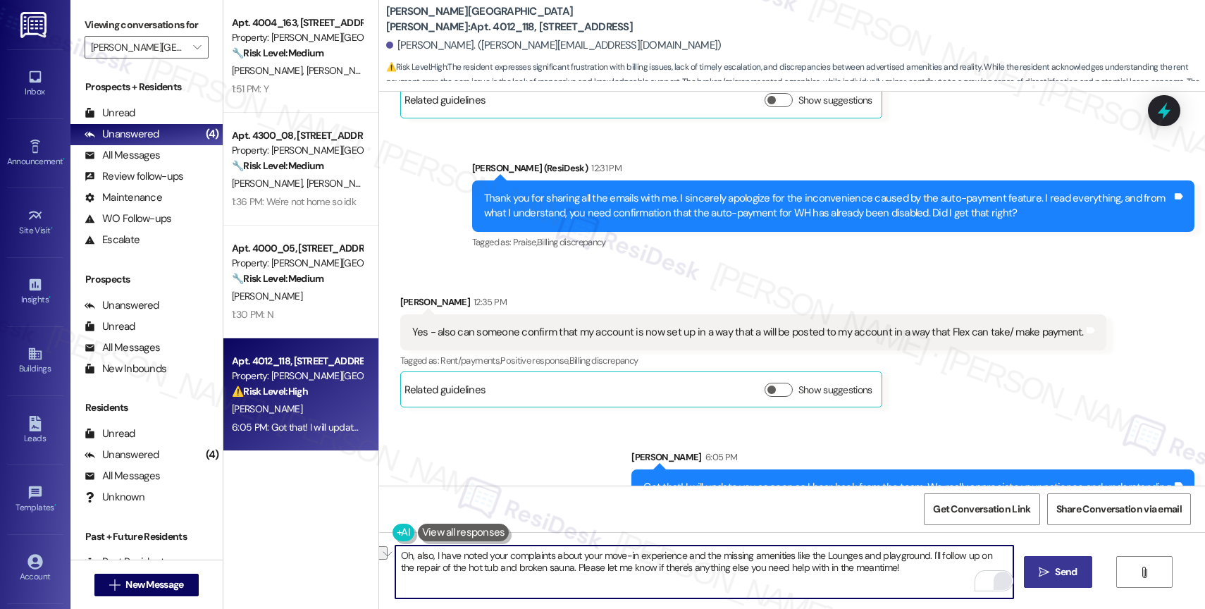
drag, startPoint x: 519, startPoint y: 567, endPoint x: 605, endPoint y: 570, distance: 86.7
click at [605, 570] on textarea "Oh, also, I have noted your complaints about your move-in experience and the mi…" at bounding box center [704, 571] width 618 height 53
type textarea "Oh, also, I have noted your complaints about your move-in experience and the mi…"
click at [1077, 578] on span "Send" at bounding box center [1065, 571] width 27 height 15
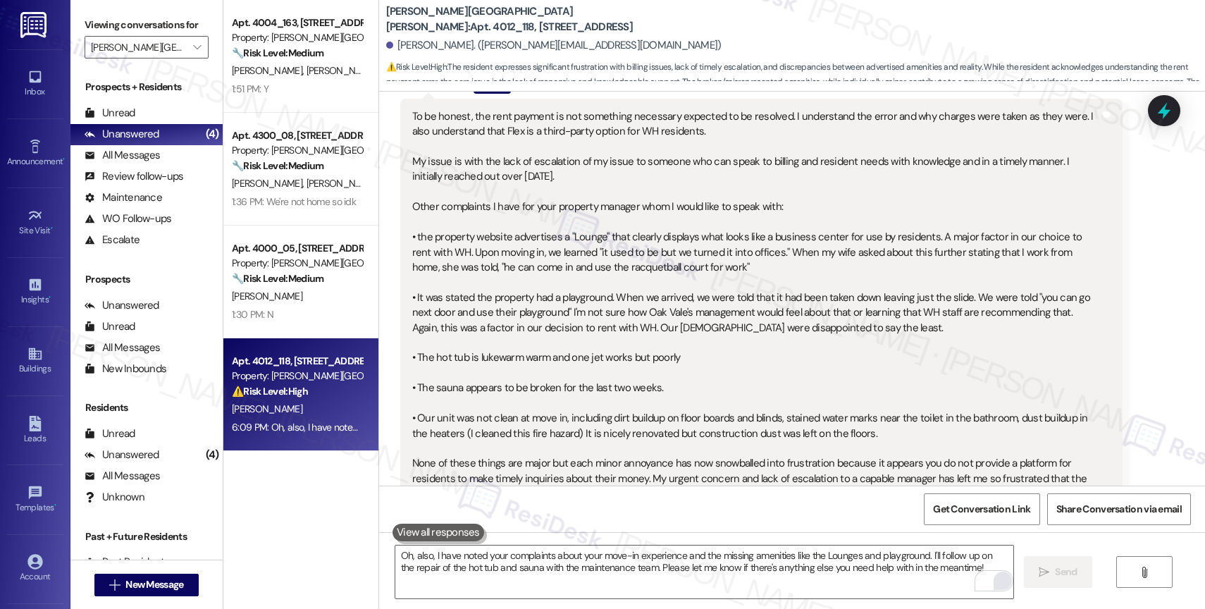
scroll to position [5776, 0]
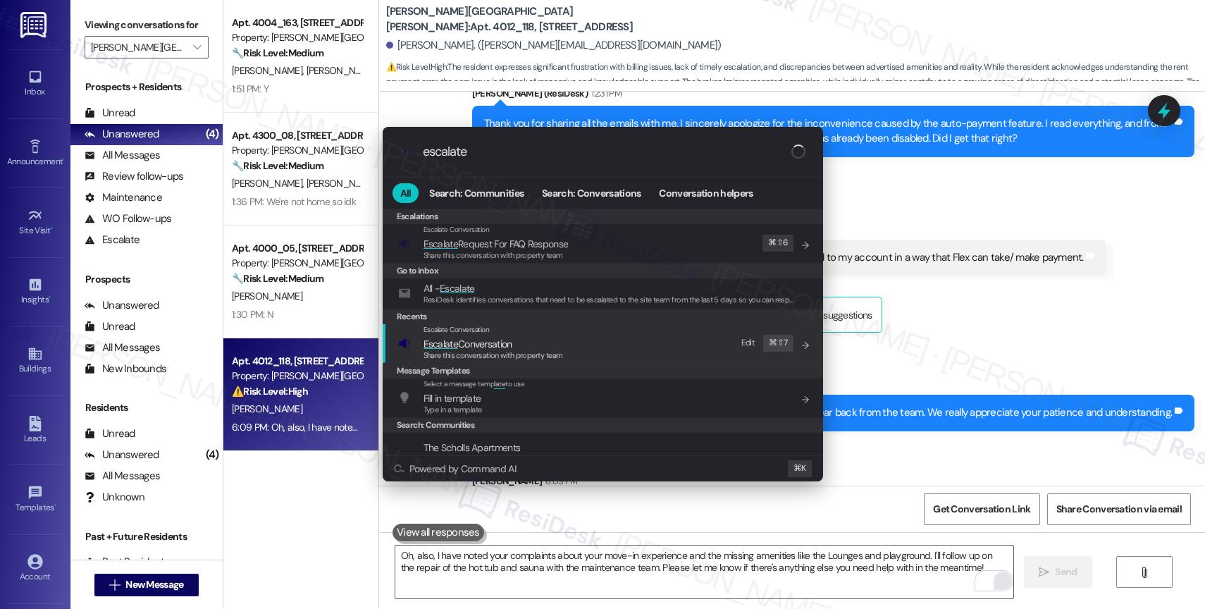
type input "escalate"
click at [510, 341] on span "Escalate Conversation" at bounding box center [467, 343] width 89 height 13
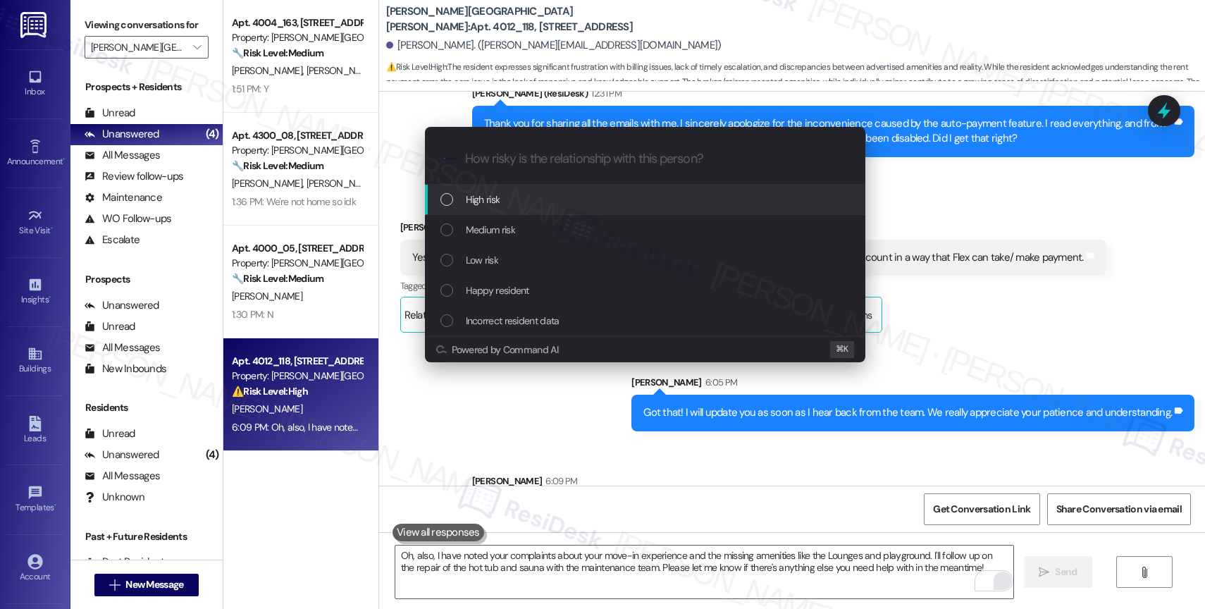
click at [488, 192] on span "High risk" at bounding box center [483, 199] width 35 height 15
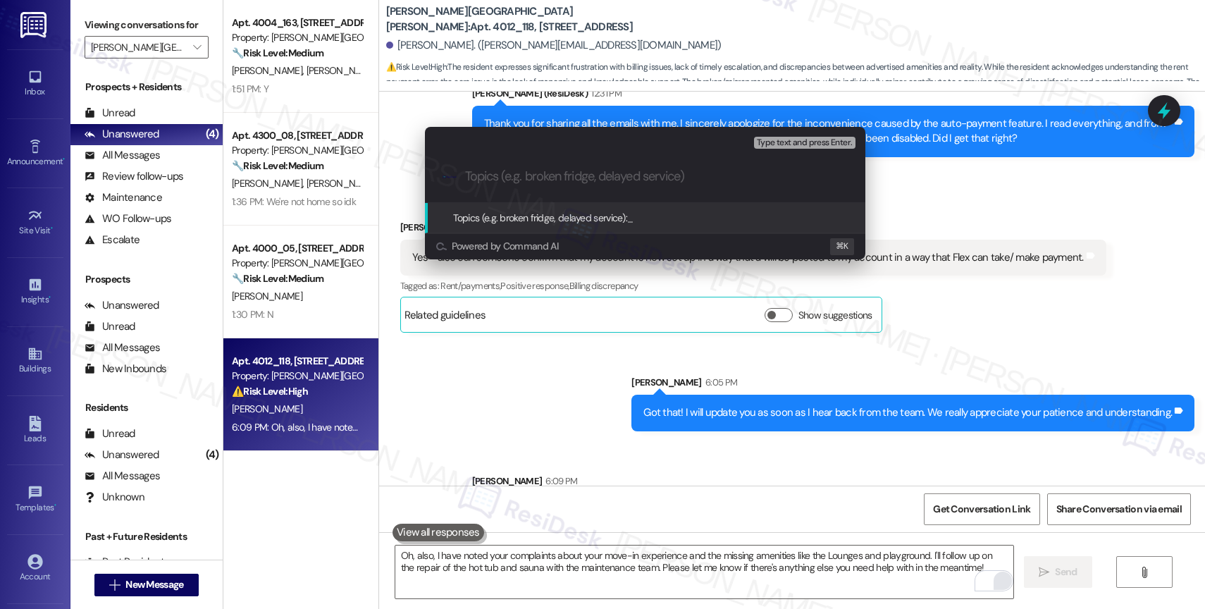
click at [489, 168] on div ".cls-1{fill:#0a055f;}.cls-2{fill:#0cc4c4;} resideskLogoBlueOrange" at bounding box center [645, 176] width 440 height 50
click at [485, 185] on div ".cls-1{fill:#0a055f;}.cls-2{fill:#0cc4c4;} resideskLogoBlueOrange" at bounding box center [645, 176] width 440 height 50
click at [545, 176] on input "Topics (e.g. broken fridge, delayed service)" at bounding box center [656, 176] width 383 height 15
click at [571, 178] on input "Important - Disbale Autopay, Flex payment setup, and Amenity" at bounding box center [650, 176] width 371 height 15
drag, startPoint x: 570, startPoint y: 174, endPoint x: 533, endPoint y: 173, distance: 37.3
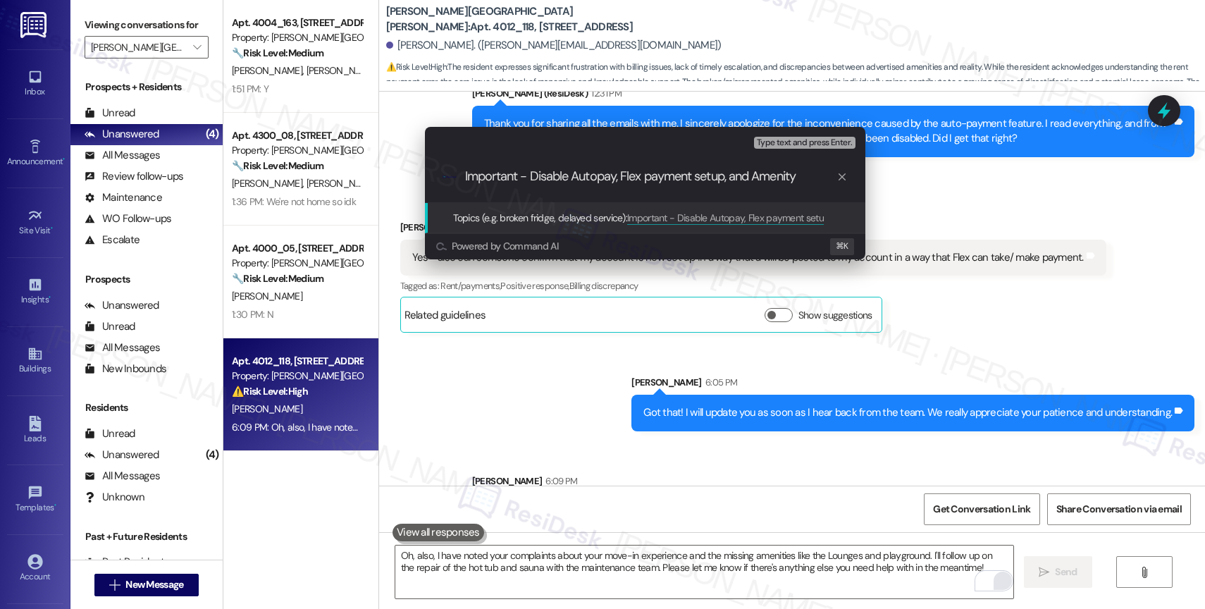
click at [533, 173] on input "Important - Disable Autopay, Flex payment setup, and Amenity" at bounding box center [650, 176] width 371 height 15
click at [598, 180] on input "Important - Disable Autopay, Flex payment setup, and Amenity" at bounding box center [650, 176] width 371 height 15
drag, startPoint x: 569, startPoint y: 174, endPoint x: 532, endPoint y: 175, distance: 37.3
click at [532, 175] on input "Important - Disable Autopay, Flex payment setup, and Amenity" at bounding box center [650, 176] width 371 height 15
click at [575, 180] on input "Important - Autopay, Flex payment setup, and Amenity" at bounding box center [650, 176] width 371 height 15
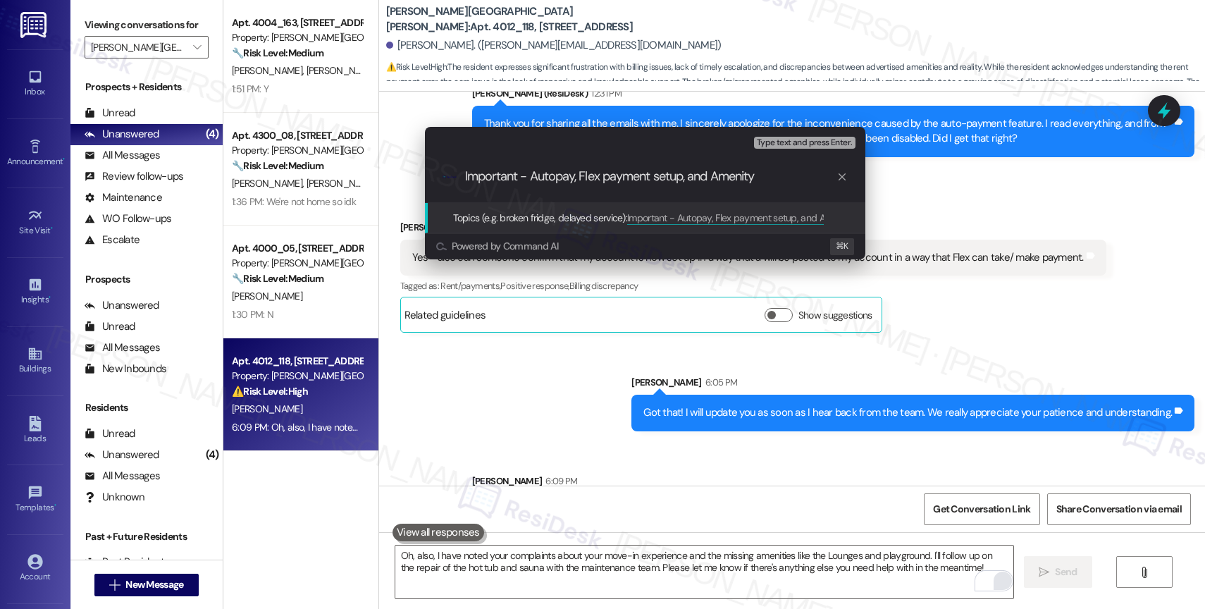
click at [531, 176] on input "Important - Autopay, Flex payment setup, and Amenity" at bounding box center [650, 176] width 371 height 15
click at [816, 178] on input "Important - Disable Autopay, Flex payment setup, and Amenity" at bounding box center [650, 176] width 371 height 15
type input "Important - Disable Autopay, Flex payment setup, and Amenity Feedback"
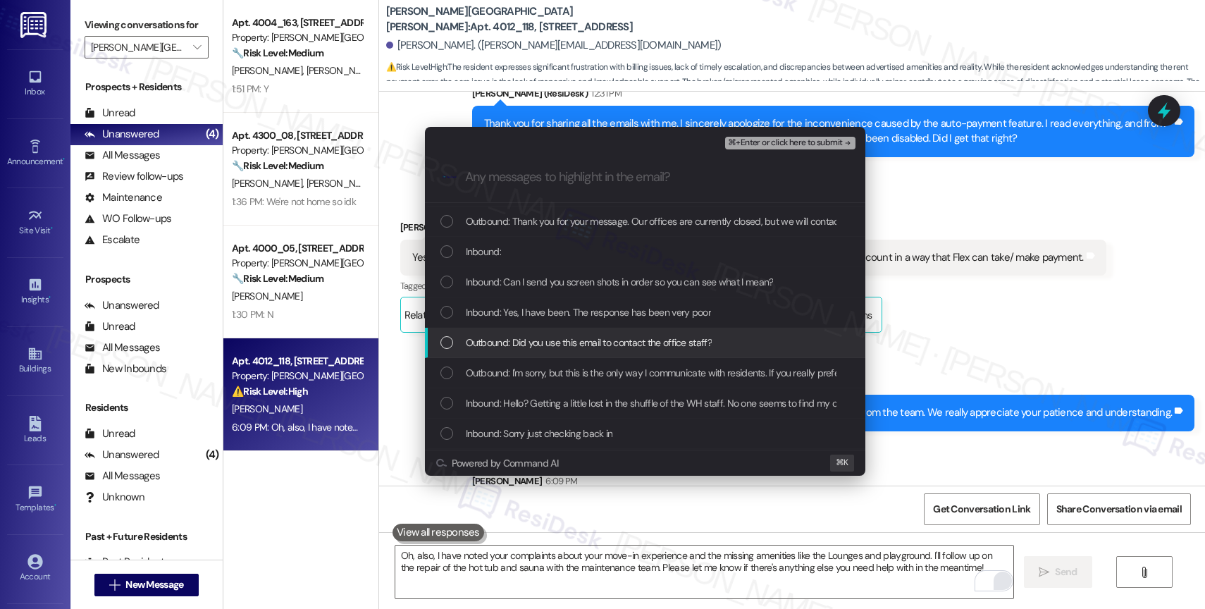
scroll to position [542, 0]
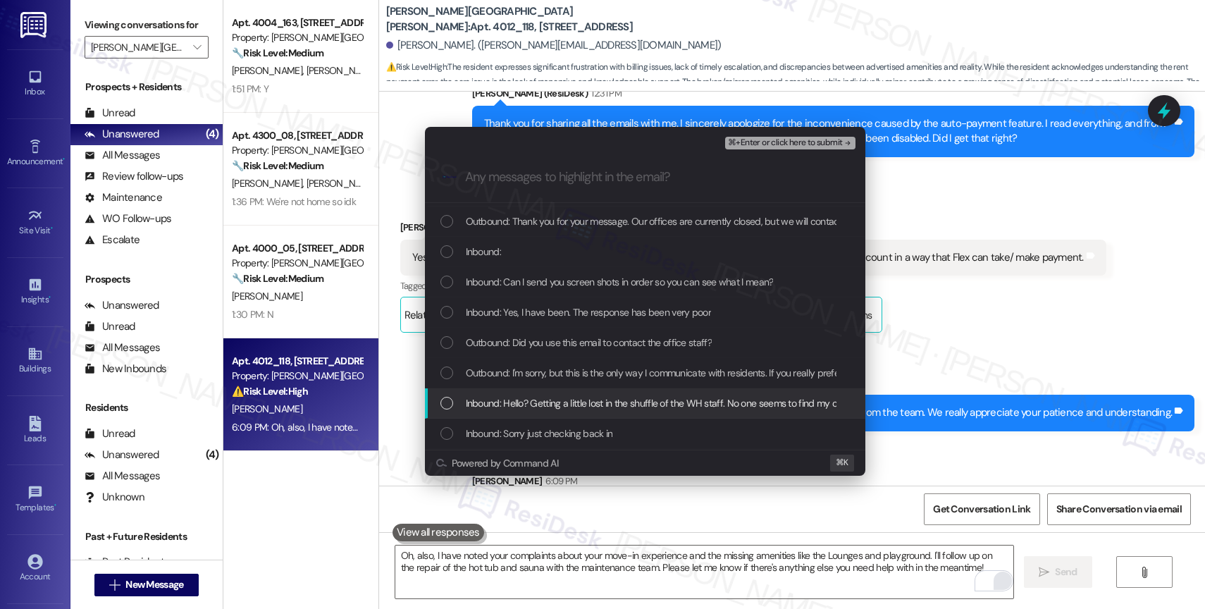
drag, startPoint x: 609, startPoint y: 409, endPoint x: 599, endPoint y: 373, distance: 37.3
click at [608, 408] on span "Inbound: Hello? Getting a little lost in the shuffle of the WH staff. No one se…" at bounding box center [708, 402] width 485 height 15
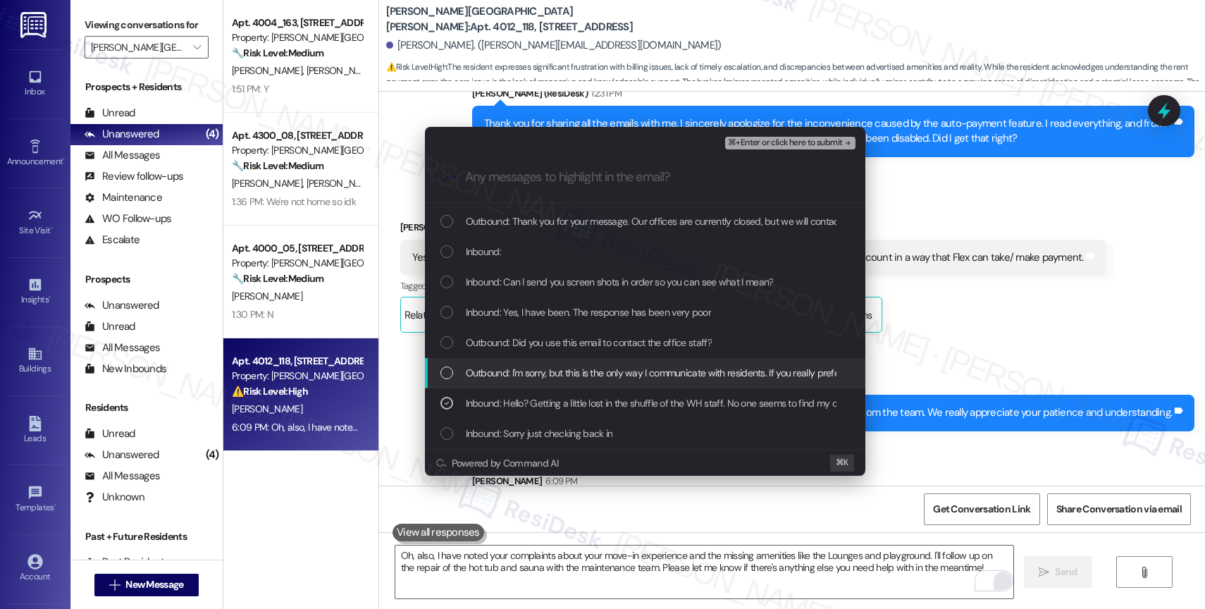
drag, startPoint x: 599, startPoint y: 373, endPoint x: 590, endPoint y: 336, distance: 38.4
click at [599, 369] on span "Outbound: I'm sorry, but this is the only way I communicate with residents. If …" at bounding box center [824, 372] width 716 height 15
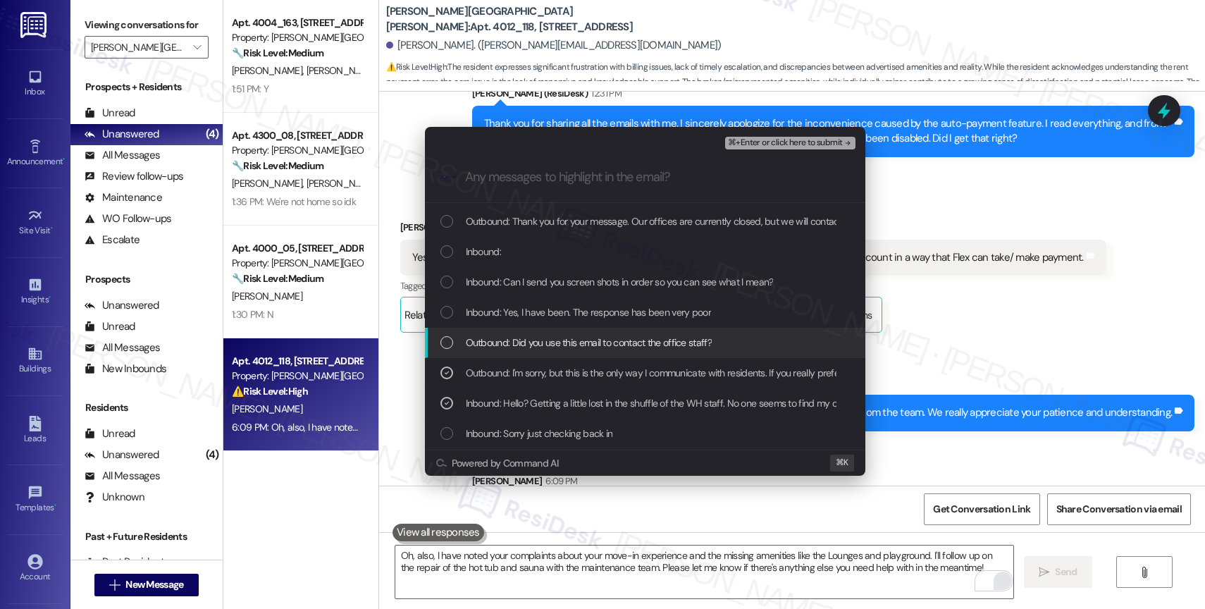
drag, startPoint x: 590, startPoint y: 336, endPoint x: 590, endPoint y: 320, distance: 16.2
click at [590, 336] on span "Outbound: Did you use this email to contact the office staff?" at bounding box center [589, 342] width 246 height 15
click at [592, 308] on span "Inbound: Yes, I have been. The response has been very poor" at bounding box center [588, 311] width 245 height 15
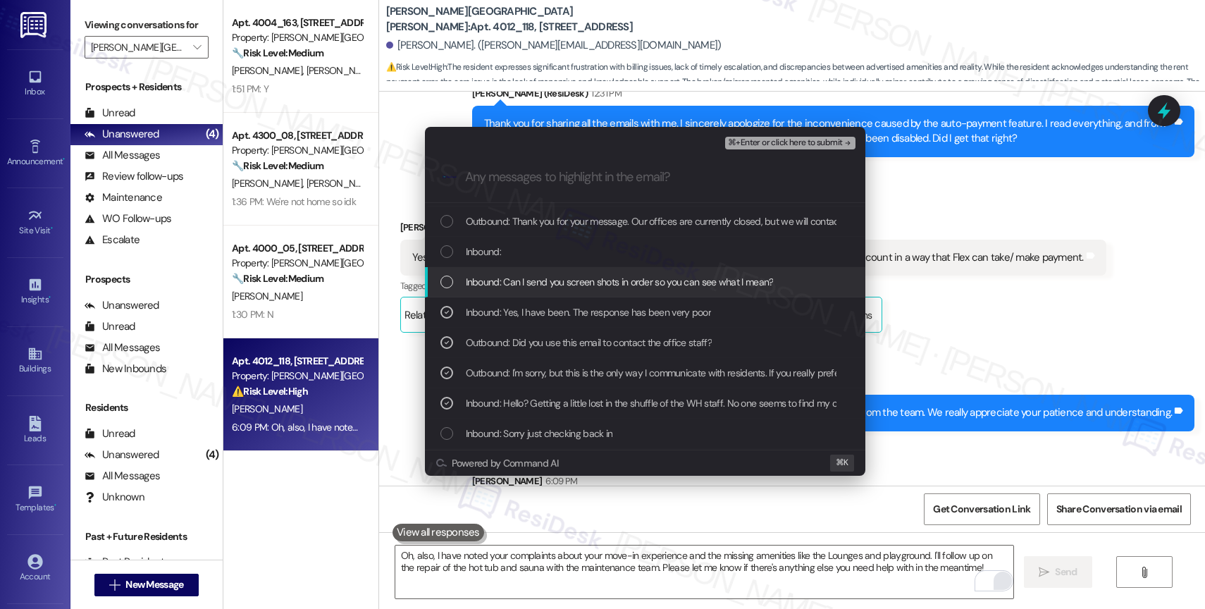
click at [600, 286] on span "Inbound: Can I send you screen shots in order so you can see what I mean?" at bounding box center [620, 281] width 308 height 15
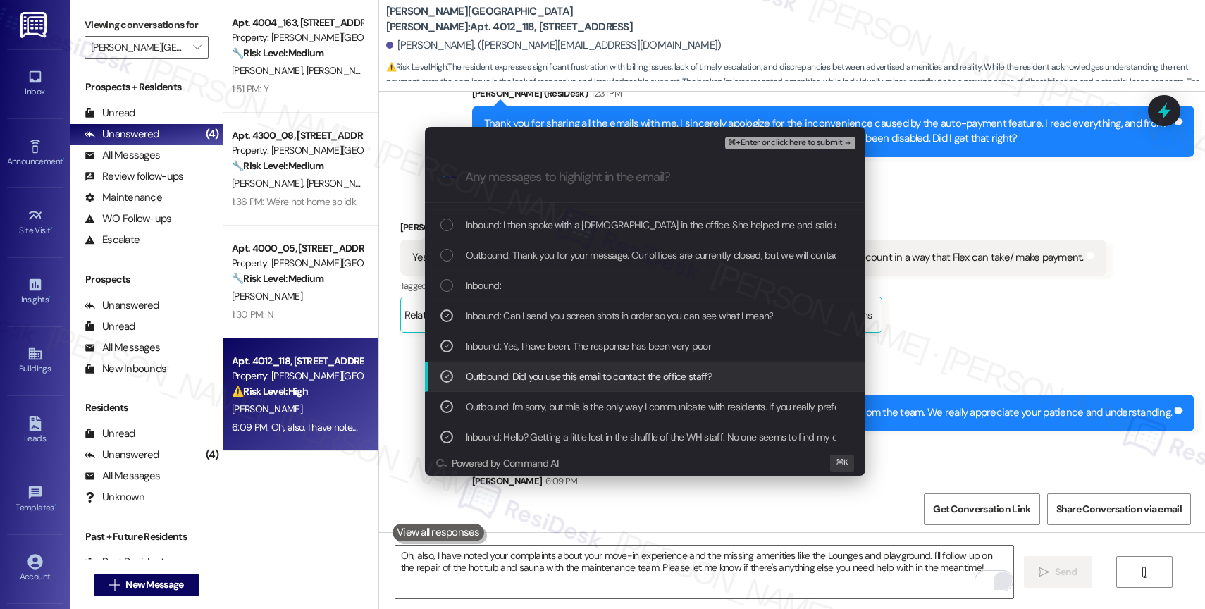
click at [616, 377] on span "Outbound: Did you use this email to contact the office staff?" at bounding box center [589, 375] width 246 height 15
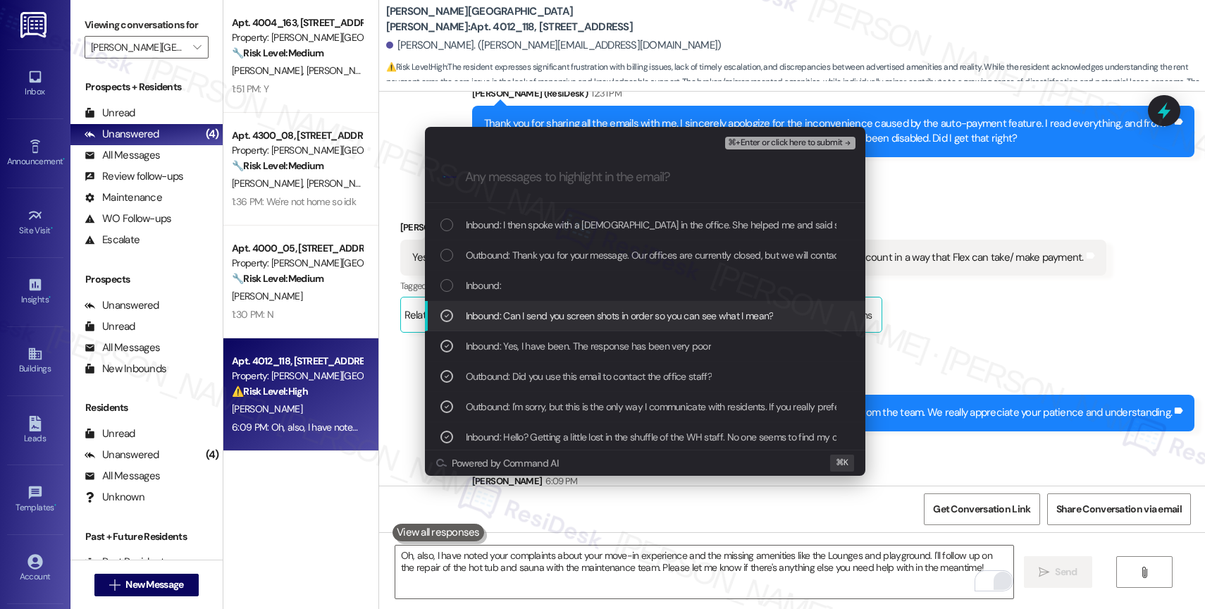
click at [616, 319] on span "Inbound: Can I send you screen shots in order so you can see what I mean?" at bounding box center [620, 315] width 308 height 15
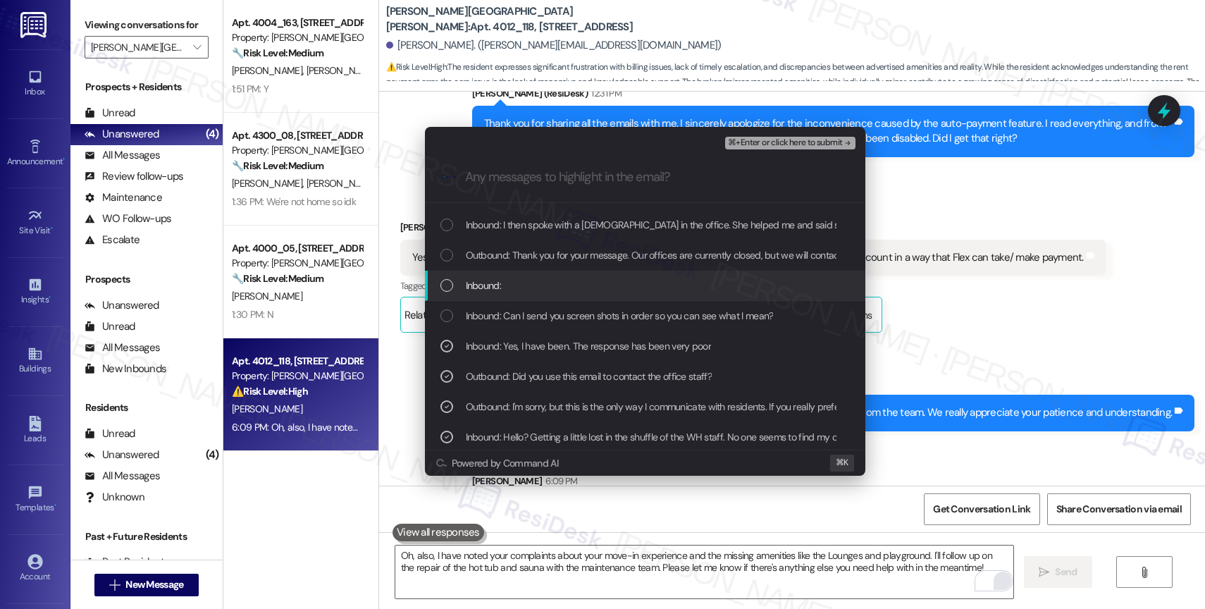
click at [609, 281] on div "Inbound:" at bounding box center [646, 285] width 412 height 15
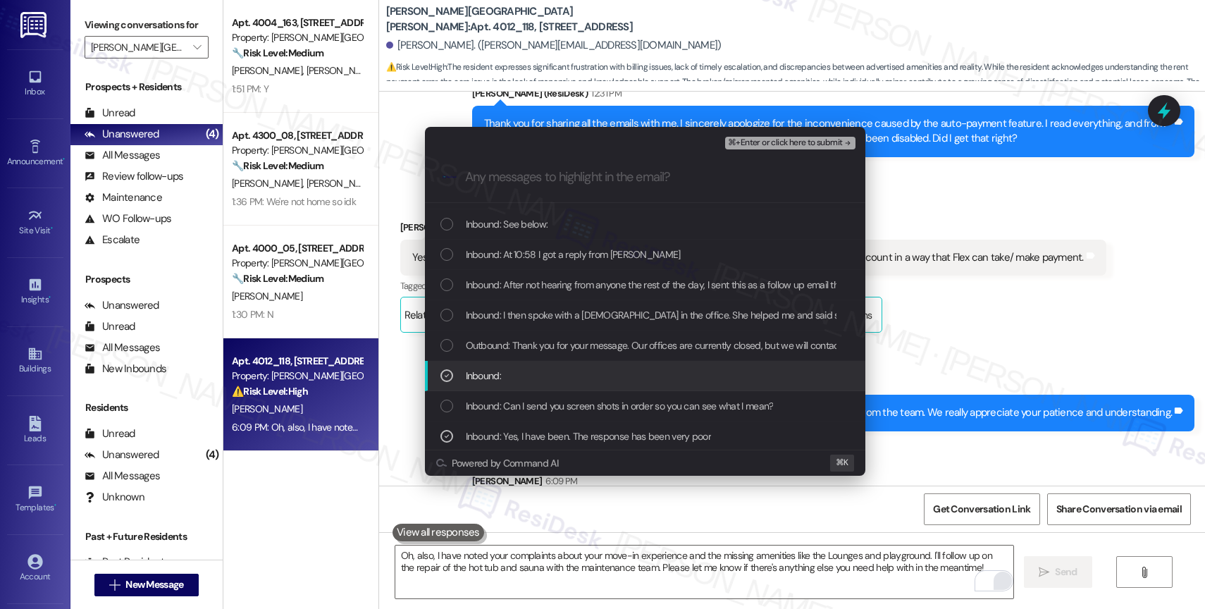
scroll to position [345, 0]
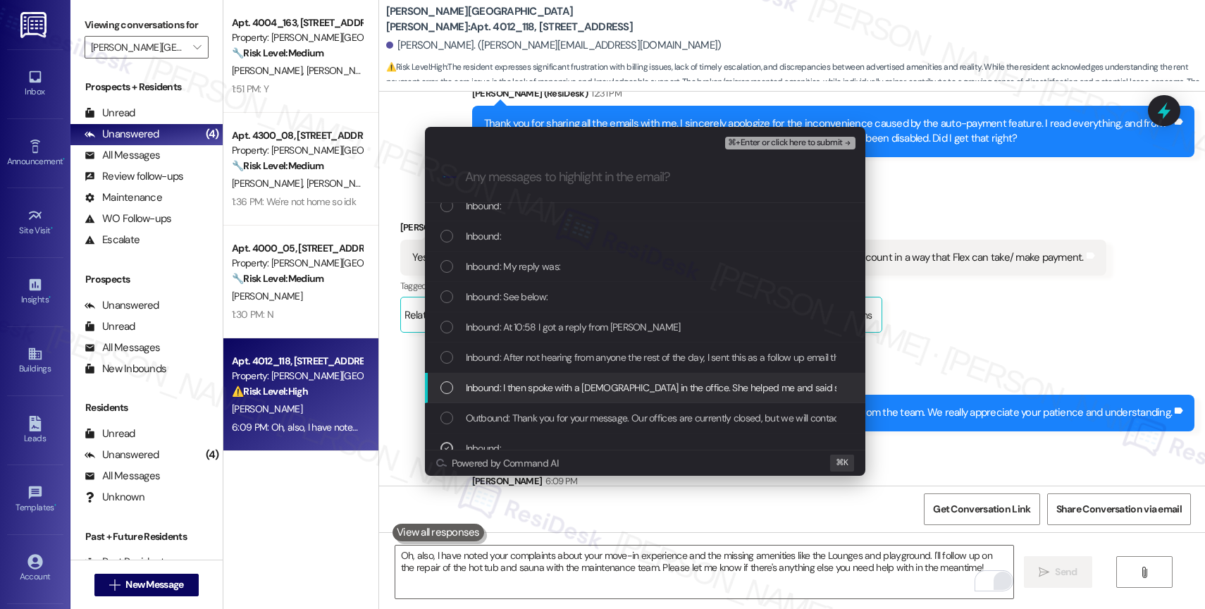
click at [638, 383] on span "Inbound: I then spoke with a female in the office. She helped me and said she w…" at bounding box center [932, 387] width 933 height 15
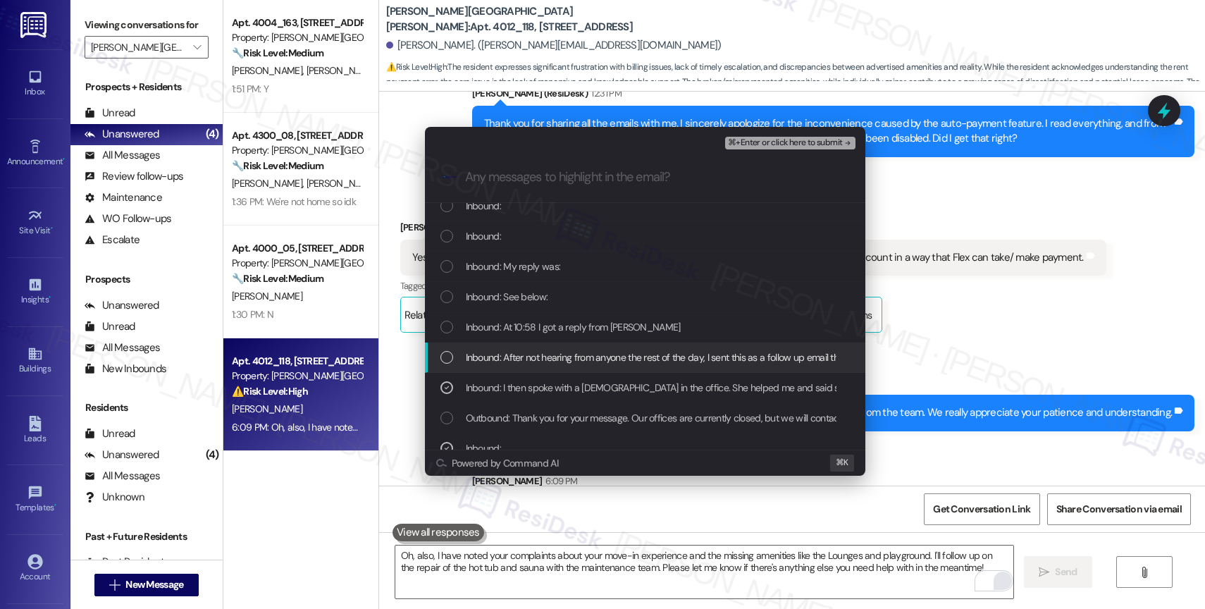
click at [621, 361] on span "Inbound: After not hearing from anyone the rest of the day, I sent this as a fo…" at bounding box center [683, 356] width 434 height 15
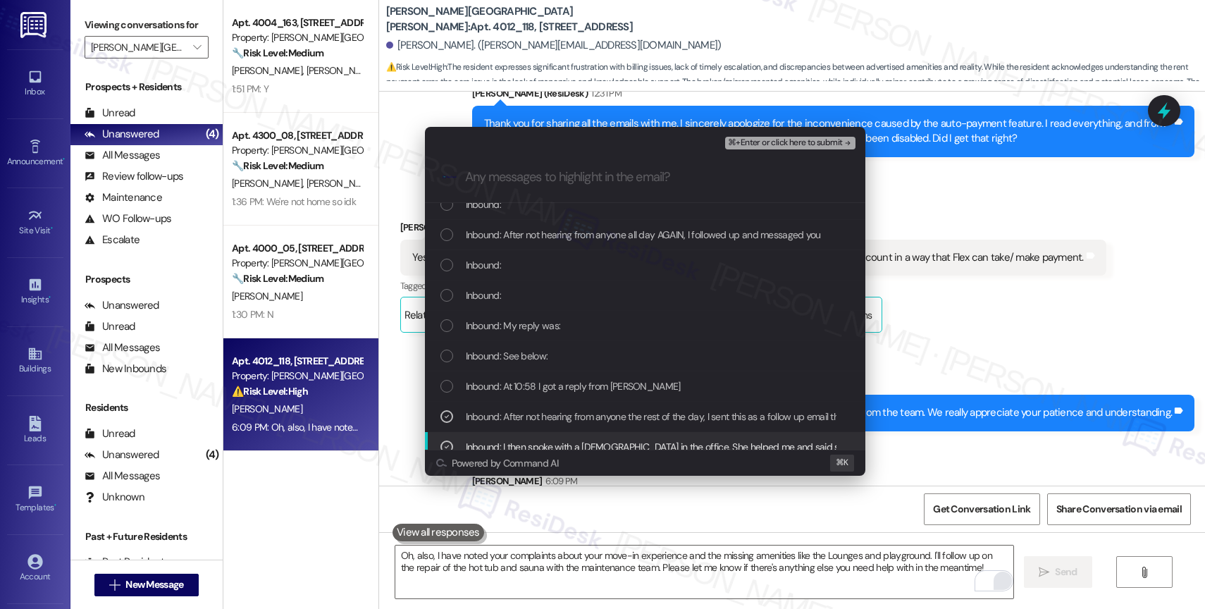
scroll to position [372, 0]
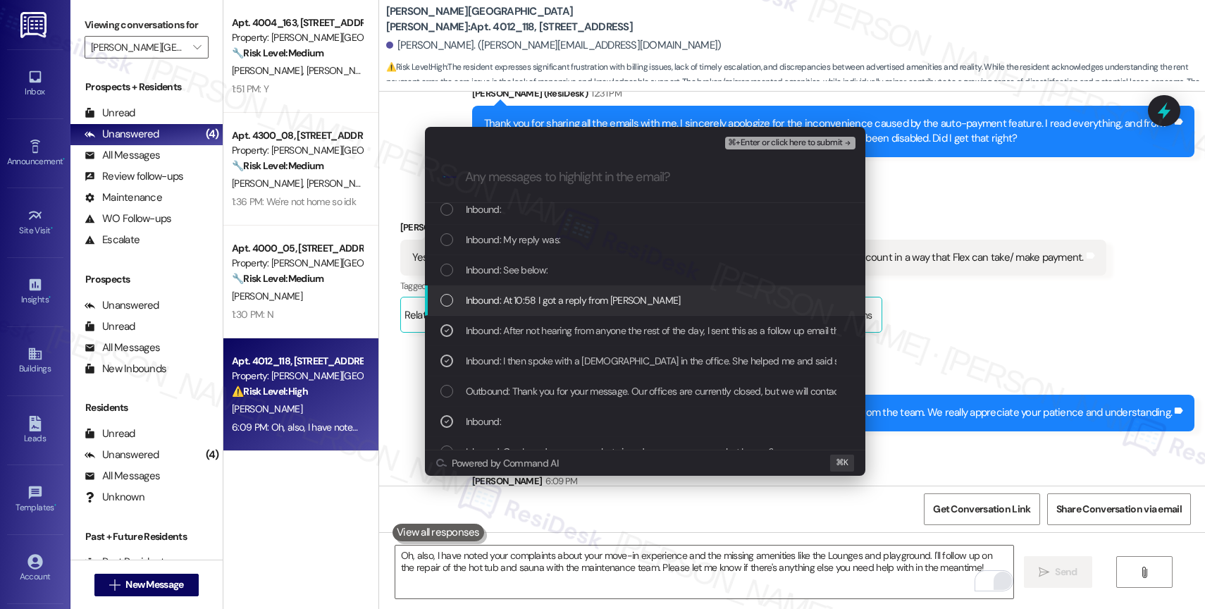
click at [596, 294] on span "Inbound: At 10:58 I got a reply from Murphy" at bounding box center [573, 299] width 215 height 15
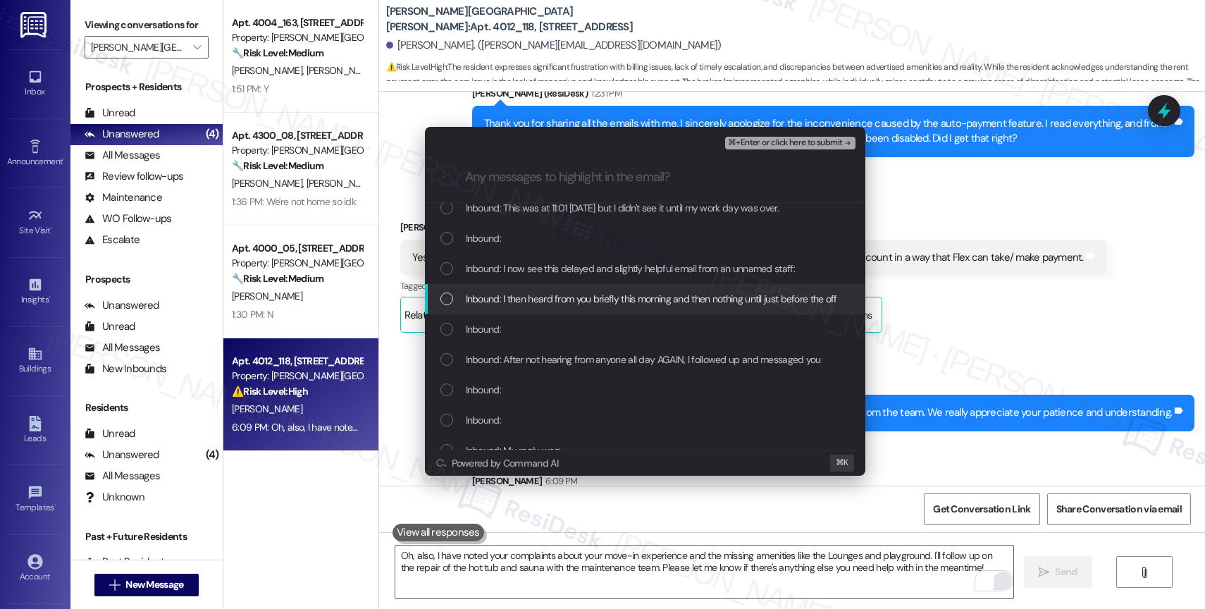
scroll to position [6, 0]
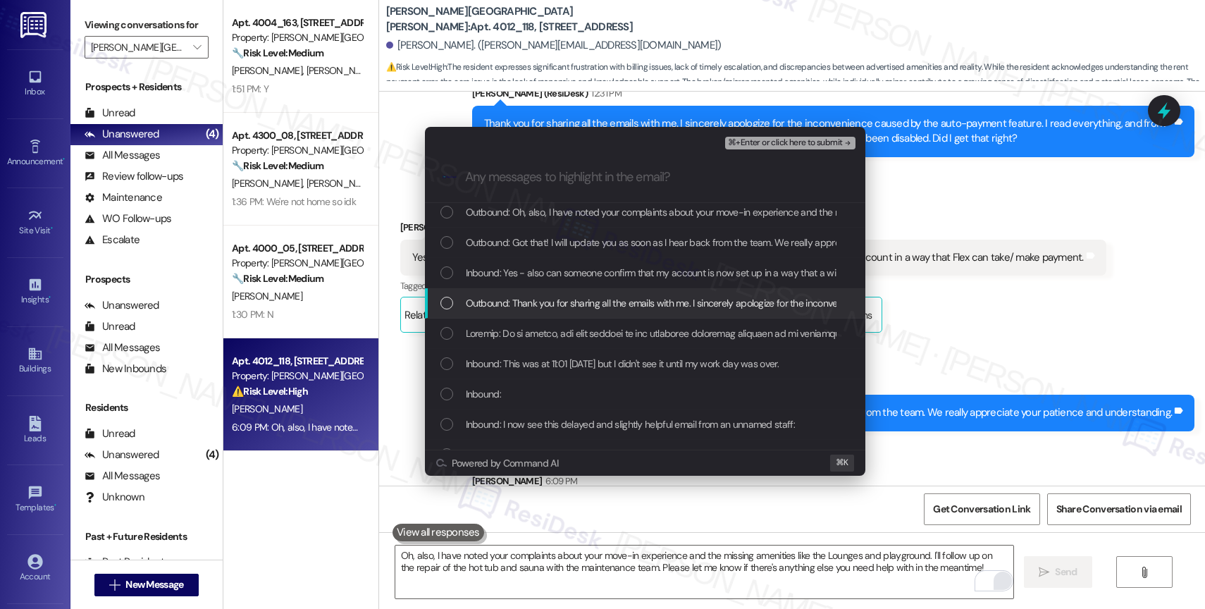
click at [620, 302] on span "Outbound: Thank you for sharing all the emails with me. I sincerely apologize f…" at bounding box center [1048, 302] width 1165 height 15
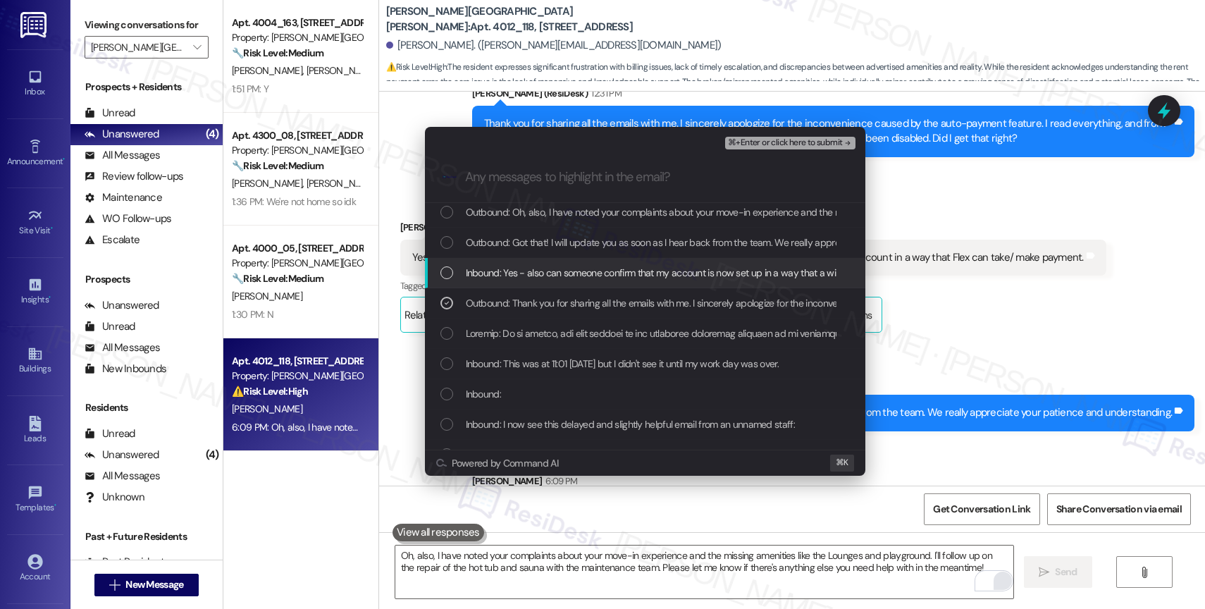
click at [621, 271] on span "Inbound: Yes - also can someone confirm that my account is now set up in a way …" at bounding box center [795, 272] width 659 height 15
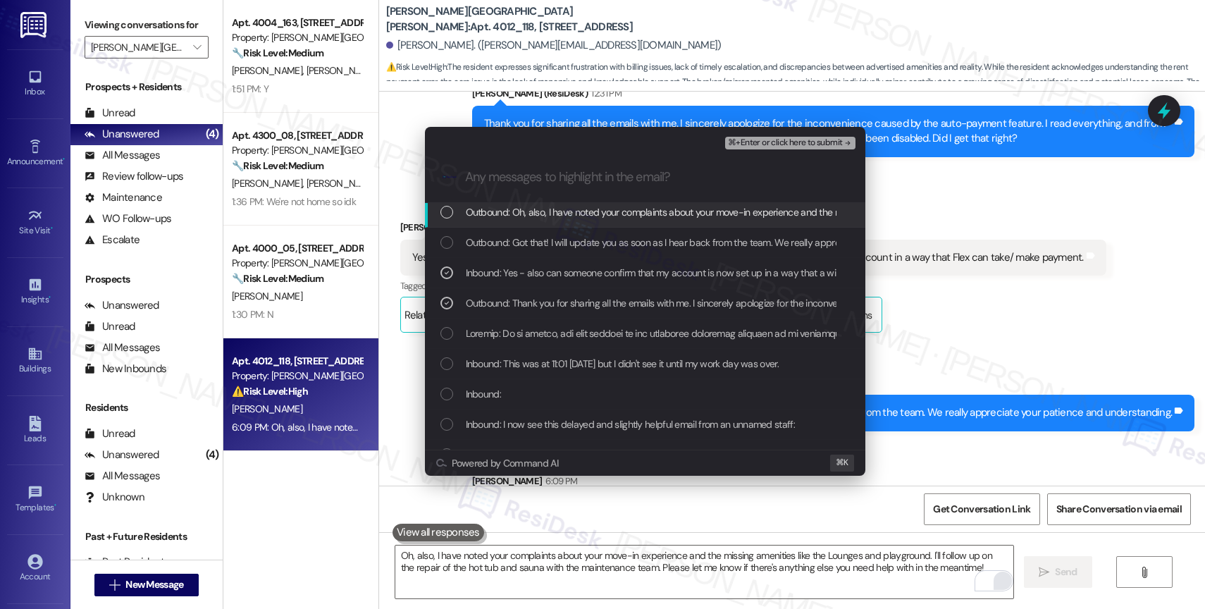
click at [627, 242] on span "Outbound: Got that! I will update you as soon as I hear back from the team. We …" at bounding box center [733, 242] width 535 height 15
click at [642, 209] on span "Outbound: Oh, also, I have noted your complaints about your move-in experience …" at bounding box center [1077, 211] width 1223 height 15
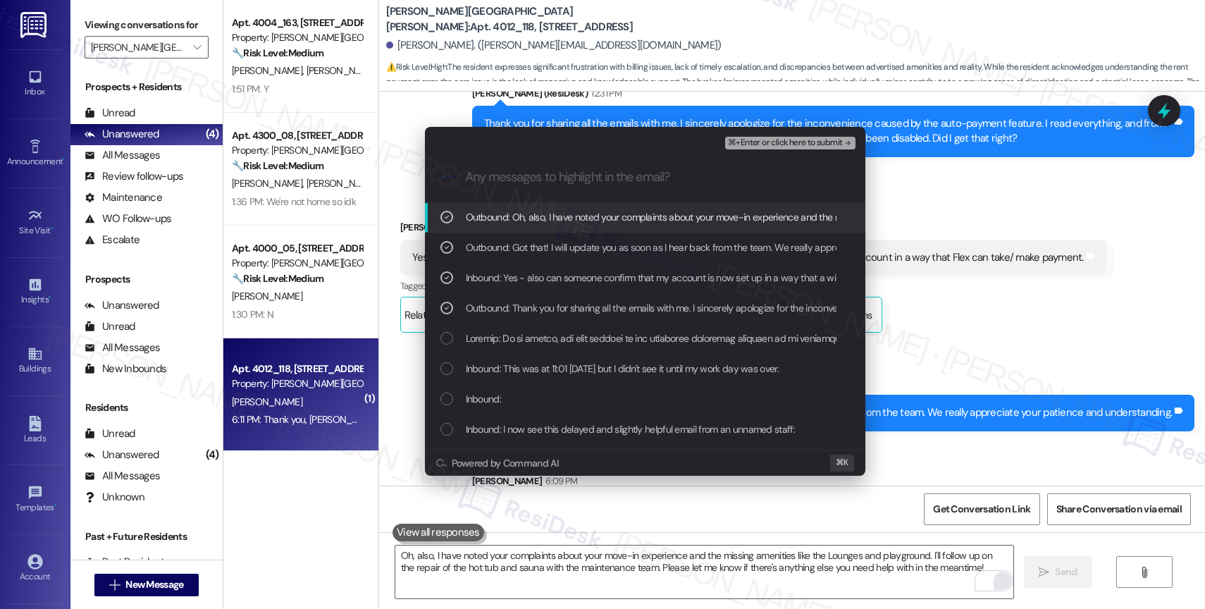
scroll to position [0, 0]
click at [810, 139] on span "⌘+Enter or click here to submit" at bounding box center [785, 143] width 114 height 10
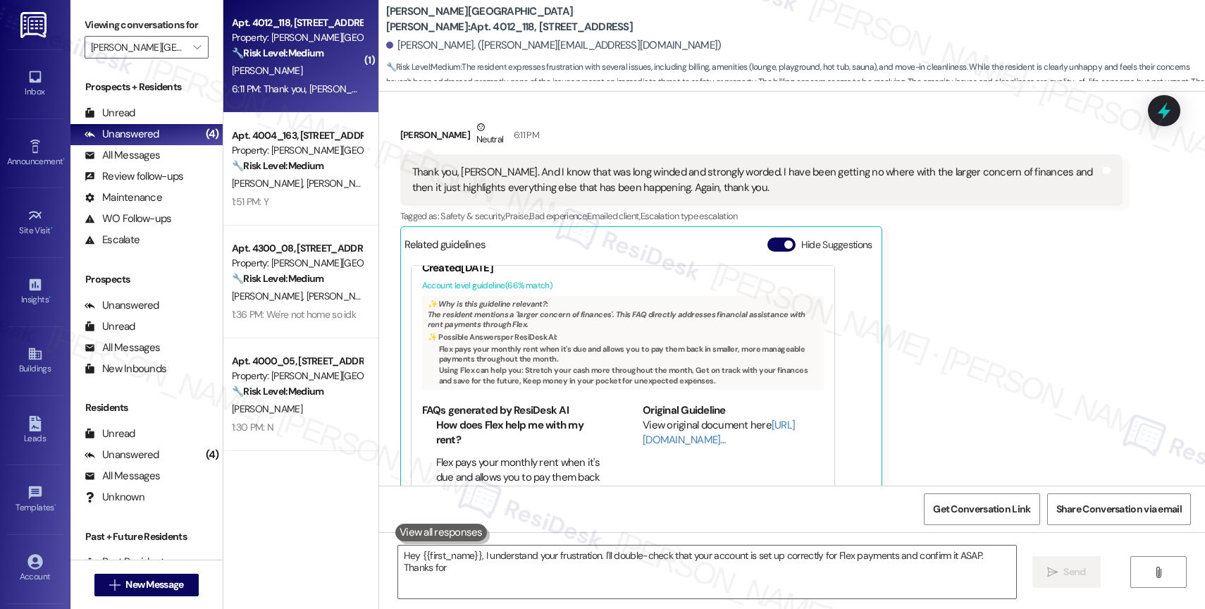
scroll to position [73, 0]
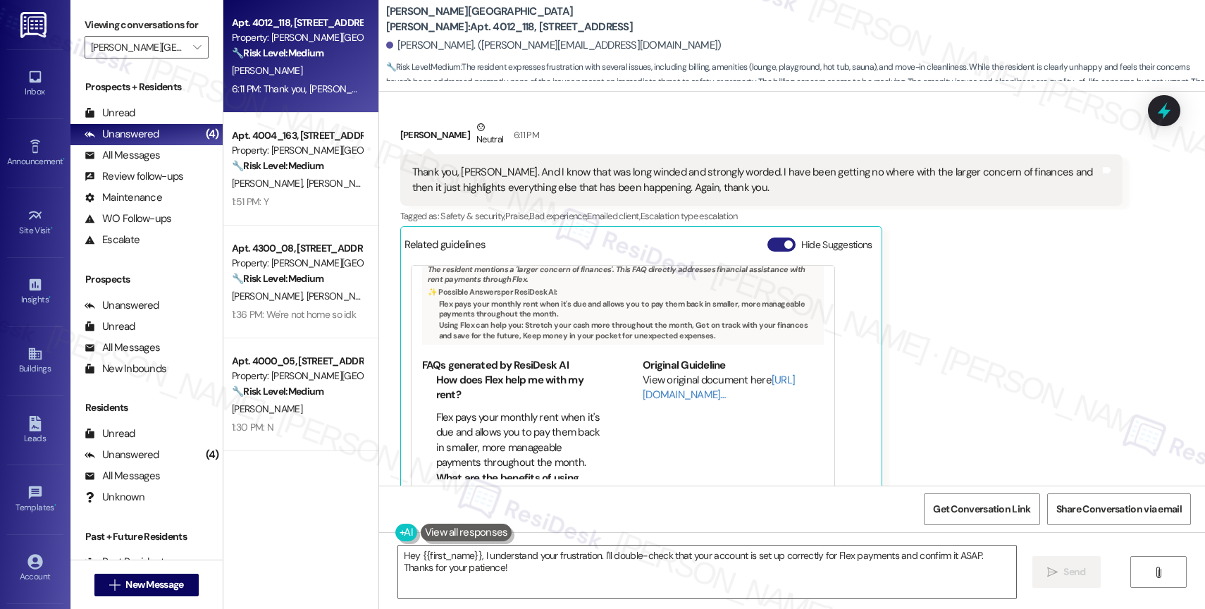
click at [771, 237] on button "Hide Suggestions" at bounding box center [781, 244] width 28 height 14
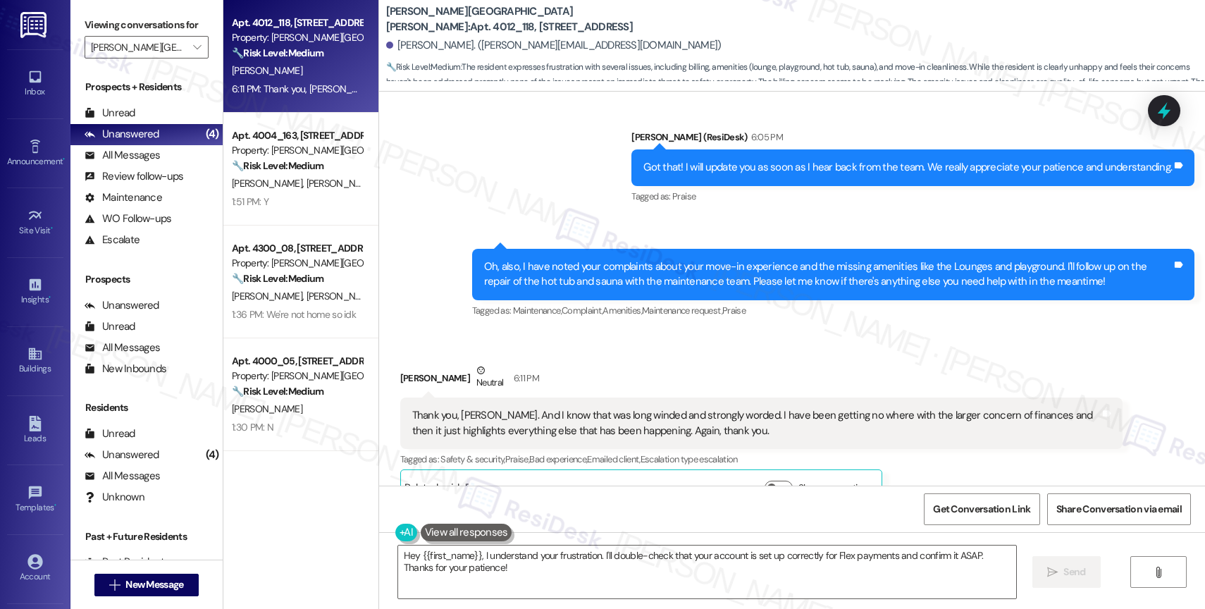
click at [565, 304] on span "Complaint ," at bounding box center [583, 310] width 42 height 12
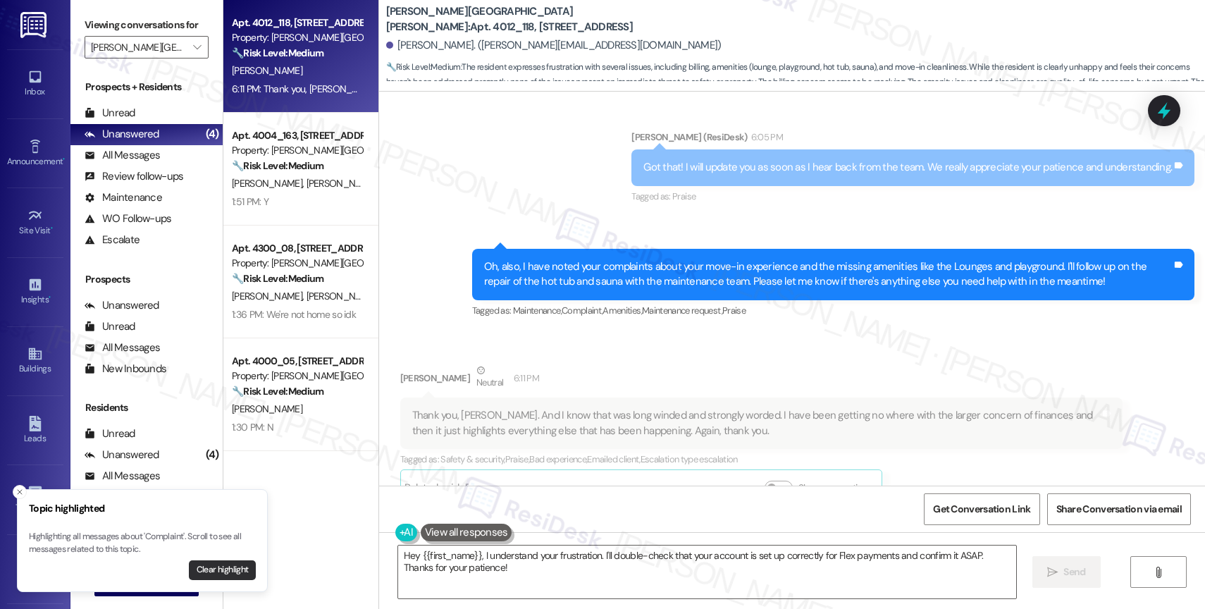
click at [209, 566] on button "Clear highlight" at bounding box center [222, 570] width 67 height 20
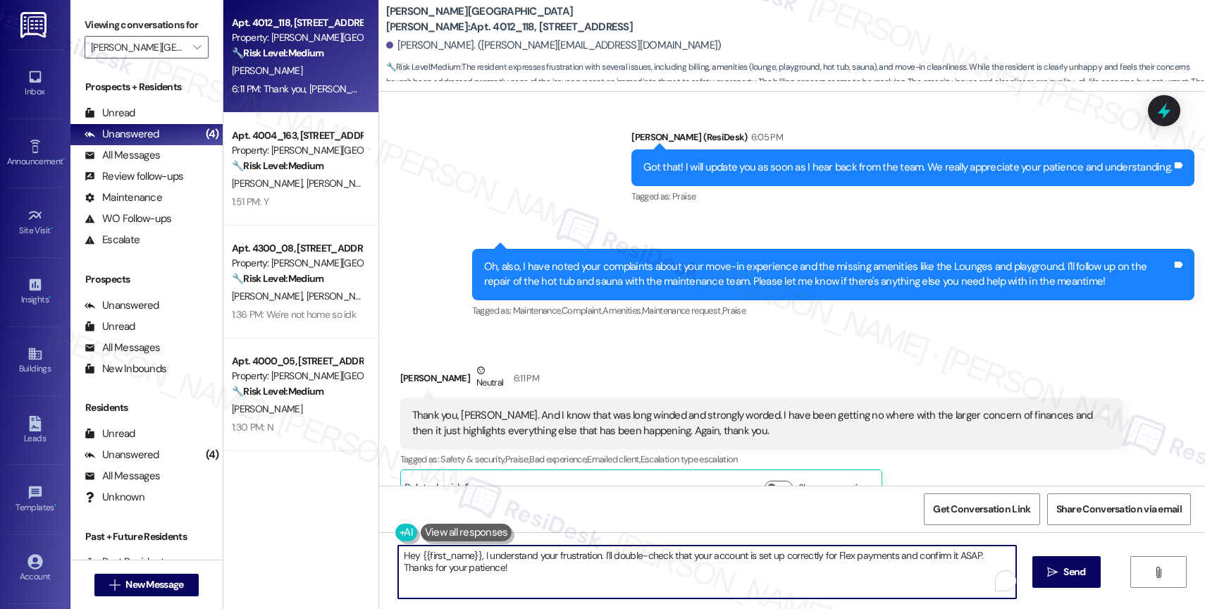
click at [478, 559] on textarea "Hey {{first_name}}, I understand your frustration. I'll double-check that your …" at bounding box center [707, 571] width 618 height 53
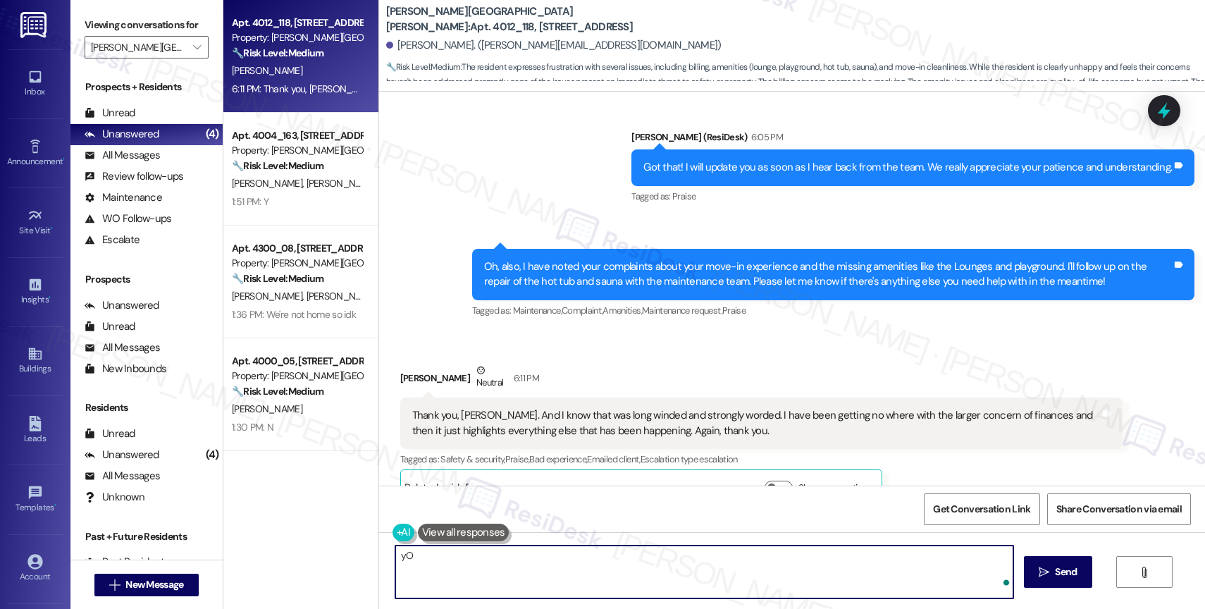
type textarea "y"
drag, startPoint x: 495, startPoint y: 562, endPoint x: 326, endPoint y: 545, distance: 169.2
click at [326, 545] on div "Apt. 4012_118, 4275 NW Clubhouse Pl Property: Witham Hill Oaks 🔧 Risk Level: Me…" at bounding box center [713, 304] width 981 height 609
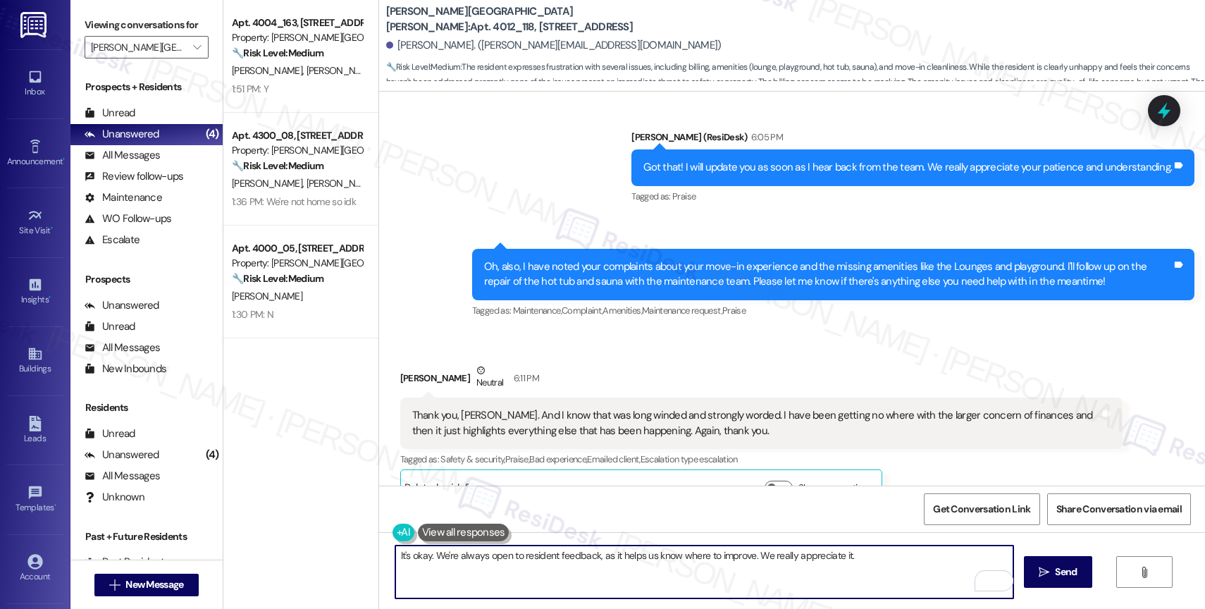
click at [919, 574] on textarea "It's okay. We're always open to resident feedback, as it helps us know where to…" at bounding box center [704, 571] width 618 height 53
click at [1037, 564] on span " Send" at bounding box center [1058, 571] width 44 height 15
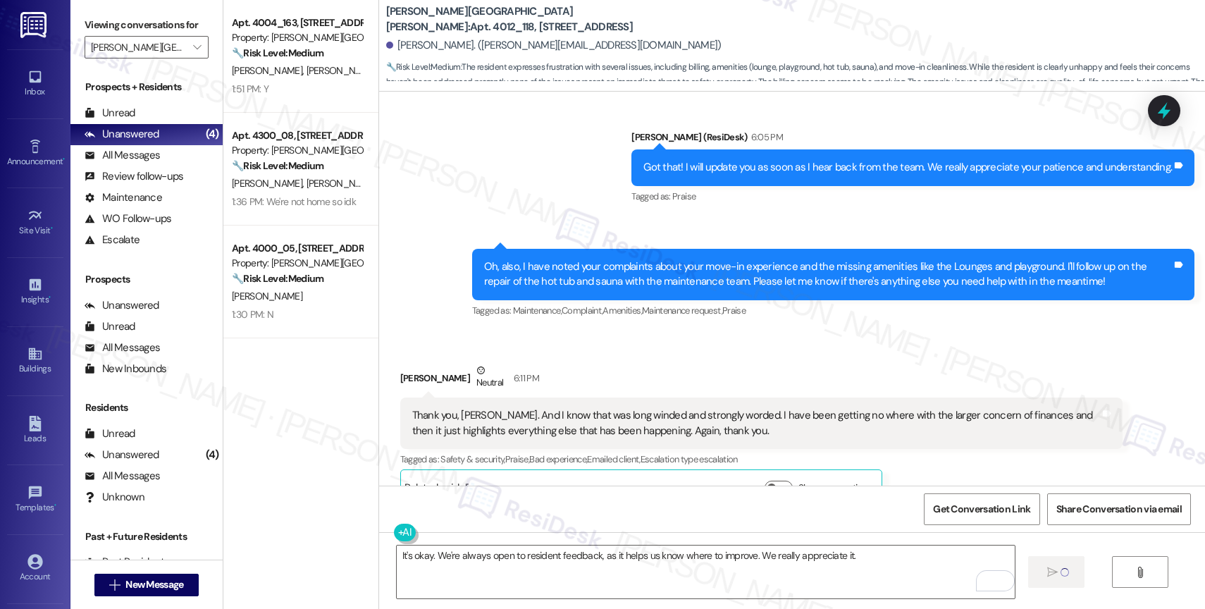
type textarea "Fetching suggested responses. Please feel free to read through the conversation…"
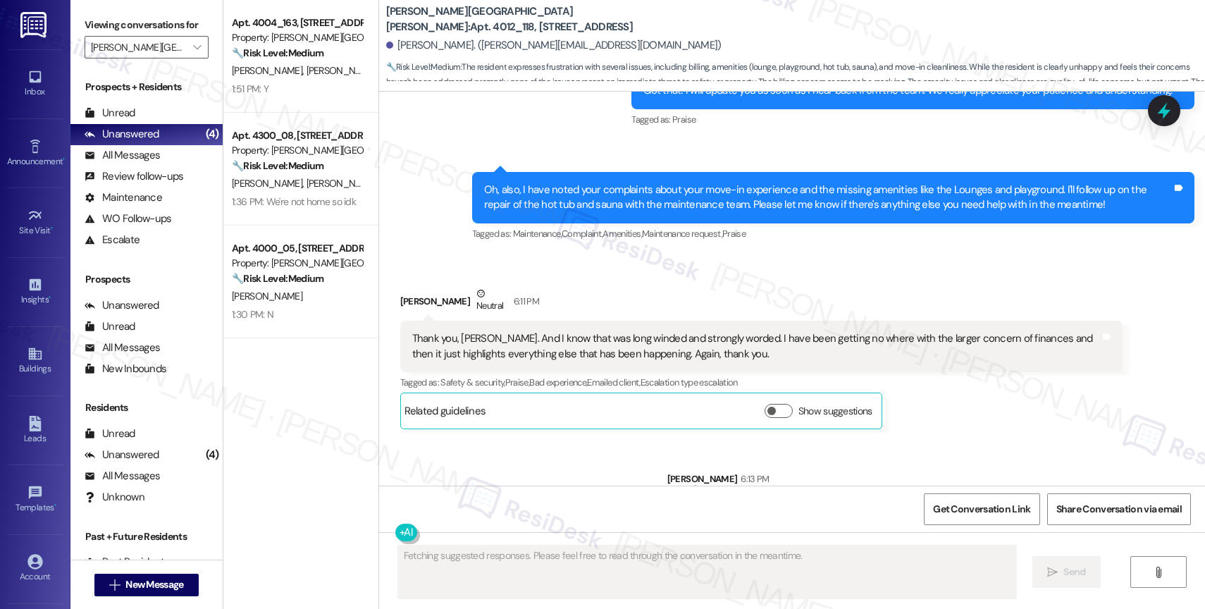
scroll to position [6119, 0]
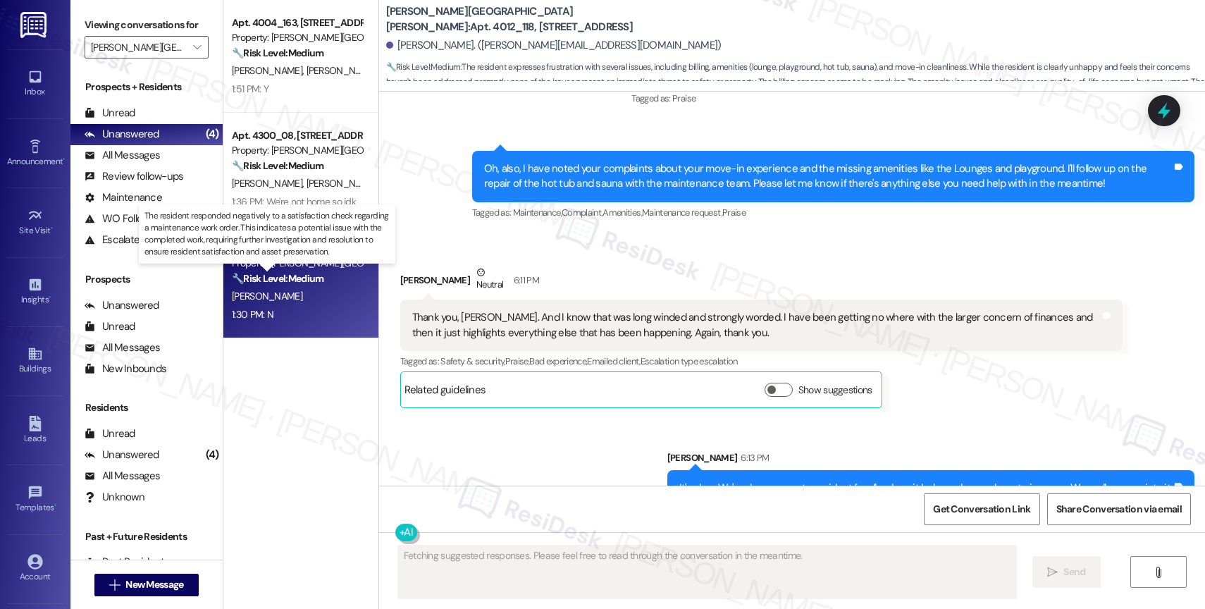
click at [299, 277] on strong "🔧 Risk Level: Medium" at bounding box center [278, 278] width 92 height 13
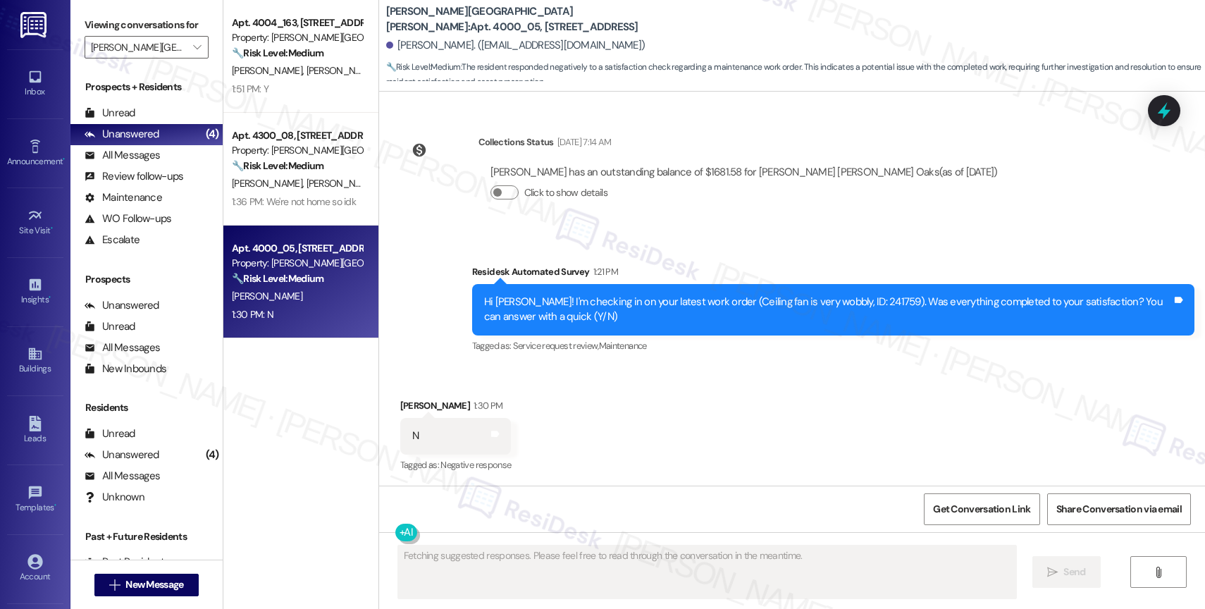
scroll to position [1091, 0]
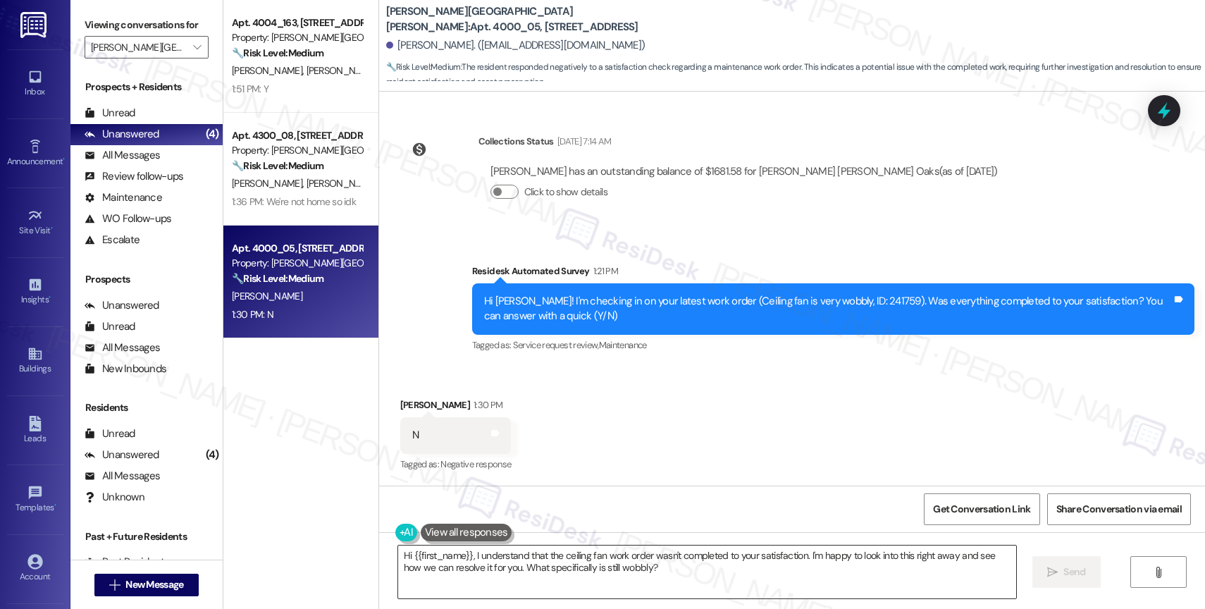
click at [511, 561] on textarea "Hi {{first_name}}, I understand that the ceiling fan work order wasn't complete…" at bounding box center [707, 571] width 618 height 53
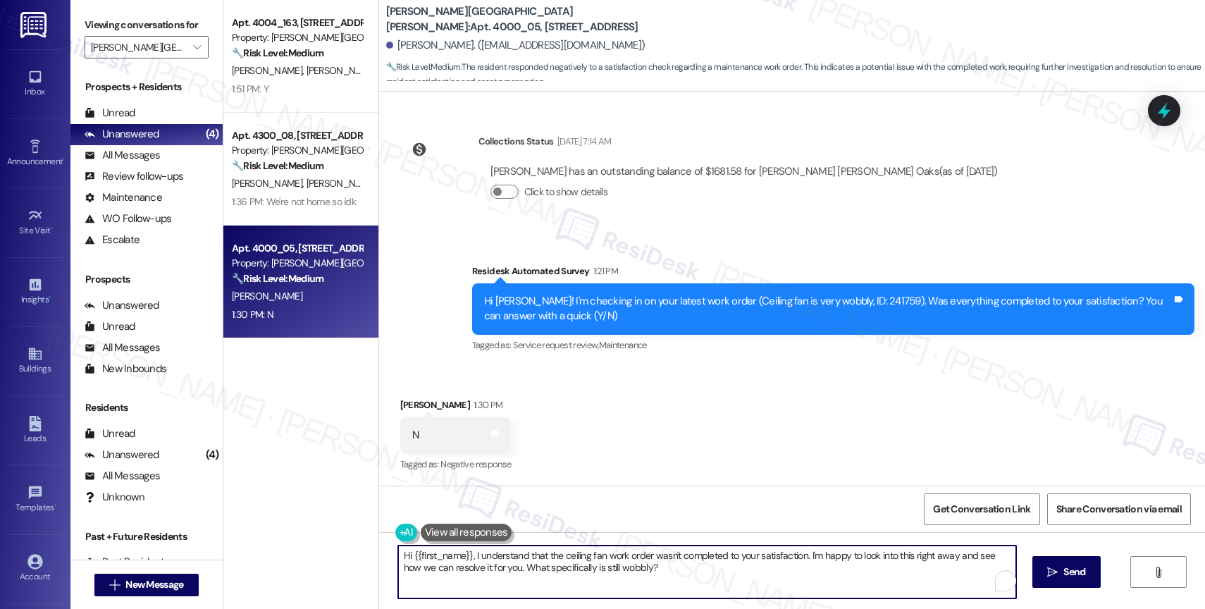
click at [511, 561] on textarea "Hi {{first_name}}, I understand that the ceiling fan work order wasn't complete…" at bounding box center [707, 571] width 618 height 53
paste textarea "I'm sorry to hear that, {{first_name}}. Could you share a bit more about what h…"
type textarea "I'm sorry to hear that, {{first_name}}. Could you share a bit more about what h…"
click at [1061, 569] on span "Send" at bounding box center [1066, 571] width 22 height 15
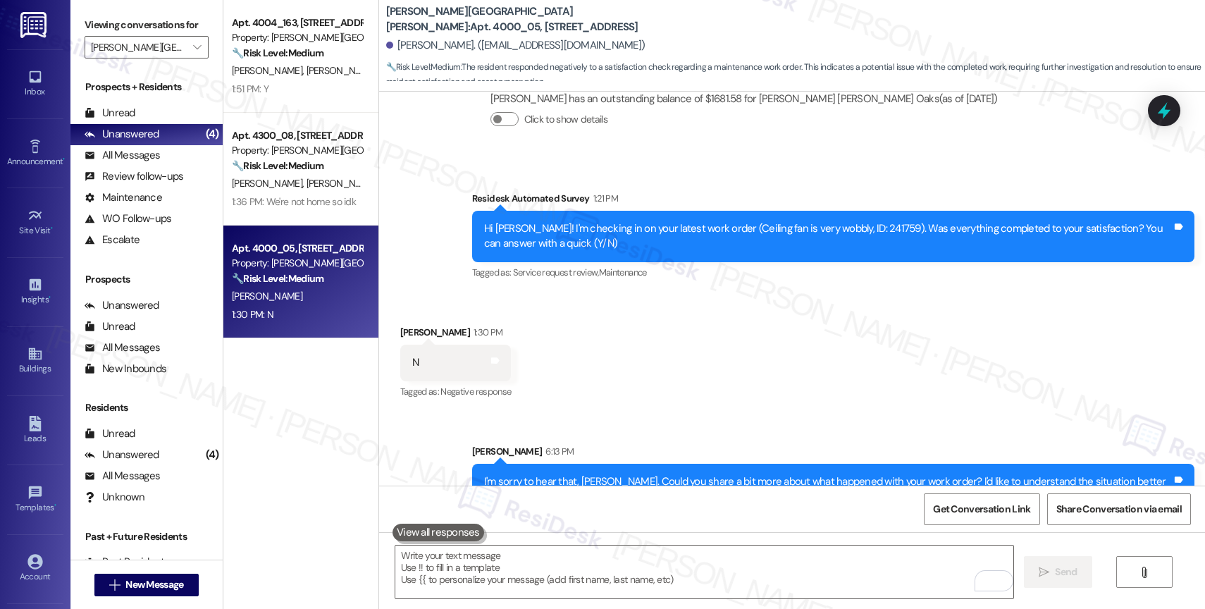
scroll to position [1204, 0]
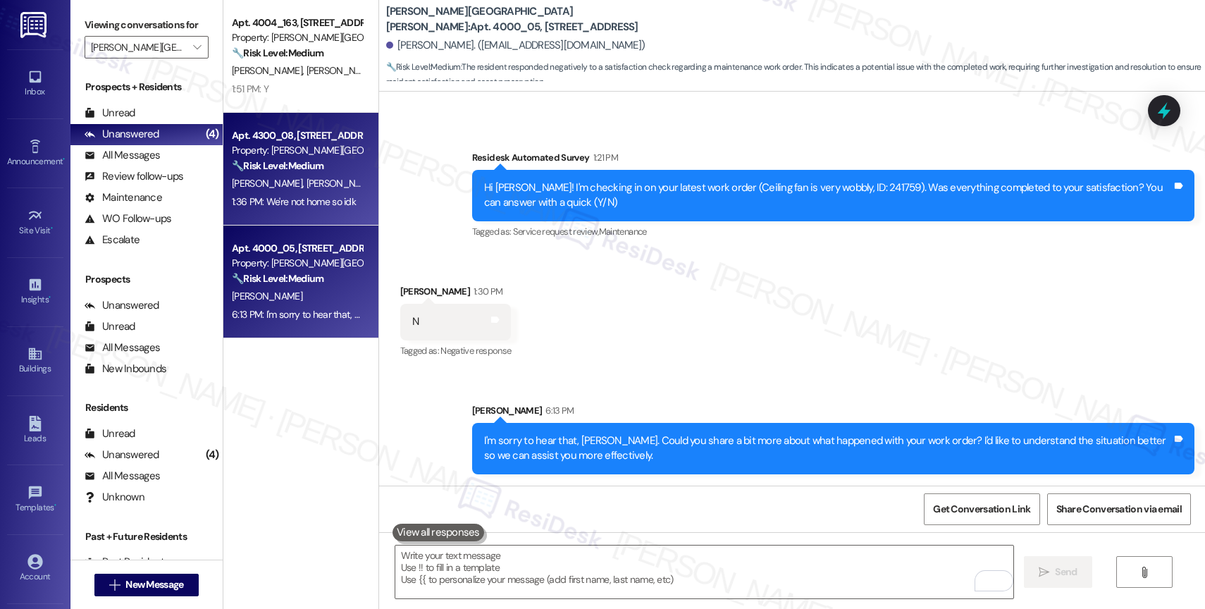
click at [285, 166] on strong "🔧 Risk Level: Medium" at bounding box center [278, 165] width 92 height 13
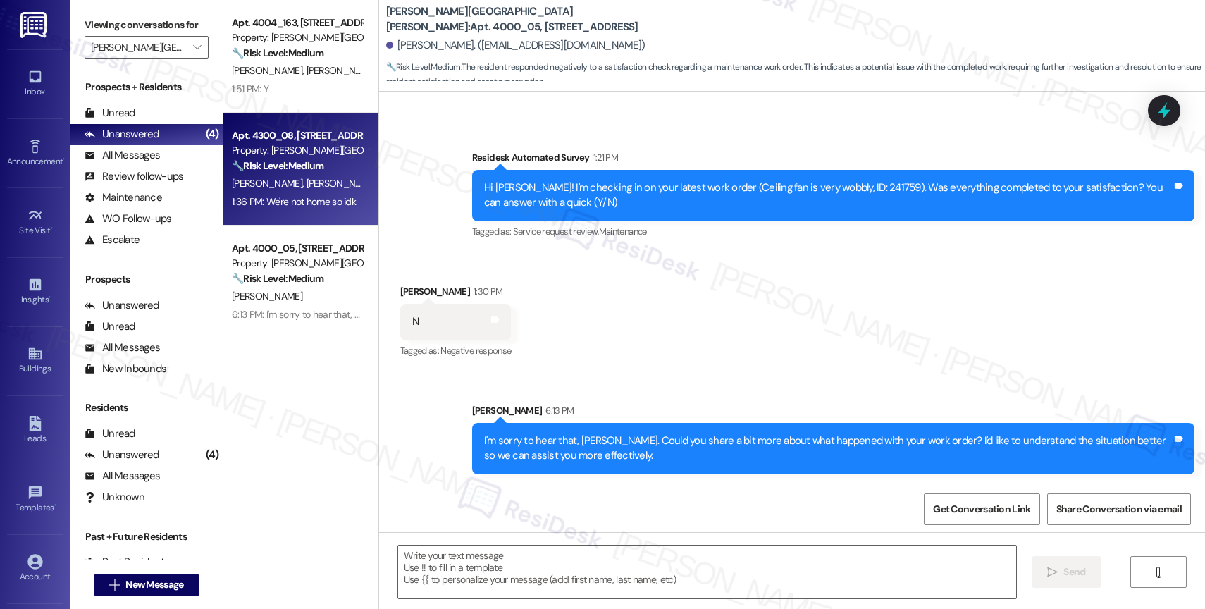
type textarea "Fetching suggested responses. Please feel free to read through the conversation…"
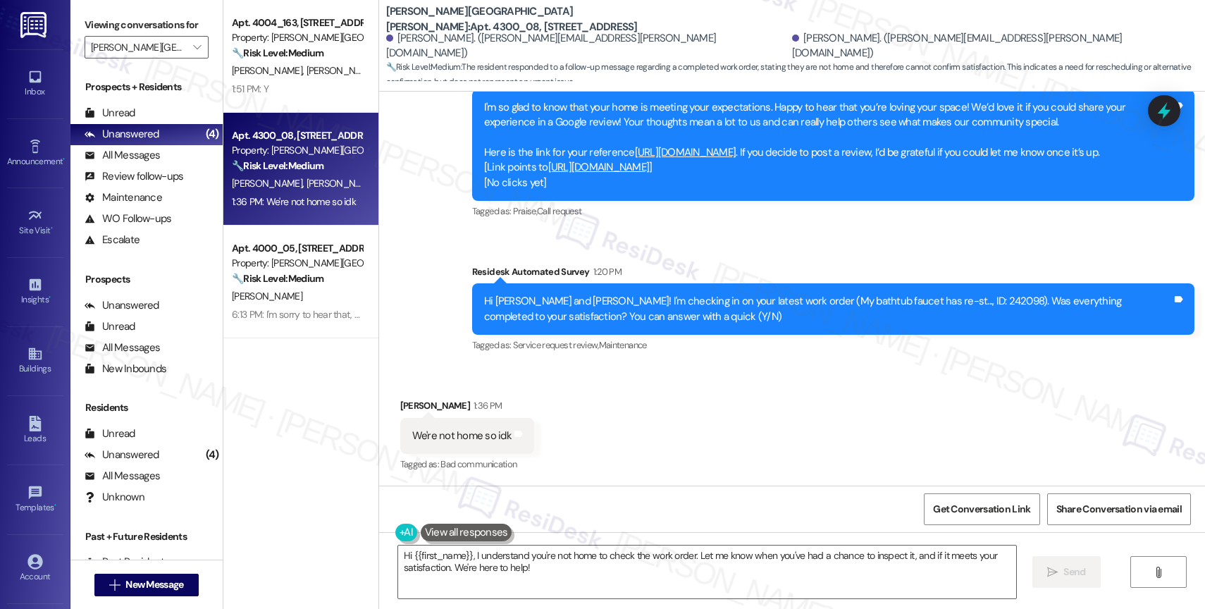
scroll to position [1952, 0]
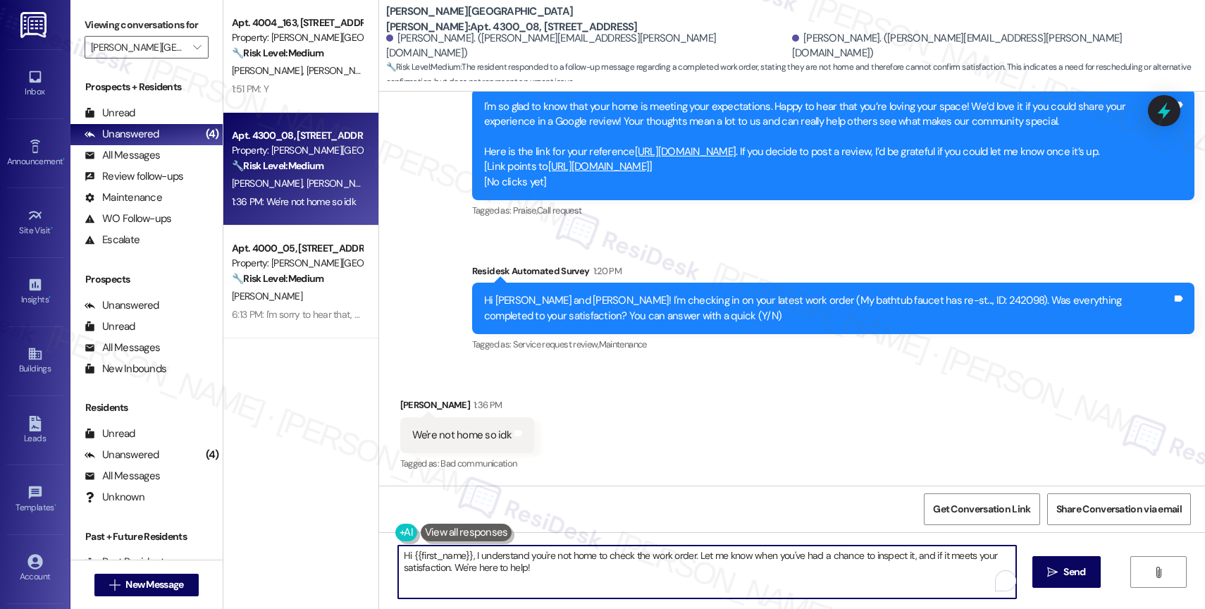
drag, startPoint x: 465, startPoint y: 555, endPoint x: 361, endPoint y: 550, distance: 104.4
click at [361, 550] on div "Apt. 4004_163, 4275 NW Clubhouse Pl Property: Witham Hill Oaks 🔧 Risk Level: Me…" at bounding box center [713, 304] width 981 height 609
click at [591, 573] on textarea "I understand you're not home to check the work order. Let me know when you've h…" at bounding box center [704, 571] width 618 height 53
type textarea "I understand you're not home to check the work order. Let me know when you've h…"
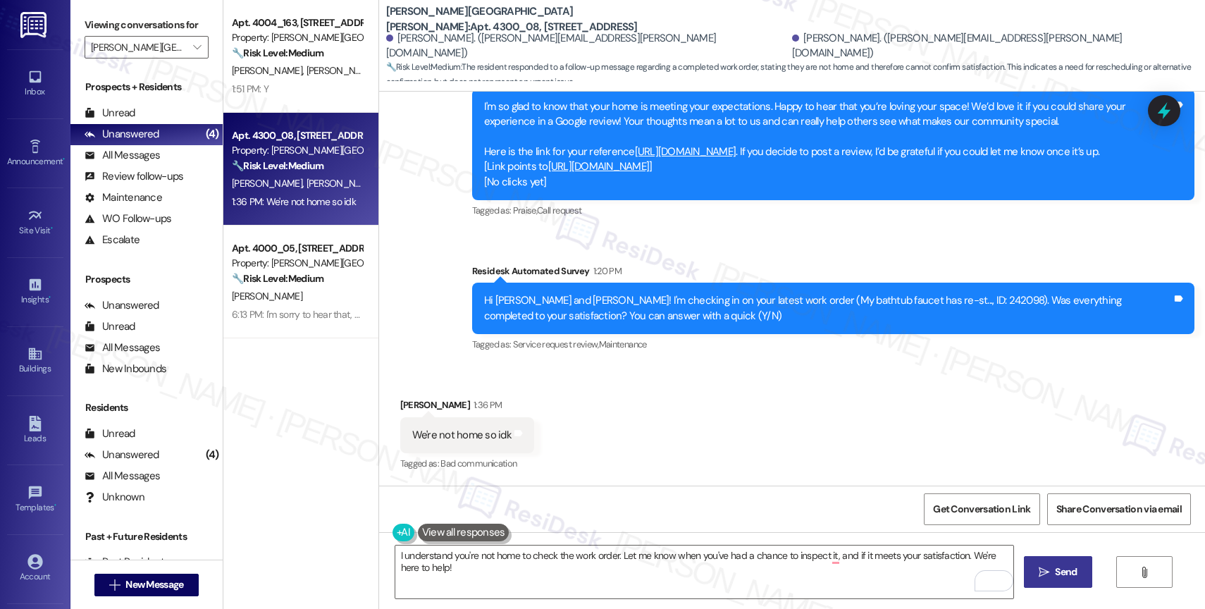
click at [1058, 567] on span "Send" at bounding box center [1066, 571] width 22 height 15
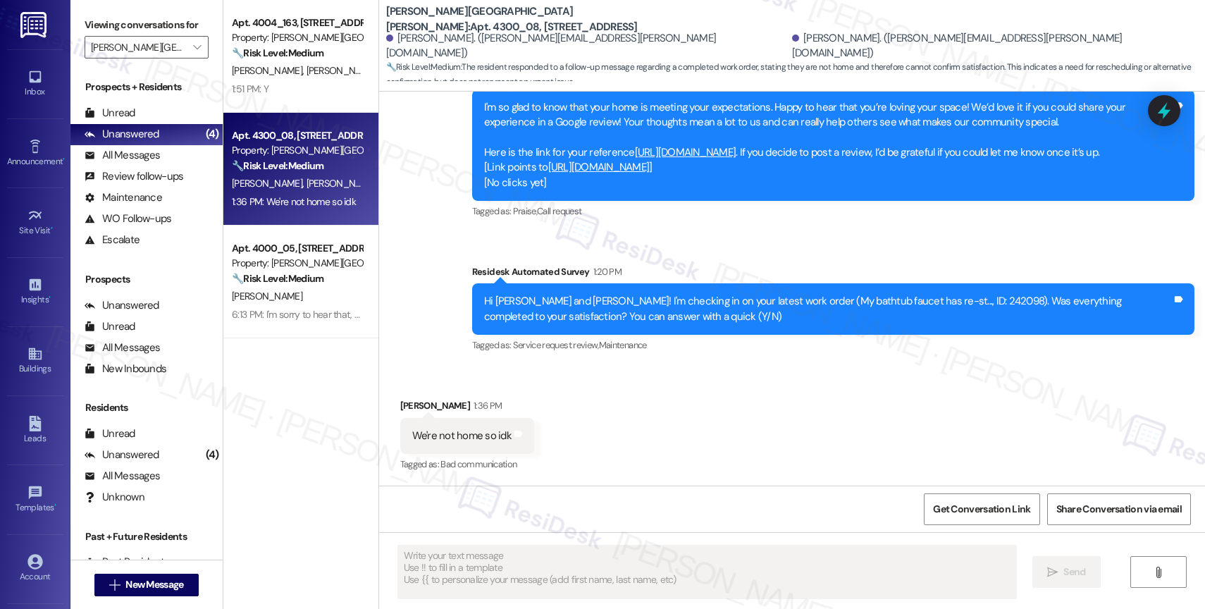
scroll to position [2066, 0]
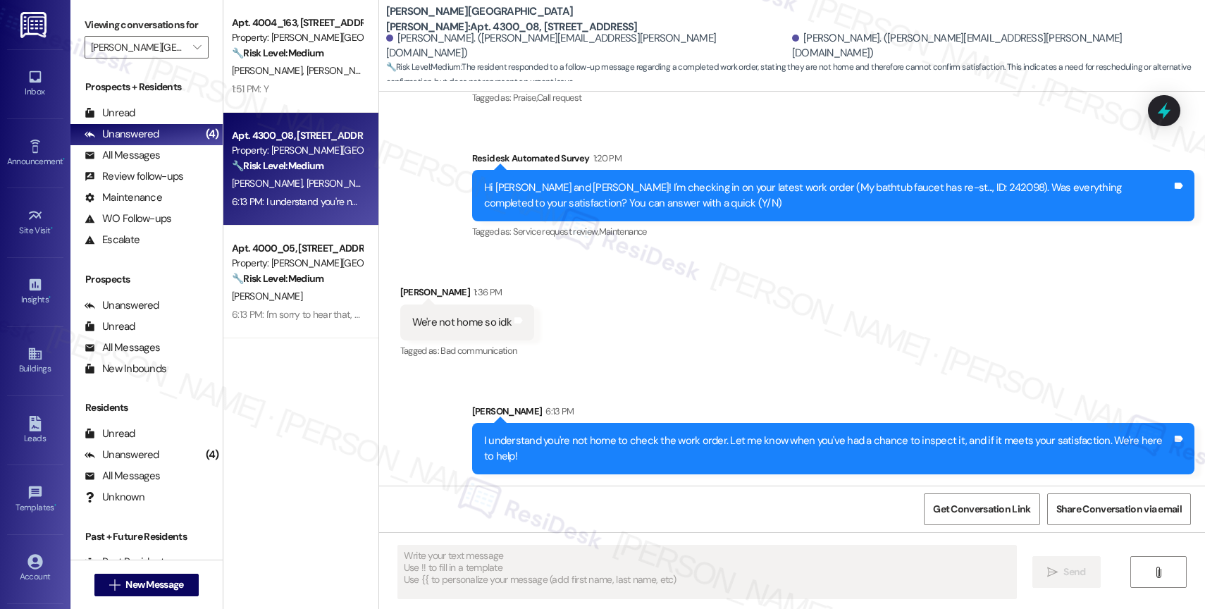
click at [306, 74] on span "J. Privatsky" at bounding box center [341, 70] width 70 height 13
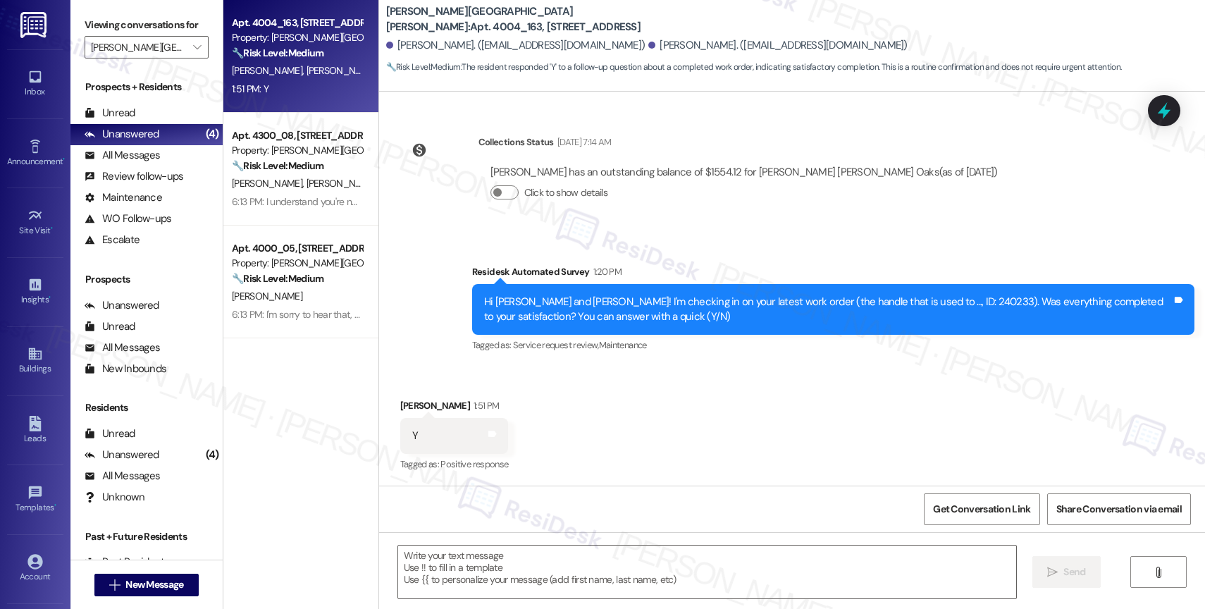
type textarea "Fetching suggested responses. Please feel free to read through the conversation…"
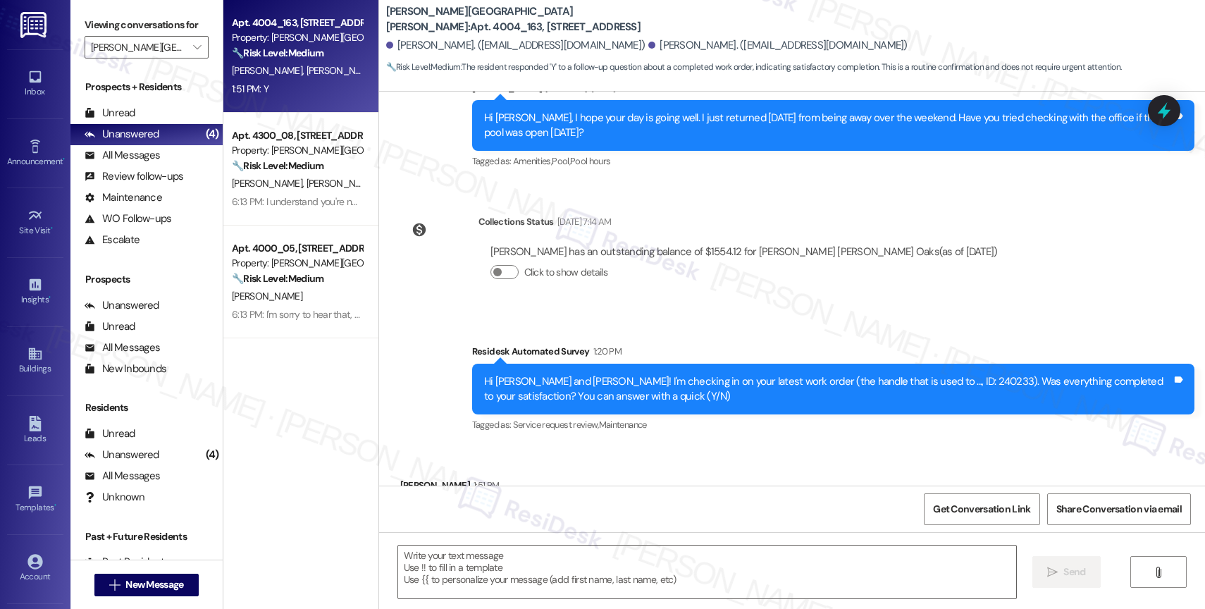
scroll to position [1079, 0]
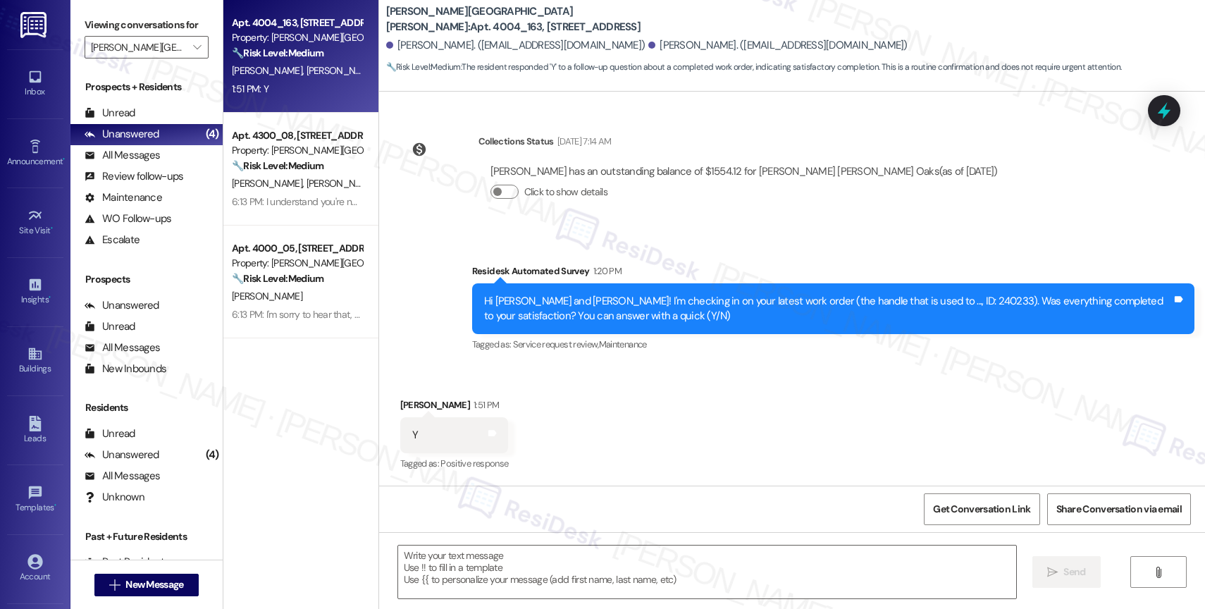
click at [574, 414] on div "Received via SMS Joshua Privatsky 1:51 PM Y Tags and notes Tagged as: Positive …" at bounding box center [792, 425] width 826 height 119
click at [600, 428] on div "Received via SMS Joshua Privatsky 1:51 PM Y Tags and notes Tagged as: Positive …" at bounding box center [792, 425] width 826 height 119
click at [490, 552] on textarea at bounding box center [707, 571] width 618 height 53
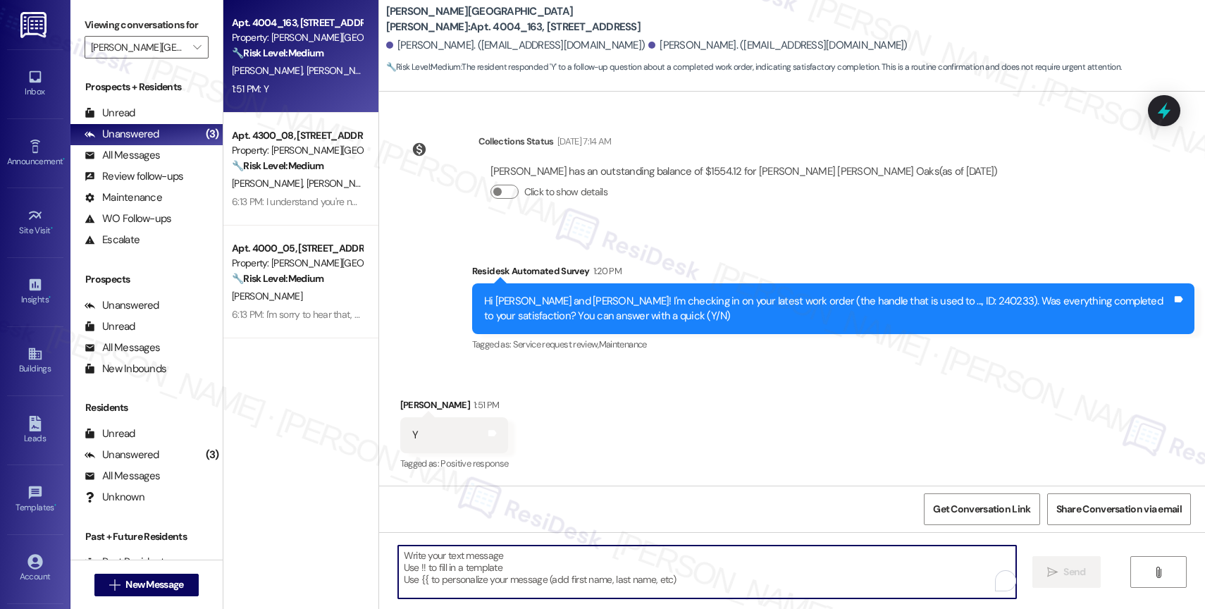
paste textarea "Hi {{first_name}}, thank you for confirming that the work order has been comple…"
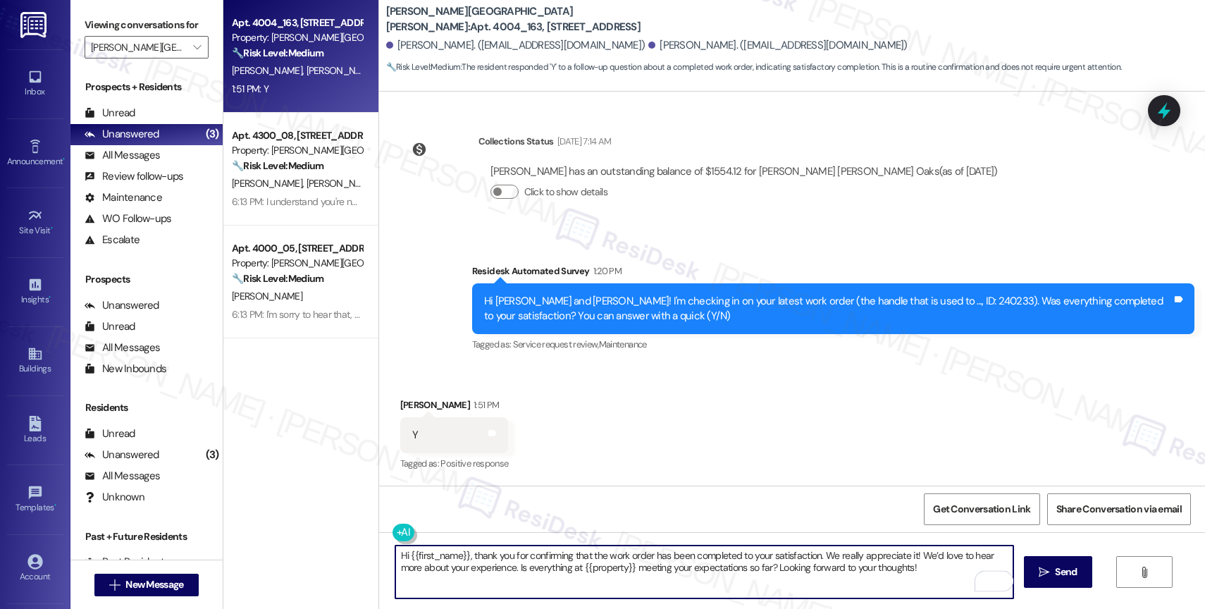
click at [398, 550] on textarea "Hi {{first_name}}, thank you for confirming that the work order has been comple…" at bounding box center [704, 571] width 618 height 53
click at [943, 572] on textarea "Hey {{first_name}}, thank you for confirming that the work order has been compl…" at bounding box center [704, 571] width 618 height 53
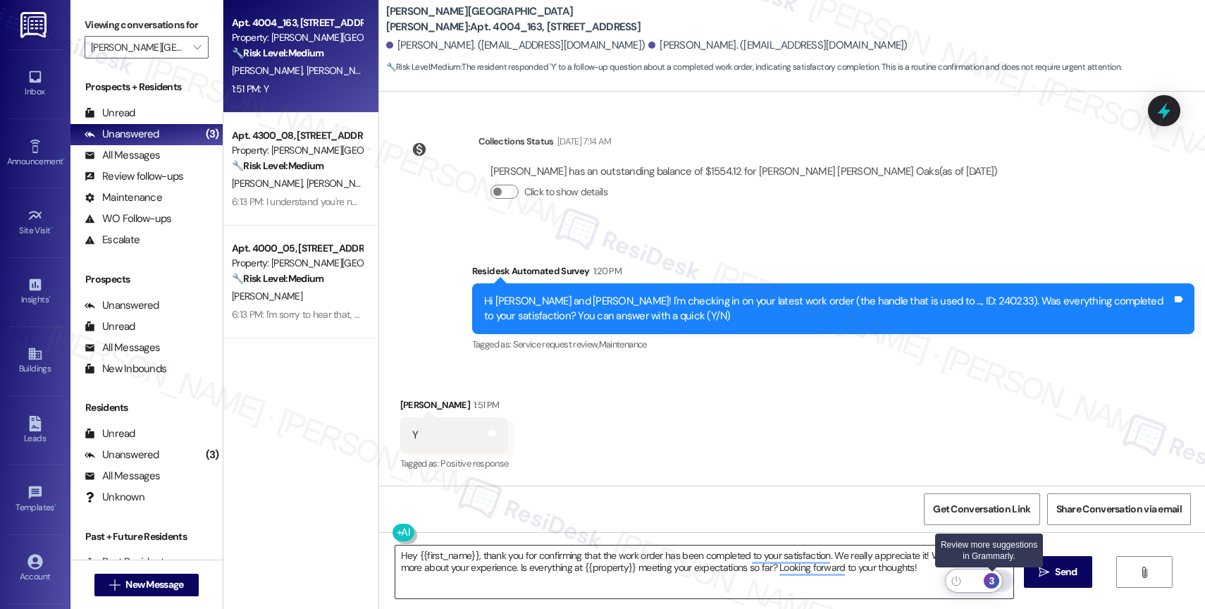
click at [999, 579] on button "3" at bounding box center [991, 580] width 18 height 18
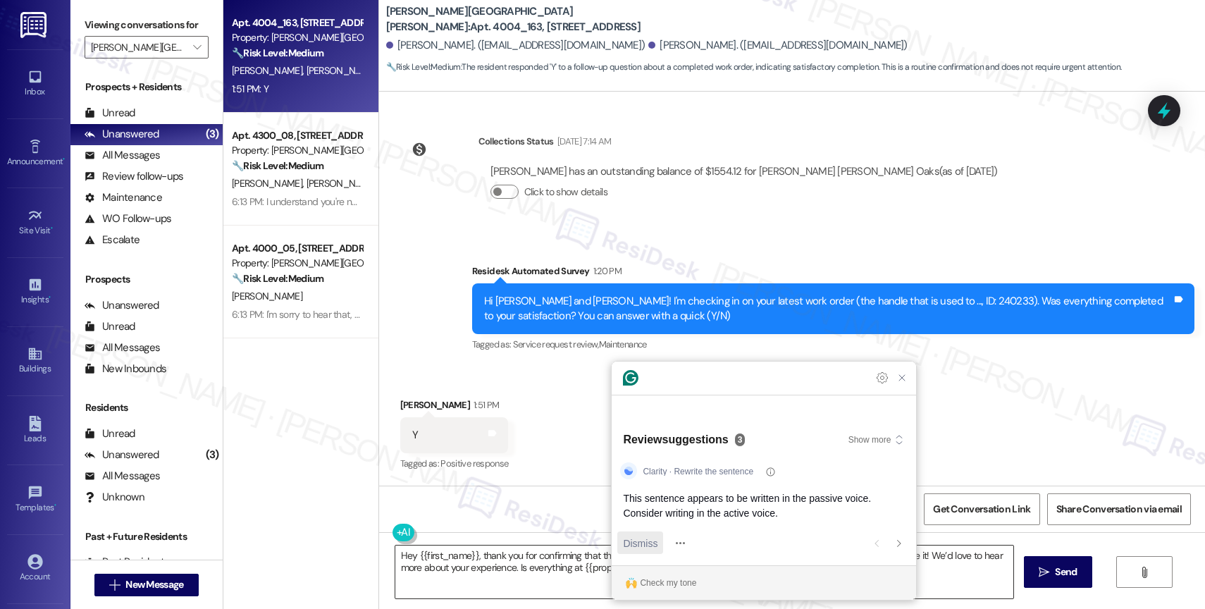
click at [651, 549] on span "Dismiss" at bounding box center [640, 542] width 35 height 15
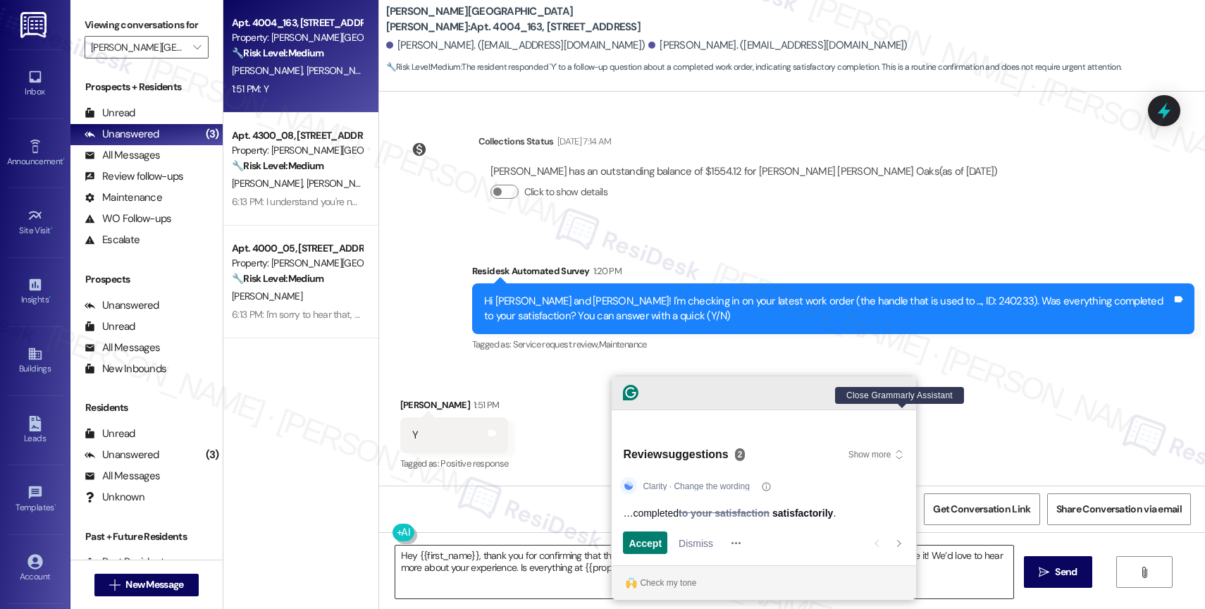
click at [897, 398] on icon "Close Grammarly Assistant" at bounding box center [901, 392] width 11 height 11
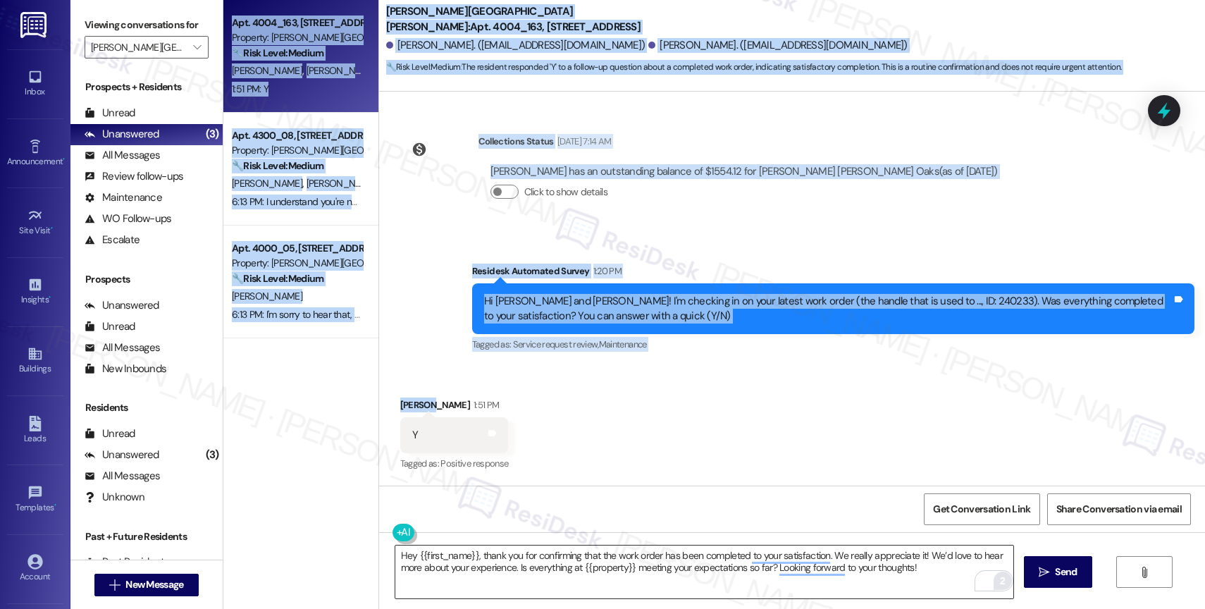
drag, startPoint x: 418, startPoint y: 404, endPoint x: 356, endPoint y: 401, distance: 62.1
click at [356, 401] on div "Apt. 4004_163, 4275 NW Clubhouse Pl Property: Witham Hill Oaks 🔧 Risk Level: Me…" at bounding box center [713, 304] width 981 height 609
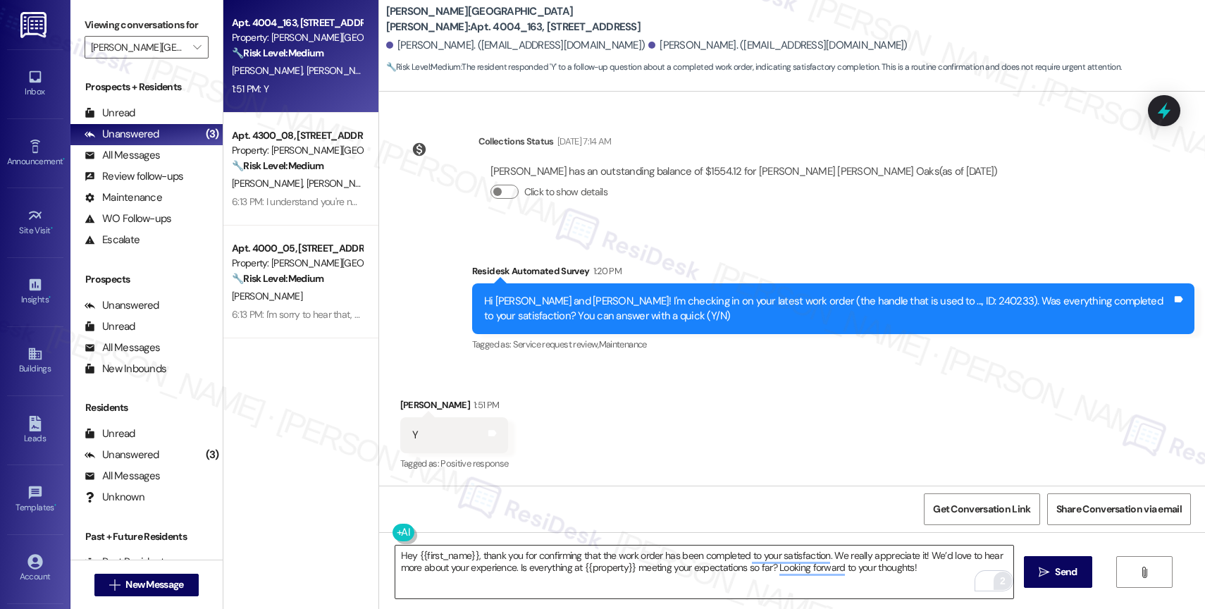
click at [652, 473] on div "Received via SMS Joshua Privatsky 1:51 PM Y Tags and notes Tagged as: Positive …" at bounding box center [792, 425] width 826 height 119
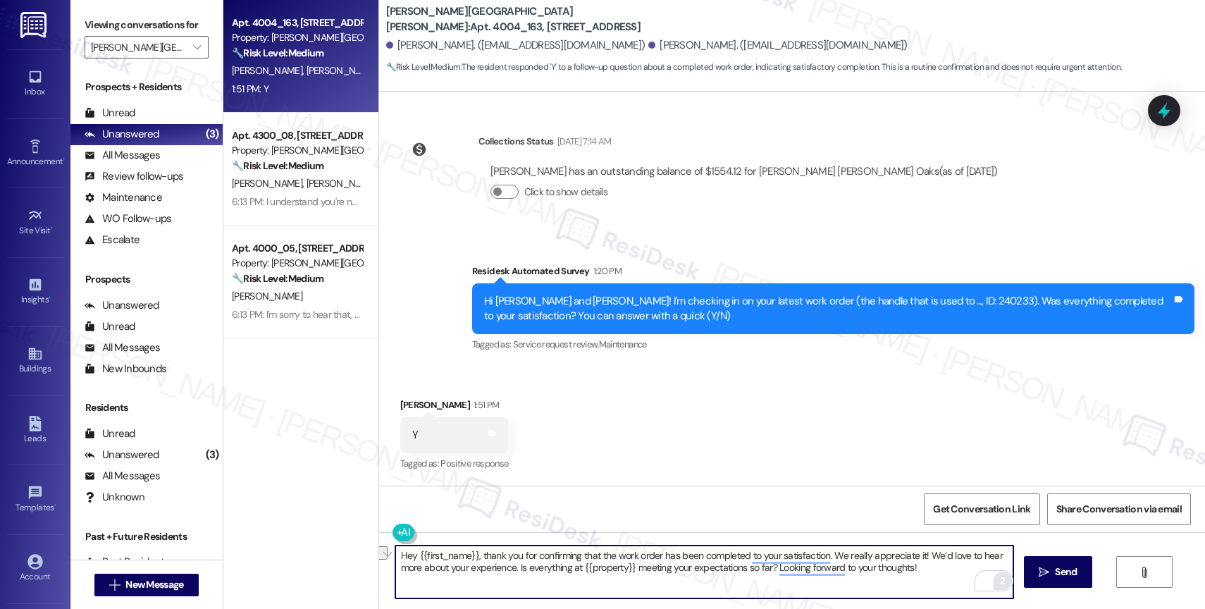
drag, startPoint x: 475, startPoint y: 550, endPoint x: 354, endPoint y: 550, distance: 121.2
click at [354, 550] on div "Apt. 4004_163, 4275 NW Clubhouse Pl Property: Witham Hill Oaks 🔧 Risk Level: Me…" at bounding box center [713, 304] width 981 height 609
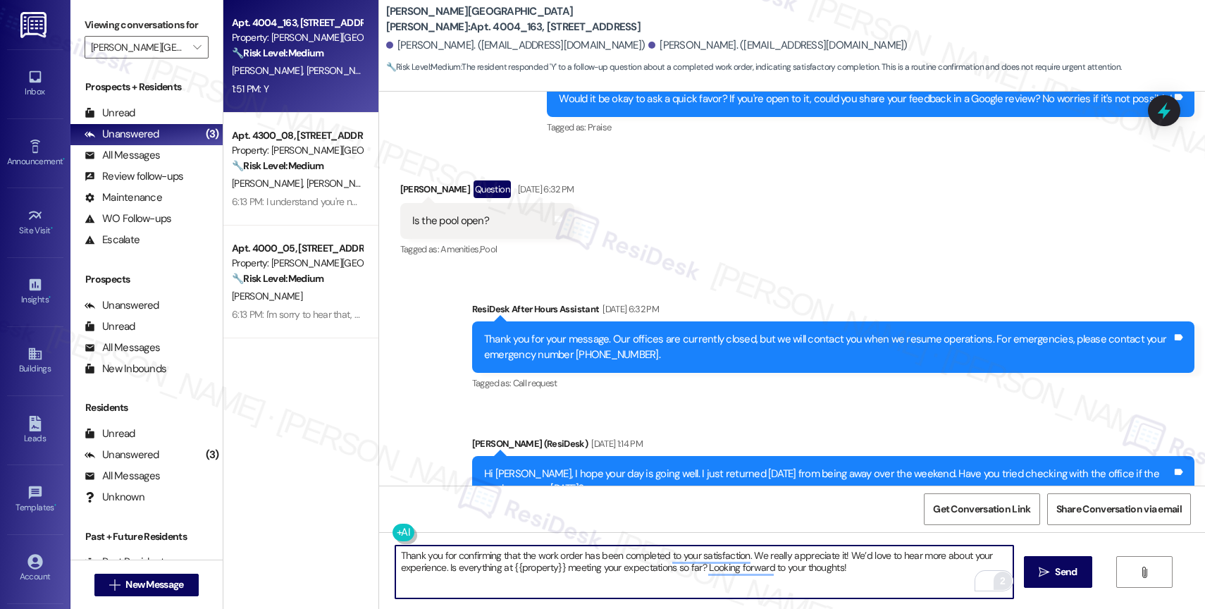
scroll to position [436, 0]
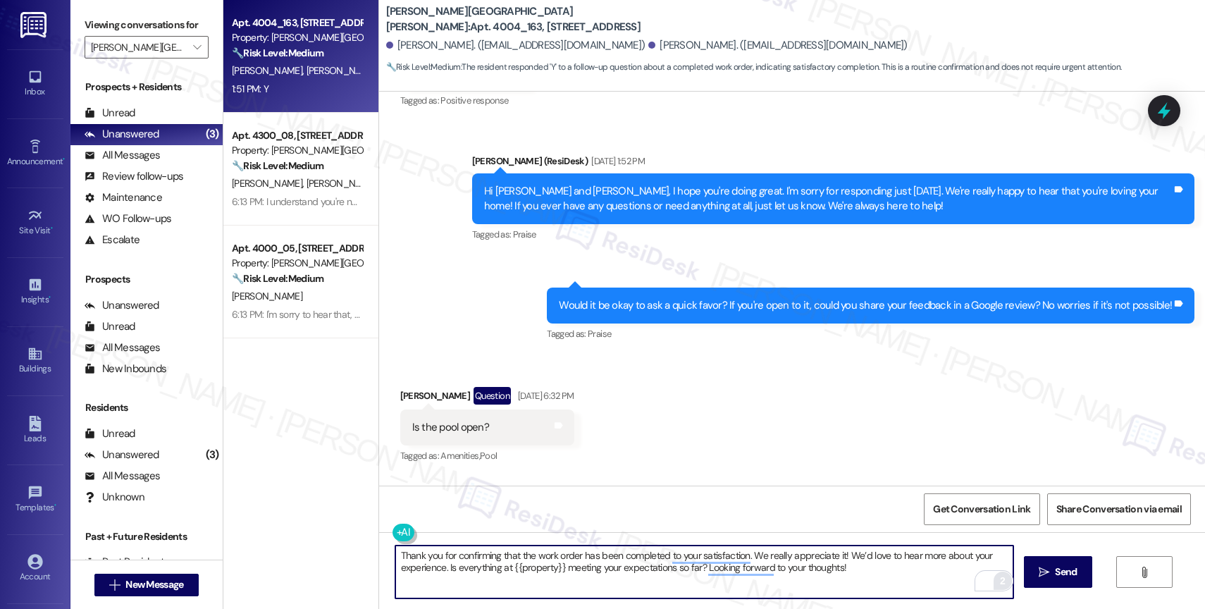
type textarea "Thank you for confirming that the work order has been completed to your satisfa…"
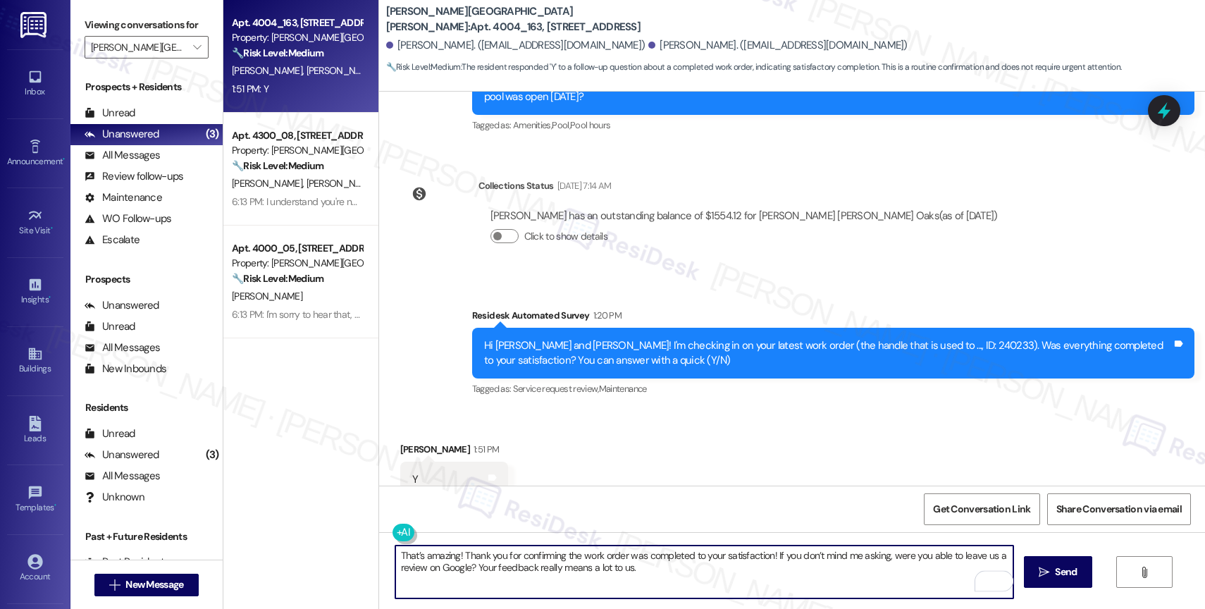
scroll to position [1079, 0]
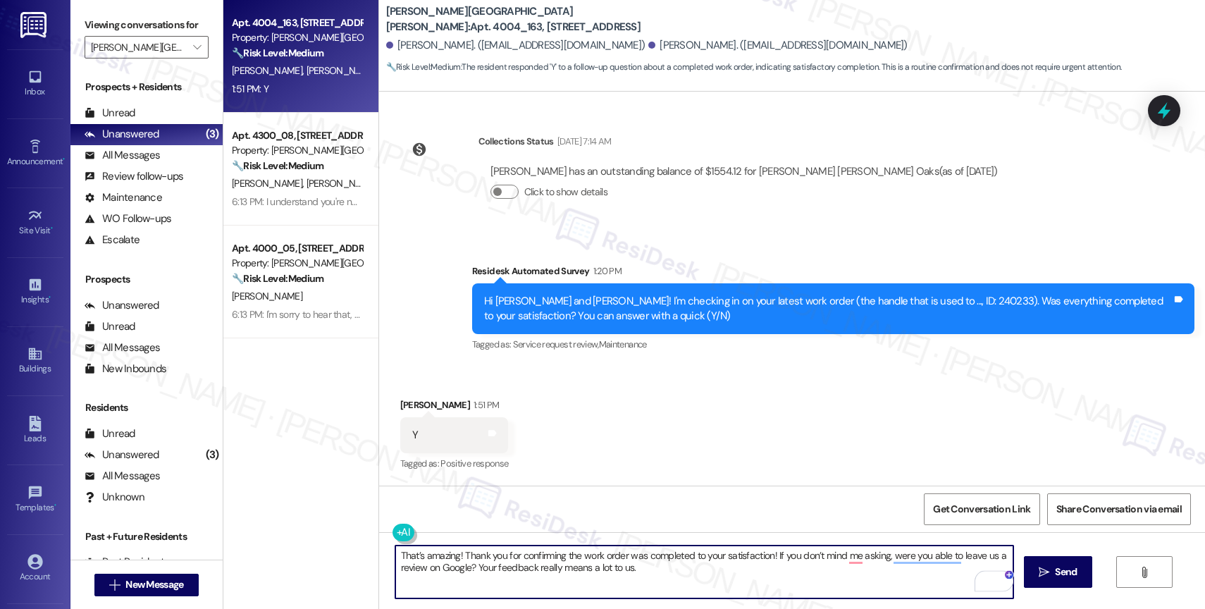
drag, startPoint x: 450, startPoint y: 558, endPoint x: 417, endPoint y: 557, distance: 33.1
click at [417, 557] on textarea "That’s amazing! Thank you for confirming the work order was completed to your s…" at bounding box center [704, 571] width 618 height 53
type textarea "That’s great! Thank you for confirming the work order was completed to your sat…"
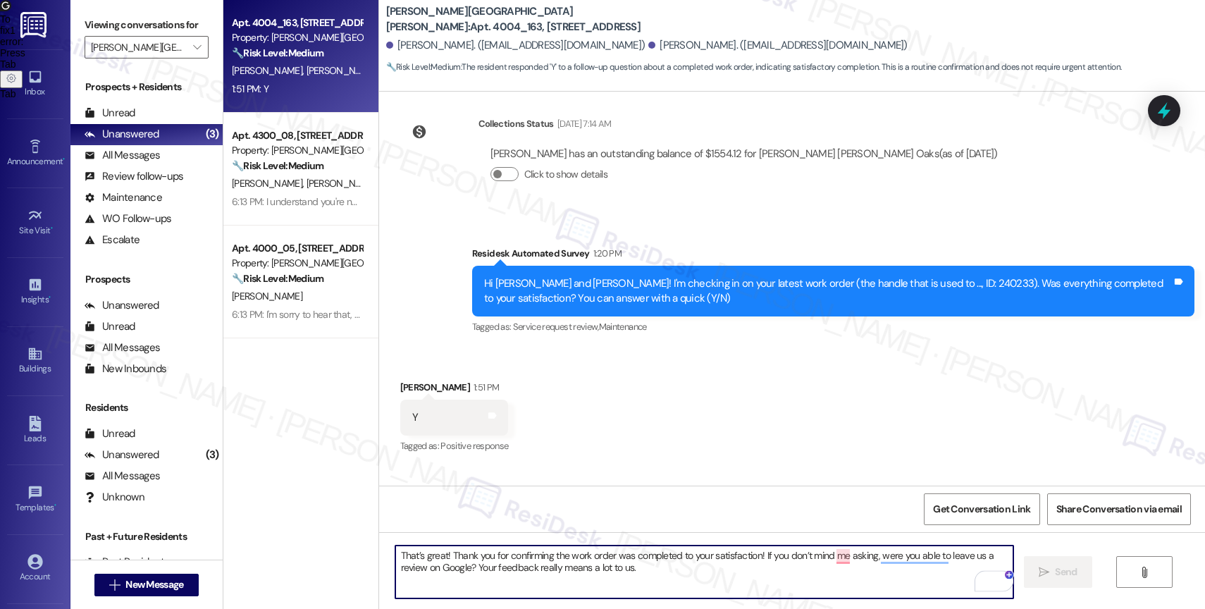
scroll to position [1191, 0]
